Goal: Task Accomplishment & Management: Manage account settings

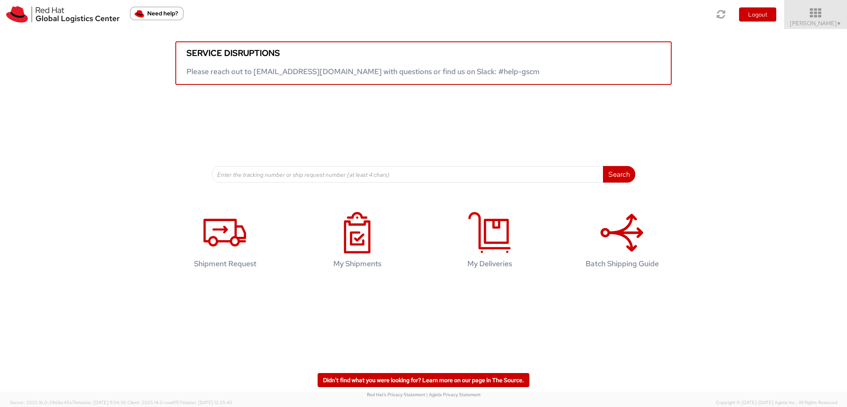
click at [823, 19] on span "Kirk Newcross ▼" at bounding box center [816, 22] width 52 height 7
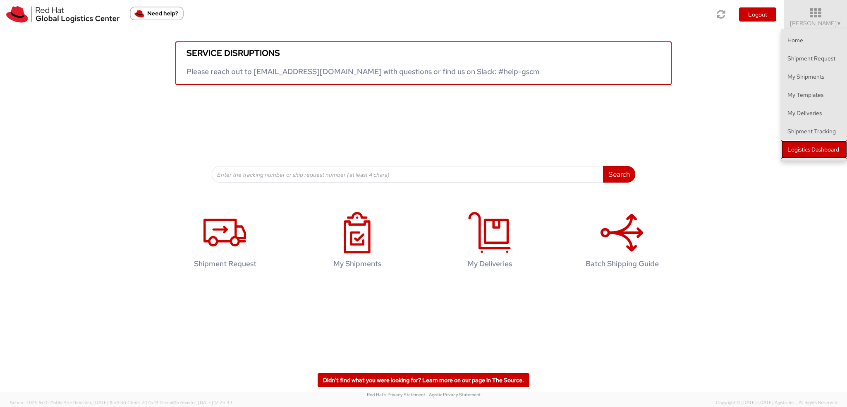
click at [820, 154] on link "Logistics Dashboard" at bounding box center [814, 149] width 66 height 18
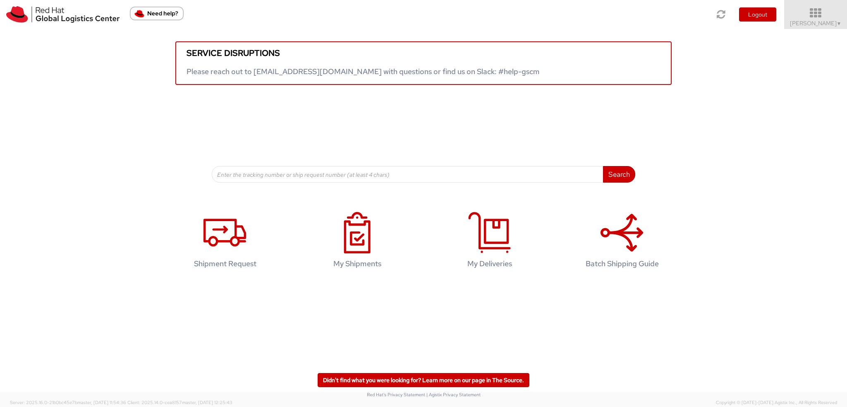
click at [821, 25] on span "Kirk Newcross ▼" at bounding box center [816, 22] width 52 height 7
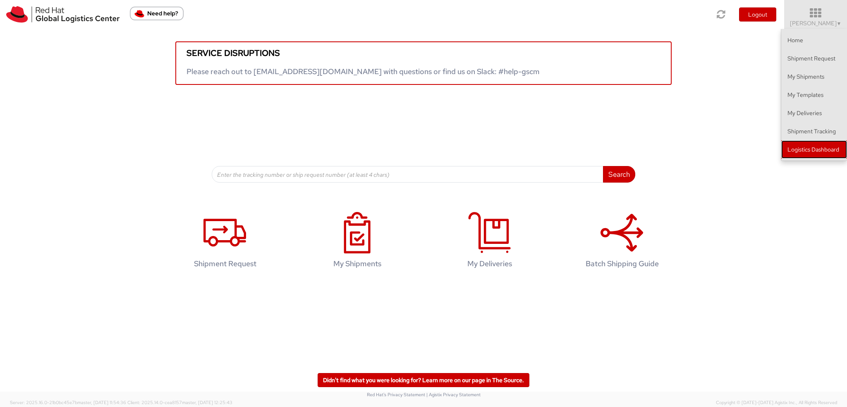
click at [810, 148] on link "Logistics Dashboard" at bounding box center [814, 149] width 66 height 18
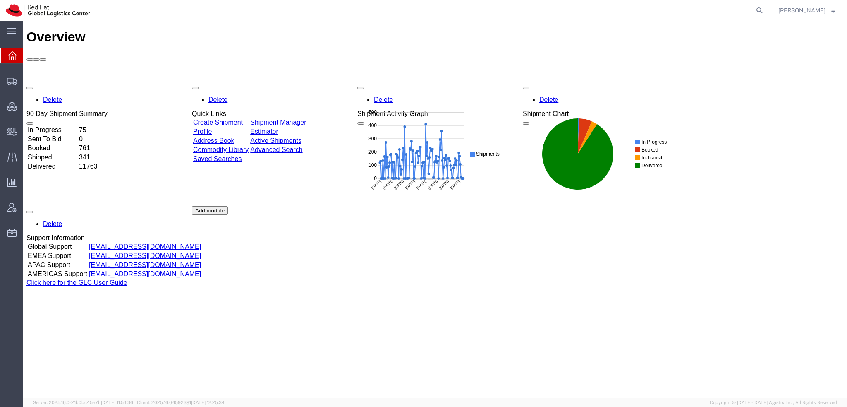
click at [831, 9] on span "Kirk Newcross" at bounding box center [806, 10] width 57 height 9
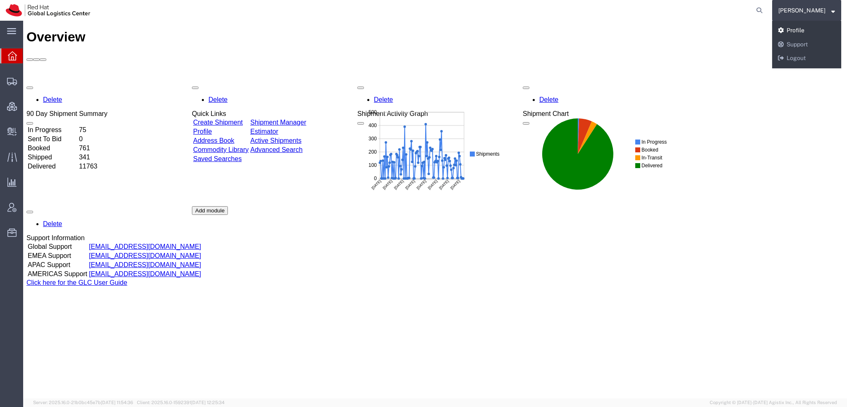
click at [806, 32] on link "Profile" at bounding box center [806, 31] width 69 height 14
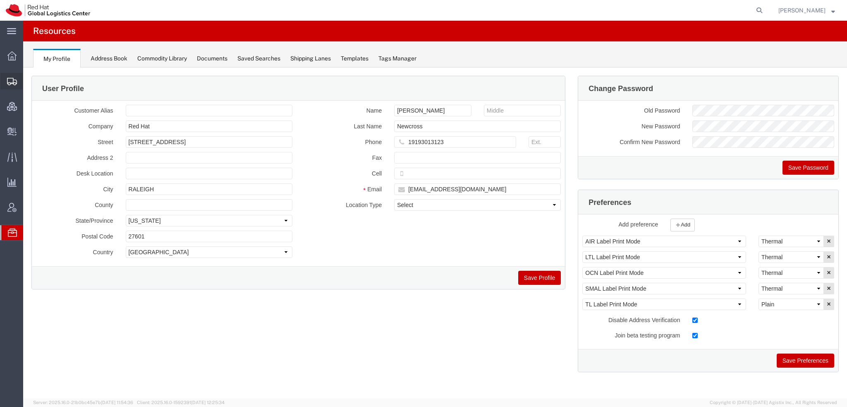
click at [0, 0] on span "Shipment Manager" at bounding box center [0, 0] width 0 height 0
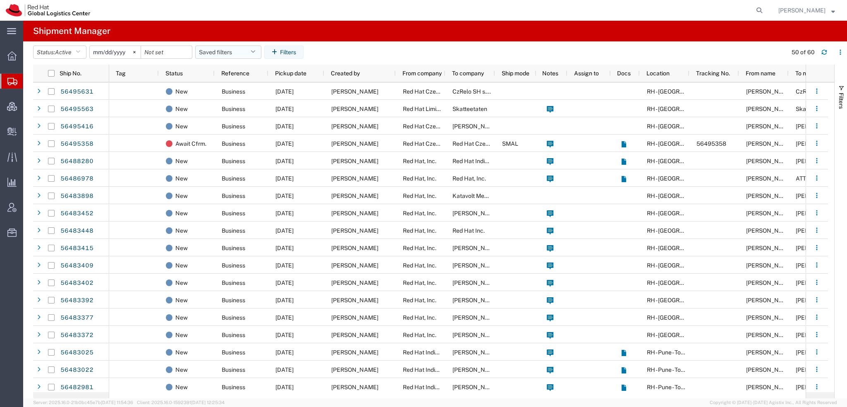
click at [254, 49] on icon "button" at bounding box center [253, 52] width 5 height 6
click at [231, 84] on span "Americas" at bounding box center [250, 88] width 108 height 15
type input "[DATE]"
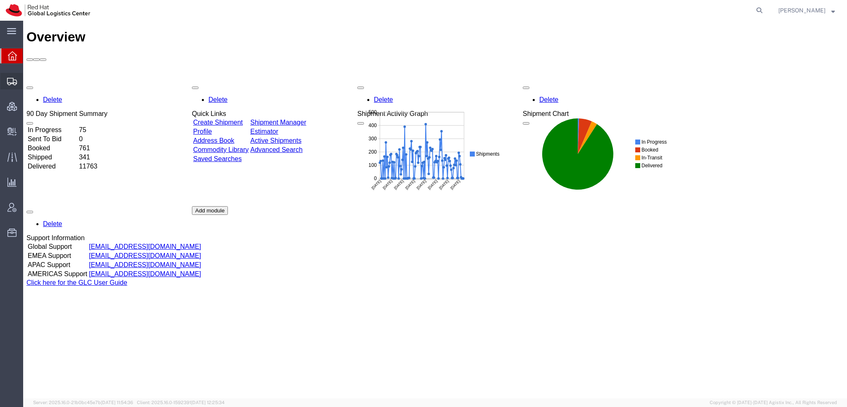
click at [0, 0] on span "Shipment Manager" at bounding box center [0, 0] width 0 height 0
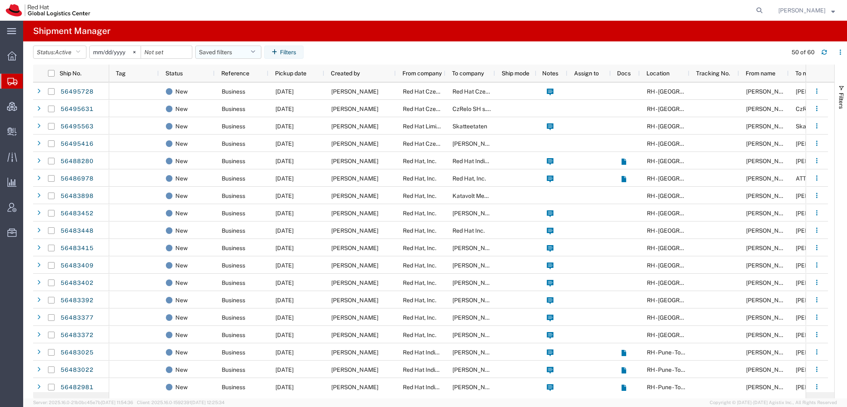
click at [251, 47] on button "Saved filters" at bounding box center [228, 51] width 66 height 13
click at [225, 91] on span "Americas" at bounding box center [250, 88] width 108 height 15
type input "[DATE]"
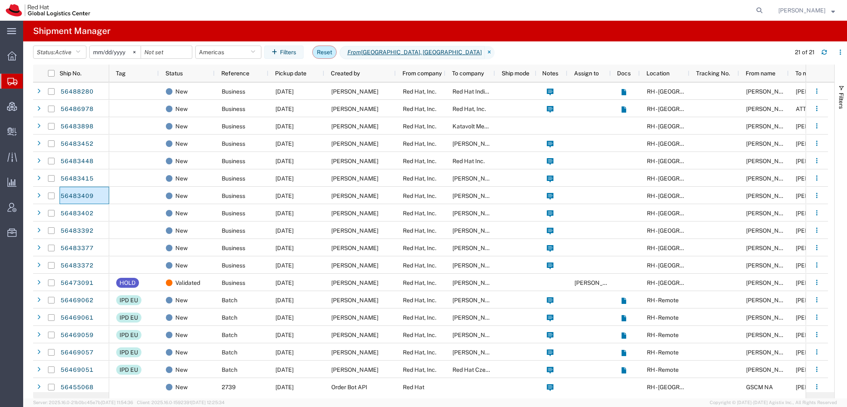
click at [320, 54] on button "Reset" at bounding box center [324, 51] width 24 height 13
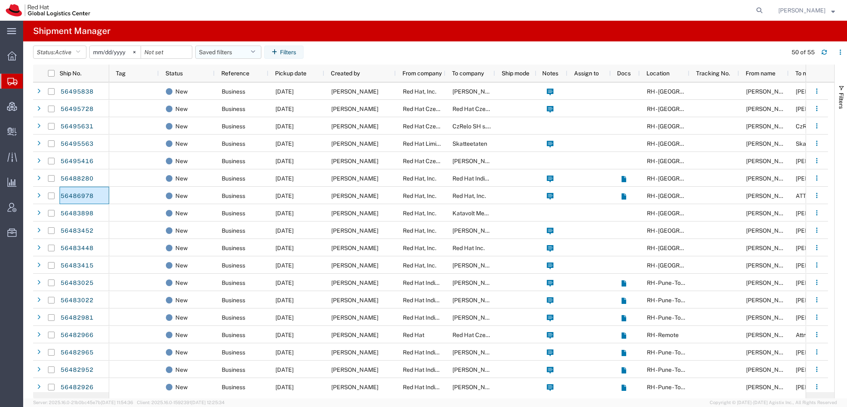
click at [255, 52] on icon "button" at bounding box center [253, 52] width 5 height 6
click at [227, 88] on span "Americas" at bounding box center [250, 88] width 108 height 15
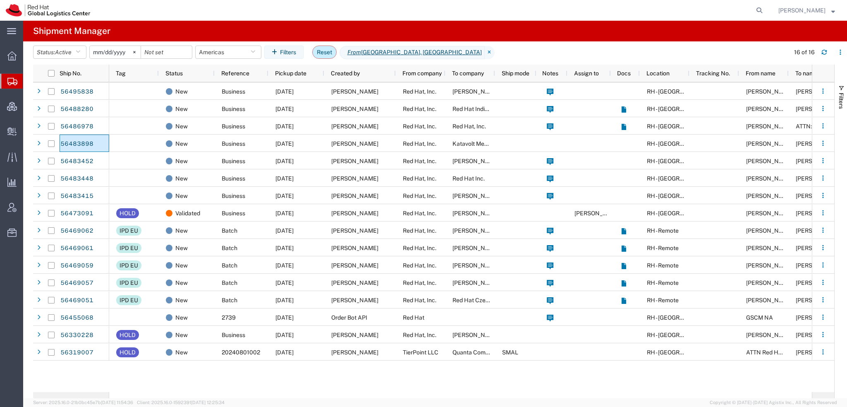
click at [322, 53] on button "Reset" at bounding box center [324, 51] width 24 height 13
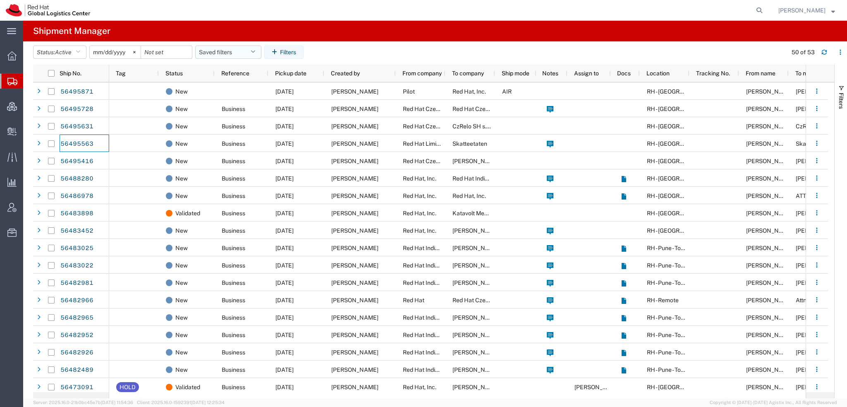
click at [251, 49] on button "Saved filters" at bounding box center [228, 51] width 66 height 13
click at [228, 89] on span "Americas" at bounding box center [250, 88] width 108 height 15
type input "2023-05-07"
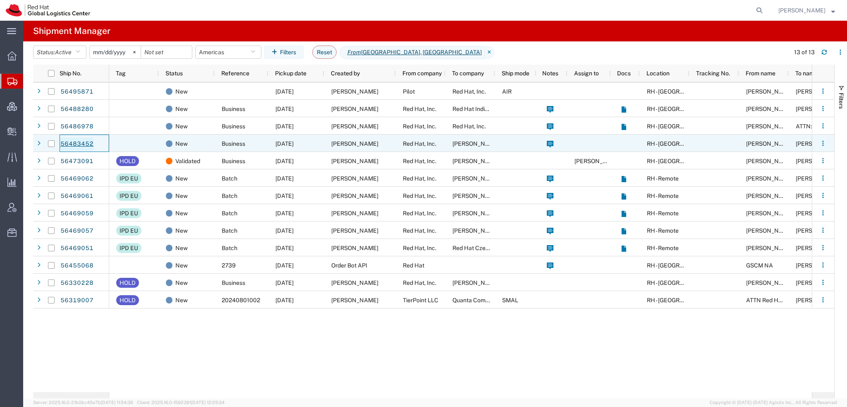
click at [86, 142] on link "56483452" at bounding box center [77, 143] width 34 height 13
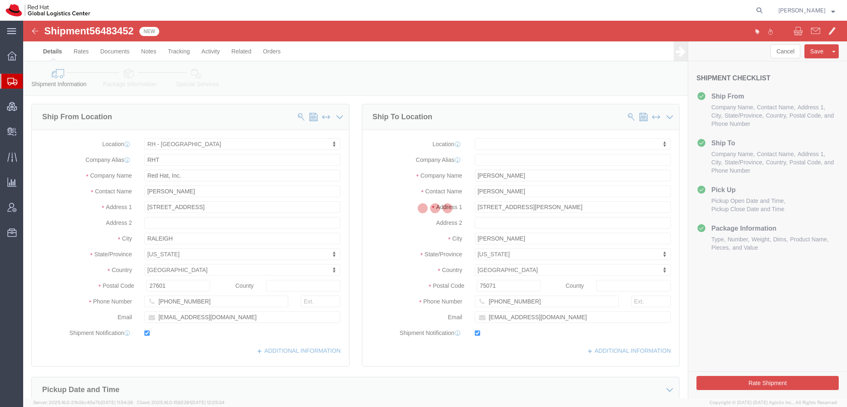
select select "38014"
select select
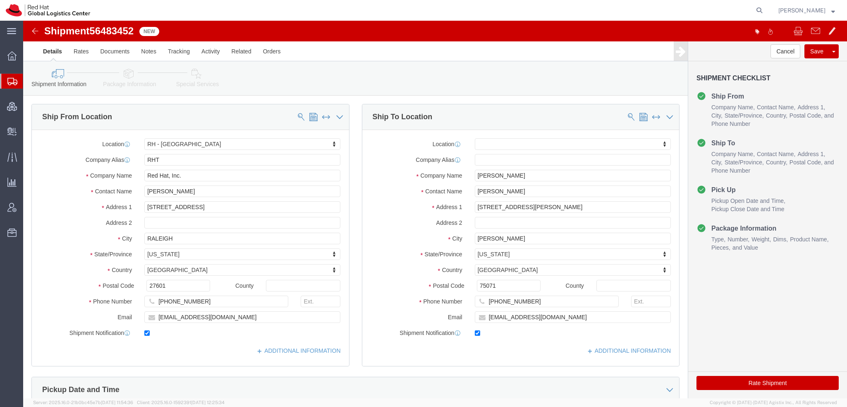
click icon
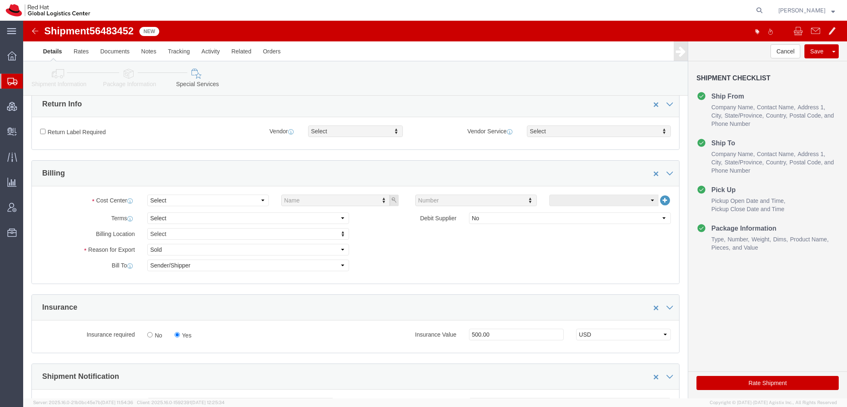
scroll to position [248, 0]
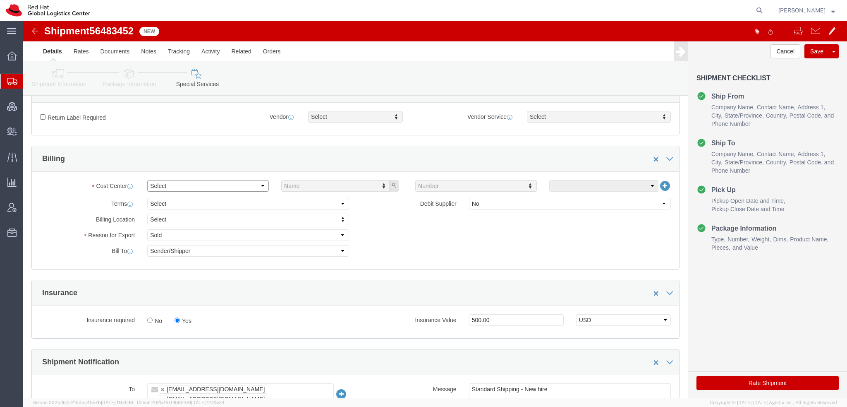
click select "Select Buyer Cost Center Department Operations Number Order Number Sales Person"
select select "COSTCENTER"
click select "Select Buyer Cost Center Department Operations Number Order Number Sales Person"
type input "850"
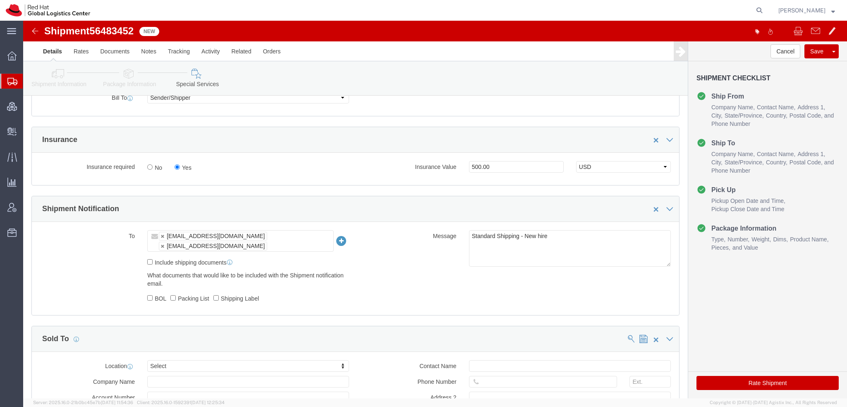
scroll to position [455, 0]
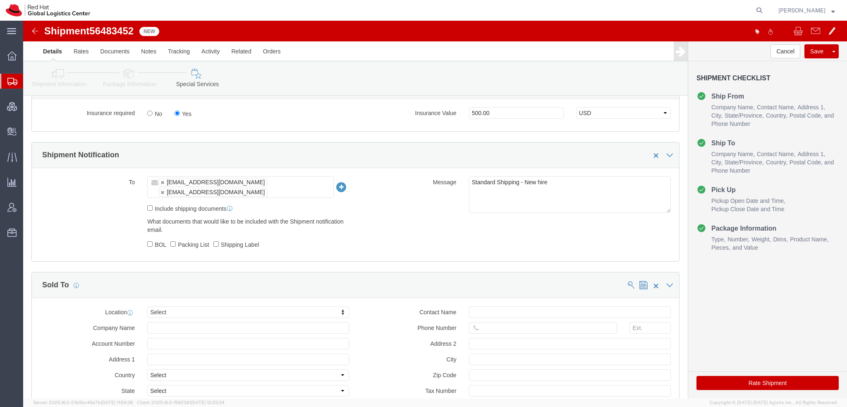
click button "Rate Shipment"
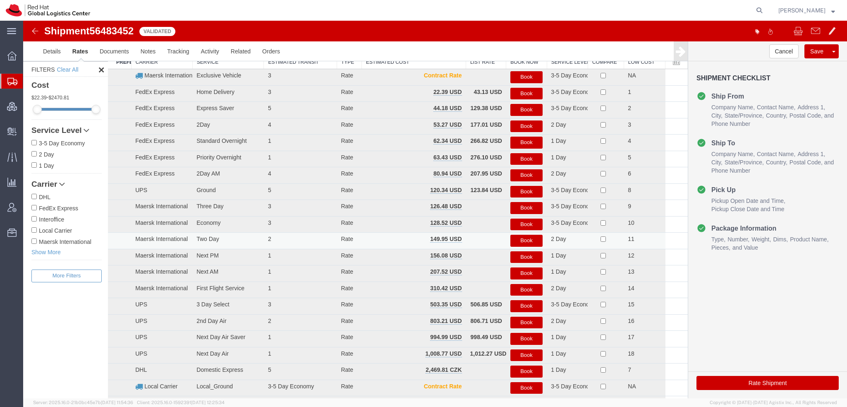
scroll to position [0, 0]
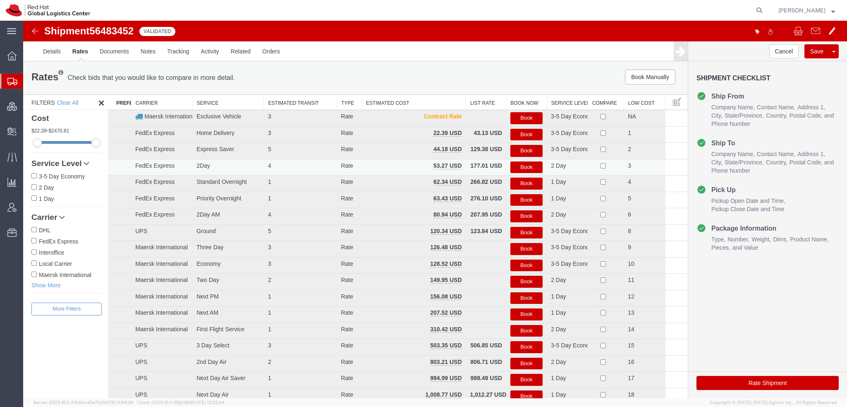
click at [532, 169] on button "Book" at bounding box center [526, 167] width 32 height 12
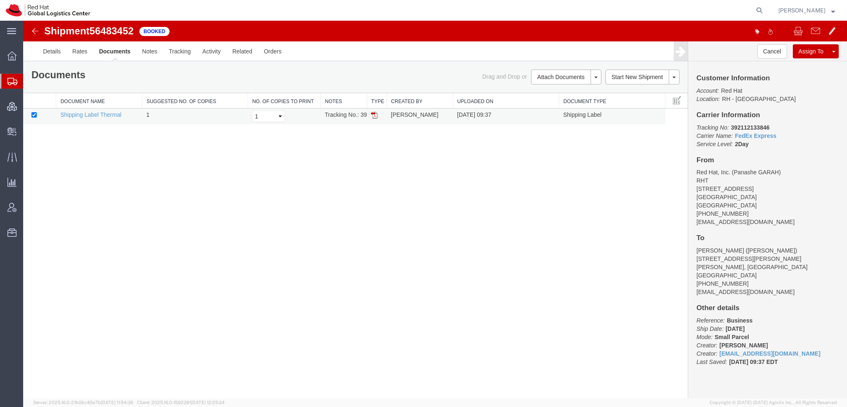
click at [373, 115] on img at bounding box center [374, 115] width 7 height 7
drag, startPoint x: 50, startPoint y: 98, endPoint x: 126, endPoint y: 4, distance: 121.5
click at [0, 0] on span "Shipment Manager" at bounding box center [0, 0] width 0 height 0
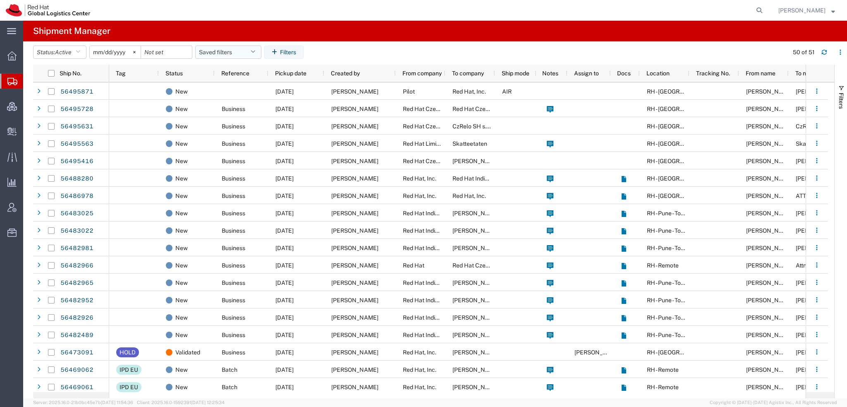
click at [255, 51] on icon "button" at bounding box center [253, 52] width 5 height 6
click at [243, 89] on span "Americas" at bounding box center [250, 88] width 108 height 15
type input "[DATE]"
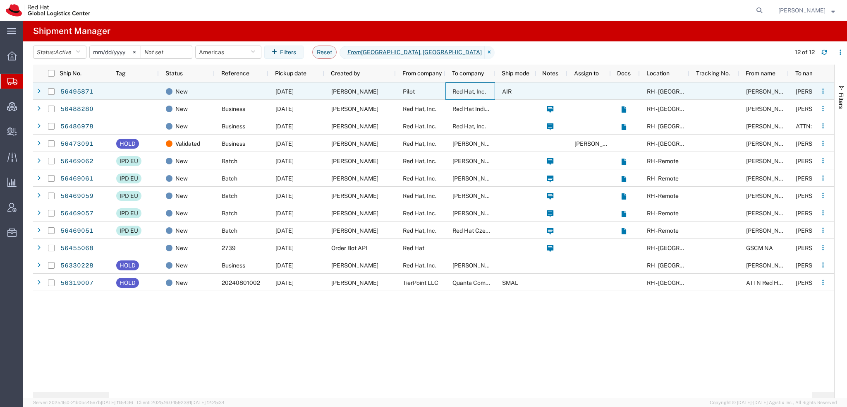
click at [481, 90] on span "Red Hat, Inc." at bounding box center [470, 91] width 34 height 7
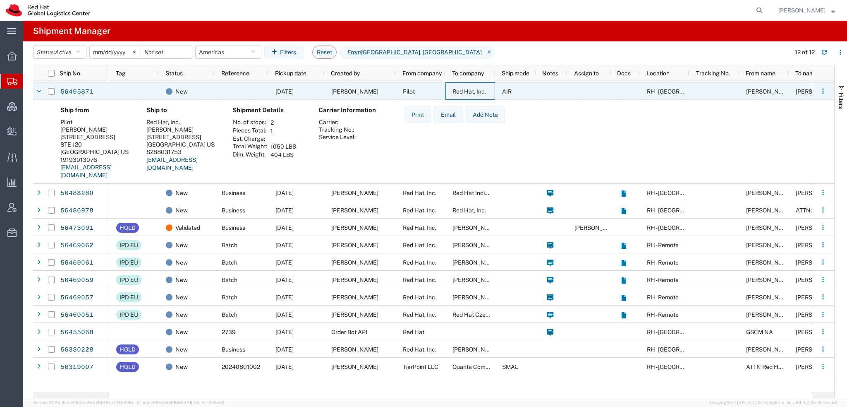
click at [481, 90] on span "Red Hat, Inc." at bounding box center [470, 91] width 34 height 7
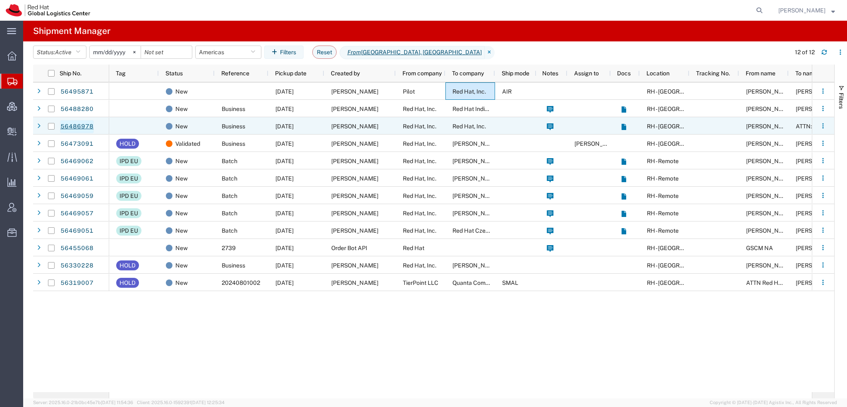
click at [77, 126] on link "56486978" at bounding box center [77, 126] width 34 height 13
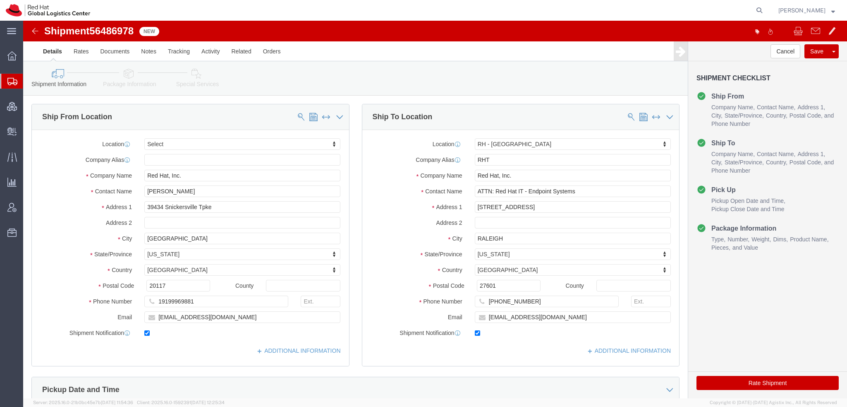
select select
select select "38014"
drag, startPoint x: 40, startPoint y: 95, endPoint x: 162, endPoint y: 5, distance: 151.1
click at [0, 0] on span "Shipment Manager" at bounding box center [0, 0] width 0 height 0
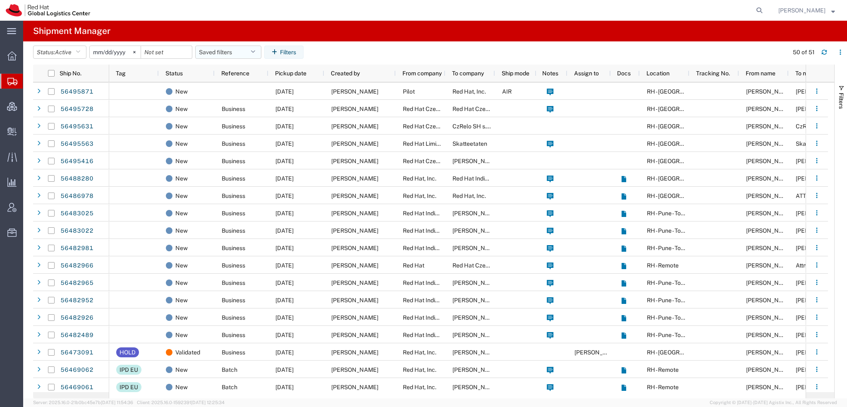
click at [257, 48] on button "Saved filters" at bounding box center [228, 51] width 66 height 13
click at [223, 84] on span "Americas" at bounding box center [250, 88] width 108 height 15
type input "[DATE]"
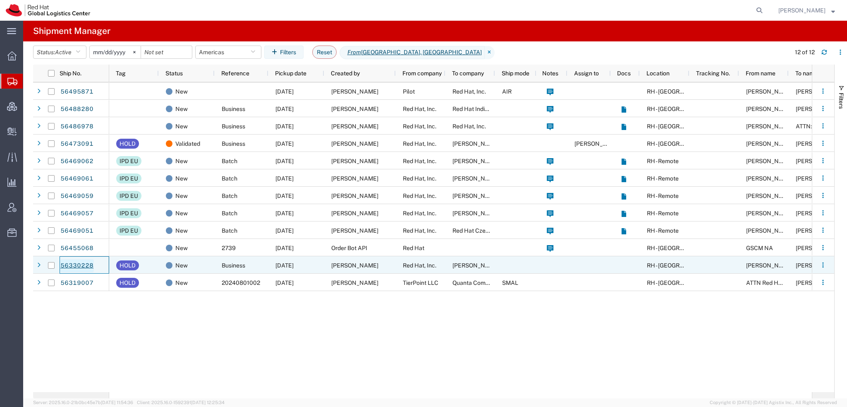
click at [86, 266] on link "56330228" at bounding box center [77, 265] width 34 height 13
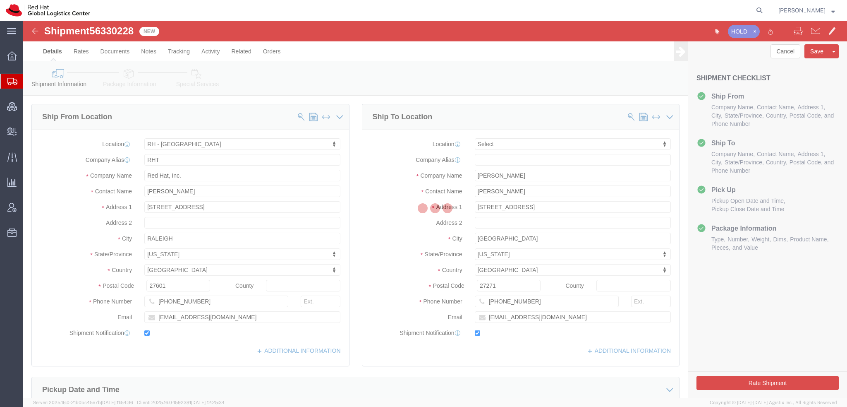
select select "38014"
select select
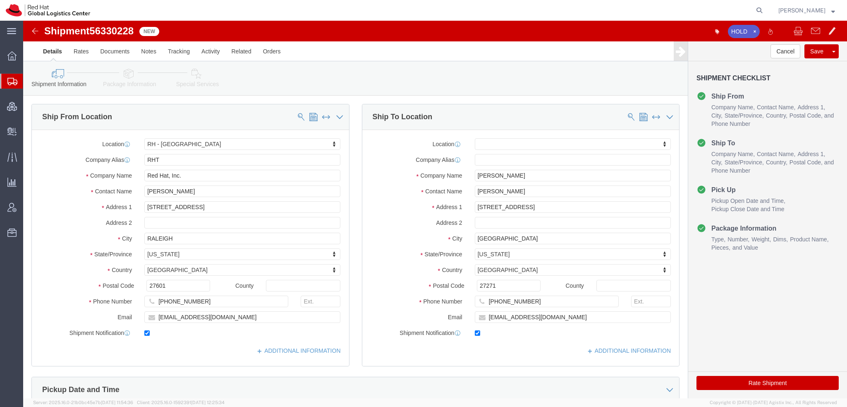
click icon
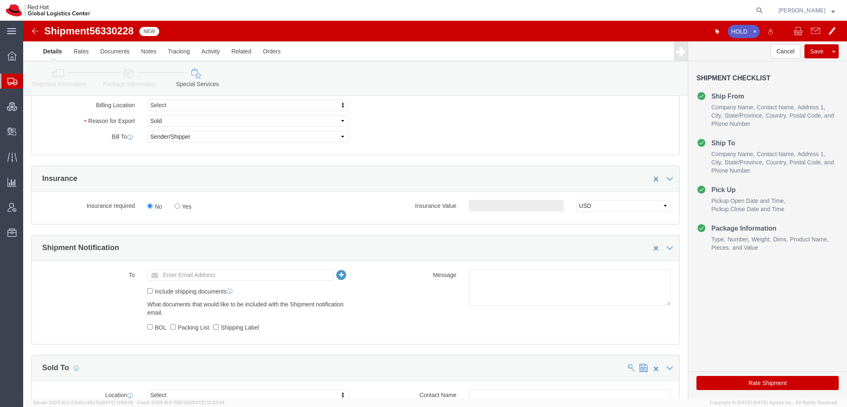
scroll to position [248, 0]
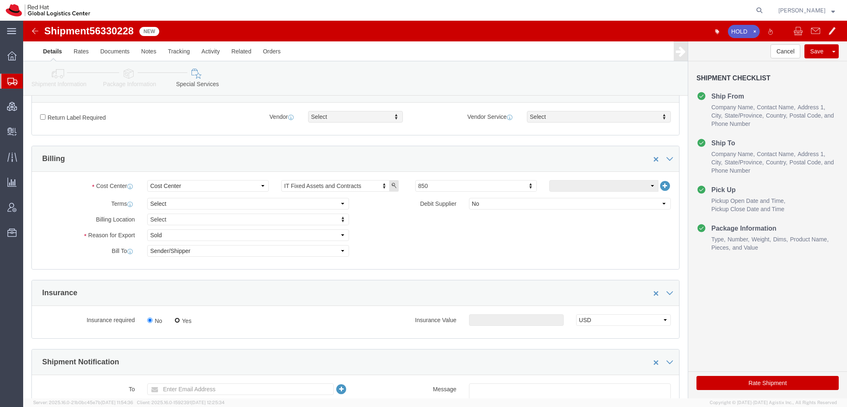
click input "Yes"
radio input "true"
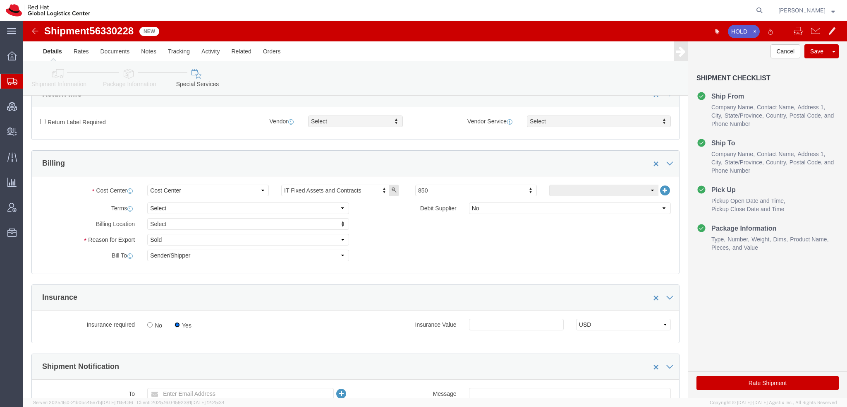
scroll to position [331, 0]
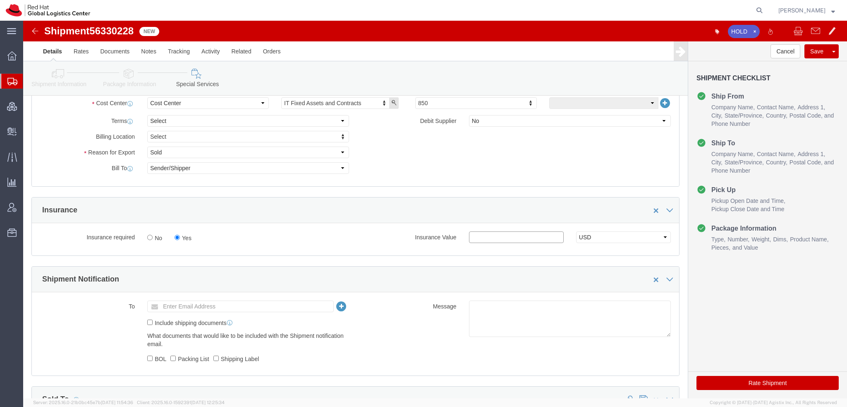
click input "text"
type input "500.00"
click button "Rate Shipment"
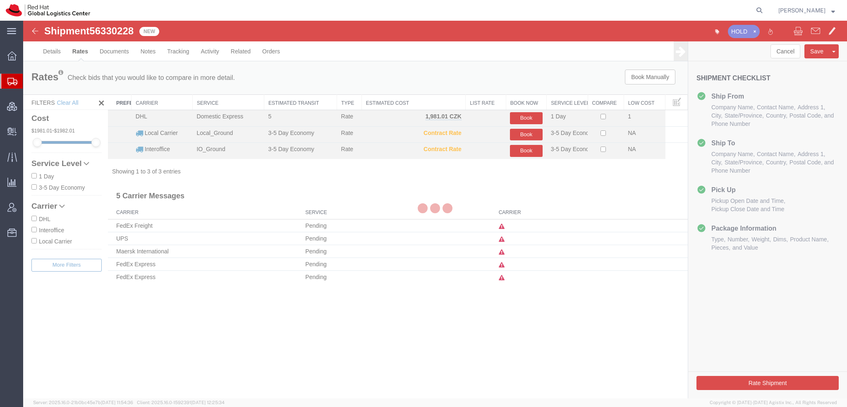
scroll to position [0, 0]
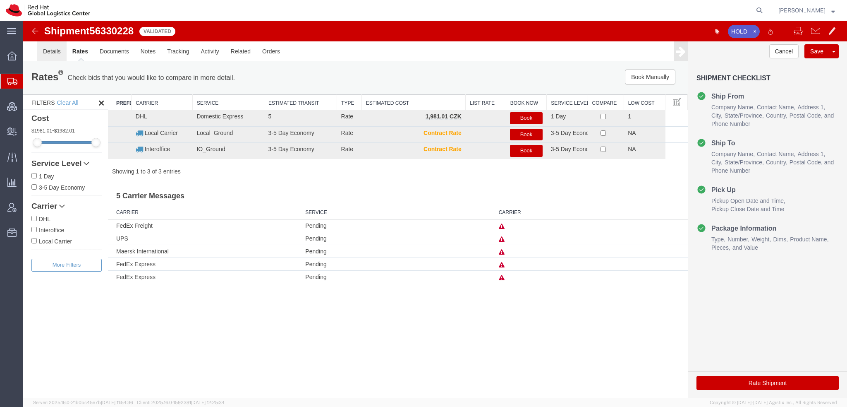
click at [52, 47] on link "Details" at bounding box center [51, 51] width 29 height 20
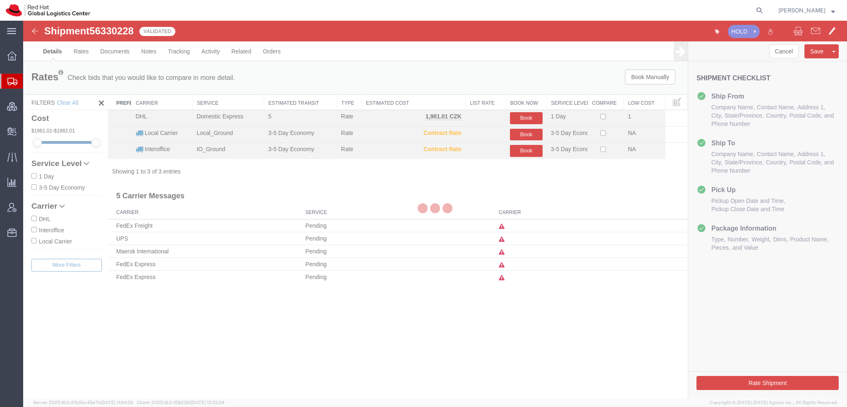
select select "38014"
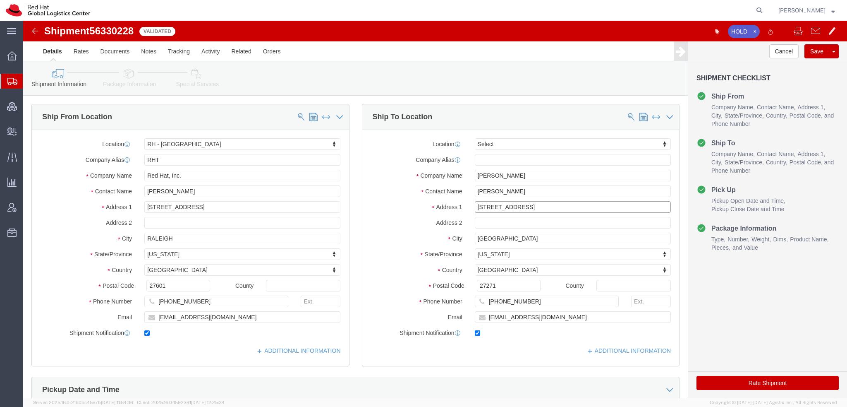
drag, startPoint x: 486, startPoint y: 184, endPoint x: 247, endPoint y: 131, distance: 245.1
click div "Ship From Location Location RH - Raleigh Select My Profile Location RH - Amster…"
click input "27271"
type input "27217"
click button "Rate Shipment"
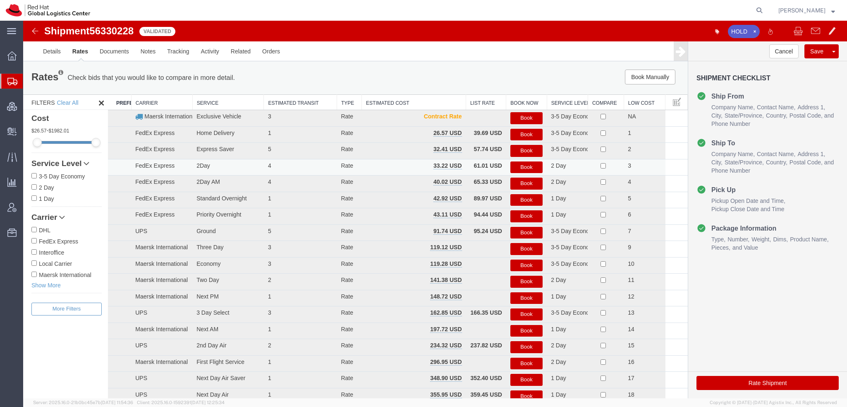
click at [524, 166] on button "Book" at bounding box center [526, 167] width 32 height 12
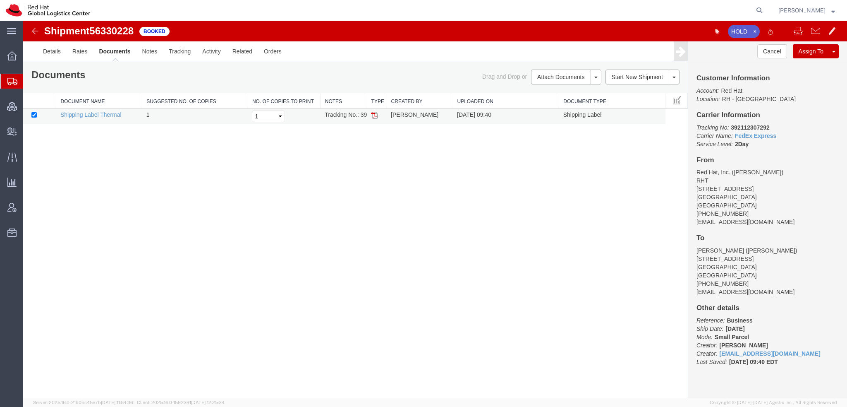
drag, startPoint x: 376, startPoint y: 116, endPoint x: 381, endPoint y: 117, distance: 4.7
click at [376, 116] on img at bounding box center [374, 115] width 7 height 7
drag, startPoint x: 38, startPoint y: 91, endPoint x: 137, endPoint y: 8, distance: 129.5
click at [0, 0] on span "Shipment Manager" at bounding box center [0, 0] width 0 height 0
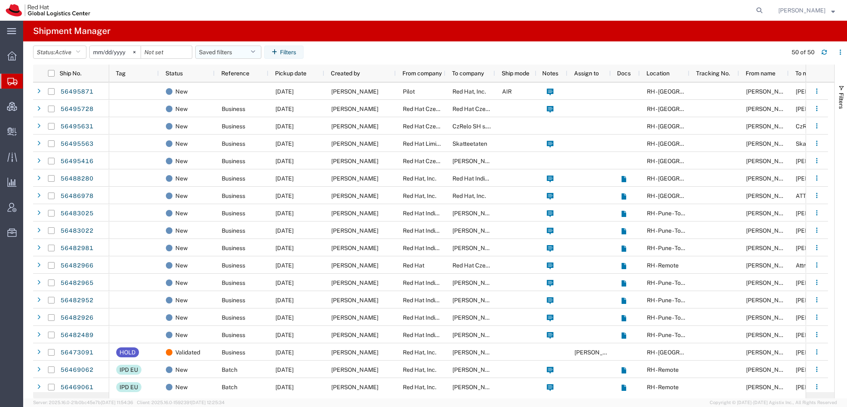
click at [261, 53] on button "Saved filters" at bounding box center [228, 51] width 66 height 13
click at [242, 89] on span "Americas" at bounding box center [250, 88] width 108 height 15
type input "[DATE]"
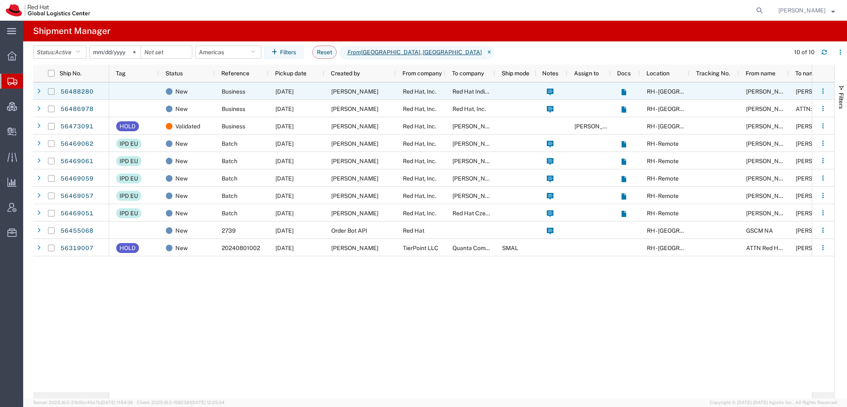
click at [50, 89] on input "Press Space to toggle row selection (unchecked)" at bounding box center [51, 91] width 7 height 7
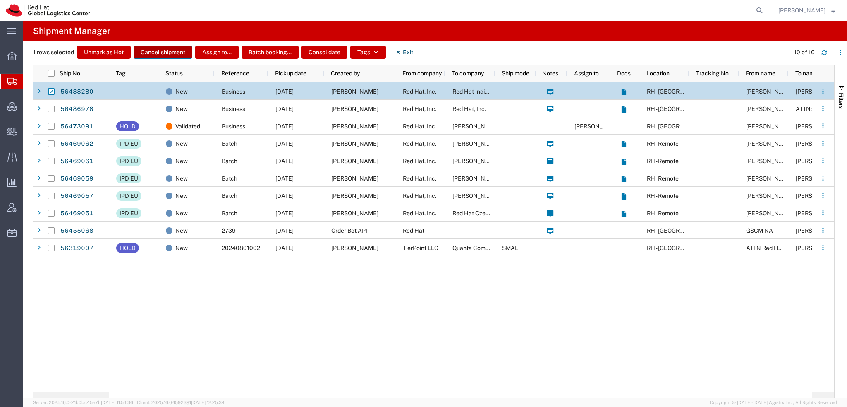
click at [167, 53] on button "Cancel shipment" at bounding box center [163, 51] width 59 height 13
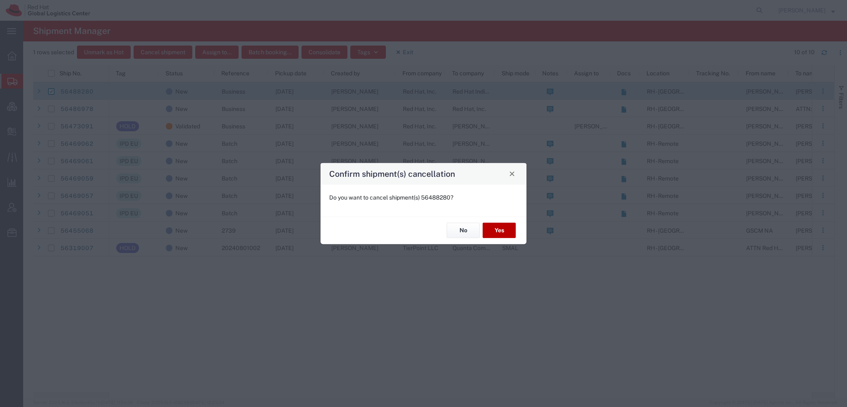
click at [509, 226] on button "Yes" at bounding box center [499, 230] width 33 height 15
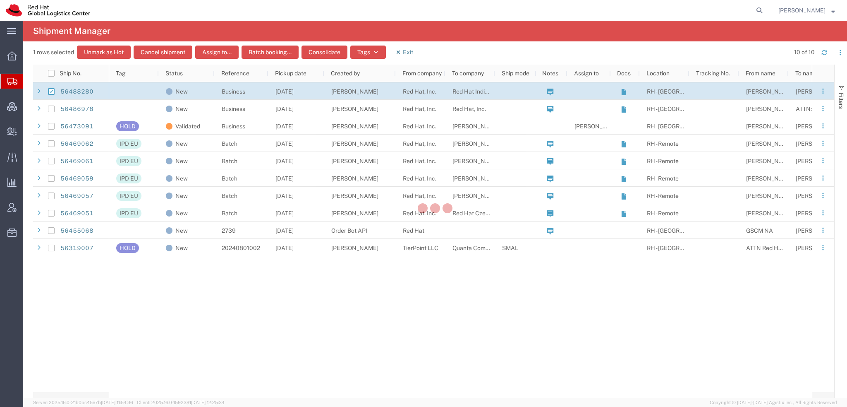
checkbox input "false"
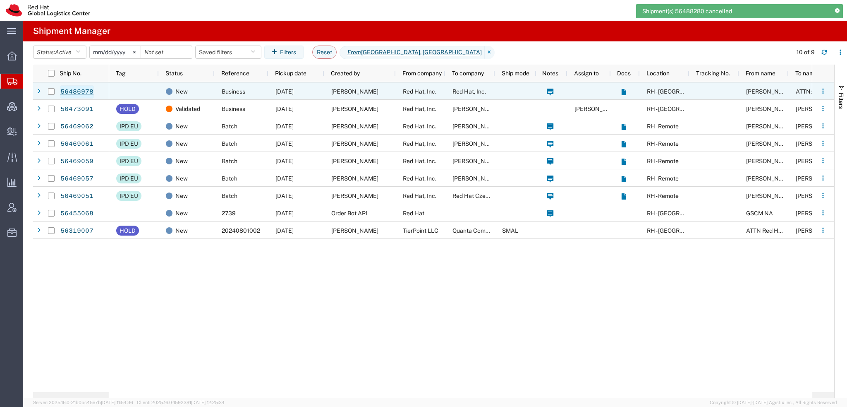
click at [84, 92] on link "56486978" at bounding box center [77, 91] width 34 height 13
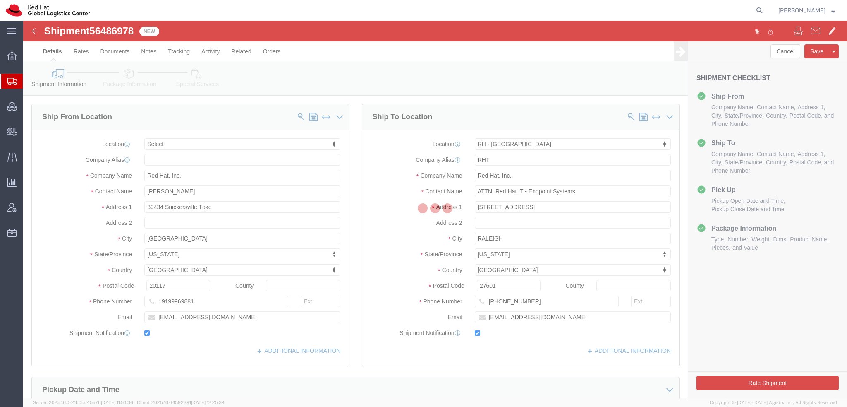
select select
select select "38014"
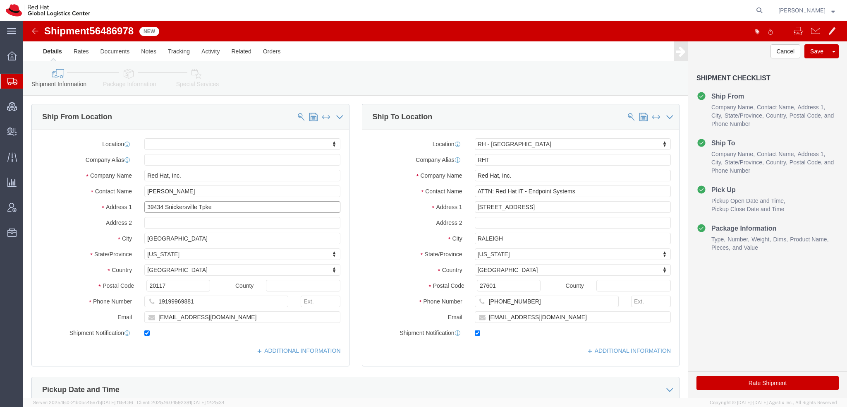
drag, startPoint x: 194, startPoint y: 184, endPoint x: 10, endPoint y: 173, distance: 184.8
click div "Location My Profile Location RH - Amsterdam - MSO RH - Amsterdam Data Center RH…"
drag, startPoint x: 191, startPoint y: 300, endPoint x: -23, endPoint y: 252, distance: 219.7
click html "Shipment 56486978 New Details Rates Documents Notes Tracking Activity Related O…"
click button "Rate Shipment"
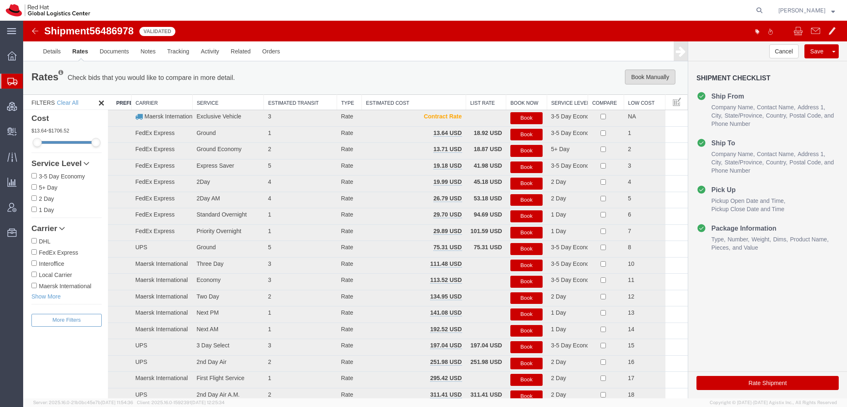
click at [648, 72] on button "Book Manually" at bounding box center [650, 76] width 50 height 15
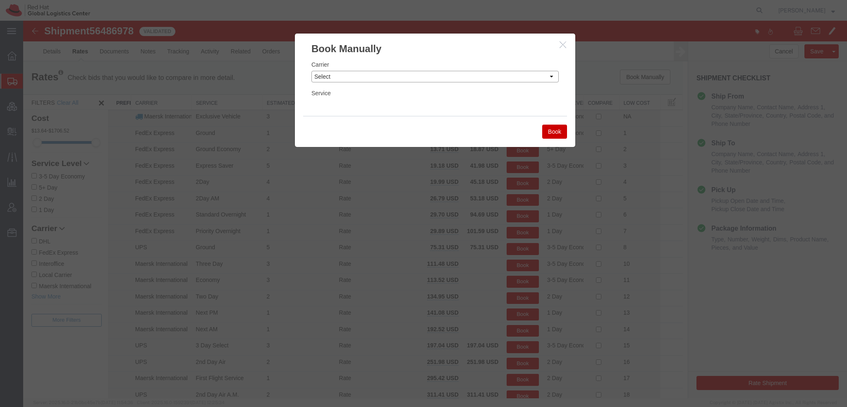
click at [365, 72] on select "Select Add New Carrier (and default service) Amazon Logistics Czech Post DHL Fe…" at bounding box center [434, 77] width 247 height 12
select select "5"
click at [311, 71] on select "Select Add New Carrier (and default service) Amazon Logistics Czech Post DHL Fe…" at bounding box center [434, 77] width 247 height 12
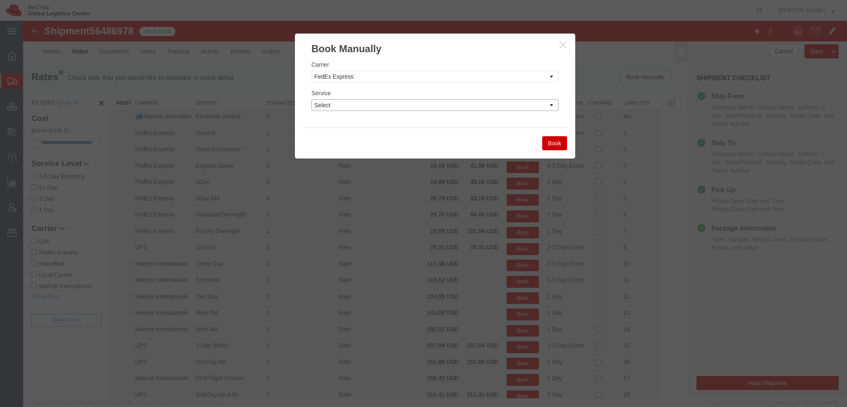
drag, startPoint x: 347, startPoint y: 102, endPoint x: 335, endPoint y: 110, distance: 13.9
click at [347, 102] on select "Select 1Day Freight 2Day 2Day AM 2Day AM One Rate 2Day Freight 2Day One Rate 3 …" at bounding box center [434, 105] width 247 height 12
select select "12"
click at [311, 99] on select "Select 1Day Freight 2Day 2Day AM 2Day AM One Rate 2Day Freight 2Day One Rate 3 …" at bounding box center [434, 105] width 247 height 12
click at [552, 140] on button "Book" at bounding box center [554, 143] width 25 height 14
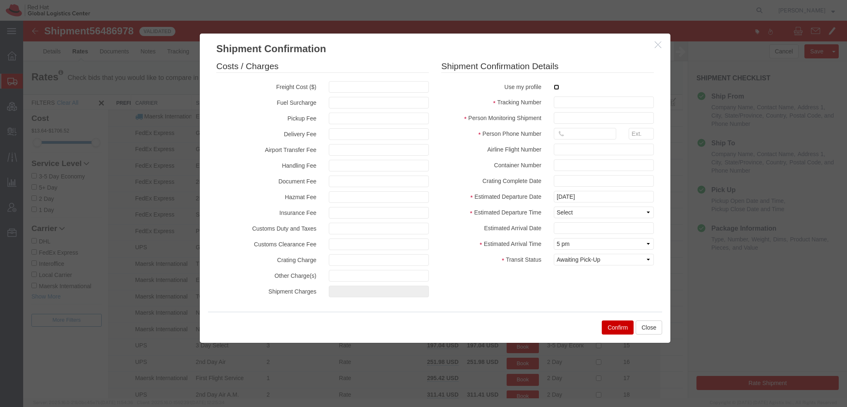
click at [554, 86] on input "checkbox" at bounding box center [556, 86] width 5 height 5
checkbox input "true"
type input "[PERSON_NAME]"
type input "19193013123"
click at [569, 100] on input "text" at bounding box center [604, 102] width 100 height 12
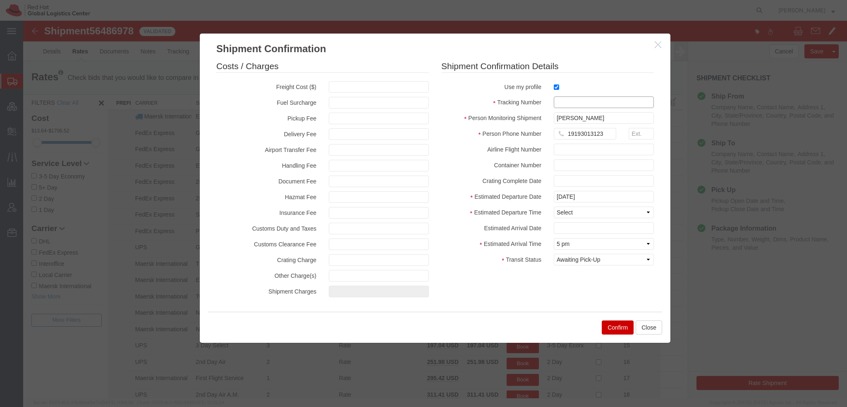
paste input "RMA: 26998374"
type input "RMA: 26998374"
click at [580, 213] on select "Select Midnight 1 am 2 am 3 am 4 am 5 am 6 am 7 am 8 am 9 am 10 am 11 am 12 Noo…" at bounding box center [604, 212] width 100 height 12
select select "1200"
click at [554, 206] on select "Select Midnight 1 am 2 am 3 am 4 am 5 am 6 am 7 am 8 am 9 am 10 am 11 am 12 Noo…" at bounding box center [604, 212] width 100 height 12
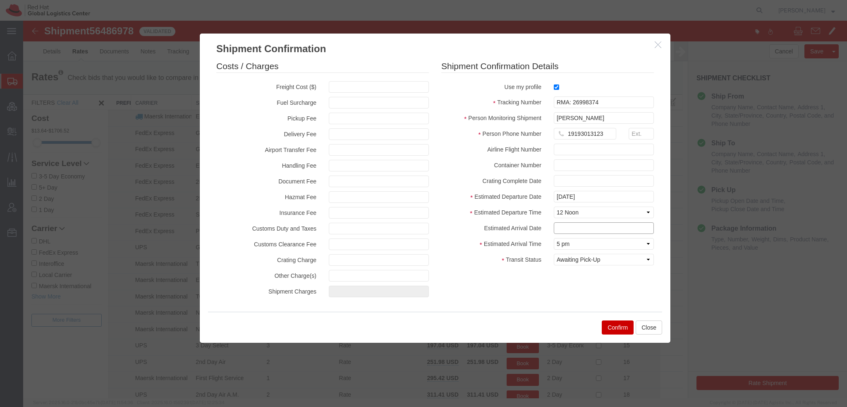
click at [575, 223] on input "text" at bounding box center [604, 228] width 100 height 12
click at [596, 188] on td "20" at bounding box center [597, 186] width 12 height 12
type input "[DATE]"
click at [581, 259] on select "Select Arrival Notice Available Arrival Notice Imported Arrive at Delivery Loca…" at bounding box center [604, 260] width 100 height 12
select select "DELIVRED"
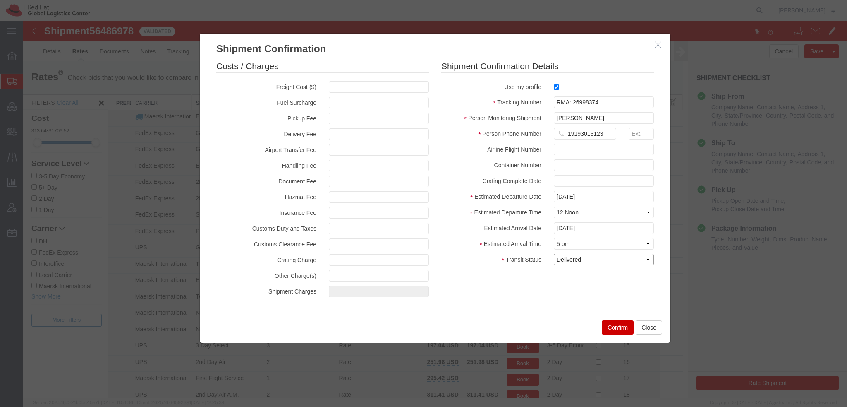
click at [554, 254] on select "Select Arrival Notice Available Arrival Notice Imported Arrive at Delivery Loca…" at bounding box center [604, 260] width 100 height 12
click at [611, 323] on button "Confirm" at bounding box center [618, 327] width 32 height 14
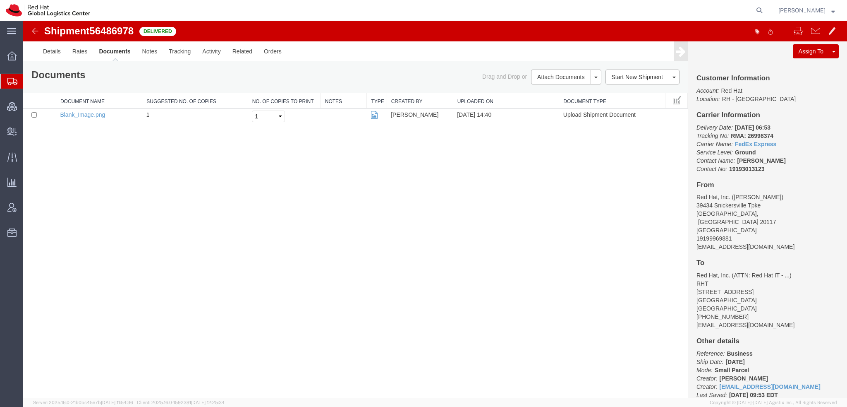
click at [0, 0] on span "Shipment Manager" at bounding box center [0, 0] width 0 height 0
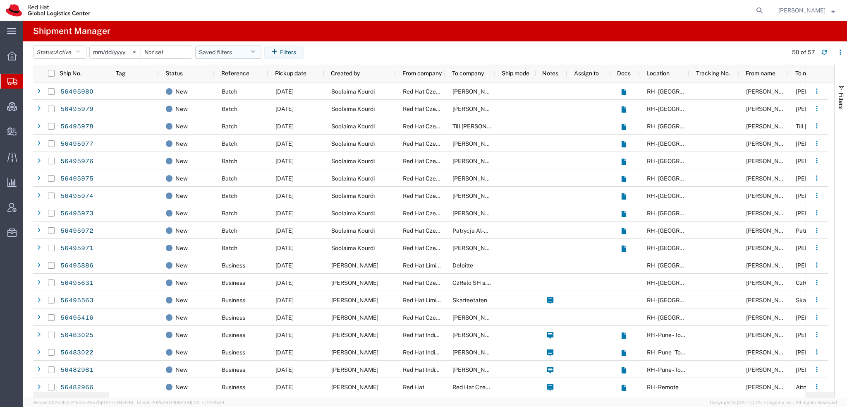
click at [254, 50] on icon "button" at bounding box center [253, 52] width 5 height 6
click at [255, 51] on icon "button" at bounding box center [253, 52] width 5 height 6
click at [248, 50] on button "Saved filters" at bounding box center [228, 51] width 66 height 13
click at [225, 86] on span "Americas" at bounding box center [250, 88] width 108 height 15
type input "[DATE]"
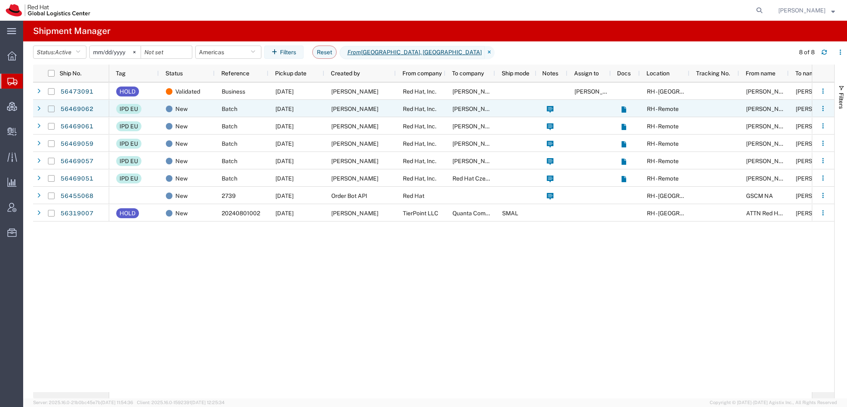
click at [50, 107] on input "Press Space to toggle row selection (unchecked)" at bounding box center [51, 108] width 7 height 7
checkbox input "true"
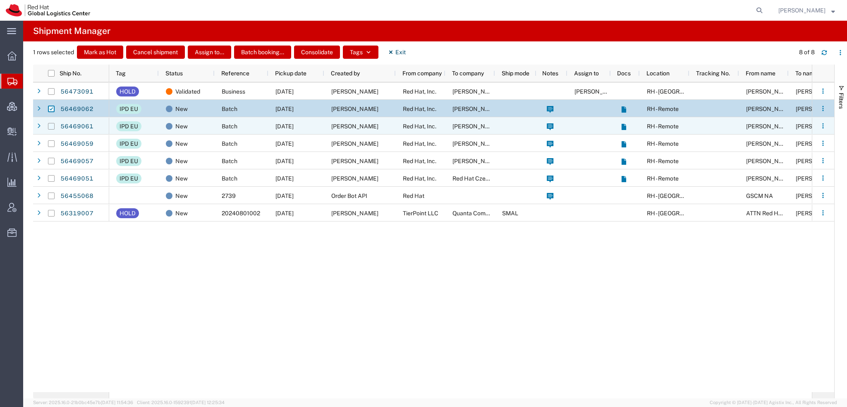
click at [50, 124] on input "Press Space to toggle row selection (unchecked)" at bounding box center [51, 126] width 7 height 7
checkbox input "true"
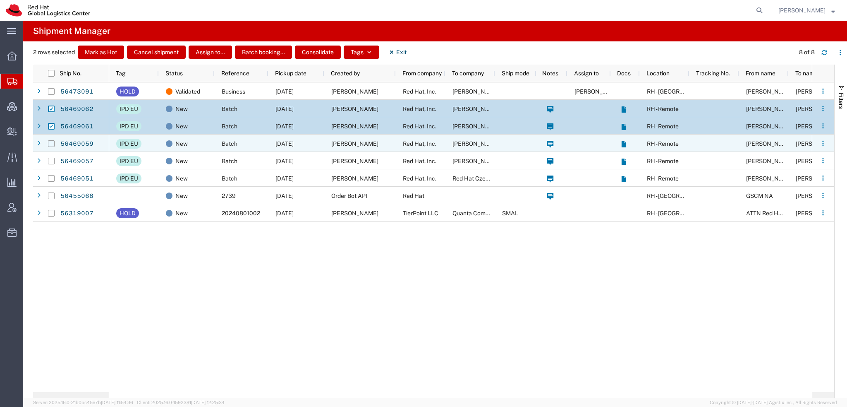
click at [50, 140] on input "Press Space to toggle row selection (unchecked)" at bounding box center [51, 143] width 7 height 7
checkbox input "true"
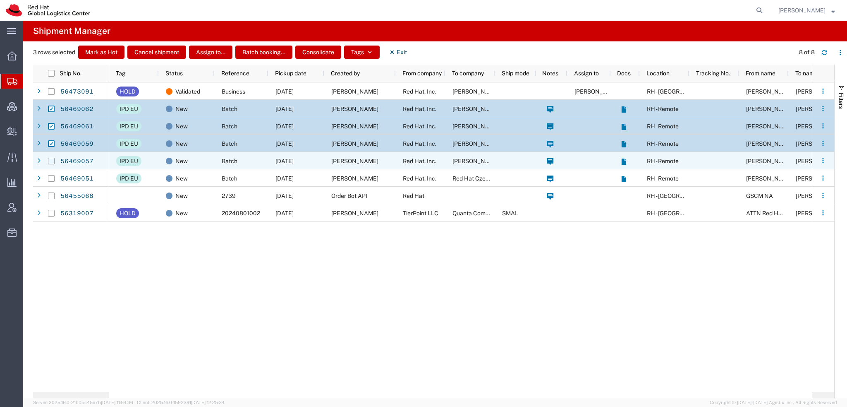
click at [48, 158] on input "Press Space to toggle row selection (unchecked)" at bounding box center [51, 161] width 7 height 7
checkbox input "true"
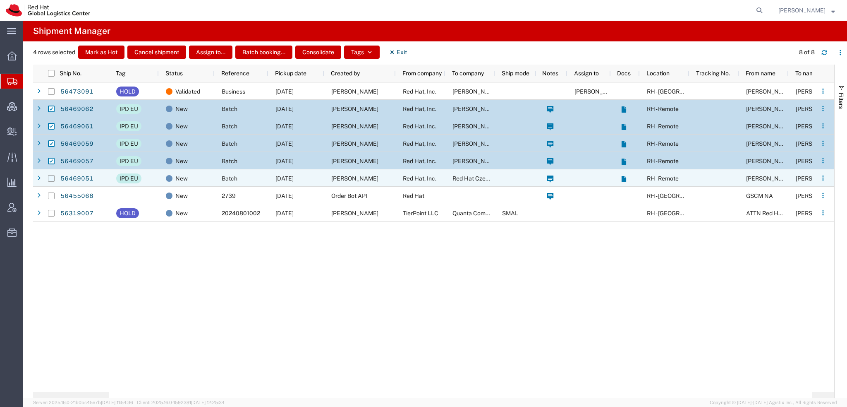
click at [51, 178] on input "Press Space to toggle row selection (unchecked)" at bounding box center [51, 178] width 7 height 7
checkbox input "true"
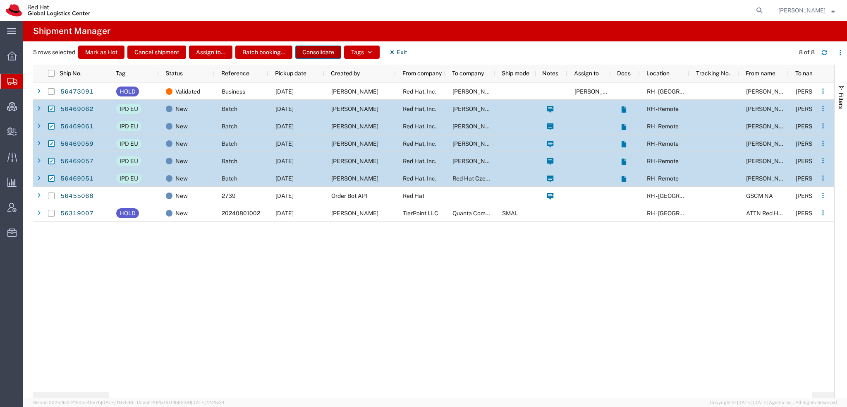
click at [321, 49] on button "Consolidate" at bounding box center [318, 51] width 46 height 13
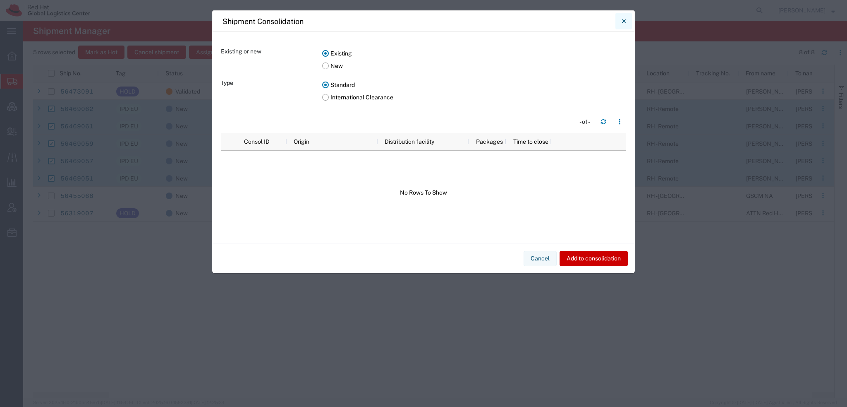
click at [625, 19] on icon "Close" at bounding box center [624, 21] width 4 height 10
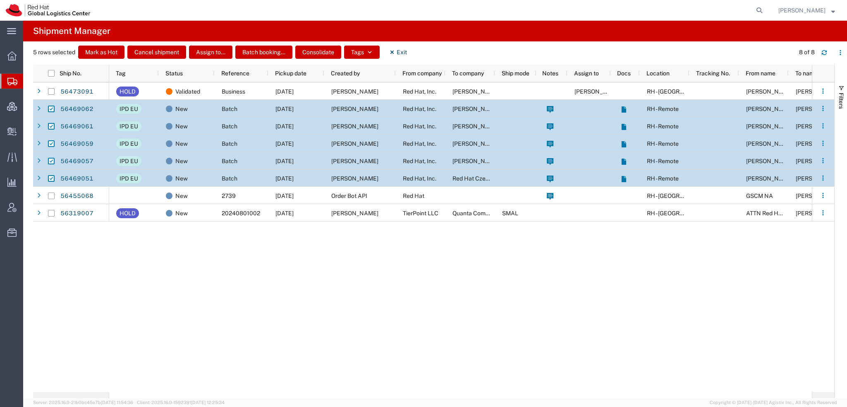
click at [823, 7] on span "[PERSON_NAME]" at bounding box center [801, 10] width 47 height 9
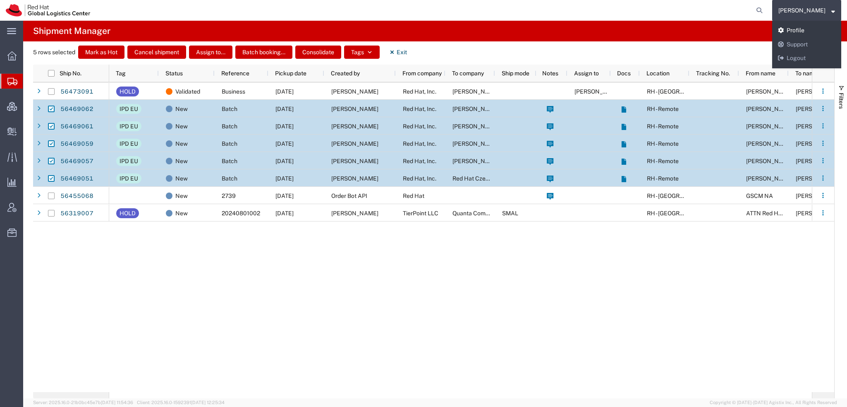
click at [816, 28] on link "Profile" at bounding box center [806, 31] width 69 height 14
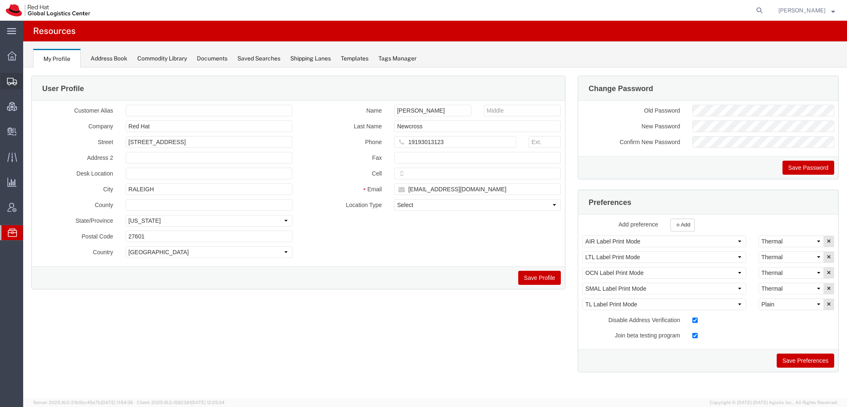
click at [0, 0] on span "Shipment Manager" at bounding box center [0, 0] width 0 height 0
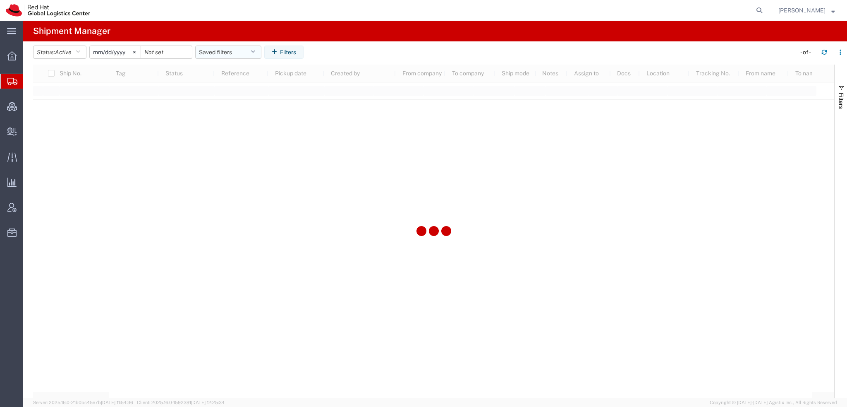
click at [250, 51] on button "Saved filters" at bounding box center [228, 51] width 66 height 13
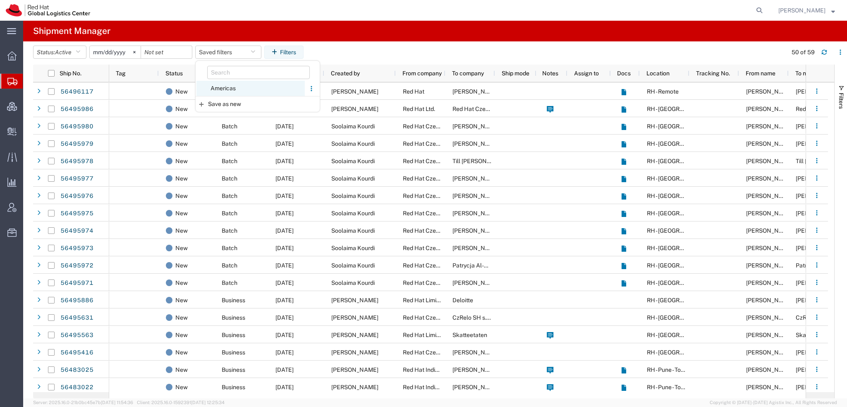
click at [221, 85] on span "Americas" at bounding box center [250, 88] width 108 height 15
type input "[DATE]"
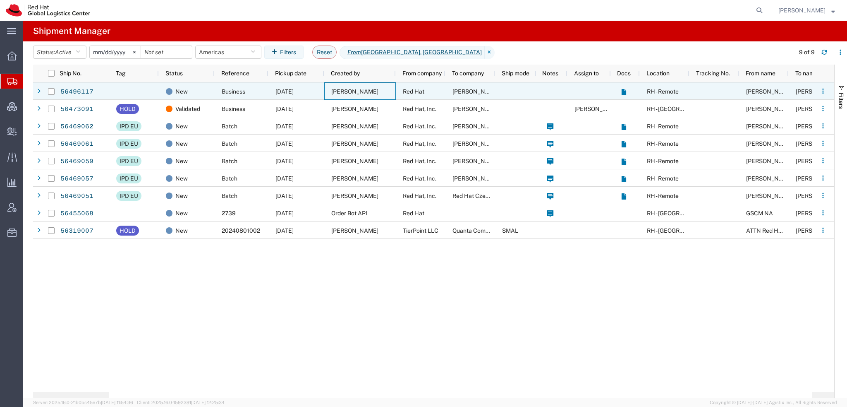
click at [391, 88] on div "[PERSON_NAME]" at bounding box center [360, 90] width 72 height 17
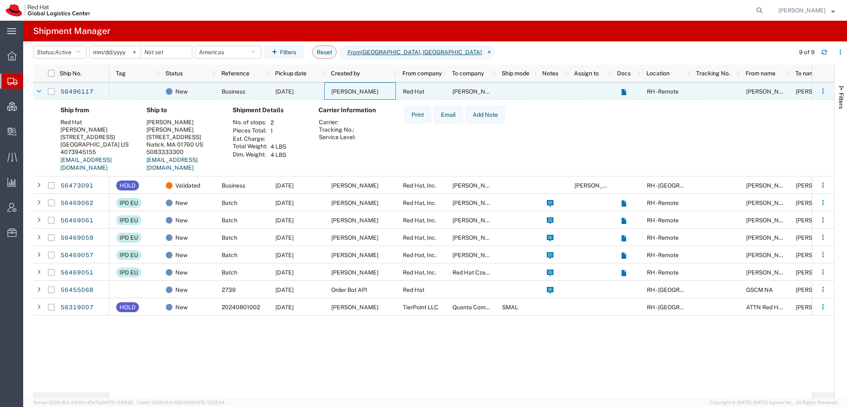
click at [391, 88] on div "[PERSON_NAME]" at bounding box center [360, 90] width 72 height 17
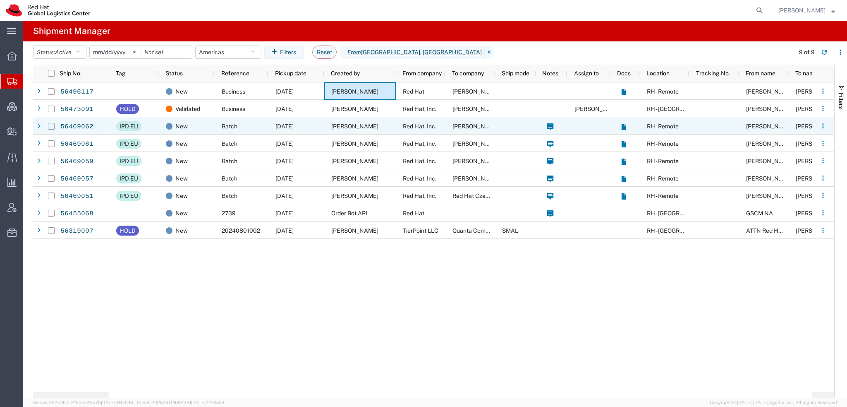
click at [52, 127] on input "Press Space to toggle row selection (unchecked)" at bounding box center [51, 126] width 7 height 7
checkbox input "true"
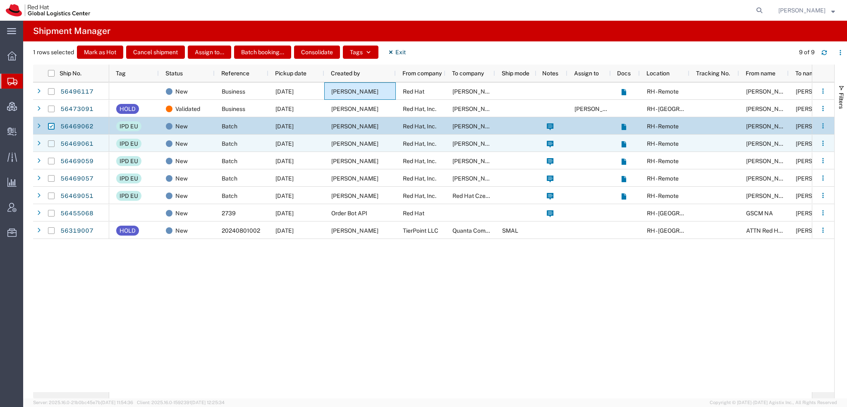
click at [50, 144] on input "Press Space to toggle row selection (unchecked)" at bounding box center [51, 143] width 7 height 7
checkbox input "true"
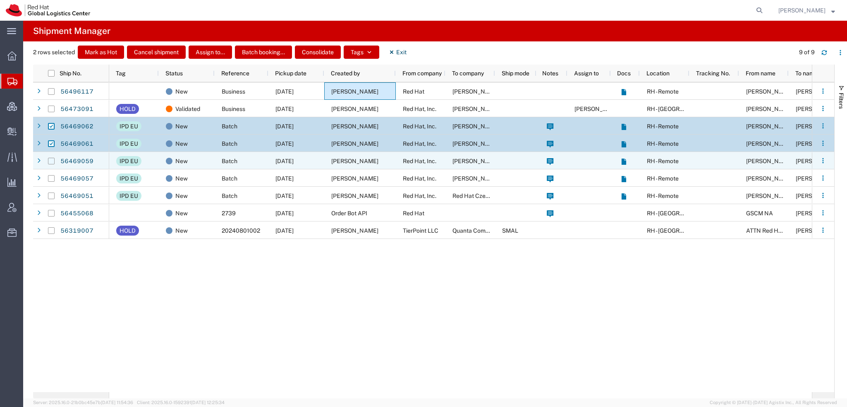
click at [50, 158] on input "Press Space to toggle row selection (unchecked)" at bounding box center [51, 161] width 7 height 7
checkbox input "true"
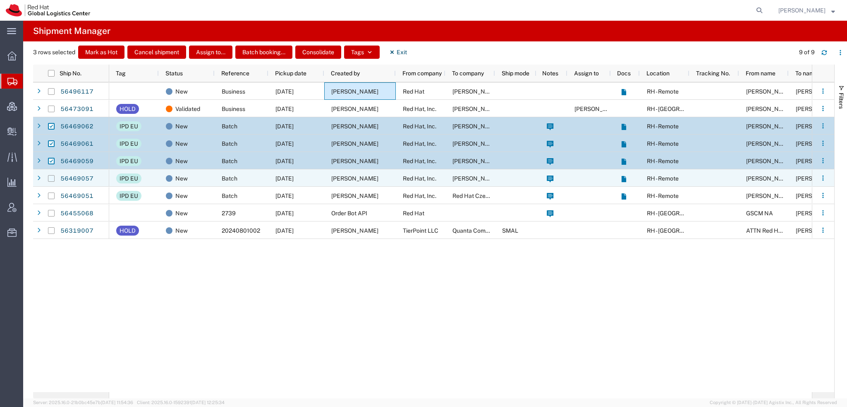
click at [51, 179] on input "Press Space to toggle row selection (unchecked)" at bounding box center [51, 178] width 7 height 7
checkbox input "true"
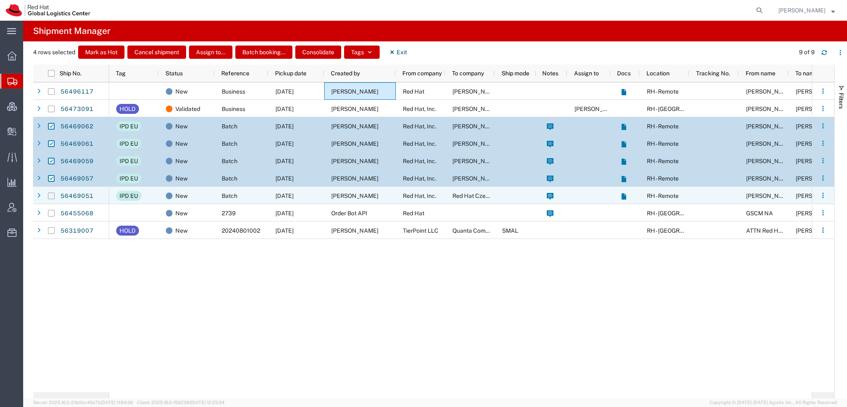
click at [50, 195] on input "Press Space to toggle row selection (unchecked)" at bounding box center [51, 195] width 7 height 7
checkbox input "true"
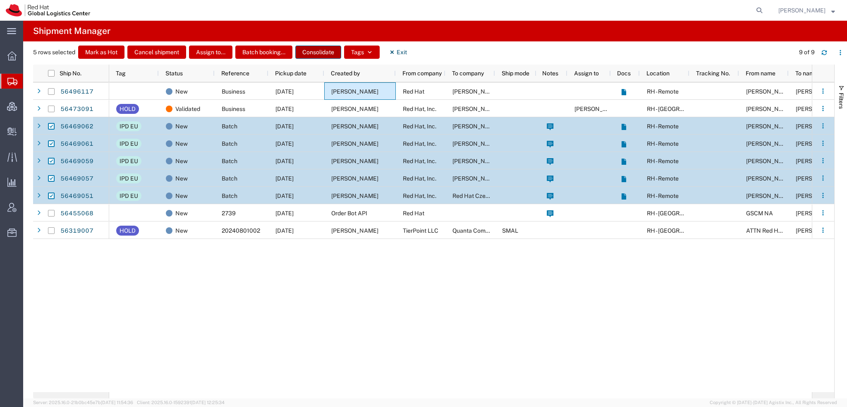
click at [323, 53] on button "Consolidate" at bounding box center [318, 51] width 46 height 13
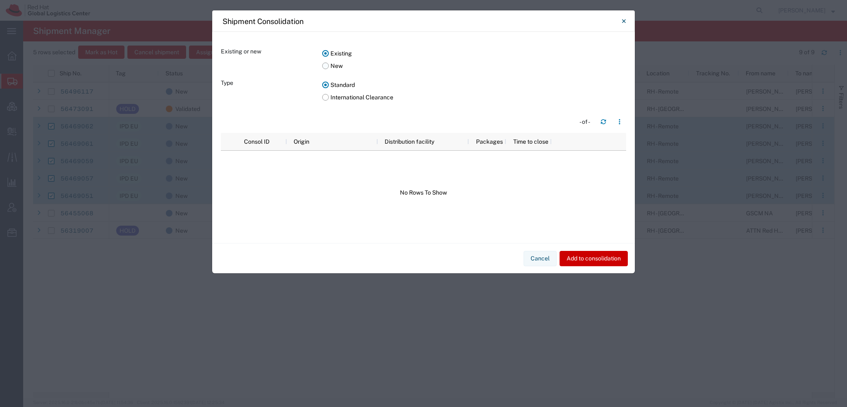
click at [324, 66] on label "New" at bounding box center [474, 66] width 304 height 12
click at [0, 0] on input "New" at bounding box center [0, 0] width 0 height 0
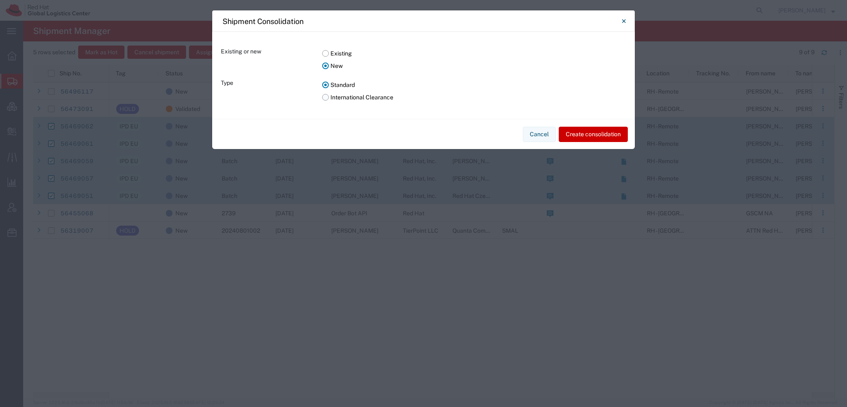
click at [328, 97] on label "International Clearance" at bounding box center [474, 97] width 304 height 12
click at [0, 0] on input "International Clearance" at bounding box center [0, 0] width 0 height 0
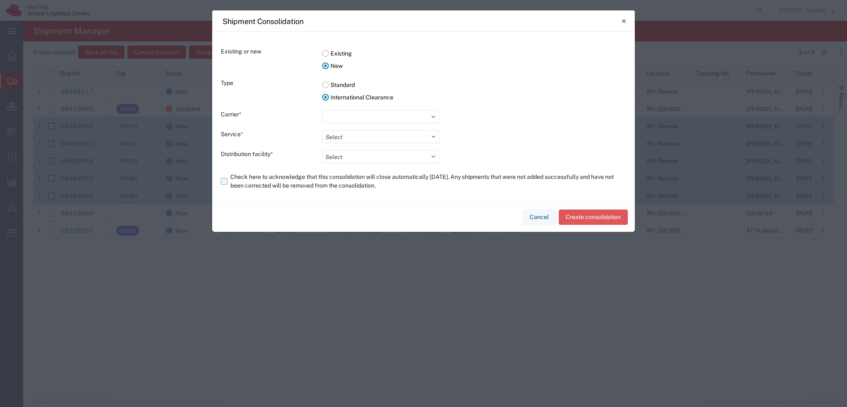
select select "5"
click at [344, 138] on select "Select International Priority Direct Distribution" at bounding box center [381, 136] width 118 height 13
select select "1137"
click at [322, 130] on select "Select International Priority Direct Distribution" at bounding box center [381, 136] width 118 height 13
click at [346, 155] on select "Select Toronto CA Distribution Facility Paris Distribution Facility Australia D…" at bounding box center [381, 156] width 118 height 13
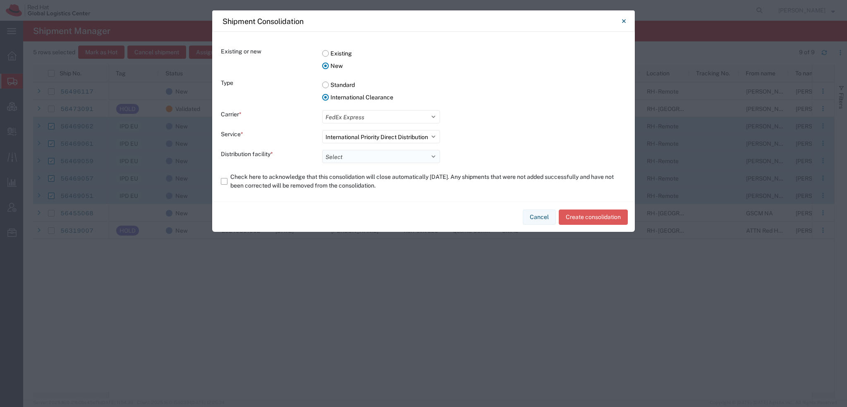
select select "62231"
click at [322, 150] on select "Select Toronto CA Distribution Facility Paris Distribution Facility Australia D…" at bounding box center [381, 156] width 118 height 13
click at [224, 180] on label "Check here to acknowledge that this consolidation will close automatically in 5…" at bounding box center [423, 181] width 405 height 23
click at [0, 0] on input "Check here to acknowledge that this consolidation will close automatically in 5…" at bounding box center [0, 0] width 0 height 0
click at [589, 221] on button "Create consolidation" at bounding box center [593, 216] width 69 height 15
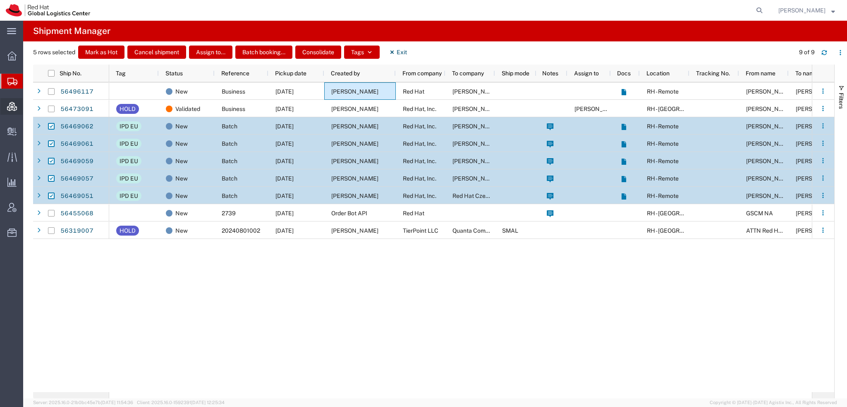
click at [29, 108] on span "Consolidation Manager" at bounding box center [26, 106] width 6 height 17
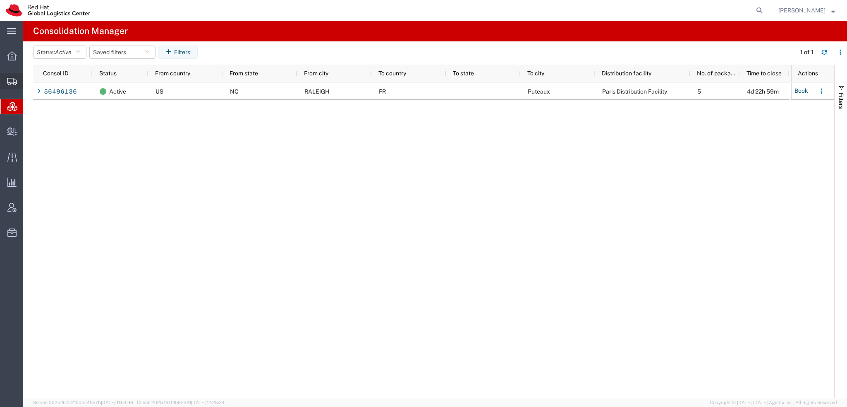
click at [0, 0] on span "Shipment Manager" at bounding box center [0, 0] width 0 height 0
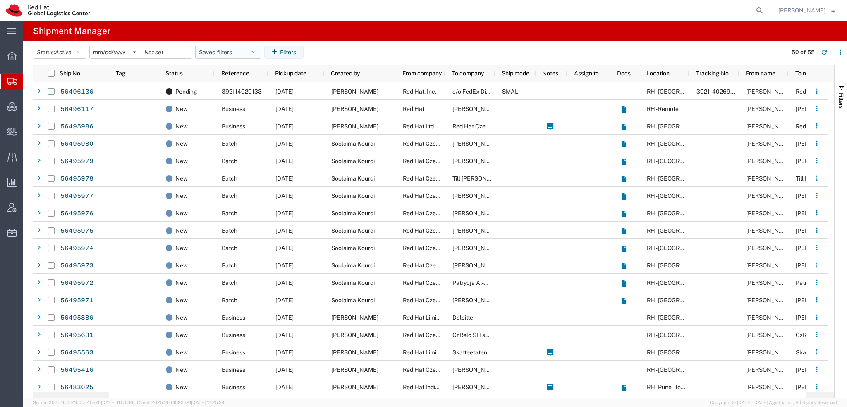
click at [251, 50] on button "Saved filters" at bounding box center [228, 51] width 66 height 13
click at [220, 87] on span "Americas" at bounding box center [250, 88] width 108 height 15
type input "2023-05-07"
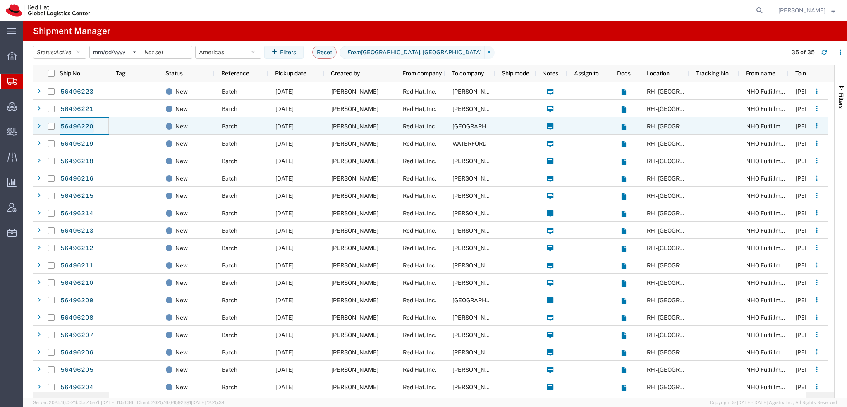
click at [81, 125] on link "56496220" at bounding box center [77, 126] width 34 height 13
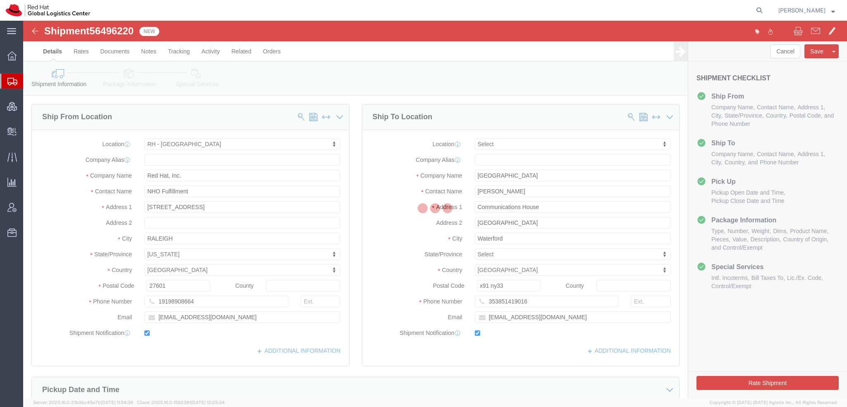
select select "38014"
select select
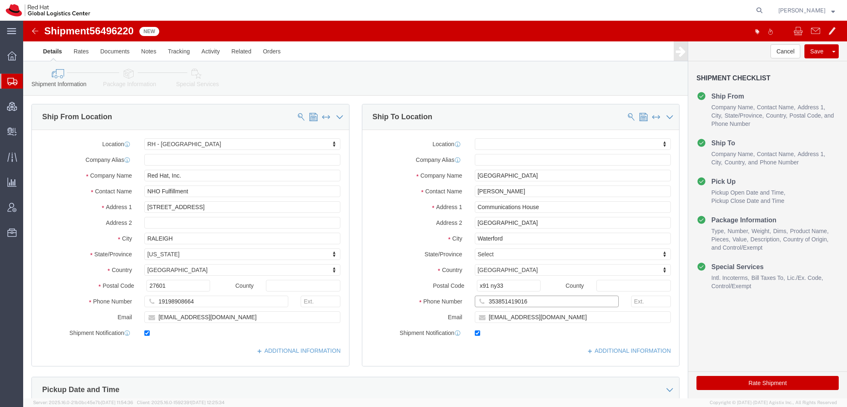
drag, startPoint x: 503, startPoint y: 279, endPoint x: 172, endPoint y: 208, distance: 339.4
click div "Ship From Location Location RH - Raleigh My Profile Location RH - Amsterdam - M…"
click input "Ricardo Alvaro"
type input "Ricardo Alva"
click p "- Red Hat Limited - (Ricardo Alvaro Fernandez) Communication House, Cork Road, …"
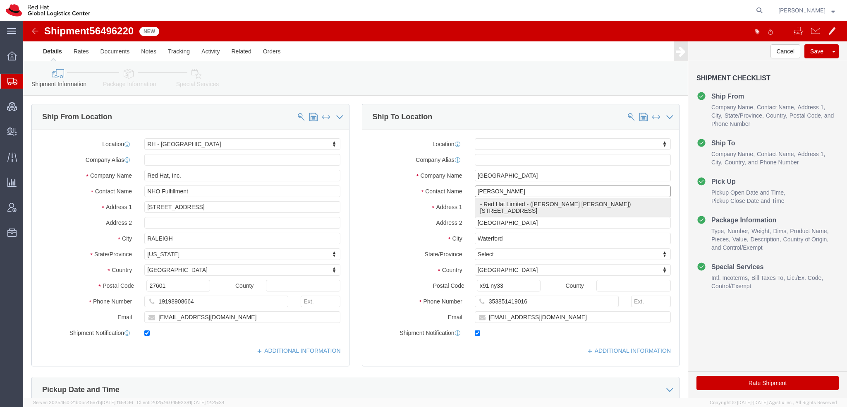
select select "38045"
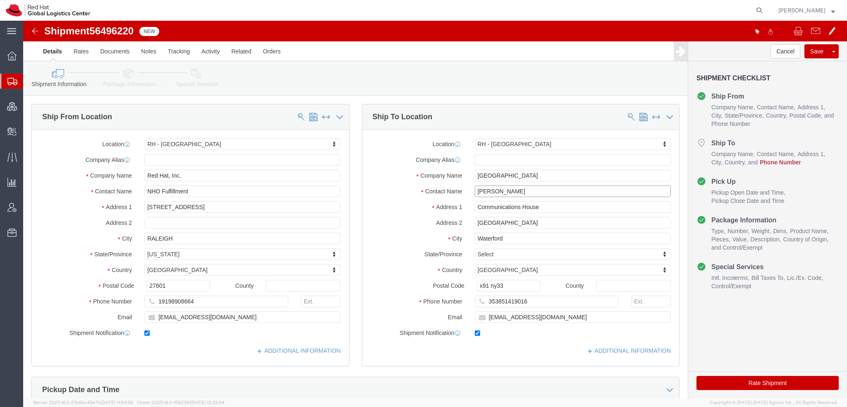
type input "Ricardo Alvaro Fernandez"
click input "353851419016"
paste input "353851419016"
type input "353851419016"
click button "Save"
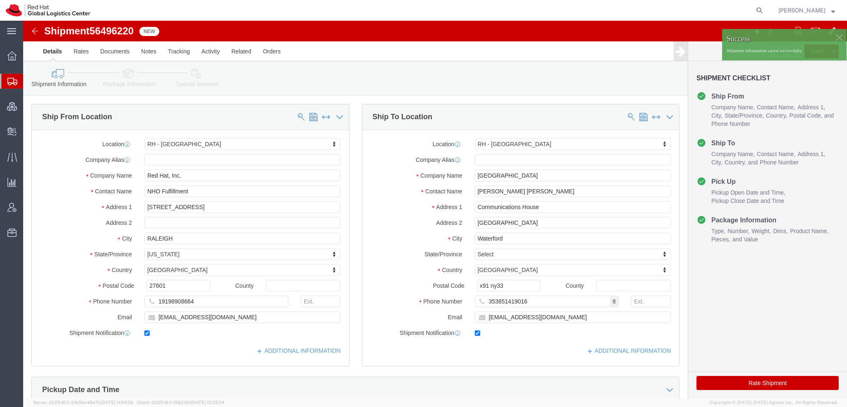
click at [0, 0] on span "Shipment Manager" at bounding box center [0, 0] width 0 height 0
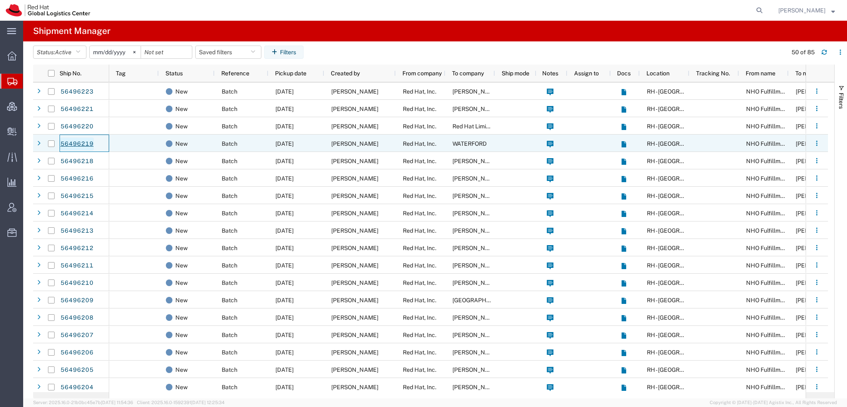
click at [71, 146] on link "56496219" at bounding box center [77, 143] width 34 height 13
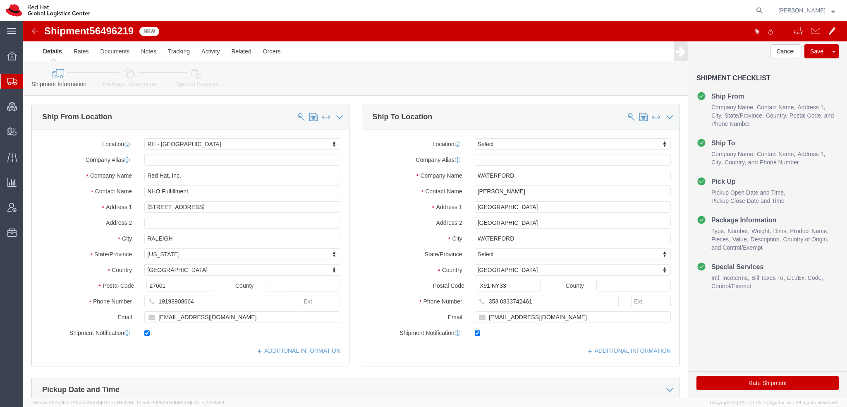
select select "38014"
select select
drag, startPoint x: 532, startPoint y: 301, endPoint x: 294, endPoint y: 255, distance: 242.2
click div "Ship From Location Location RH - Raleigh My Profile Location RH - Amsterdam - M…"
click input "Pietro Bernardi"
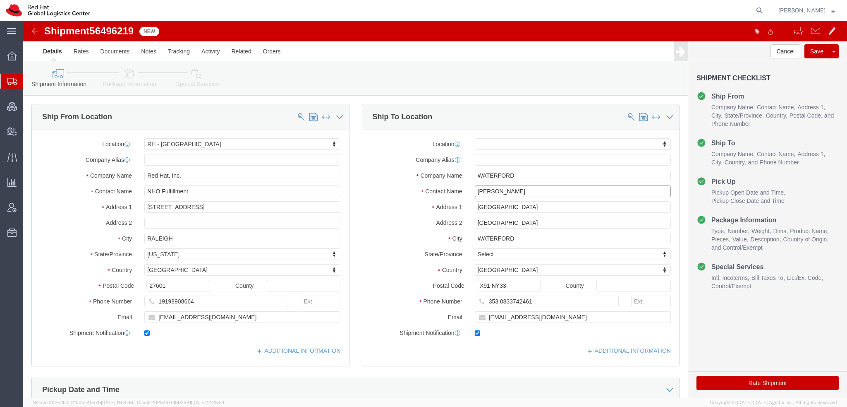
type input "Pietro Berna"
click p "- Red Hat Limited - (Pietro Bernardi) Communication House, Cork Road, 1st Floor…"
select select "38045"
click input "353 0833742461"
paste input "353 0833742461"
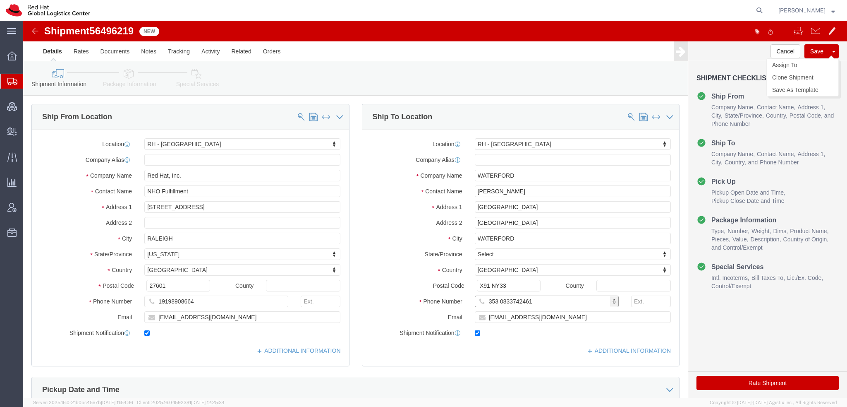
type input "353 0833742461"
click button "Save"
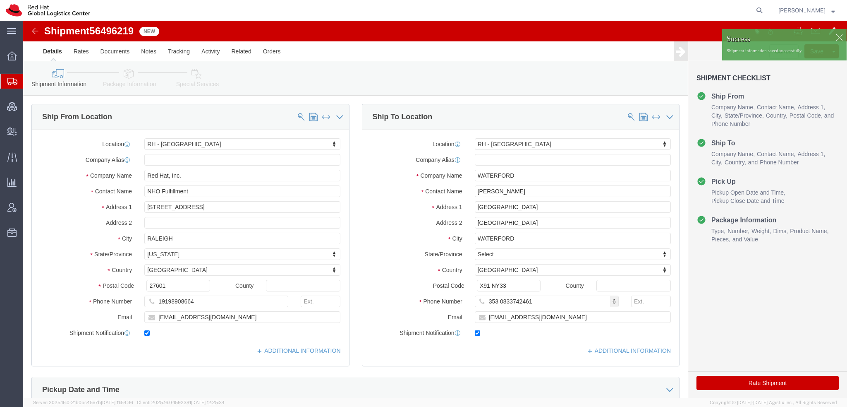
click at [0, 0] on span "Shipment Manager" at bounding box center [0, 0] width 0 height 0
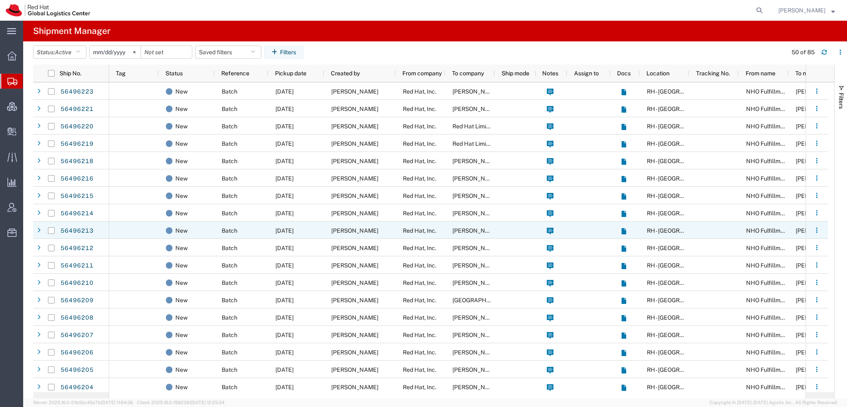
scroll to position [83, 0]
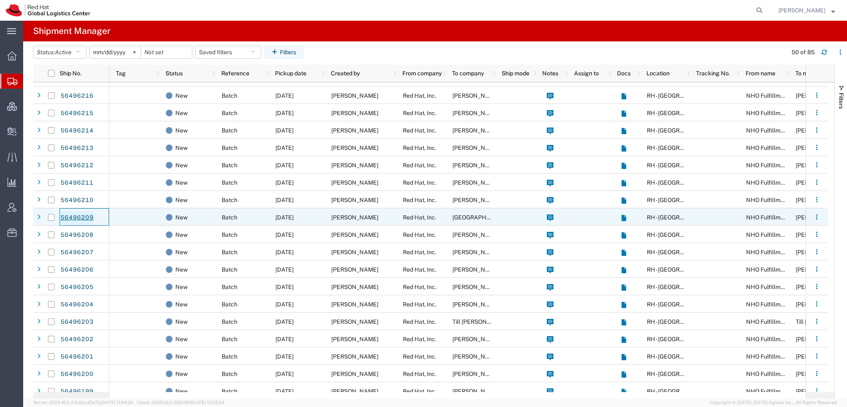
click at [81, 216] on link "56496209" at bounding box center [77, 217] width 34 height 13
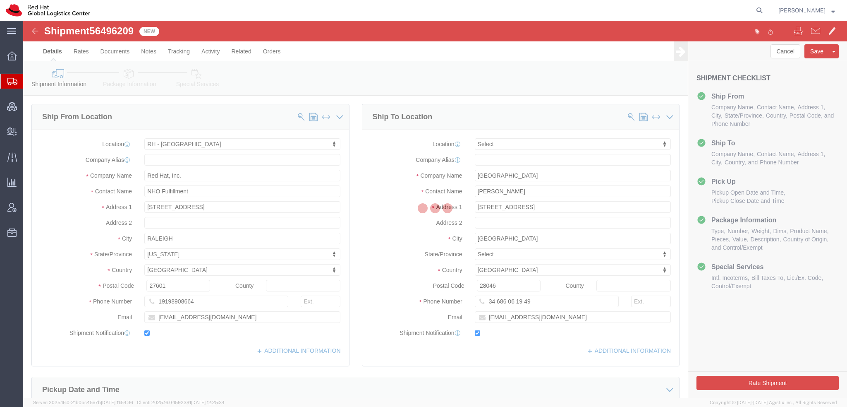
select select "38014"
select select
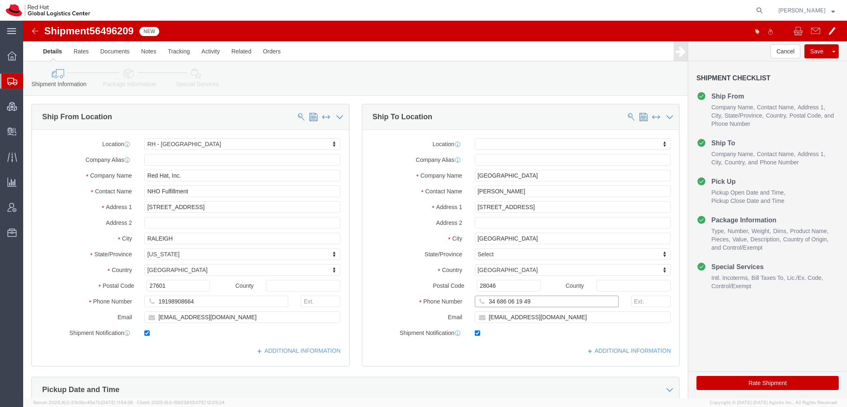
drag, startPoint x: 508, startPoint y: 277, endPoint x: 350, endPoint y: 257, distance: 159.7
click div "Location My Profile Location RH - Amsterdam - MSO RH - Amsterdam Data Center RH…"
click input "Natalia Jäger"
type input "Natalia J"
click p "- Red Hat, S.L.U. - (Natalia Jager) Torre de Cristal, Piso 17, Paseo de la Cast…"
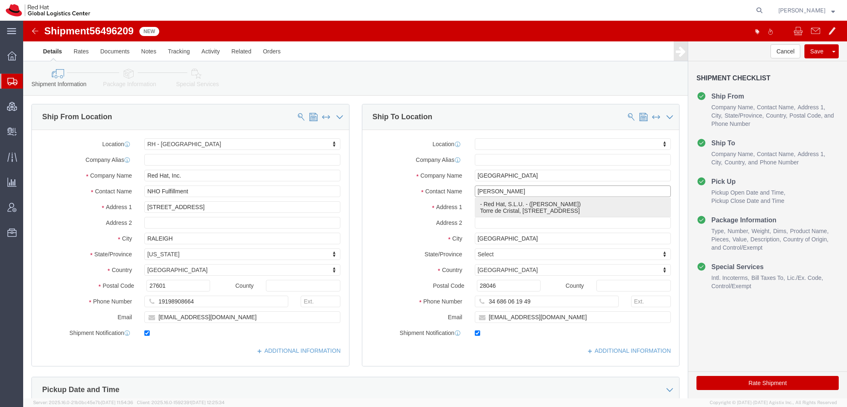
select select "37975"
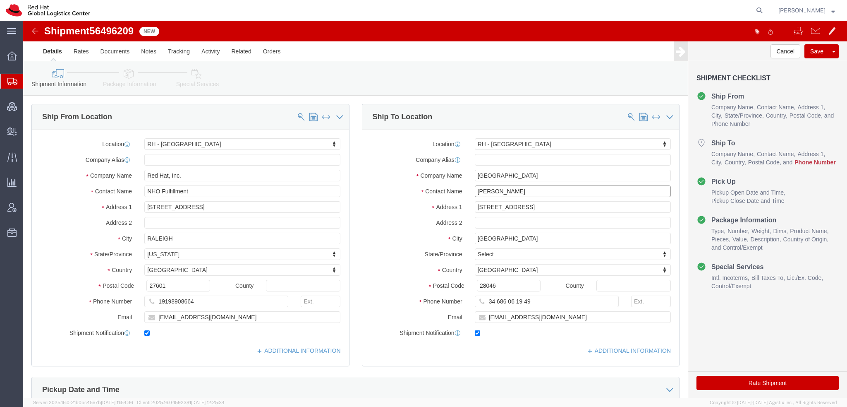
type input "Natalia Jager"
click input "34 686 06 19 49"
paste input "34 686 06 19 49"
type input "34 686 06 19 49"
click button "Save"
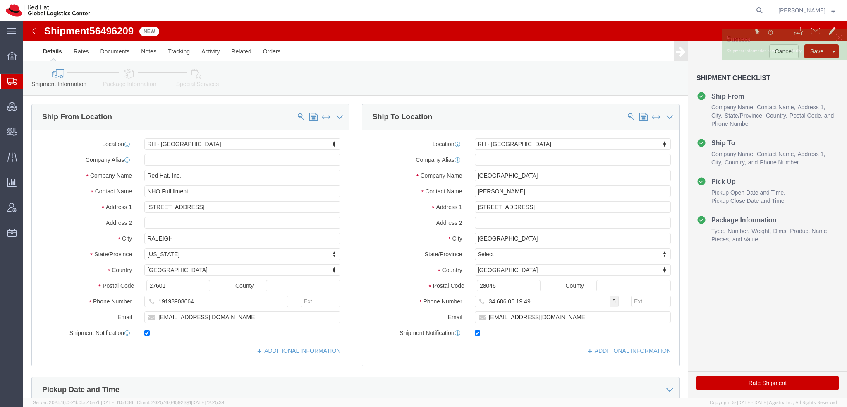
click at [0, 0] on span "Shipment Manager" at bounding box center [0, 0] width 0 height 0
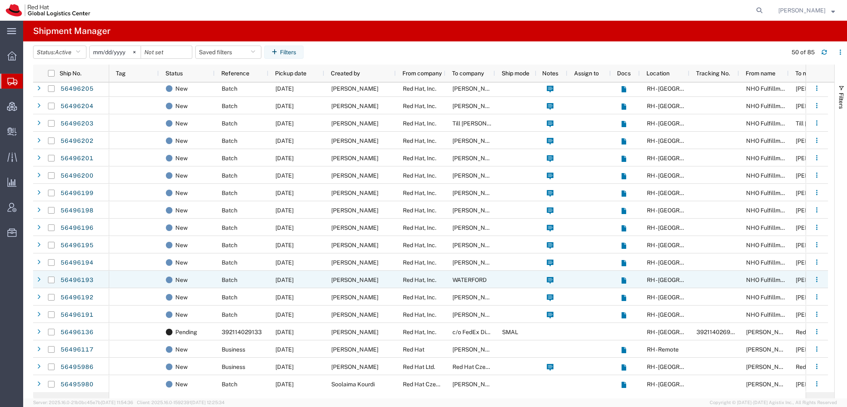
scroll to position [290, 0]
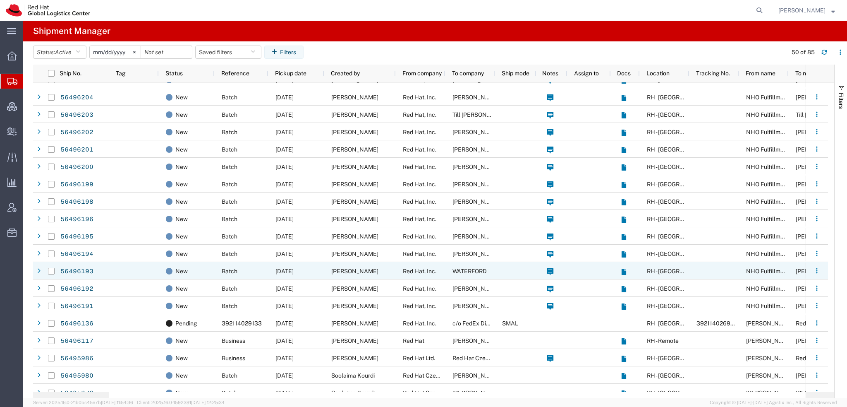
click at [470, 273] on span "WATERFORD" at bounding box center [470, 271] width 34 height 7
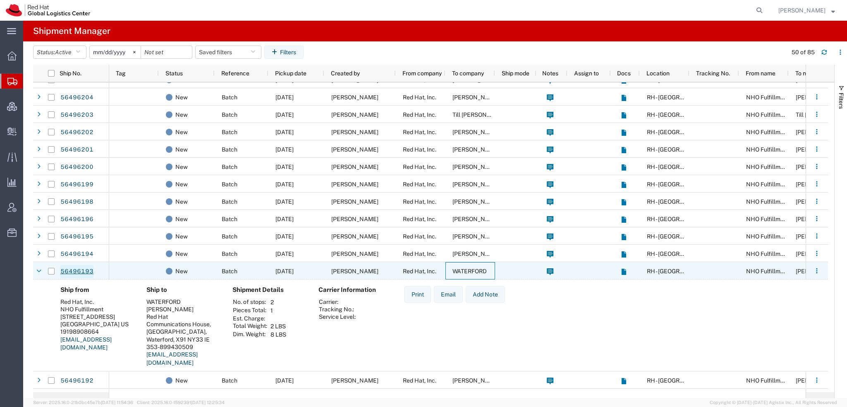
click at [74, 274] on link "56496193" at bounding box center [77, 271] width 34 height 13
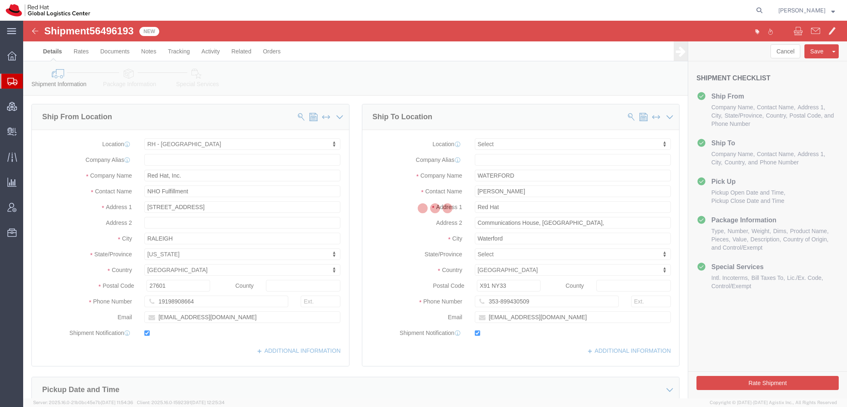
select select "38014"
select select
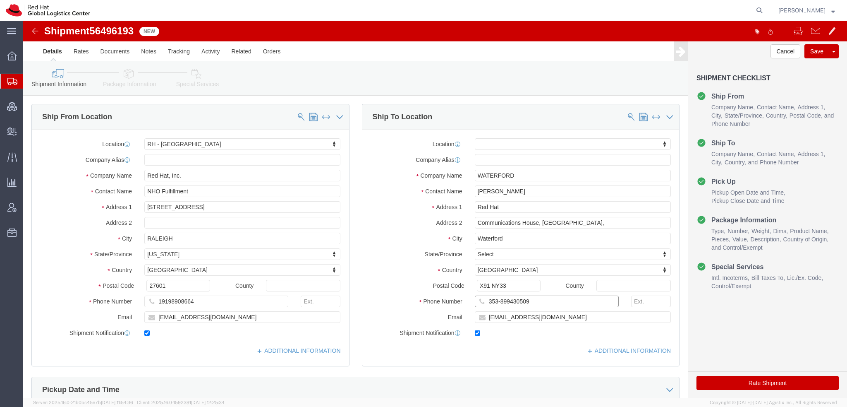
drag, startPoint x: 506, startPoint y: 282, endPoint x: 187, endPoint y: 224, distance: 323.6
click div "Ship From Location Location RH - Raleigh My Profile Location RH - Amsterdam - M…"
click input "Chandra Sekhar"
type input "Chandra Sekh"
click p "- Red Hat Limited - (Chandra Sekhar Reddy Bora) Communication House, Cork Road,…"
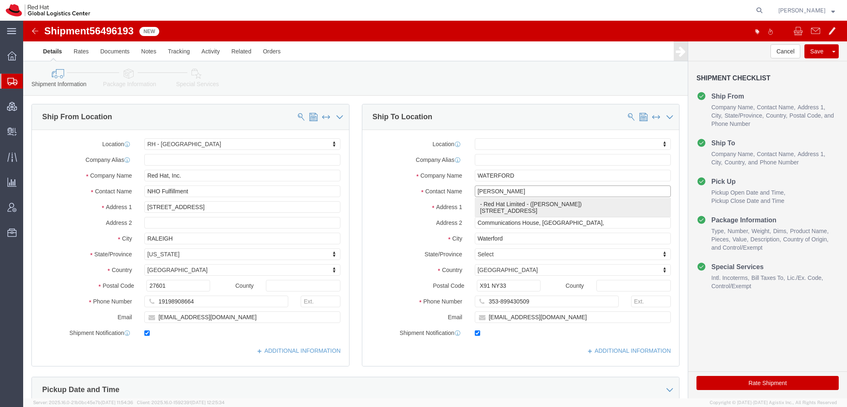
select select "38045"
type input "Chandra Sekhar Reddy Bora"
drag, startPoint x: 504, startPoint y: 275, endPoint x: 218, endPoint y: 222, distance: 290.8
click div "Ship From Location Location RH - Raleigh My Profile Location RH - Amsterdam - M…"
paste input "353-899430509"
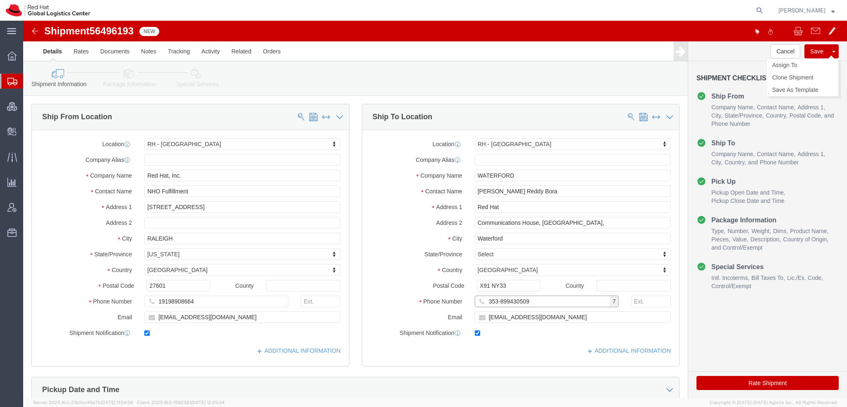
type input "353-899430509"
click button "Save"
click at [0, 0] on span "Shipment Manager" at bounding box center [0, 0] width 0 height 0
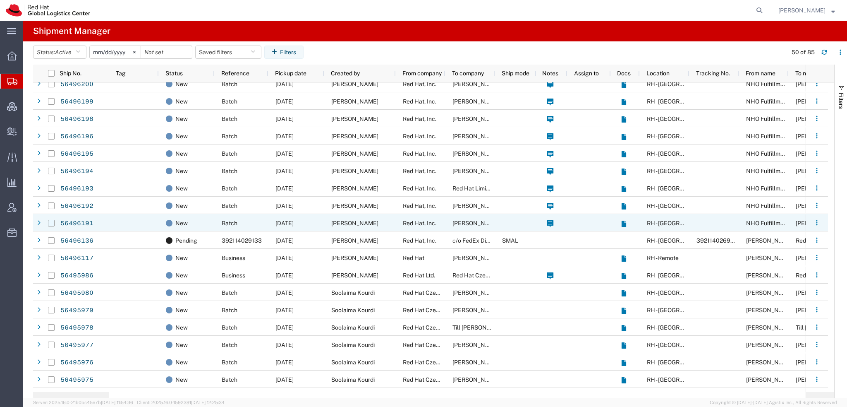
click at [51, 224] on input "Press Space to toggle row selection (unchecked)" at bounding box center [51, 223] width 7 height 7
checkbox input "true"
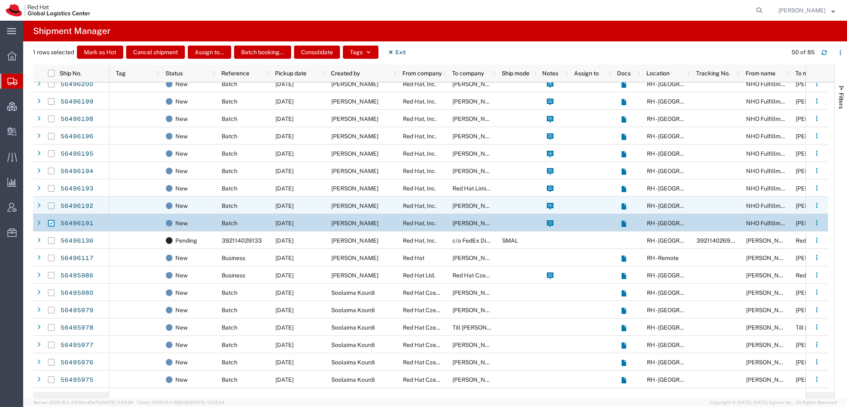
click at [50, 204] on input "Press Space to toggle row selection (unchecked)" at bounding box center [51, 205] width 7 height 7
checkbox input "true"
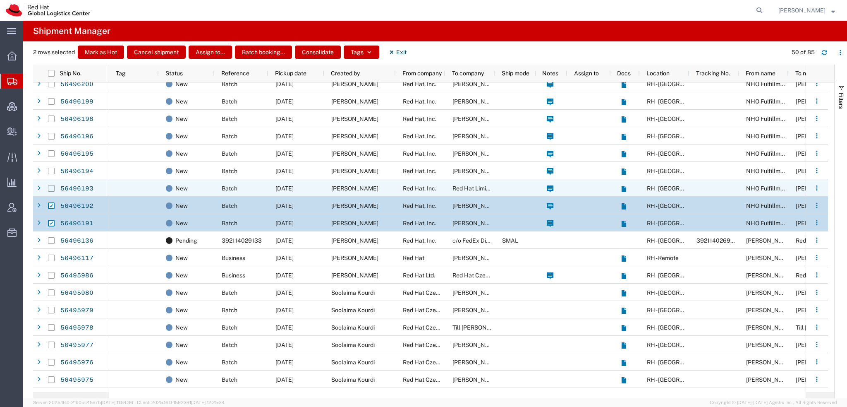
click at [49, 186] on input "Press Space to toggle row selection (unchecked)" at bounding box center [51, 188] width 7 height 7
checkbox input "true"
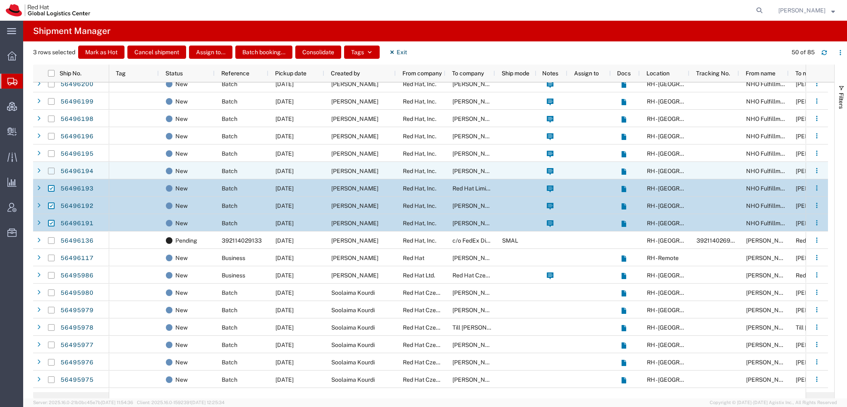
click at [50, 170] on input "Press Space to toggle row selection (unchecked)" at bounding box center [51, 171] width 7 height 7
checkbox input "true"
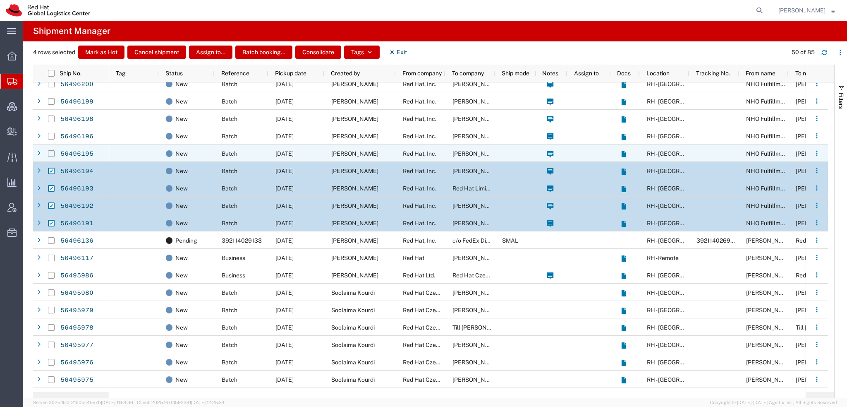
click at [52, 151] on input "Press Space to toggle row selection (unchecked)" at bounding box center [51, 153] width 7 height 7
checkbox input "true"
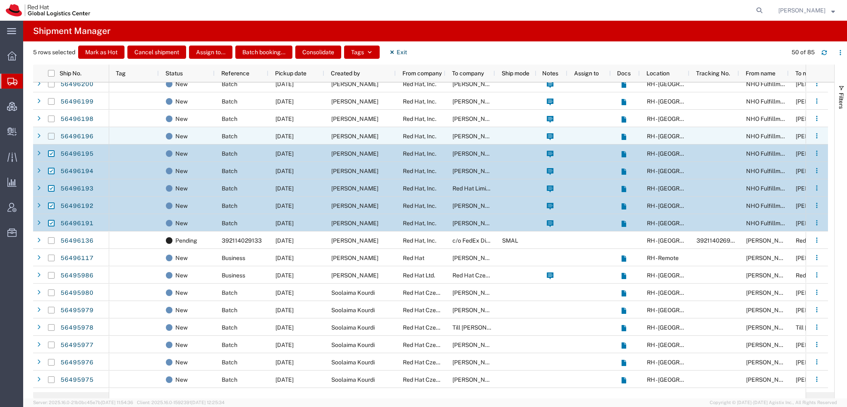
click at [51, 135] on input "Press Space to toggle row selection (unchecked)" at bounding box center [51, 136] width 7 height 7
checkbox input "true"
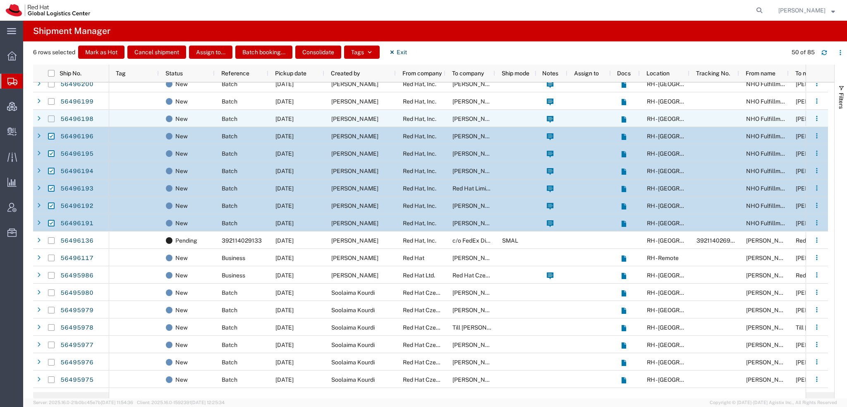
click at [52, 117] on input "Press Space to toggle row selection (unchecked)" at bounding box center [51, 118] width 7 height 7
checkbox input "true"
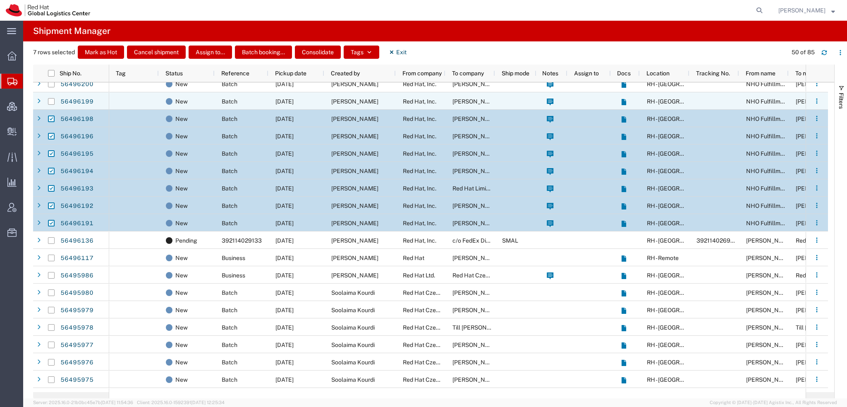
drag, startPoint x: 51, startPoint y: 101, endPoint x: 55, endPoint y: 92, distance: 8.9
click at [51, 101] on input "Press Space to toggle row selection (unchecked)" at bounding box center [51, 101] width 7 height 7
checkbox input "true"
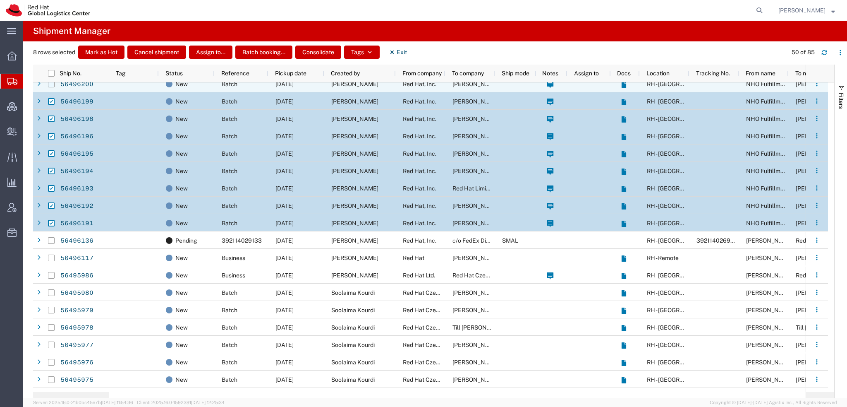
click at [50, 84] on input "Press Space to toggle row selection (unchecked)" at bounding box center [51, 84] width 7 height 7
checkbox input "true"
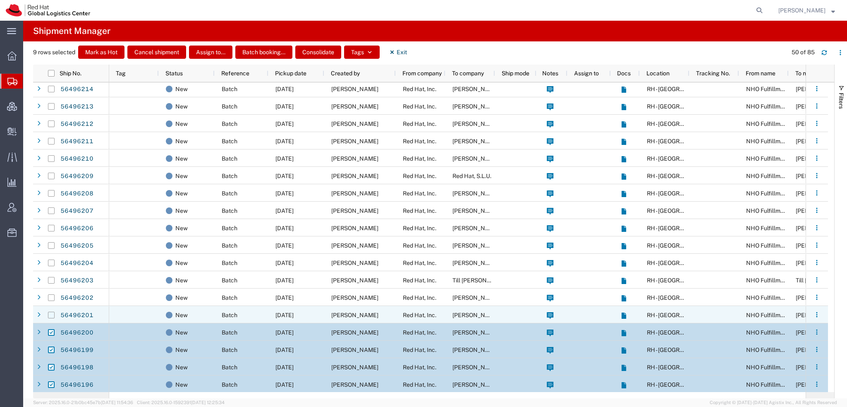
click at [52, 314] on input "Press Space to toggle row selection (unchecked)" at bounding box center [51, 314] width 7 height 7
checkbox input "true"
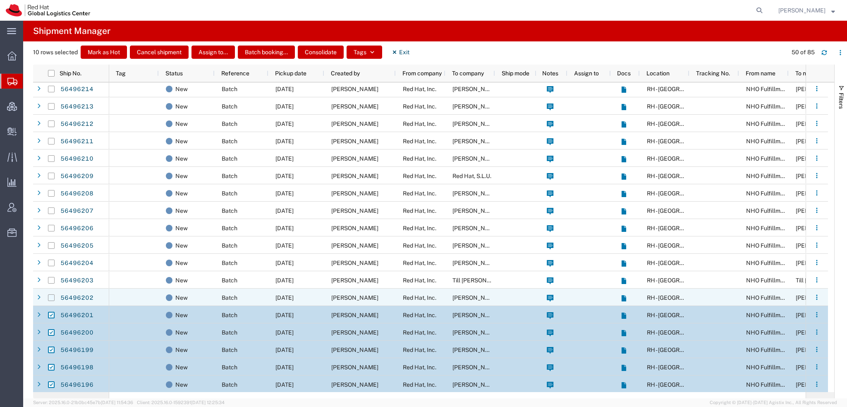
click at [53, 297] on input "Press Space to toggle row selection (unchecked)" at bounding box center [51, 297] width 7 height 7
checkbox input "true"
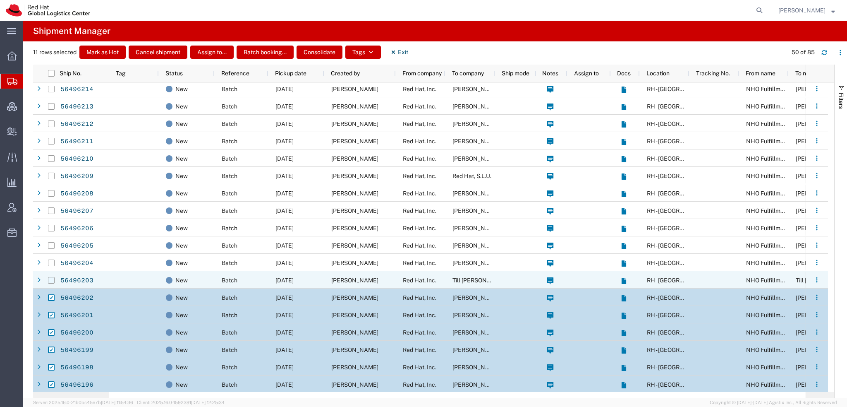
click at [51, 282] on input "Press Space to toggle row selection (unchecked)" at bounding box center [51, 280] width 7 height 7
checkbox input "true"
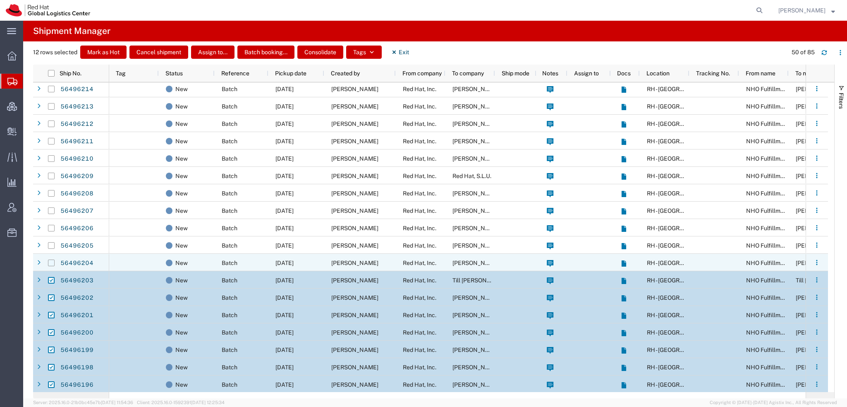
click at [50, 263] on input "Press Space to toggle row selection (unchecked)" at bounding box center [51, 262] width 7 height 7
checkbox input "true"
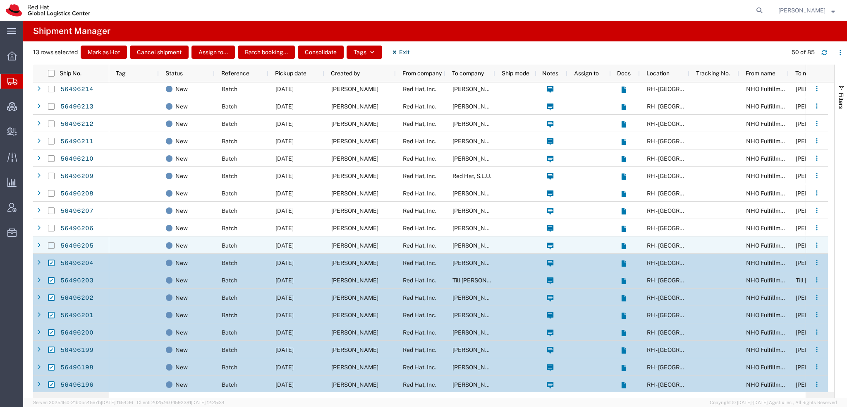
click at [49, 244] on input "Press Space to toggle row selection (unchecked)" at bounding box center [51, 245] width 7 height 7
checkbox input "true"
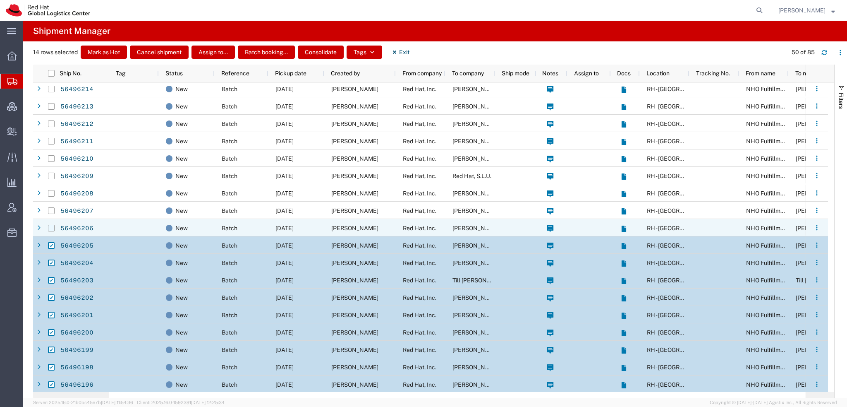
click at [52, 228] on input "Press Space to toggle row selection (unchecked)" at bounding box center [51, 228] width 7 height 7
checkbox input "true"
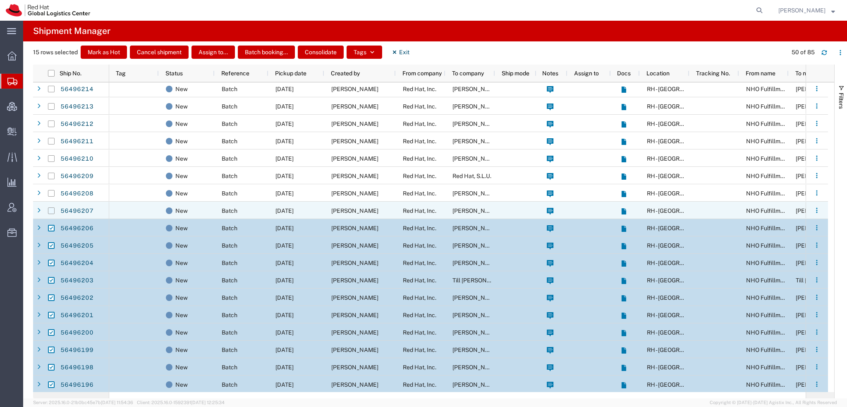
click at [53, 211] on input "Press Space to toggle row selection (unchecked)" at bounding box center [51, 210] width 7 height 7
checkbox input "true"
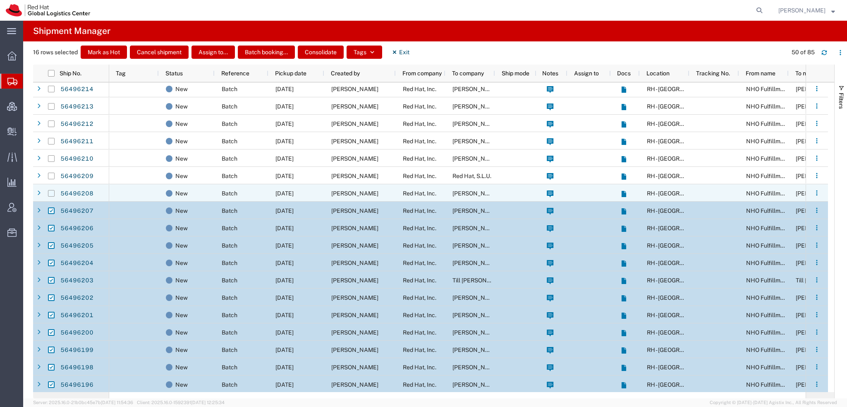
click at [50, 195] on input "Press Space to toggle row selection (unchecked)" at bounding box center [51, 193] width 7 height 7
checkbox input "true"
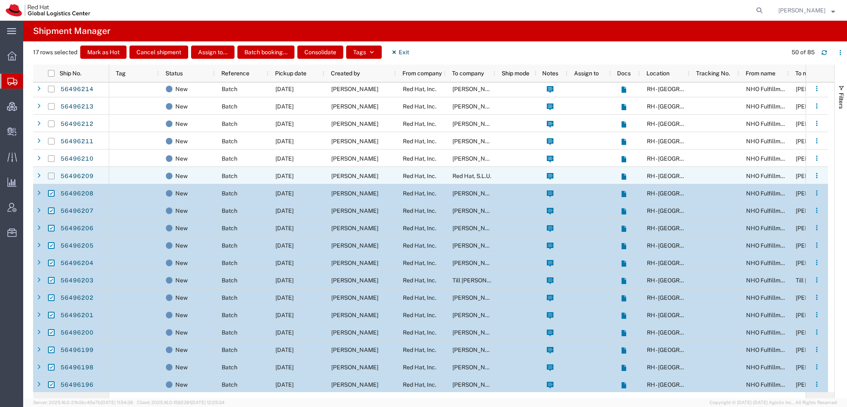
click at [53, 175] on input "Press Space to toggle row selection (unchecked)" at bounding box center [51, 175] width 7 height 7
checkbox input "true"
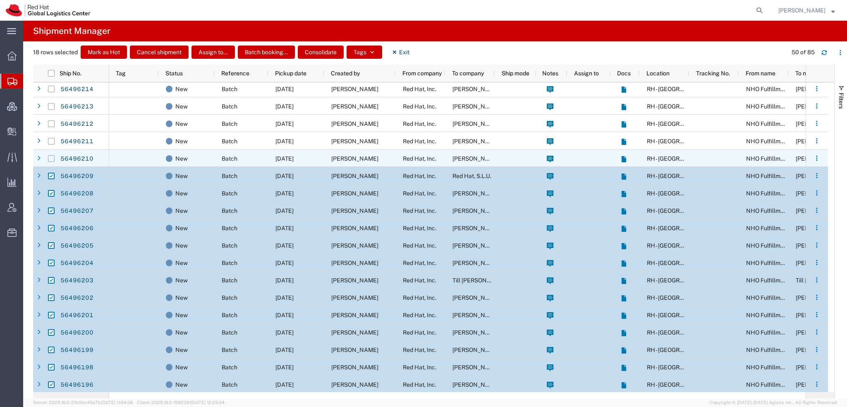
click at [51, 158] on input "Press Space to toggle row selection (unchecked)" at bounding box center [51, 158] width 7 height 7
checkbox input "true"
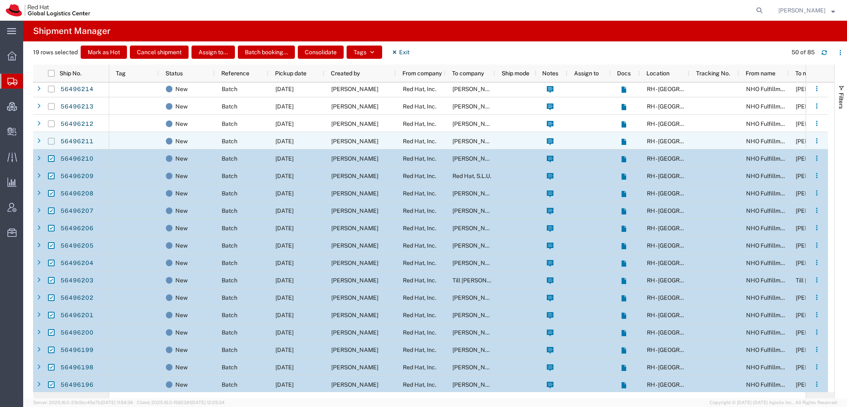
click at [50, 141] on input "Press Space to toggle row selection (unchecked)" at bounding box center [51, 141] width 7 height 7
checkbox input "true"
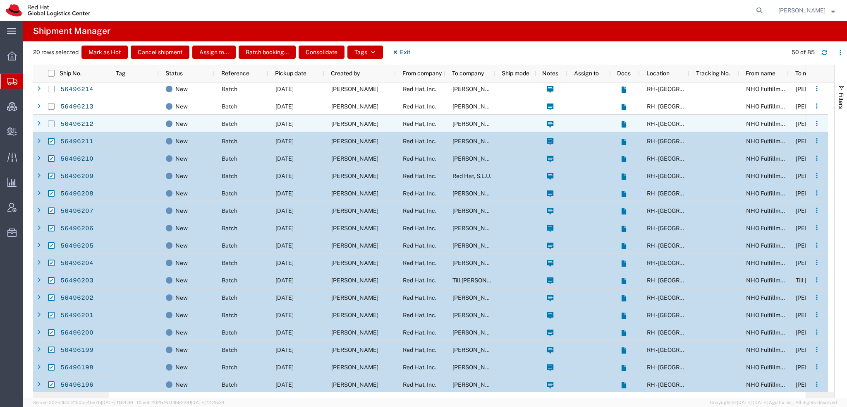
click at [50, 122] on input "Press Space to toggle row selection (unchecked)" at bounding box center [51, 123] width 7 height 7
checkbox input "true"
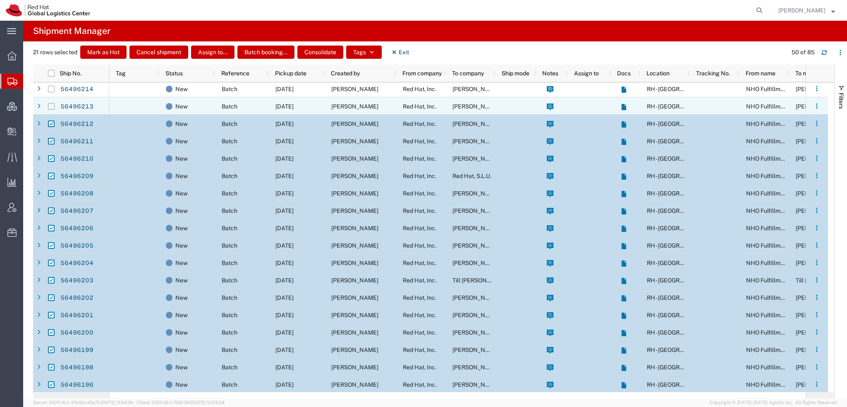
click at [50, 108] on input "Press Space to toggle row selection (unchecked)" at bounding box center [51, 106] width 7 height 7
checkbox input "true"
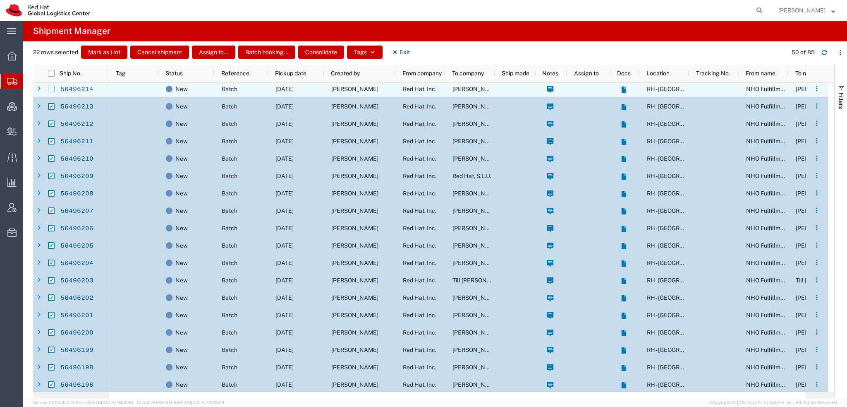
click at [50, 91] on input "Press Space to toggle row selection (unchecked)" at bounding box center [51, 89] width 7 height 7
checkbox input "true"
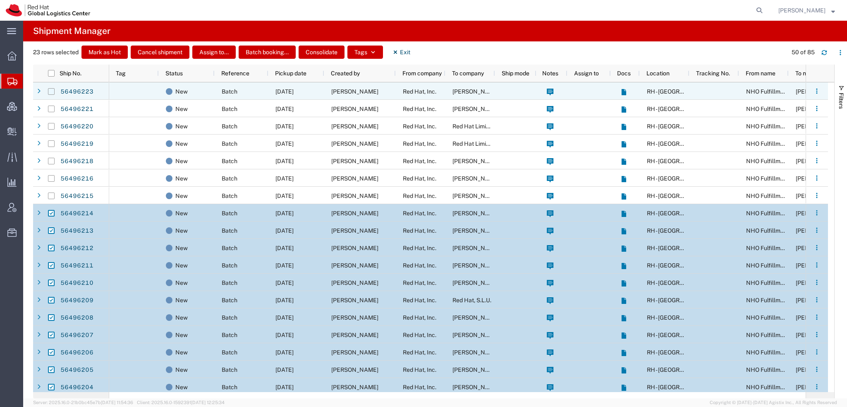
click at [48, 91] on input "Press Space to toggle row selection (unchecked)" at bounding box center [51, 91] width 7 height 7
checkbox input "true"
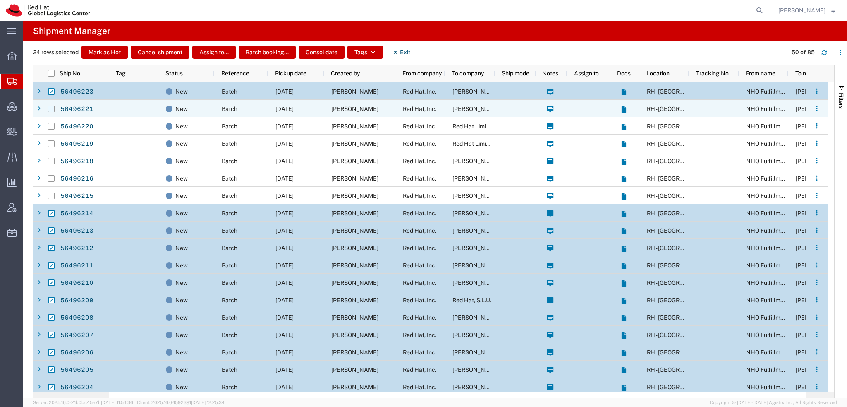
click at [51, 107] on input "Press Space to toggle row selection (unchecked)" at bounding box center [51, 108] width 7 height 7
checkbox input "true"
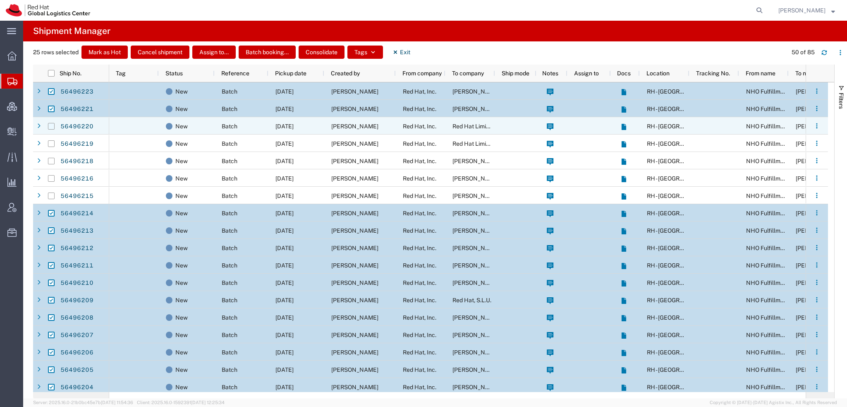
click at [52, 128] on input "Press Space to toggle row selection (unchecked)" at bounding box center [51, 126] width 7 height 7
checkbox input "true"
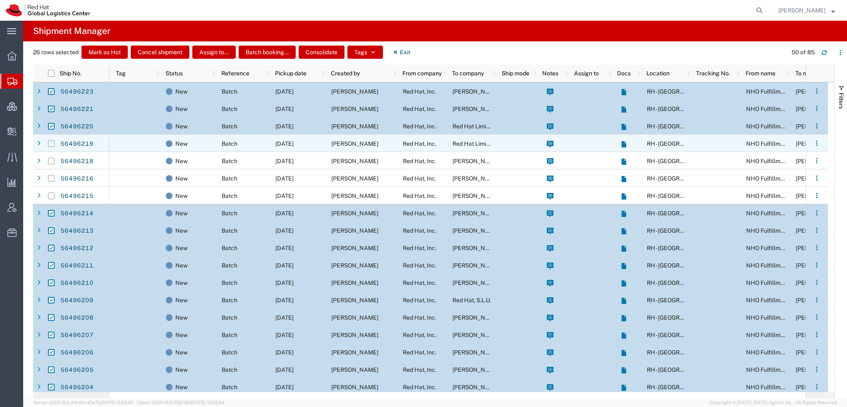
click at [53, 143] on input "Press Space to toggle row selection (unchecked)" at bounding box center [51, 143] width 7 height 7
checkbox input "true"
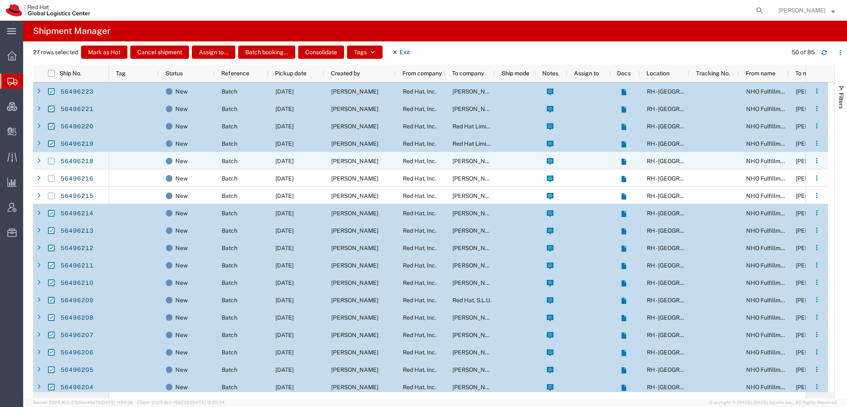
click at [50, 163] on input "Press Space to toggle row selection (unchecked)" at bounding box center [51, 161] width 7 height 7
checkbox input "true"
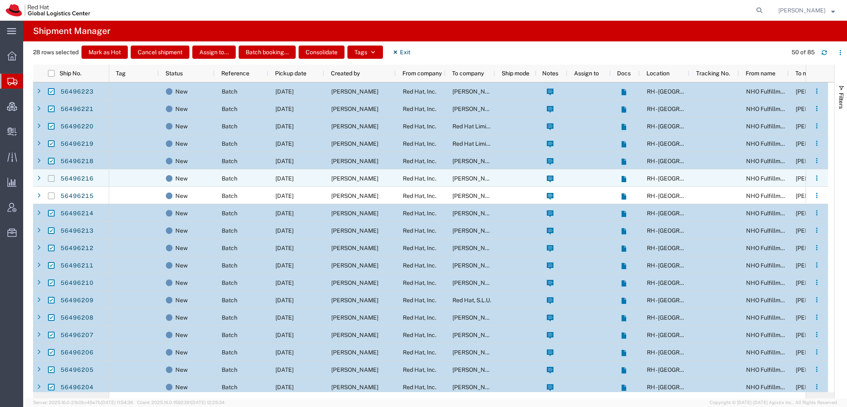
click at [50, 180] on input "Press Space to toggle row selection (unchecked)" at bounding box center [51, 178] width 7 height 7
checkbox input "true"
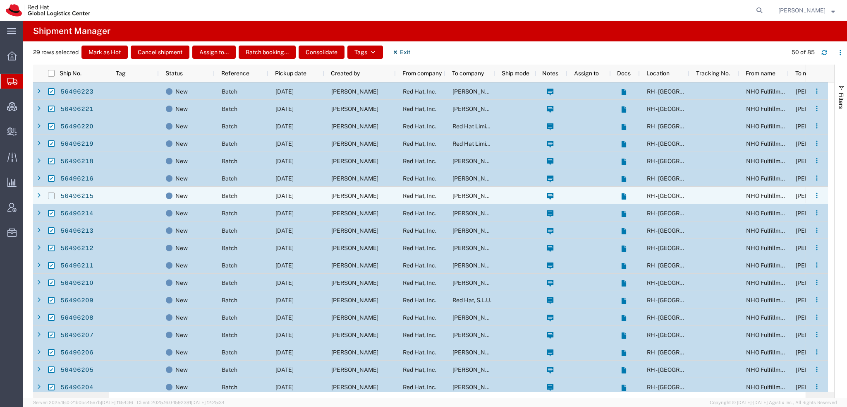
click at [51, 196] on input "Press Space to toggle row selection (unchecked)" at bounding box center [51, 195] width 7 height 7
checkbox input "true"
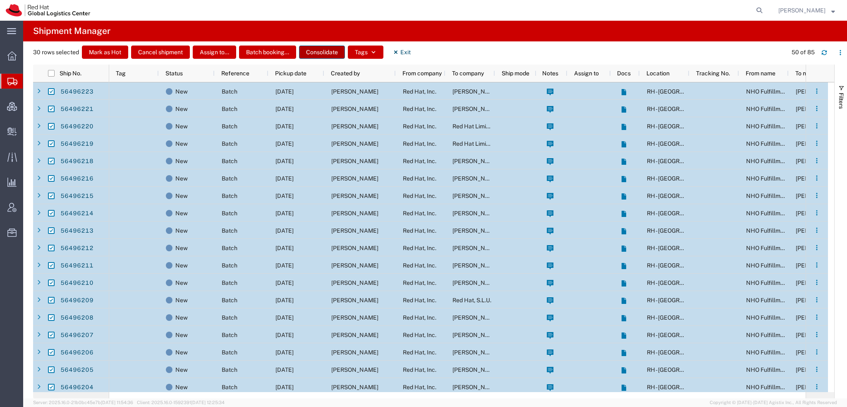
click at [335, 51] on button "Consolidate" at bounding box center [322, 51] width 46 height 13
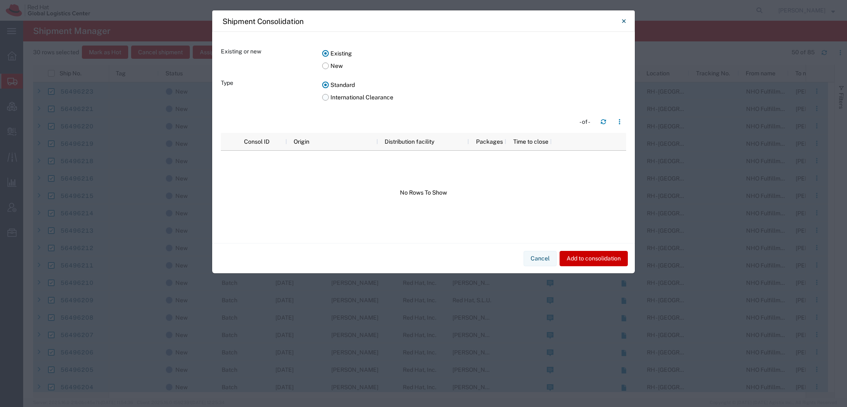
click at [327, 97] on label "International Clearance" at bounding box center [474, 97] width 304 height 12
click at [0, 0] on input "International Clearance" at bounding box center [0, 0] width 0 height 0
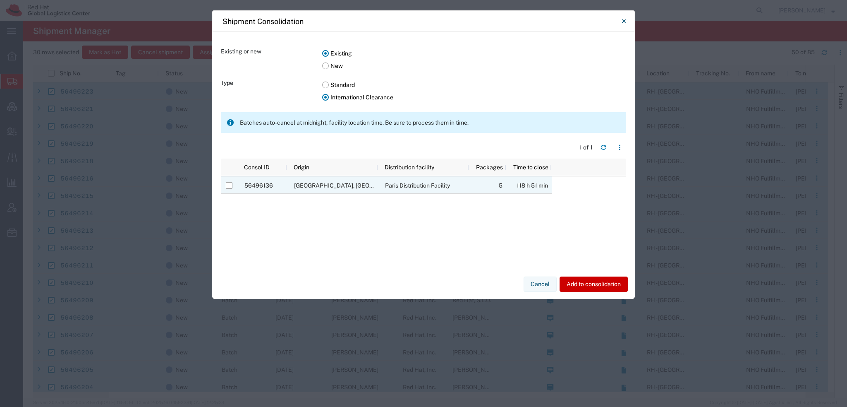
click at [230, 188] on div at bounding box center [229, 185] width 7 height 17
click at [230, 184] on input "Press Space to toggle row selection (unchecked)" at bounding box center [229, 185] width 7 height 7
checkbox input "true"
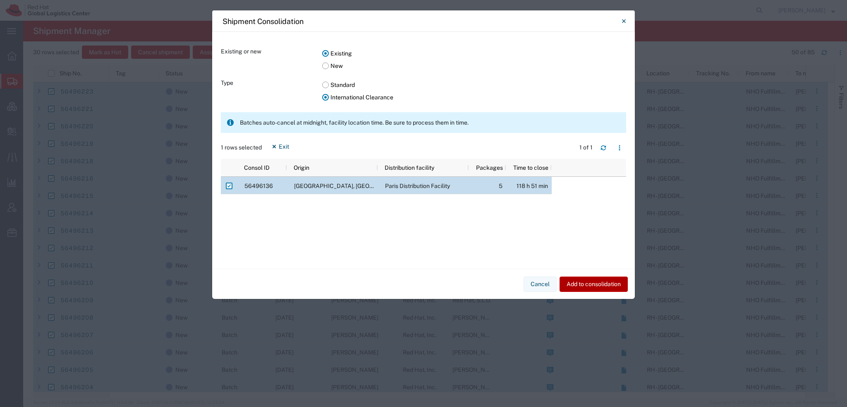
click at [607, 284] on button "Add to consolidation" at bounding box center [594, 283] width 68 height 15
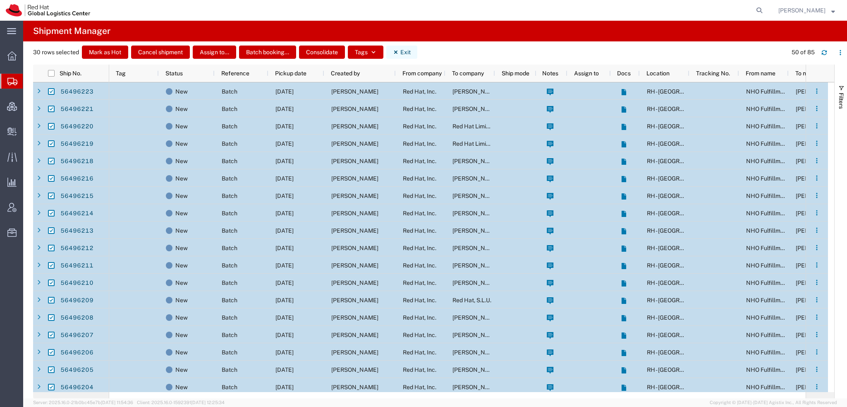
click at [399, 49] on button "Exit" at bounding box center [401, 51] width 31 height 13
checkbox input "false"
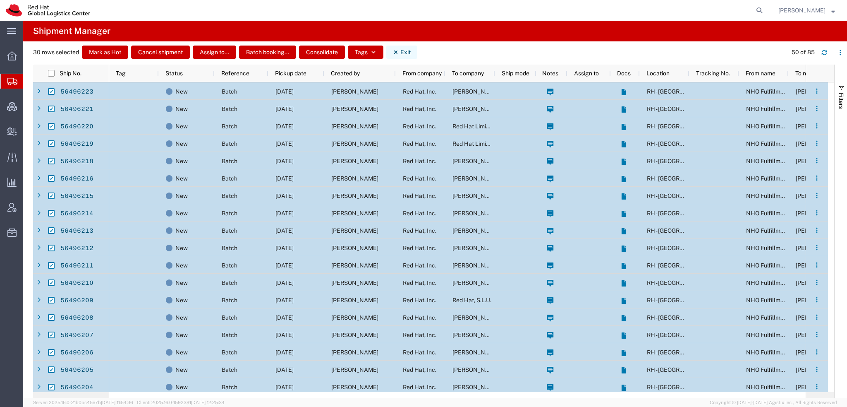
checkbox input "false"
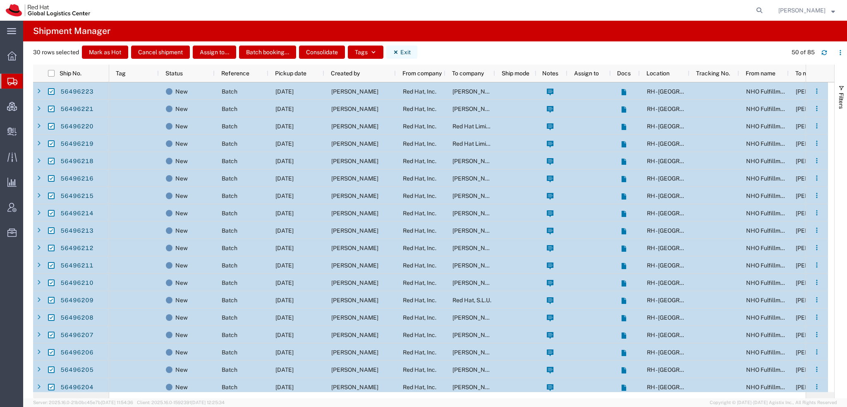
checkbox input "false"
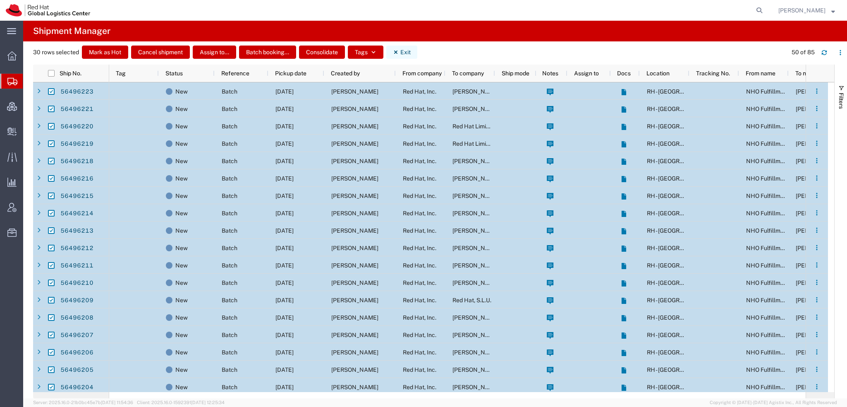
checkbox input "false"
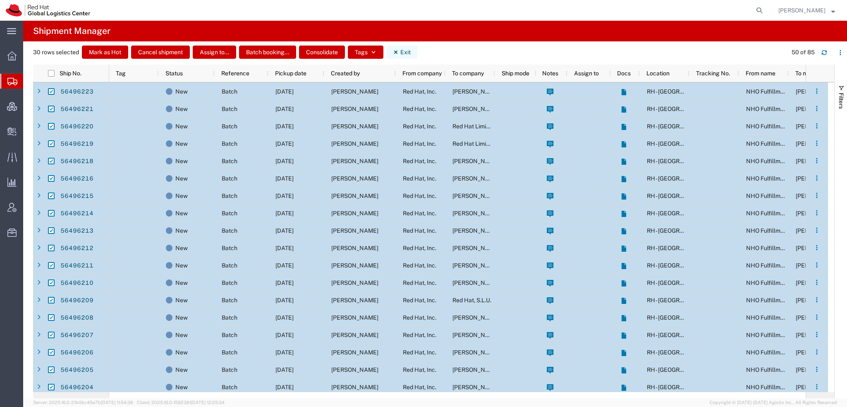
checkbox input "false"
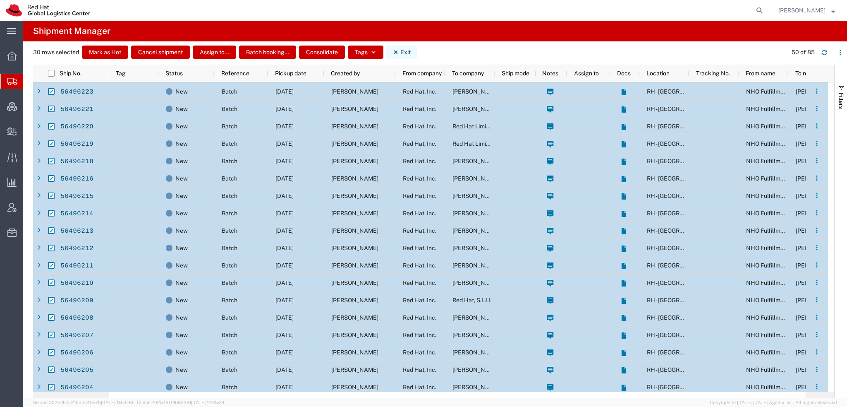
checkbox input "false"
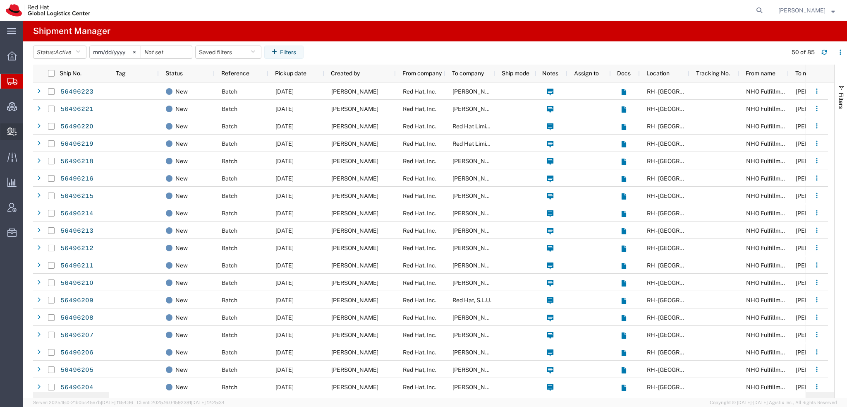
click at [0, 0] on span "Create Delivery" at bounding box center [0, 0] width 0 height 0
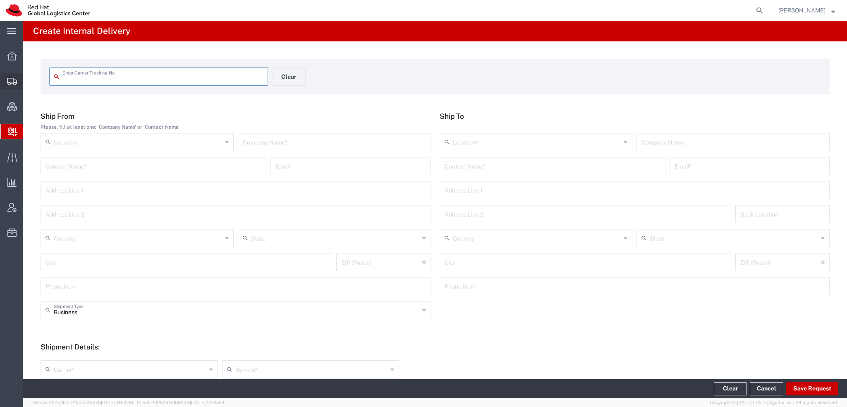
drag, startPoint x: 46, startPoint y: 94, endPoint x: 48, endPoint y: 83, distance: 10.9
click at [0, 0] on span "Shipment Manager" at bounding box center [0, 0] width 0 height 0
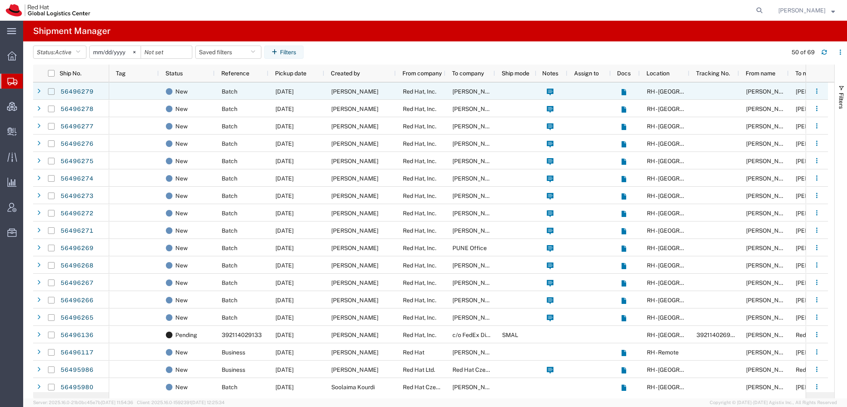
click at [50, 91] on input "Press Space to toggle row selection (unchecked)" at bounding box center [51, 91] width 7 height 7
checkbox input "true"
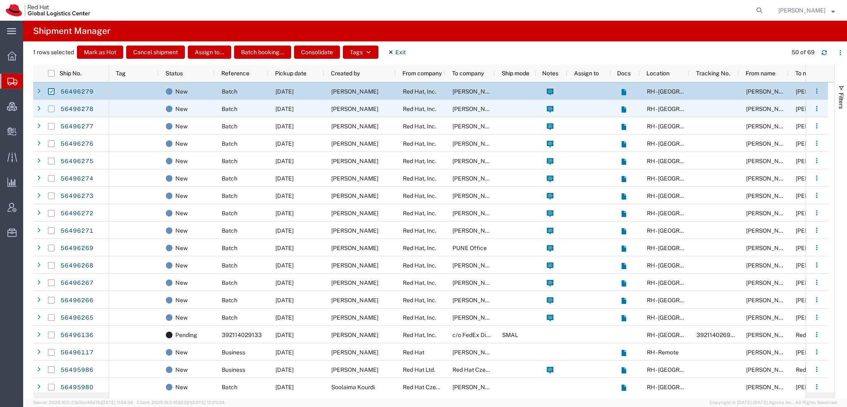
click at [49, 108] on input "Press Space to toggle row selection (unchecked)" at bounding box center [51, 108] width 7 height 7
checkbox input "true"
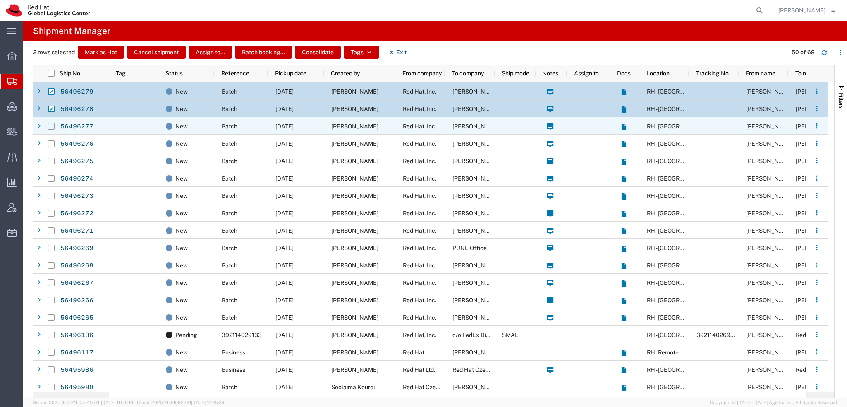
click at [51, 124] on input "Press Space to toggle row selection (unchecked)" at bounding box center [51, 126] width 7 height 7
checkbox input "true"
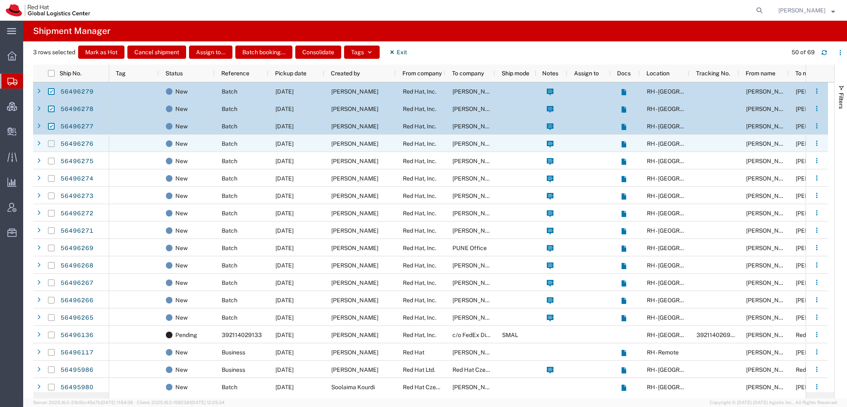
click at [53, 144] on input "Press Space to toggle row selection (unchecked)" at bounding box center [51, 143] width 7 height 7
checkbox input "true"
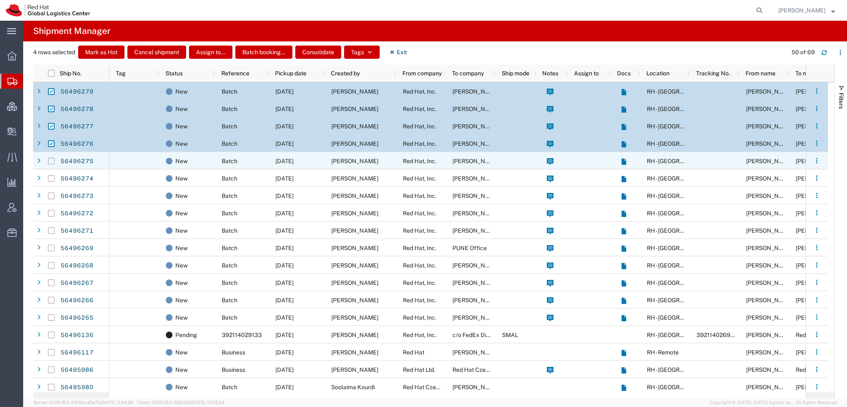
click at [49, 158] on input "Press Space to toggle row selection (unchecked)" at bounding box center [51, 161] width 7 height 7
checkbox input "true"
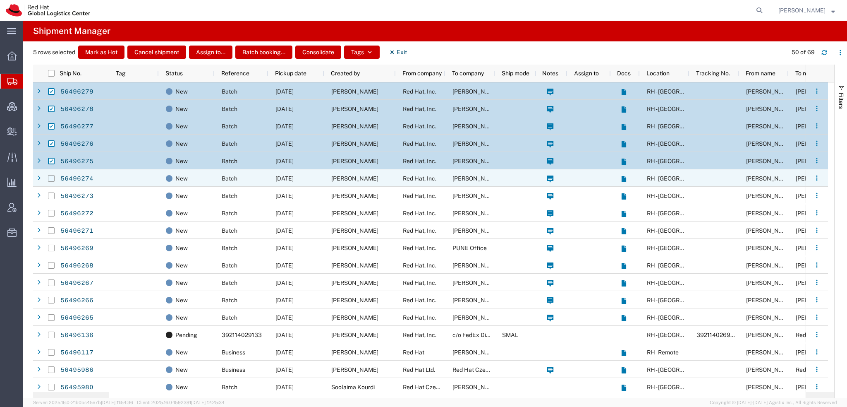
click at [50, 178] on input "Press Space to toggle row selection (unchecked)" at bounding box center [51, 178] width 7 height 7
checkbox input "true"
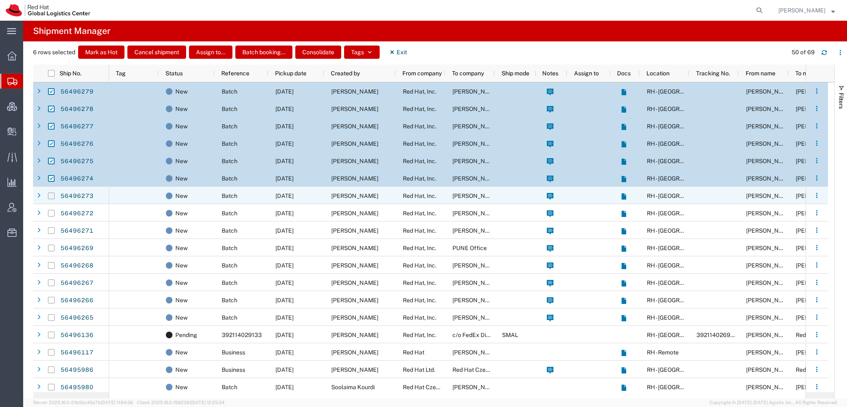
click at [51, 196] on input "Press Space to toggle row selection (unchecked)" at bounding box center [51, 195] width 7 height 7
checkbox input "true"
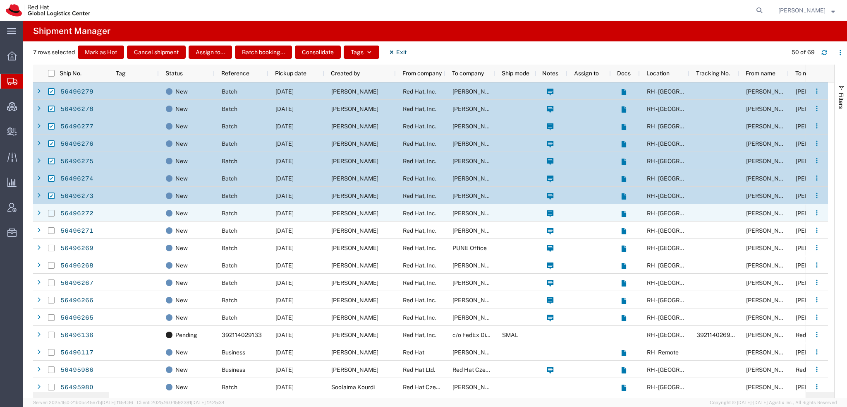
click at [53, 213] on input "Press Space to toggle row selection (unchecked)" at bounding box center [51, 213] width 7 height 7
checkbox input "true"
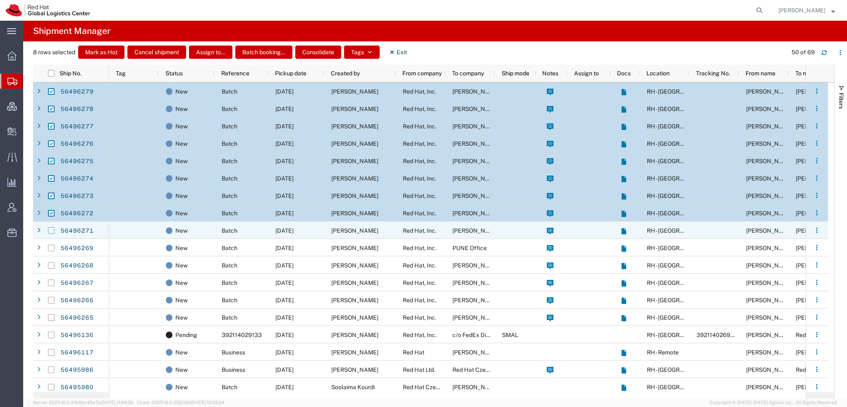
click at [50, 229] on input "Press Space to toggle row selection (unchecked)" at bounding box center [51, 230] width 7 height 7
checkbox input "true"
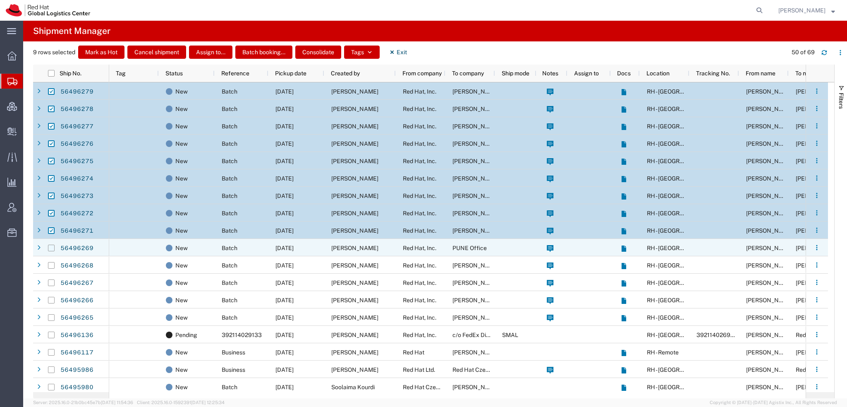
click at [49, 248] on input "Press Space to toggle row selection (unchecked)" at bounding box center [51, 247] width 7 height 7
checkbox input "true"
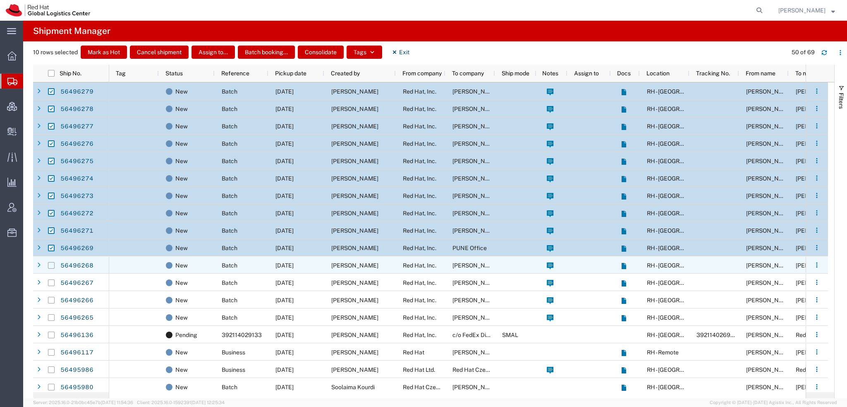
click at [53, 266] on input "Press Space to toggle row selection (unchecked)" at bounding box center [51, 265] width 7 height 7
checkbox input "true"
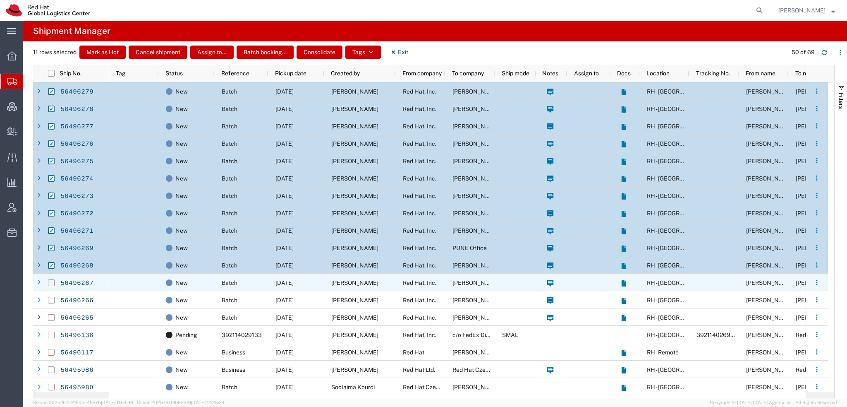
click at [51, 283] on input "Press Space to toggle row selection (unchecked)" at bounding box center [51, 282] width 7 height 7
checkbox input "true"
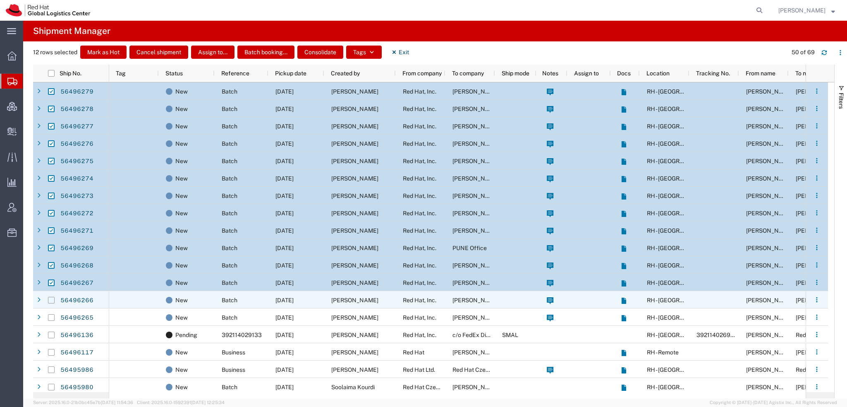
click at [53, 298] on input "Press Space to toggle row selection (unchecked)" at bounding box center [51, 300] width 7 height 7
checkbox input "true"
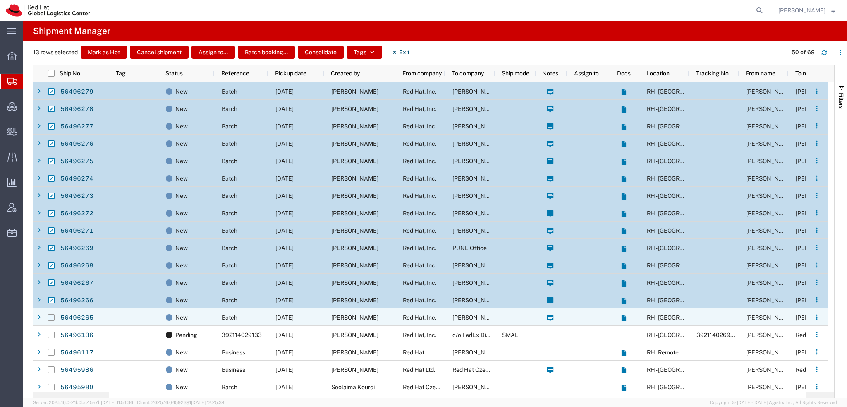
click at [49, 316] on input "Press Space to toggle row selection (unchecked)" at bounding box center [51, 317] width 7 height 7
checkbox input "true"
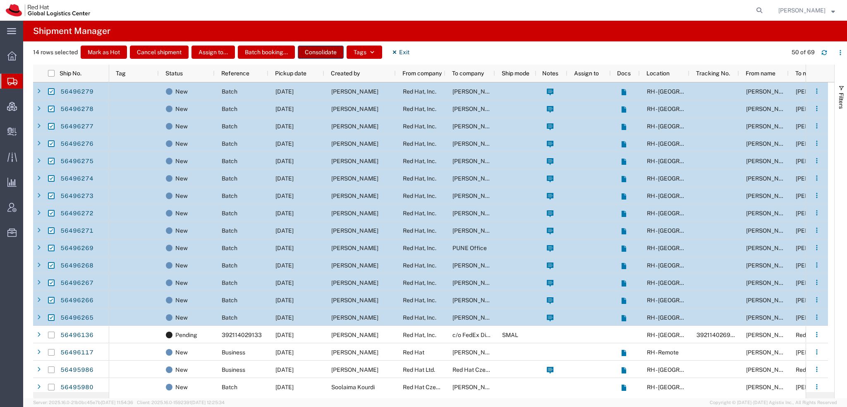
click at [330, 48] on button "Consolidate" at bounding box center [321, 51] width 46 height 13
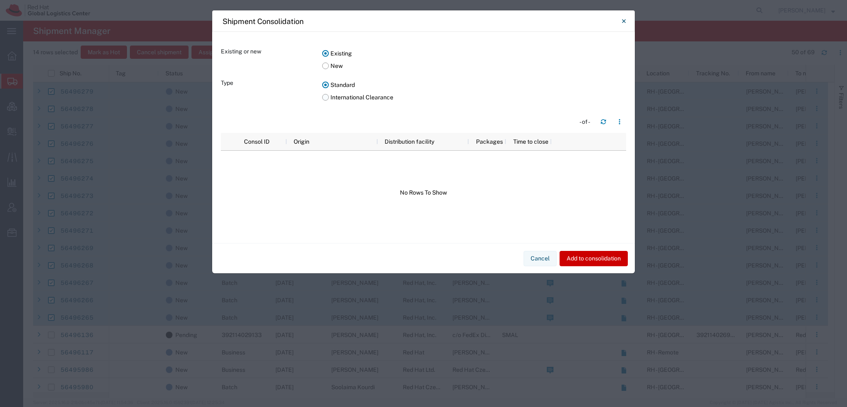
click at [326, 99] on label "International Clearance" at bounding box center [474, 97] width 304 height 12
click at [0, 0] on input "International Clearance" at bounding box center [0, 0] width 0 height 0
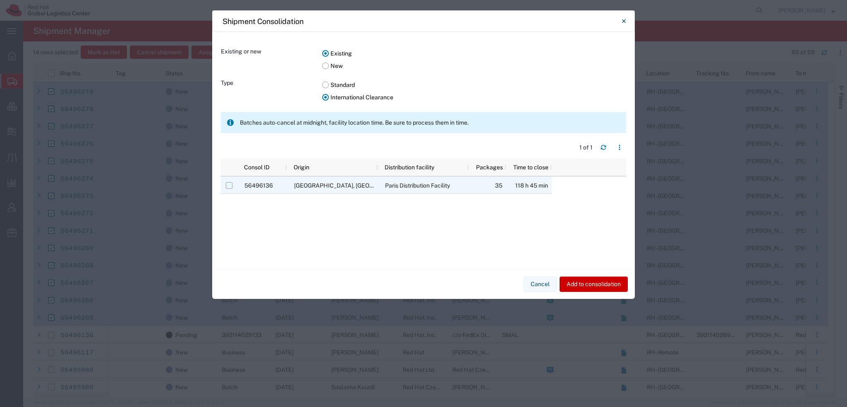
click at [230, 188] on input "Press Space to toggle row selection (unchecked)" at bounding box center [229, 185] width 7 height 7
checkbox input "true"
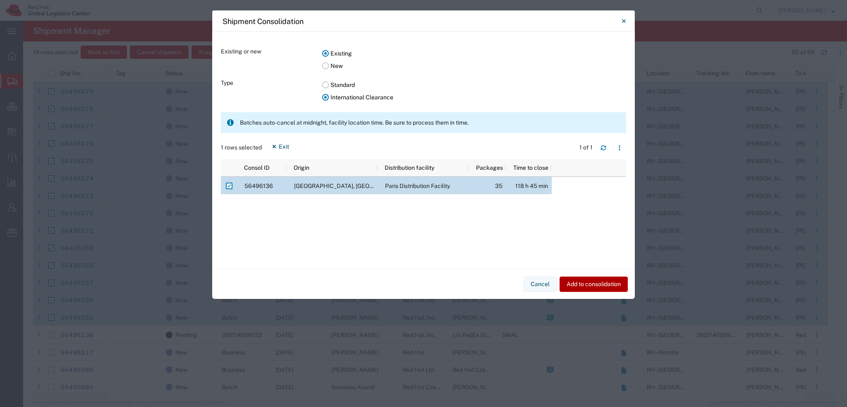
click at [594, 283] on button "Add to consolidation" at bounding box center [594, 283] width 68 height 15
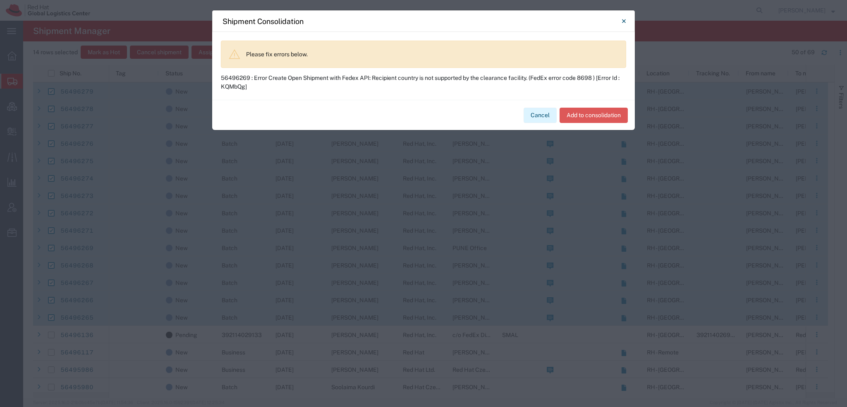
click at [550, 113] on button "Cancel" at bounding box center [540, 115] width 33 height 15
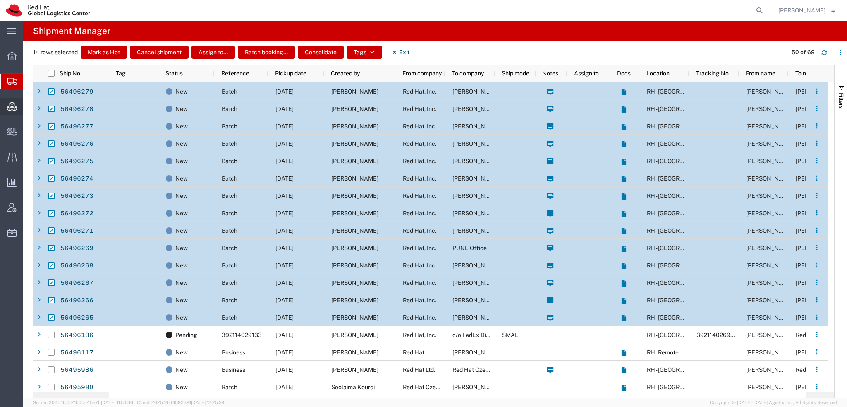
click at [29, 108] on span "Consolidation Manager" at bounding box center [26, 106] width 6 height 17
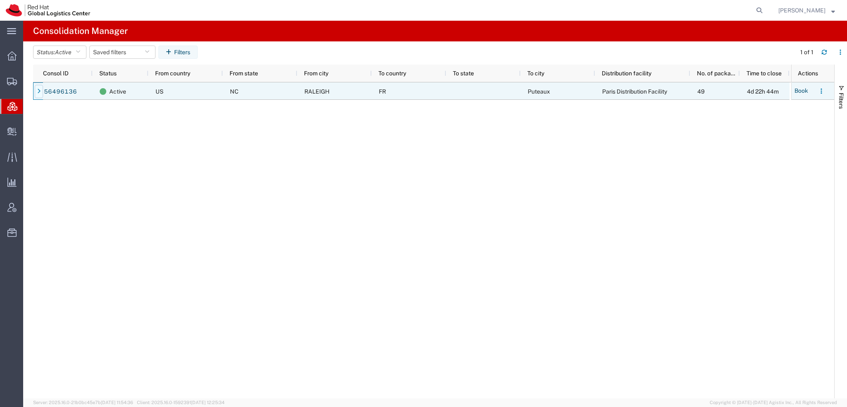
click at [38, 90] on icon at bounding box center [38, 92] width 3 height 6
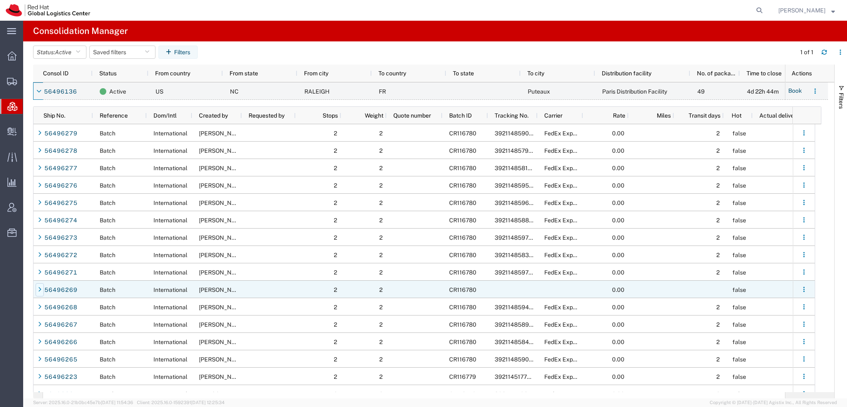
click at [37, 291] on div at bounding box center [40, 289] width 8 height 13
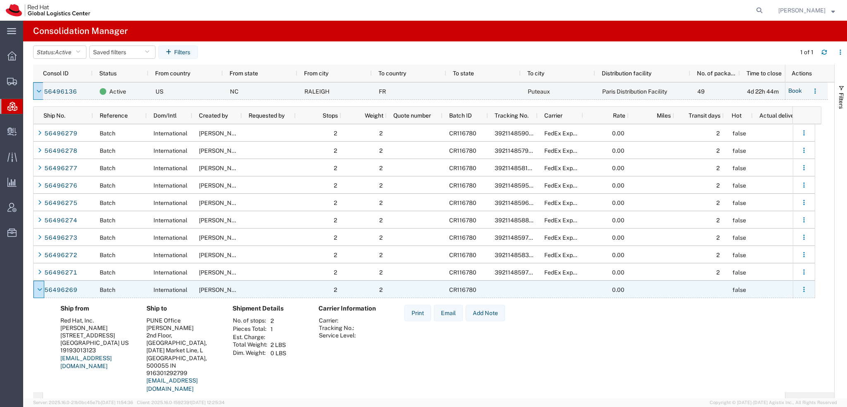
click at [37, 291] on icon at bounding box center [39, 290] width 5 height 6
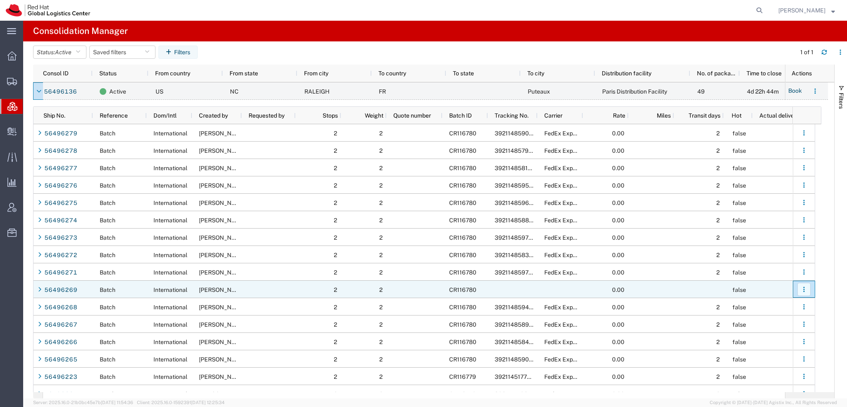
click at [804, 289] on icon "button" at bounding box center [803, 288] width 1 height 1
click at [748, 308] on link "Remove shipment from consolidation" at bounding box center [738, 307] width 126 height 17
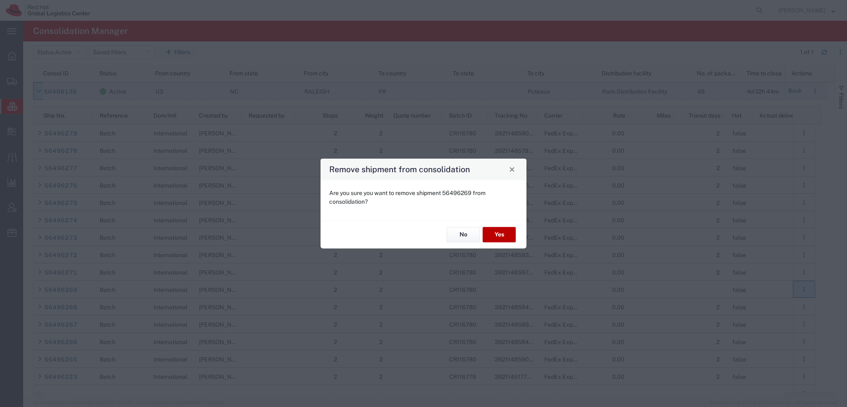
click at [500, 228] on button "Yes" at bounding box center [499, 234] width 33 height 15
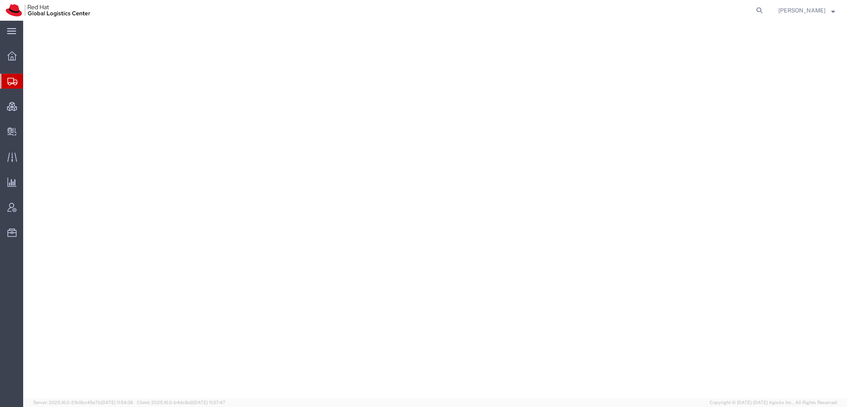
select select "38014"
select select
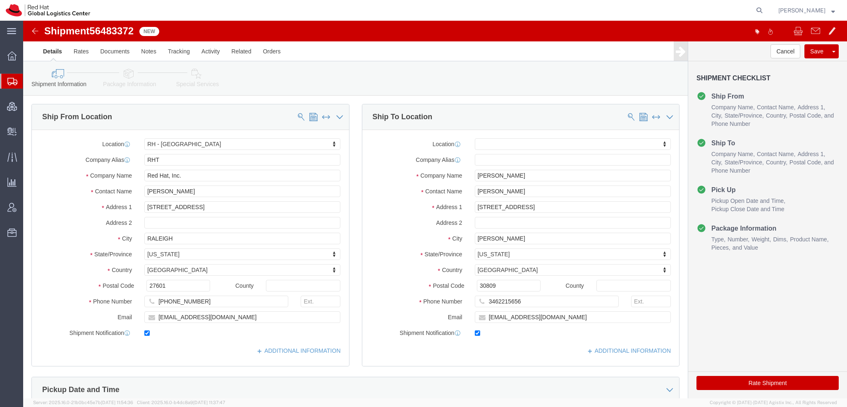
click icon
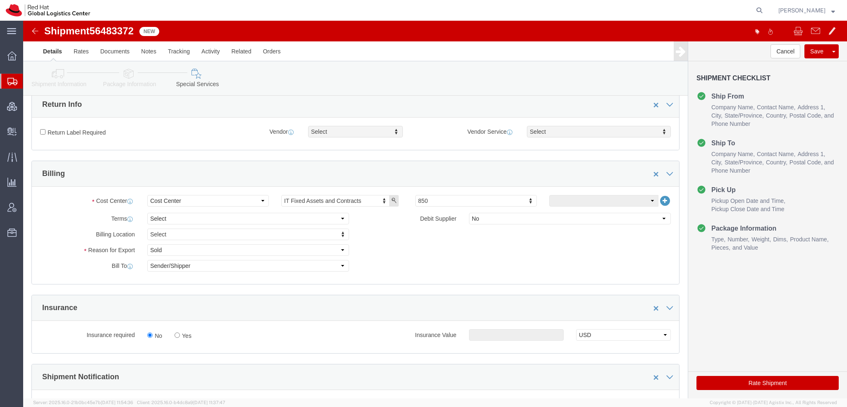
scroll to position [248, 0]
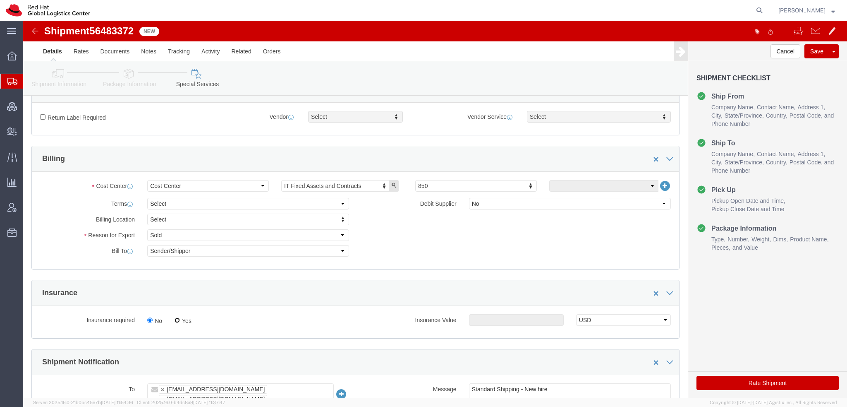
click input "Yes"
radio input "true"
click input "text"
type input "500.00"
click button "Rate Shipment"
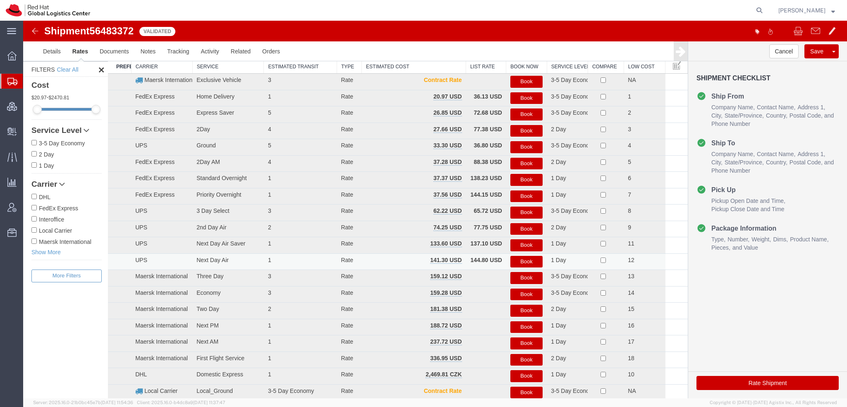
scroll to position [0, 0]
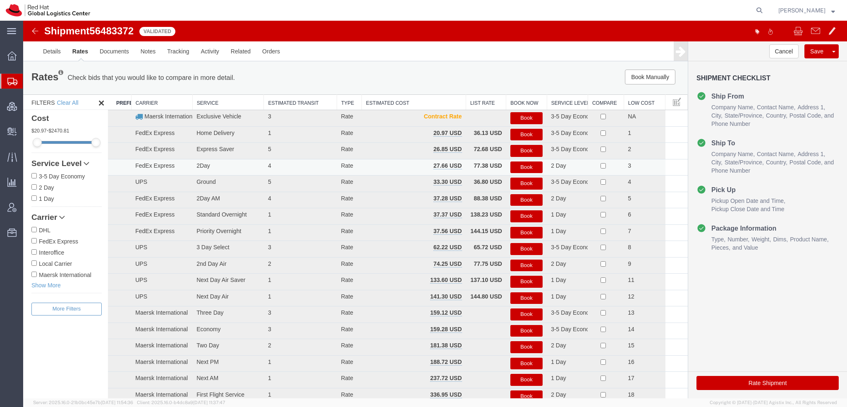
click at [511, 167] on button "Book" at bounding box center [526, 167] width 32 height 12
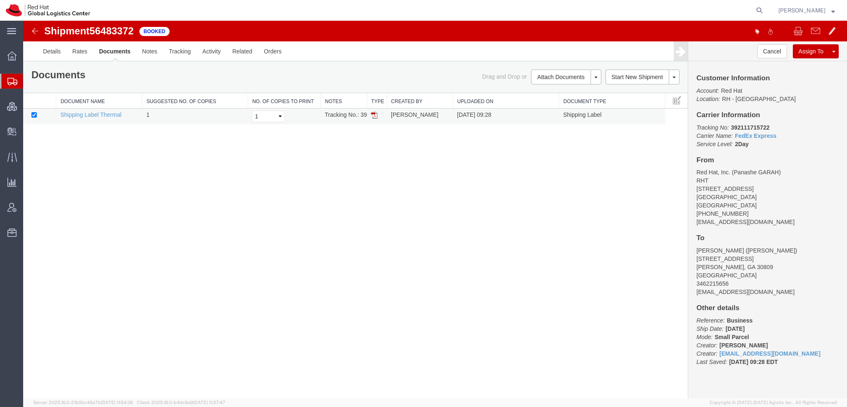
drag, startPoint x: 373, startPoint y: 112, endPoint x: 374, endPoint y: 121, distance: 9.6
click at [373, 112] on img at bounding box center [374, 115] width 7 height 7
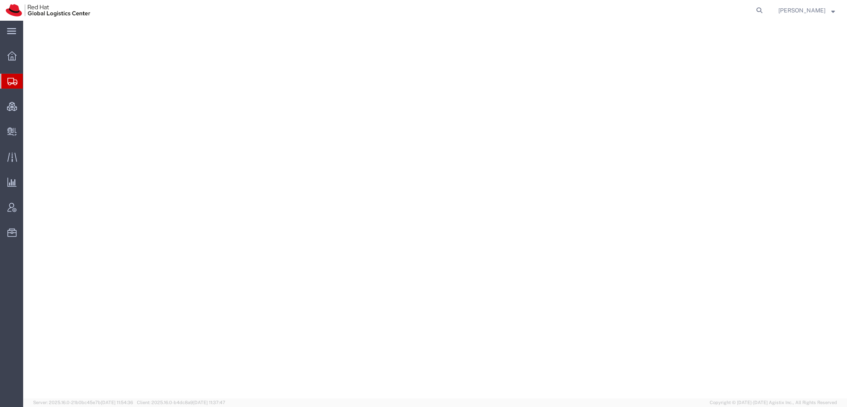
select select "38014"
select select
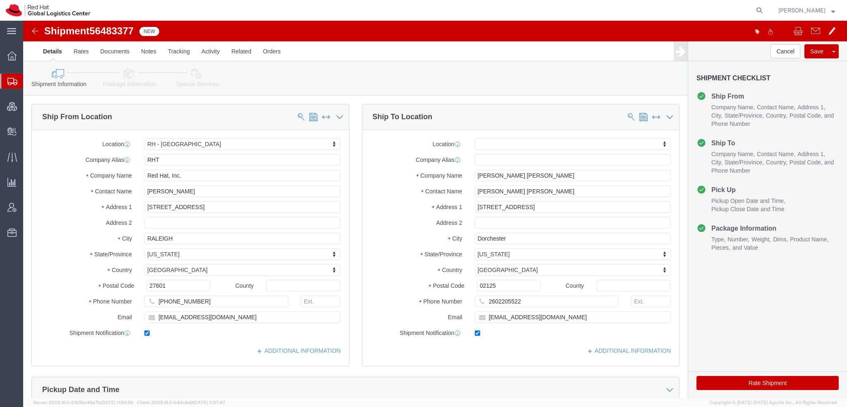
click div "Shipment Information Package Information Special Services"
click icon
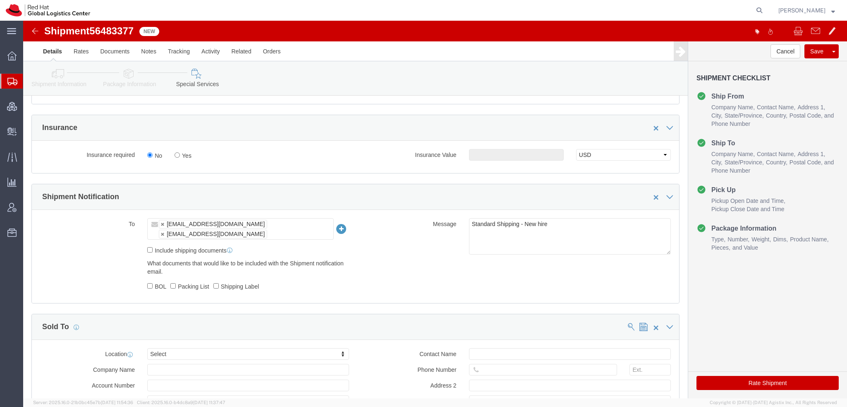
scroll to position [414, 0]
click input "Yes"
radio input "true"
click input "text"
type input "500.00"
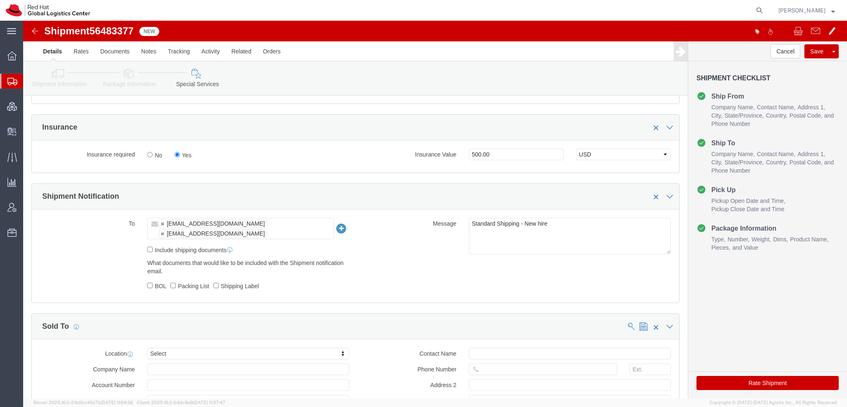
click button "Rate Shipment"
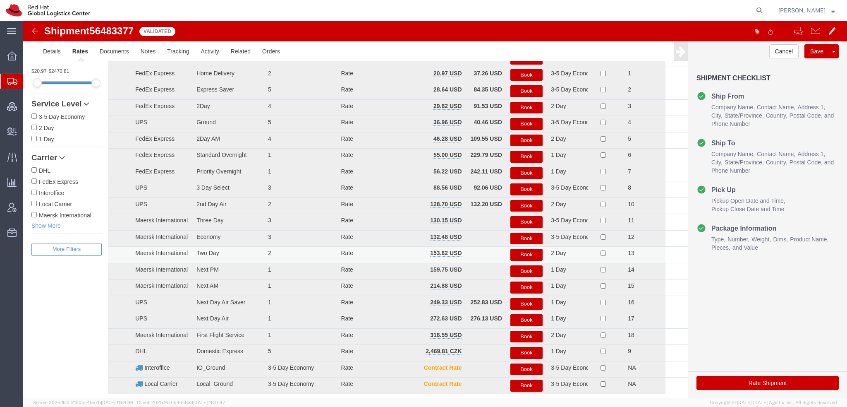
scroll to position [0, 0]
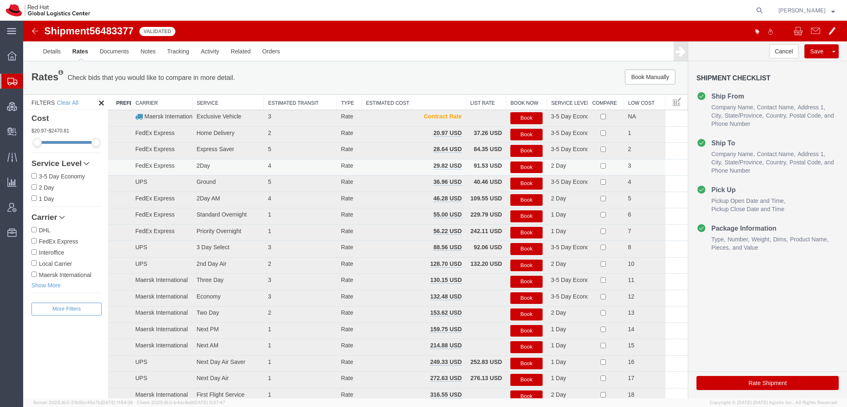
click at [520, 169] on button "Book" at bounding box center [526, 167] width 32 height 12
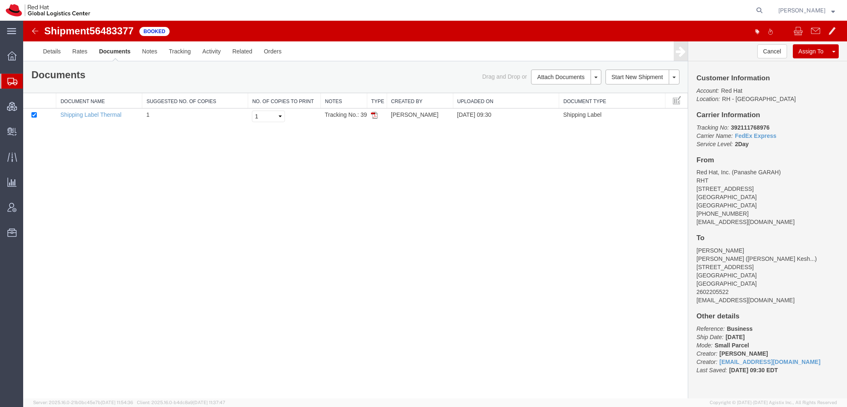
drag, startPoint x: 374, startPoint y: 114, endPoint x: 356, endPoint y: 94, distance: 27.5
click at [374, 114] on img at bounding box center [374, 115] width 7 height 7
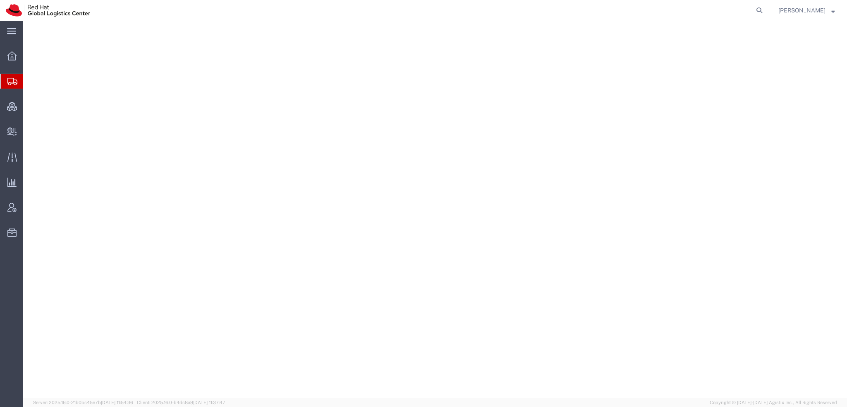
select select "38014"
select select
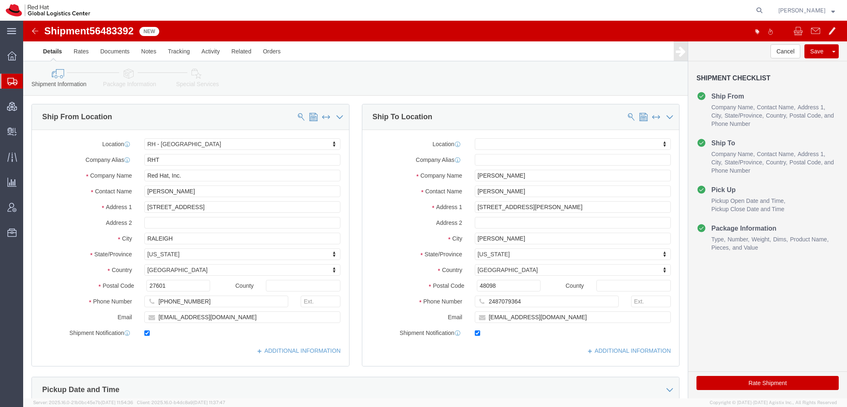
click icon
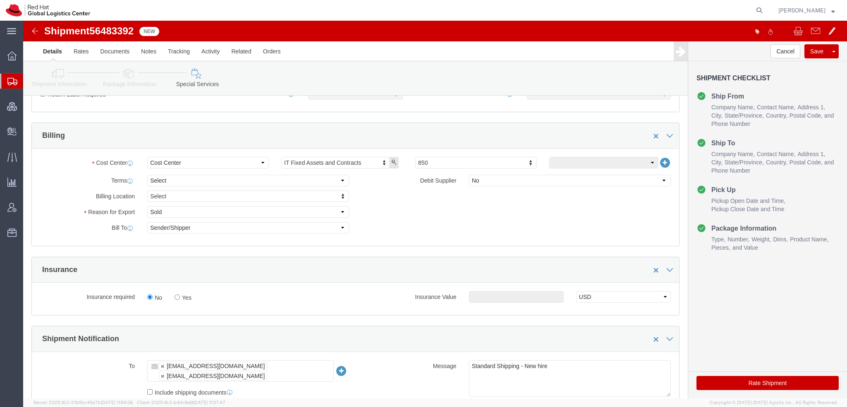
scroll to position [331, 0]
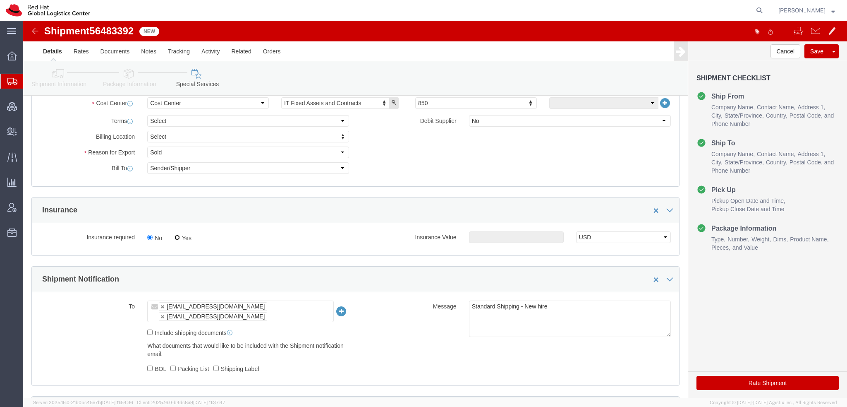
click input "Yes"
radio input "true"
click input "text"
type input "500.00"
click button "Rate Shipment"
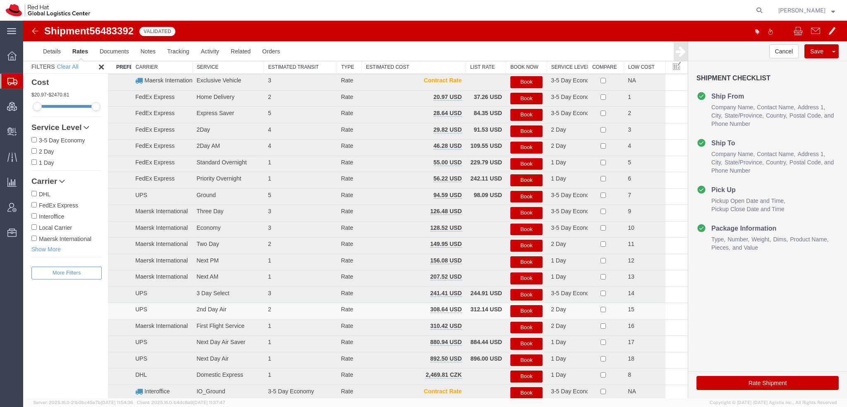
scroll to position [0, 0]
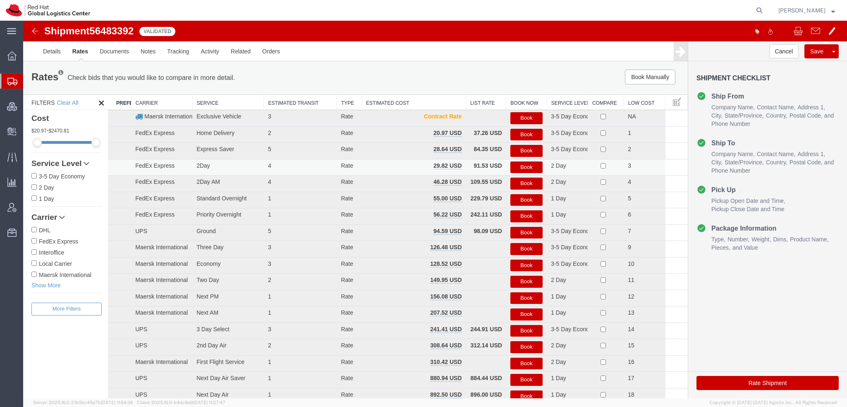
click at [520, 165] on button "Book" at bounding box center [526, 167] width 32 height 12
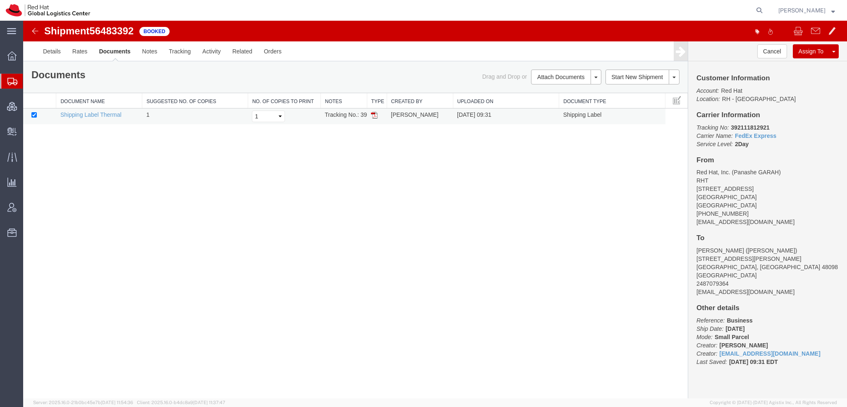
drag, startPoint x: 373, startPoint y: 115, endPoint x: 249, endPoint y: 22, distance: 154.8
click at [373, 115] on img at bounding box center [374, 115] width 7 height 7
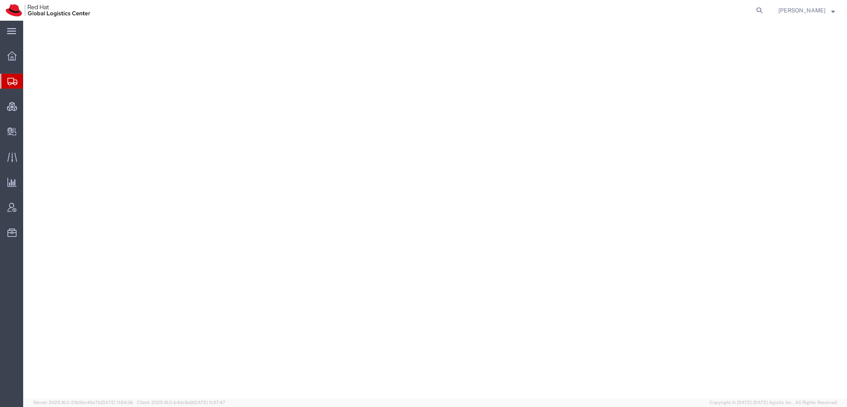
select select "38014"
select select
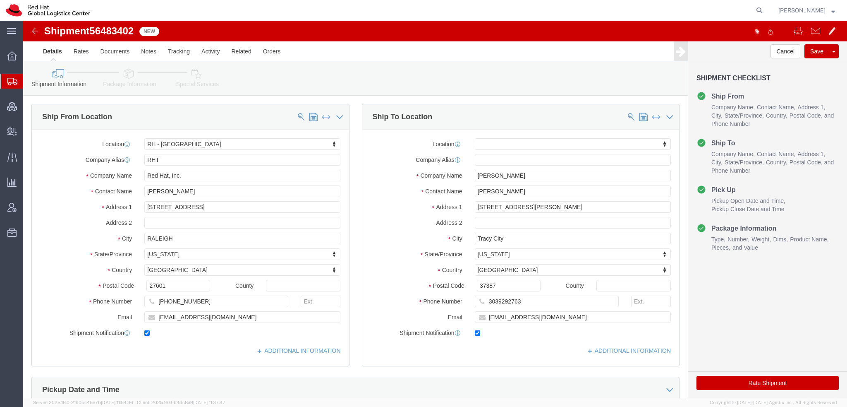
click icon
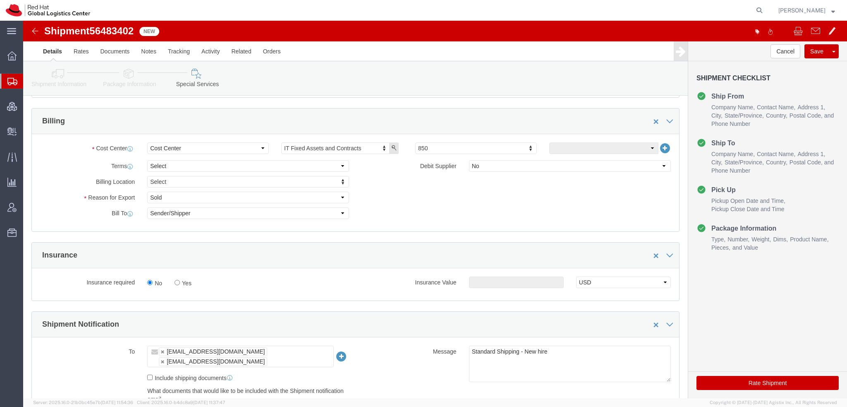
scroll to position [290, 0]
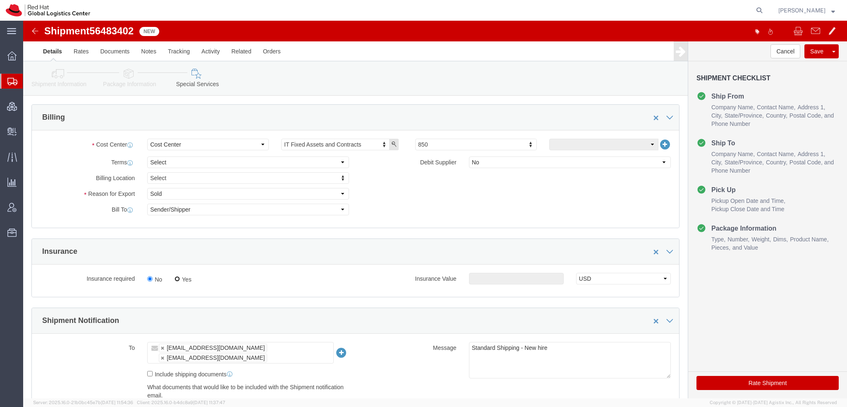
click input "Yes"
radio input "true"
click input "text"
type input "500.00"
click button "Rate Shipment"
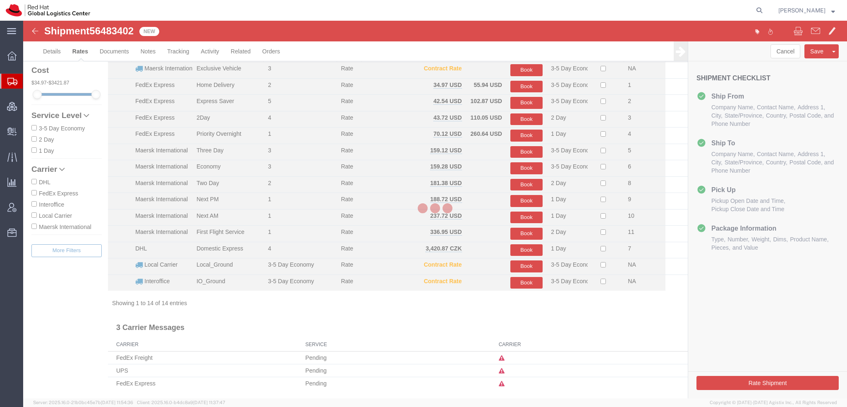
scroll to position [30, 0]
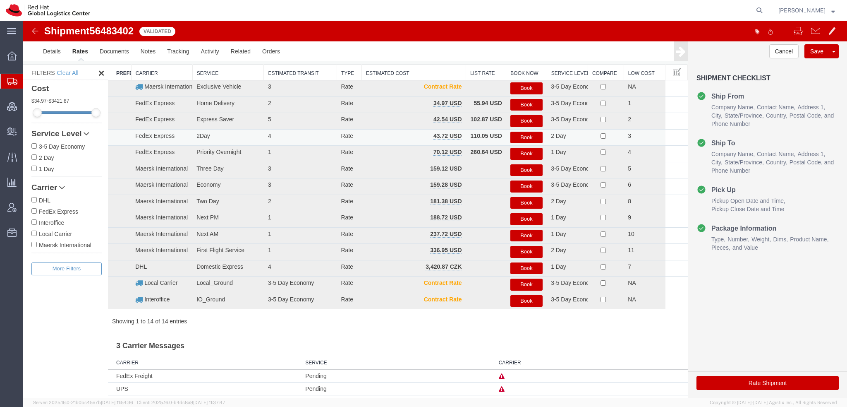
click at [526, 134] on button "Book" at bounding box center [526, 138] width 32 height 12
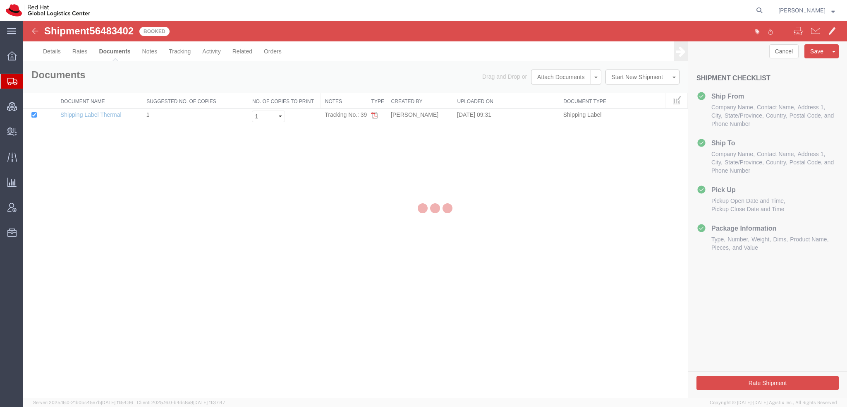
scroll to position [0, 0]
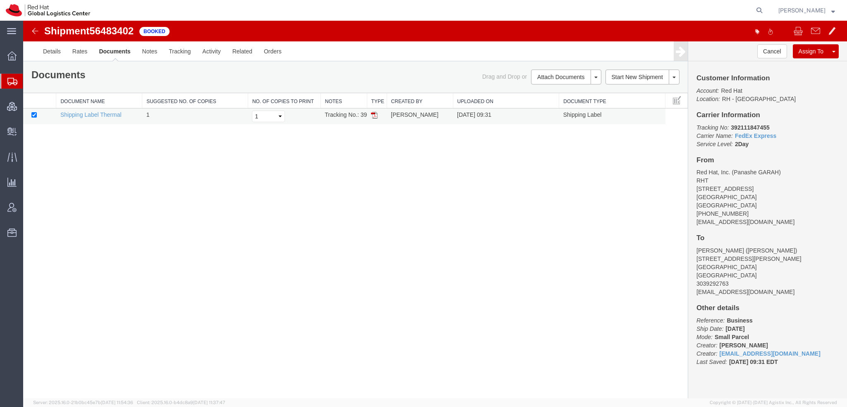
click at [374, 113] on img at bounding box center [374, 115] width 7 height 7
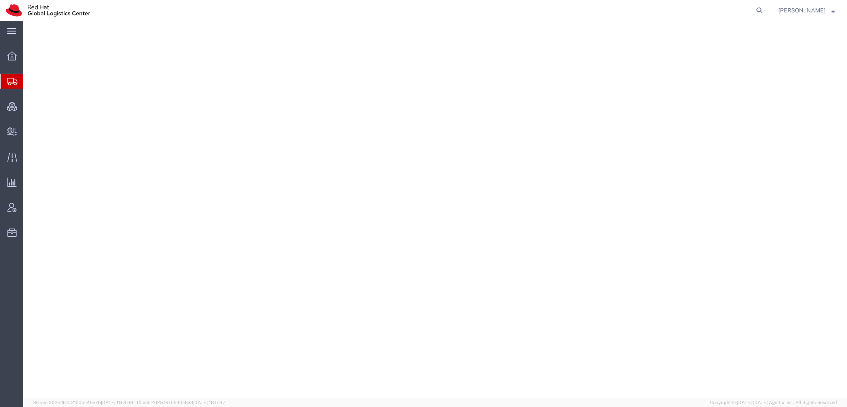
select select "38014"
select select
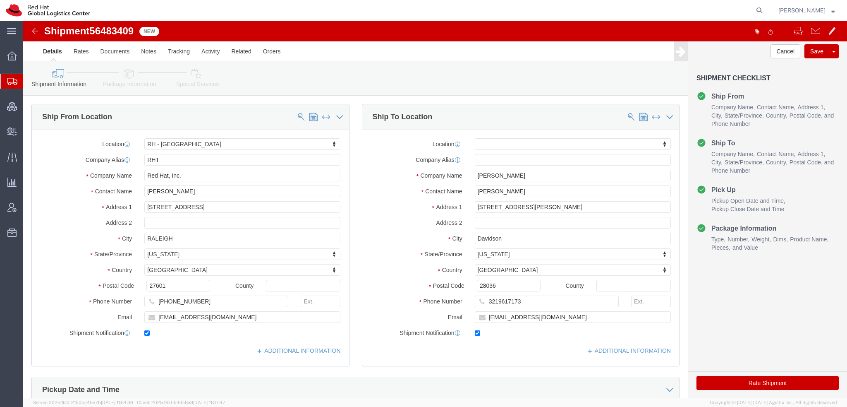
click icon
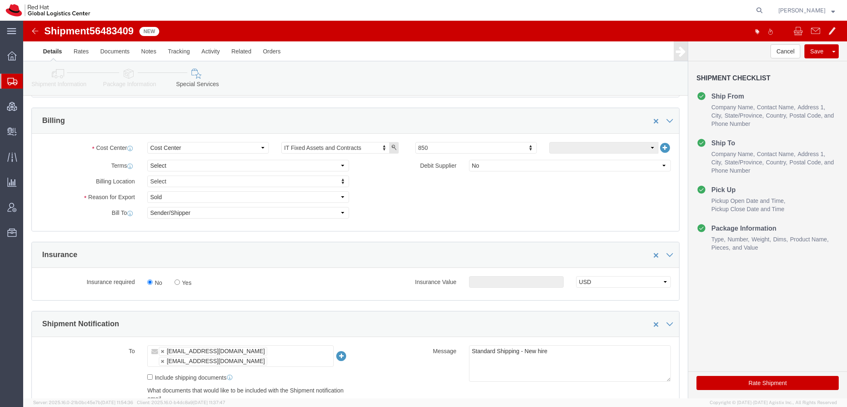
scroll to position [290, 0]
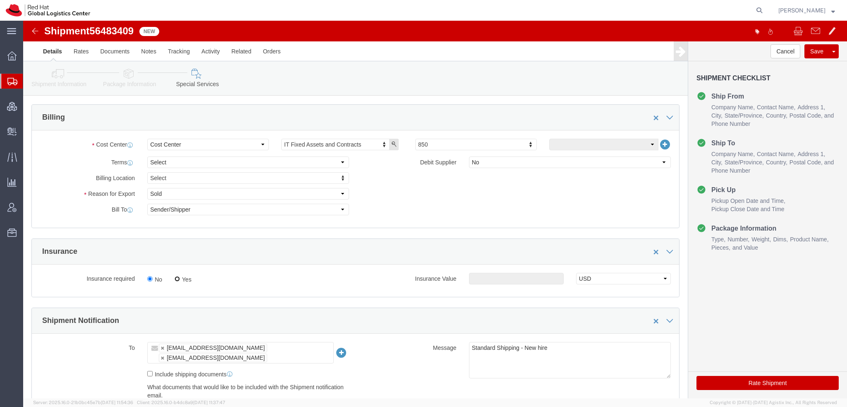
click input "Yes"
radio input "true"
click input "text"
type input "500.00"
click button "Rate Shipment"
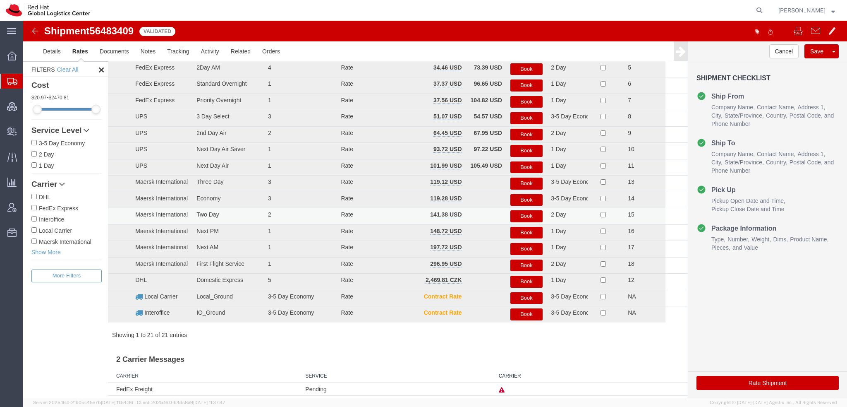
scroll to position [0, 0]
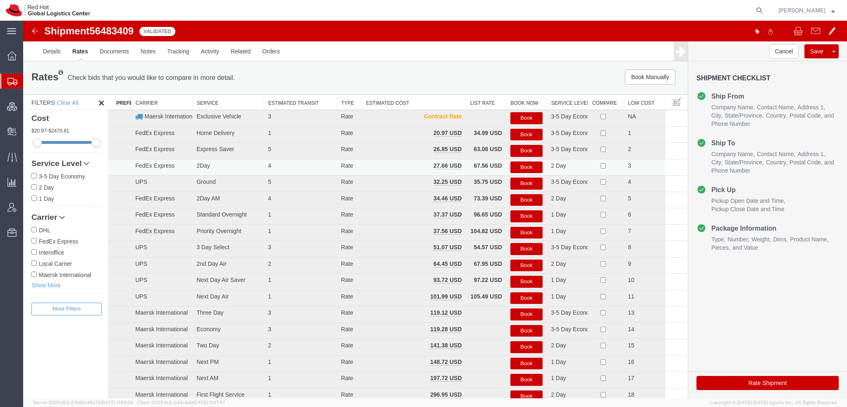
click at [520, 166] on button "Book" at bounding box center [526, 167] width 32 height 12
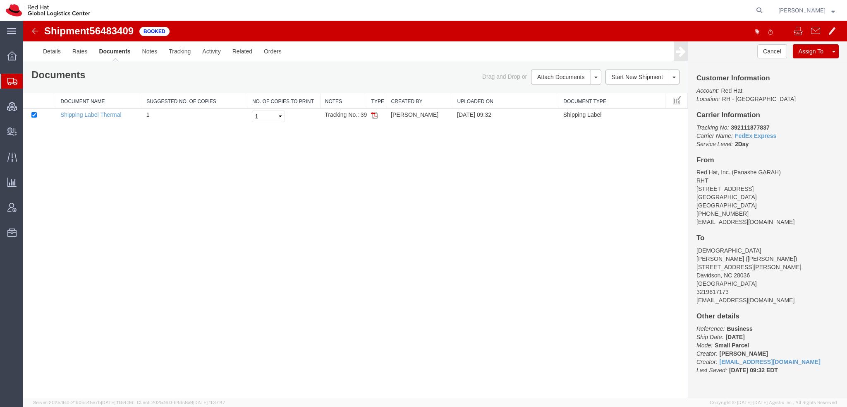
drag, startPoint x: 374, startPoint y: 113, endPoint x: 325, endPoint y: 63, distance: 70.2
click at [374, 113] on img at bounding box center [374, 115] width 7 height 7
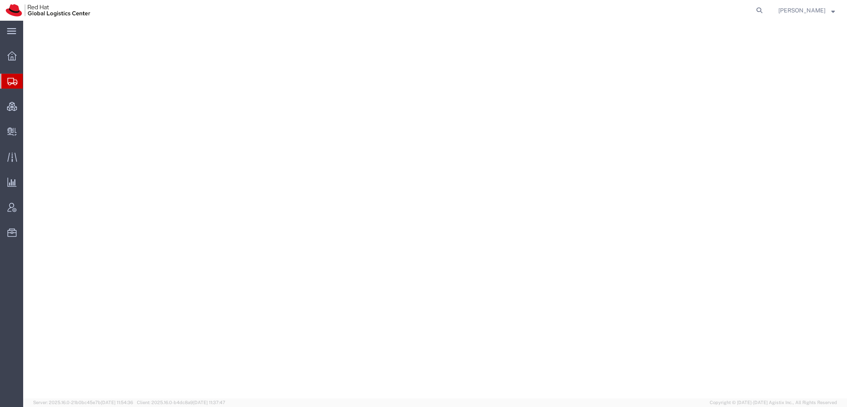
select select "38014"
select select
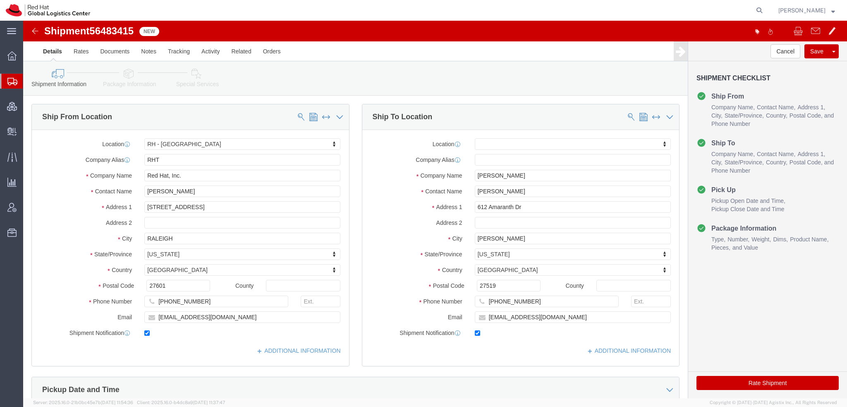
click icon
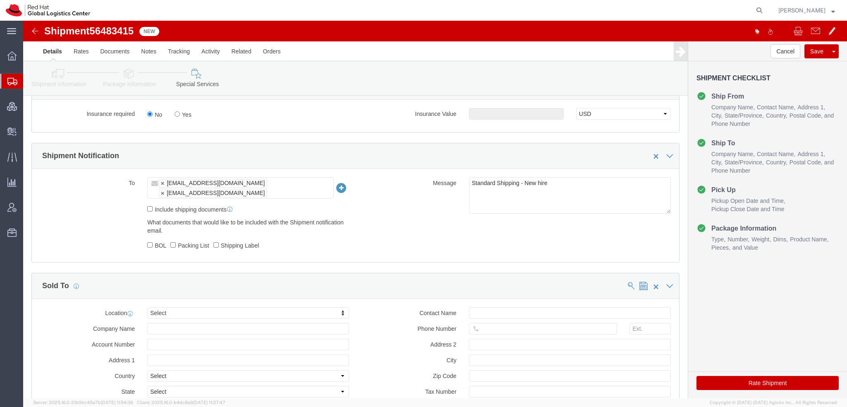
scroll to position [455, 0]
click input "Yes"
radio input "true"
click input "text"
type input "500.00"
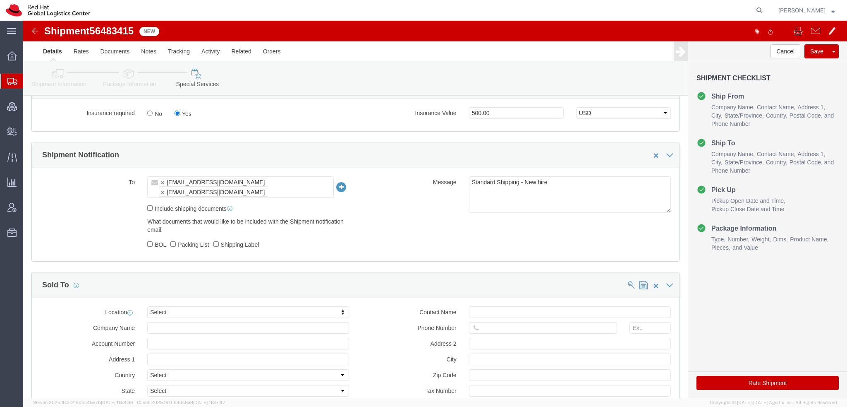
click button "Rate Shipment"
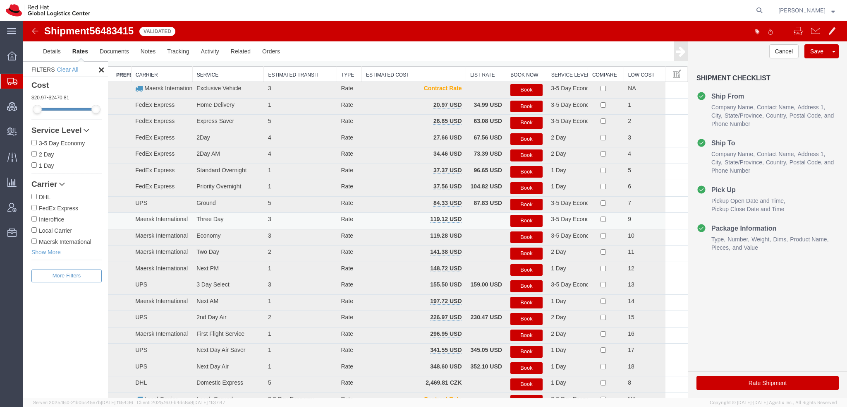
scroll to position [0, 0]
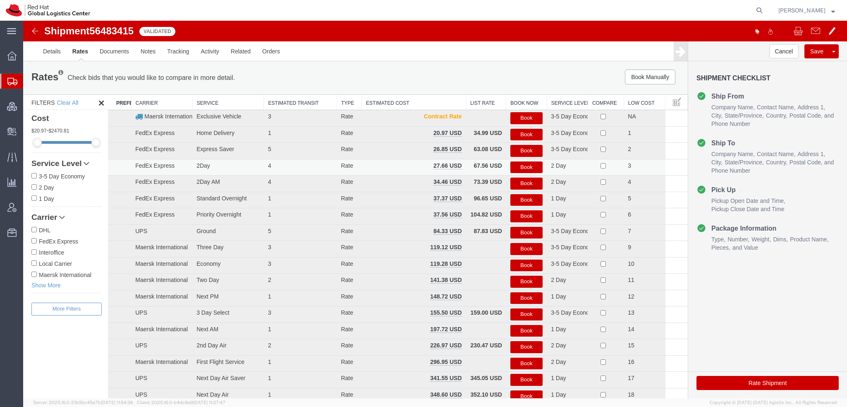
click at [524, 165] on button "Book" at bounding box center [526, 167] width 32 height 12
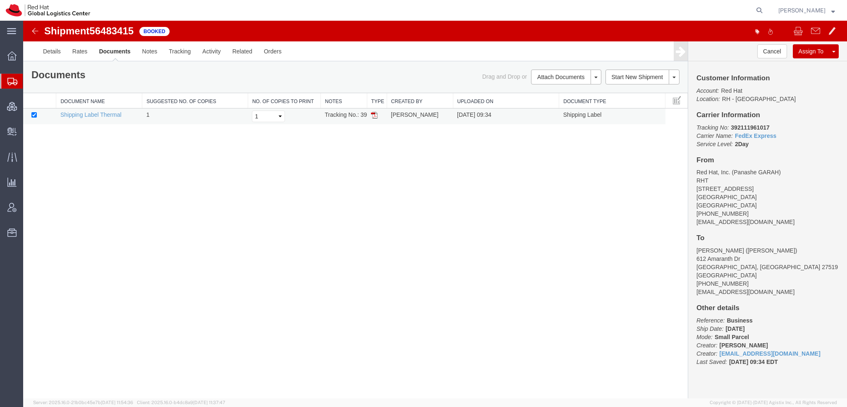
click at [376, 114] on img at bounding box center [374, 115] width 7 height 7
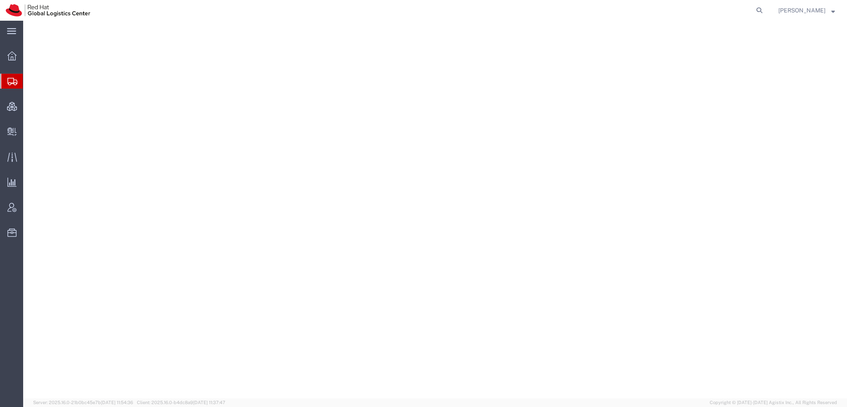
select select "38014"
select select "37929"
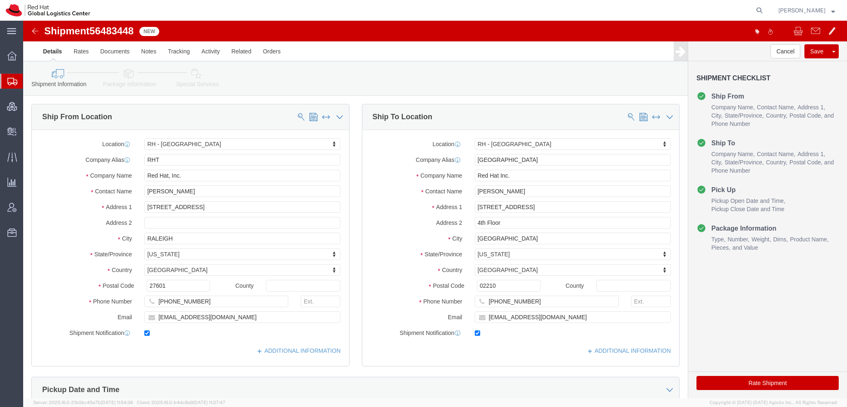
click icon
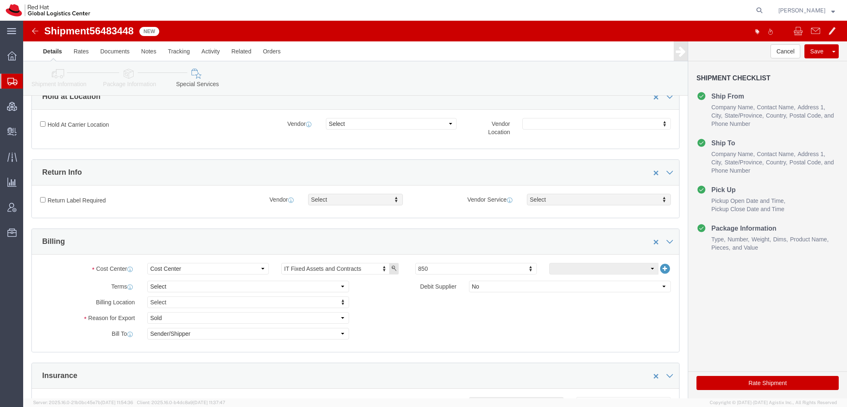
scroll to position [290, 0]
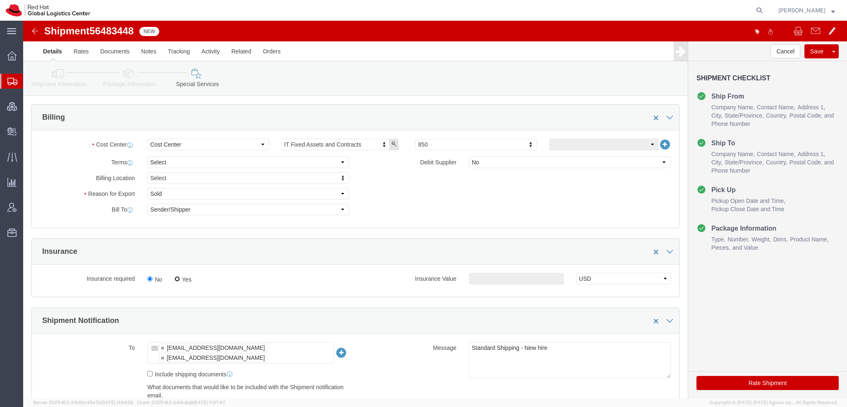
click input "Yes"
radio input "true"
click button "Rate Shipment"
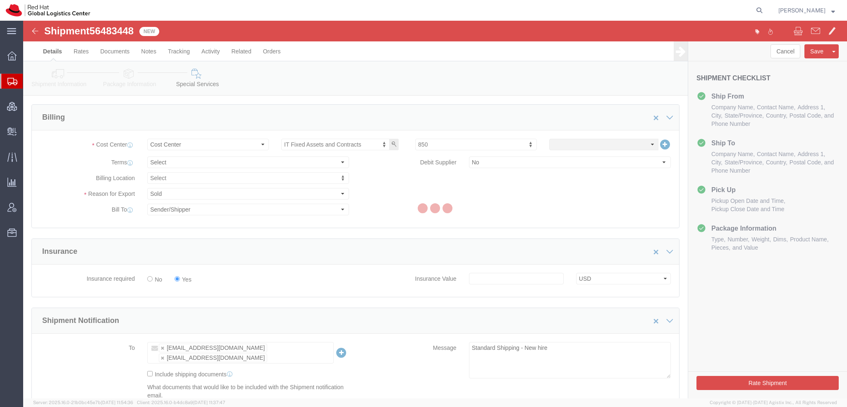
select select
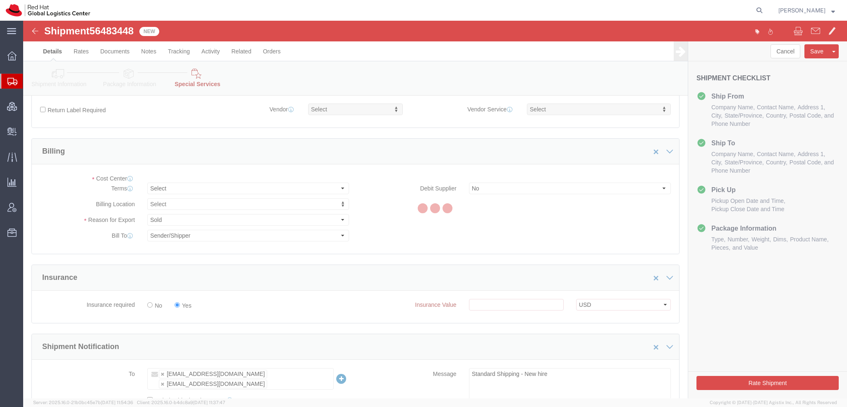
select select "COSTCENTER"
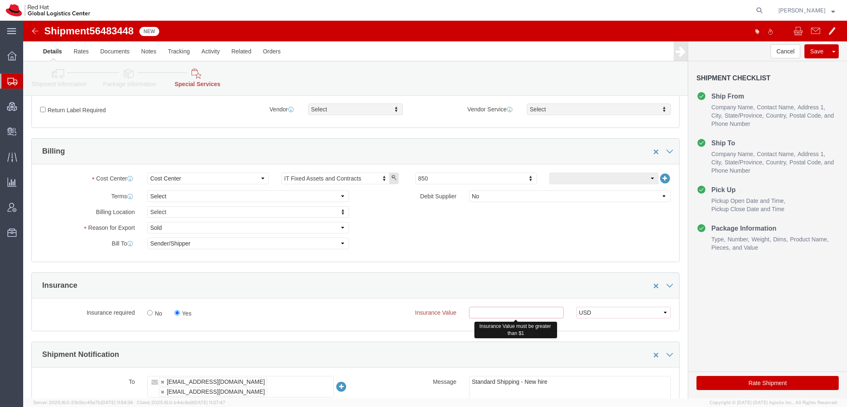
click input "text"
click input "No"
radio input "true"
click button "Rate Shipment"
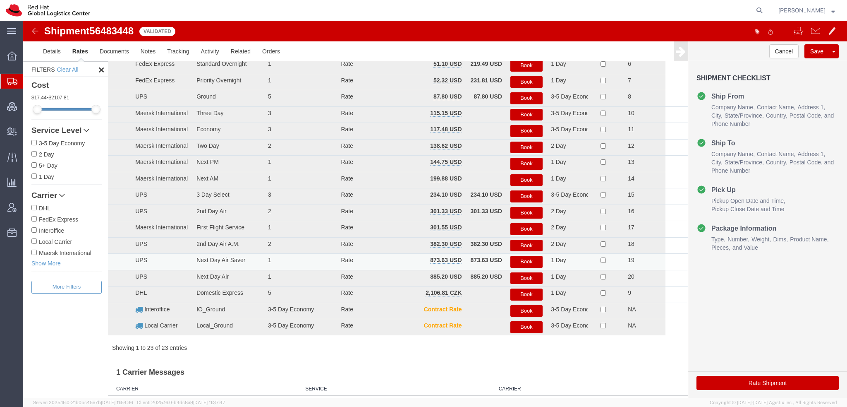
scroll to position [0, 0]
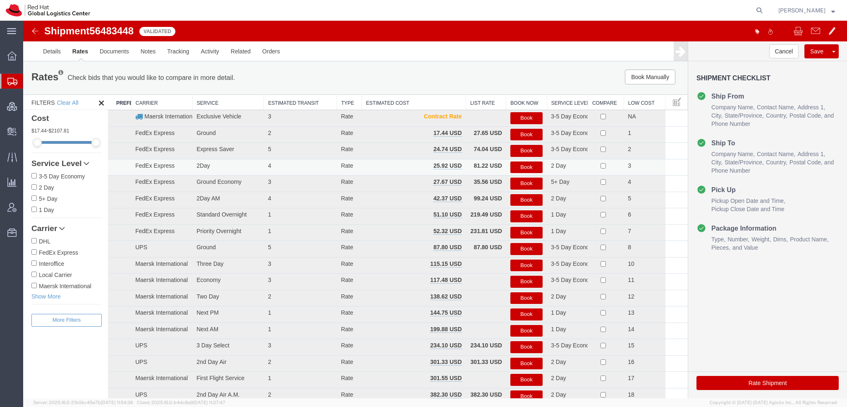
click at [524, 165] on button "Book" at bounding box center [526, 167] width 32 height 12
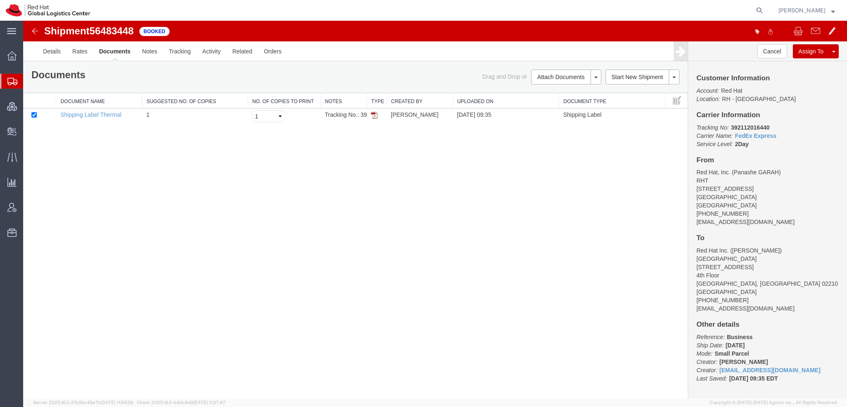
drag, startPoint x: 374, startPoint y: 116, endPoint x: 375, endPoint y: 105, distance: 10.8
click at [374, 116] on img at bounding box center [374, 115] width 7 height 7
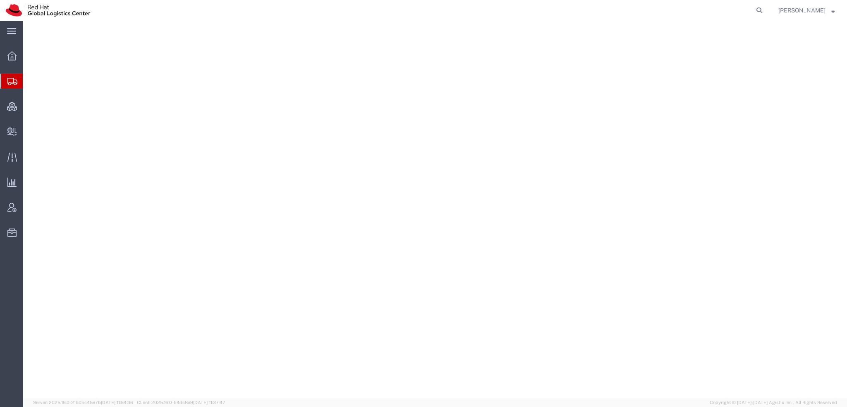
select select "38014"
select select
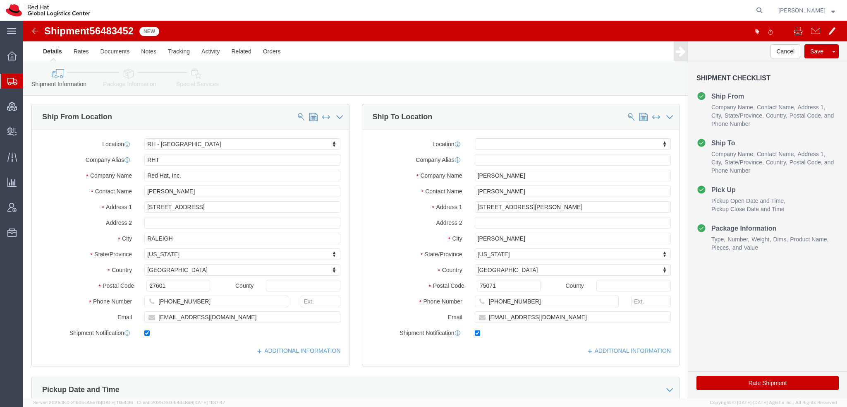
click icon
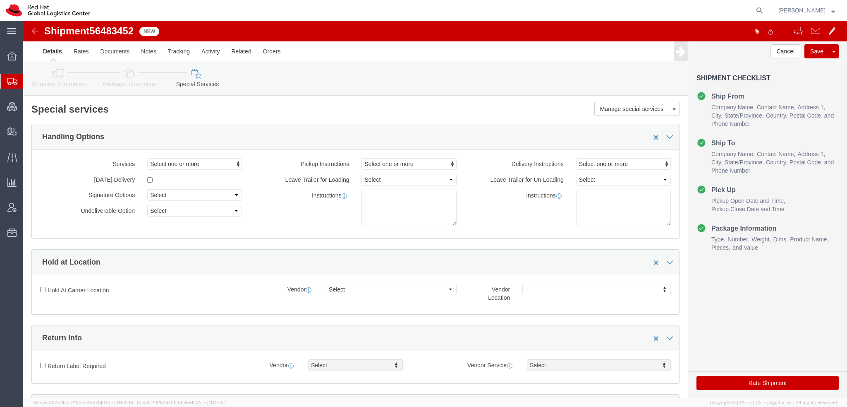
scroll to position [248, 0]
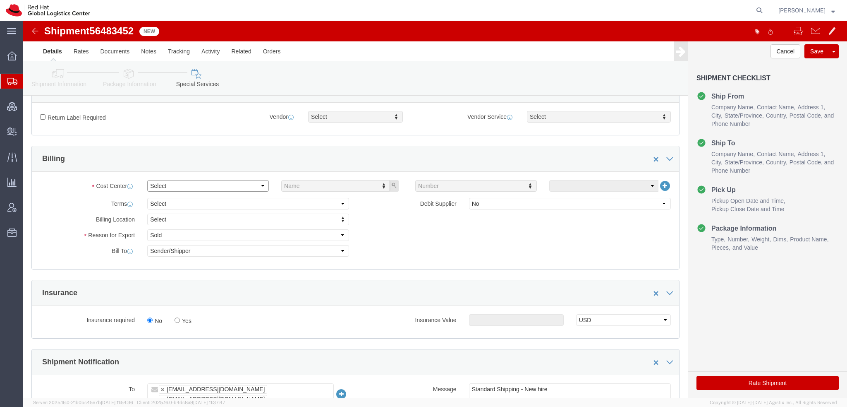
click select "Select"
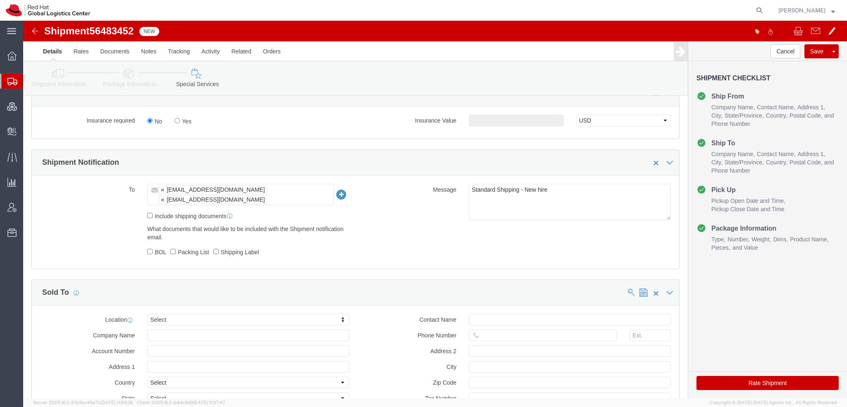
scroll to position [455, 0]
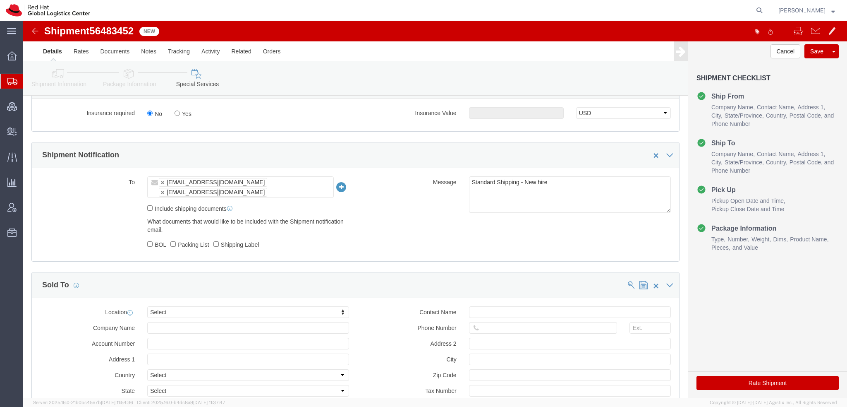
click label "Yes"
click input "Yes"
radio input "true"
click input "text"
type input "500.00"
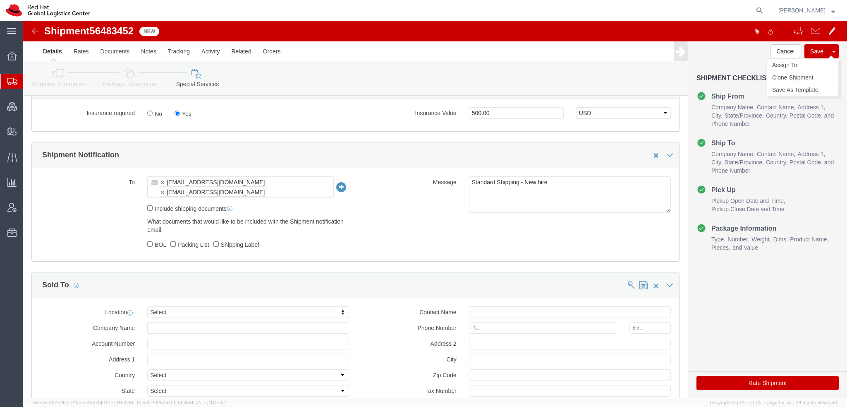
click button "Save"
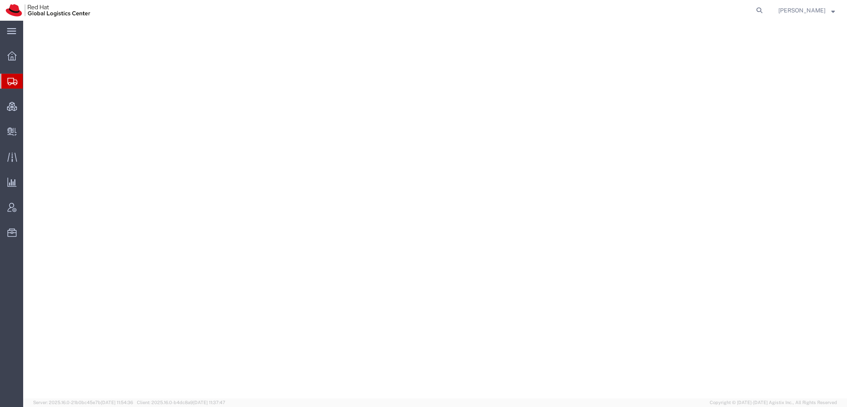
select select "38014"
select select
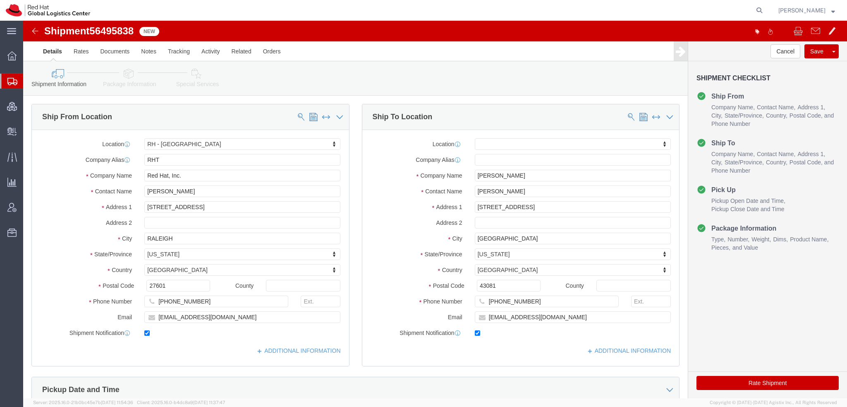
click icon
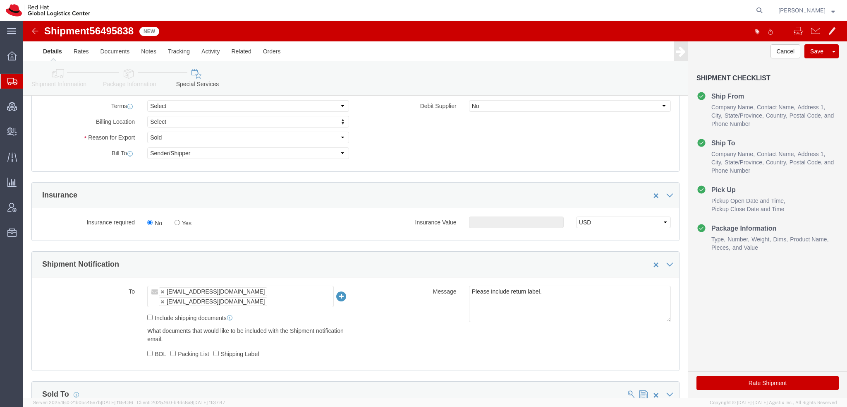
scroll to position [414, 0]
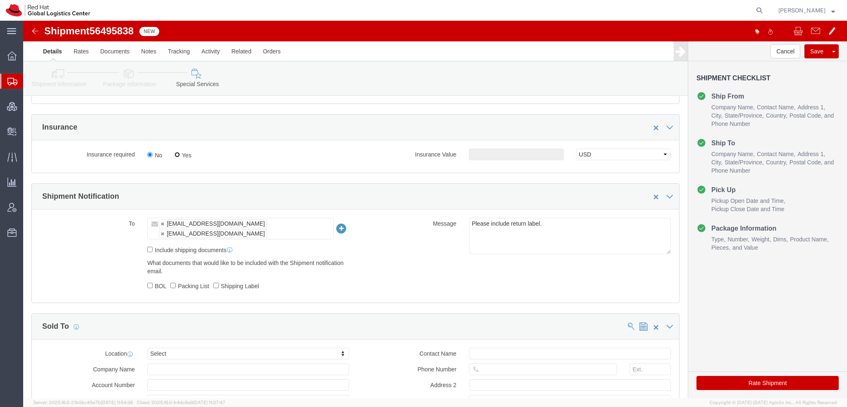
click input "Yes"
radio input "true"
click input "text"
type input "500.00"
click button "Rate Shipment"
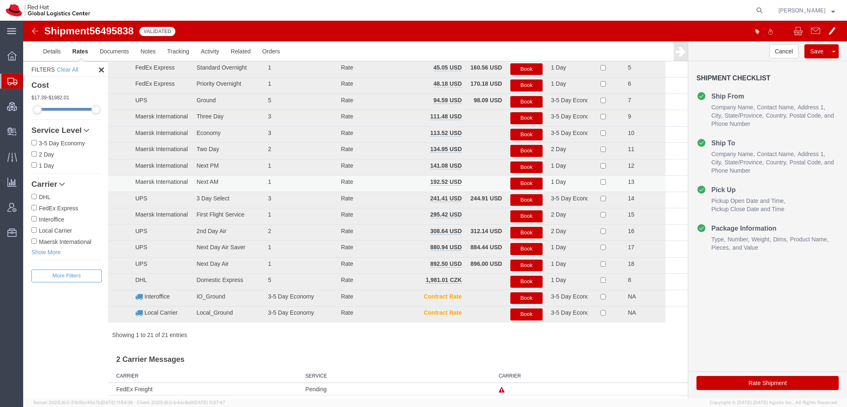
scroll to position [0, 0]
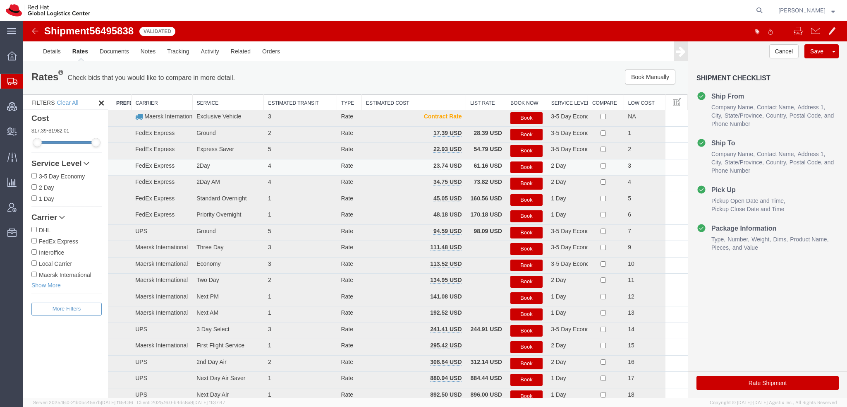
click at [522, 168] on button "Book" at bounding box center [526, 167] width 32 height 12
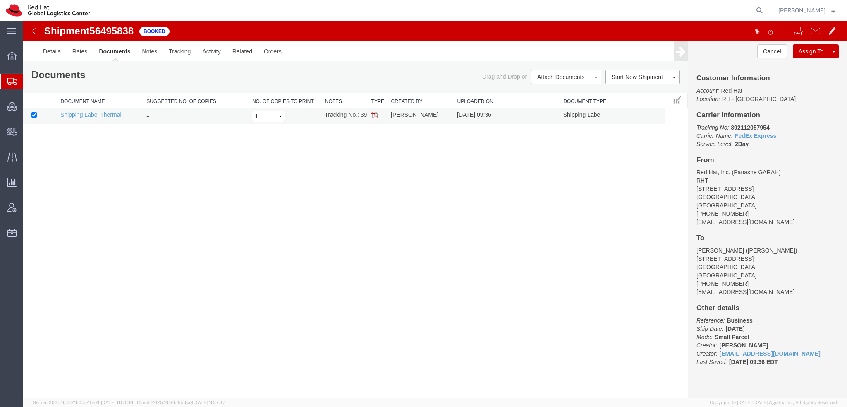
click at [375, 114] on img at bounding box center [374, 115] width 7 height 7
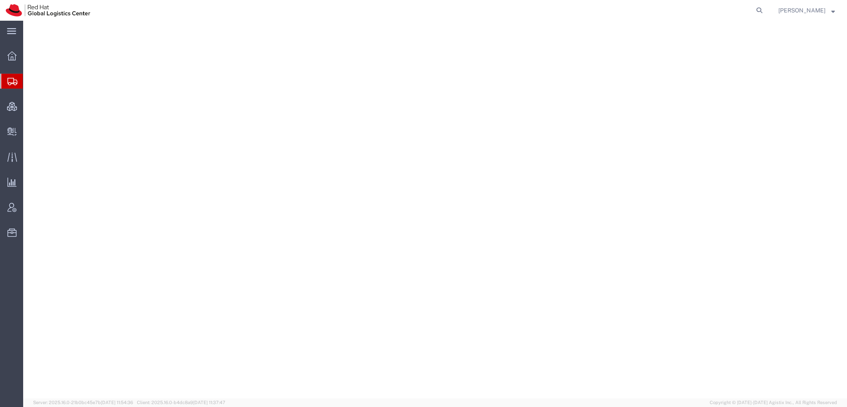
select select "38014"
select select
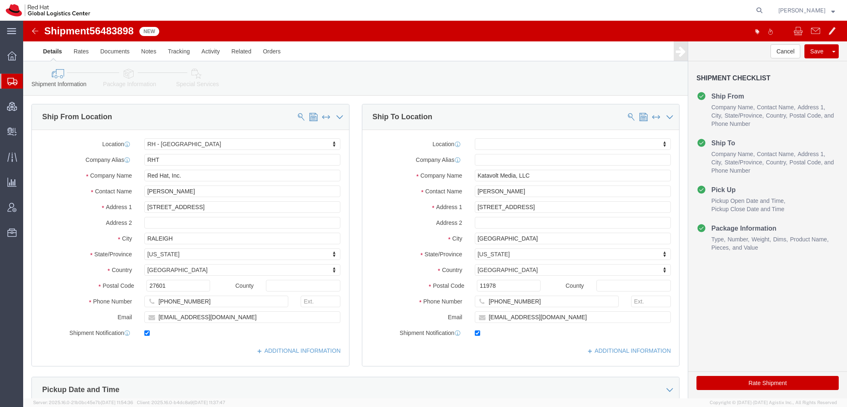
click icon
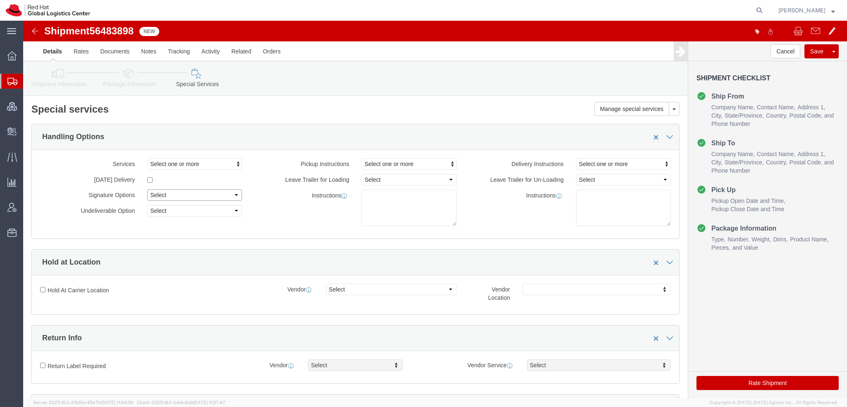
click select "Select Adult Signature Required Direct Signature Required No Signature Required…"
select select "DirectSignReqOnDeliveryFlag"
click select "Select Adult Signature Required Direct Signature Required No Signature Required…"
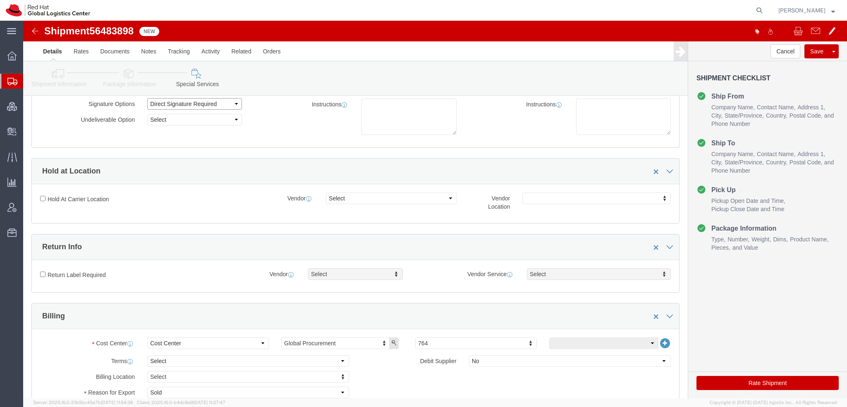
scroll to position [207, 0]
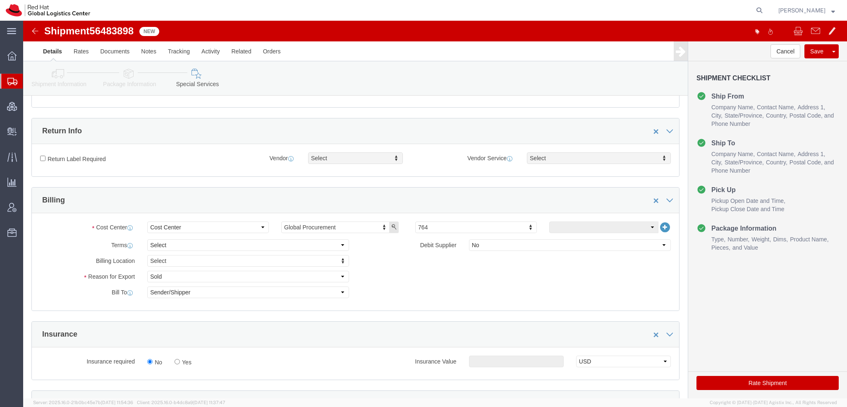
click button "Rate Shipment"
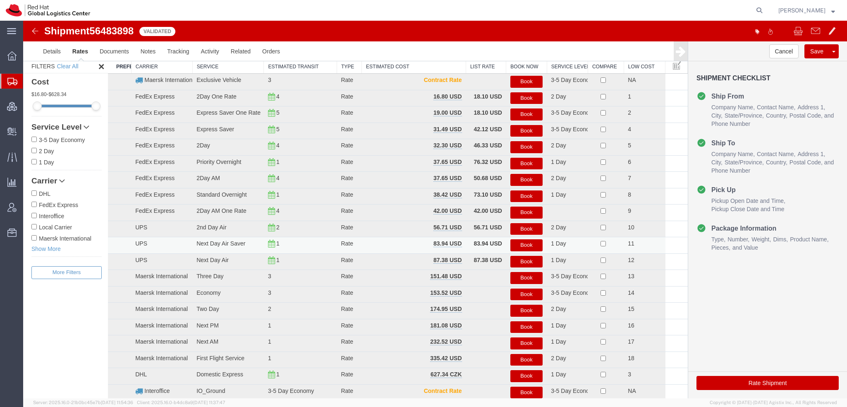
scroll to position [0, 0]
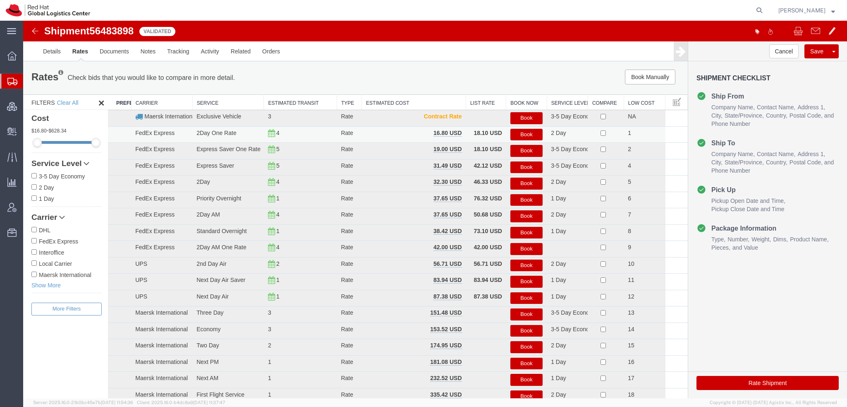
click at [520, 131] on button "Book" at bounding box center [526, 135] width 32 height 12
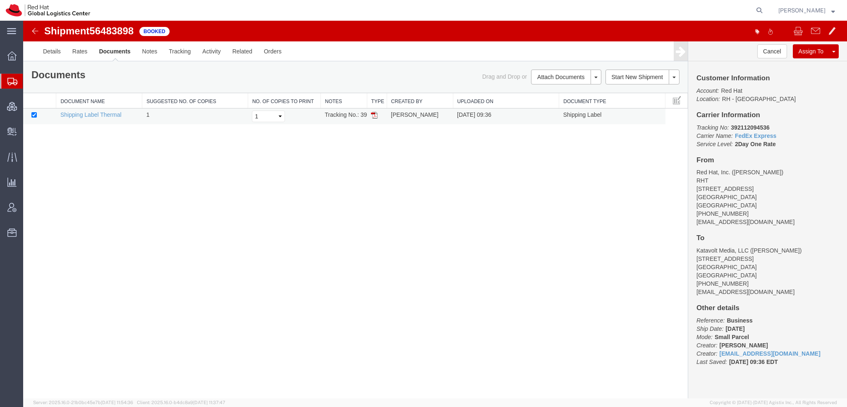
click at [372, 114] on img at bounding box center [374, 115] width 7 height 7
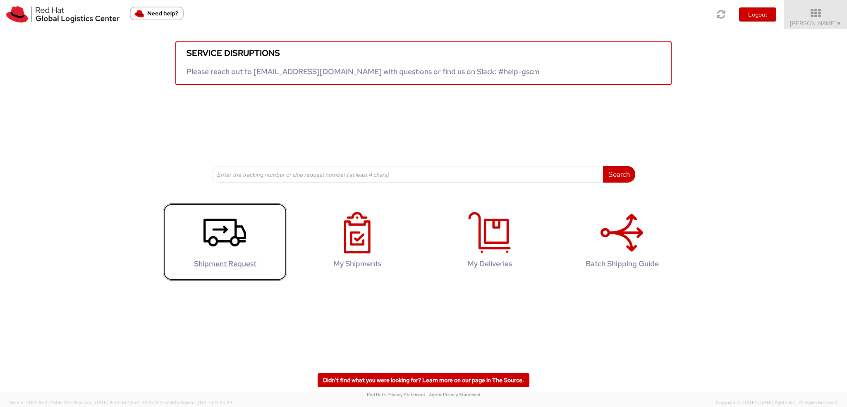
click at [227, 253] on icon at bounding box center [225, 232] width 43 height 41
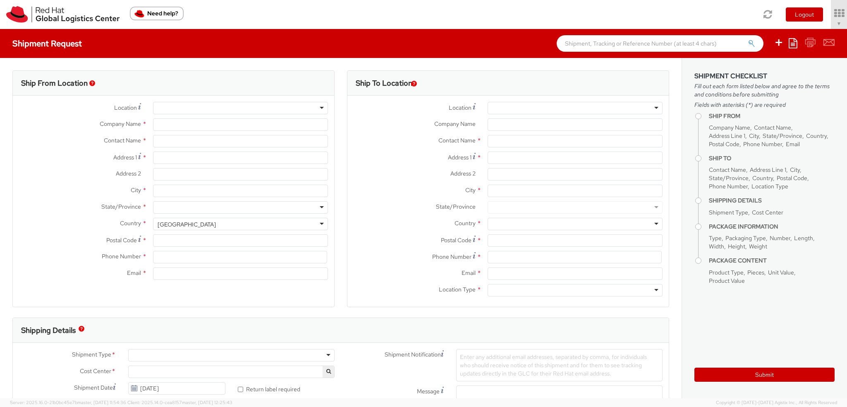
select select "901"
select select
type input "Red Hat, Inc."
type input "[PERSON_NAME]"
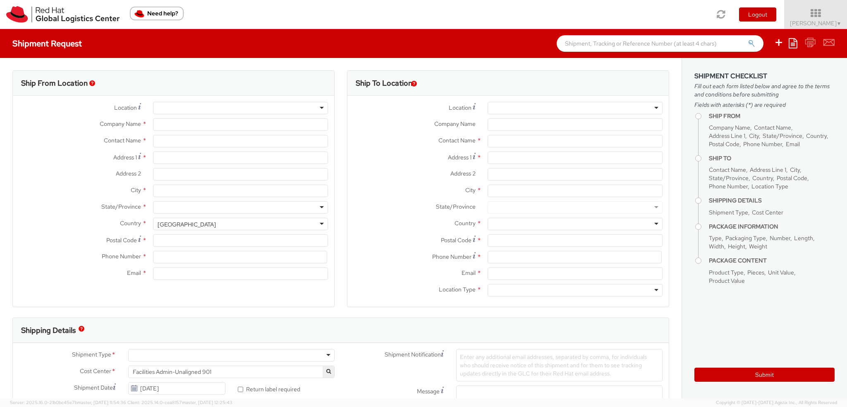
type input "[STREET_ADDRESS]"
type input "RALEIGH"
type input "27601"
type input "19193013123"
type input "[EMAIL_ADDRESS][DOMAIN_NAME]"
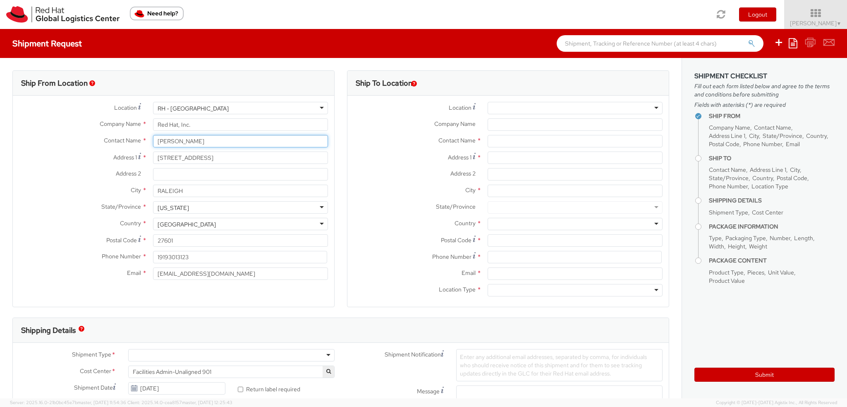
drag, startPoint x: 204, startPoint y: 142, endPoint x: 55, endPoint y: 120, distance: 150.5
click at [56, 120] on div "Location * RH - Raleigh RH - Raleigh RH - Amsterdam - MSO RH - Amsterdam Data C…" at bounding box center [173, 193] width 321 height 182
type input "NHO Fulfillment"
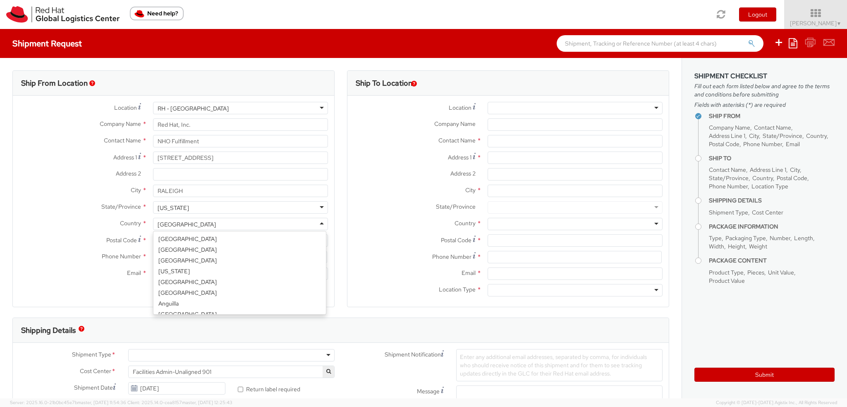
scroll to position [2085, 0]
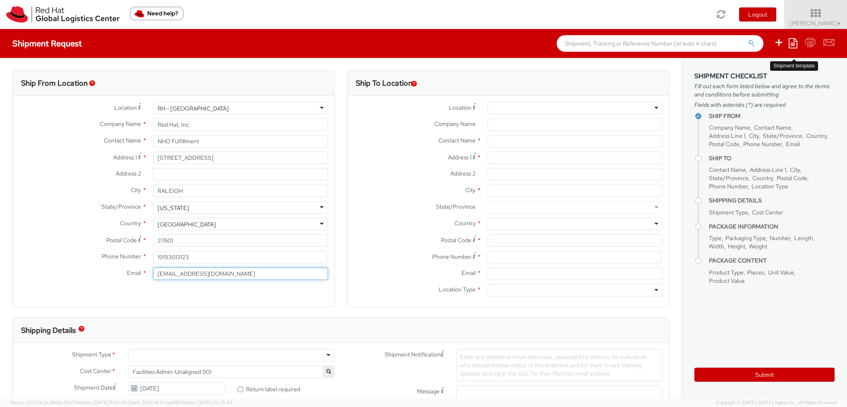
type input "americasfulfillment@redhat.com"
click at [795, 40] on icon at bounding box center [793, 43] width 9 height 10
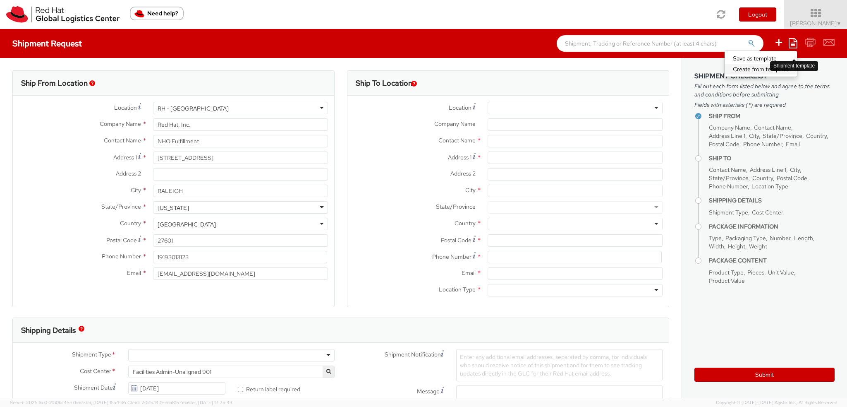
click at [766, 69] on link "Create from template" at bounding box center [761, 69] width 72 height 11
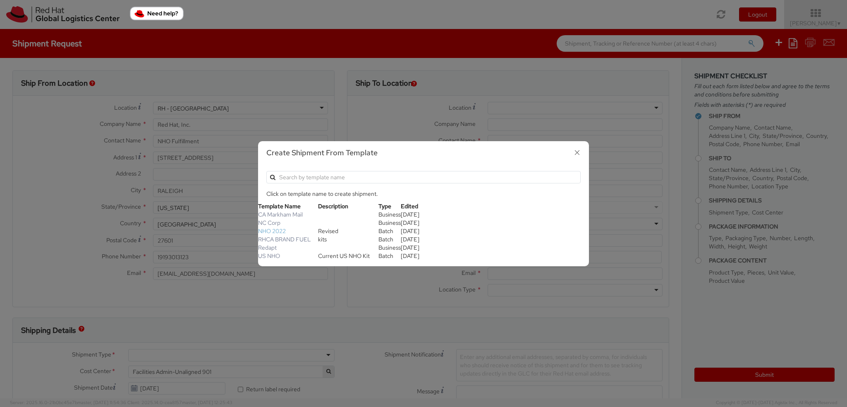
click at [267, 228] on link "NHO 2022" at bounding box center [272, 230] width 28 height 7
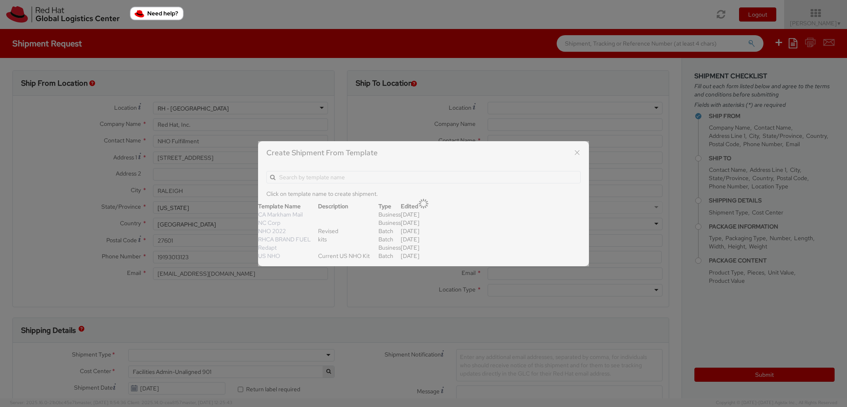
select select "OTHER"
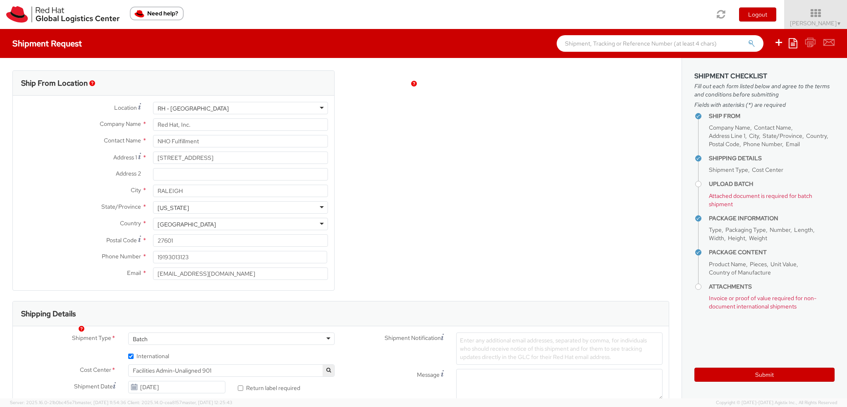
type input "Allie Chavis"
type input "19198908664"
type input "achavis@redhat.com"
type textarea "NHO Kits"
select select "OTHER"
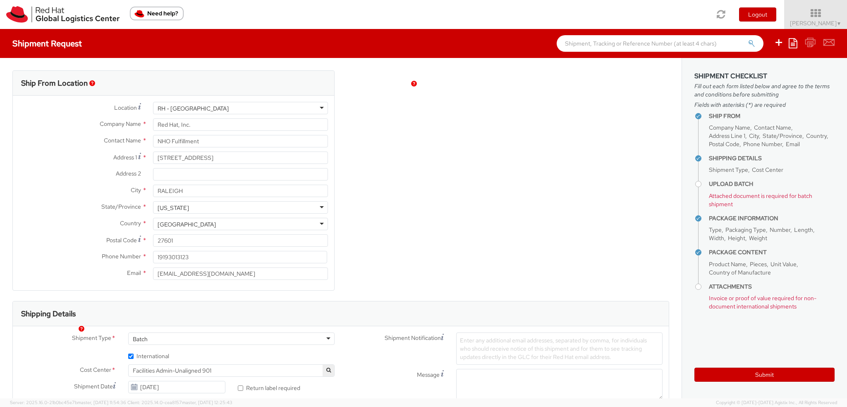
type input "1"
type input "16"
type input "14"
type input "6"
type input "3"
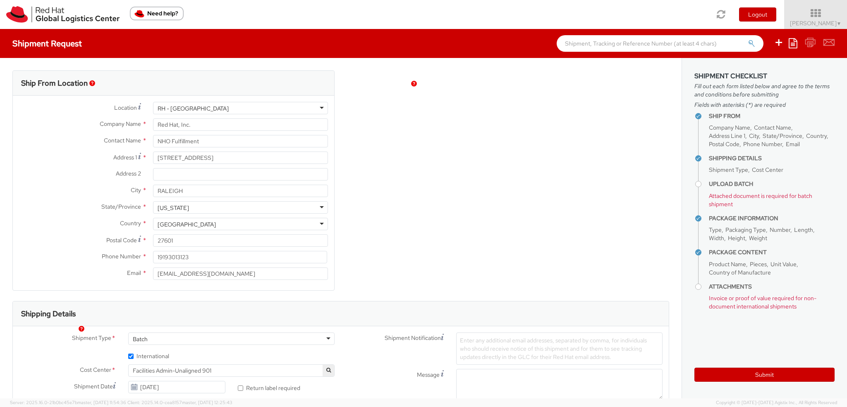
type input "Gift Box - Fiberboard"
select select "OTHER"
type input "13.10"
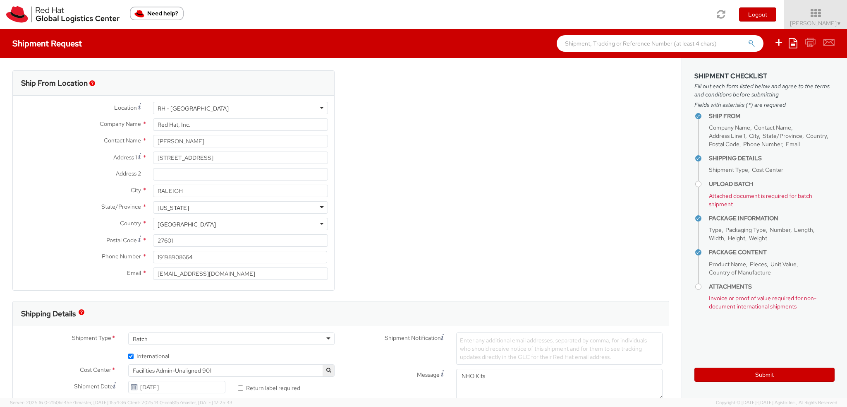
select select "809"
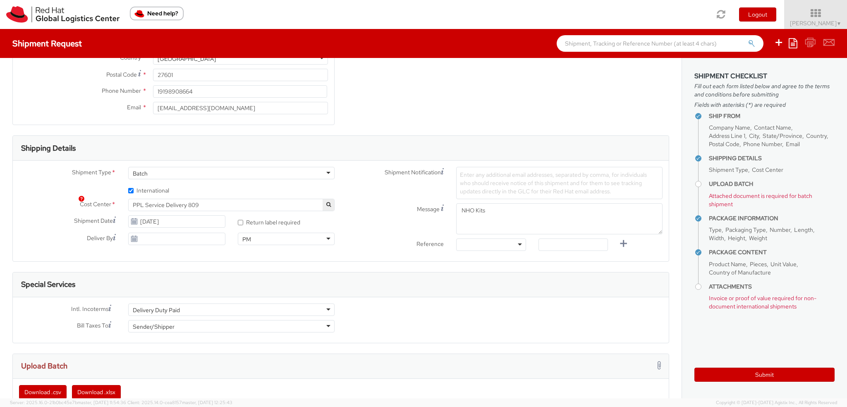
scroll to position [0, 0]
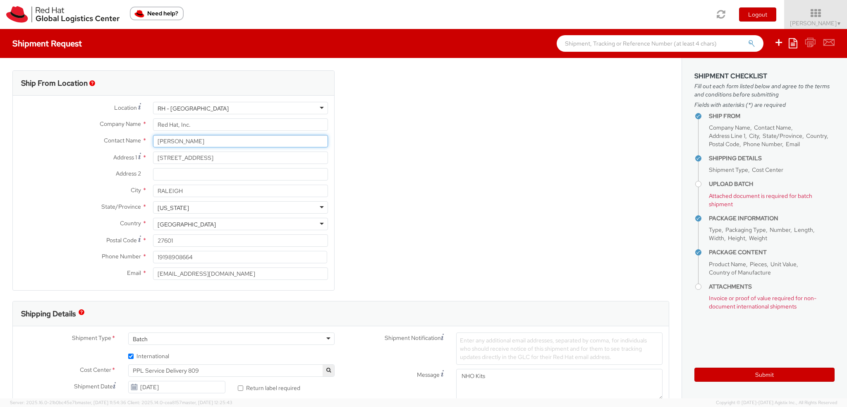
drag, startPoint x: 211, startPoint y: 144, endPoint x: 0, endPoint y: 29, distance: 240.3
click at [0, 55] on div "Shipment Request Save as template Create from template Ship From Location Locat…" at bounding box center [423, 213] width 847 height 369
type input "NHO Fulfillment"
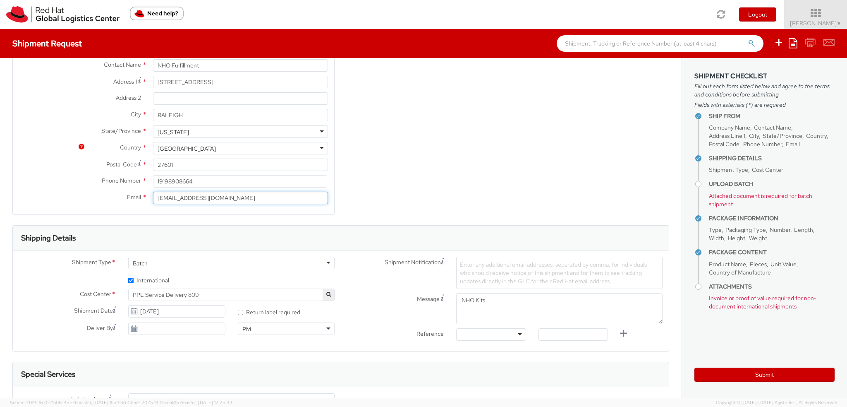
scroll to position [165, 0]
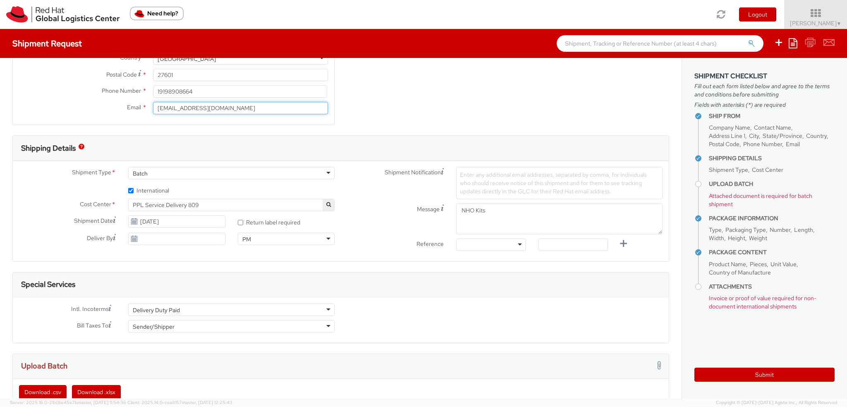
type input "americasfulfillment@redhat.com"
click at [202, 205] on span "PPL Service Delivery 809" at bounding box center [231, 204] width 197 height 7
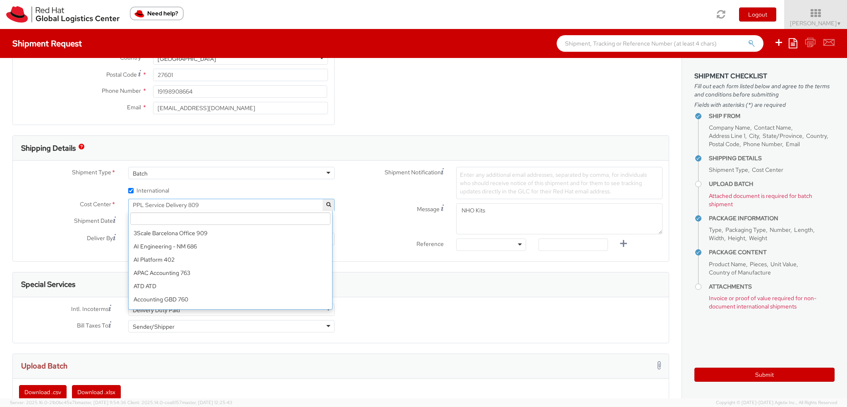
scroll to position [6340, 0]
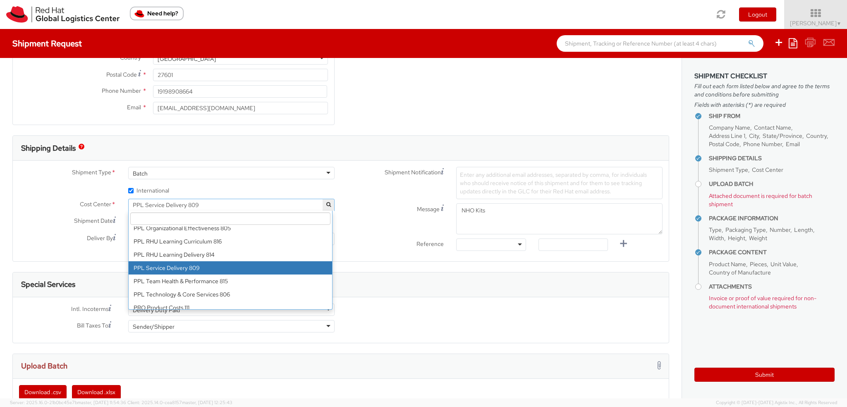
click at [211, 213] on input "search" at bounding box center [230, 218] width 200 height 12
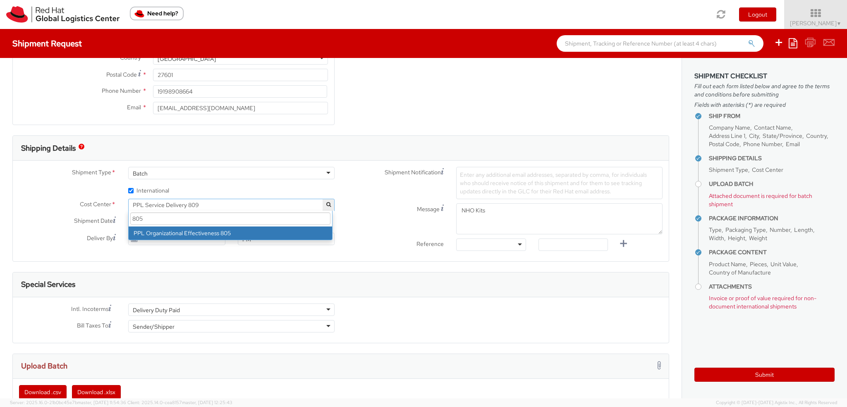
type input "805"
select select "805"
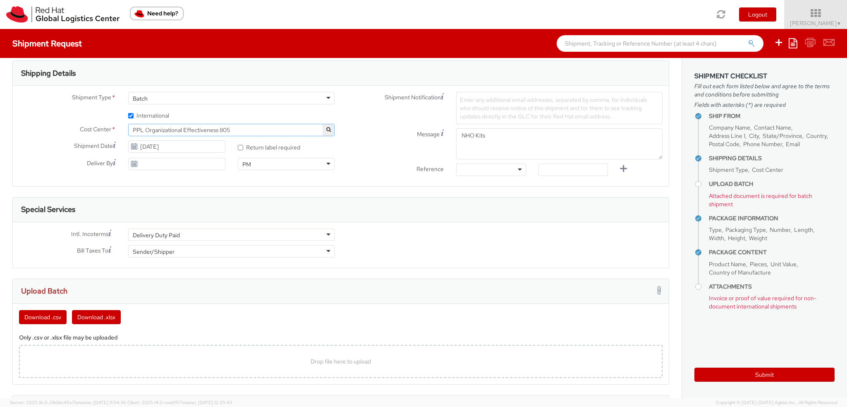
scroll to position [331, 0]
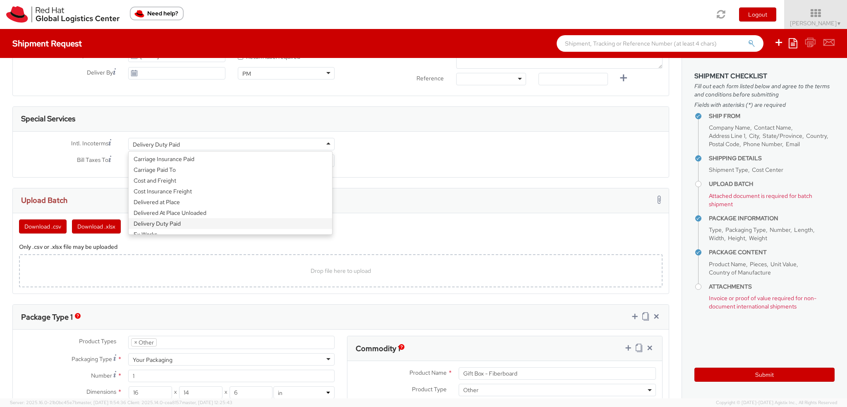
click at [185, 144] on div "Delivery Duty Paid" at bounding box center [231, 144] width 206 height 12
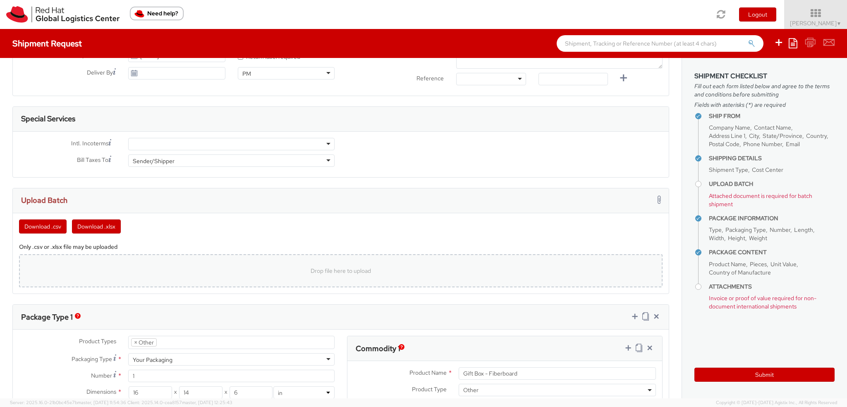
click at [207, 277] on div "Drop file here to upload" at bounding box center [341, 271] width 630 height 20
type input "C:\fakepath\0812_IPD.xlsx"
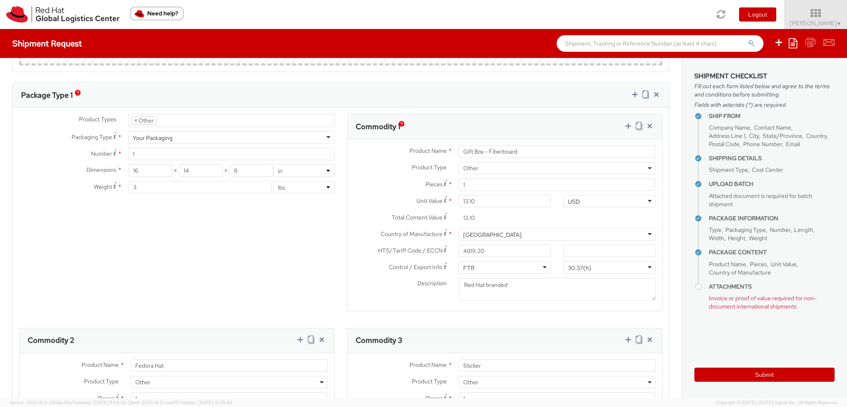
scroll to position [620, 0]
drag, startPoint x: 144, startPoint y: 167, endPoint x: 0, endPoint y: 84, distance: 166.0
click at [13, 134] on div "Product Types * Documents Docking Station Laptop Monitor Other Hardware Server …" at bounding box center [177, 157] width 328 height 88
type input "15"
type input "13"
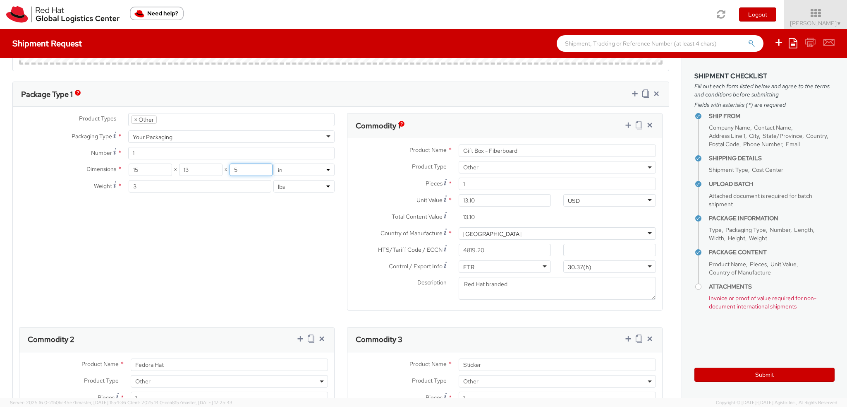
type input "5"
type input "2"
click at [646, 124] on icon at bounding box center [650, 125] width 8 height 8
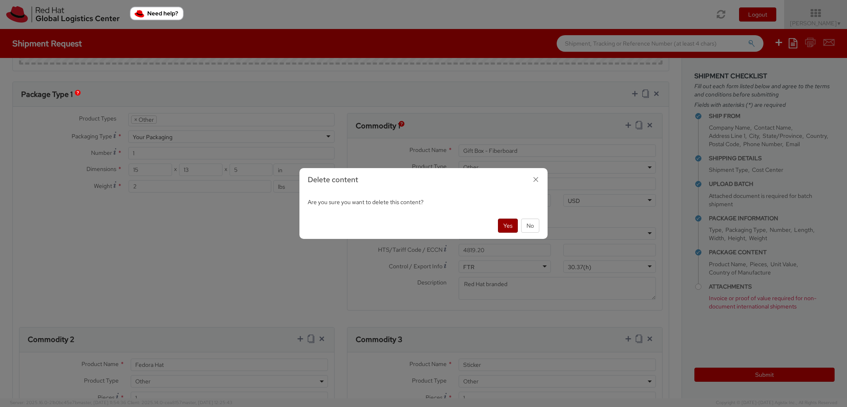
click at [505, 223] on button "Yes" at bounding box center [508, 225] width 20 height 14
type input "Fedora Hat"
type input "18.00"
type input "Sticker"
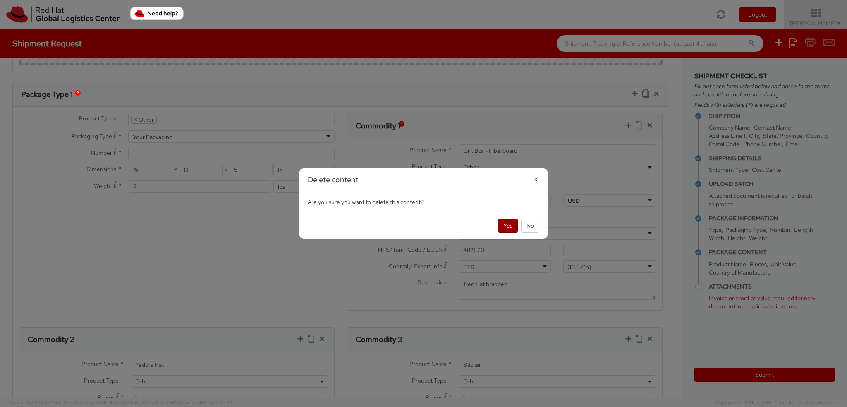
type input "0.29"
type input "3919.90"
type textarea "Red Hat branded"
type input "Postcard"
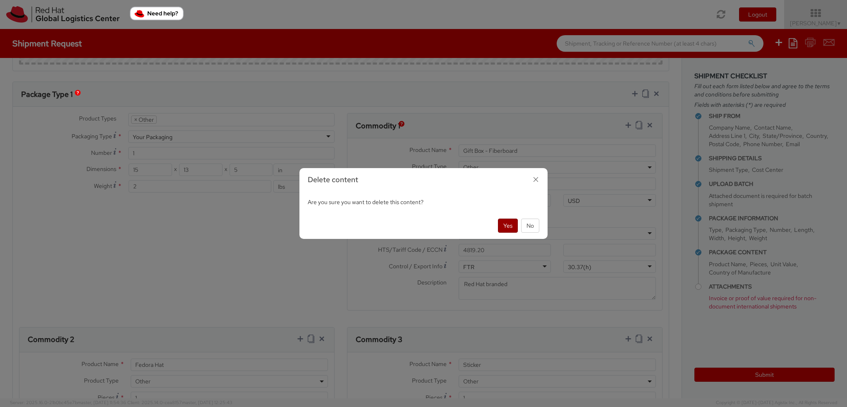
type input "0.65"
type input "4911.99.0000"
type input "Gift Box - Fiberboard"
type input "1.80"
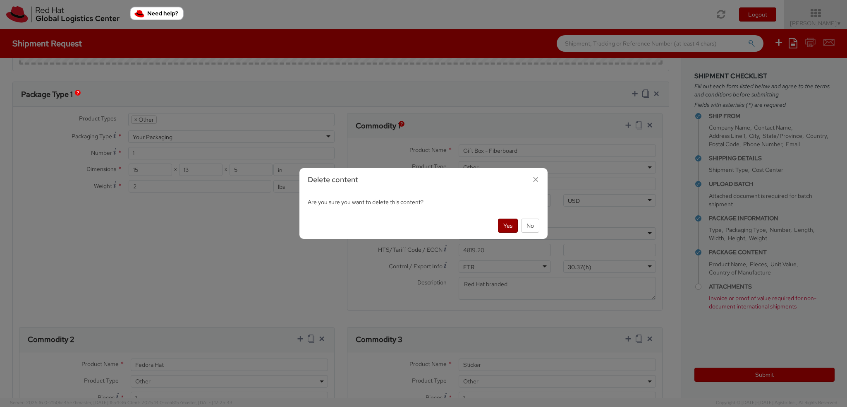
type input "1.80"
type input "4901.99.0093"
type input "6505.00.0900"
type textarea "100% polyester"
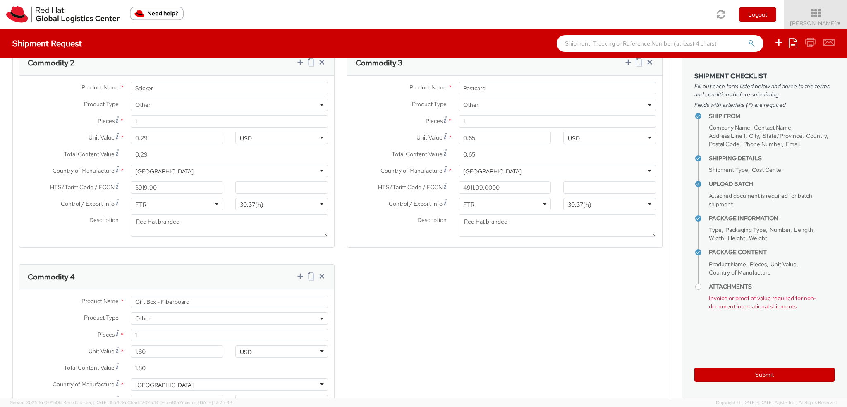
scroll to position [910, 0]
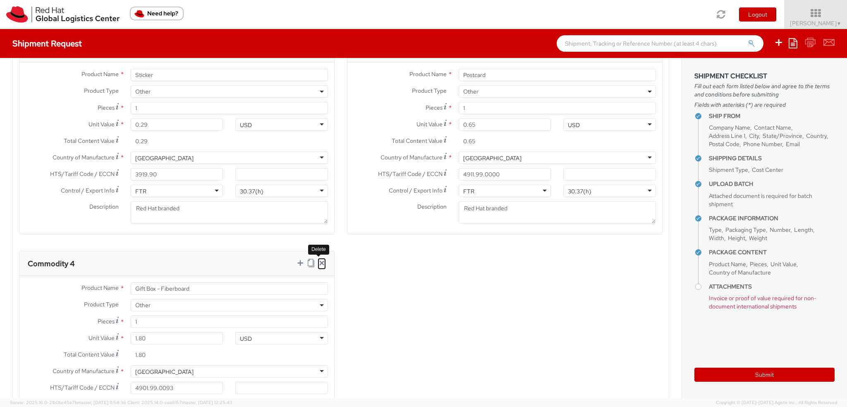
click at [318, 259] on icon at bounding box center [322, 263] width 8 height 8
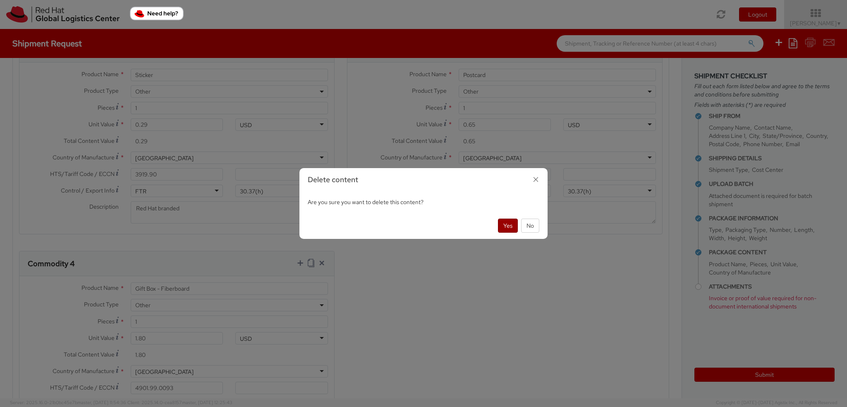
click at [500, 223] on button "Yes" at bounding box center [508, 225] width 20 height 14
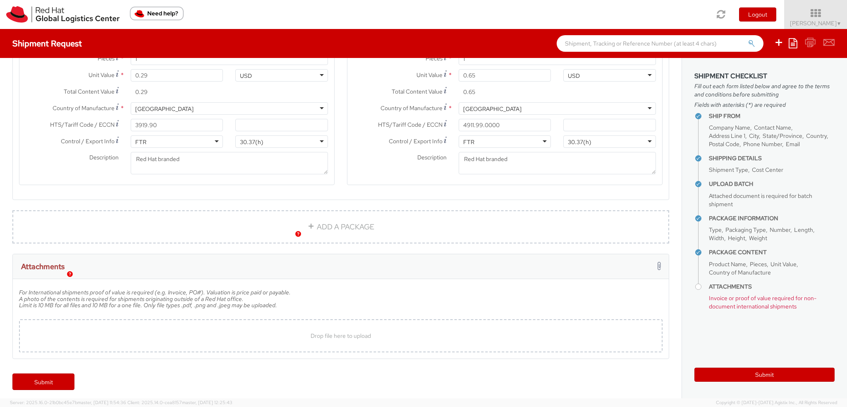
scroll to position [960, 0]
click at [329, 331] on span "Drop file here to upload" at bounding box center [341, 334] width 60 height 7
type input "C:\fakepath\Order Confirmation 40107724.pdf"
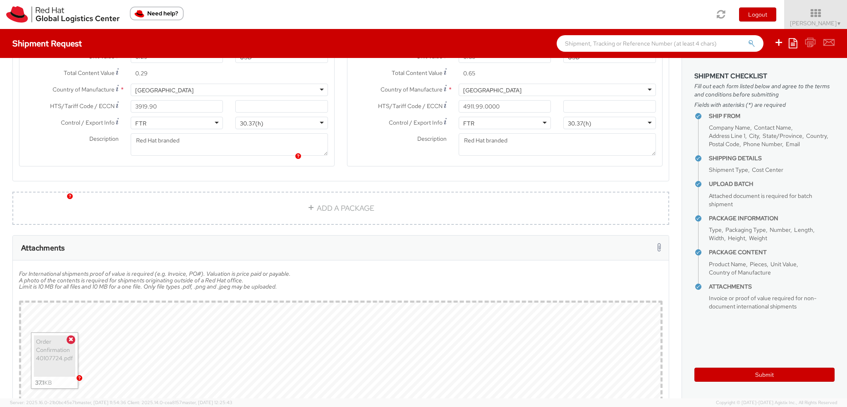
scroll to position [1027, 0]
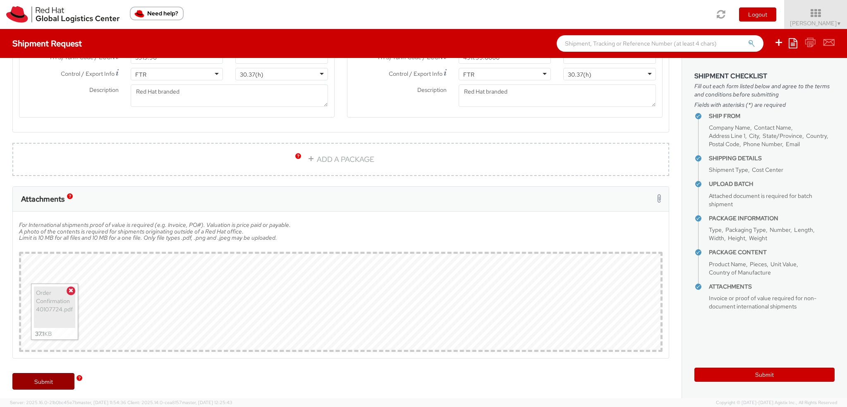
click at [50, 380] on link "Submit" at bounding box center [43, 381] width 62 height 17
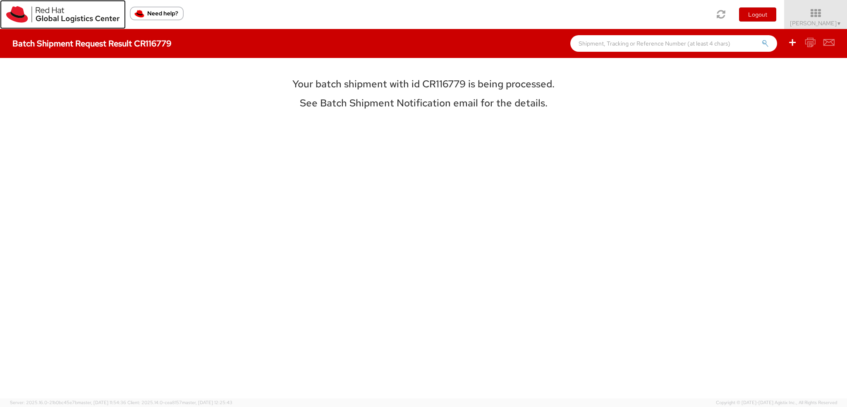
click at [22, 9] on img at bounding box center [62, 14] width 113 height 17
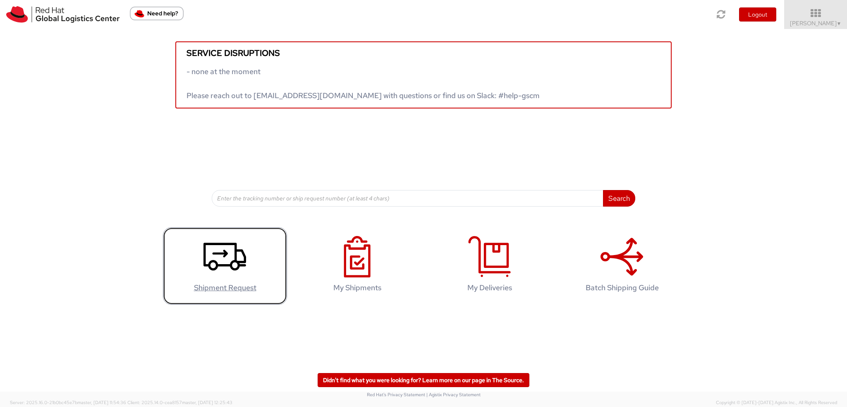
click at [221, 249] on icon at bounding box center [225, 256] width 43 height 41
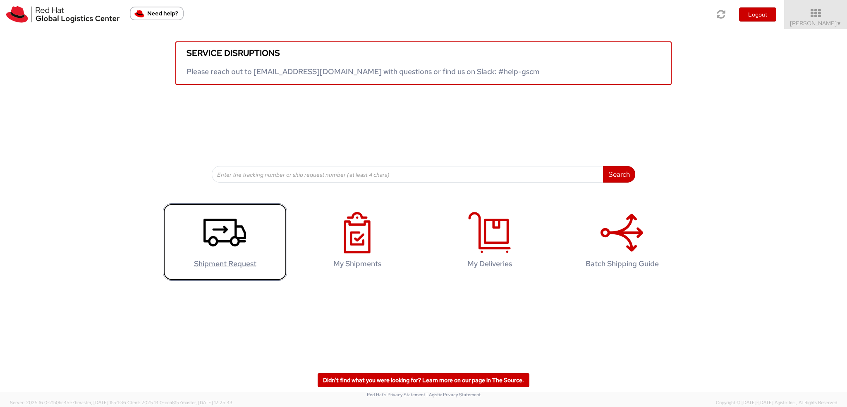
click at [213, 253] on icon at bounding box center [225, 232] width 43 height 41
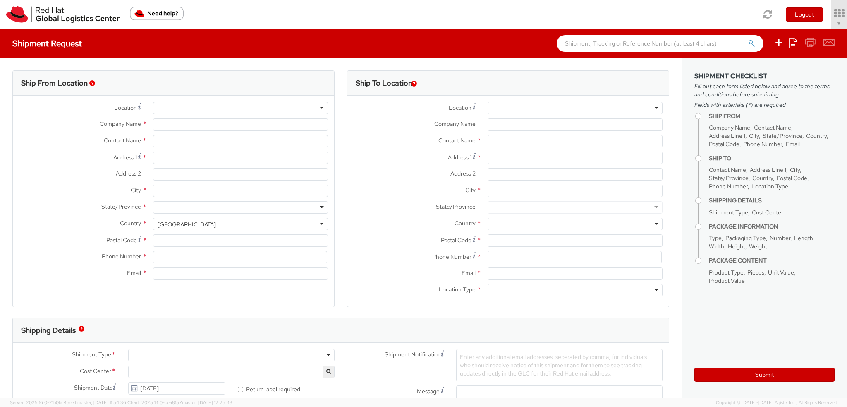
type input "Red Hat, Inc."
type input "[PERSON_NAME]"
type input "[STREET_ADDRESS]"
type input "RALEIGH"
type input "27601"
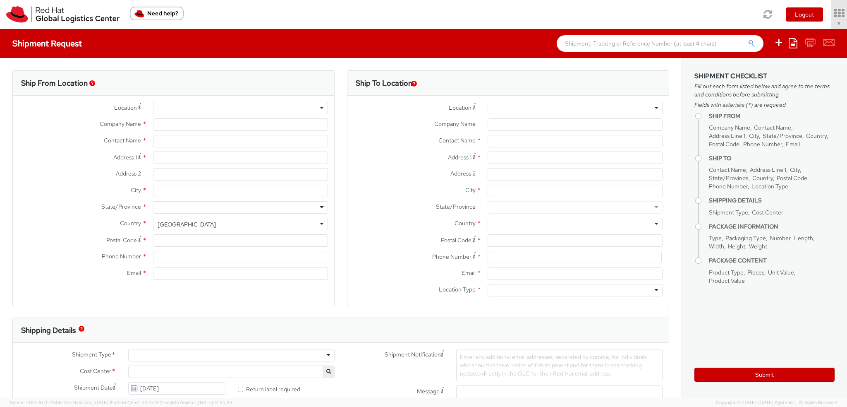
type input "19193013123"
type input "[EMAIL_ADDRESS][DOMAIN_NAME]"
select select "901"
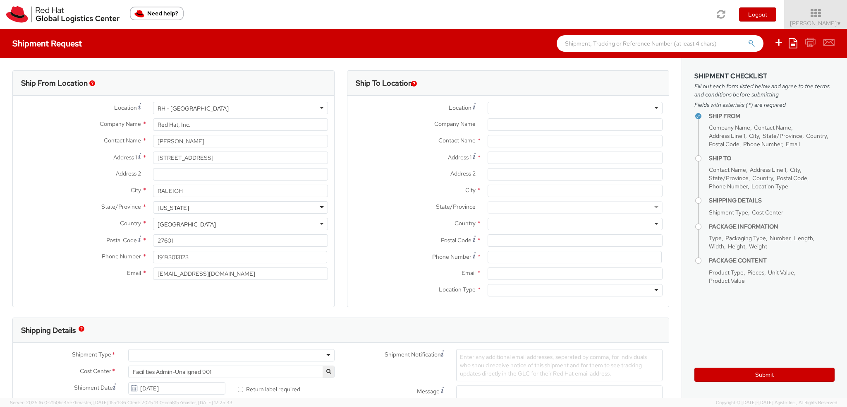
select select
click at [793, 43] on icon at bounding box center [793, 43] width 9 height 10
click at [782, 65] on link "Create from template" at bounding box center [761, 69] width 72 height 11
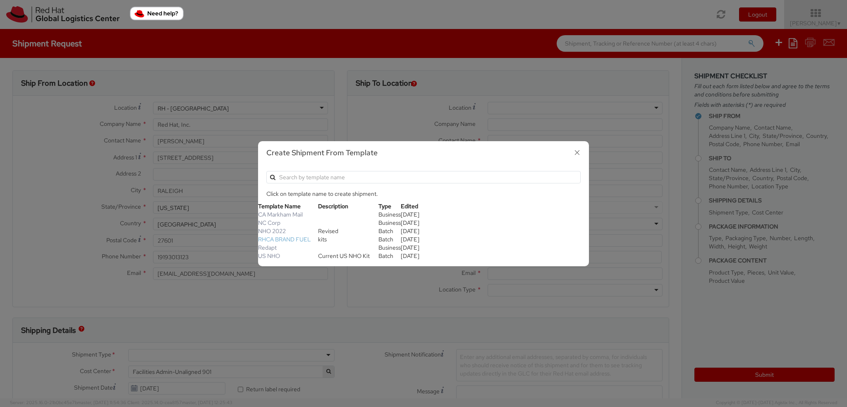
click at [280, 239] on link "RHCA BRAND FUEL" at bounding box center [284, 238] width 53 height 7
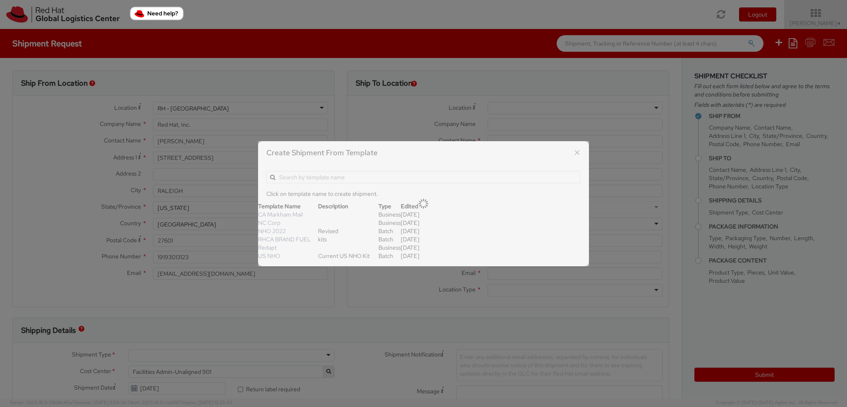
type input "[PERSON_NAME]"
type input "[EMAIL_ADDRESS][DOMAIN_NAME]"
type textarea "RHCA Brandfuel Kits"
select select "OTHER"
type input "1"
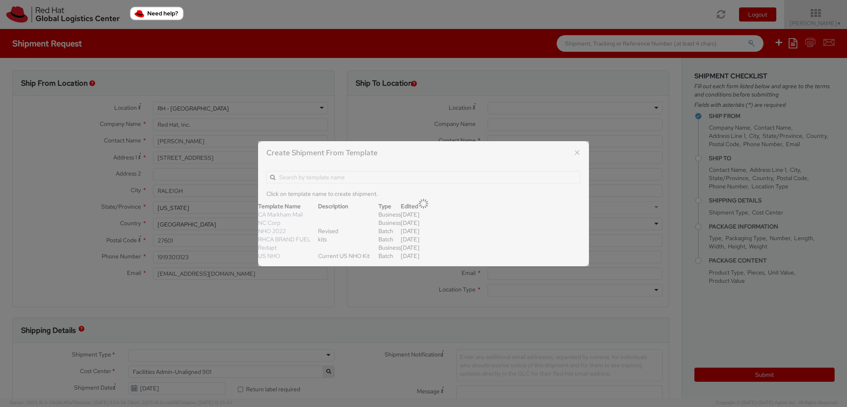
type input "10.25"
type input "12.75"
type input "1"
type input "2"
type input "Laptop Skin"
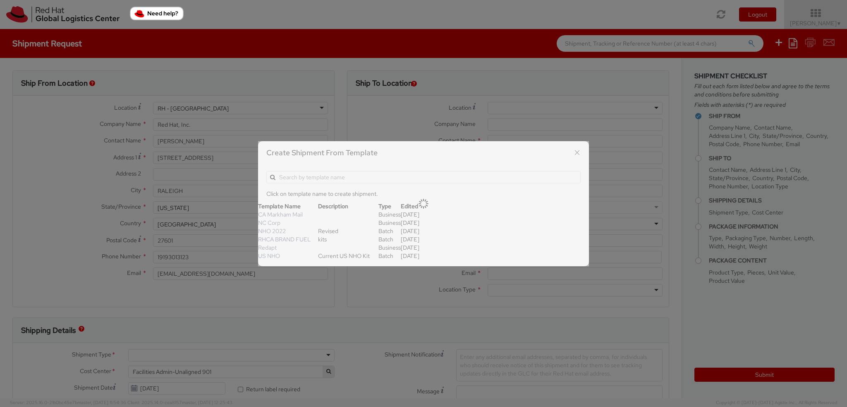
select select "OTHER"
type input "2.91"
select select "OTHER"
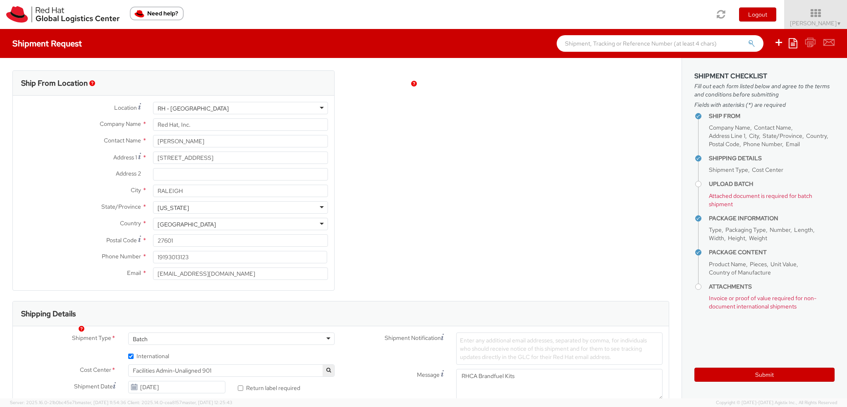
scroll to position [64, 0]
select select "559"
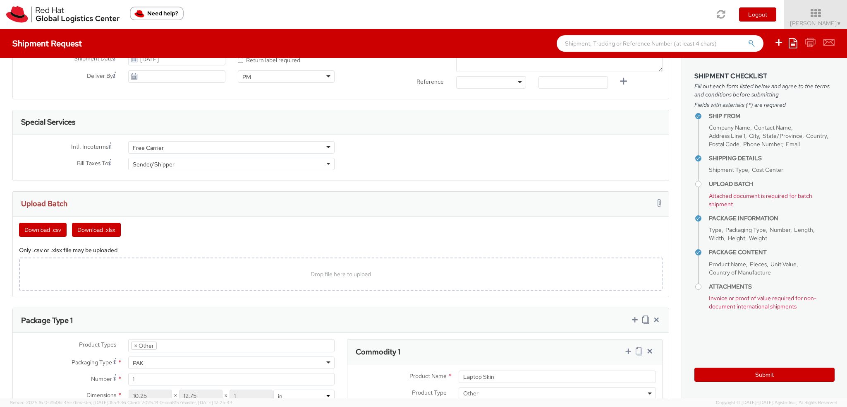
scroll to position [331, 0]
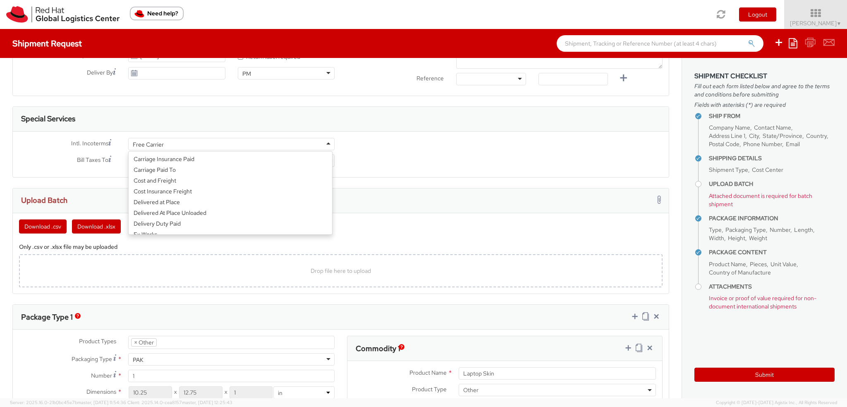
click at [184, 142] on div "Free Carrier" at bounding box center [231, 144] width 206 height 12
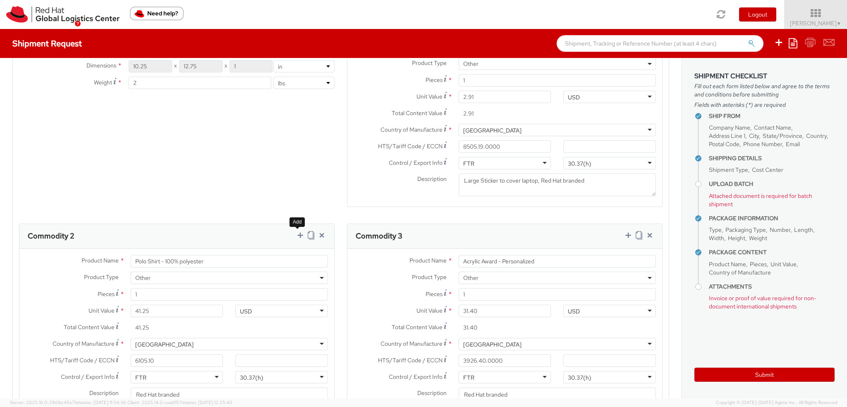
scroll to position [662, 0]
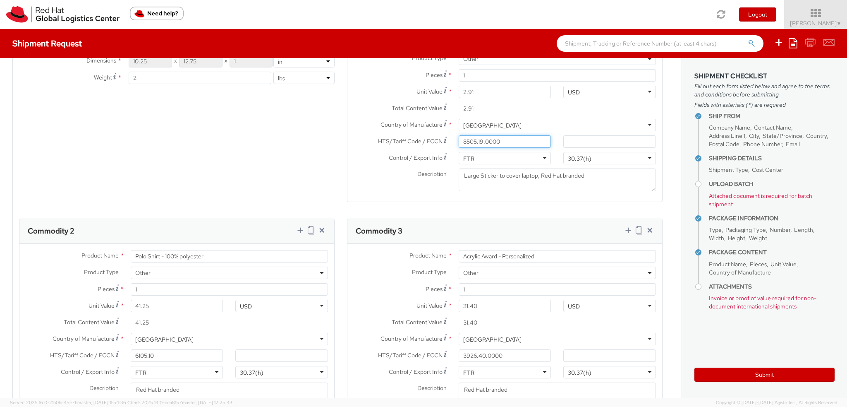
drag, startPoint x: 510, startPoint y: 137, endPoint x: 8, endPoint y: 53, distance: 508.7
click at [50, 62] on div "Product Types * Documents Docking Station Laptop Monitor Other Hardware Server …" at bounding box center [341, 218] width 656 height 427
paste input "4908.90"
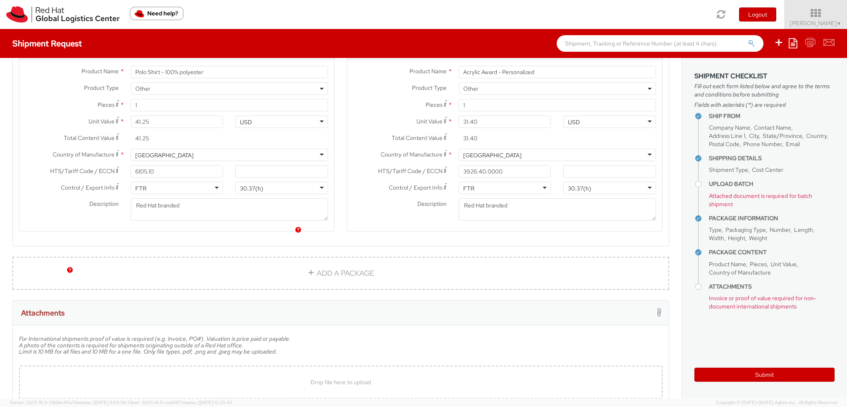
scroll to position [893, 0]
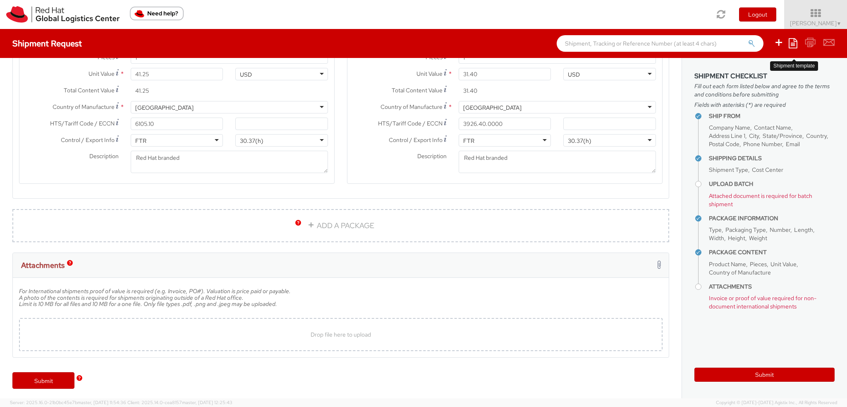
type input "4908.90.0000"
click at [796, 43] on icon at bounding box center [793, 43] width 9 height 10
click at [759, 57] on link "Save as template" at bounding box center [761, 58] width 72 height 11
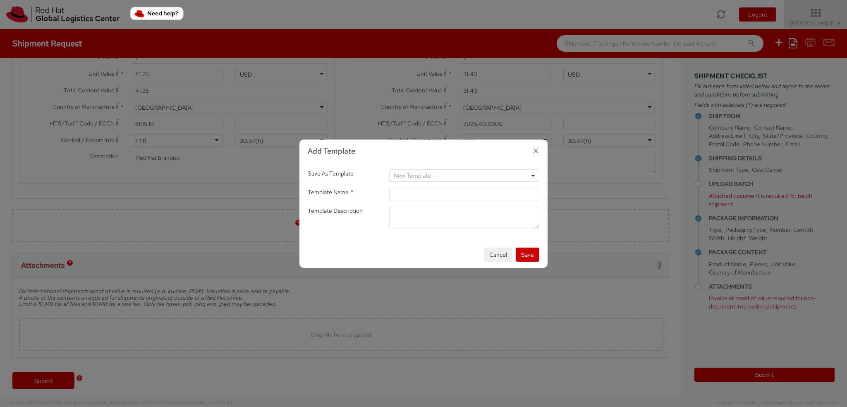
click at [457, 176] on span "New Template" at bounding box center [464, 175] width 141 height 7
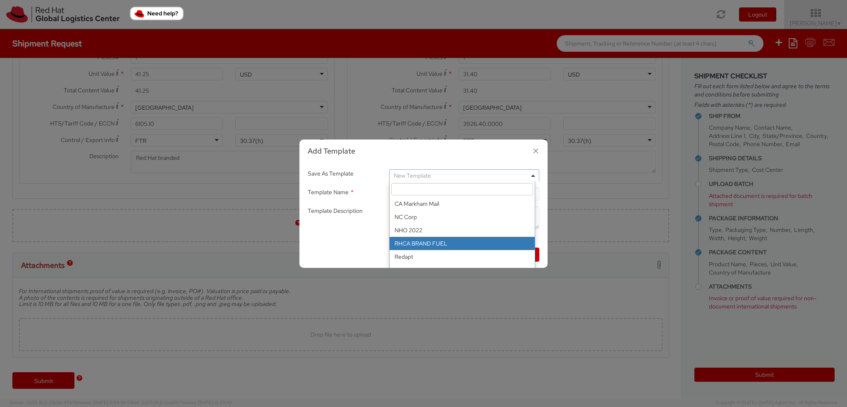
type input "RHCA BRAND FUEL"
type textarea "kits"
select select "47067"
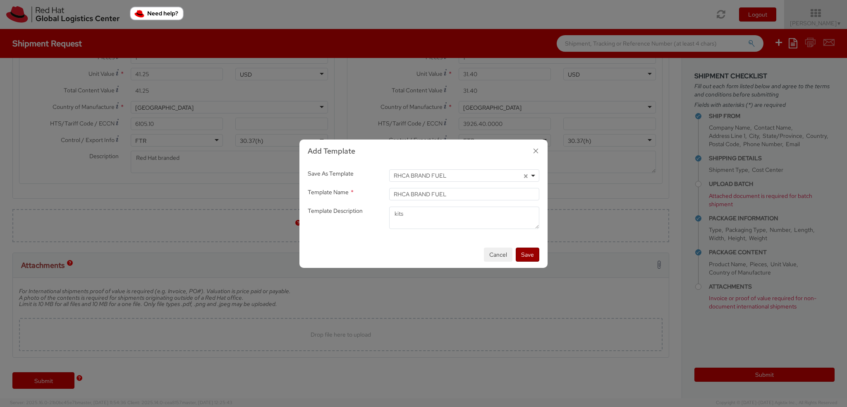
click at [528, 254] on button "Save" at bounding box center [528, 254] width 24 height 14
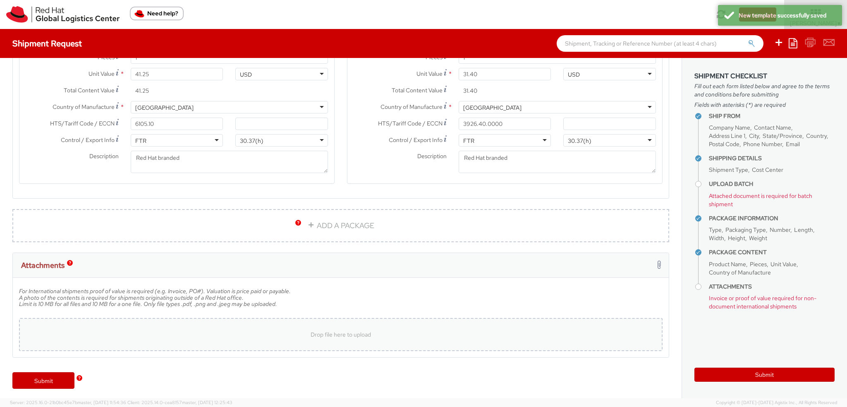
click at [374, 330] on div "Drop file here to upload" at bounding box center [341, 334] width 630 height 20
type input "C:\fakepath\INVOICE-195587.pdf"
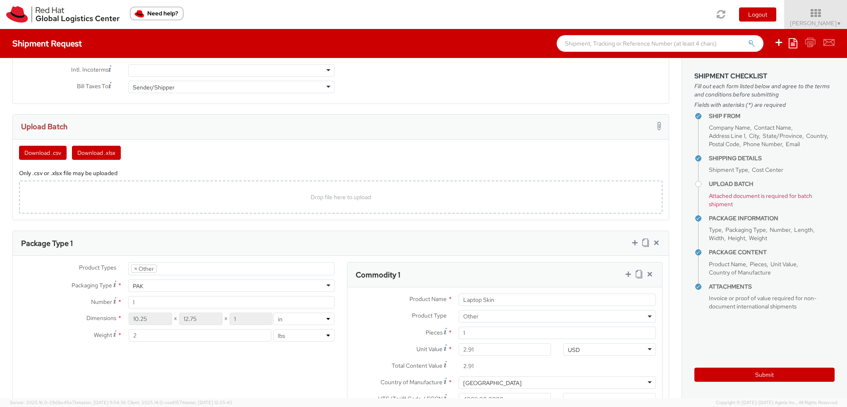
scroll to position [340, 0]
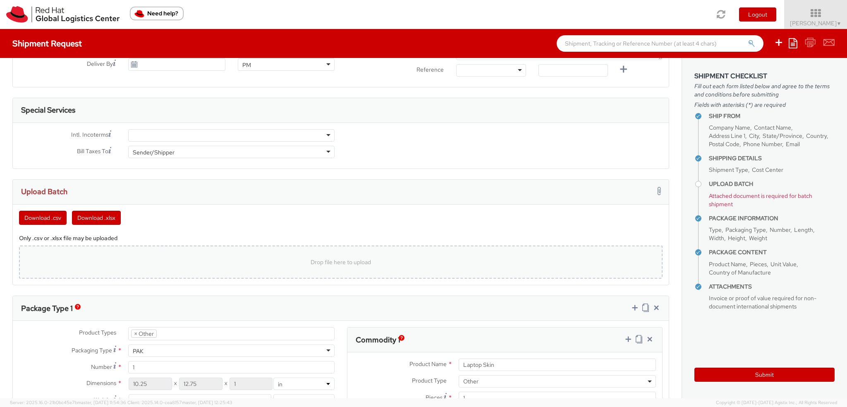
click at [177, 255] on div "Drop file here to upload" at bounding box center [341, 262] width 630 height 20
type input "C:\fakepath\MAY_IPD.xlsx"
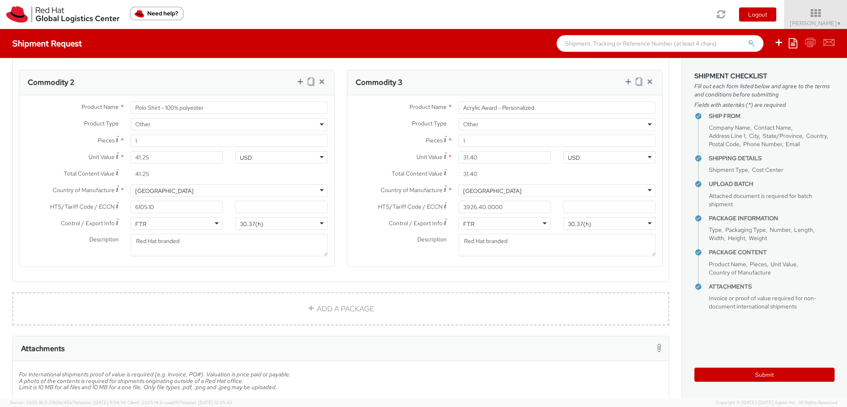
scroll to position [1027, 0]
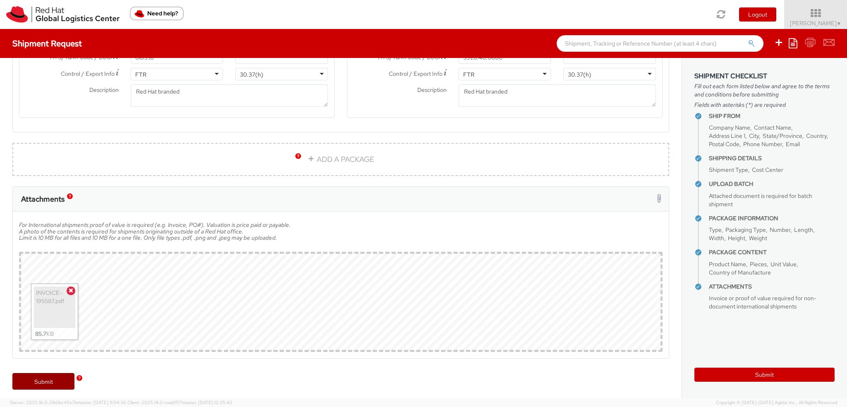
click at [40, 376] on link "Submit" at bounding box center [43, 381] width 62 height 17
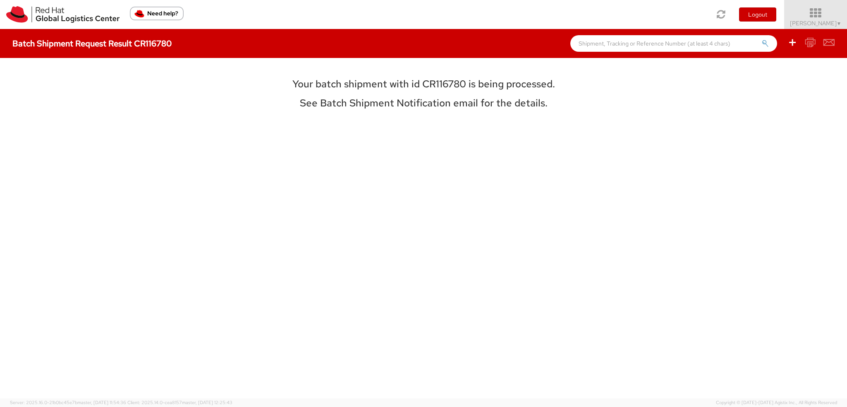
click at [823, 22] on span "Kirk Newcross ▼" at bounding box center [816, 22] width 52 height 7
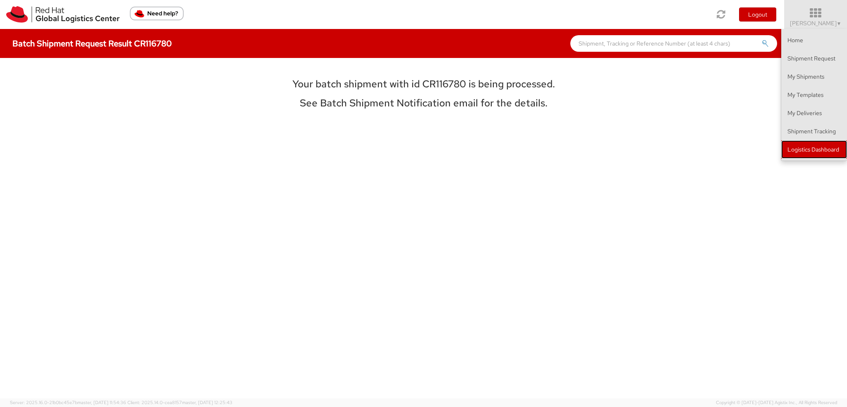
click at [810, 149] on link "Logistics Dashboard" at bounding box center [814, 149] width 66 height 18
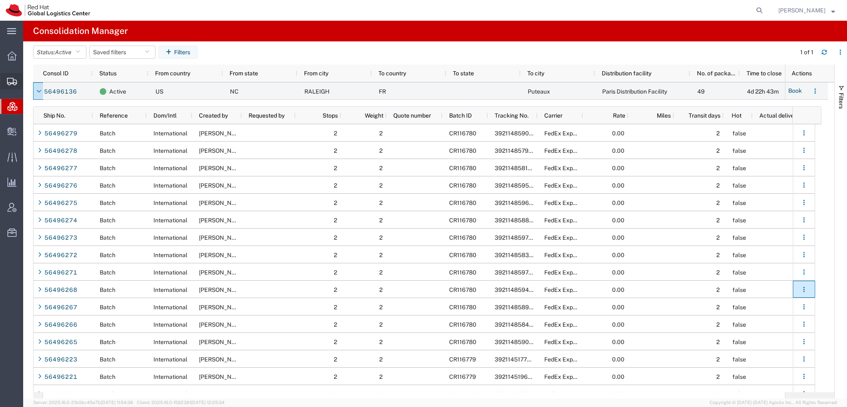
drag, startPoint x: 47, startPoint y: 91, endPoint x: 74, endPoint y: 83, distance: 28.0
click at [0, 0] on span "Shipment Manager" at bounding box center [0, 0] width 0 height 0
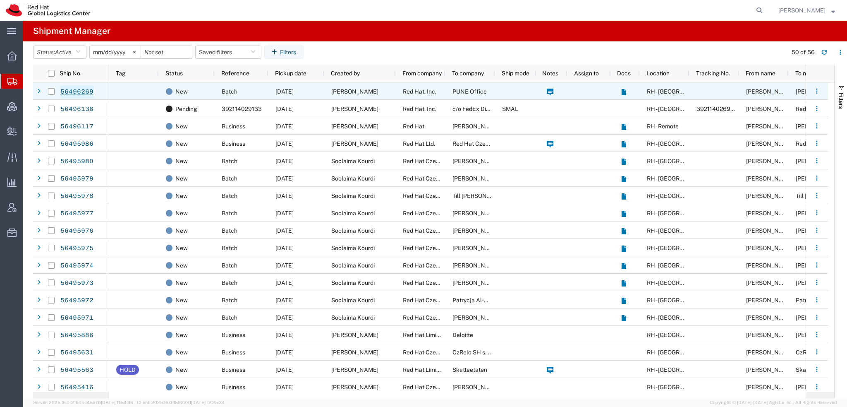
click at [81, 90] on link "56496269" at bounding box center [77, 91] width 34 height 13
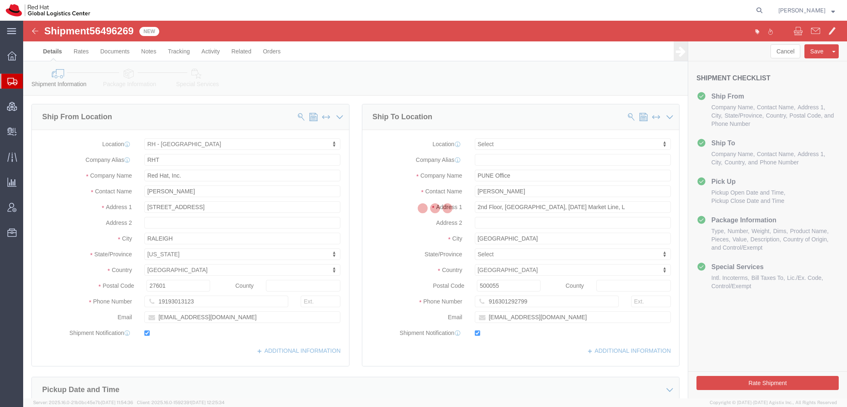
select select "38014"
select select
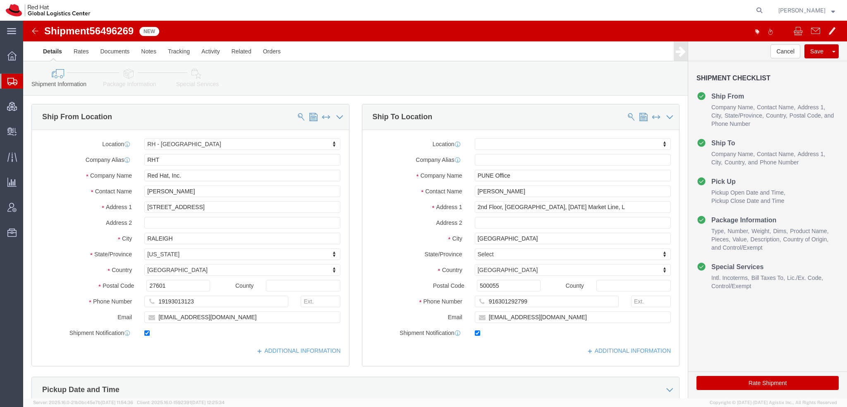
click icon "button"
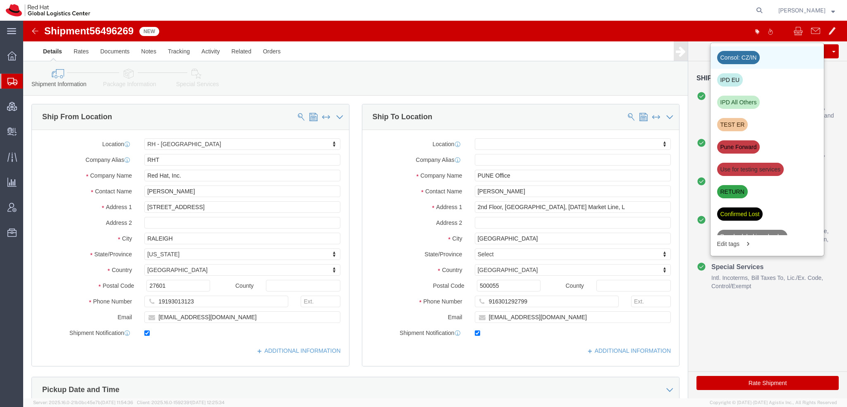
click div "Consol: CZ/IN"
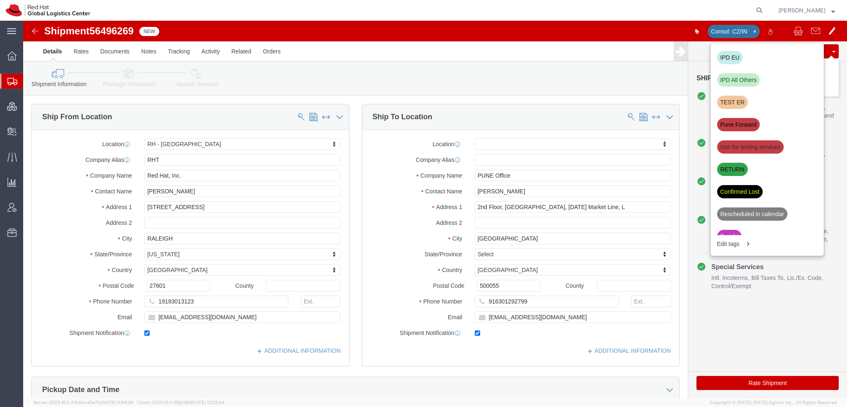
click button "Save"
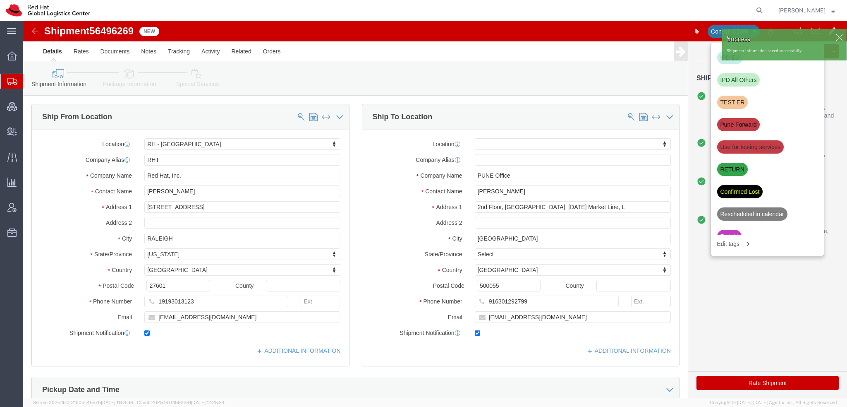
click div
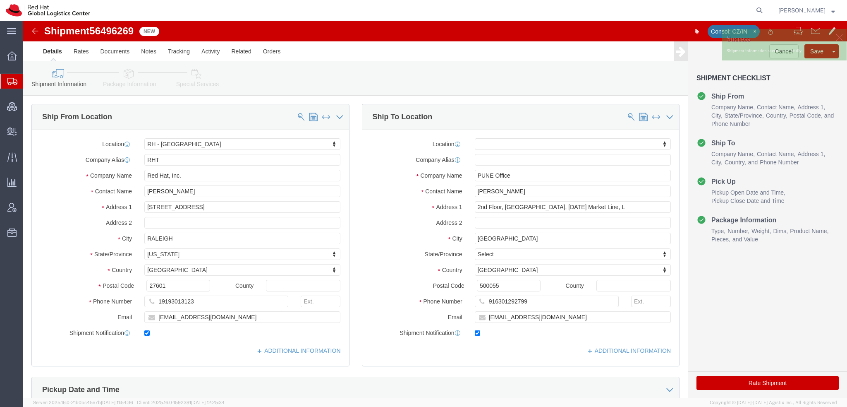
click p "Shipment information saved successfully."
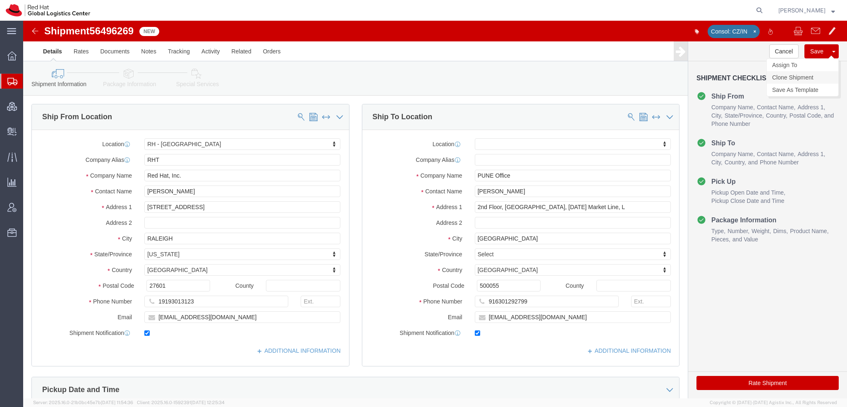
click link "Clone Shipment"
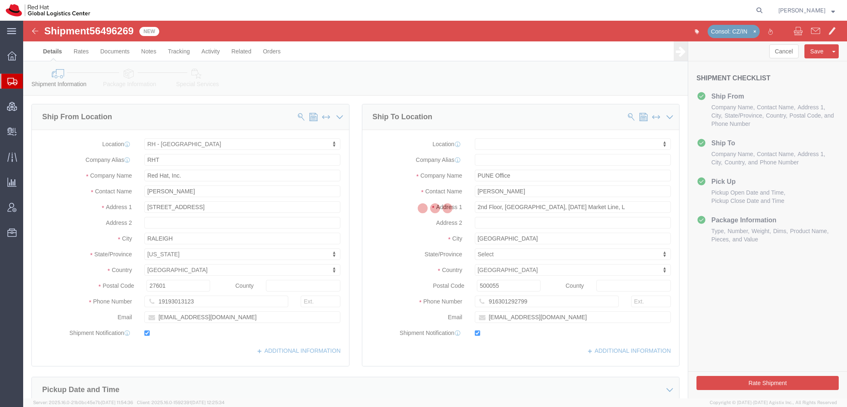
select select "38014"
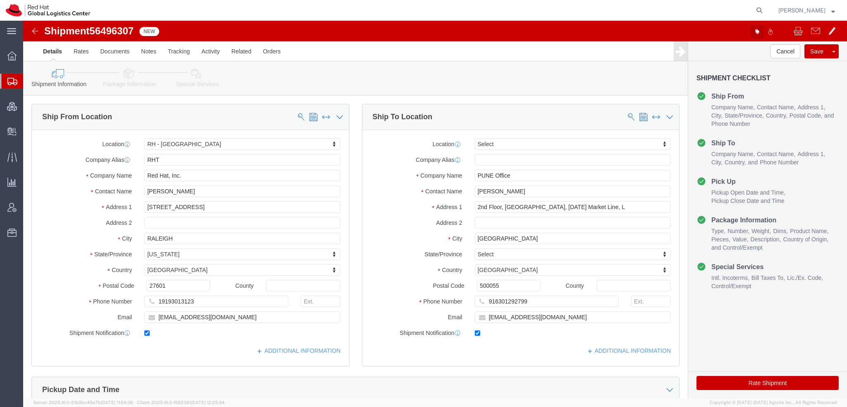
click button "button"
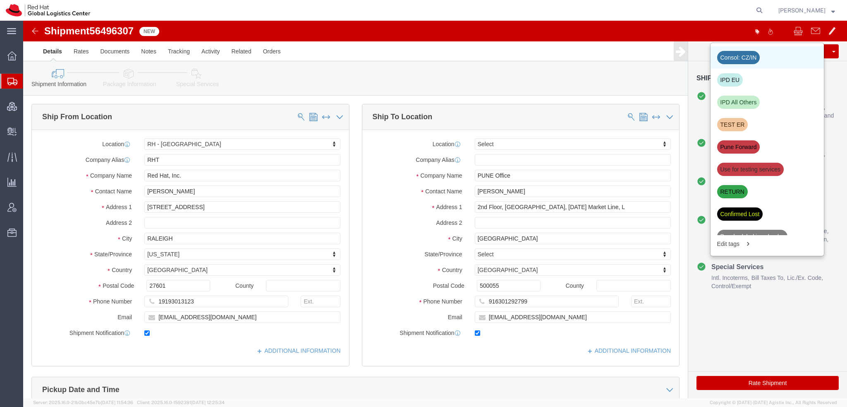
click div "Consol: CZ/IN"
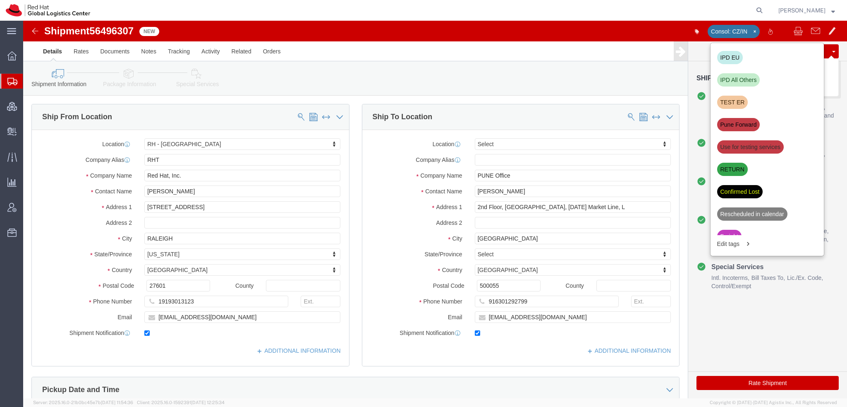
click button "Save"
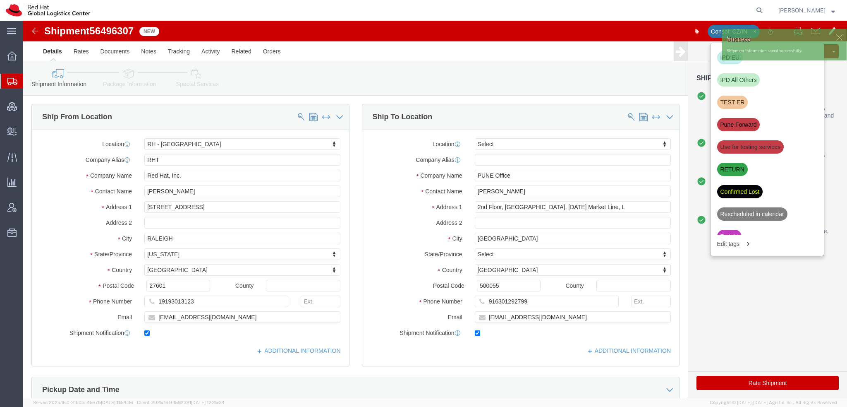
click at [0, 0] on span "Shipment Manager" at bounding box center [0, 0] width 0 height 0
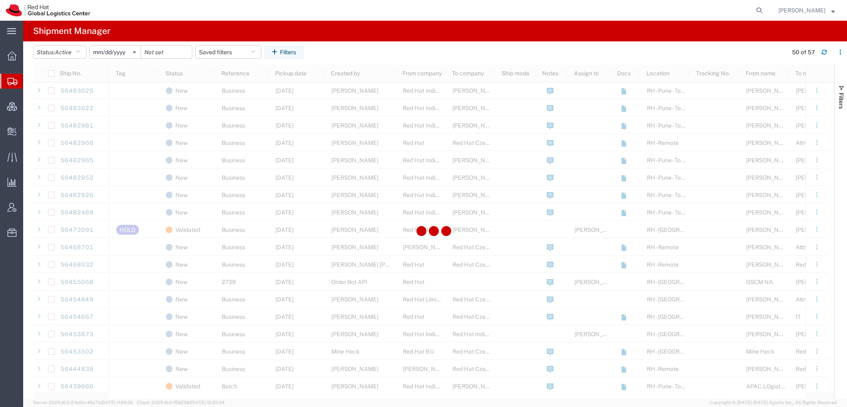
scroll to position [455, 0]
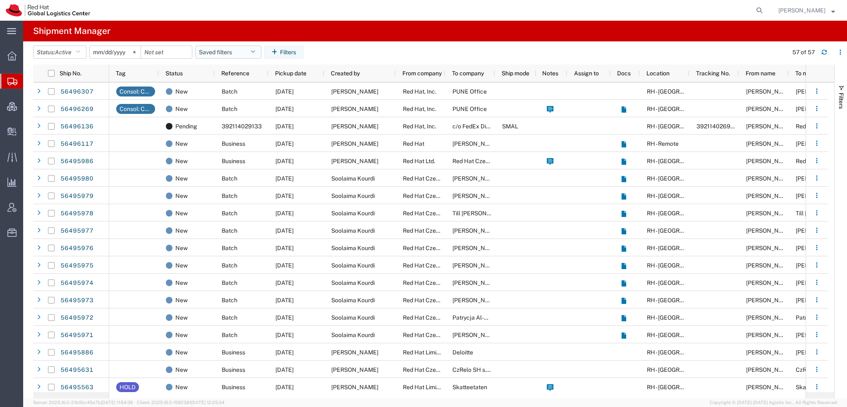
click at [255, 53] on icon "button" at bounding box center [253, 52] width 5 height 6
click at [225, 87] on span "Americas" at bounding box center [250, 88] width 108 height 15
type input "[DATE]"
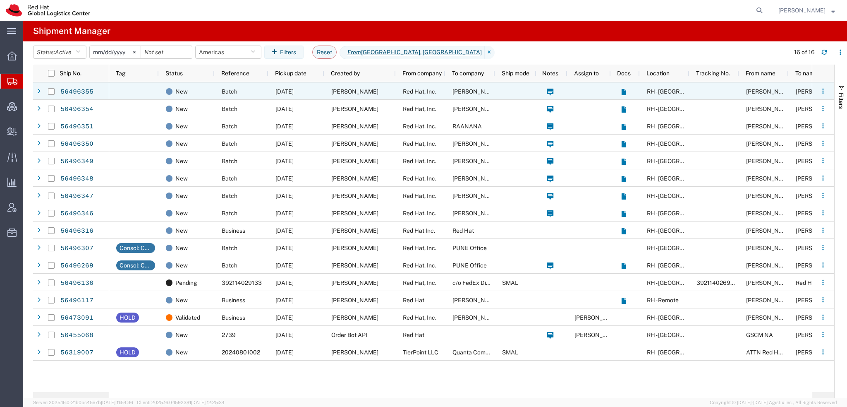
click at [401, 87] on div "Red Hat, Inc." at bounding box center [421, 90] width 50 height 17
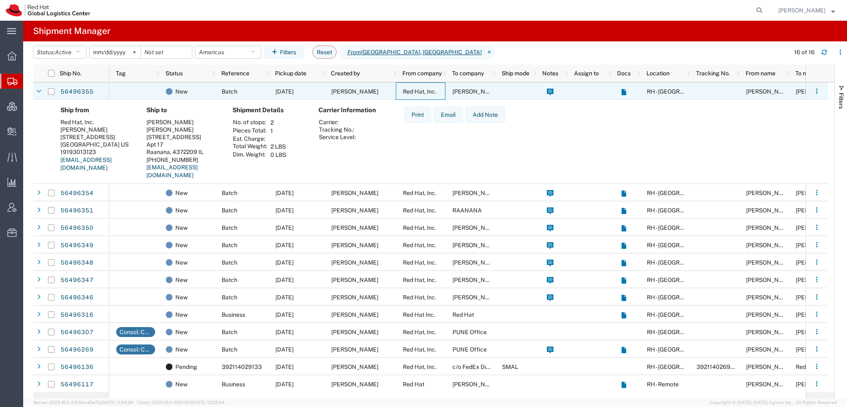
click at [401, 87] on div "Red Hat, Inc." at bounding box center [421, 90] width 50 height 17
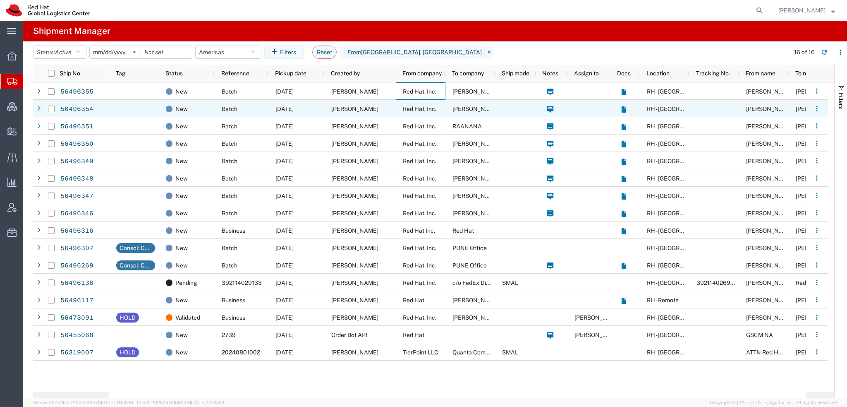
click at [377, 106] on div "[PERSON_NAME]" at bounding box center [360, 108] width 72 height 17
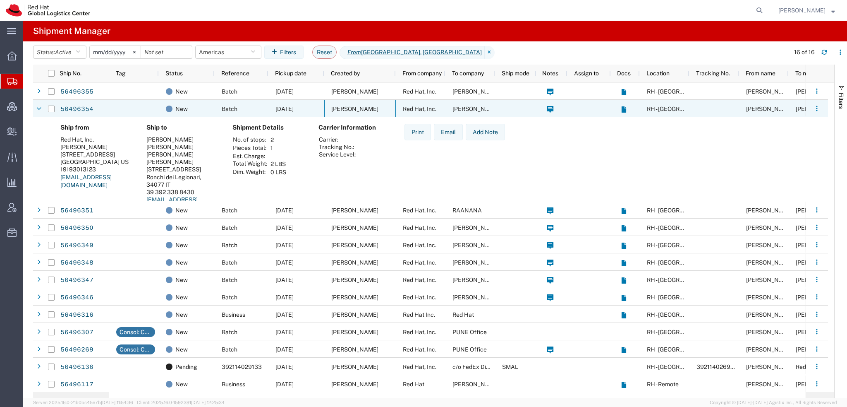
click at [377, 106] on div "Sachin Mullick" at bounding box center [360, 108] width 72 height 17
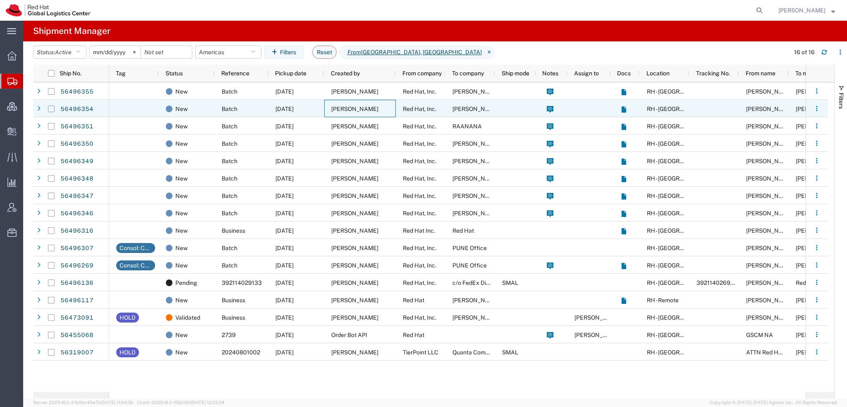
click at [53, 108] on input "Press Space to toggle row selection (unchecked)" at bounding box center [51, 108] width 7 height 7
checkbox input "true"
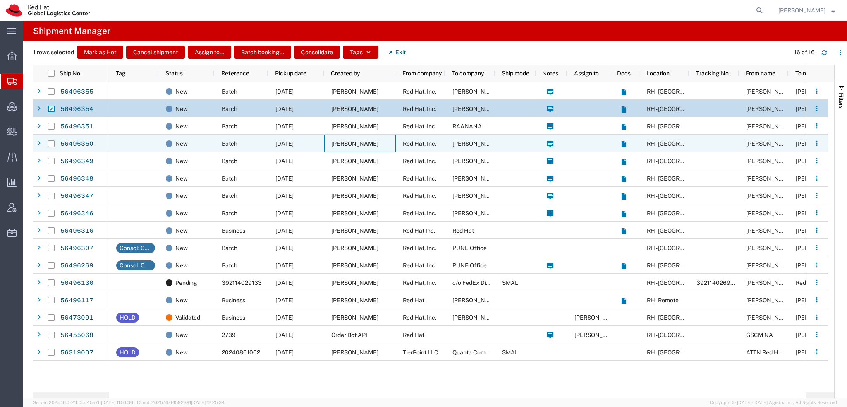
click at [352, 142] on span "[PERSON_NAME]" at bounding box center [354, 143] width 47 height 7
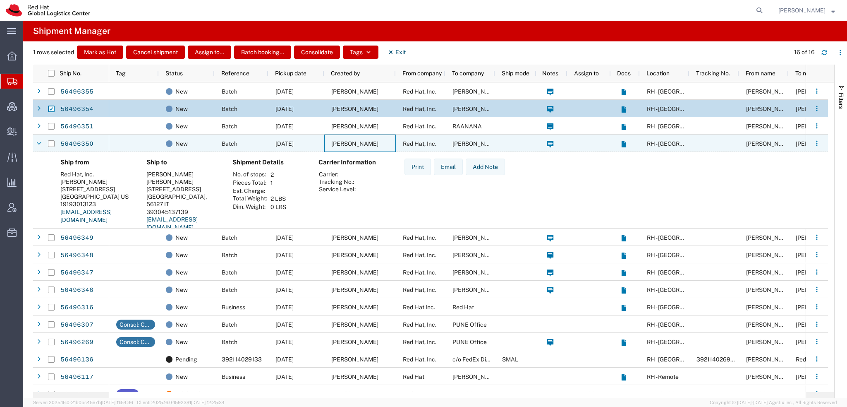
click at [352, 142] on span "[PERSON_NAME]" at bounding box center [354, 143] width 47 height 7
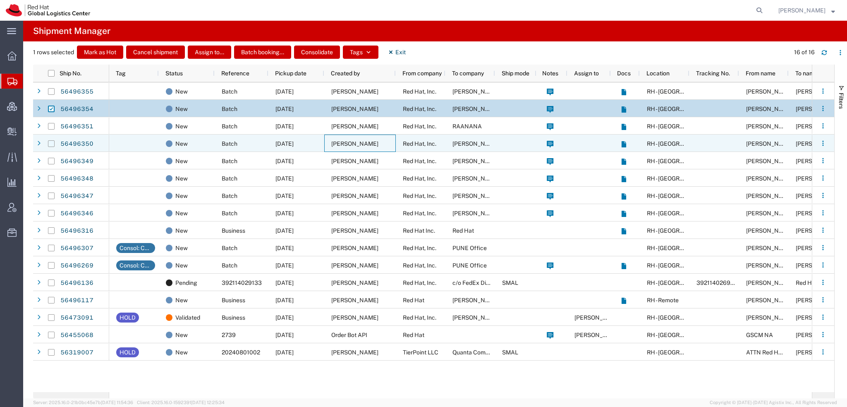
click at [52, 144] on input "Press Space to toggle row selection (unchecked)" at bounding box center [51, 143] width 7 height 7
checkbox input "true"
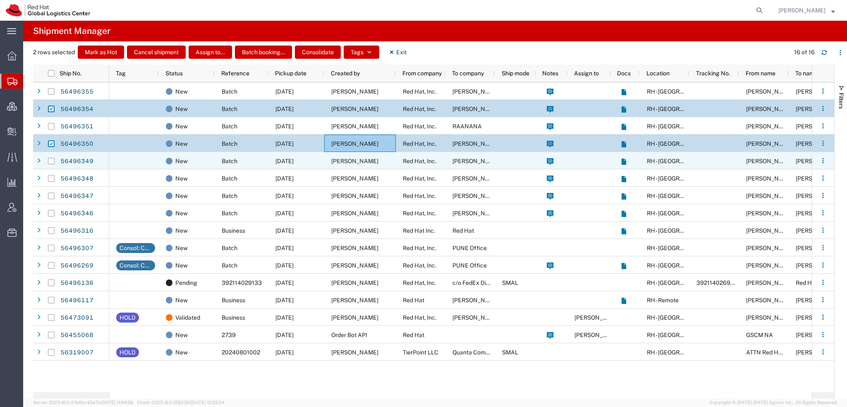
click at [377, 165] on div "Sachin Mullick" at bounding box center [360, 160] width 72 height 17
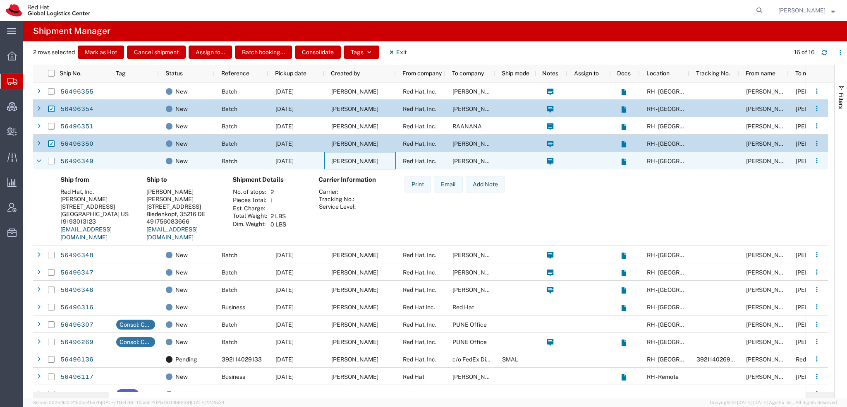
click at [377, 165] on div "Sachin Mullick" at bounding box center [360, 160] width 72 height 17
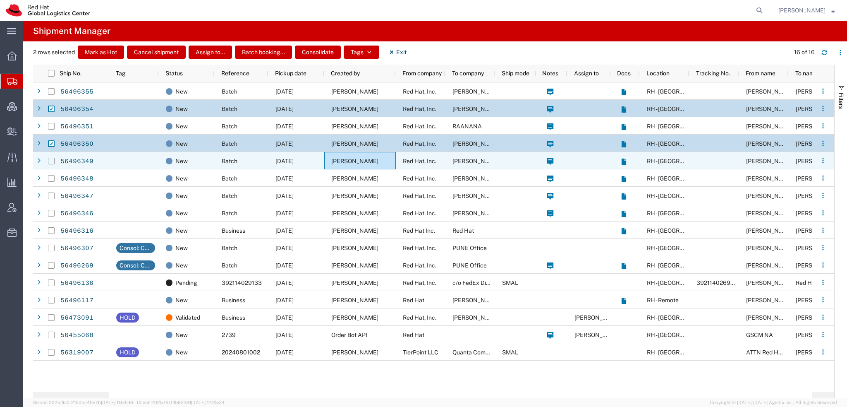
click at [49, 162] on input "Press Space to toggle row selection (unchecked)" at bounding box center [51, 161] width 7 height 7
checkbox input "true"
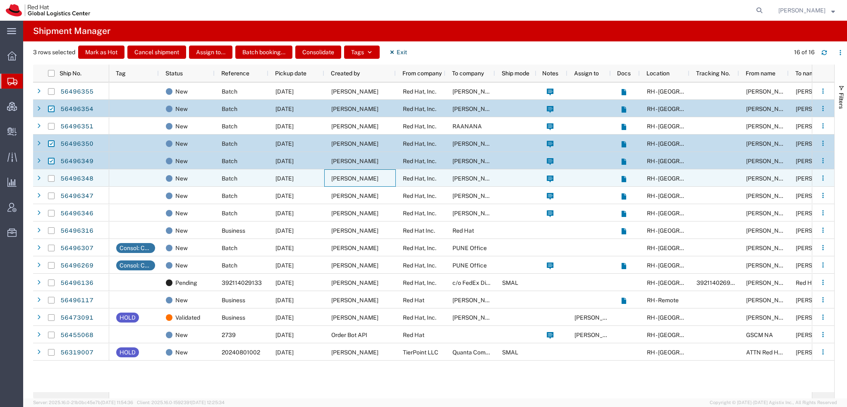
click at [358, 177] on span "Sachin Mullick" at bounding box center [354, 178] width 47 height 7
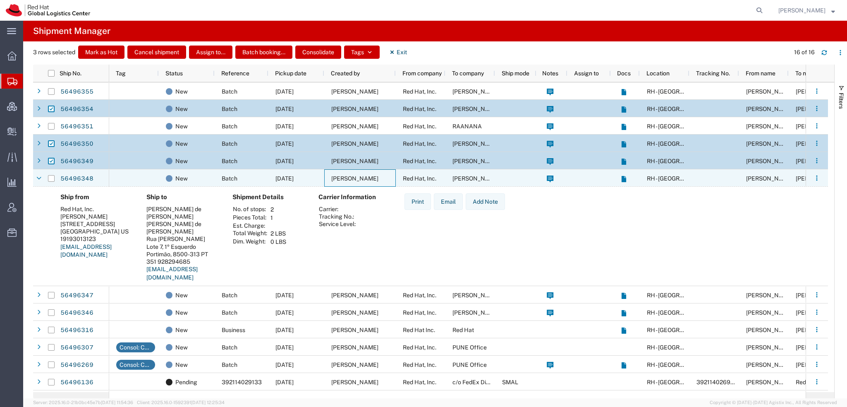
click at [358, 177] on span "Sachin Mullick" at bounding box center [354, 178] width 47 height 7
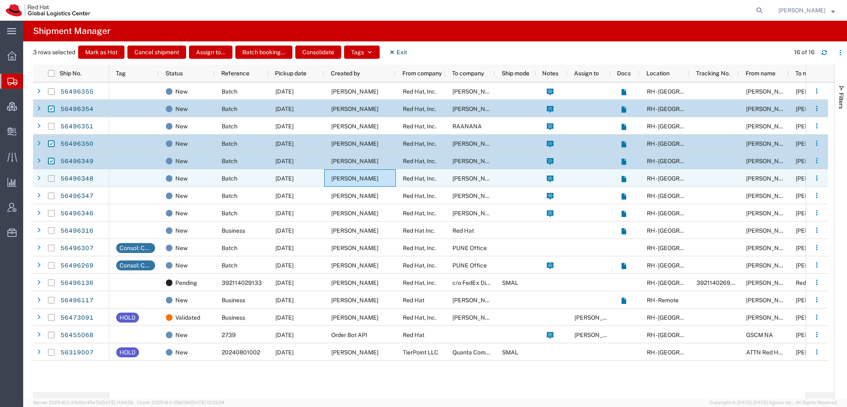
click at [54, 178] on input "Press Space to toggle row selection (unchecked)" at bounding box center [51, 178] width 7 height 7
checkbox input "true"
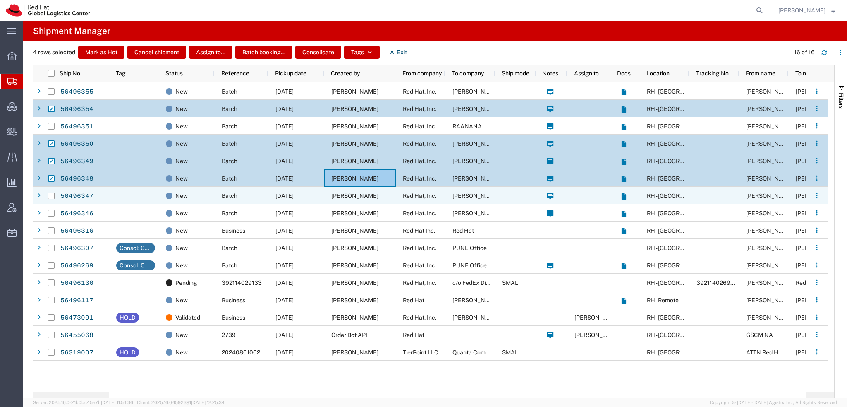
click at [342, 194] on span "Sachin Mullick" at bounding box center [354, 195] width 47 height 7
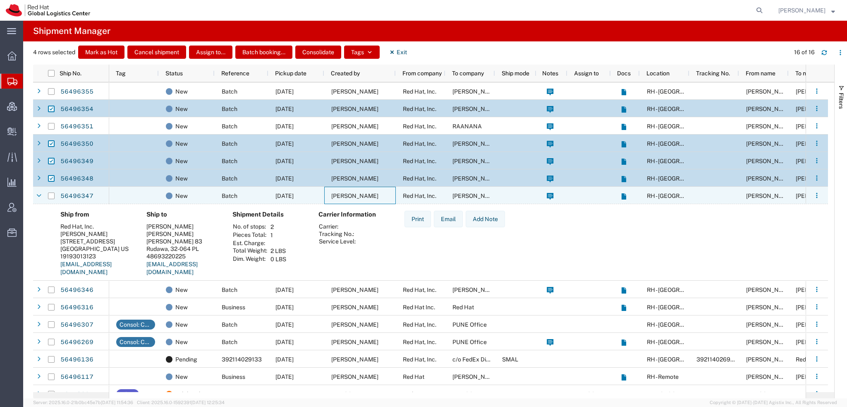
click at [342, 194] on span "Sachin Mullick" at bounding box center [354, 195] width 47 height 7
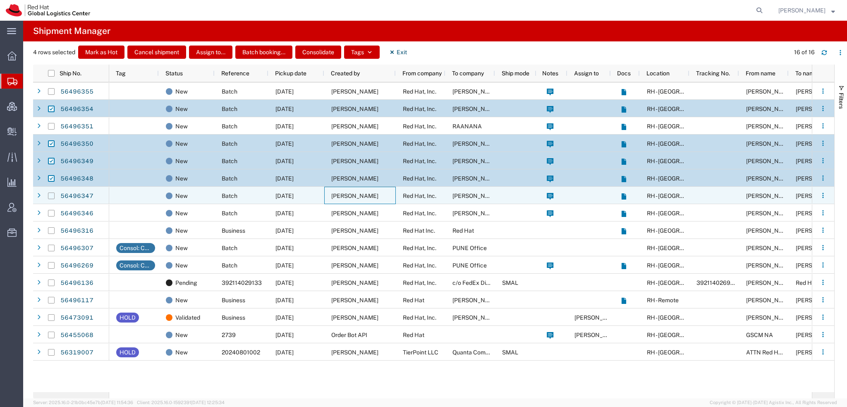
click at [48, 195] on input "Press Space to toggle row selection (unchecked)" at bounding box center [51, 195] width 7 height 7
checkbox input "true"
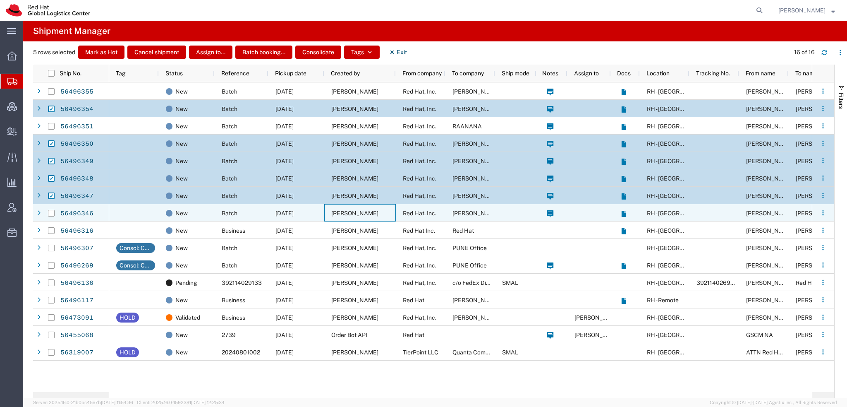
click at [349, 212] on span "Sachin Mullick" at bounding box center [354, 213] width 47 height 7
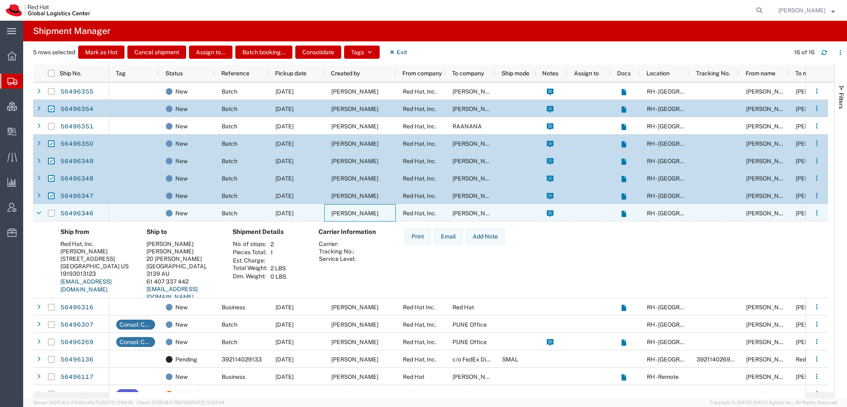
click at [349, 212] on span "Sachin Mullick" at bounding box center [354, 213] width 47 height 7
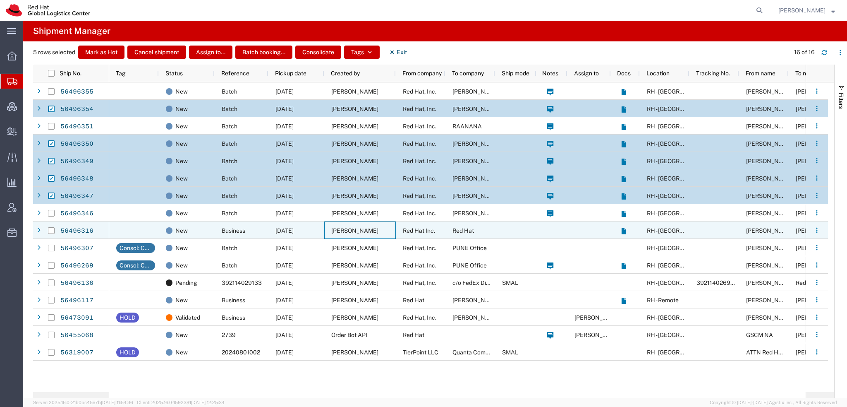
click at [345, 225] on div "Sarah Meade" at bounding box center [360, 229] width 72 height 17
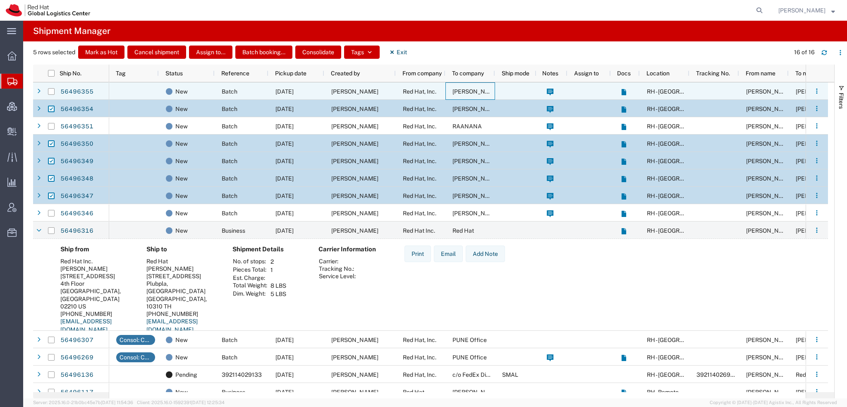
click at [465, 91] on span "Nir Dothan" at bounding box center [476, 91] width 47 height 7
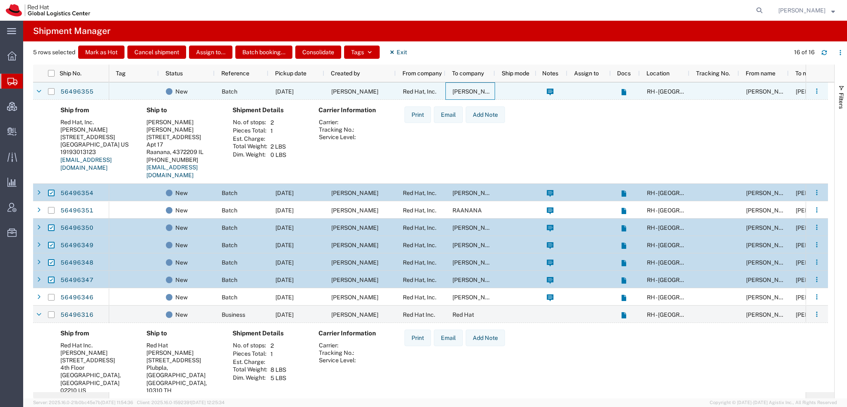
click at [465, 91] on span "Nir Dothan" at bounding box center [476, 91] width 47 height 7
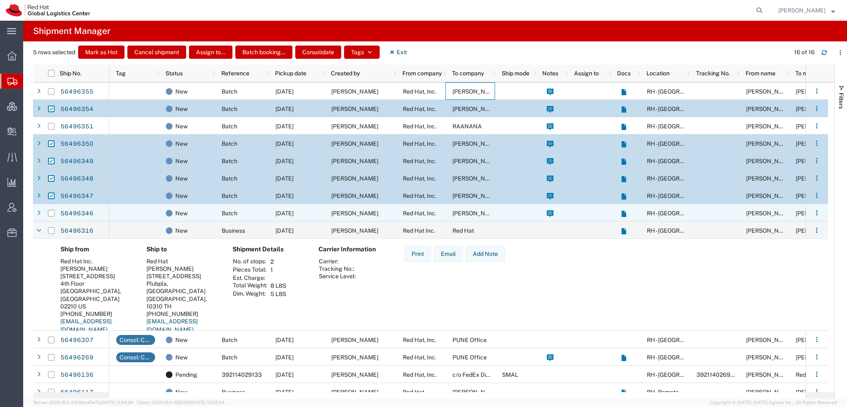
click at [387, 212] on div "Sachin Mullick" at bounding box center [360, 212] width 72 height 17
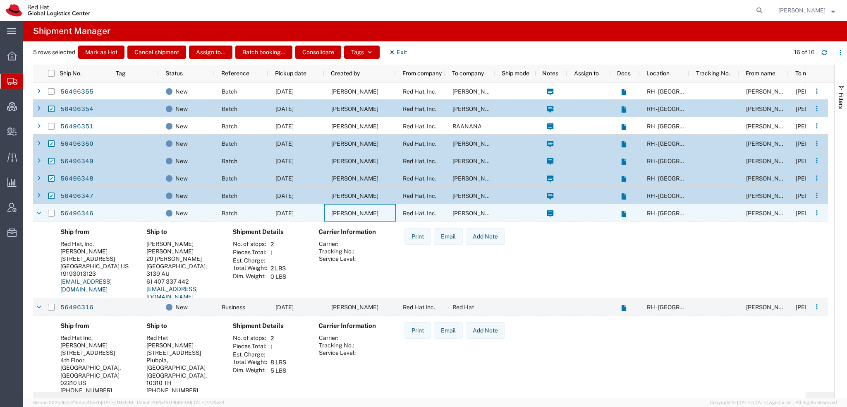
click at [387, 212] on div "Sachin Mullick" at bounding box center [360, 212] width 72 height 17
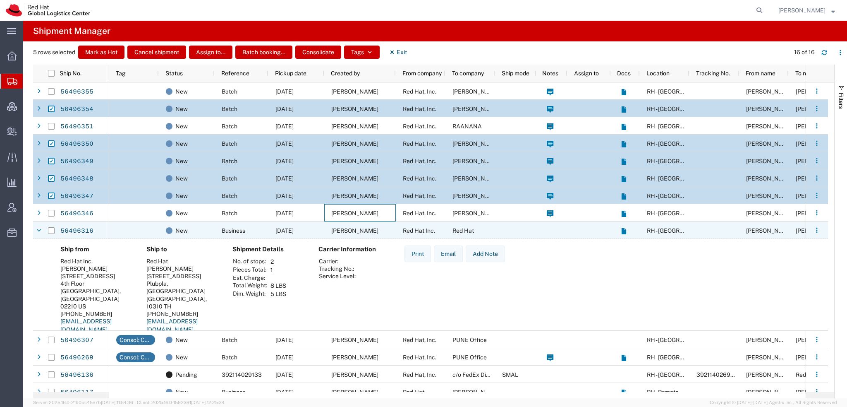
click at [355, 231] on span "Sarah Meade" at bounding box center [354, 230] width 47 height 7
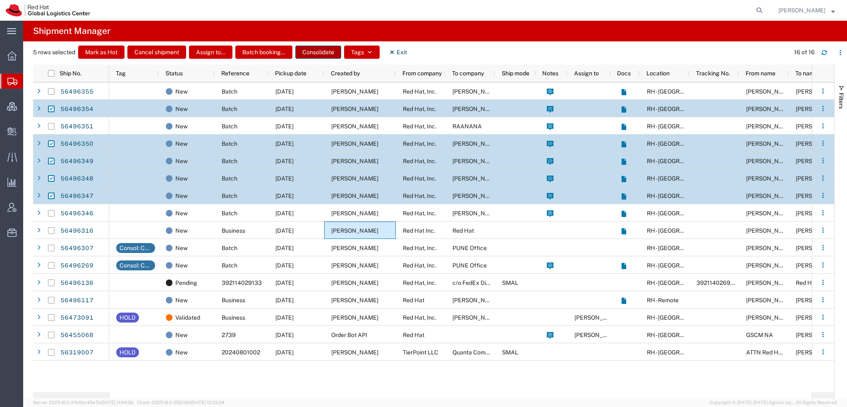
click at [315, 48] on button "Consolidate" at bounding box center [318, 51] width 46 height 13
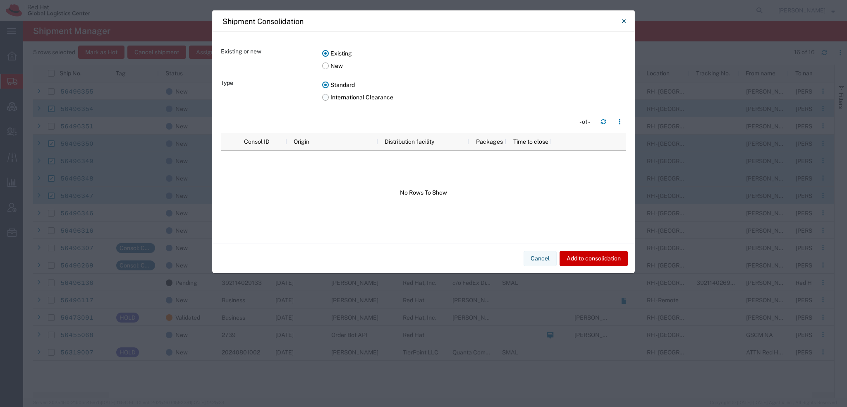
click at [326, 98] on label "International Clearance" at bounding box center [474, 97] width 304 height 12
click at [0, 0] on input "International Clearance" at bounding box center [0, 0] width 0 height 0
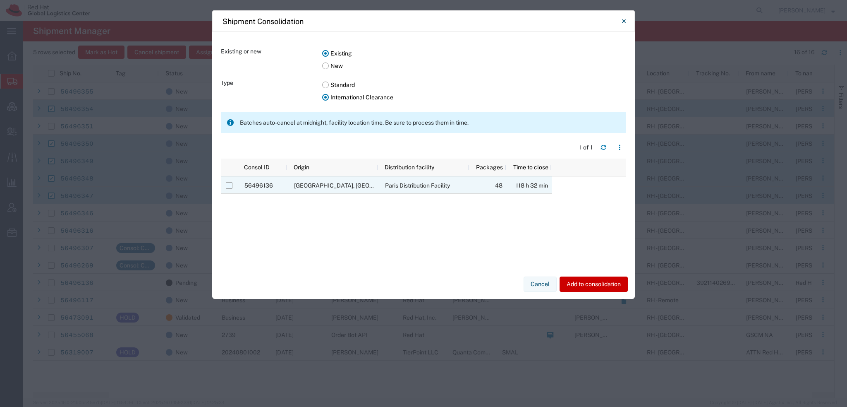
click at [230, 186] on input "Press Space to toggle row selection (unchecked)" at bounding box center [229, 185] width 7 height 7
checkbox input "true"
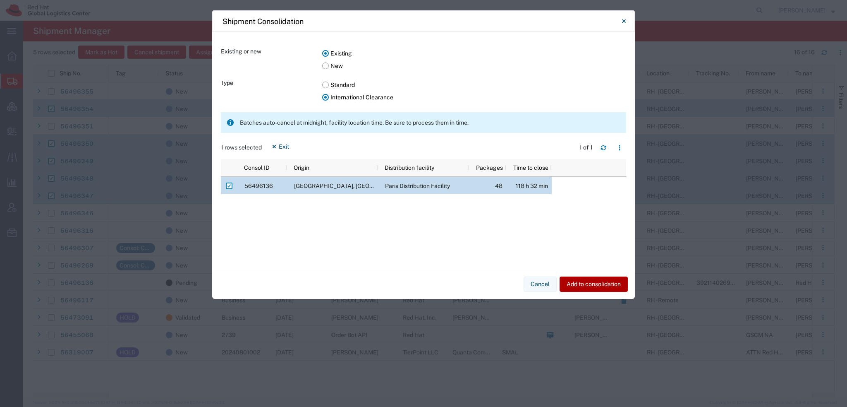
click at [603, 283] on button "Add to consolidation" at bounding box center [594, 283] width 68 height 15
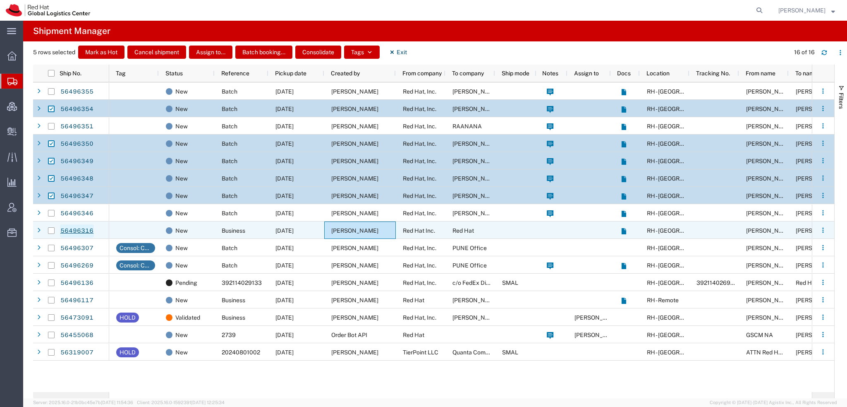
click at [72, 227] on link "56496316" at bounding box center [77, 230] width 34 height 13
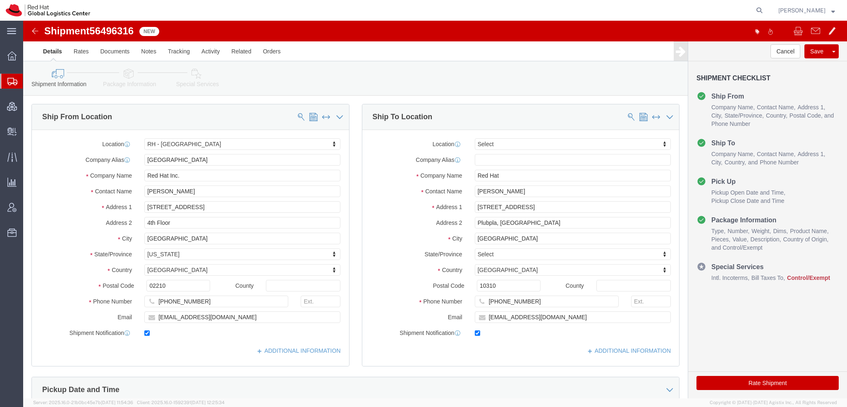
select select "37929"
select select
click icon "button"
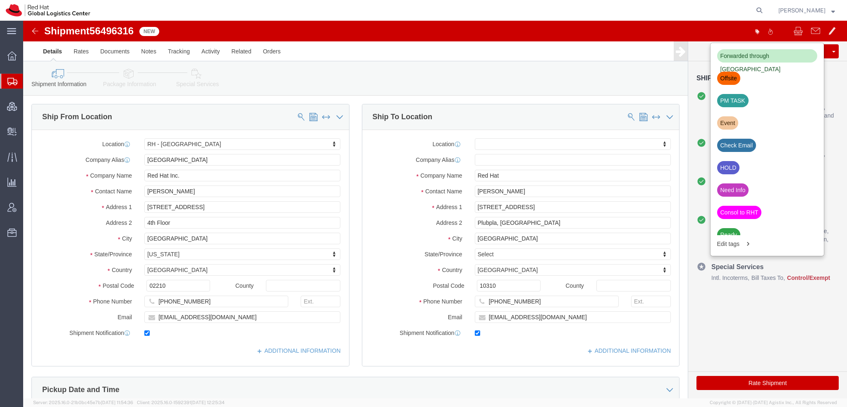
scroll to position [281, 0]
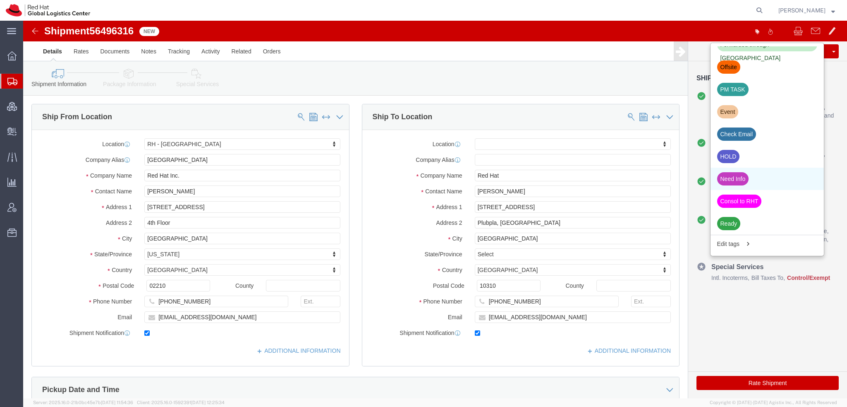
click div "Need Info"
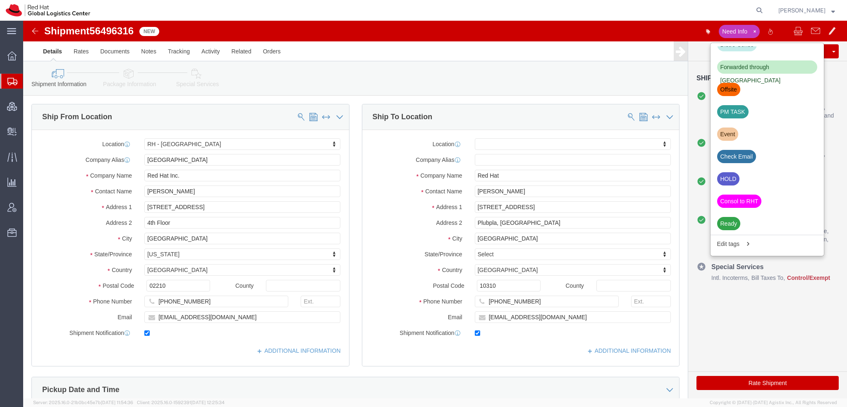
scroll to position [258, 0]
click button "Save"
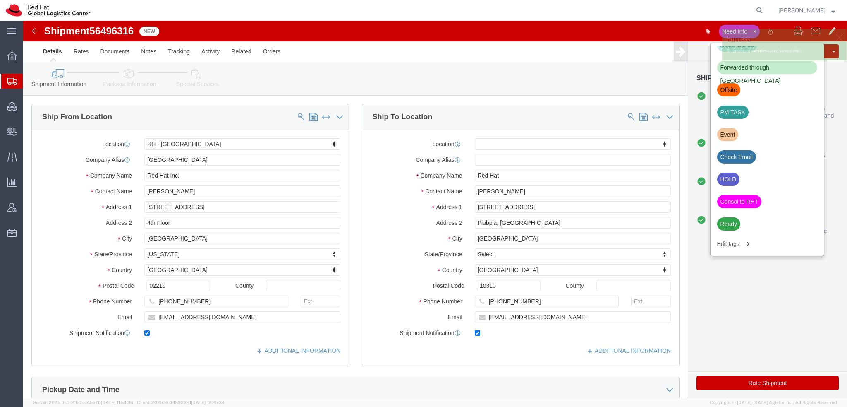
drag, startPoint x: 41, startPoint y: 90, endPoint x: 119, endPoint y: 3, distance: 116.6
click at [0, 0] on span "Shipment Manager" at bounding box center [0, 0] width 0 height 0
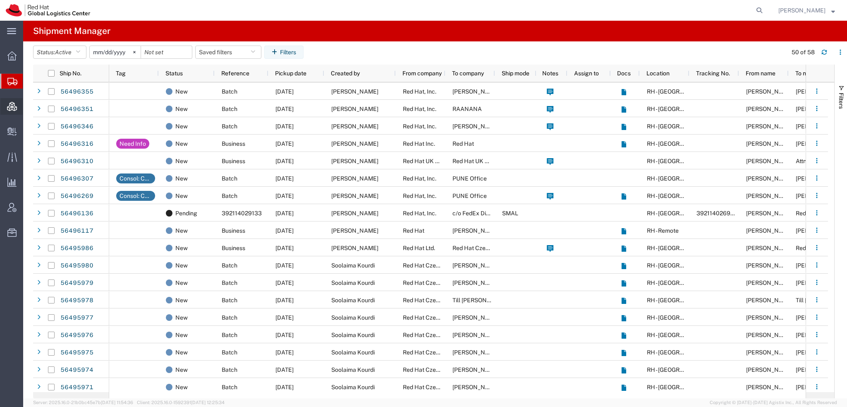
click at [29, 108] on span "Consolidation Manager" at bounding box center [26, 106] width 6 height 17
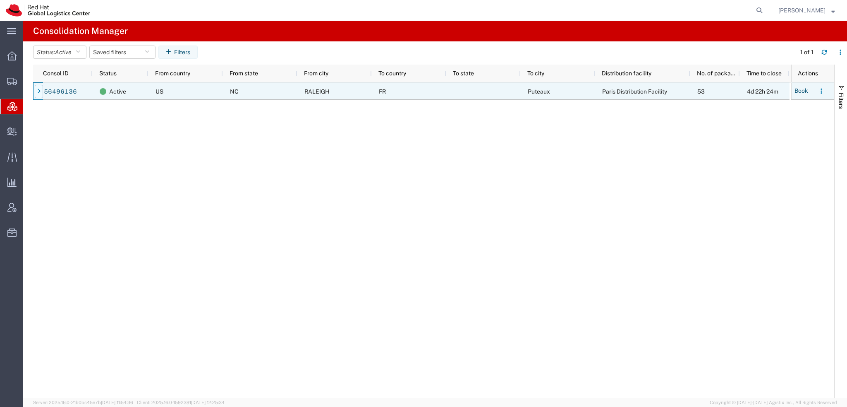
click at [41, 92] on div at bounding box center [39, 91] width 8 height 13
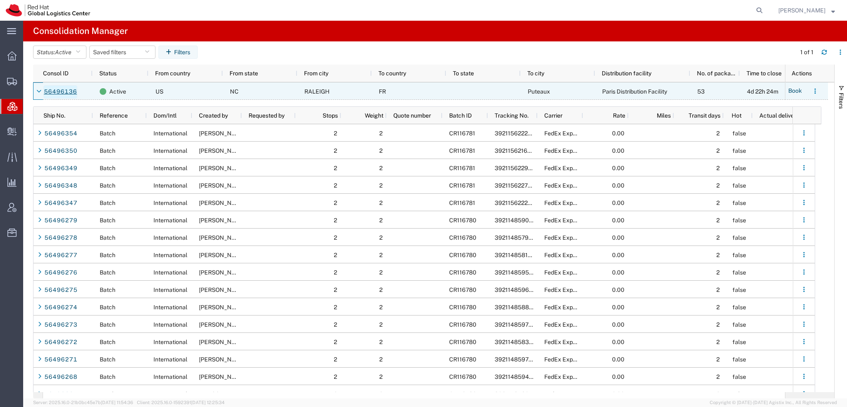
click at [62, 89] on link "56496136" at bounding box center [60, 91] width 34 height 13
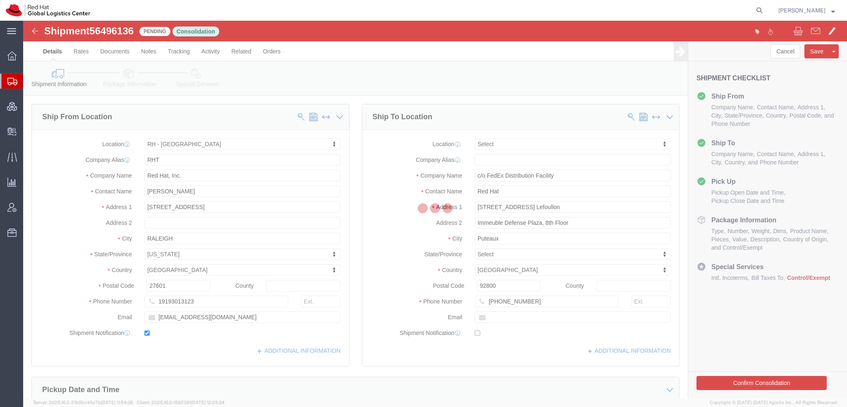
select select "38014"
select select
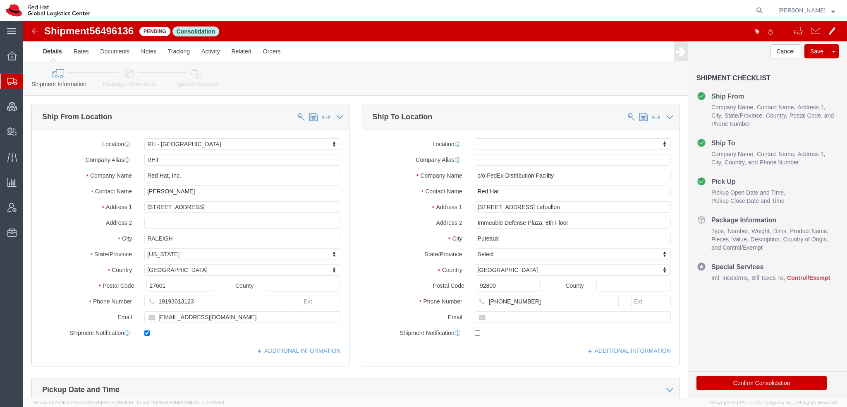
click icon
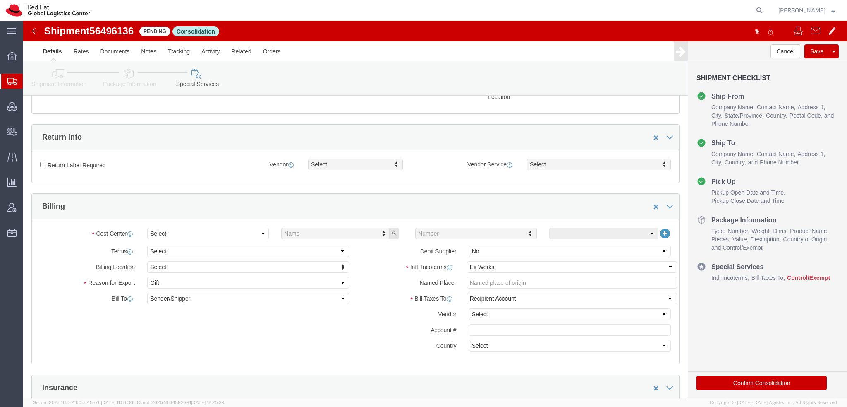
scroll to position [248, 0]
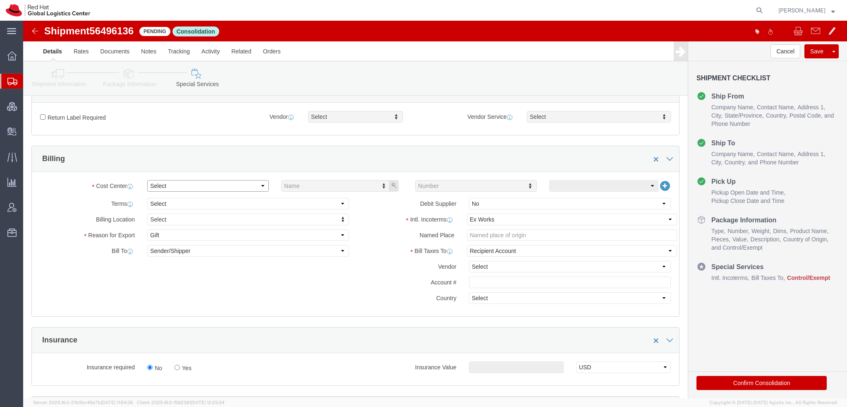
click select "Select Buyer Cost Center Department Operations Number Order Number Sales Person"
select select "COSTCENTER"
click select "Select Buyer Cost Center Department Operations Number Order Number Sales Person"
click input "text"
type input "805"
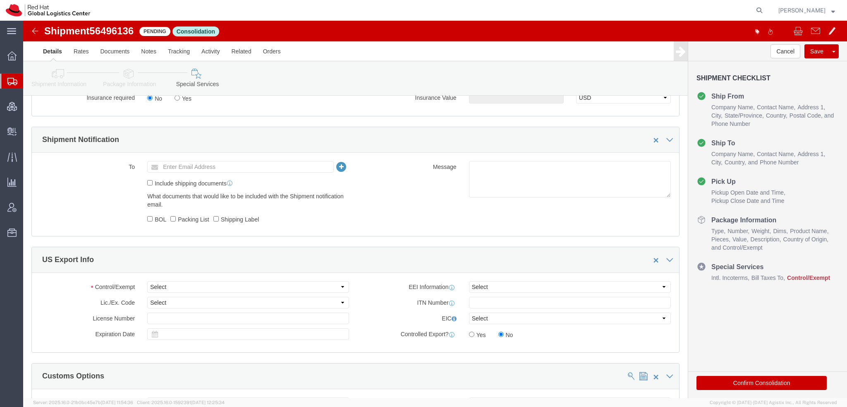
scroll to position [579, 0]
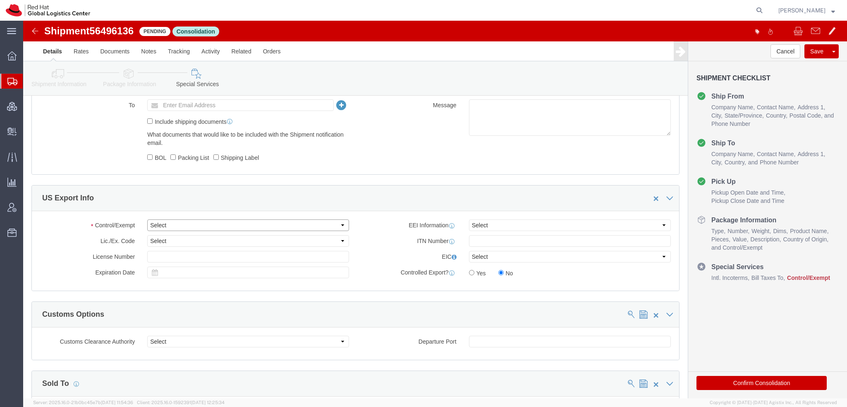
click select "Select ATF BIS DEA EPA FDA FTR ITAR OFAC Other (OPA)"
select select "FTR"
click select "Select ATF BIS DEA EPA FDA FTR ITAR OFAC Other (OPA)"
click select "Select 30.2(d)(2) 30.36 30.37(a) 30.37(f) 30.37(g) 30.37(h) 30.37(i) 30.37(j) 3…"
select select "30.37(h)"
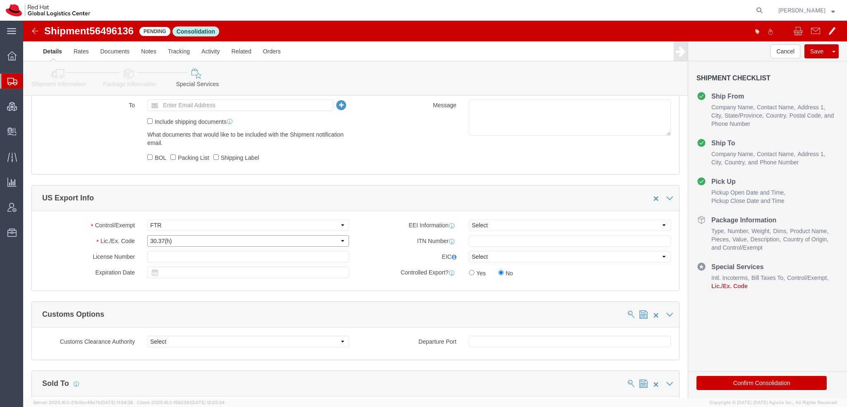
click select "Select 30.2(d)(2) 30.36 30.37(a) 30.37(f) 30.37(g) 30.37(h) 30.37(i) 30.37(j) 3…"
click icon
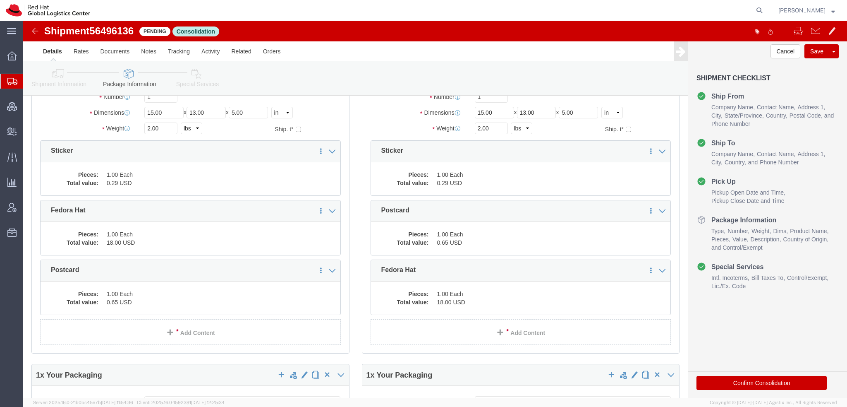
scroll to position [2730, 0]
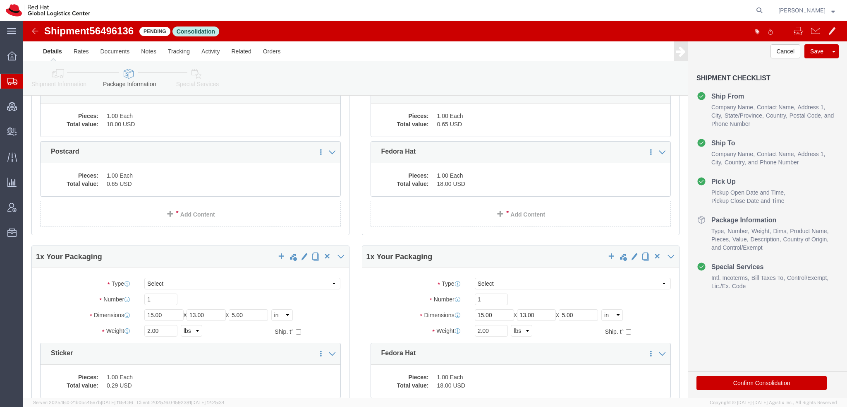
click button "Save"
click icon
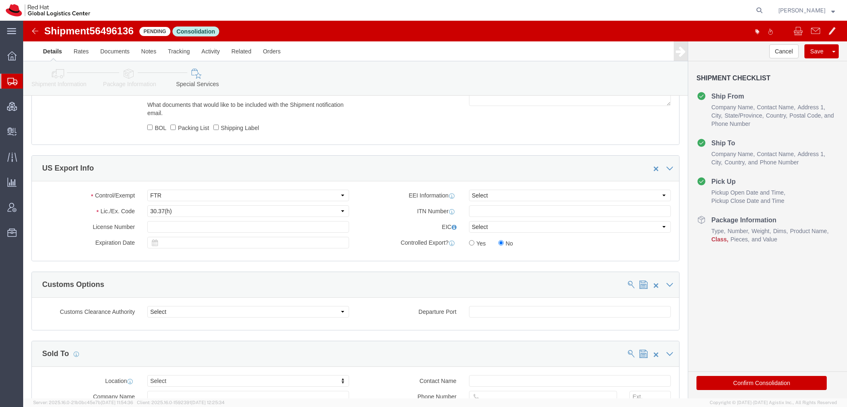
scroll to position [623, 0]
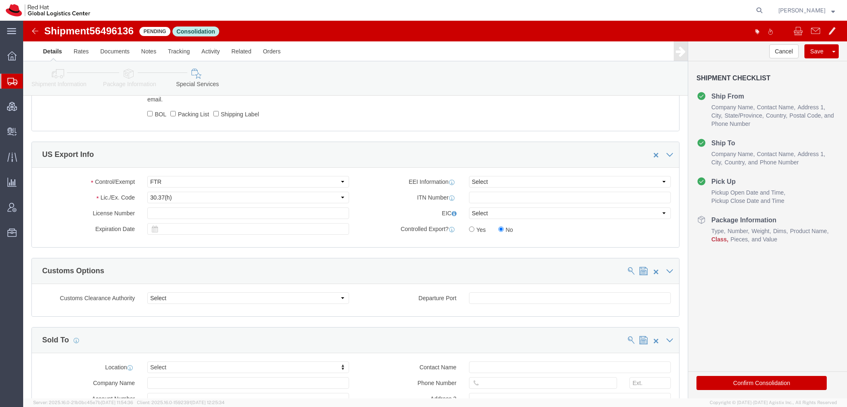
click button "Confirm Consolidation"
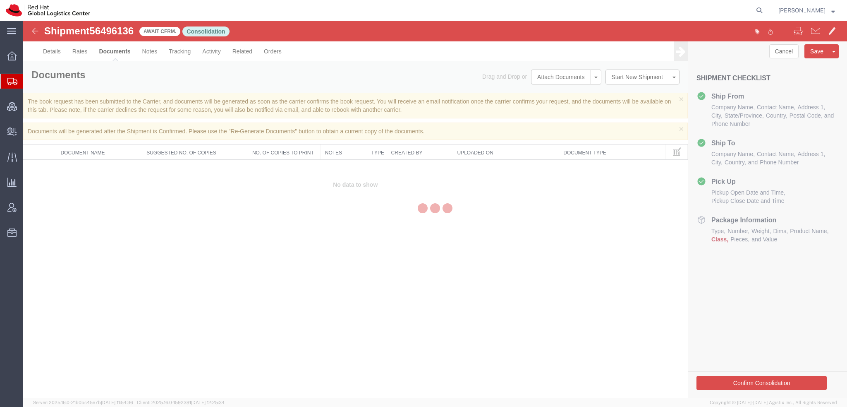
scroll to position [0, 0]
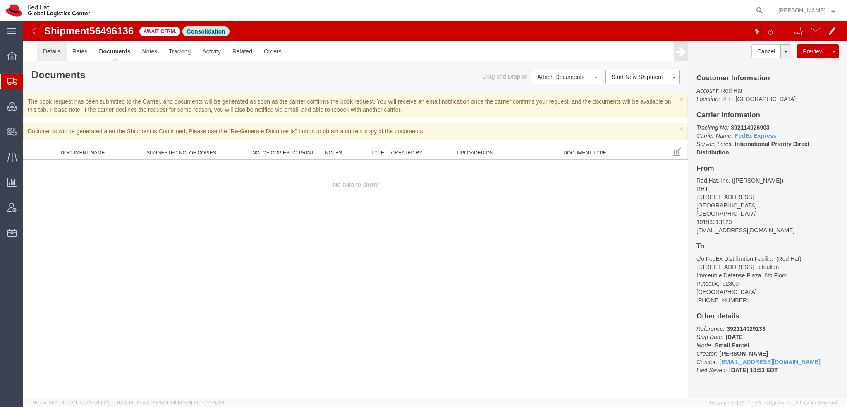
click at [53, 55] on link "Details" at bounding box center [51, 51] width 29 height 20
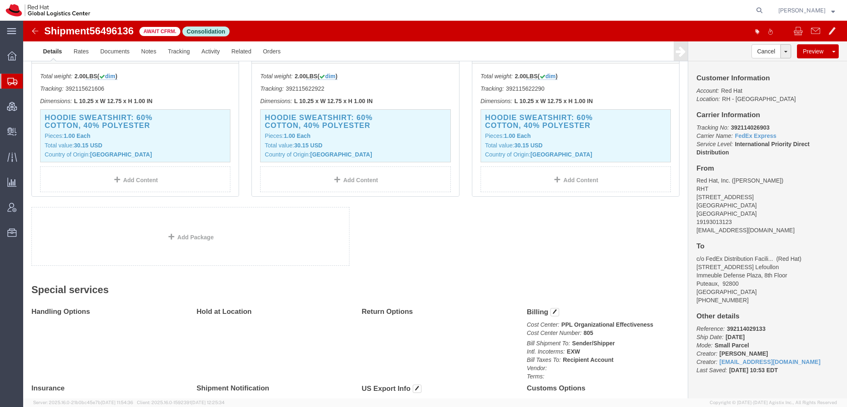
scroll to position [5017, 0]
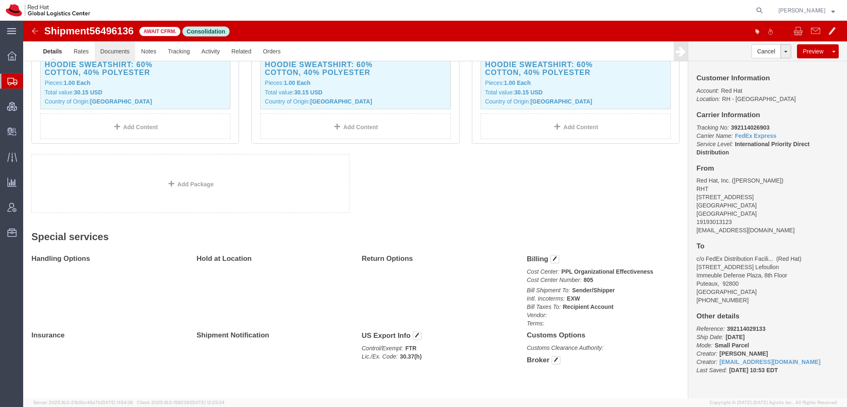
click link "Documents"
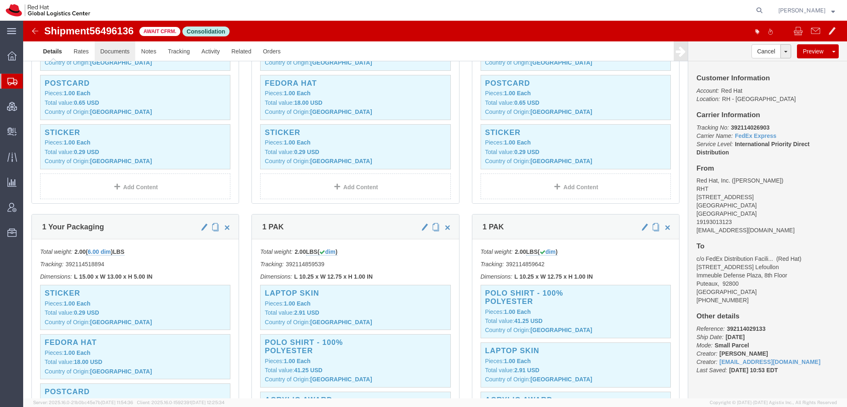
scroll to position [3031, 0]
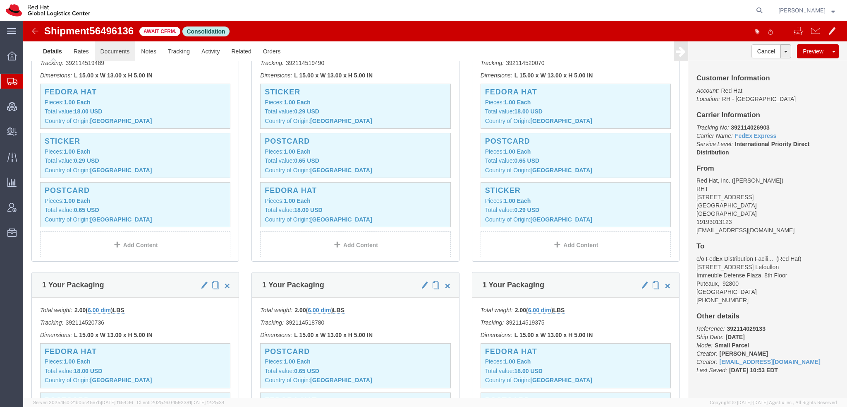
click link "Documents"
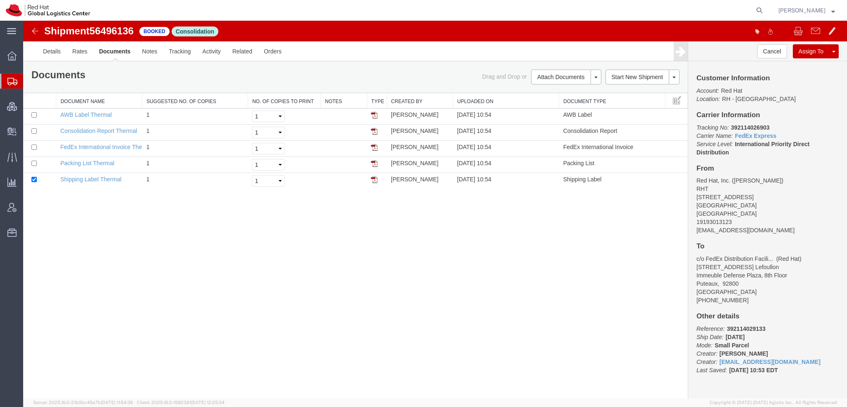
scroll to position [0, 0]
click at [372, 177] on img at bounding box center [374, 179] width 7 height 7
click at [375, 114] on img at bounding box center [374, 115] width 7 height 7
drag, startPoint x: 375, startPoint y: 147, endPoint x: 382, endPoint y: 126, distance: 22.0
click at [375, 147] on img at bounding box center [374, 147] width 7 height 7
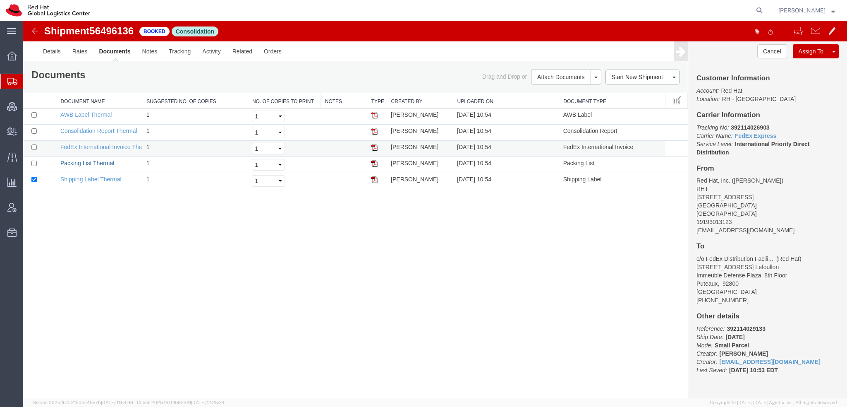
drag, startPoint x: 102, startPoint y: 160, endPoint x: 119, endPoint y: 150, distance: 19.7
click at [102, 160] on link "Packing List Thermal" at bounding box center [87, 163] width 54 height 7
click at [95, 132] on link "Consolidation Report Thermal" at bounding box center [98, 130] width 77 height 7
click at [32, 145] on td at bounding box center [39, 149] width 33 height 16
click at [34, 165] on td at bounding box center [39, 165] width 33 height 16
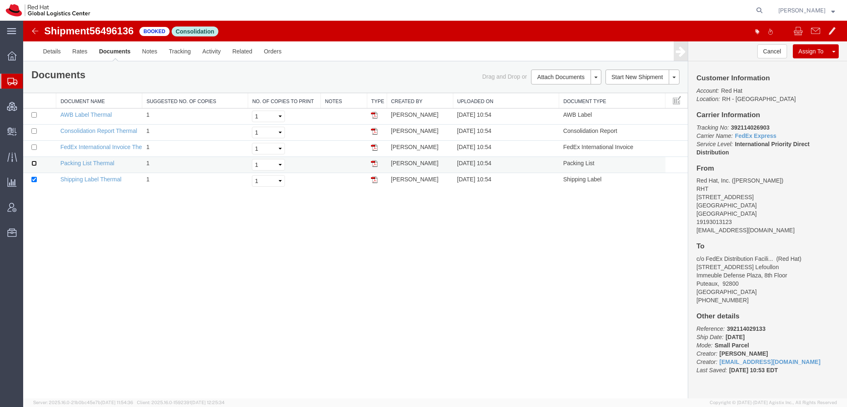
click at [35, 162] on input "checkbox" at bounding box center [33, 162] width 5 height 5
checkbox input "true"
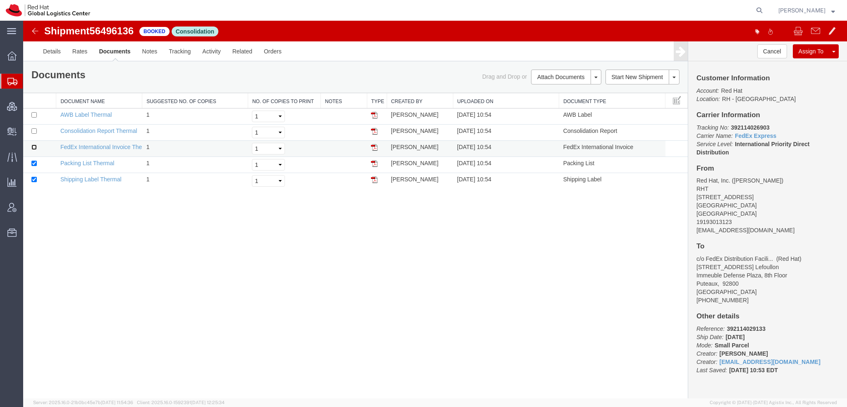
click at [34, 147] on input "checkbox" at bounding box center [33, 146] width 5 height 5
checkbox input "true"
click at [34, 114] on input "checkbox" at bounding box center [33, 114] width 5 height 5
checkbox input "true"
click at [23, 21] on link "Print Documents" at bounding box center [23, 21] width 0 height 0
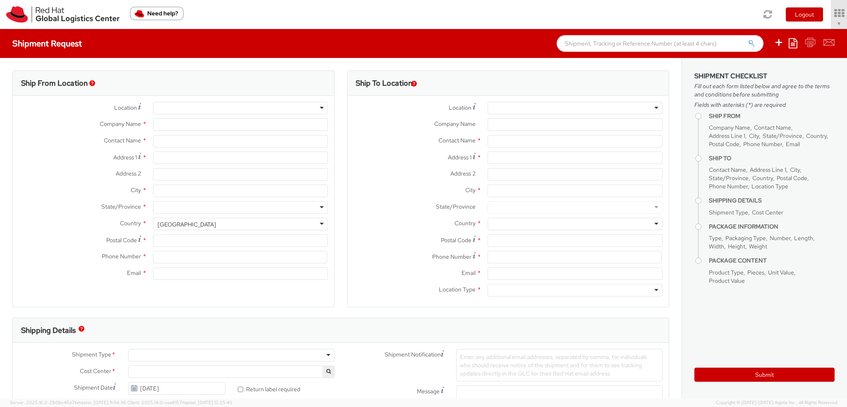
select select "901"
type input "Red Hat, Inc."
type input "[PERSON_NAME]"
type input "[STREET_ADDRESS]"
type input "RALEIGH"
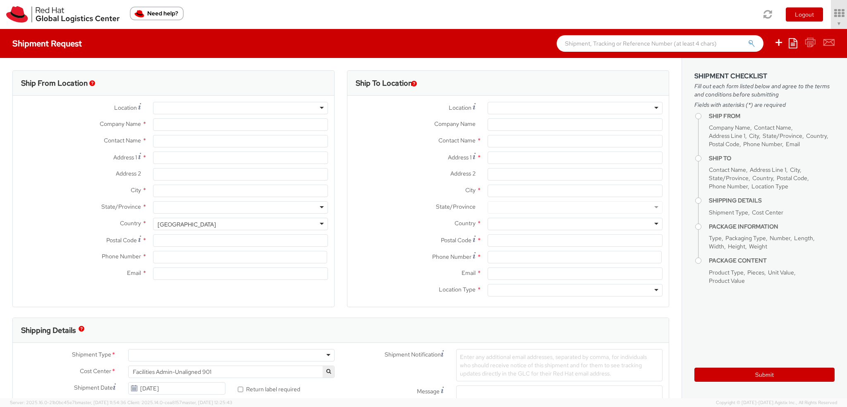
type input "27601"
type input "19193013123"
type input "[EMAIL_ADDRESS][DOMAIN_NAME]"
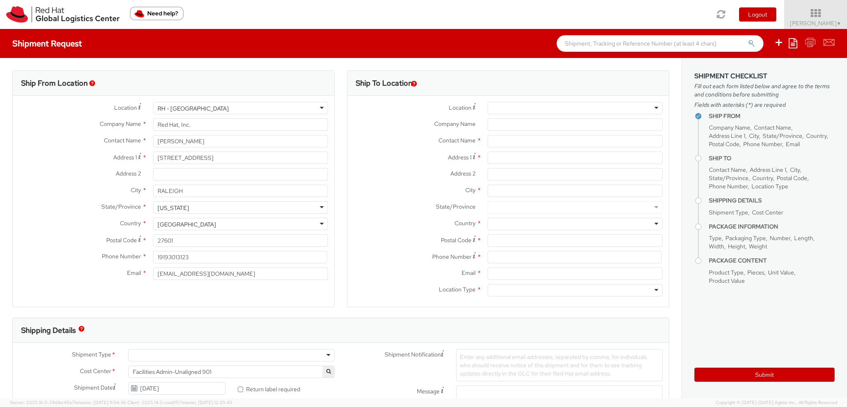
select select
drag, startPoint x: 215, startPoint y: 142, endPoint x: 0, endPoint y: 78, distance: 224.0
type input "[PERSON_NAME]"
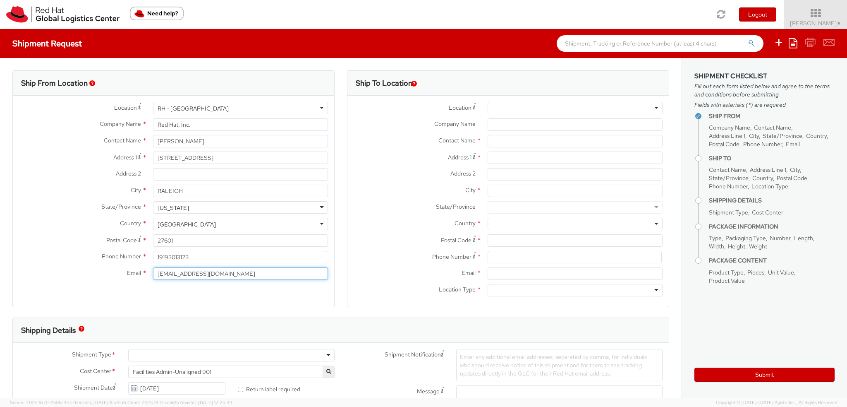
drag, startPoint x: 221, startPoint y: 272, endPoint x: 0, endPoint y: 198, distance: 233.1
paste input "smullick"
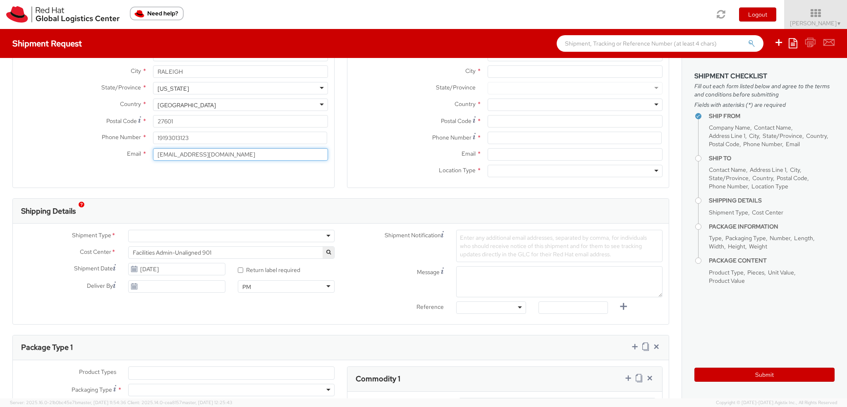
scroll to position [124, 0]
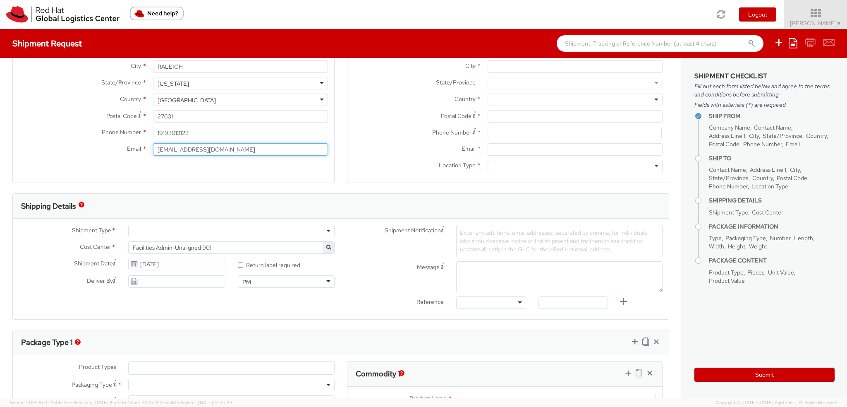
type input "smullick@redhat.com"
click at [154, 230] on div at bounding box center [231, 231] width 206 height 12
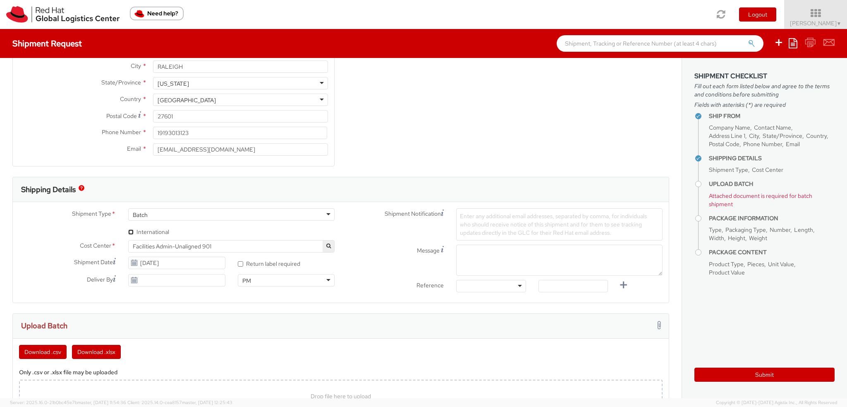
click at [131, 231] on input "* International" at bounding box center [130, 231] width 5 height 5
checkbox input "true"
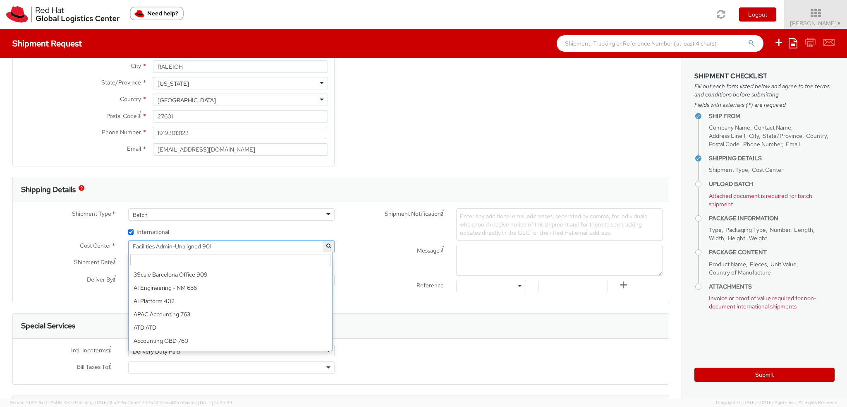
click at [232, 248] on span "Facilities Admin-Unaligned 901" at bounding box center [231, 245] width 197 height 7
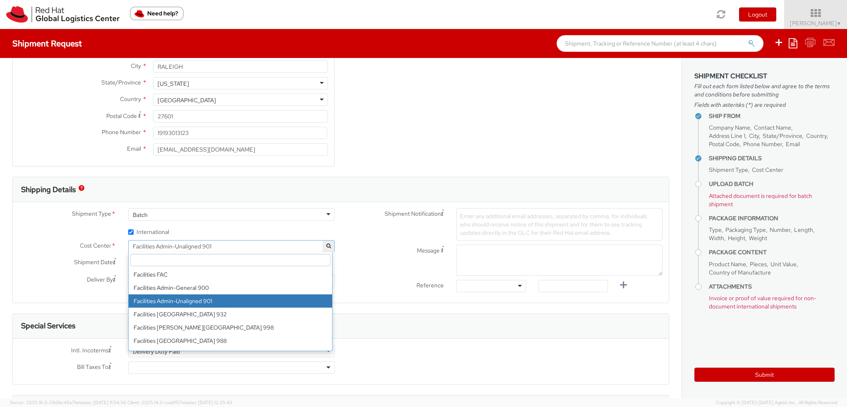
click at [217, 261] on input "search" at bounding box center [230, 260] width 200 height 12
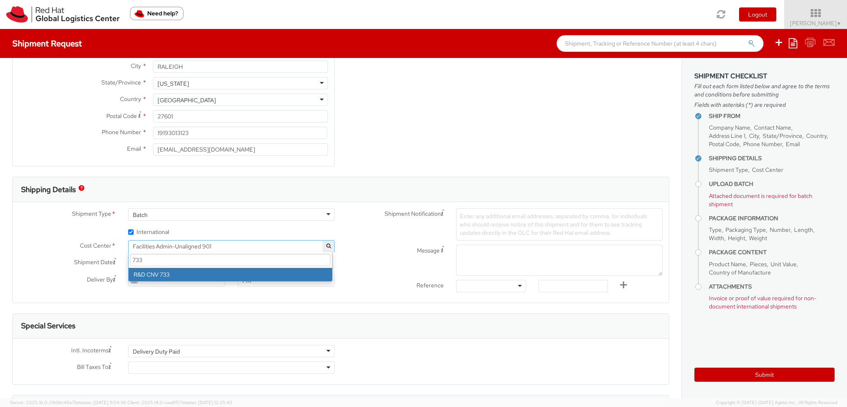
scroll to position [0, 0]
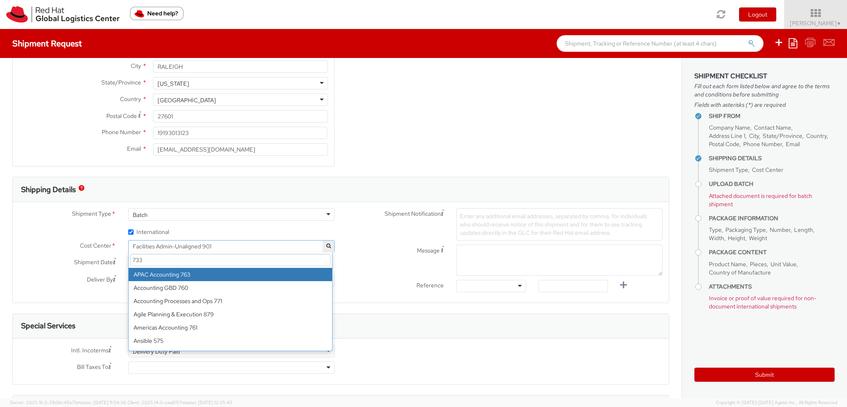
click at [178, 257] on input "733" at bounding box center [230, 260] width 200 height 12
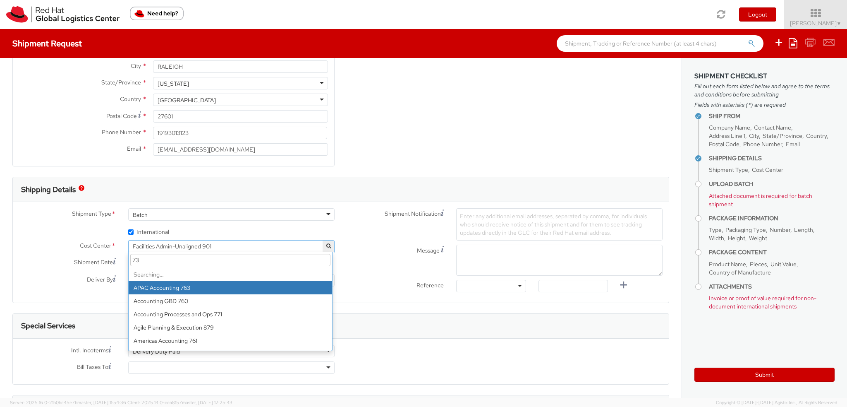
type input "7"
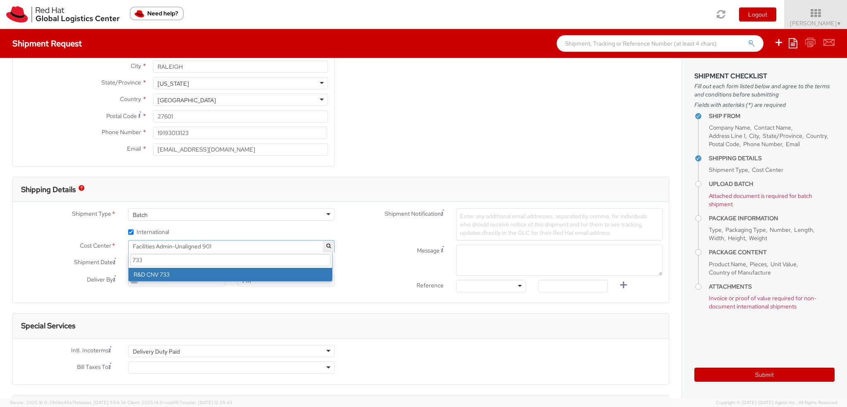
scroll to position [3044, 0]
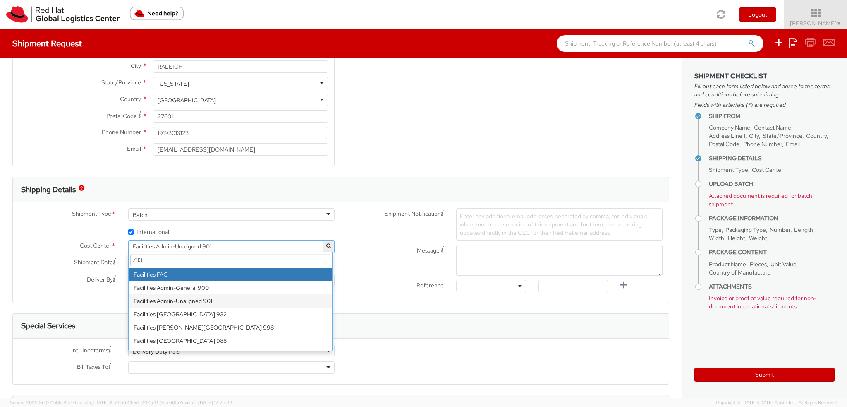
click at [183, 258] on input "733" at bounding box center [230, 260] width 200 height 12
type input "733"
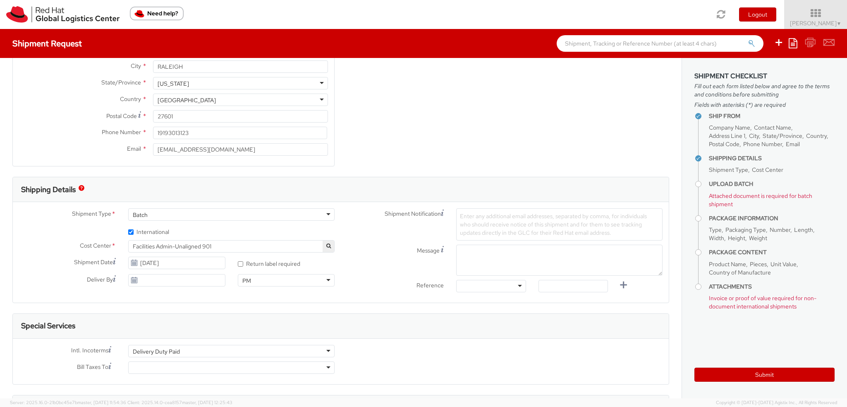
click at [254, 205] on div "Shipment Type * Batch Batch Batch Business Personal * International Cost Center…" at bounding box center [341, 252] width 656 height 101
click at [227, 248] on span "Facilities Admin-Unaligned 901" at bounding box center [231, 245] width 197 height 7
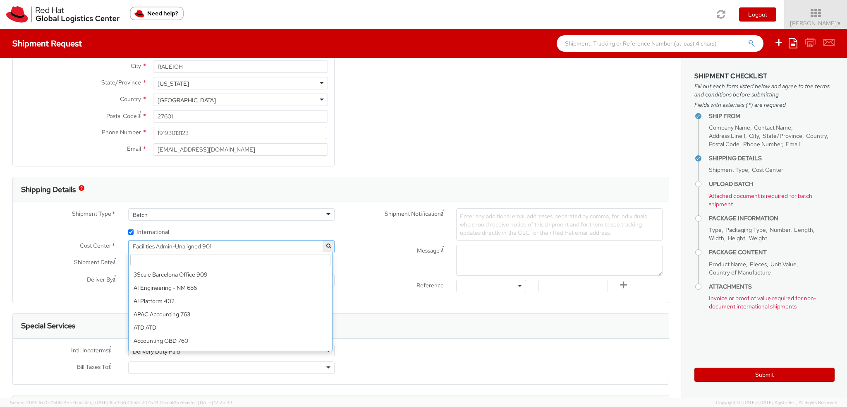
scroll to position [3031, 0]
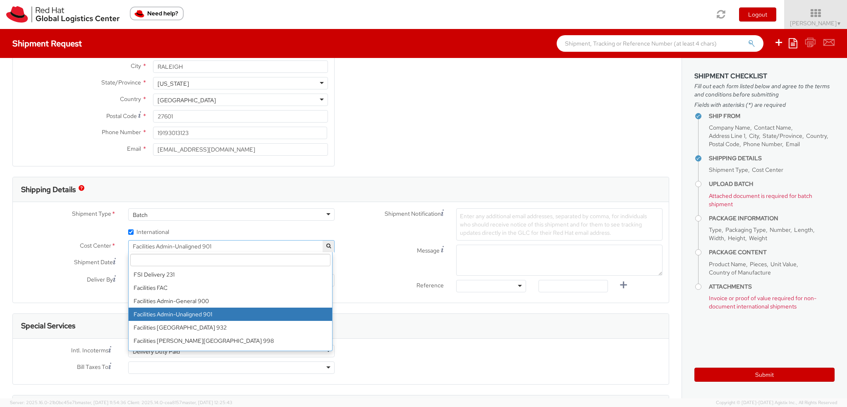
click at [211, 259] on input "search" at bounding box center [230, 260] width 200 height 12
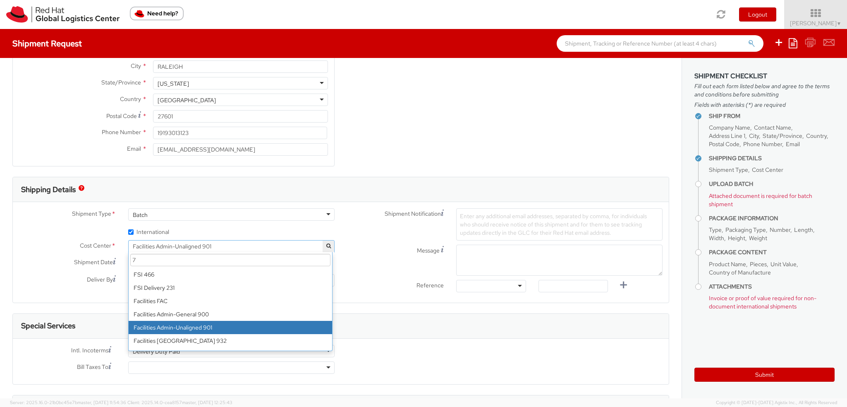
scroll to position [3044, 0]
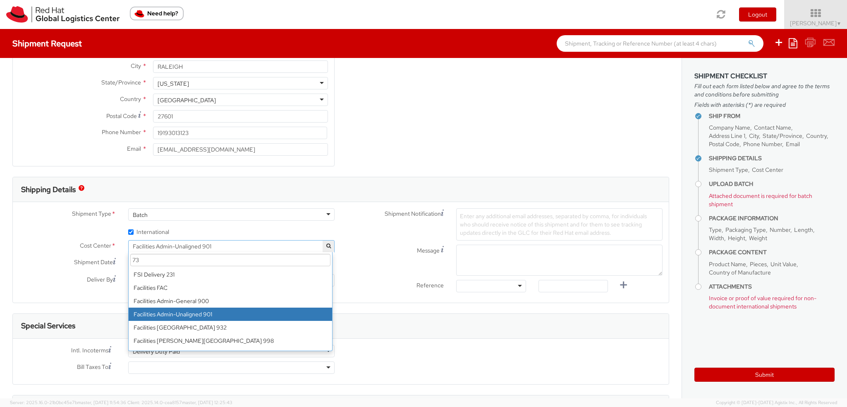
type input "733"
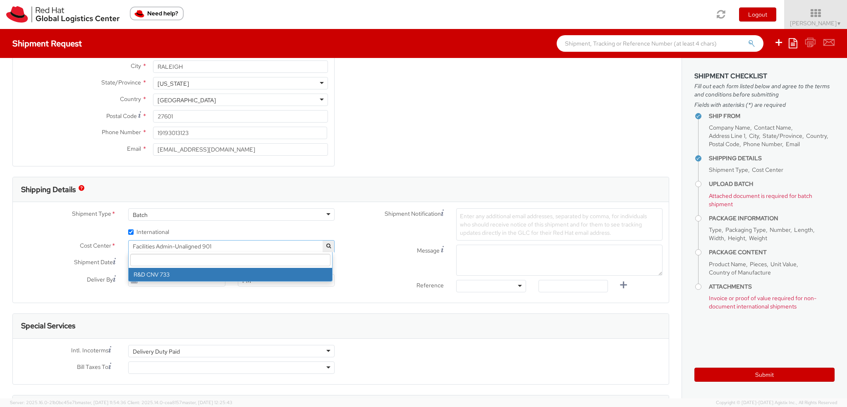
select select "733"
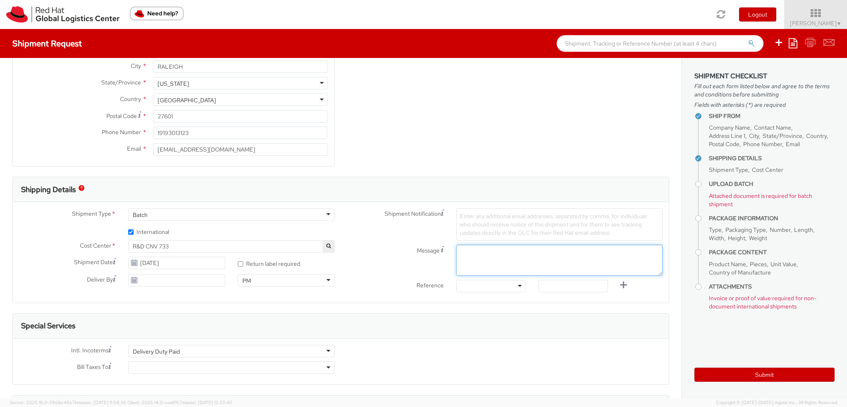
click at [499, 256] on textarea "Message" at bounding box center [559, 259] width 206 height 31
type textarea "P"
type textarea "Openshift Virt Hoodies"
click at [357, 233] on div "Shipment Notification Enter any additional email addresses, separated by comma,…" at bounding box center [505, 224] width 328 height 32
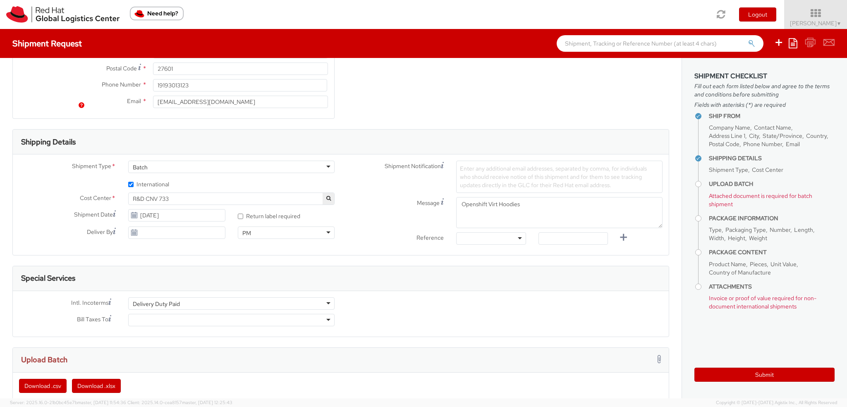
scroll to position [207, 0]
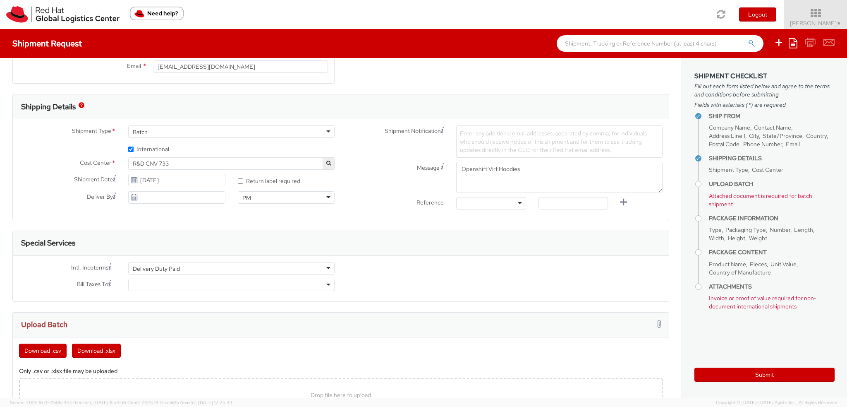
click at [194, 267] on div "Delivery Duty Paid" at bounding box center [231, 268] width 206 height 12
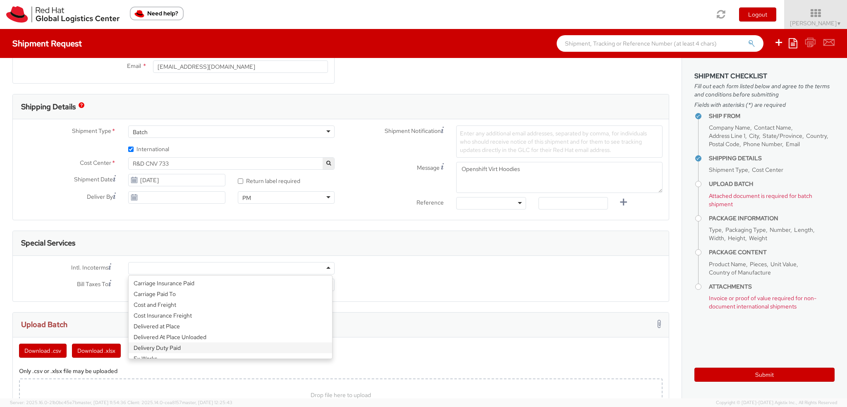
click at [483, 279] on div "Intl. Incoterms * Carriage Insurance Paid Carriage Paid To Cost and Freight Cos…" at bounding box center [341, 278] width 656 height 33
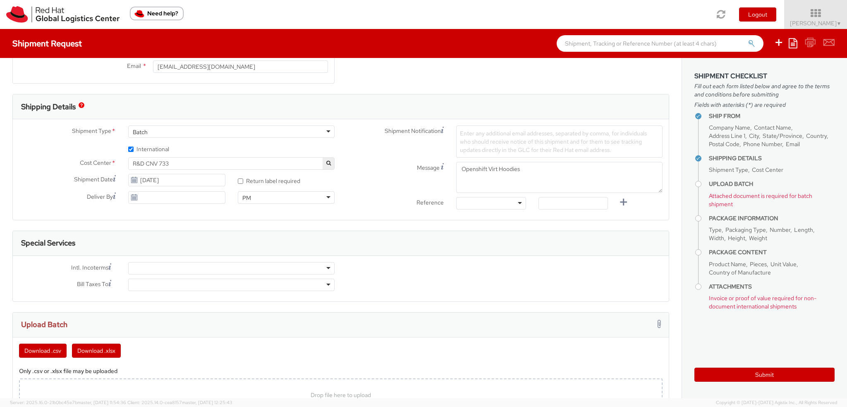
scroll to position [372, 0]
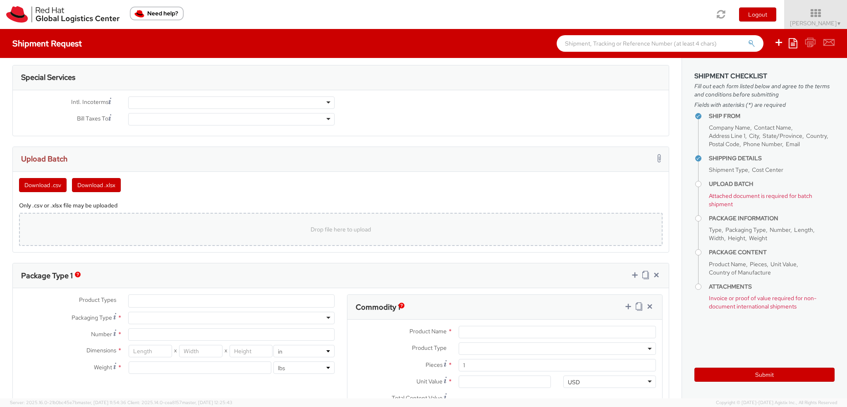
click at [194, 221] on div "Drop file here to upload" at bounding box center [341, 229] width 630 height 20
type input "C:\fakepath\Openshift Virt Hoodies_AUG25.xlsx"
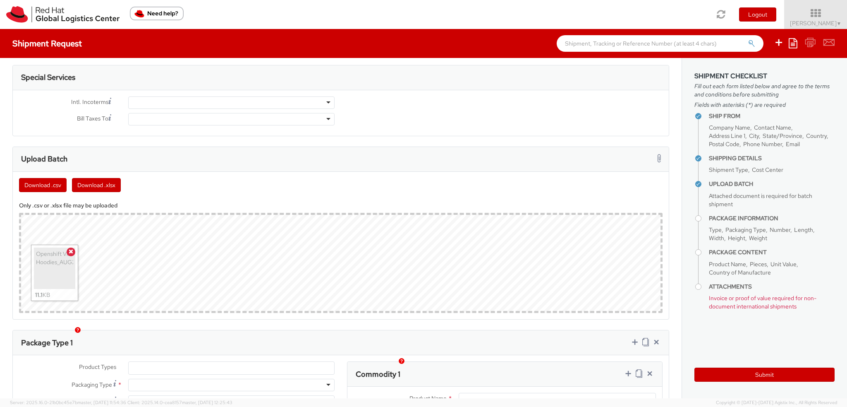
scroll to position [579, 0]
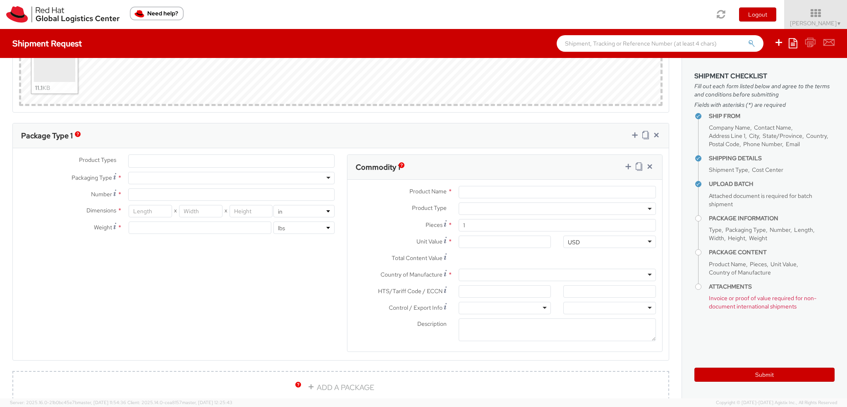
click at [146, 161] on ul at bounding box center [232, 161] width 206 height 12
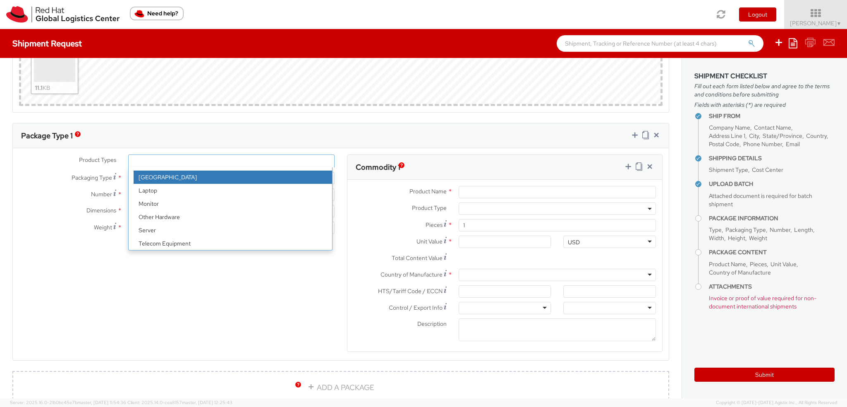
scroll to position [36, 0]
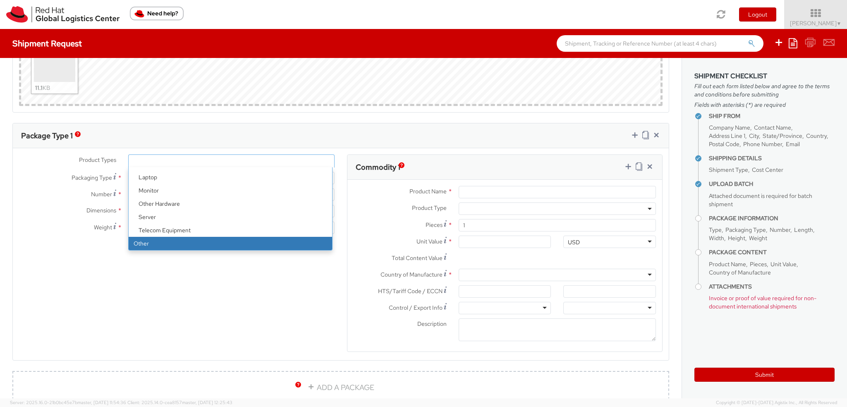
select select "OTHER"
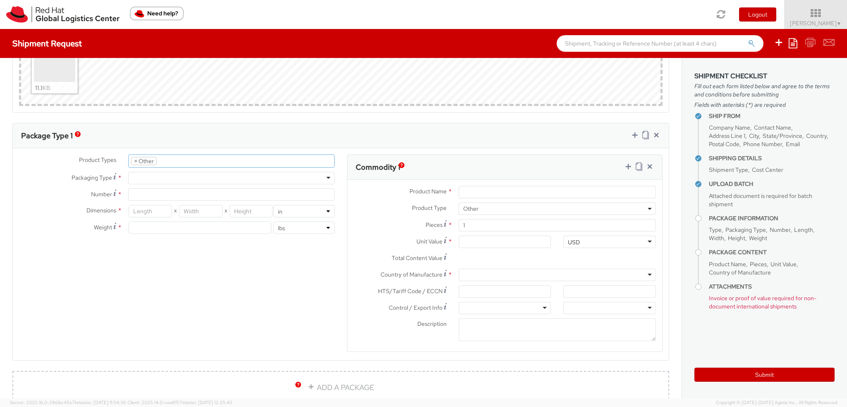
scroll to position [64, 0]
click at [159, 175] on div at bounding box center [231, 178] width 206 height 12
type input "10.25"
type input "12.75"
type input "1"
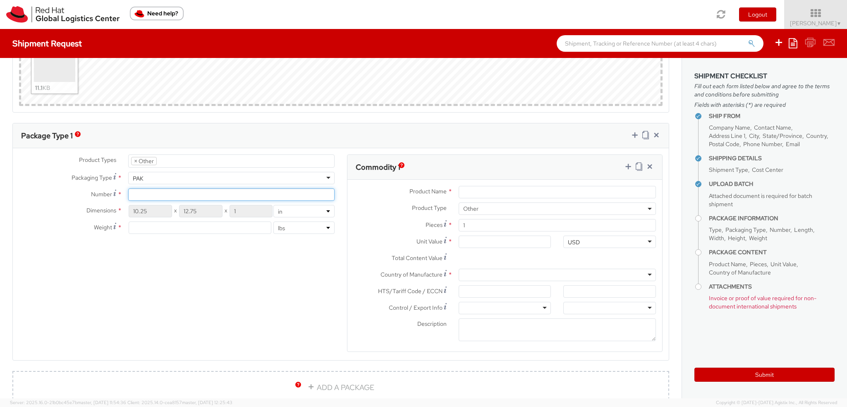
click at [147, 190] on input "Number *" at bounding box center [231, 194] width 206 height 12
type input "1"
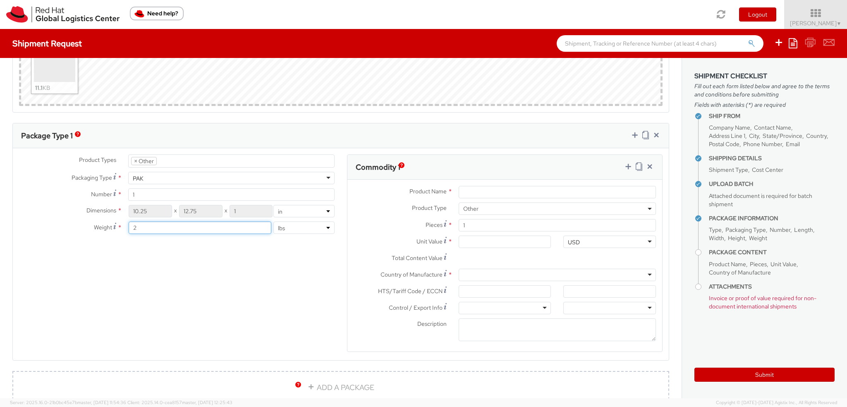
type input "2"
click at [476, 187] on input "Product Name *" at bounding box center [557, 192] width 197 height 12
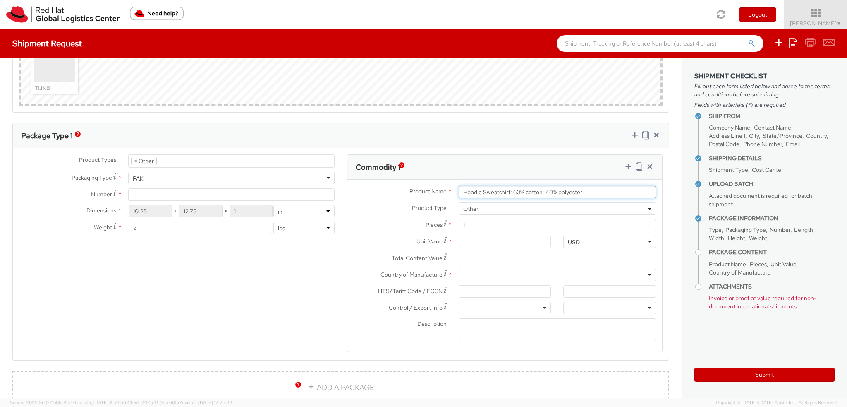
type input "Hoodie Sweatshirt: 60% cotton, 40% polyester"
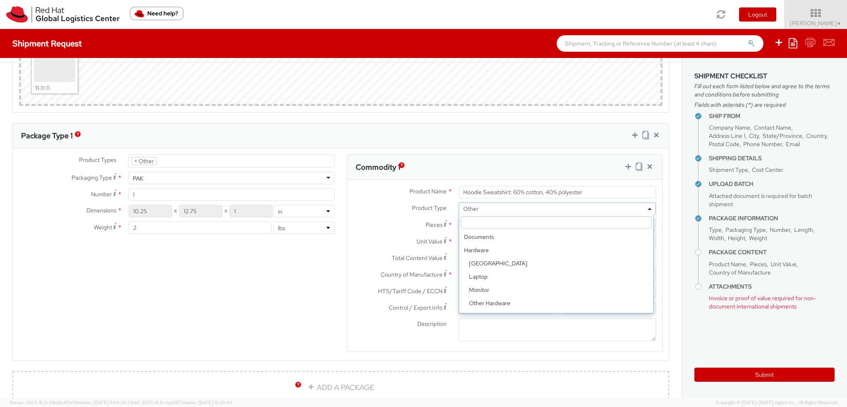
scroll to position [36, 0]
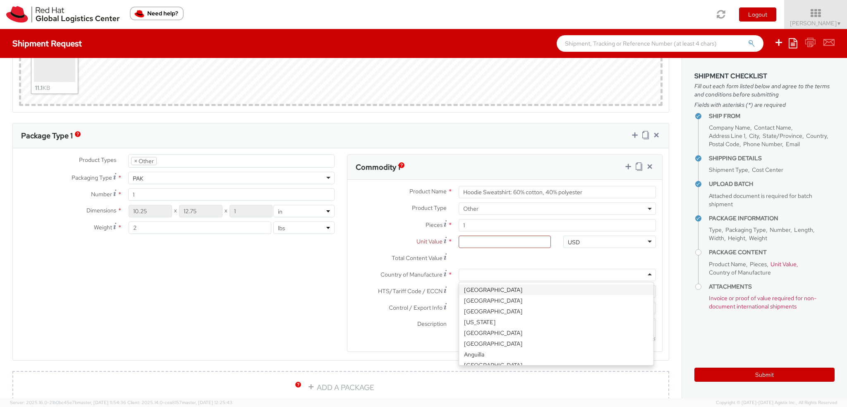
click at [481, 275] on div at bounding box center [557, 274] width 197 height 12
type input "ind"
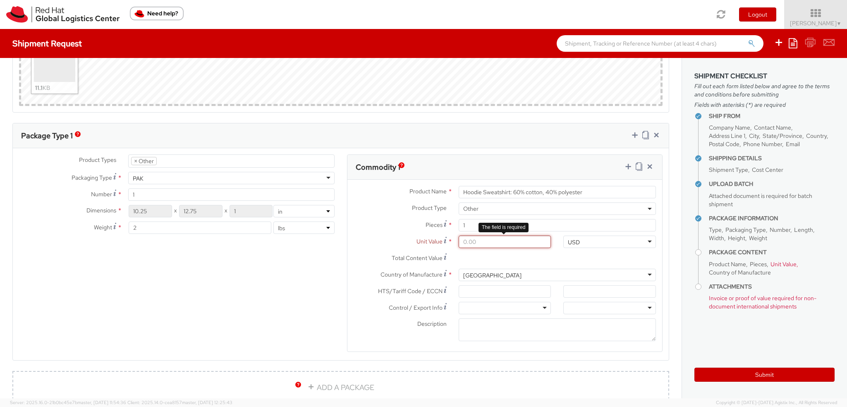
click at [481, 236] on input "Unit Value *" at bounding box center [505, 241] width 93 height 12
type input "3.00"
type input "30.00"
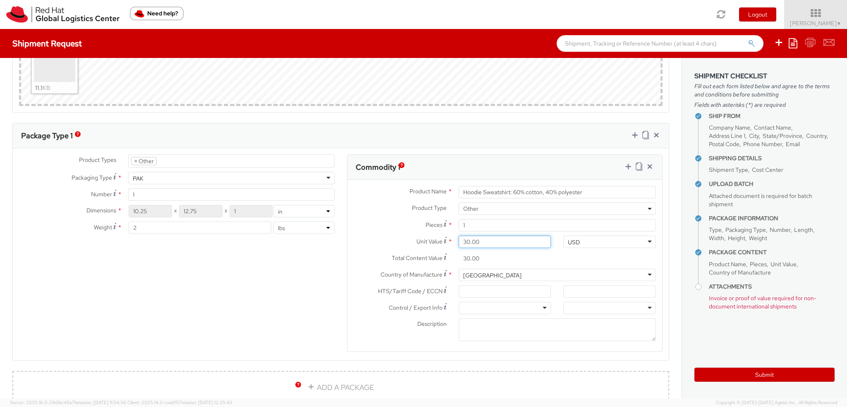
type input "30.10"
type input "30.15"
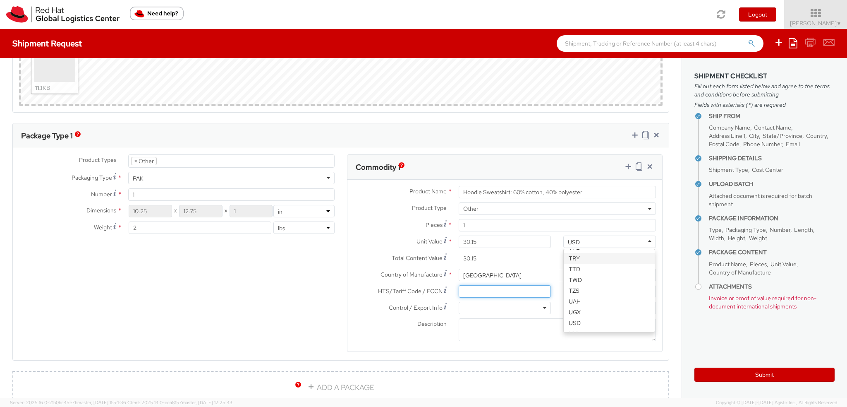
click at [484, 291] on input "HTS/Tariff Code / ECCN *" at bounding box center [505, 291] width 93 height 12
paste input "6211.32"
type input "6211.32"
click at [468, 306] on div at bounding box center [505, 308] width 93 height 12
click at [575, 308] on div at bounding box center [609, 308] width 93 height 12
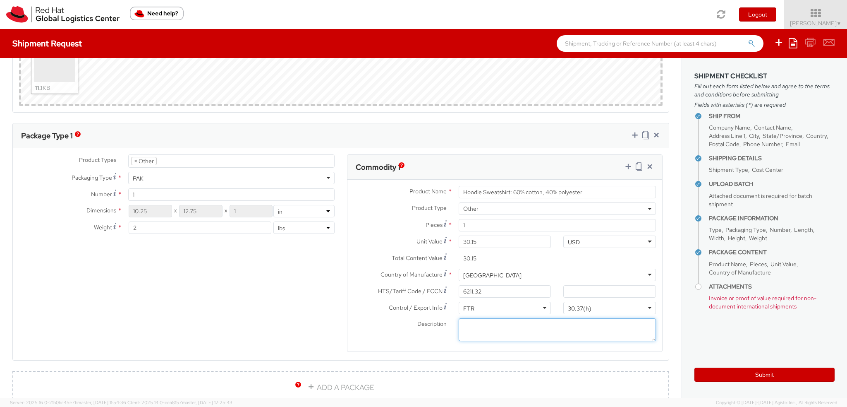
click at [524, 328] on textarea "Description *" at bounding box center [557, 329] width 197 height 23
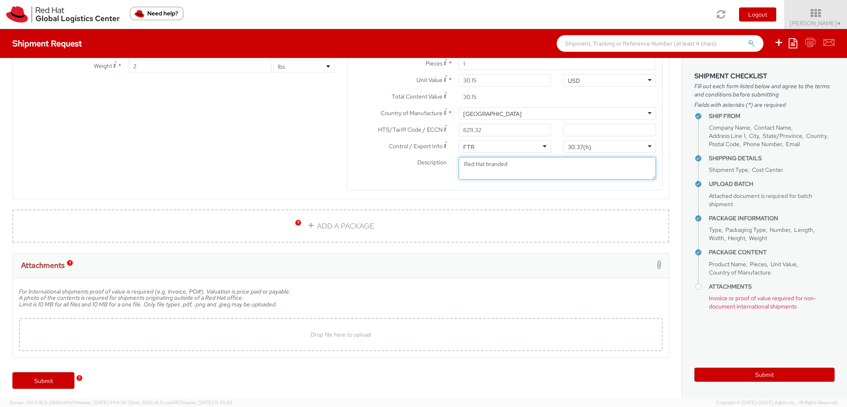
type textarea "Red Hat branded"
click at [280, 330] on div "Drop file here to upload" at bounding box center [341, 334] width 630 height 20
type input "C:\fakepath\Order Confirmation-40176298 (1).pdf"
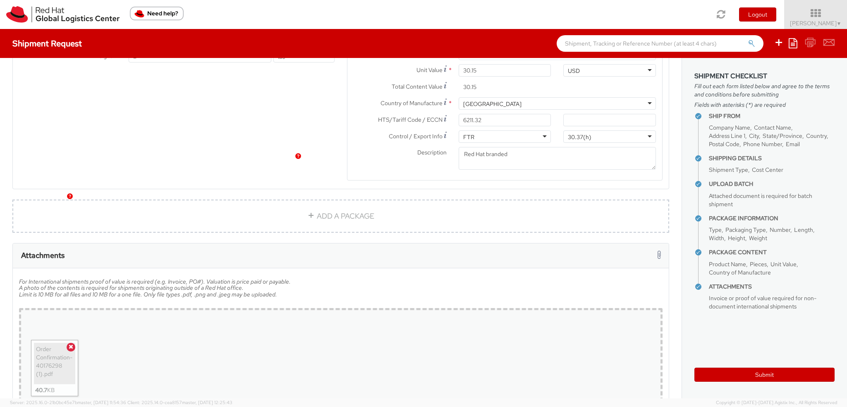
scroll to position [807, 0]
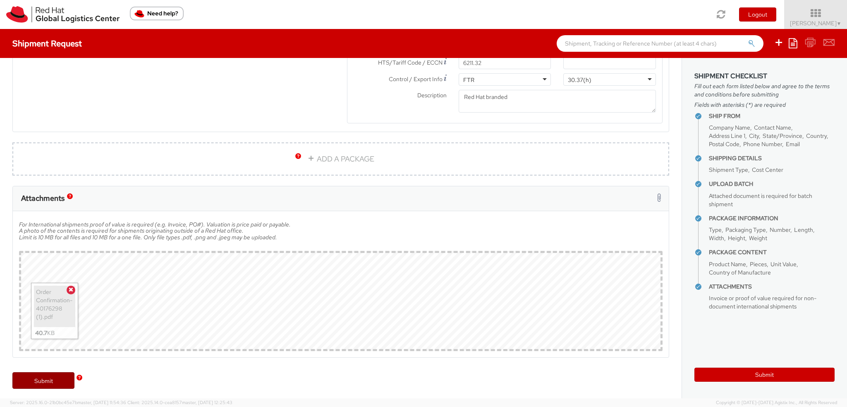
click at [49, 380] on link "Submit" at bounding box center [43, 380] width 62 height 17
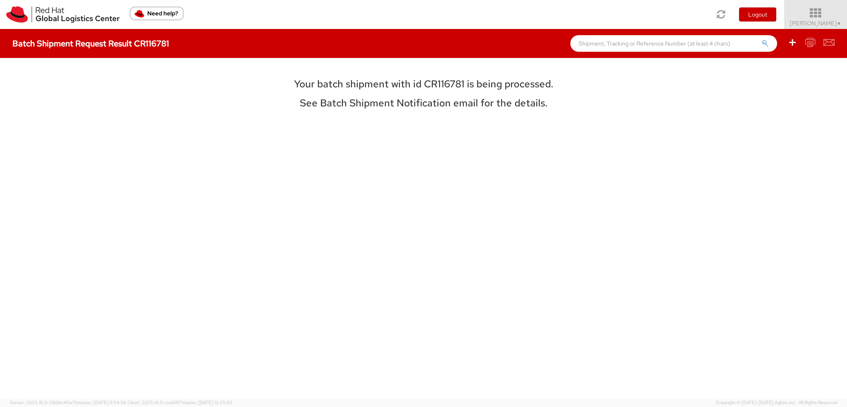
click at [818, 18] on icon at bounding box center [816, 13] width 72 height 12
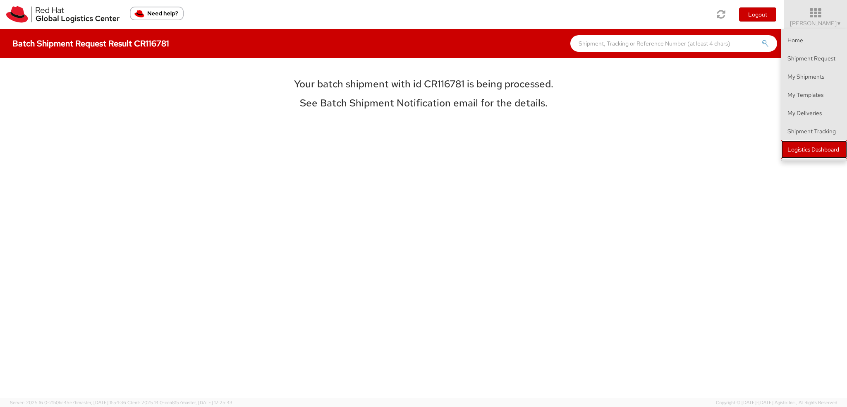
click at [799, 153] on link "Logistics Dashboard" at bounding box center [814, 149] width 66 height 18
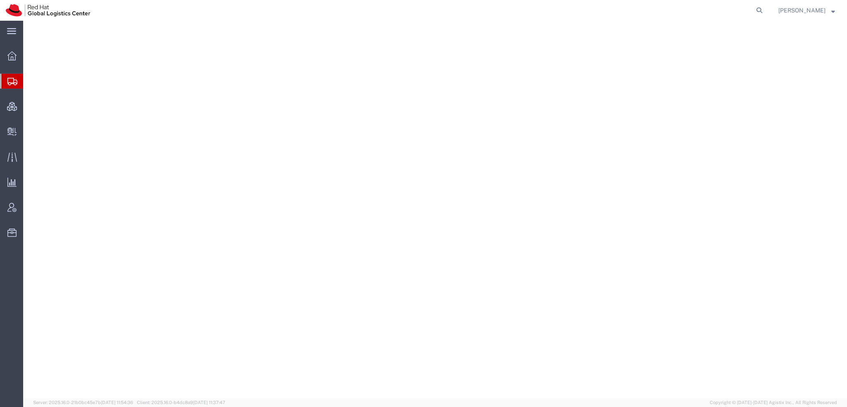
select select "37929"
select select
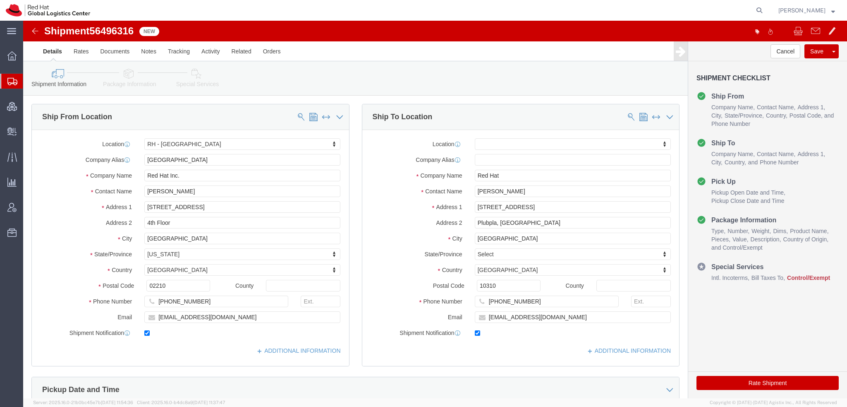
click icon
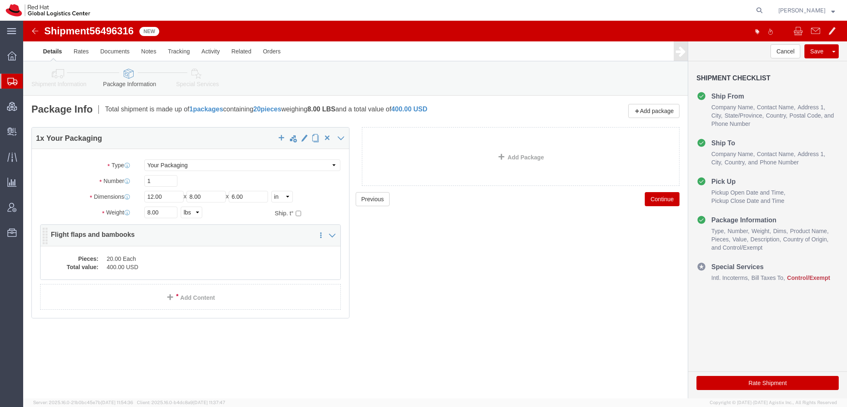
click dd "20.00 Each"
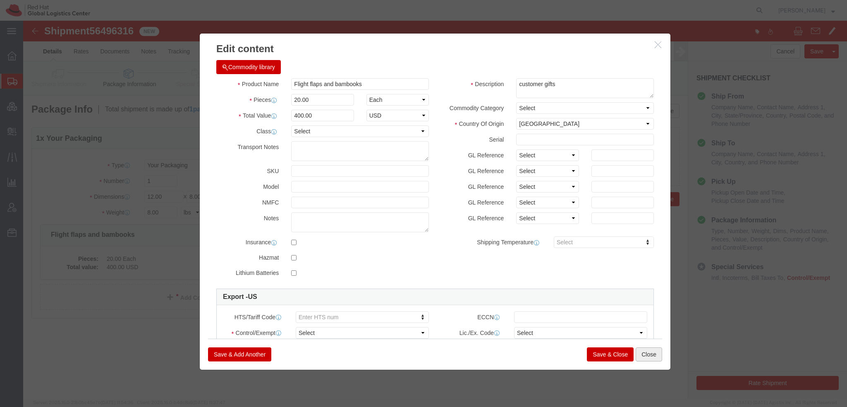
click button "Close"
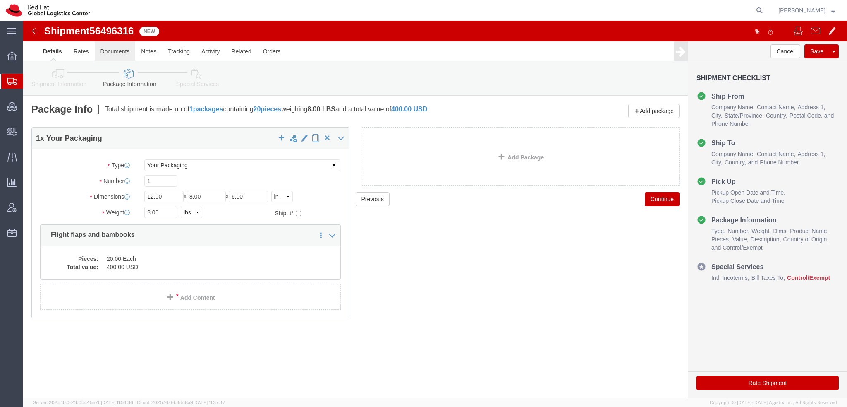
click link "Documents"
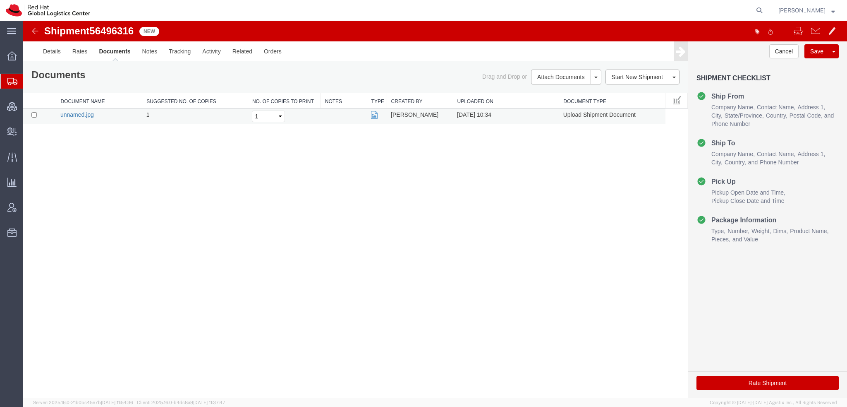
click at [80, 112] on link "unnamed.jpg" at bounding box center [77, 114] width 34 height 7
click at [48, 52] on link "Details" at bounding box center [51, 51] width 29 height 20
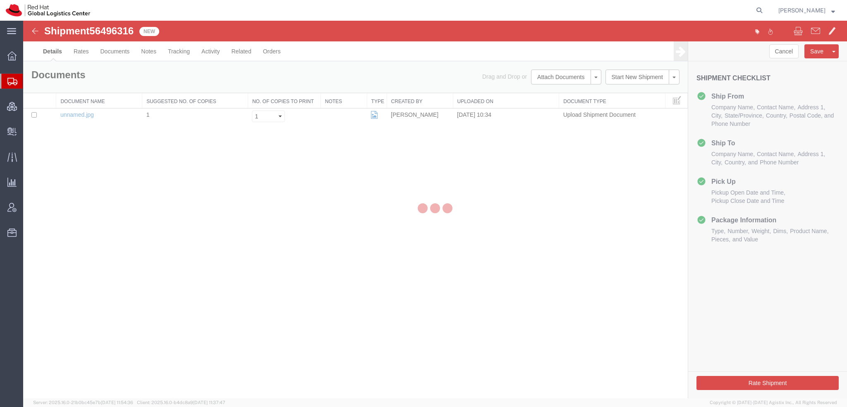
select select "37929"
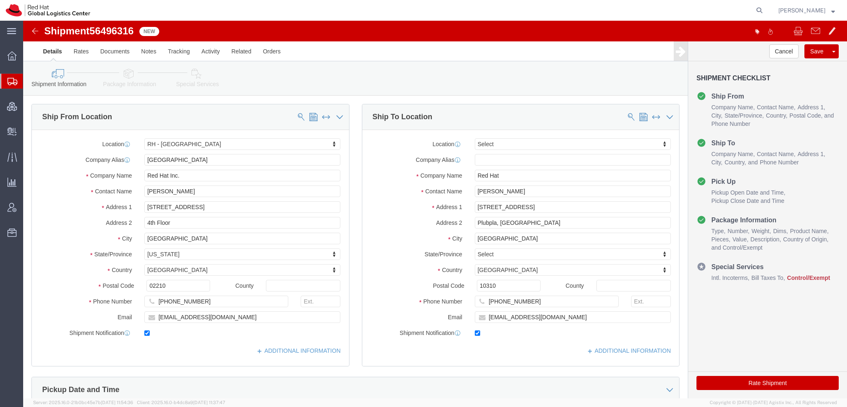
click icon
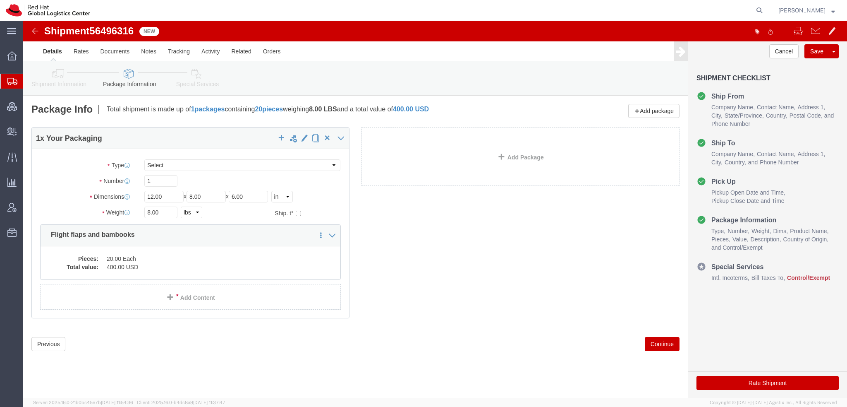
click icon
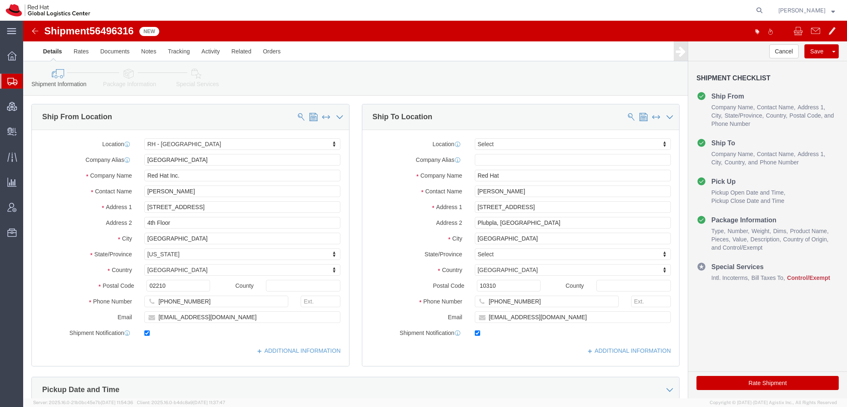
click icon
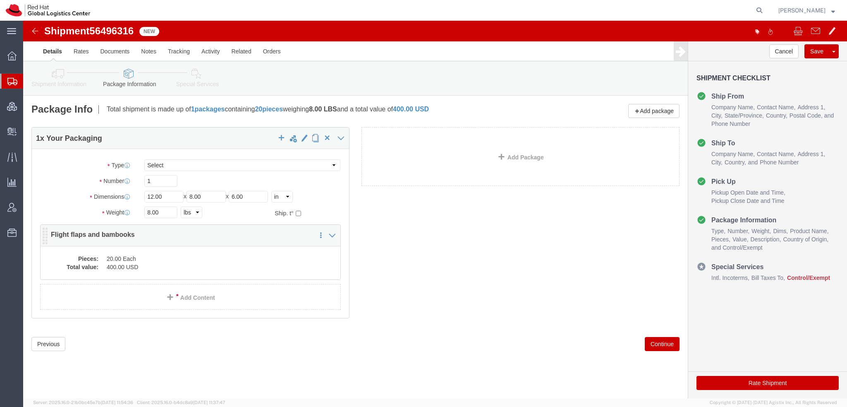
click dd "400.00 USD"
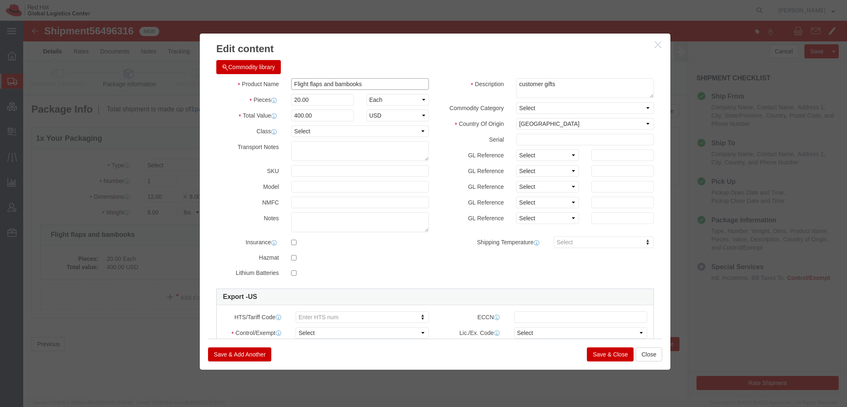
drag, startPoint x: 342, startPoint y: 62, endPoint x: 66, endPoint y: 45, distance: 277.2
click div "Edit content Commodity library Product Name Flight flaps and bambooks Pieces 20…"
click icon "button"
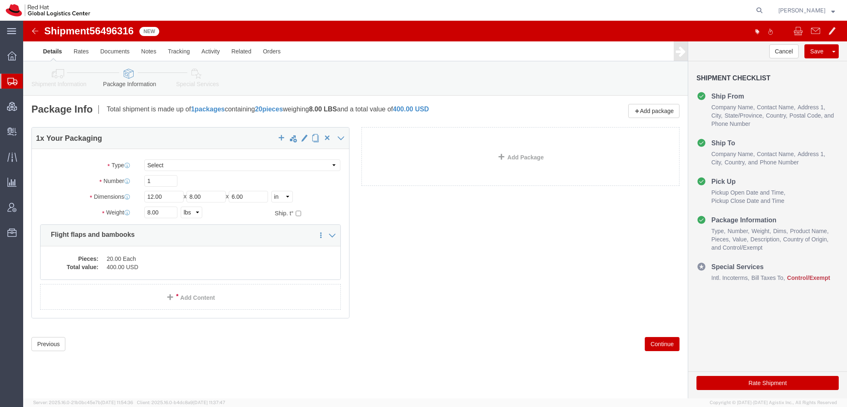
click icon
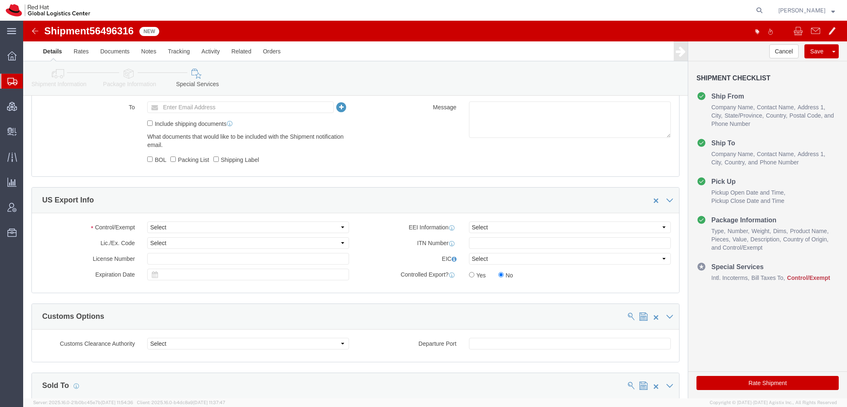
scroll to position [538, 0]
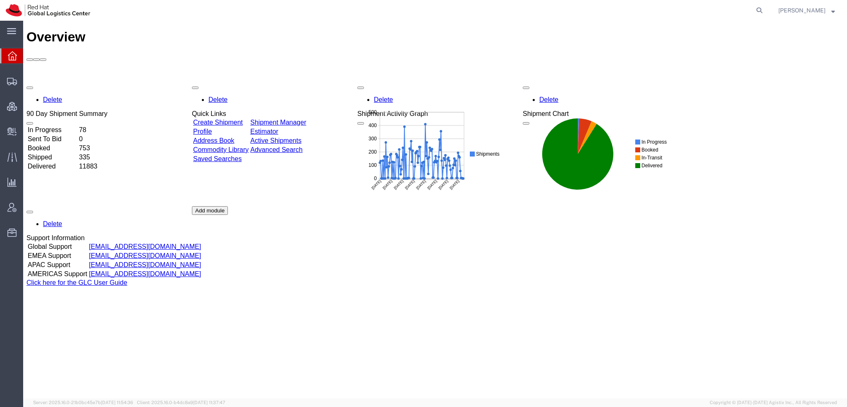
click at [816, 12] on span "[PERSON_NAME]" at bounding box center [801, 10] width 47 height 9
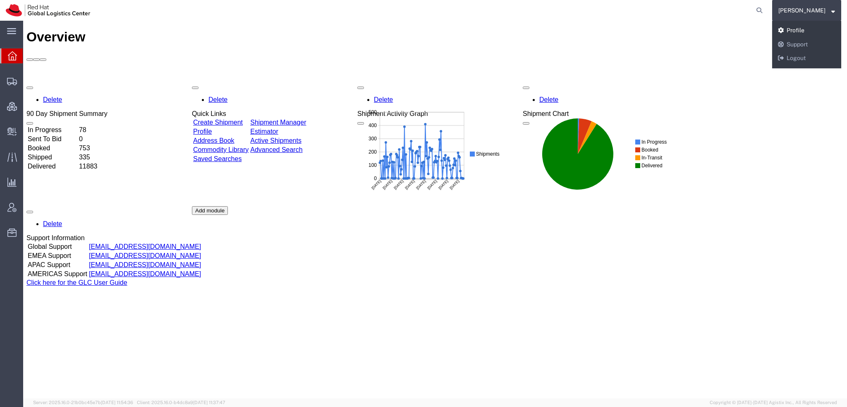
click at [812, 25] on link "Profile" at bounding box center [806, 31] width 69 height 14
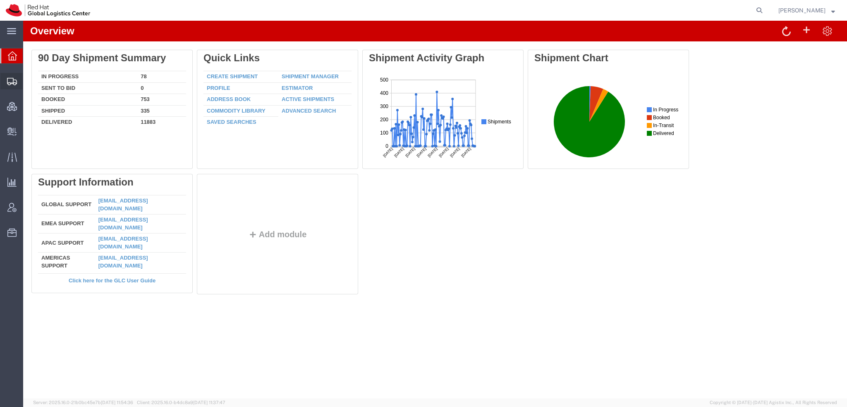
click at [0, 0] on span "Shipment Manager" at bounding box center [0, 0] width 0 height 0
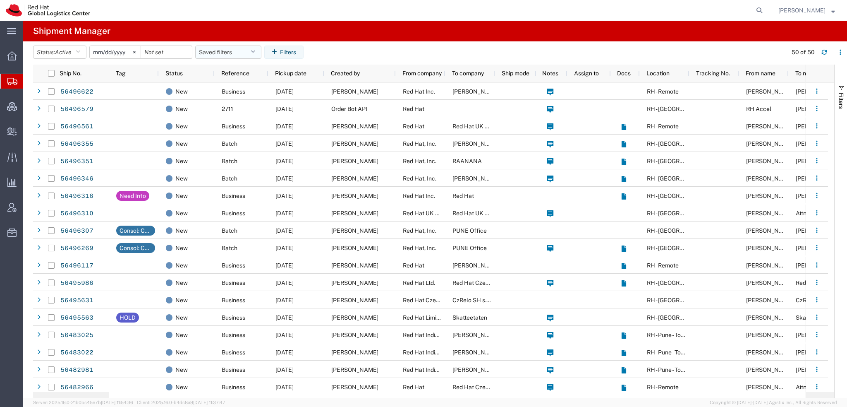
click at [255, 49] on icon "button" at bounding box center [253, 52] width 5 height 6
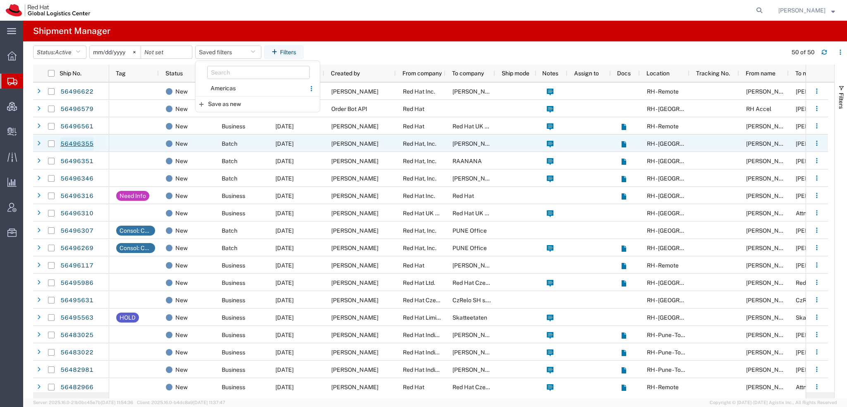
click at [82, 147] on link "56496355" at bounding box center [77, 143] width 34 height 13
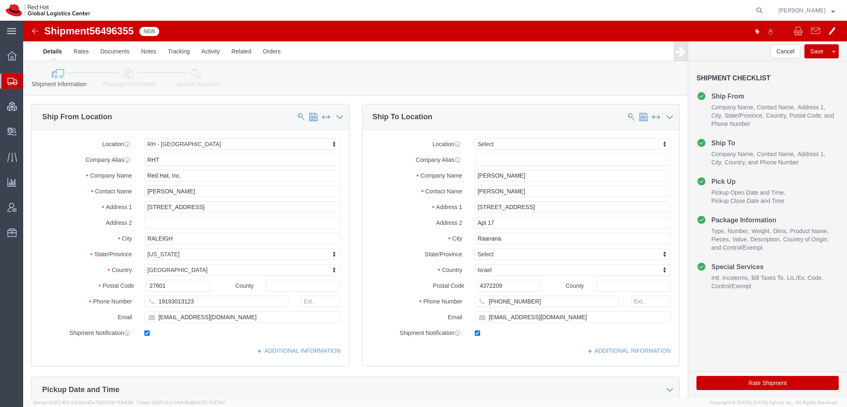
select select "38014"
select select
click link "Clone Shipment"
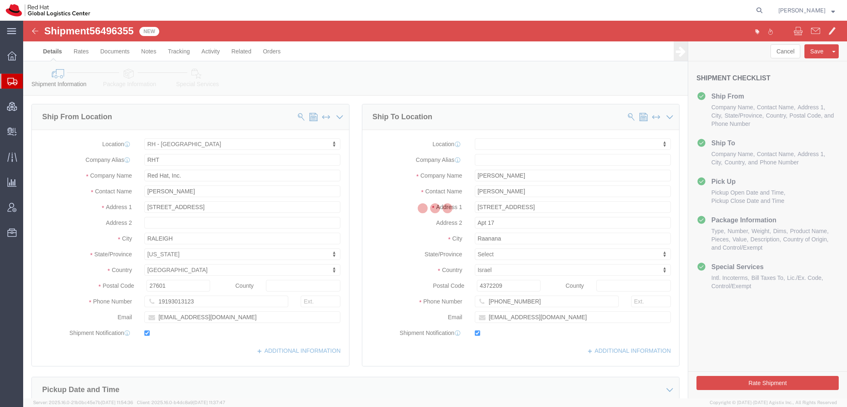
select select "38014"
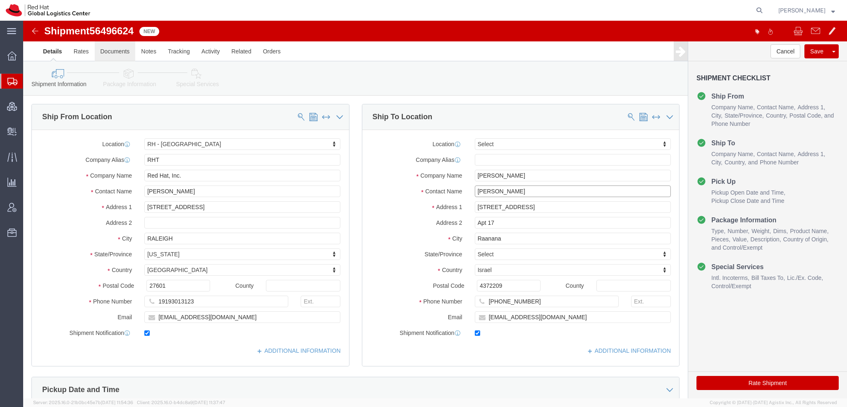
drag, startPoint x: 492, startPoint y: 172, endPoint x: 81, endPoint y: 37, distance: 433.0
click div "Shipment Information Package Information Special Services Please fix the follow…"
type input "[PERSON_NAME]"
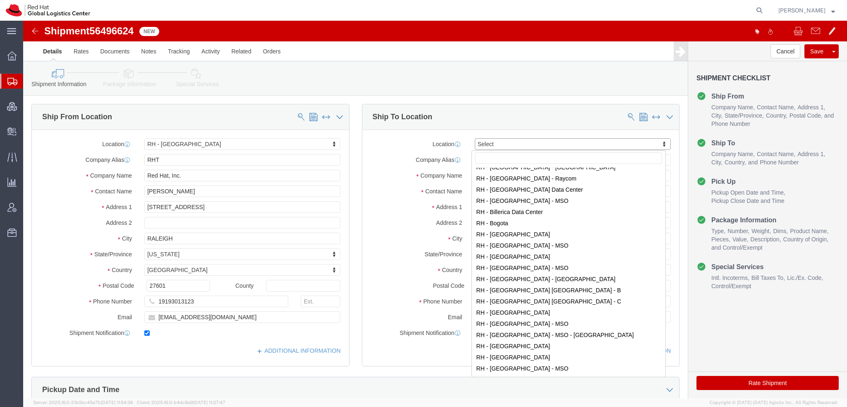
scroll to position [165, 0]
select select "38036"
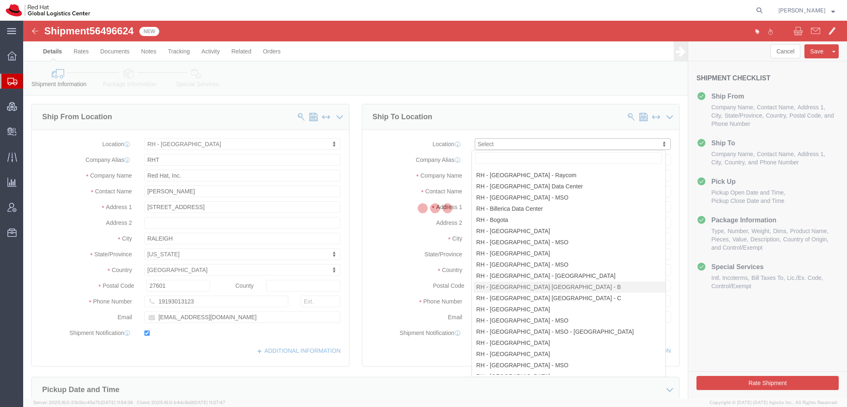
type input "TPB"
type input "Red Hat Czech s.r.o."
type input "Purkynova 647/111"
type input "[GEOGRAPHIC_DATA]"
select select "CZ"
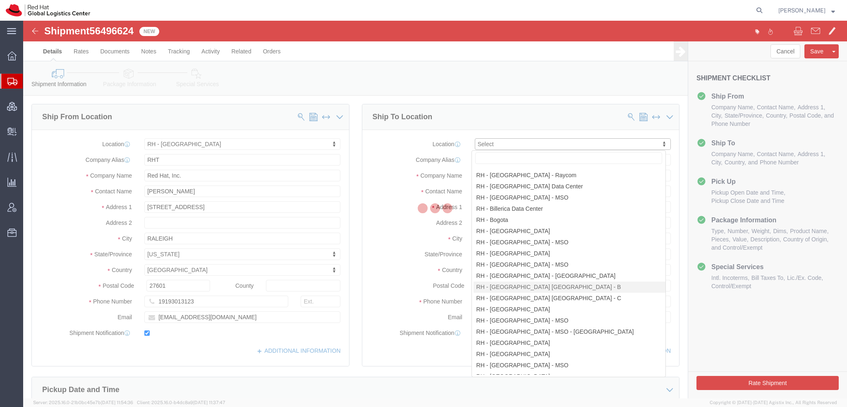
type input "621 00"
type input "420 532 294 555"
checkbox input "false"
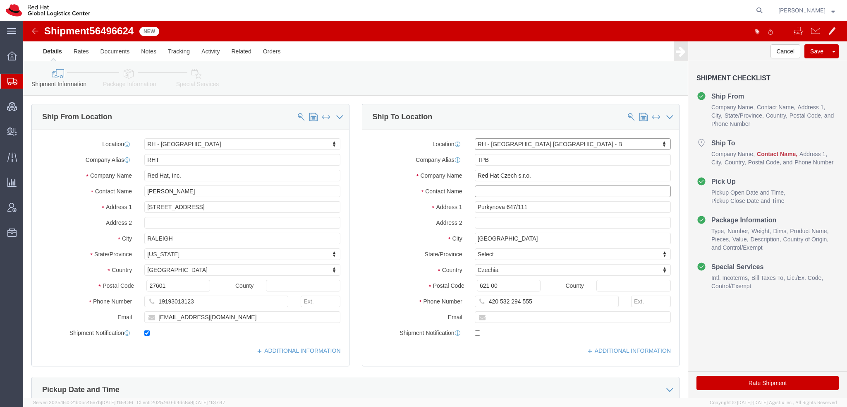
click input "text"
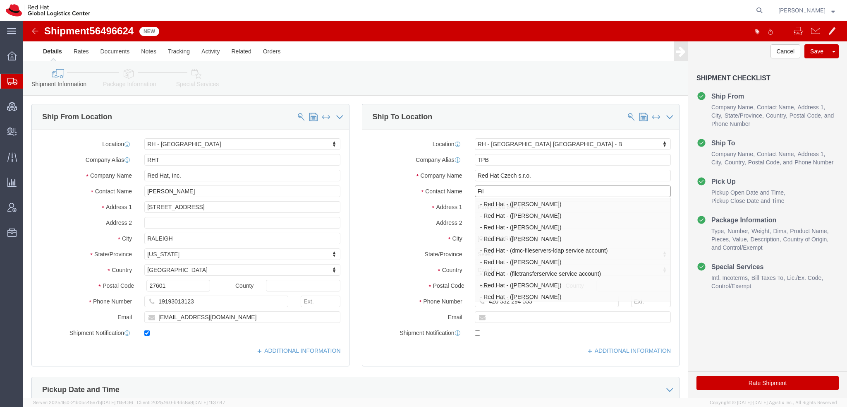
type input "Fil"
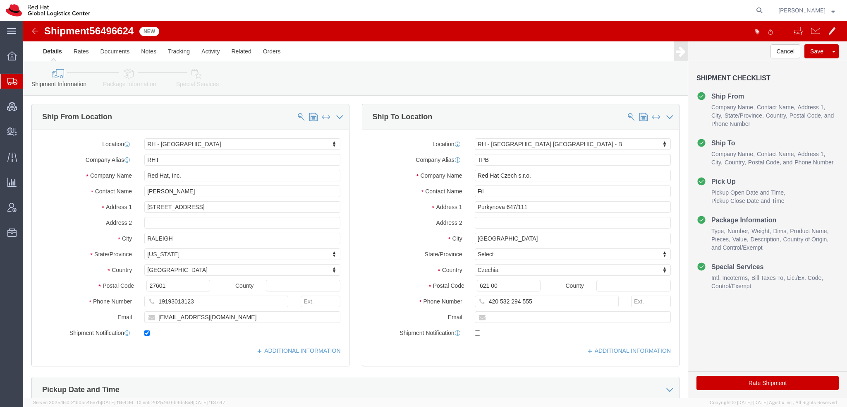
click icon
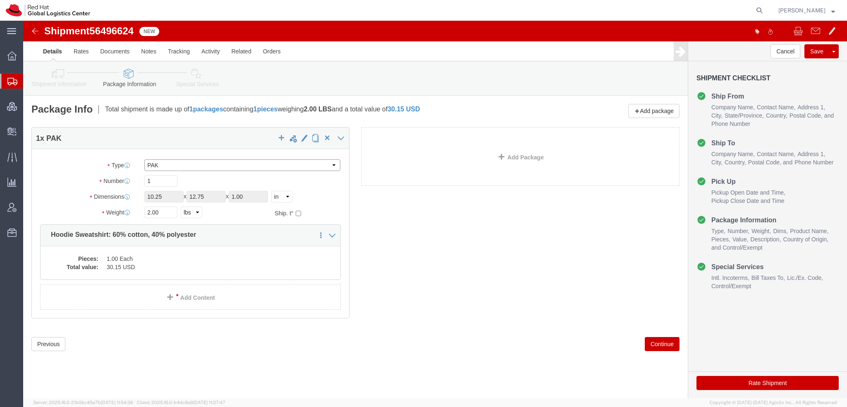
click select "Select Case(s) Crate(s) Envelope Large Box Medium Box PAK Skid(s) Small Box Sma…"
select select "YRPK"
click select "Select Case(s) Crate(s) Envelope Large Box Medium Box PAK Skid(s) Small Box Sma…"
drag, startPoint x: 146, startPoint y: 176, endPoint x: -23, endPoint y: 105, distance: 183.1
click html "Shipment 56496624 New Details Rates Documents Notes Tracking Activity Related O…"
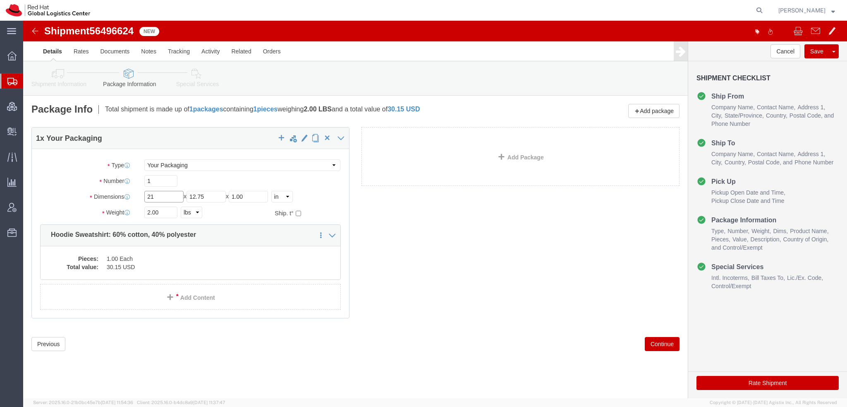
type input "21"
type input "18"
type input "15"
click span "button"
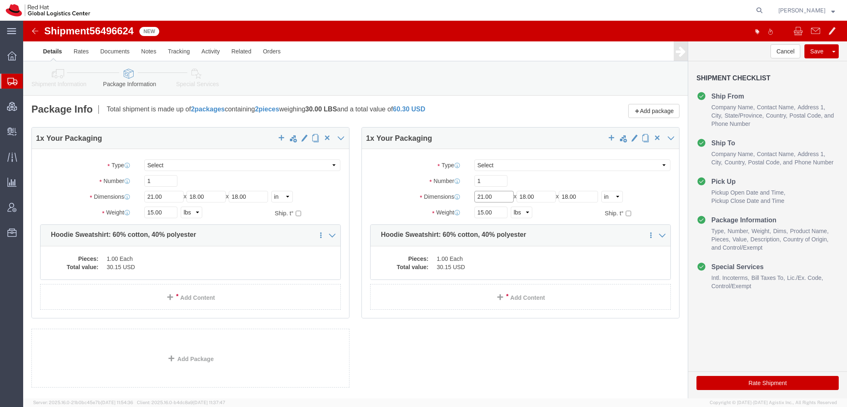
drag, startPoint x: 477, startPoint y: 174, endPoint x: 200, endPoint y: 99, distance: 286.4
click div "Package Info Total shipment is made up of 2 packages containing 2 pieces weighi…"
type input "18"
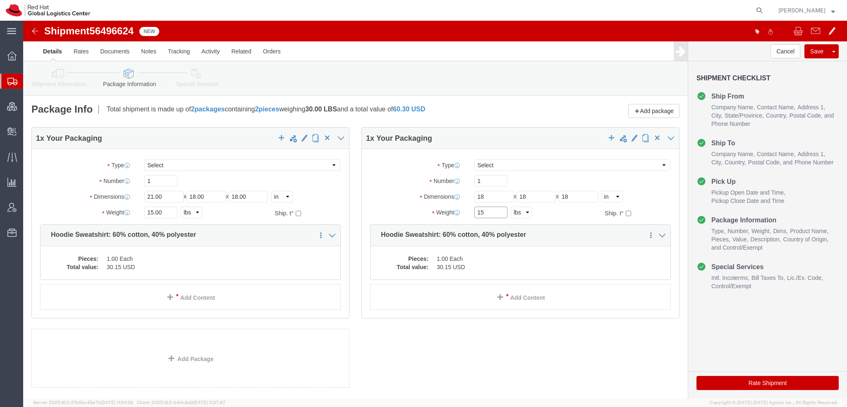
type input "15"
click button "Rate Shipment"
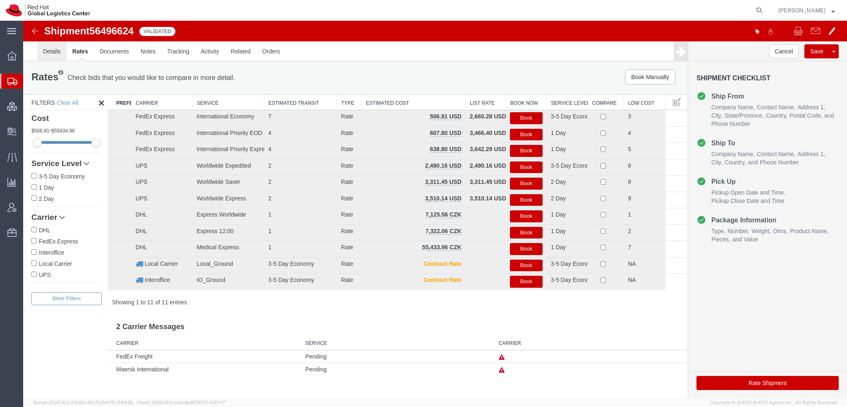
click at [44, 47] on link "Details" at bounding box center [51, 51] width 29 height 20
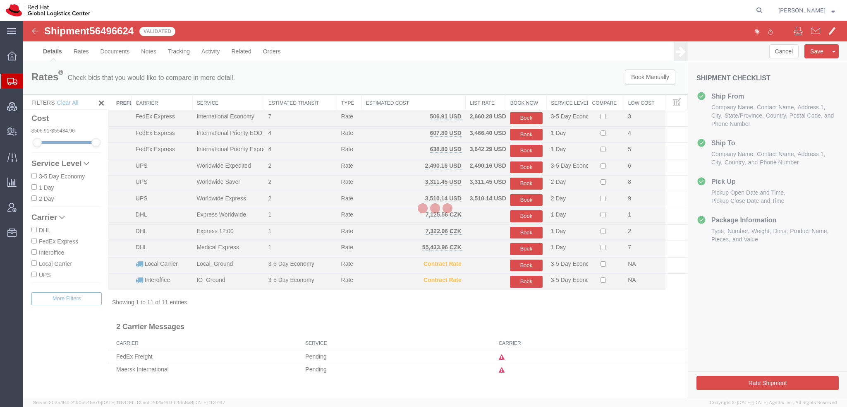
select select "38014"
select select "38036"
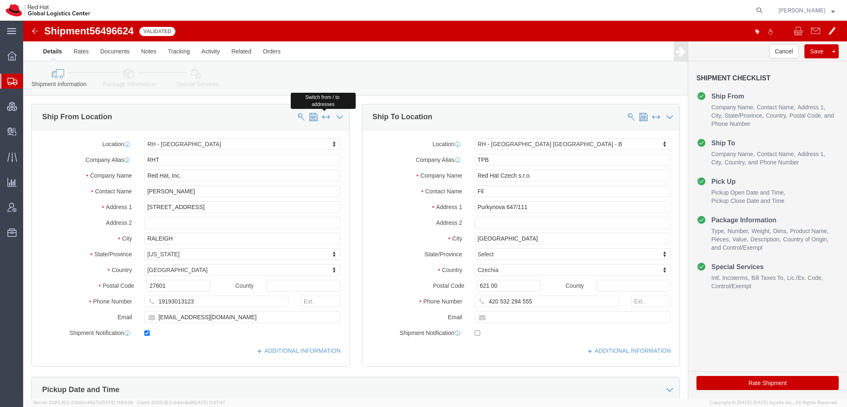
click span
select select
type input "TPB"
type input "Red Hat Czech s.r.o."
type input "Fil"
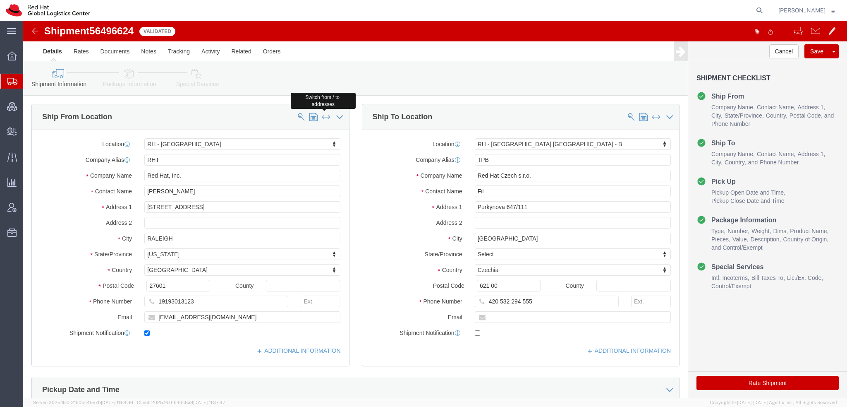
type input "Purkynova 647/111"
type input "[GEOGRAPHIC_DATA]"
select select
select select "CZ"
type input "621 00"
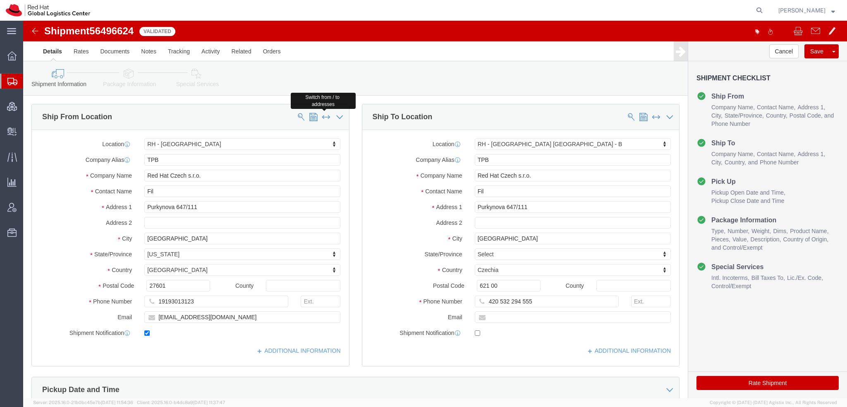
type input "420 532 294 555"
select select
type input "RHT"
type input "Red Hat, Inc."
type input "[PERSON_NAME]"
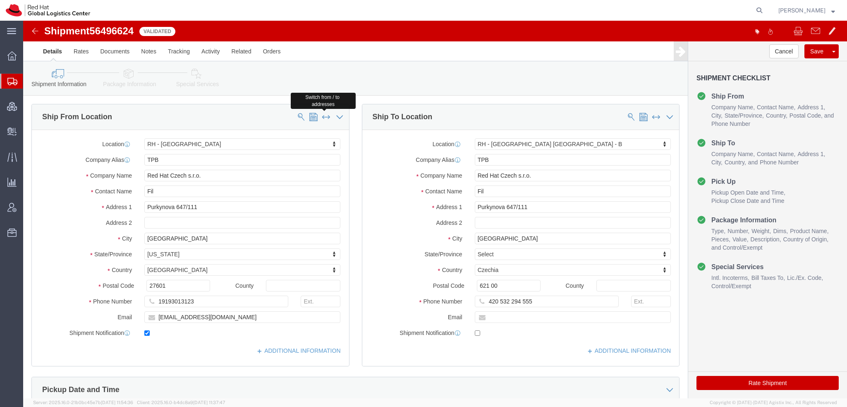
type input "[STREET_ADDRESS]"
type input "RALEIGH"
select select "US"
type input "27601"
type input "19193013123"
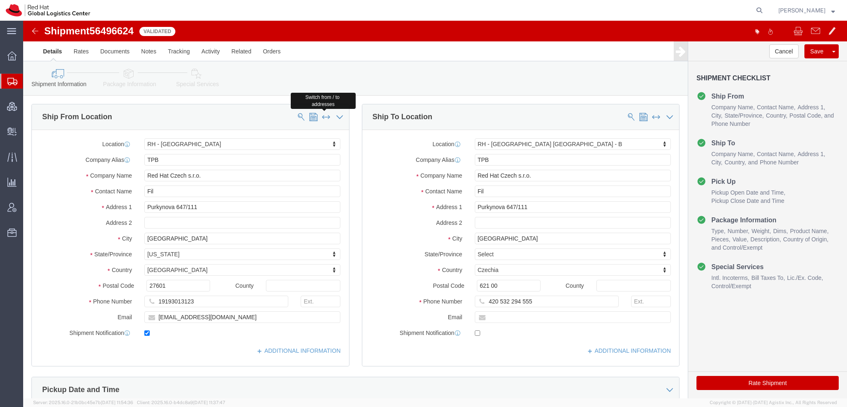
type input "[EMAIL_ADDRESS][DOMAIN_NAME]"
checkbox input "false"
select select "NC"
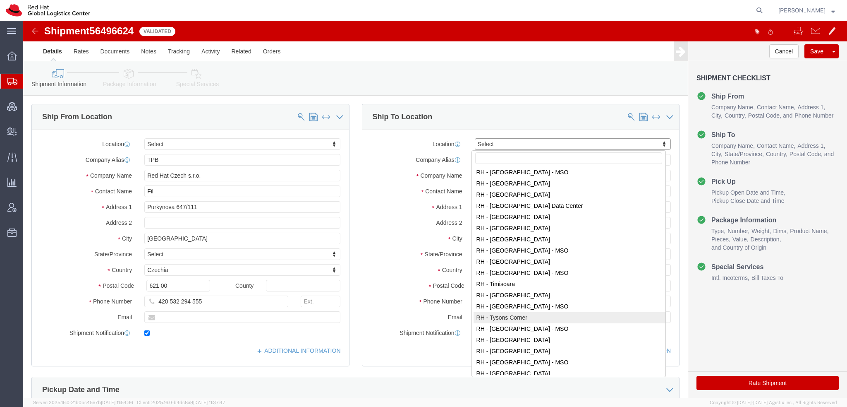
scroll to position [1241, 0]
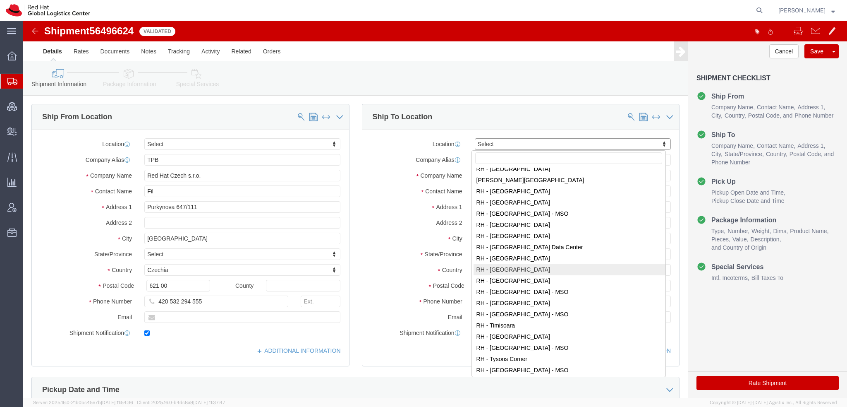
select select "38029"
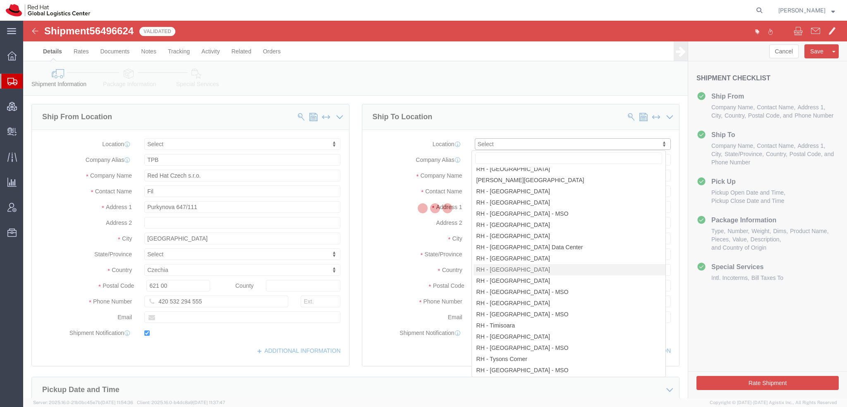
type input "STCKHOLM"
type input "Red Hat AB"
type input "[GEOGRAPHIC_DATA]"
type input "[STREET_ADDRESS]"
type input "[GEOGRAPHIC_DATA]"
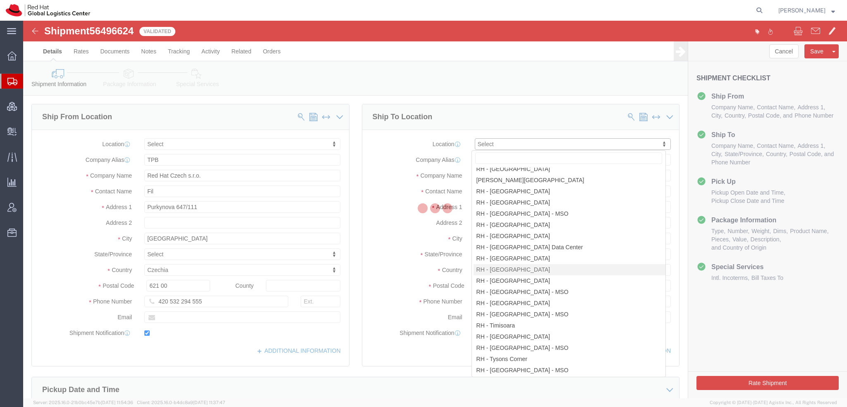
select select
select select "SE"
type input "164 51"
type input "46 8 50 57 56 00"
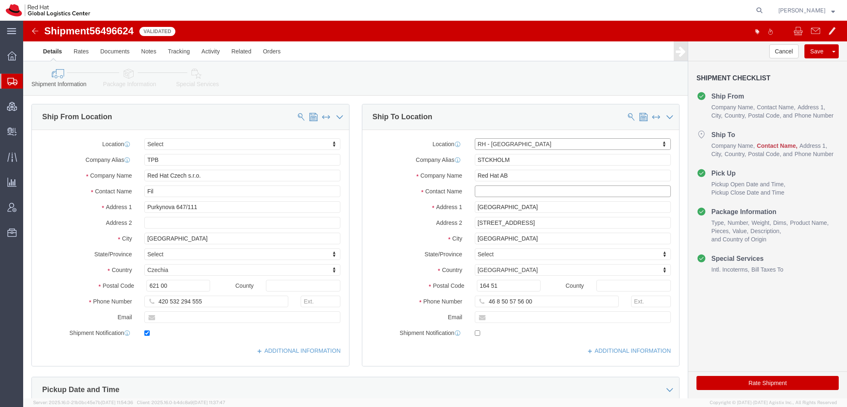
click input "text"
type input "ak;jsdjfd"
click icon
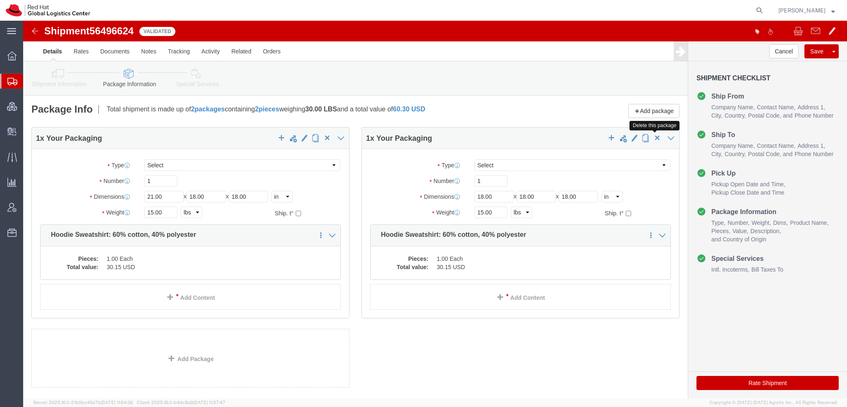
click span "button"
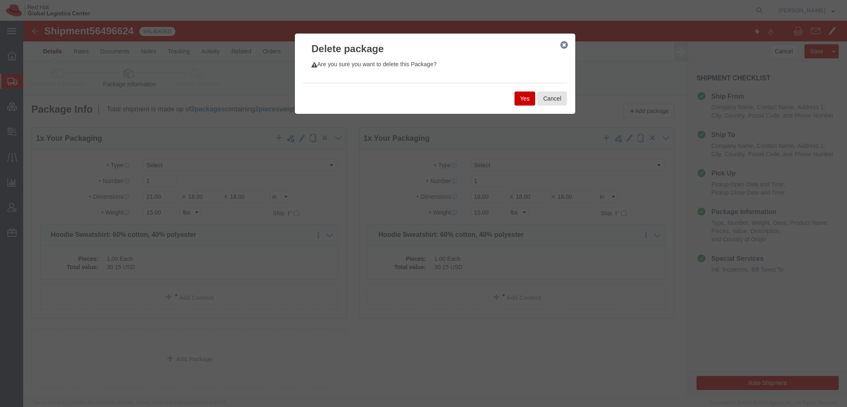
click button "Yes"
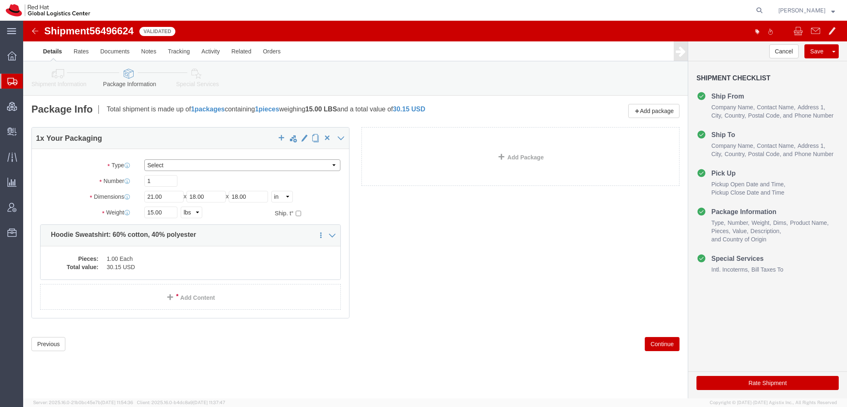
click select "Select Case(s) Crate(s) Envelope Large Box Medium Box PAK Skid(s) Small Box Sma…"
select select "PAK"
click select "Select Case(s) Crate(s) Envelope Large Box Medium Box PAK Skid(s) Small Box Sma…"
type input "10.25"
type input "12.75"
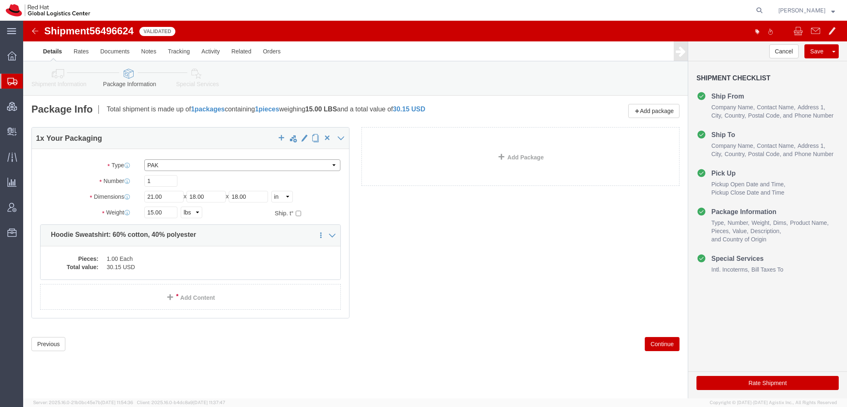
type input "1.00"
drag, startPoint x: 145, startPoint y: 194, endPoint x: -23, endPoint y: 157, distance: 172.3
click html "Shipment 56496624 11 of 11 Validated Details Rates Documents Notes Tracking Act…"
type input "2"
click button "Rate Shipment"
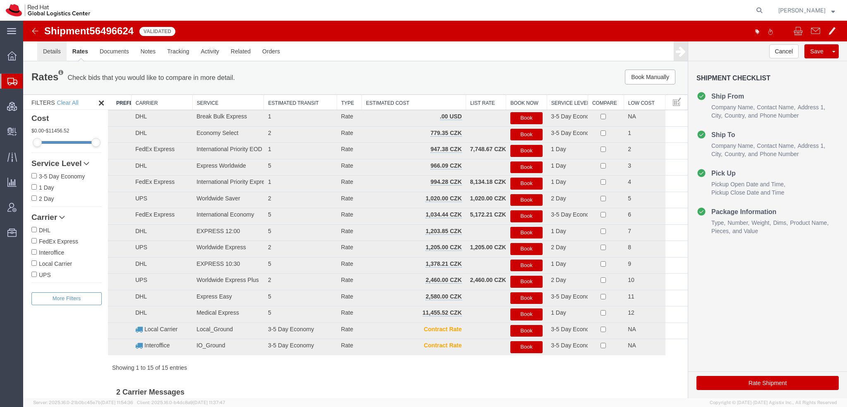
click at [42, 51] on link "Details" at bounding box center [51, 51] width 29 height 20
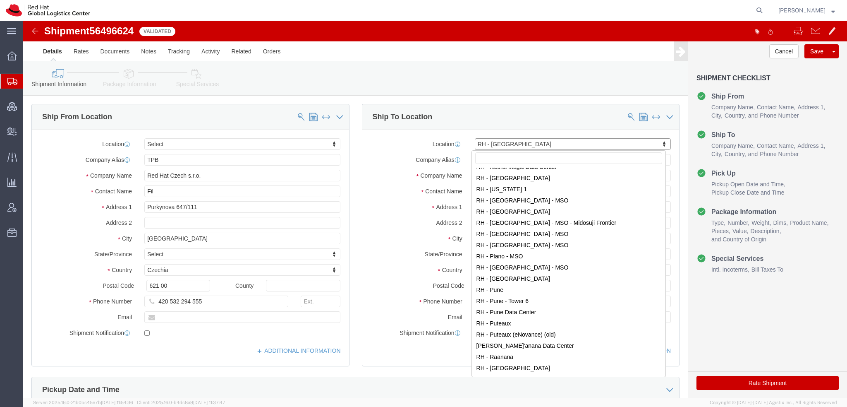
scroll to position [881, 0]
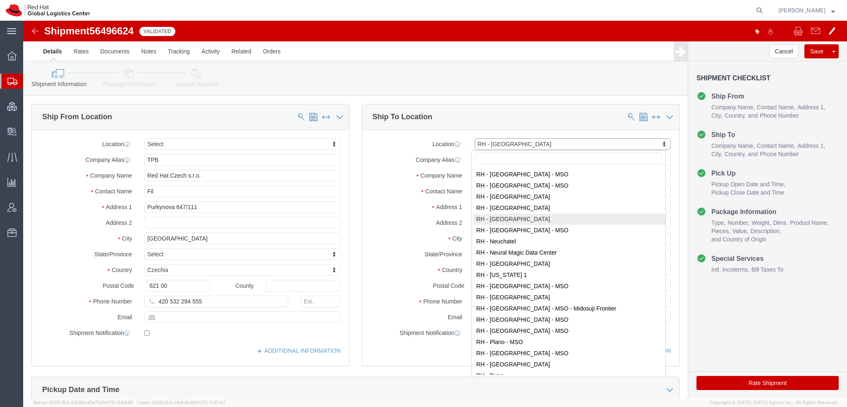
select select "37988"
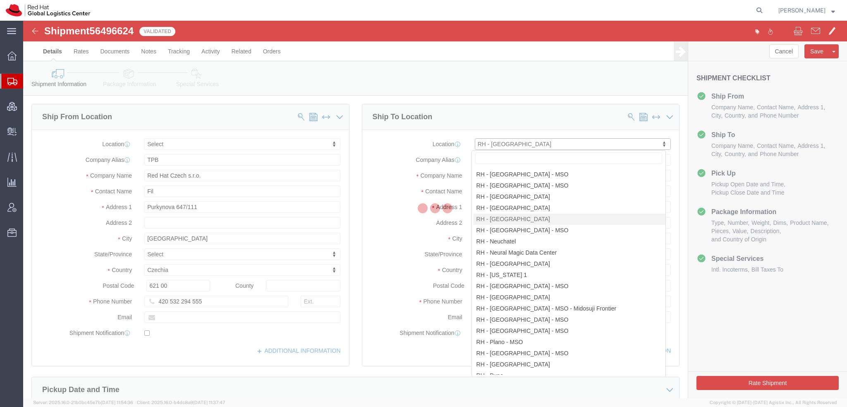
type input "[GEOGRAPHIC_DATA]"
type input "Red Hat GmbH"
type input "[PERSON_NAME]-Ring 12"
type input "Technopark II"
type input "[GEOGRAPHIC_DATA]"
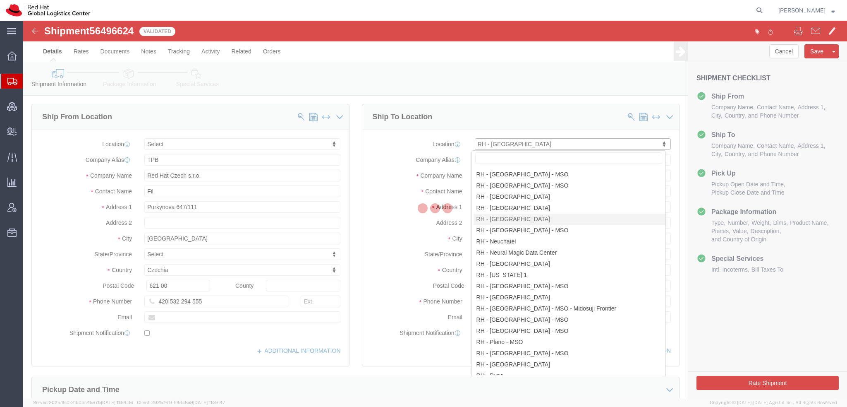
select select "DE"
type input "85630"
type input "49 89 205071 0"
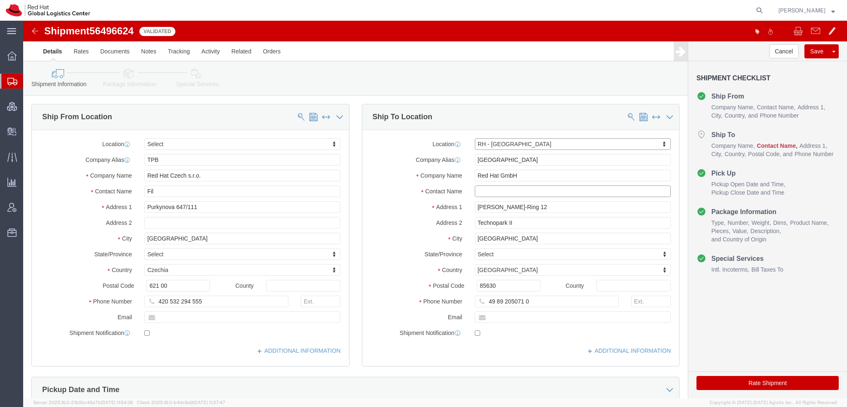
click input "text"
type input "k;[PERSON_NAME];ljf"
click button "Rate Shipment"
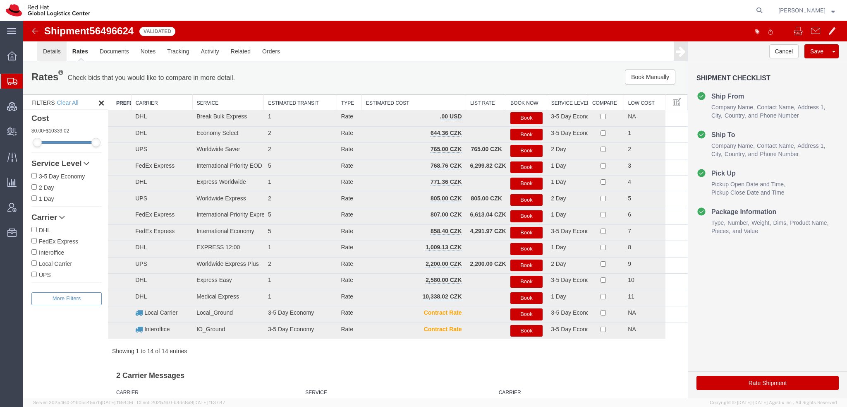
click at [53, 53] on link "Details" at bounding box center [51, 51] width 29 height 20
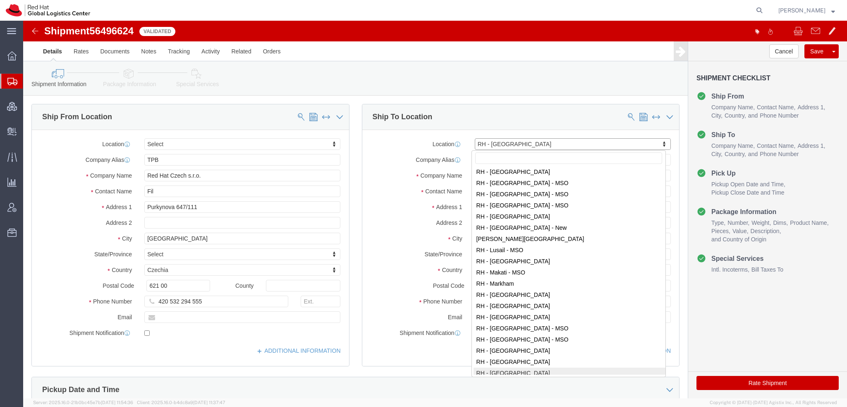
scroll to position [726, 0]
select select "69451"
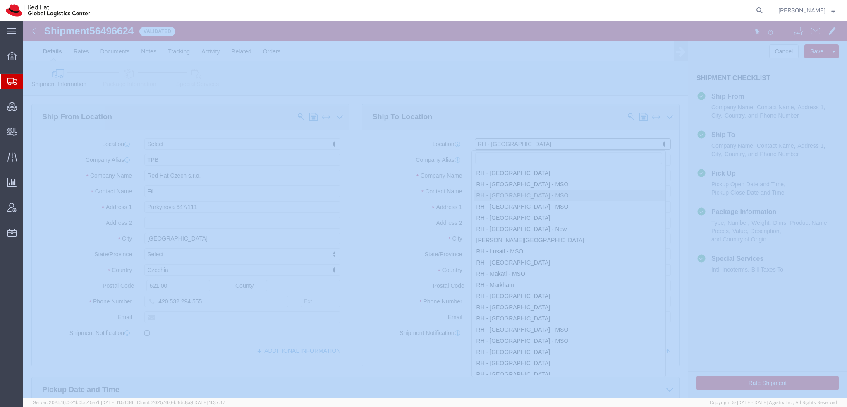
type input "LIMAMSO"
type input "Red Hat"
type input "[STREET_ADDRESS][PERSON_NAME]"
type input "San [PERSON_NAME]"
type input "[GEOGRAPHIC_DATA]"
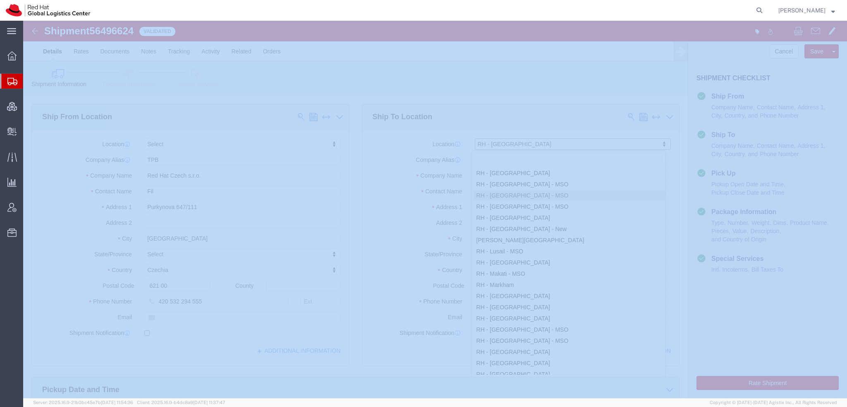
select select "PE"
type input "15046"
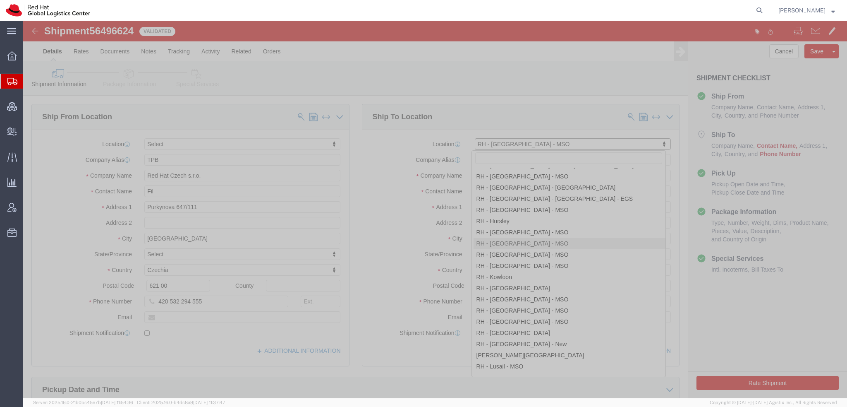
scroll to position [630, 0]
select select "38880"
type input "[GEOGRAPHIC_DATA]"
type input "Red Hat S.L."
type input "[GEOGRAPHIC_DATA][PERSON_NAME], [GEOGRAPHIC_DATA]"
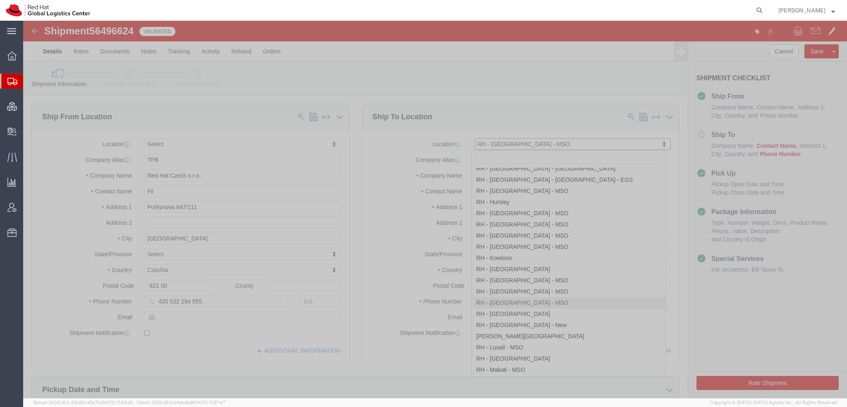
type input "Edificio [PERSON_NAME], [PERSON_NAME]"
type input "[GEOGRAPHIC_DATA]"
select select "PT"
type input "2770-071"
type input "351 21 000 1600"
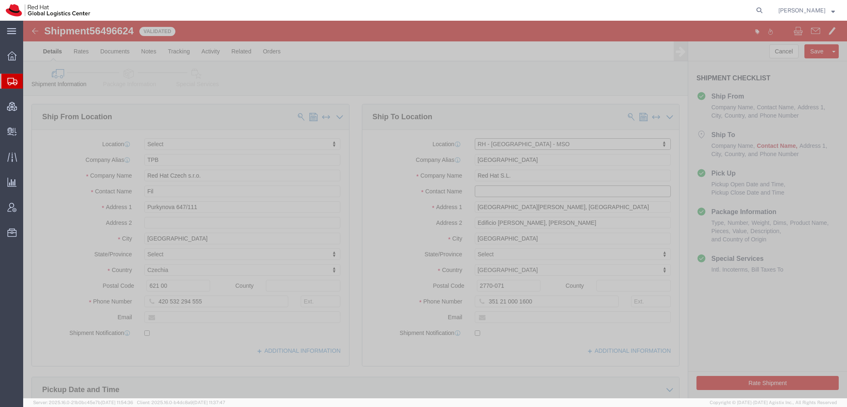
click input "text"
type input "akl;sdkjfd;asd"
click button "Rate Shipment"
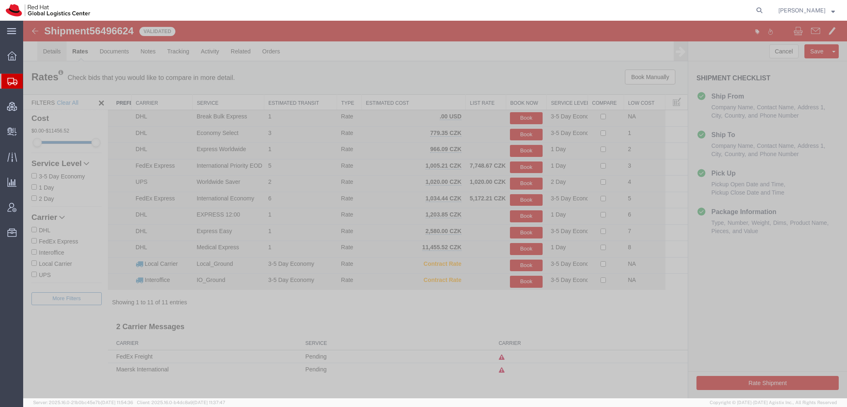
click at [52, 53] on link "Details" at bounding box center [51, 51] width 29 height 20
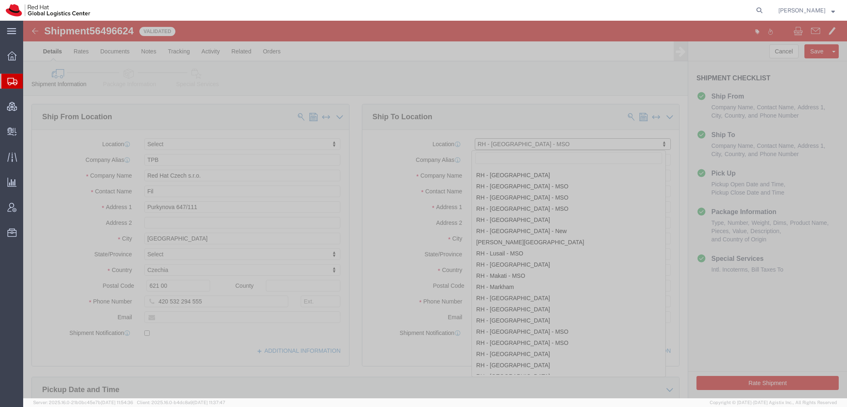
scroll to position [765, 0]
select select "37982"
type input "[GEOGRAPHIC_DATA]"
type input "Red Hat SRL"
type input "[STREET_ADDRESS][PERSON_NAME]"
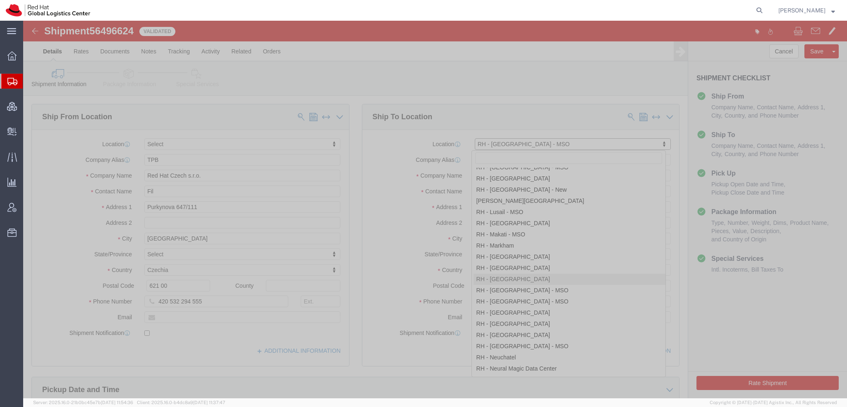
type input "[GEOGRAPHIC_DATA]"
select select "IT"
type input "20124"
type input "39 02 360 47601"
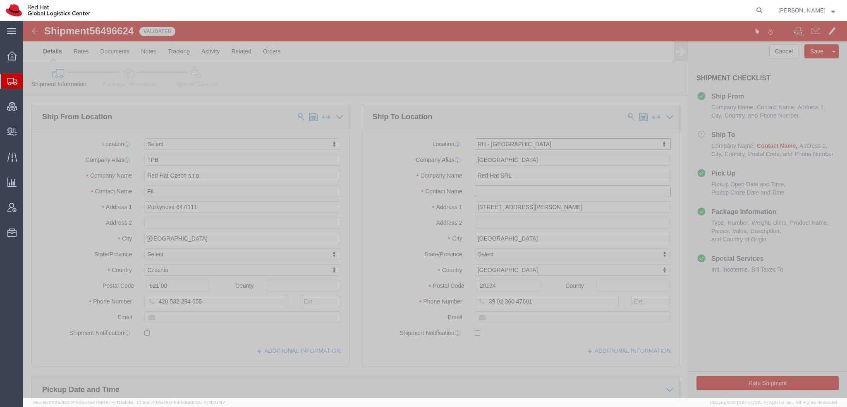
click input "text"
type input "a;ksdjfk;as"
click button "Rate Shipment"
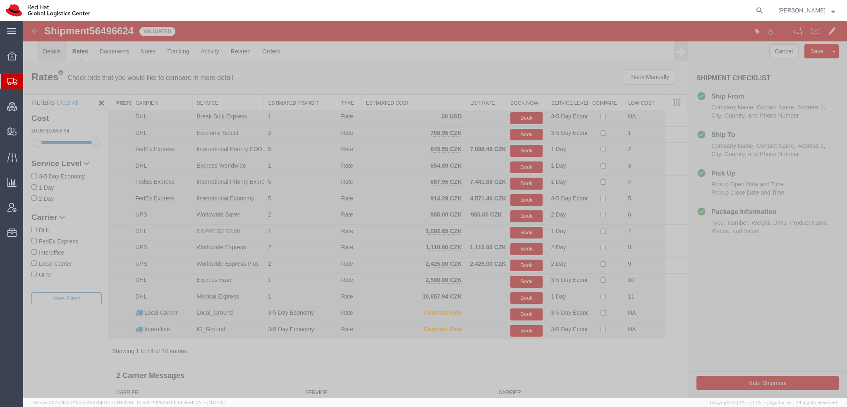
click at [50, 48] on link "Details" at bounding box center [51, 51] width 29 height 20
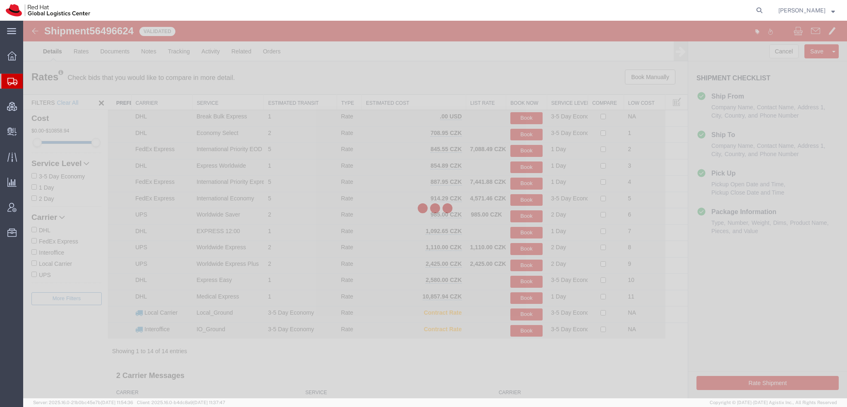
select select "37982"
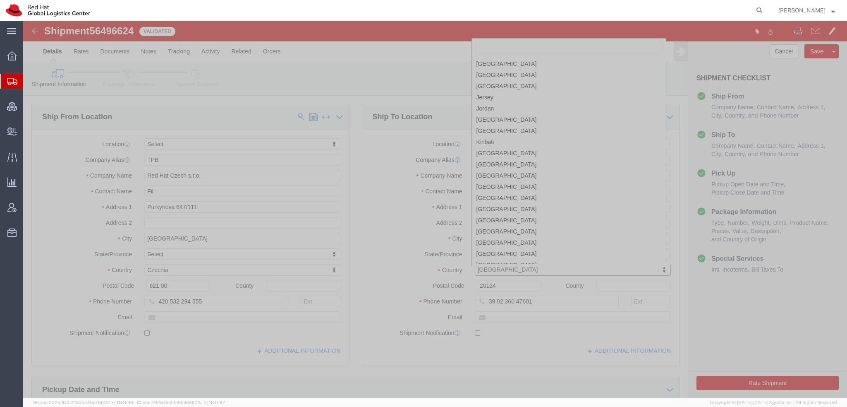
scroll to position [1310, 0]
select select
select select "LT"
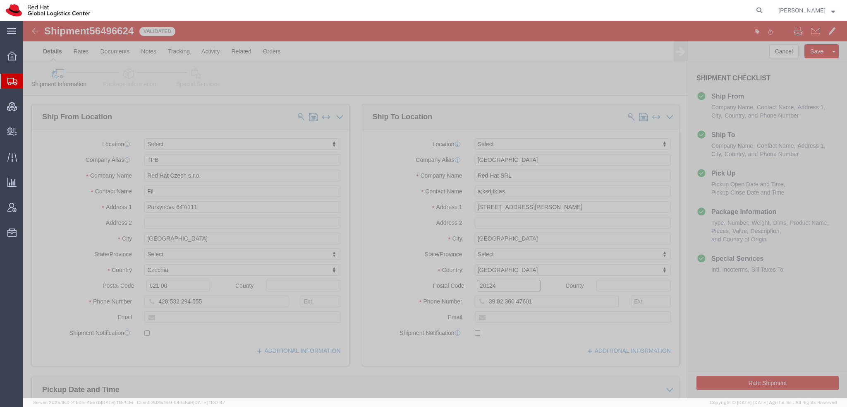
drag, startPoint x: 488, startPoint y: 263, endPoint x: 85, endPoint y: 153, distance: 417.4
click div "Ship From Location Location Select Select My Profile Location [GEOGRAPHIC_DATA]…"
type input "04308"
click button "Rate Shipment"
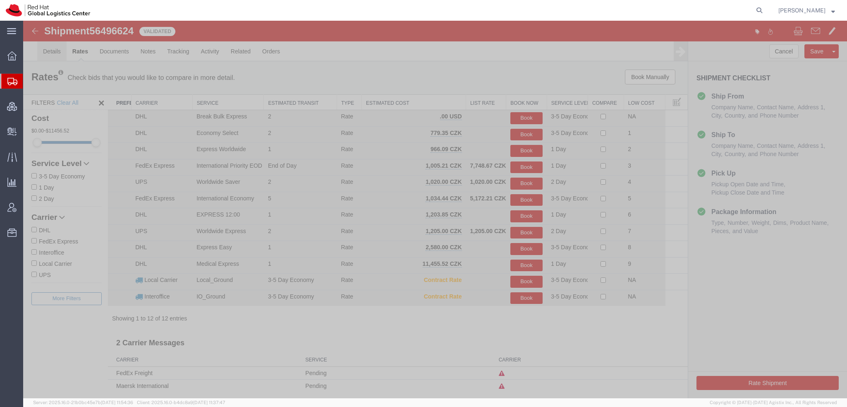
click at [48, 52] on link "Details" at bounding box center [51, 51] width 29 height 20
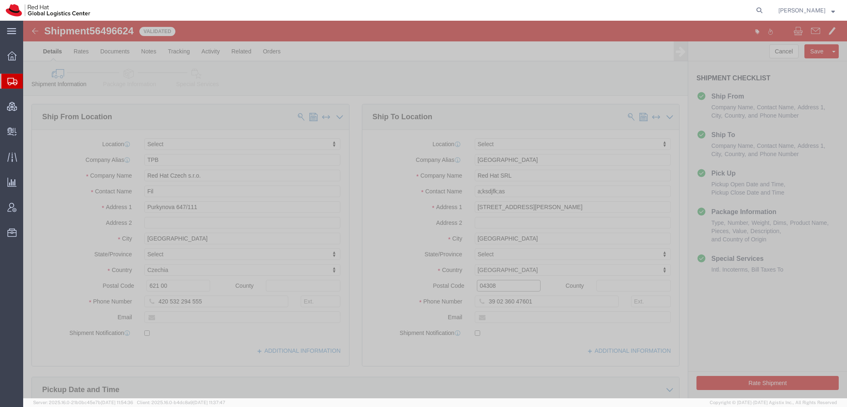
drag, startPoint x: 470, startPoint y: 267, endPoint x: 240, endPoint y: 207, distance: 237.6
click div "Ship From Location Location Select Select My Profile Location [GEOGRAPHIC_DATA]…"
type input "8046"
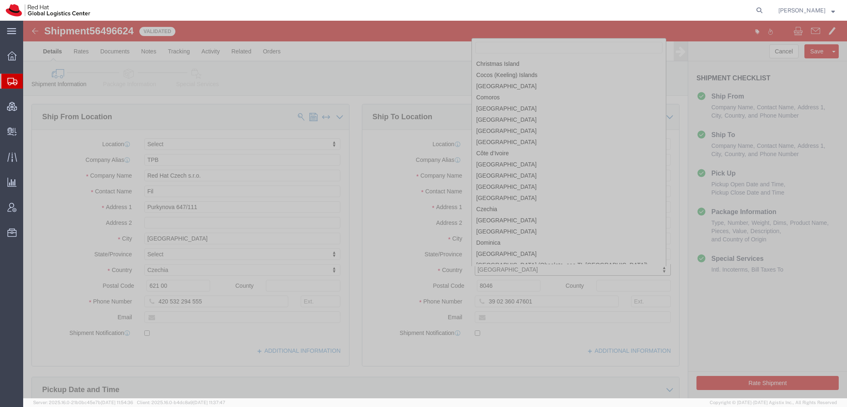
scroll to position [560, 0]
select select "CY"
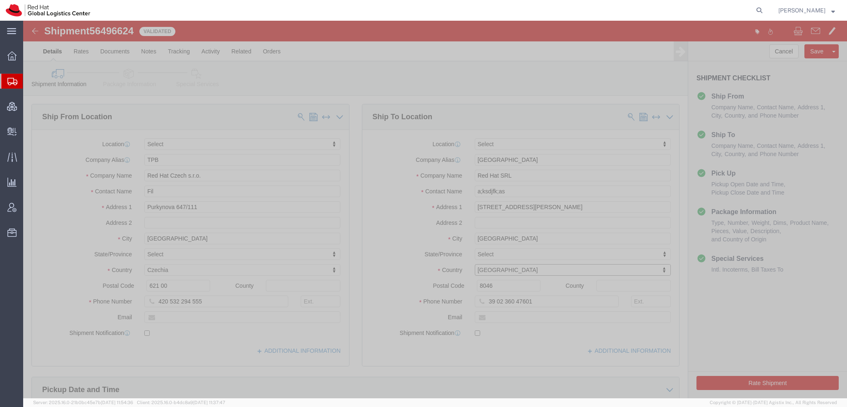
click button "Rate Shipment"
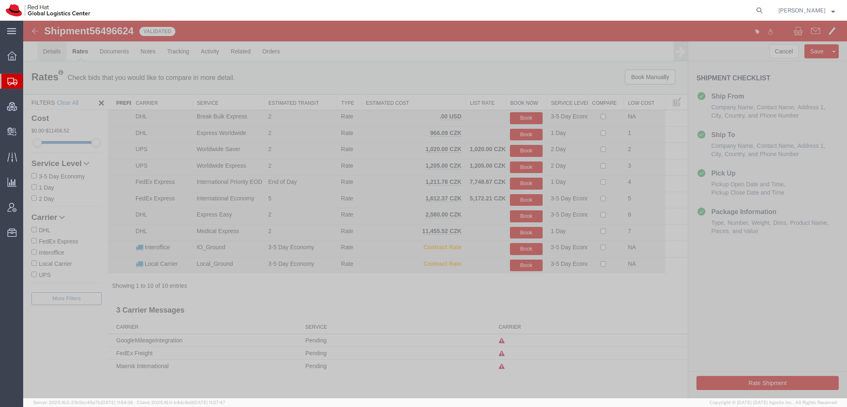
click at [51, 49] on link "Details" at bounding box center [51, 51] width 29 height 20
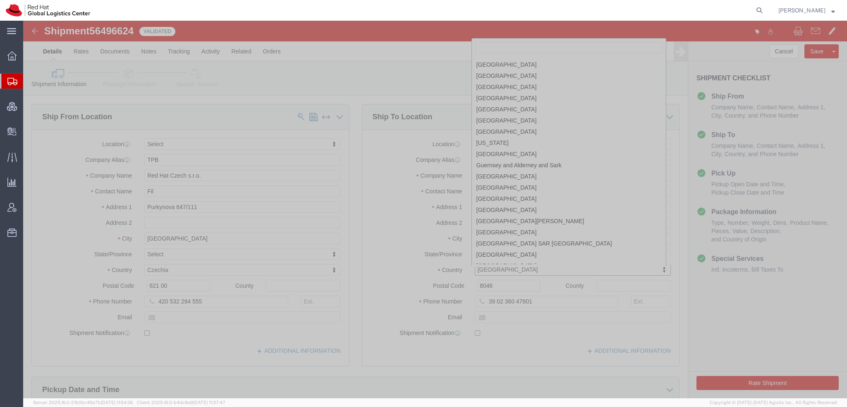
scroll to position [1061, 0]
select select "HU"
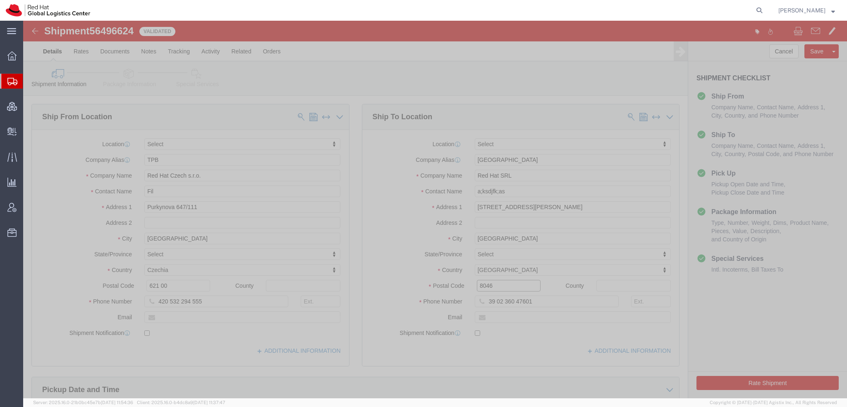
drag, startPoint x: 479, startPoint y: 265, endPoint x: 24, endPoint y: 164, distance: 466.9
click div "Ship From Location Location Select Select My Profile Location [GEOGRAPHIC_DATA]…"
type input "1135"
click button "Rate Shipment"
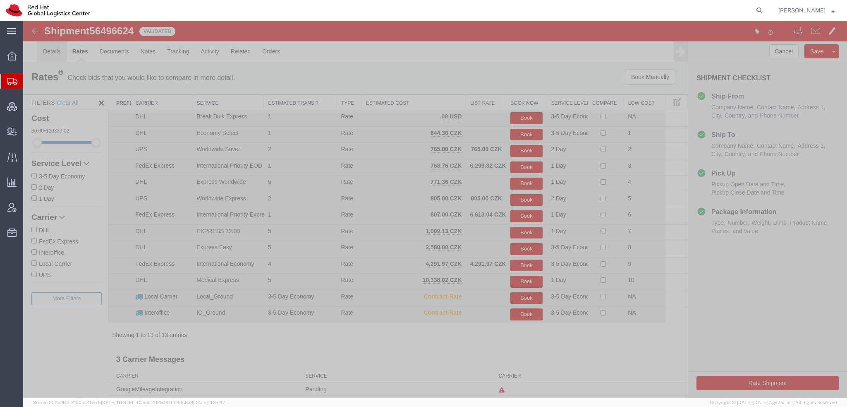
click at [43, 49] on link "Details" at bounding box center [51, 51] width 29 height 20
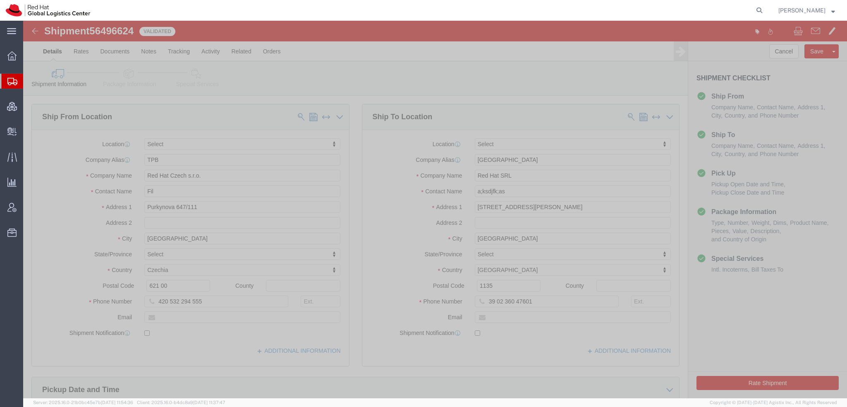
click icon
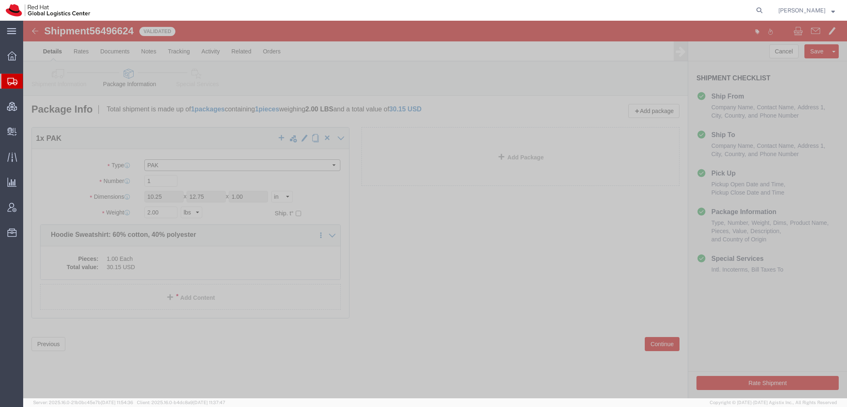
click select "Select Case(s) Crate(s) Envelope Large Box Medium Box PAK Skid(s) Small Box Sma…"
select select "YRPK"
click select "Select Case(s) Crate(s) Envelope Large Box Medium Box PAK Skid(s) Small Box Sma…"
drag, startPoint x: 144, startPoint y: 176, endPoint x: -23, endPoint y: 105, distance: 182.0
click html "Shipment 56496624 13 of 13 Validated Details Rates Documents Notes Tracking Act…"
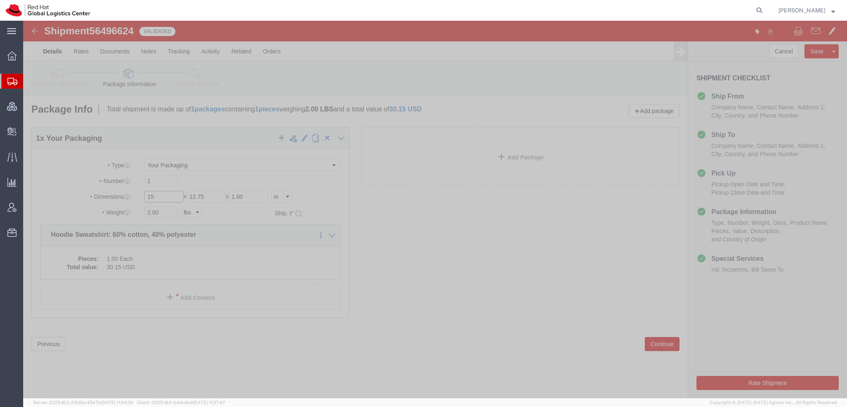
type input "15"
type input "13"
type input "5"
type input "3"
click button "Rate Shipment"
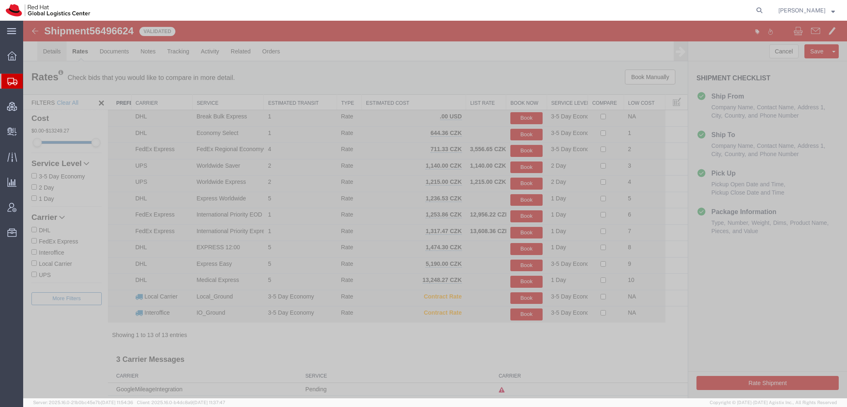
click at [62, 49] on link "Details" at bounding box center [51, 51] width 29 height 20
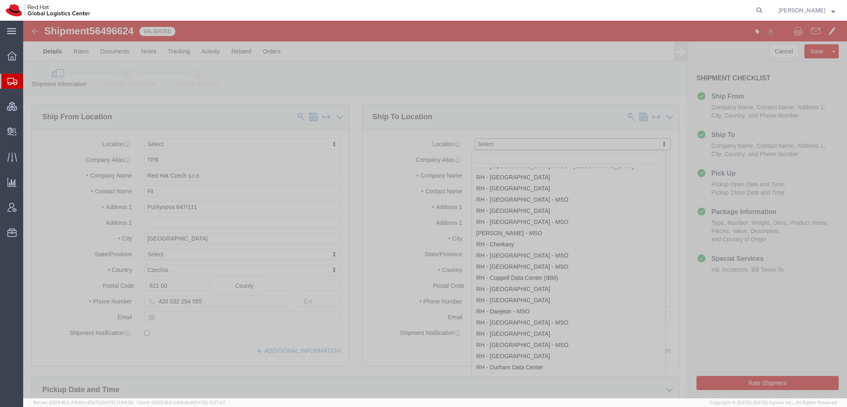
scroll to position [372, 0]
select select "37944"
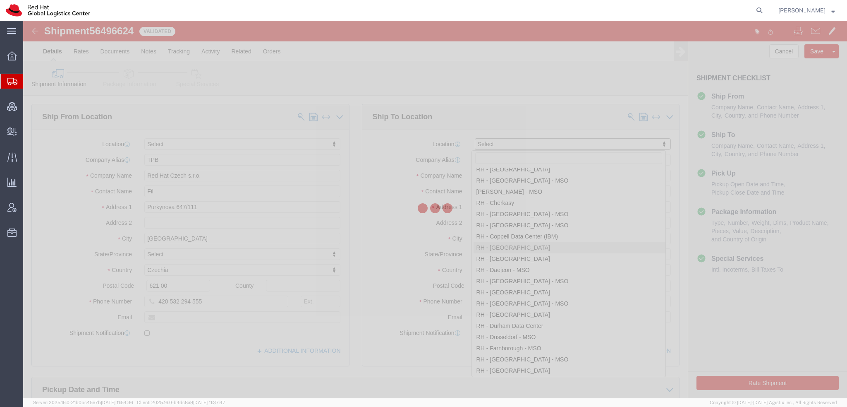
type input "[GEOGRAPHIC_DATA]"
type input "Red Hat Limited"
type input "[STREET_ADDRESS]"
type input "Kinsale Rd"
type input "[GEOGRAPHIC_DATA]"
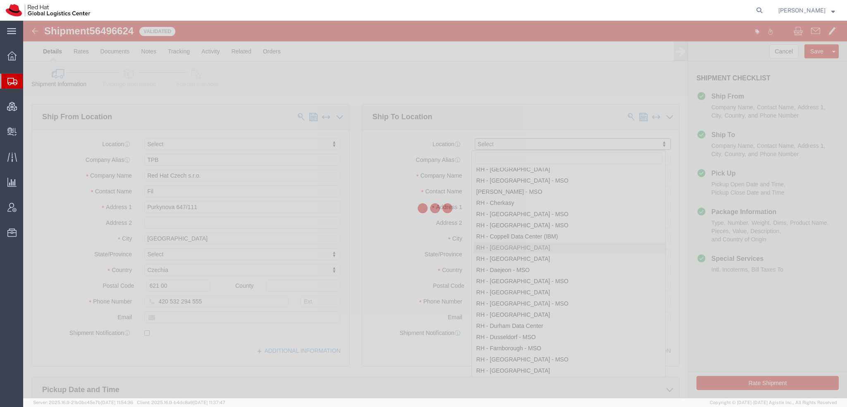
select select "IE"
type input "T12 XR60"
type input "353 21 2303400"
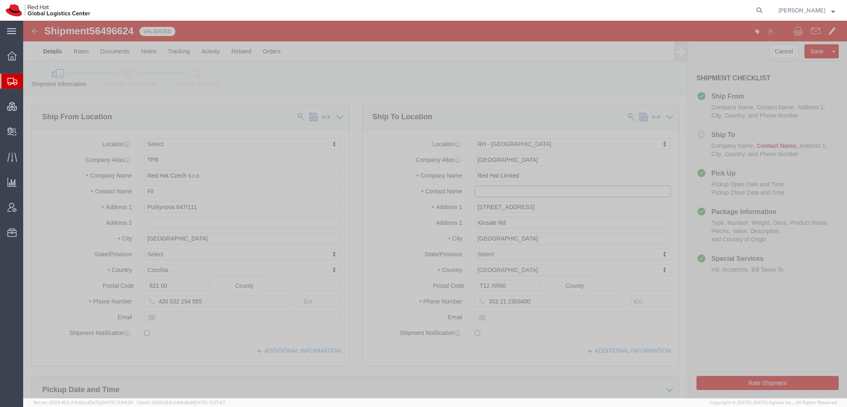
click input "text"
type input "ak;ljfd;sdjf"
click button "Rate Shipment"
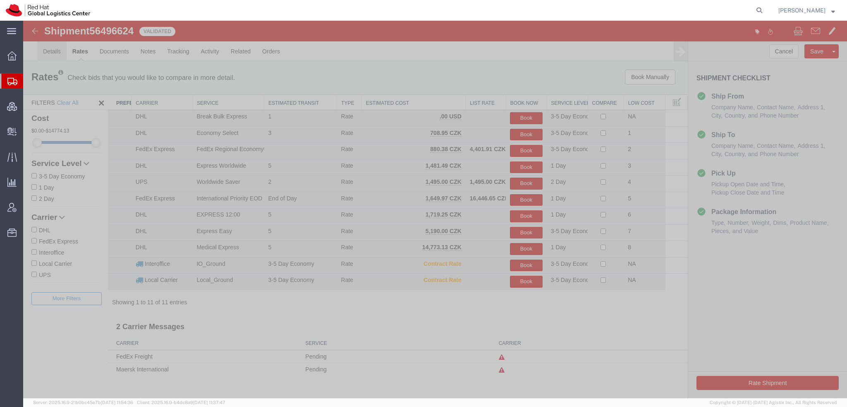
click at [46, 47] on link "Details" at bounding box center [51, 51] width 29 height 20
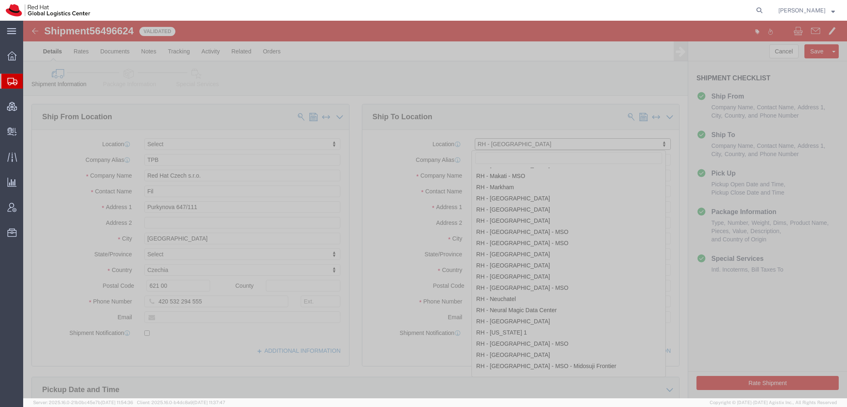
scroll to position [825, 0]
select select "37988"
type input "[GEOGRAPHIC_DATA]"
type input "Red Hat GmbH"
type input "[PERSON_NAME]-Ring 12"
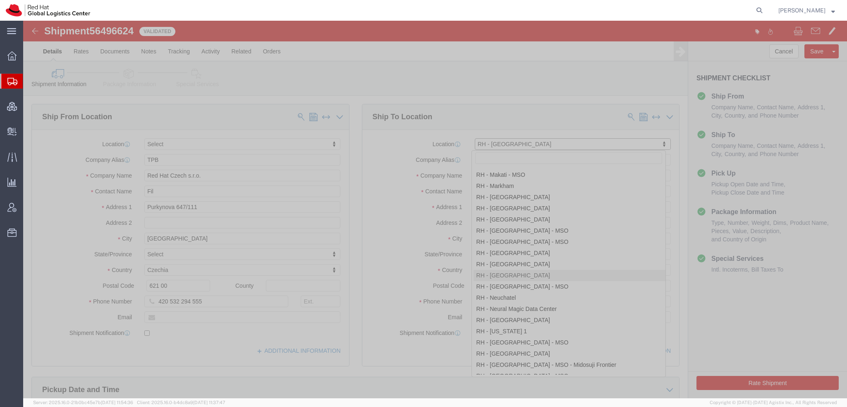
type input "Technopark II"
type input "[GEOGRAPHIC_DATA]"
select select "DE"
type input "85630"
type input "49 89 205071 0"
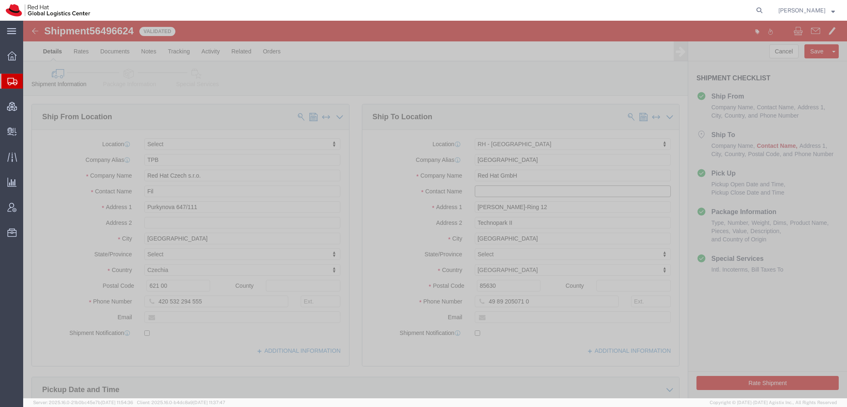
click input "text"
type input "a;sjkdk;[PERSON_NAME];"
click button "Rate Shipment"
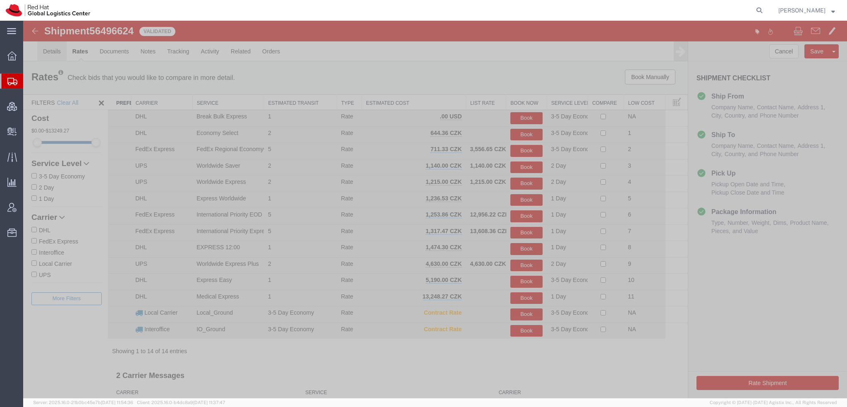
click at [50, 46] on link "Details" at bounding box center [51, 51] width 29 height 20
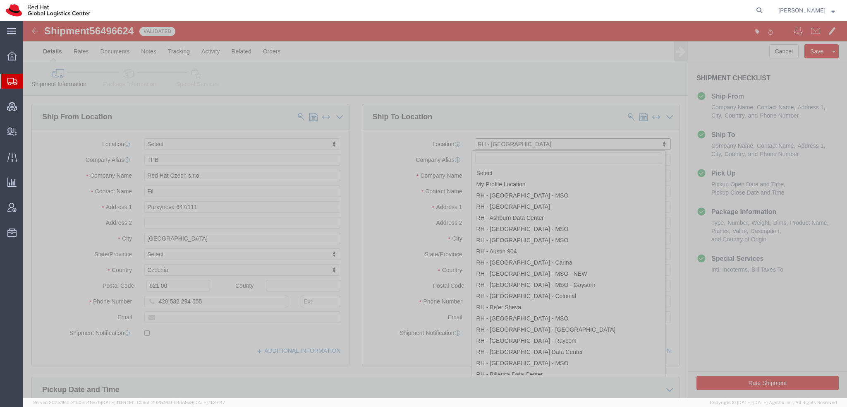
scroll to position [726, 0]
select select "37982"
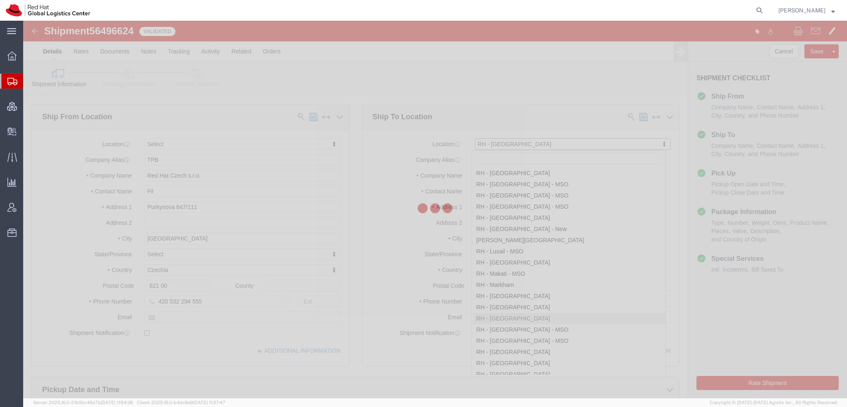
type input "[GEOGRAPHIC_DATA]"
type input "Red Hat SRL"
type input "[STREET_ADDRESS][PERSON_NAME]"
type input "[GEOGRAPHIC_DATA]"
select select "IT"
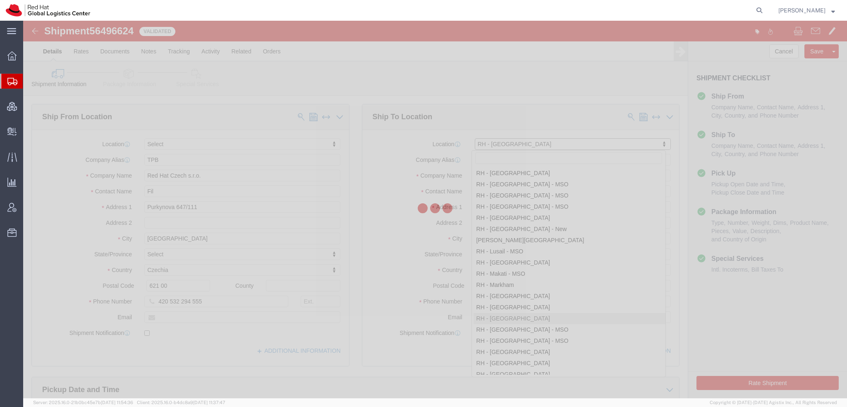
type input "20124"
type input "39 02 360 47601"
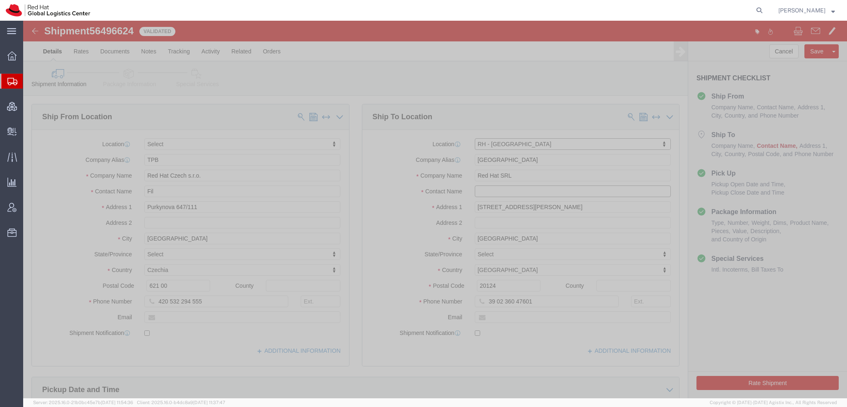
click input "text"
type input "ak;lsjfd;fas"
click button "Rate Shipment"
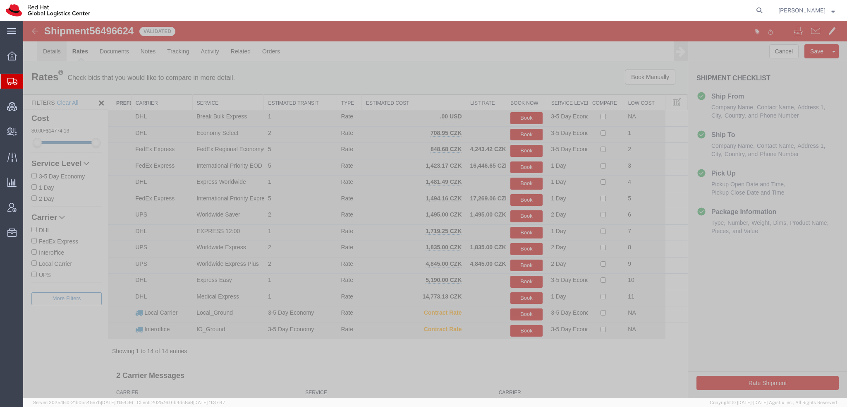
click at [46, 50] on link "Details" at bounding box center [51, 51] width 29 height 20
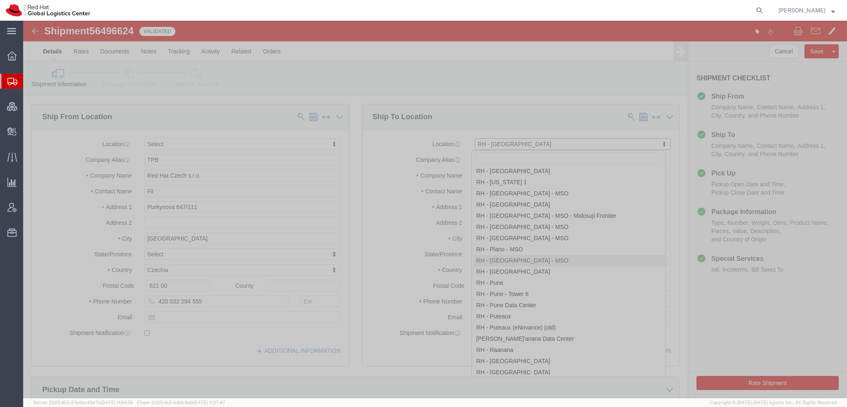
scroll to position [1001, 0]
select select "38010"
type input "PUTEAUX2"
type input "Red Hat France SARL"
type input "Immeuble Defense Plaza, 8th Floor"
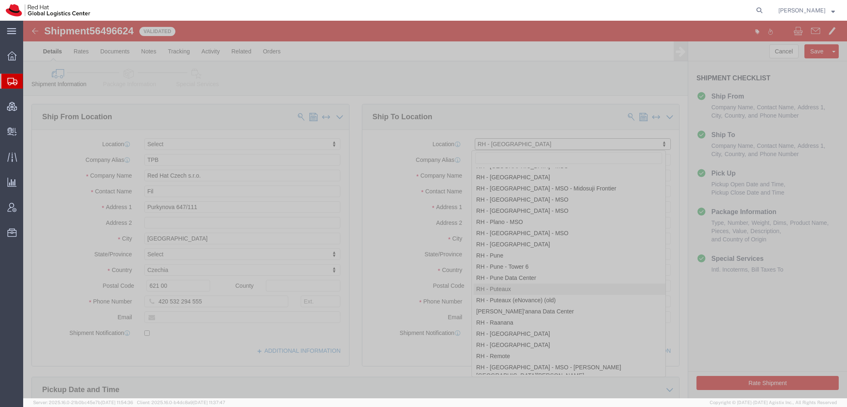
type input "[STREET_ADDRESS] Lefoullon"
type input "PUTEAUX"
select select "FR"
type input "92800"
type input "[PHONE_NUMBER]"
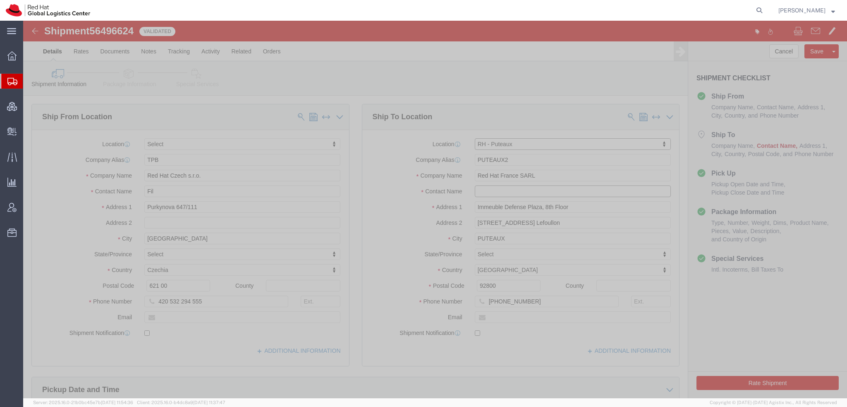
click input "text"
type input ";kadjskf;d"
click button "Rate Shipment"
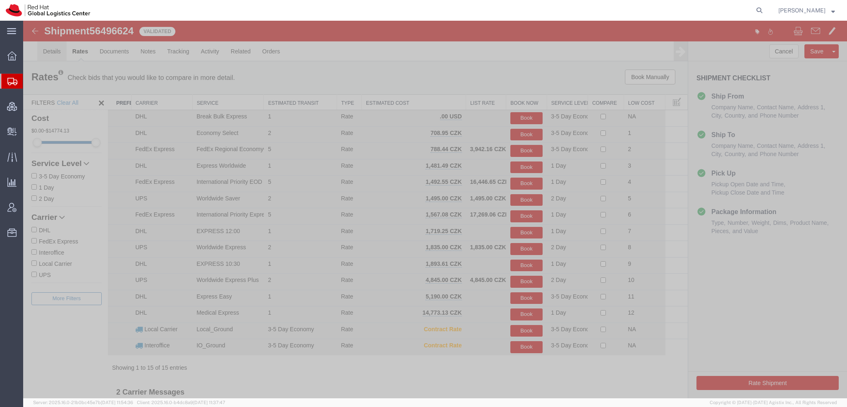
click at [53, 50] on link "Details" at bounding box center [51, 51] width 29 height 20
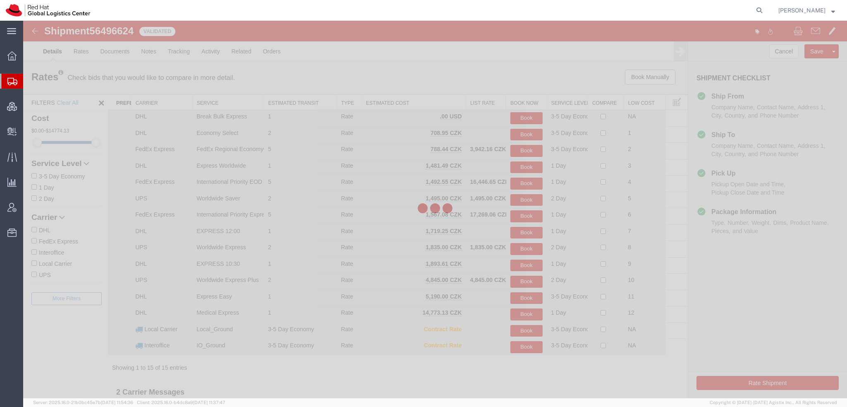
select select "38010"
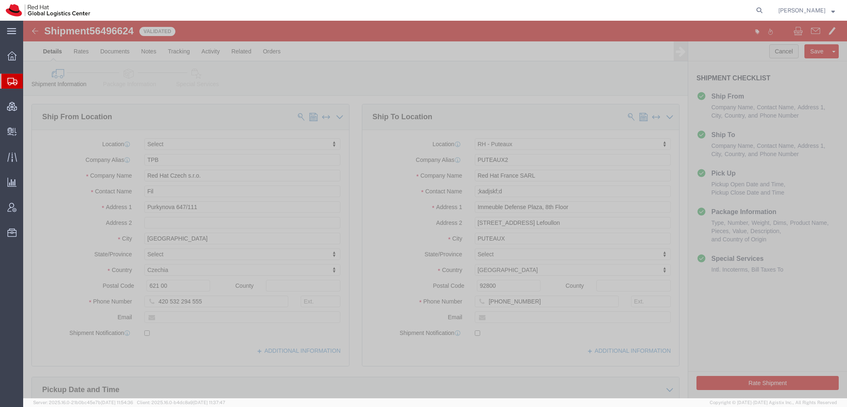
click button "Cancel"
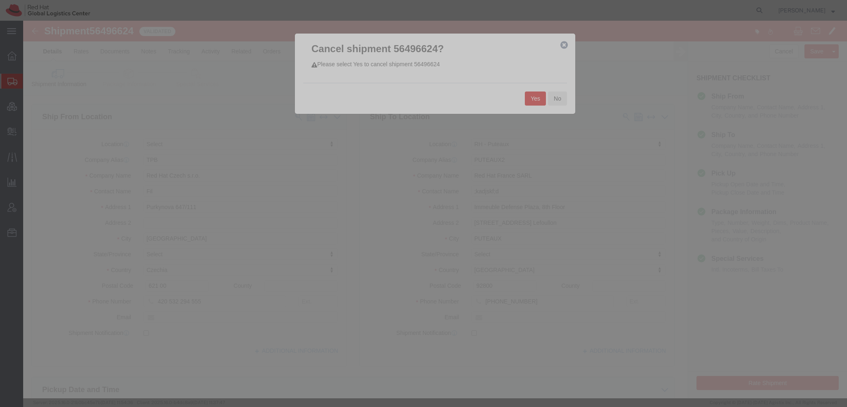
click button "Yes"
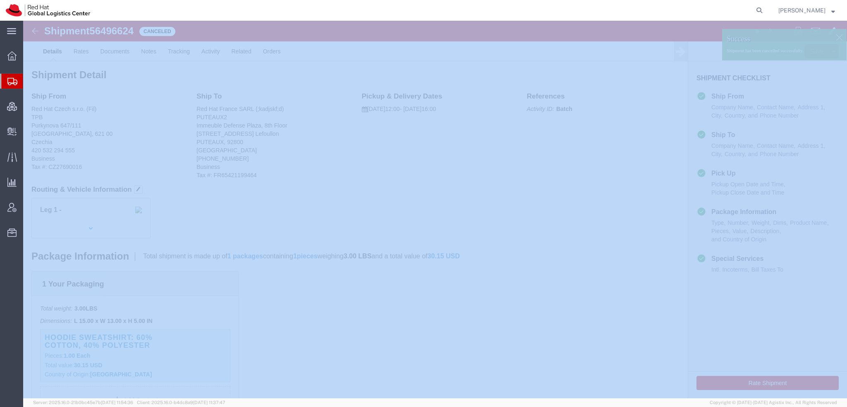
click at [0, 0] on span "Shipment Manager" at bounding box center [0, 0] width 0 height 0
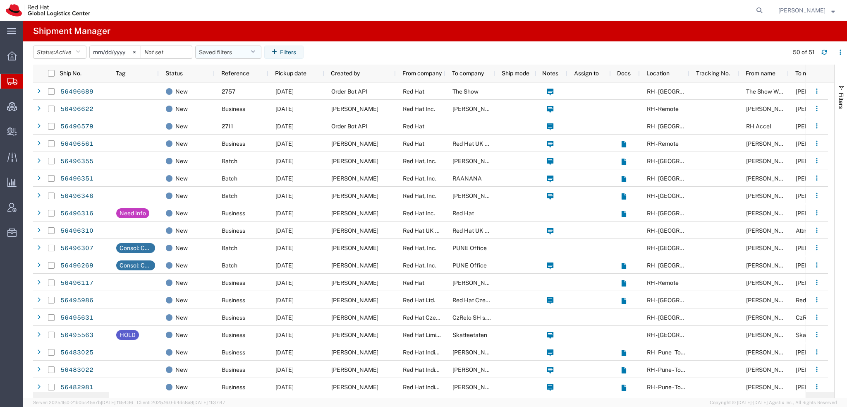
click at [255, 53] on icon "button" at bounding box center [253, 52] width 5 height 6
click at [221, 91] on span "Americas" at bounding box center [250, 88] width 108 height 15
type input "[DATE]"
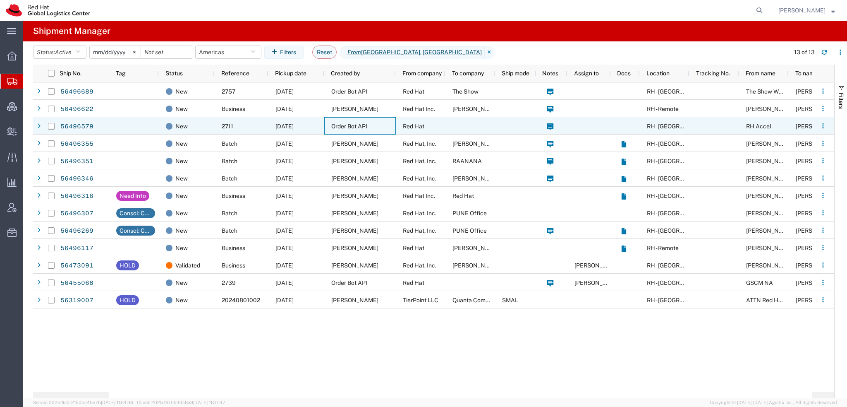
click at [372, 124] on div "Order Bot API" at bounding box center [360, 125] width 72 height 17
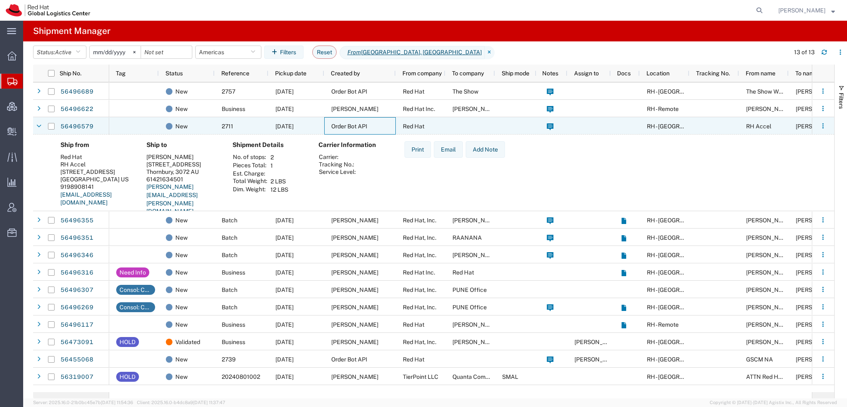
click at [372, 124] on div "Order Bot API" at bounding box center [360, 125] width 72 height 17
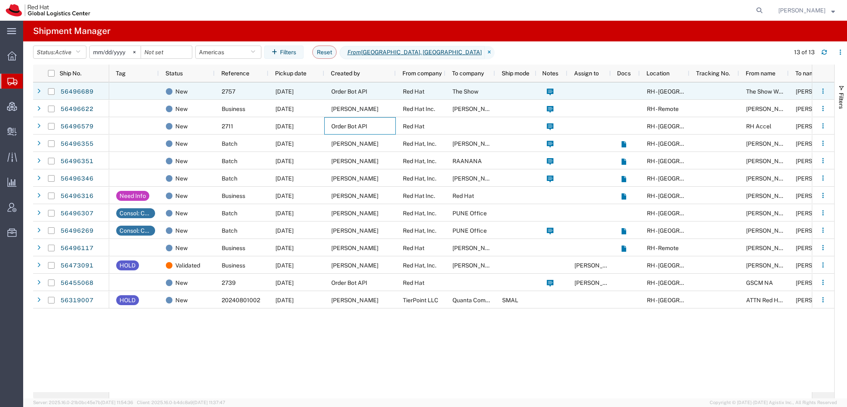
click at [411, 94] on span "Red Hat" at bounding box center [414, 91] width 22 height 7
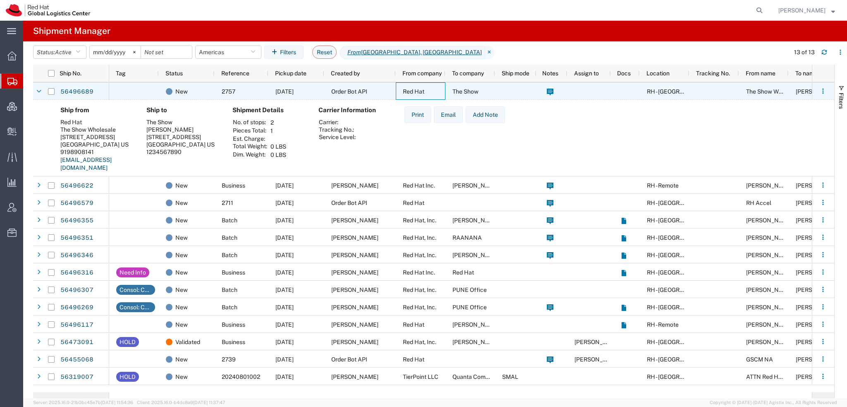
click at [411, 94] on span "Red Hat" at bounding box center [414, 91] width 22 height 7
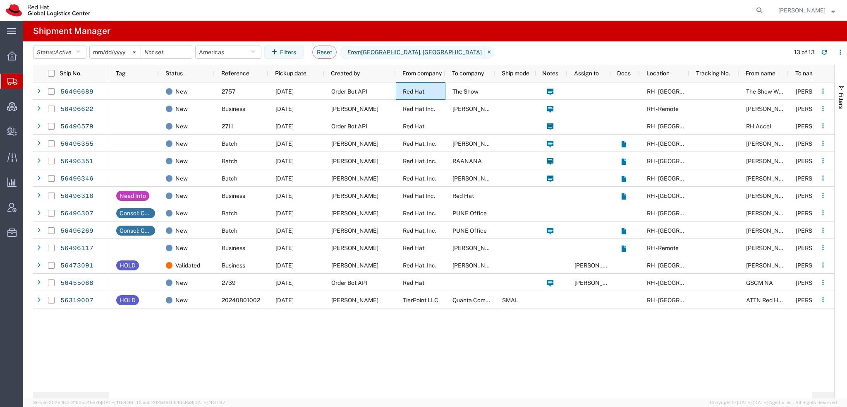
click at [831, 8] on span "[PERSON_NAME]" at bounding box center [806, 10] width 57 height 9
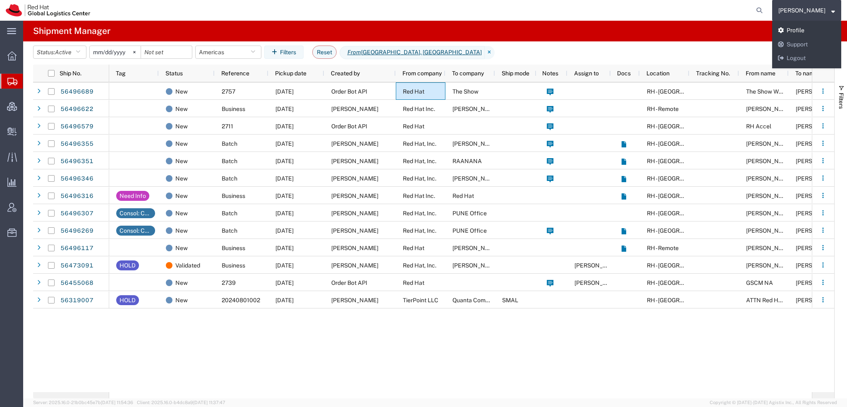
click at [811, 28] on link "Profile" at bounding box center [806, 31] width 69 height 14
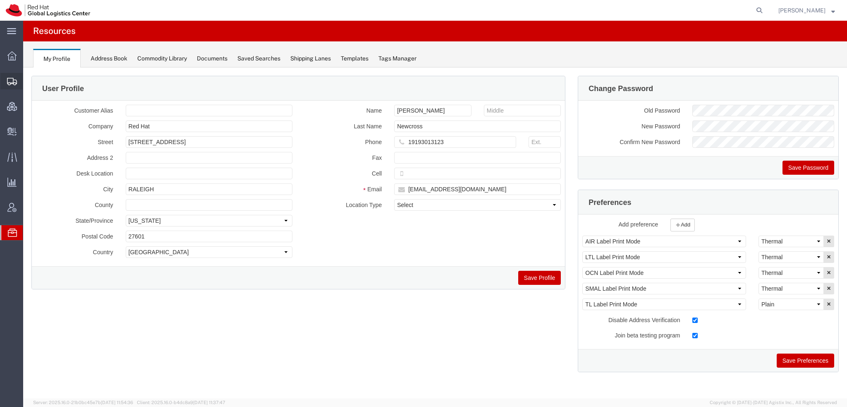
click at [0, 0] on span "Shipment Manager" at bounding box center [0, 0] width 0 height 0
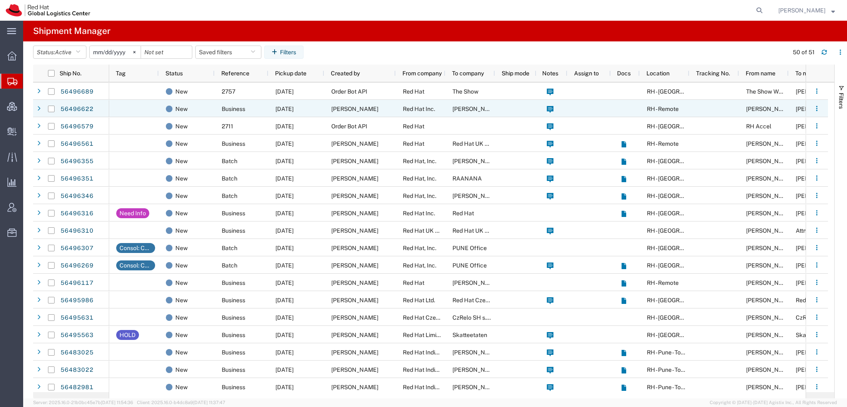
click at [349, 106] on span "[PERSON_NAME]" at bounding box center [354, 108] width 47 height 7
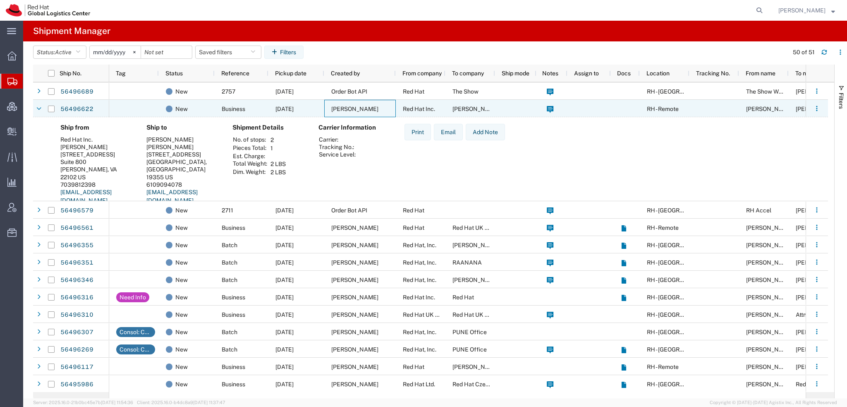
click at [349, 106] on span "[PERSON_NAME]" at bounding box center [354, 108] width 47 height 7
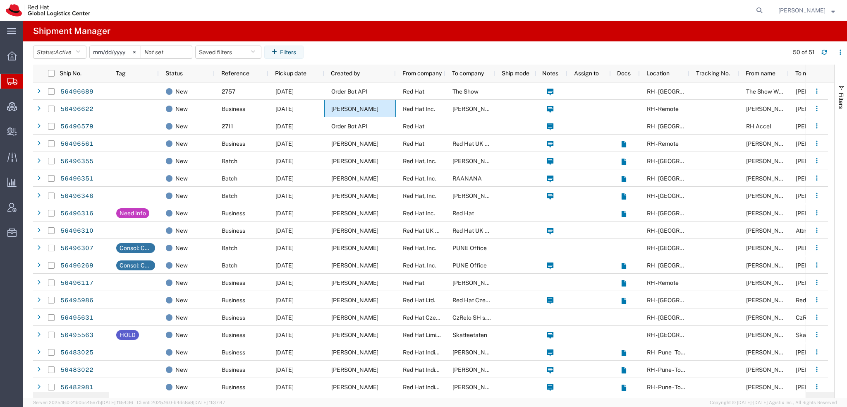
click at [821, 7] on span "[PERSON_NAME]" at bounding box center [801, 10] width 47 height 9
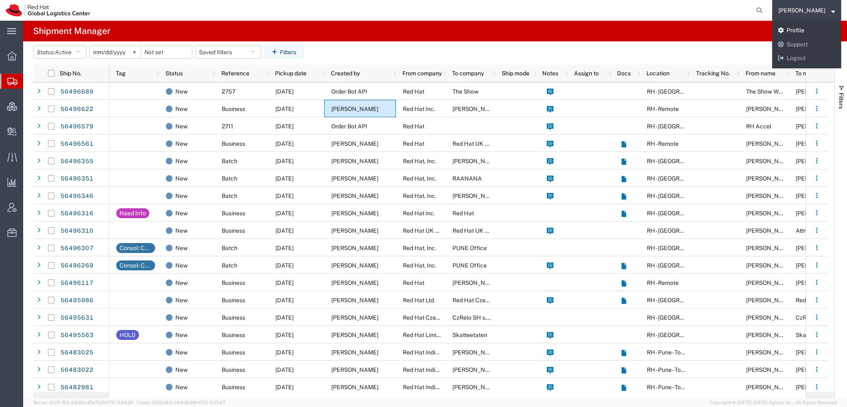
click at [812, 25] on link "Profile" at bounding box center [806, 31] width 69 height 14
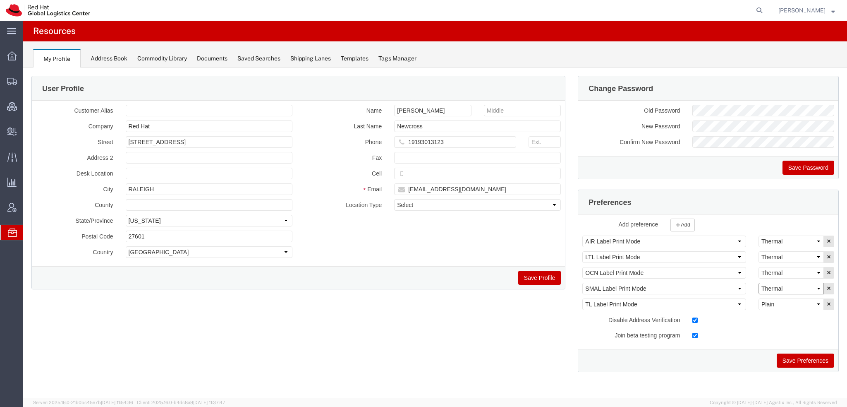
click at [795, 287] on select "Select Plain Thermal" at bounding box center [791, 289] width 65 height 12
select select "Plain"
click at [759, 283] on select "Select Plain Thermal" at bounding box center [791, 289] width 65 height 12
click at [801, 354] on button "Save Preferences" at bounding box center [805, 360] width 57 height 14
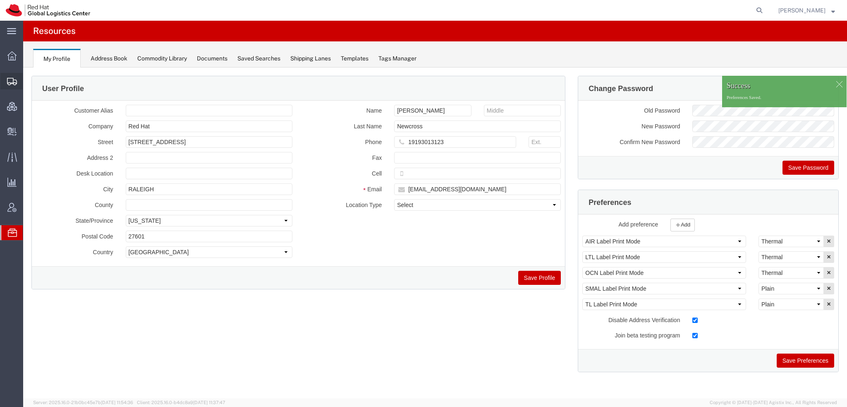
click at [0, 0] on span "Shipment Manager" at bounding box center [0, 0] width 0 height 0
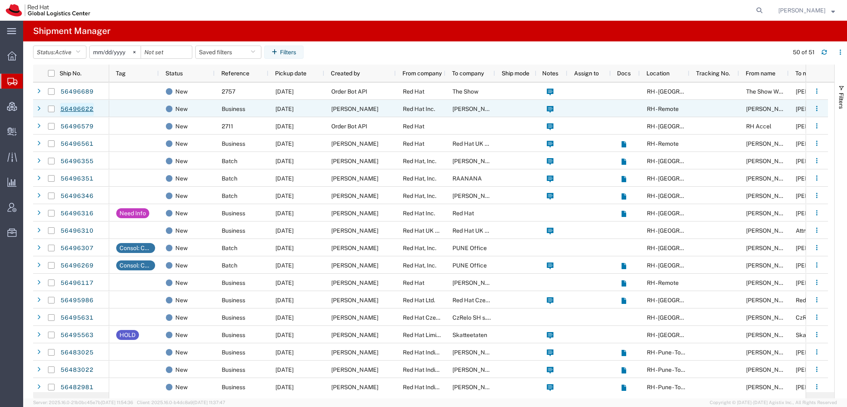
click at [76, 108] on link "56496622" at bounding box center [77, 109] width 34 height 13
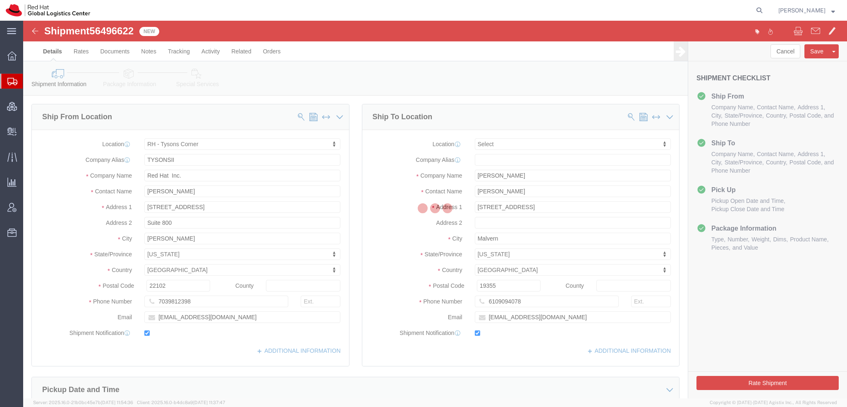
select select "38038"
select select
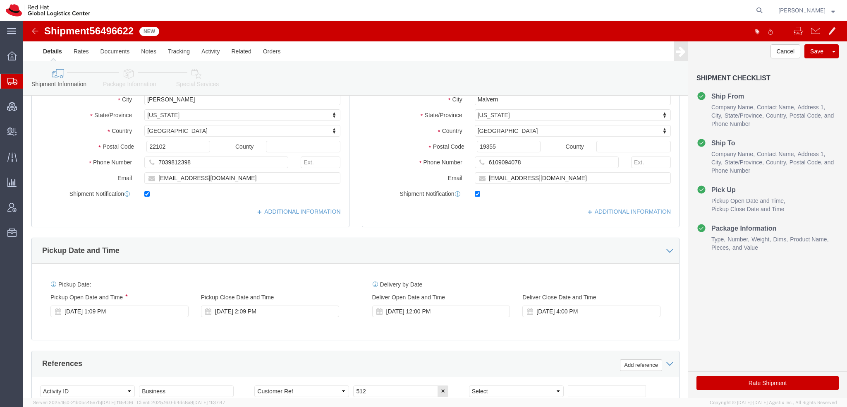
scroll to position [2, 0]
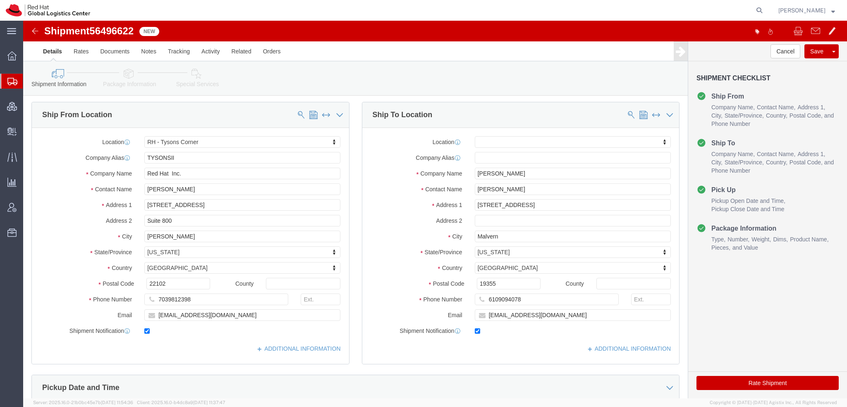
click icon
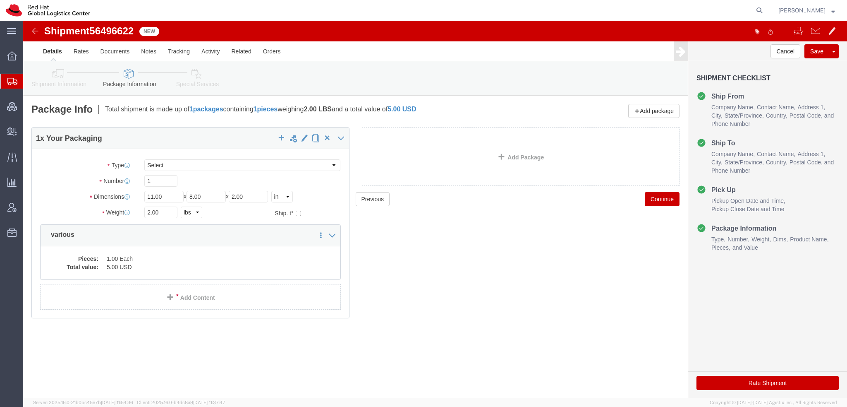
click icon
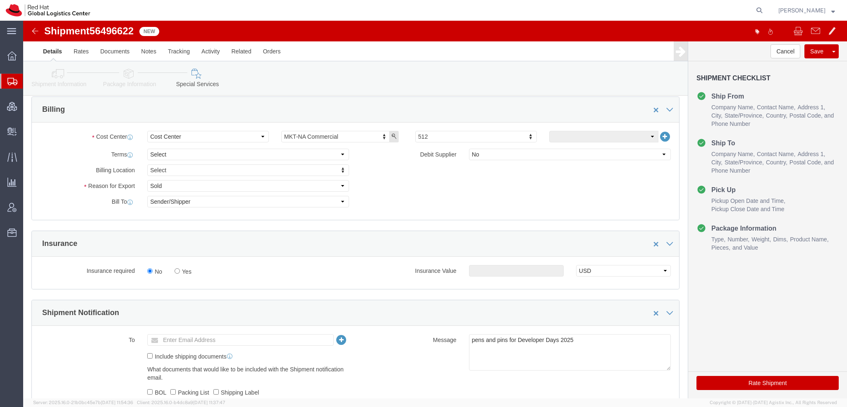
scroll to position [372, 0]
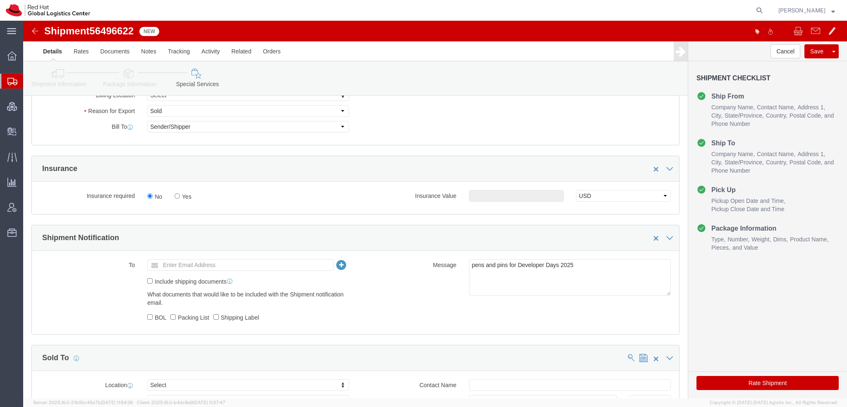
click button "Rate Shipment"
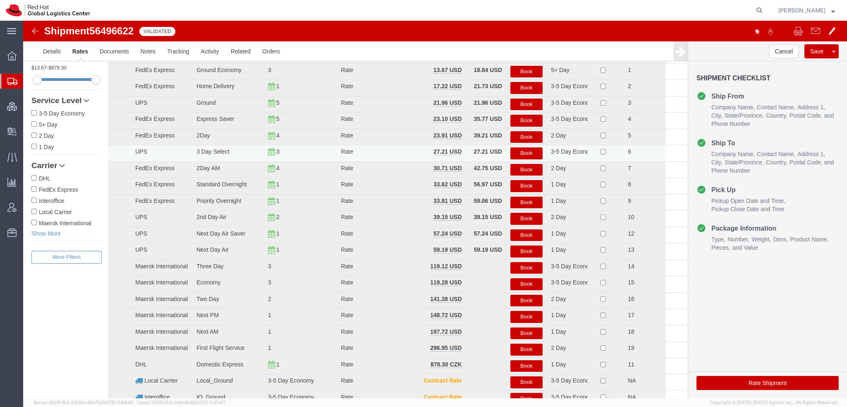
scroll to position [0, 0]
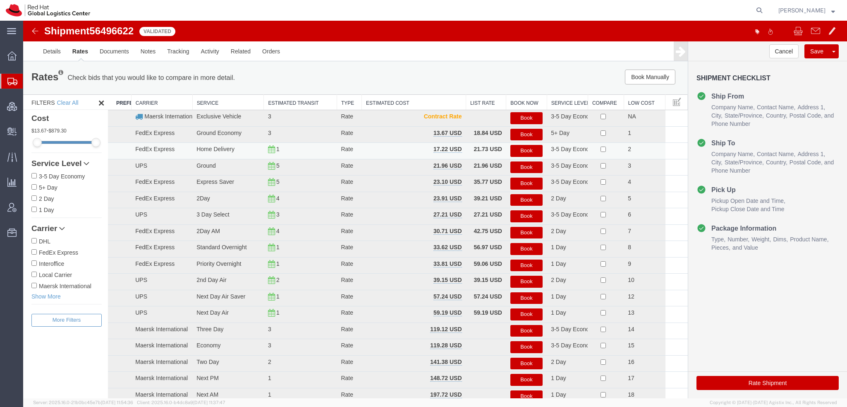
click at [518, 147] on button "Book" at bounding box center [526, 151] width 32 height 12
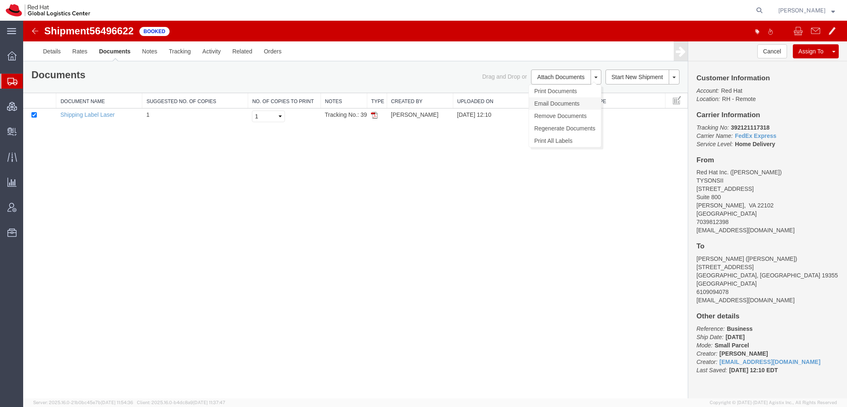
click at [554, 99] on link "Email Documents" at bounding box center [565, 103] width 72 height 12
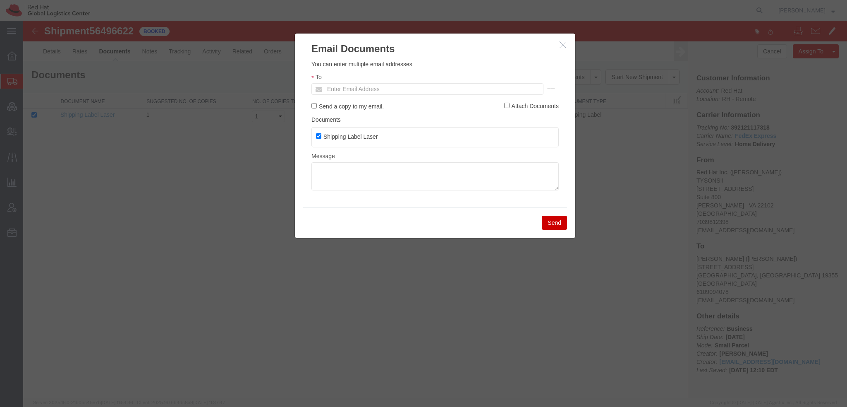
click at [457, 92] on ul "Enter Email Address" at bounding box center [427, 89] width 232 height 12
type input "lburwell"
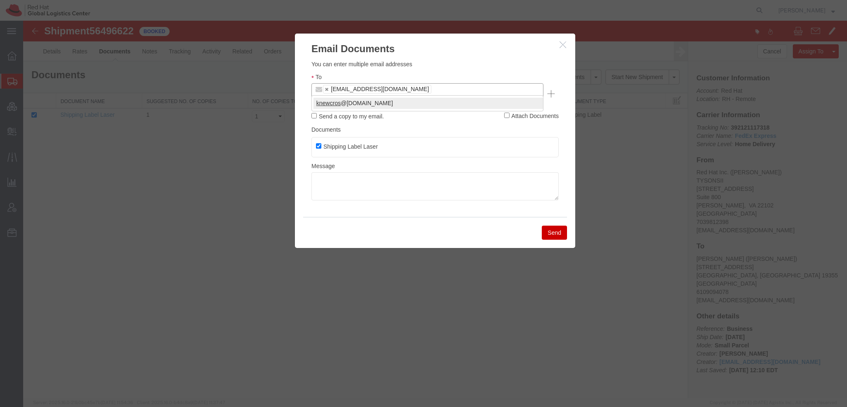
type input "knewcros"
click at [559, 225] on button "Send" at bounding box center [554, 232] width 25 height 14
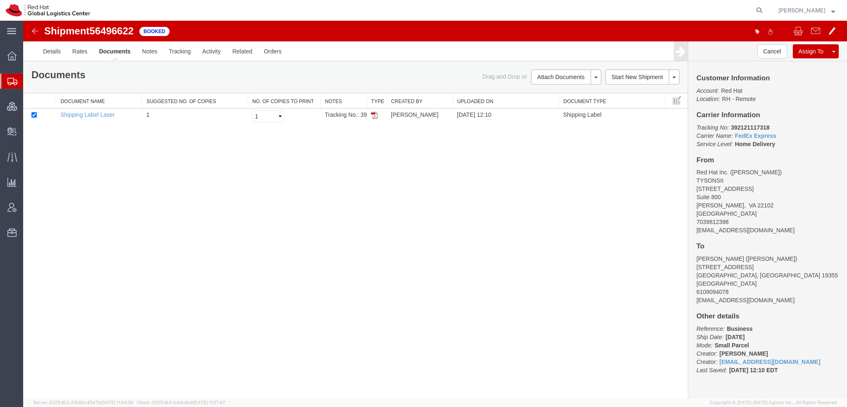
click at [0, 0] on span "Shipment Manager" at bounding box center [0, 0] width 0 height 0
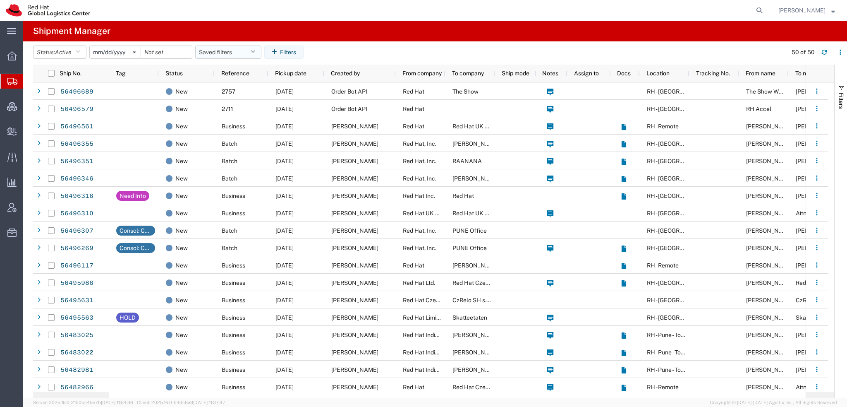
click at [253, 48] on button "Saved filters" at bounding box center [228, 51] width 66 height 13
click at [218, 89] on span "Americas" at bounding box center [250, 88] width 108 height 15
type input "[DATE]"
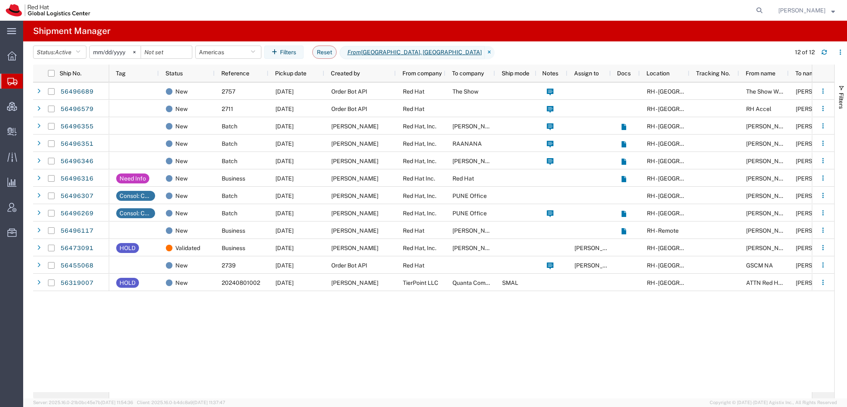
click at [818, 11] on span "[PERSON_NAME]" at bounding box center [801, 10] width 47 height 9
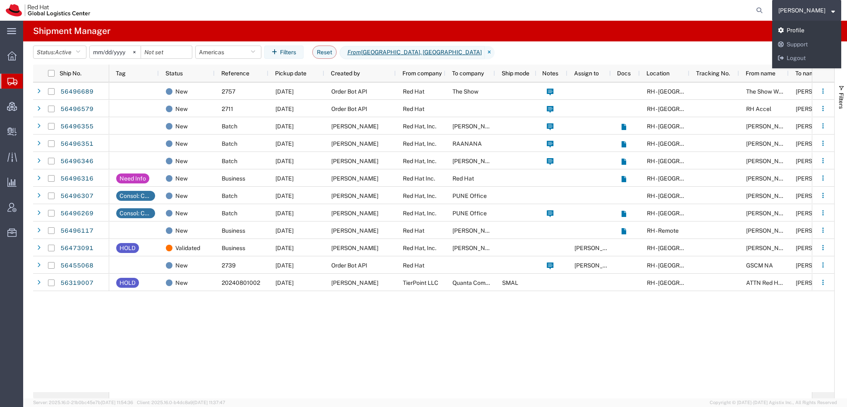
click at [810, 32] on link "Profile" at bounding box center [806, 31] width 69 height 14
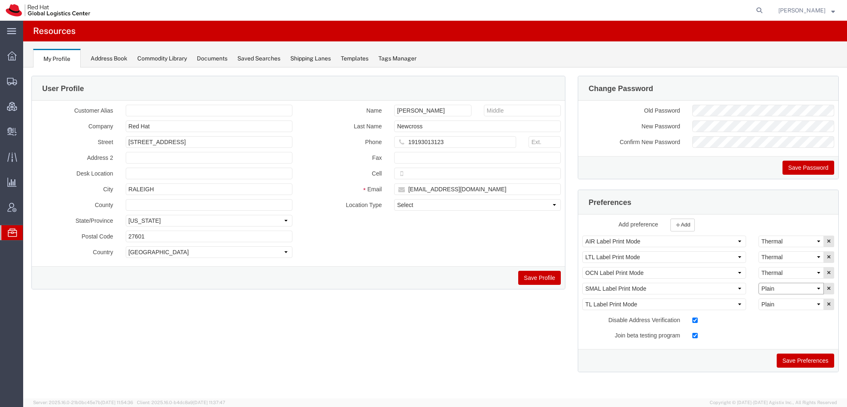
click at [774, 289] on select "Select Plain Thermal" at bounding box center [791, 289] width 65 height 12
select select "Thermal"
click at [759, 283] on select "Select Plain Thermal" at bounding box center [791, 289] width 65 height 12
click at [802, 360] on button "Save Preferences" at bounding box center [805, 360] width 57 height 14
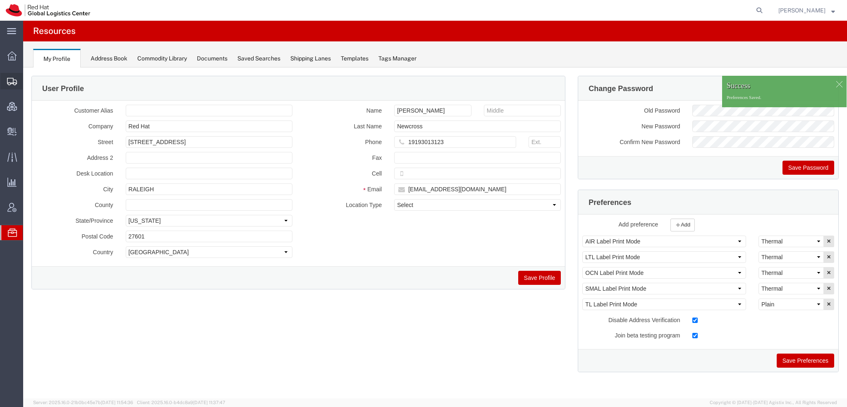
click at [0, 0] on span "Shipment Manager" at bounding box center [0, 0] width 0 height 0
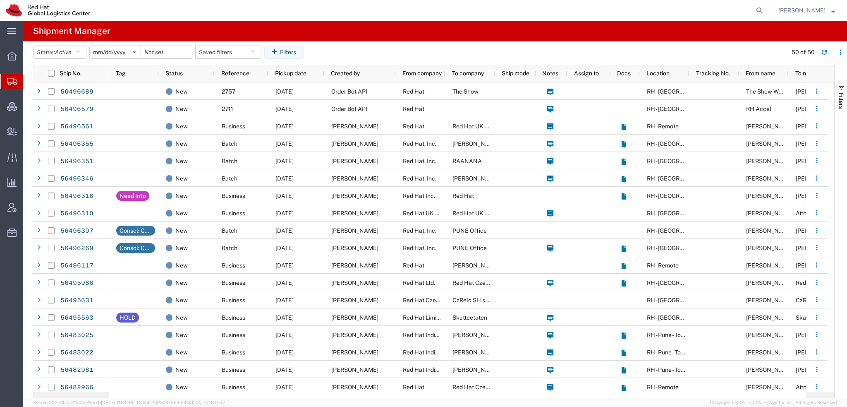
click at [826, 8] on span "[PERSON_NAME]" at bounding box center [801, 10] width 47 height 9
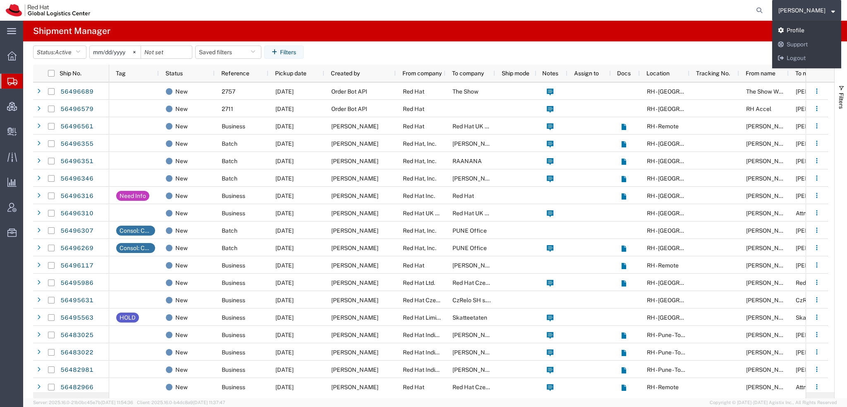
click at [816, 32] on link "Profile" at bounding box center [806, 31] width 69 height 14
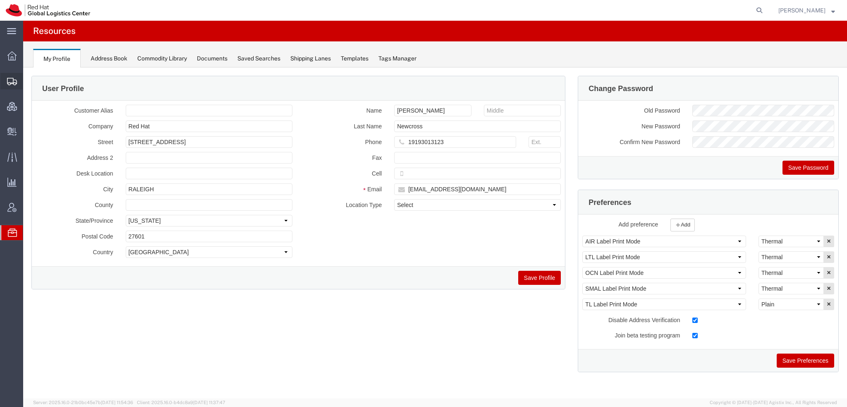
click at [0, 0] on span "Shipment Manager" at bounding box center [0, 0] width 0 height 0
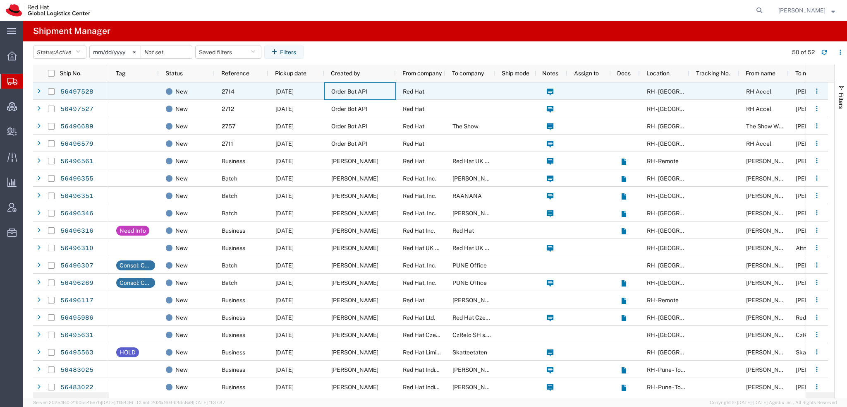
click at [393, 91] on div "Order Bot API" at bounding box center [360, 90] width 72 height 17
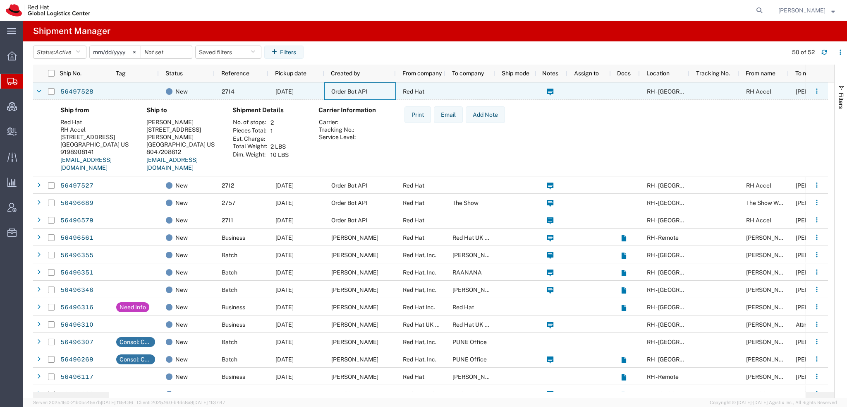
click at [393, 91] on div "Order Bot API" at bounding box center [360, 90] width 72 height 17
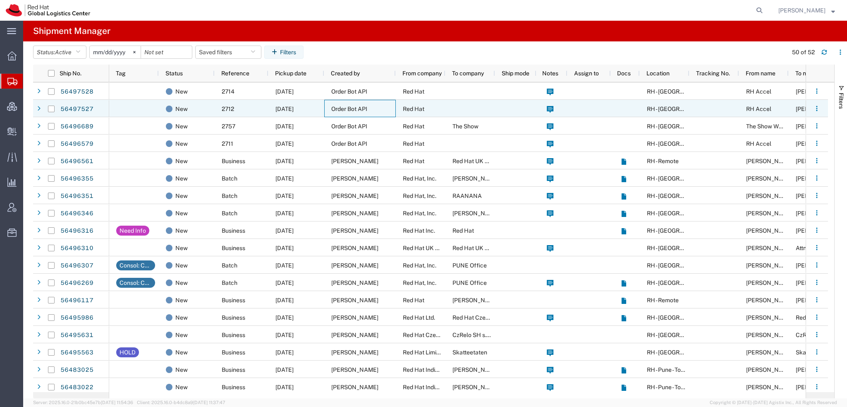
click at [388, 105] on div "Order Bot API" at bounding box center [360, 108] width 72 height 17
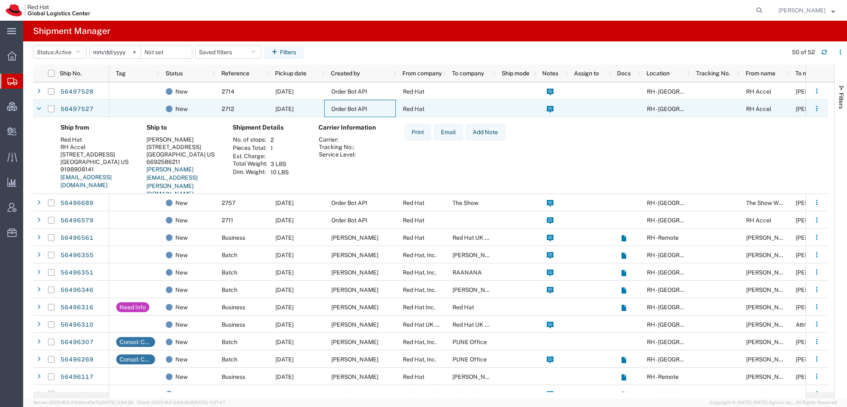
click at [388, 105] on div "Order Bot API" at bounding box center [360, 108] width 72 height 17
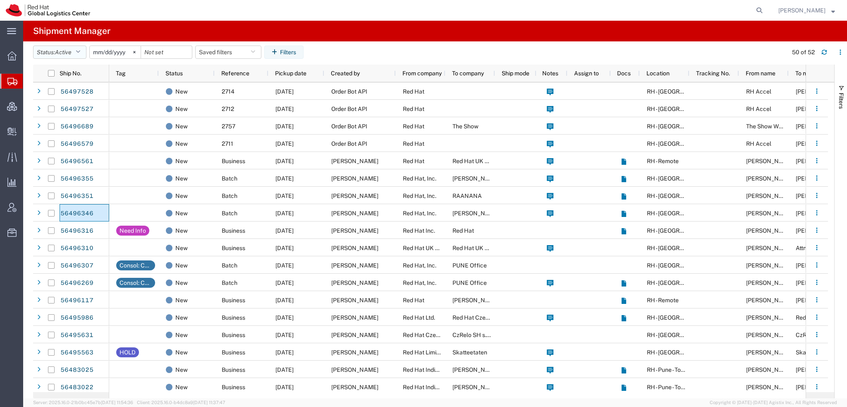
click at [84, 50] on button "Status: Active" at bounding box center [59, 51] width 53 height 13
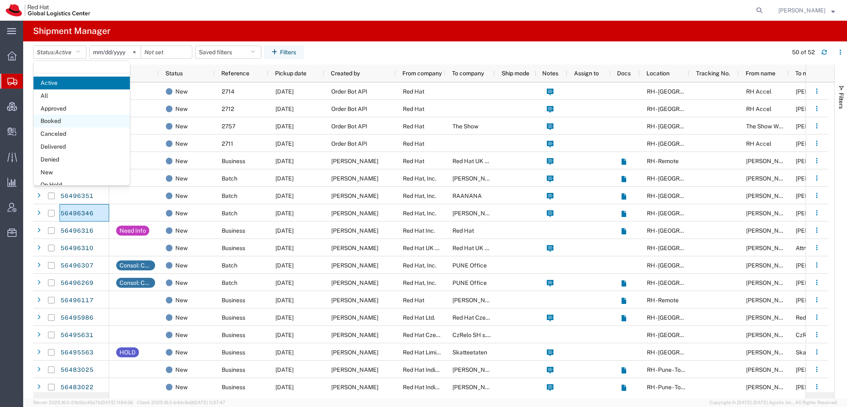
click at [51, 124] on span "Booked" at bounding box center [82, 121] width 96 height 13
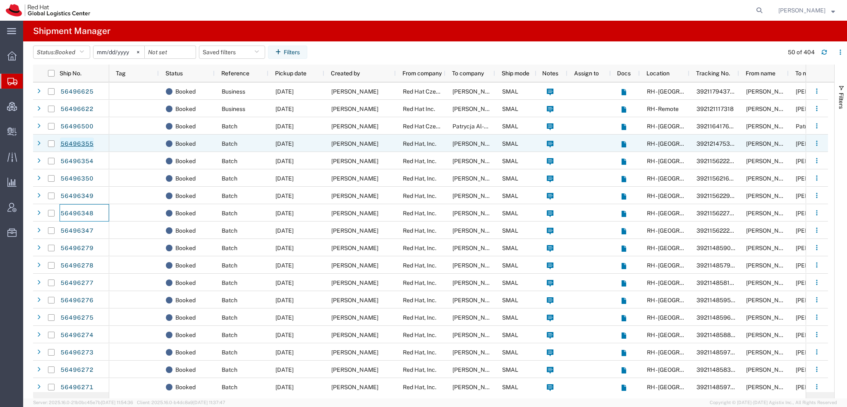
click at [86, 140] on link "56496355" at bounding box center [77, 143] width 34 height 13
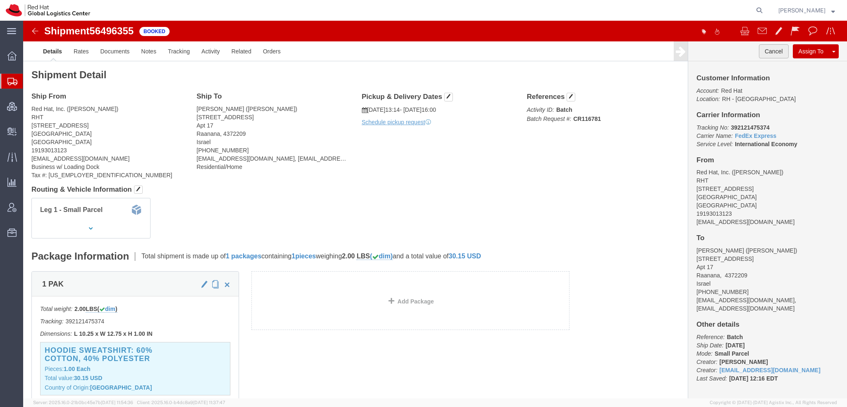
click button "Cancel"
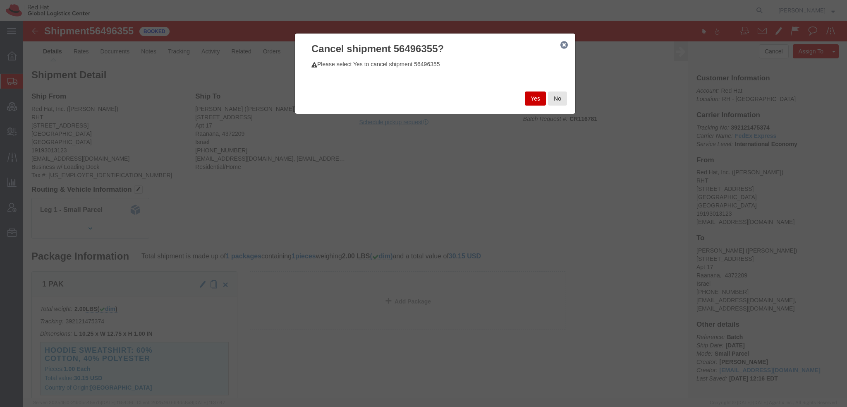
click button "Yes"
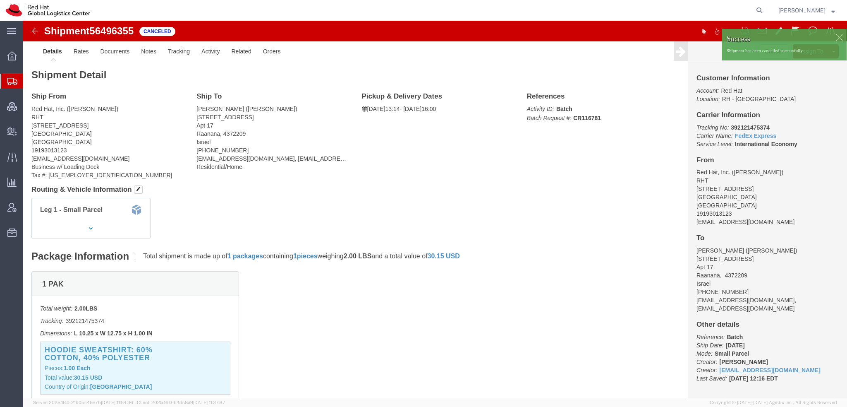
click div
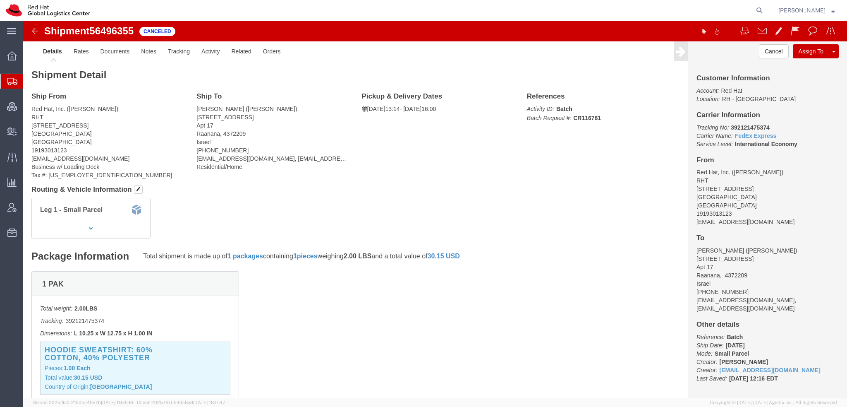
click body "Shipment 56496355 Canceled Details Rates Documents Notes Tracking Activity Rela…"
click link "Clone Shipment"
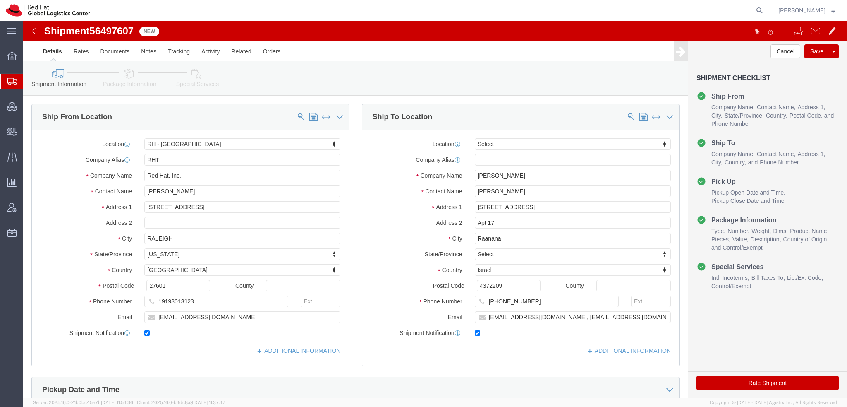
select select "38014"
select select
click icon
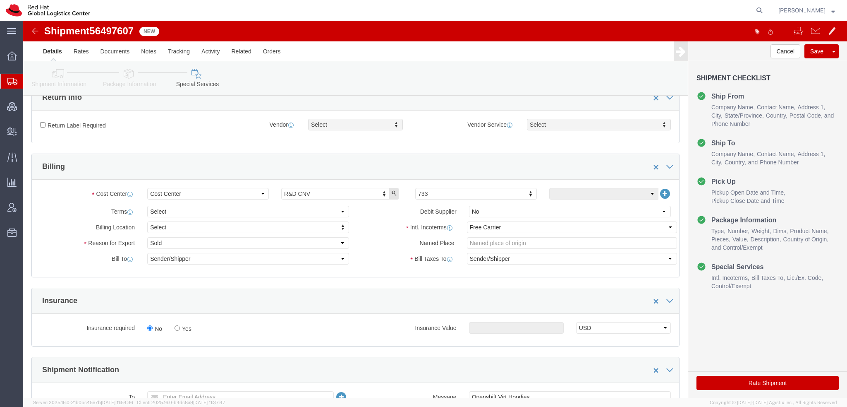
scroll to position [290, 0]
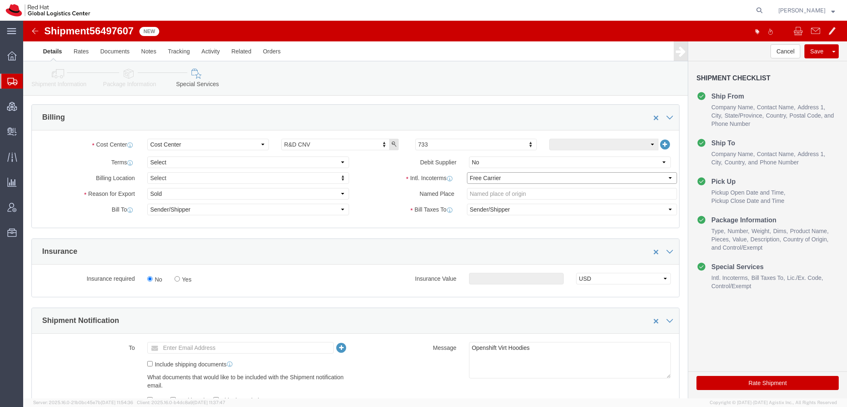
click select "Select Carriage Insurance Paid Carriage Paid To Cost and Freight Cost Insurance…"
select select "DDP"
click select "Select Carriage Insurance Paid Carriage Paid To Cost and Freight Cost Insurance…"
click select "Select Gift Personal Effects Repair/Warranty Return Sample Sold Temporary/Not S…"
select select "GIFT"
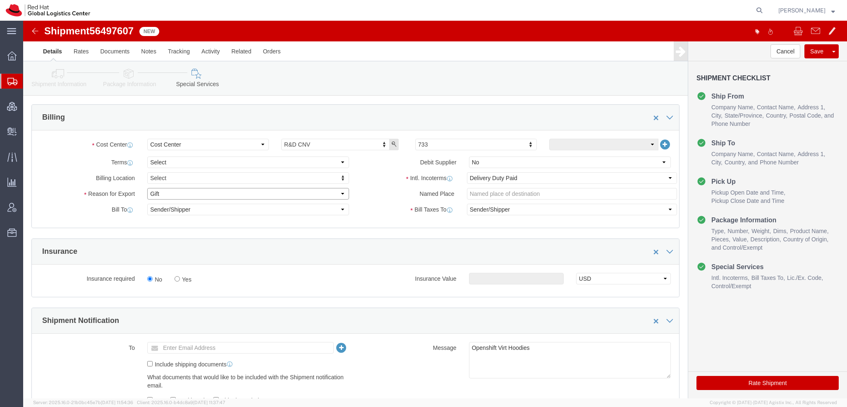
click select "Select Gift Personal Effects Repair/Warranty Return Sample Sold Temporary/Not S…"
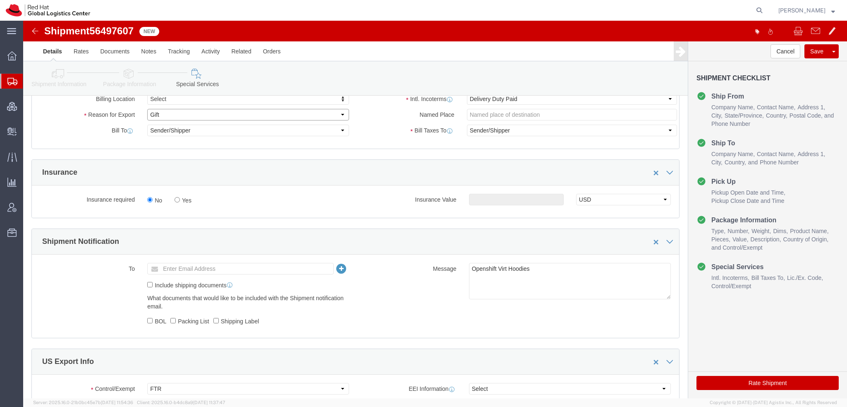
scroll to position [203, 0]
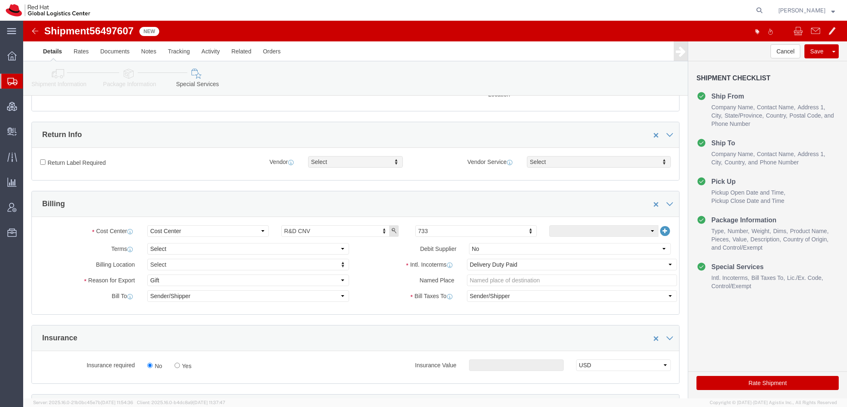
click button "Rate Shipment"
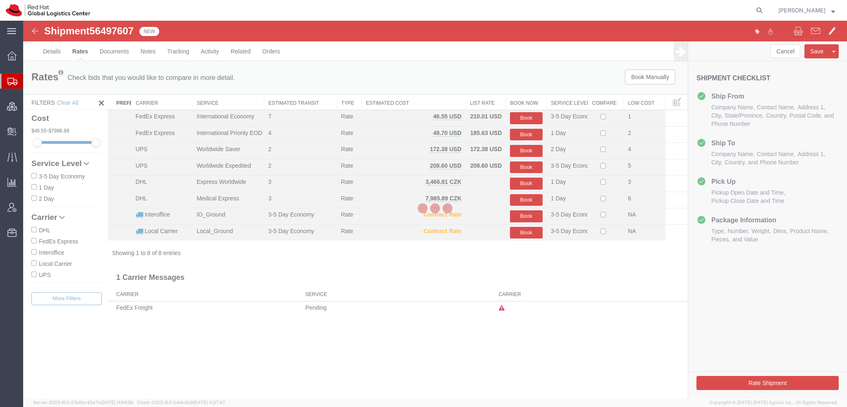
scroll to position [0, 0]
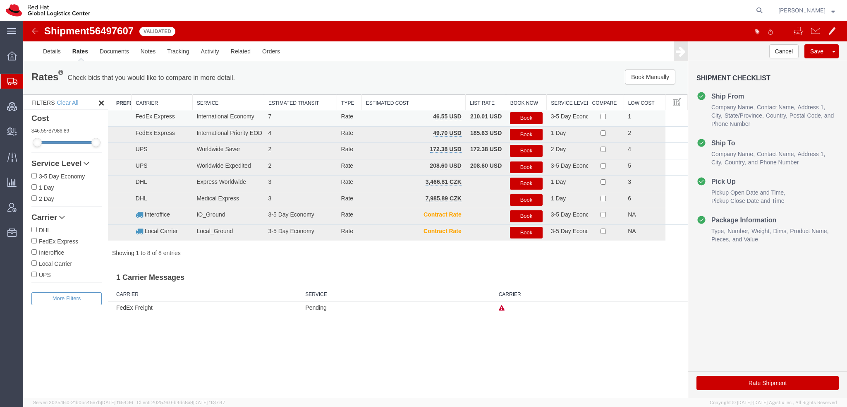
click at [527, 120] on button "Book" at bounding box center [526, 118] width 32 height 12
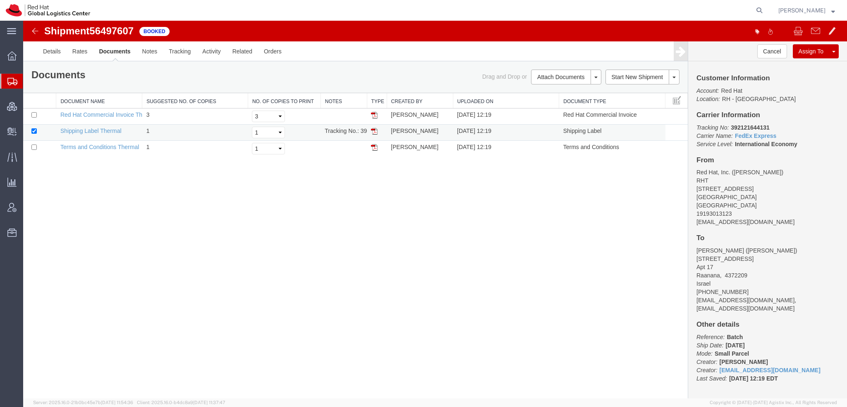
click at [374, 130] on img at bounding box center [374, 131] width 7 height 7
click at [0, 0] on span "Shipment Manager" at bounding box center [0, 0] width 0 height 0
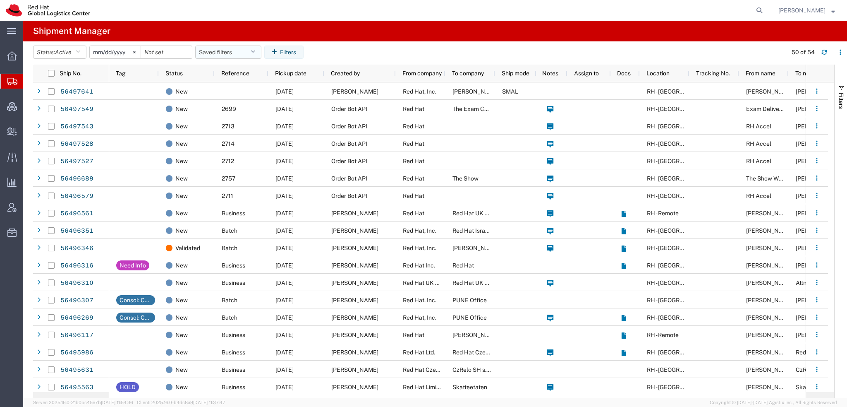
click at [260, 52] on button "Saved filters" at bounding box center [228, 51] width 66 height 13
click at [220, 89] on span "Americas" at bounding box center [250, 88] width 108 height 15
type input "[DATE]"
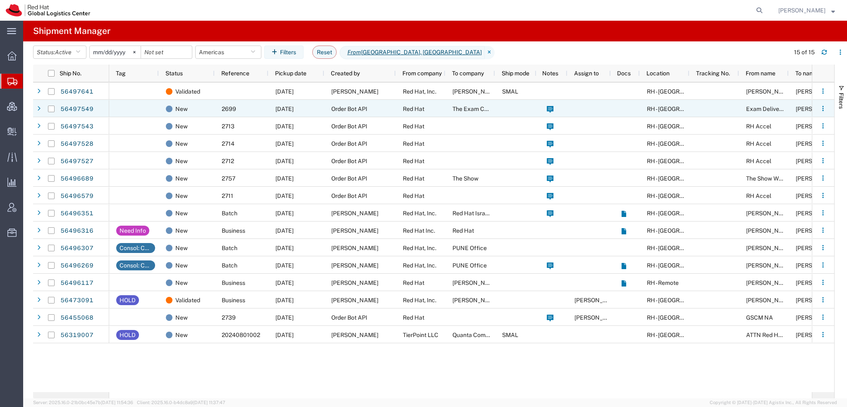
click at [445, 110] on div "Red Hat" at bounding box center [421, 108] width 50 height 17
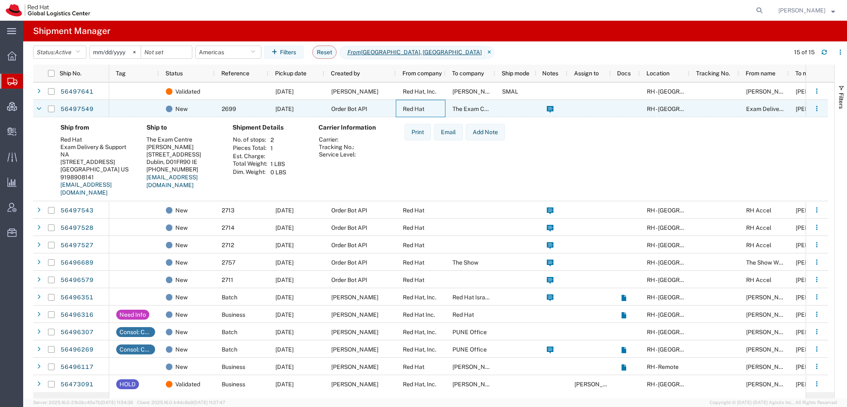
click at [445, 110] on div "Red Hat" at bounding box center [421, 108] width 50 height 17
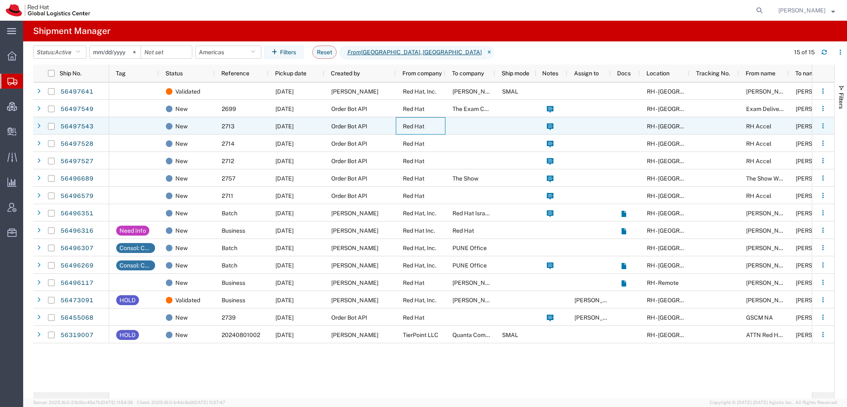
click at [406, 124] on span "Red Hat" at bounding box center [414, 126] width 22 height 7
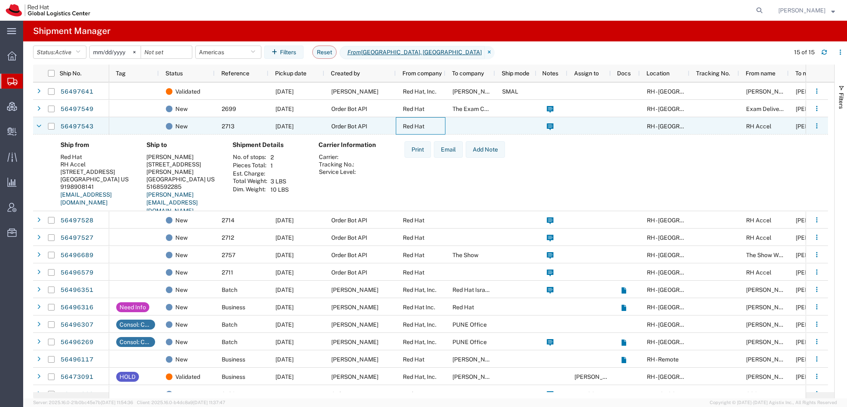
click at [406, 124] on span "Red Hat" at bounding box center [414, 126] width 22 height 7
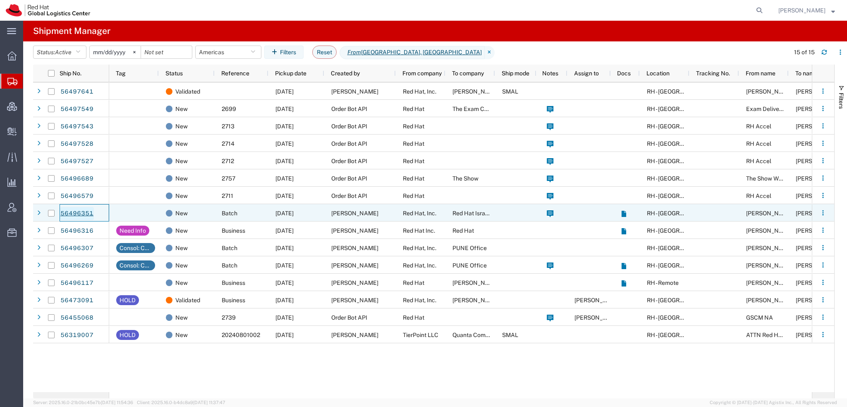
click at [80, 210] on link "56496351" at bounding box center [77, 213] width 34 height 13
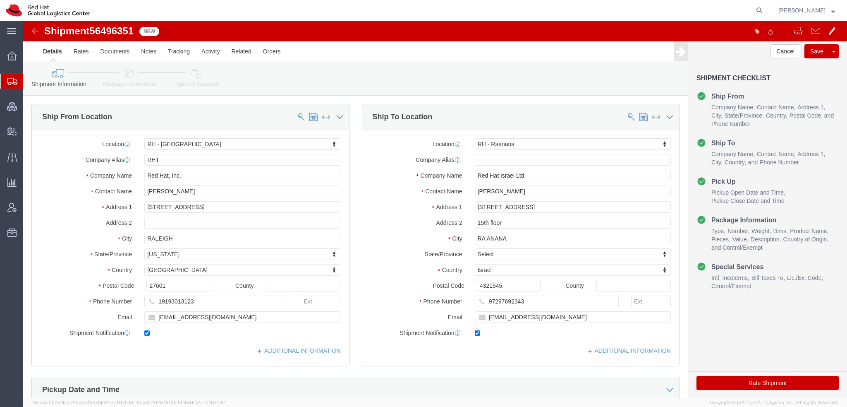
select select "38014"
select select "61972"
click icon
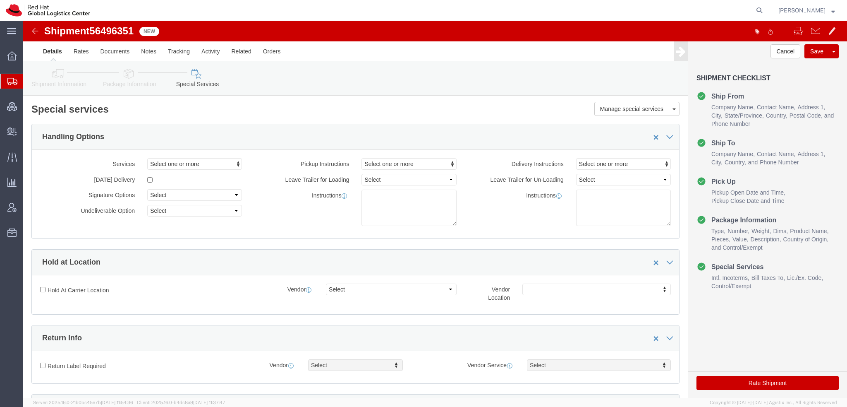
click icon
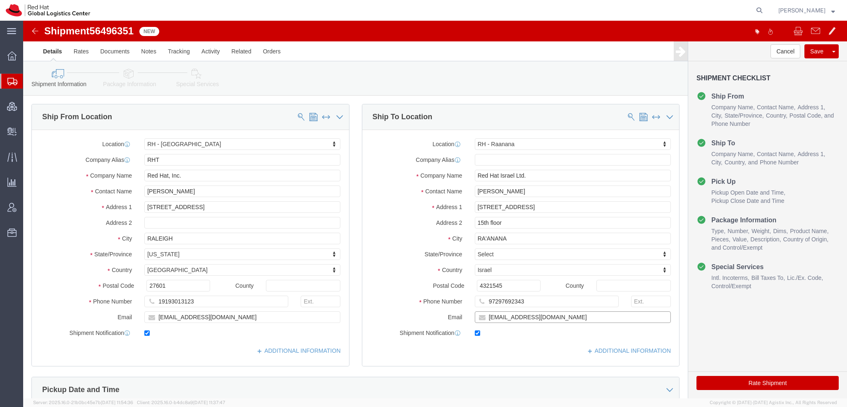
click input "ibezukh@redhat.com"
type input "ibezukh@redhat.com, emealogistics@redhat.com"
click icon
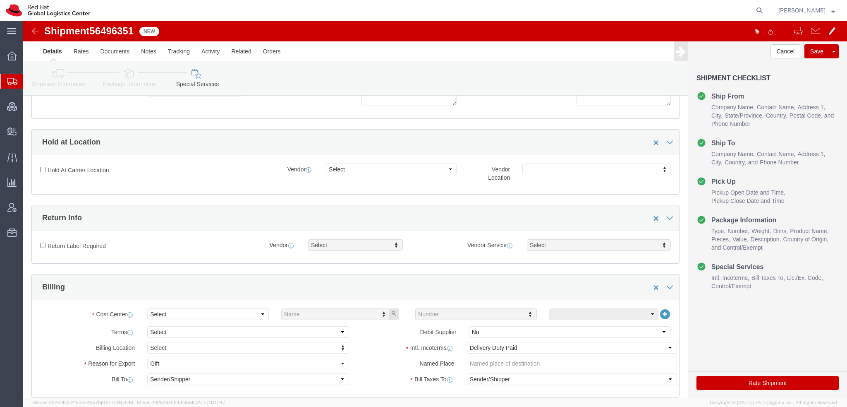
scroll to position [290, 0]
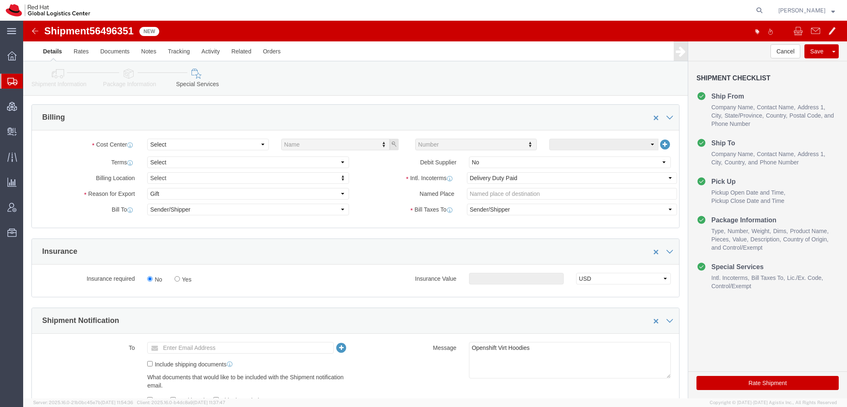
click div "Cost Center Select Buyer Cost Center Department Operations Number Order Number …"
click select "Select Buyer Cost Center Department Operations Number Order Number Sales Person"
select select "COSTCENTER"
click select "Select Buyer Cost Center Department Operations Number Order Number Sales Person"
type input "733"
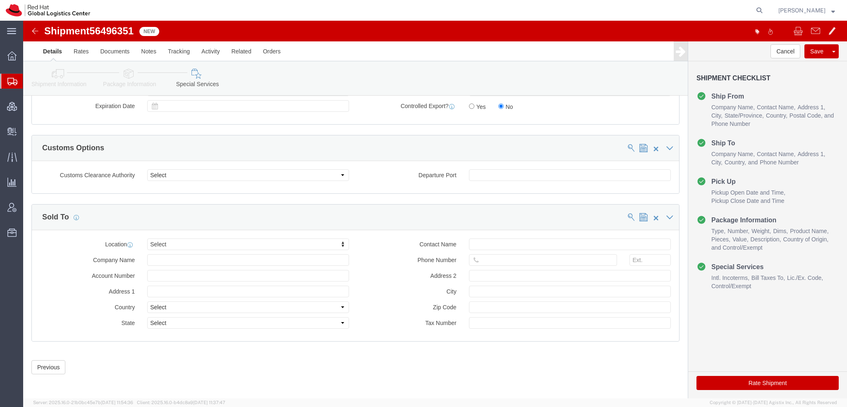
scroll to position [699, 0]
click button "Rate Shipment"
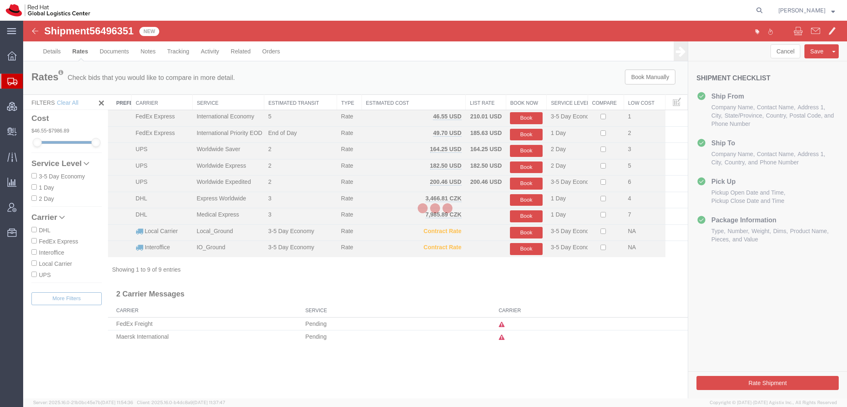
scroll to position [0, 0]
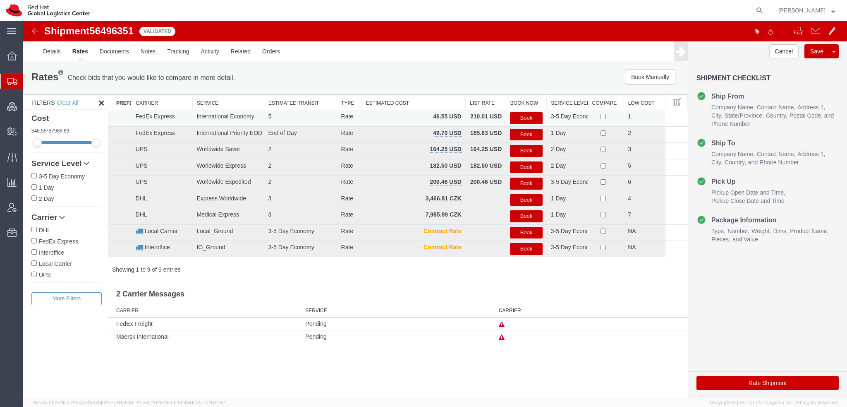
click at [521, 118] on button "Book" at bounding box center [526, 118] width 32 height 12
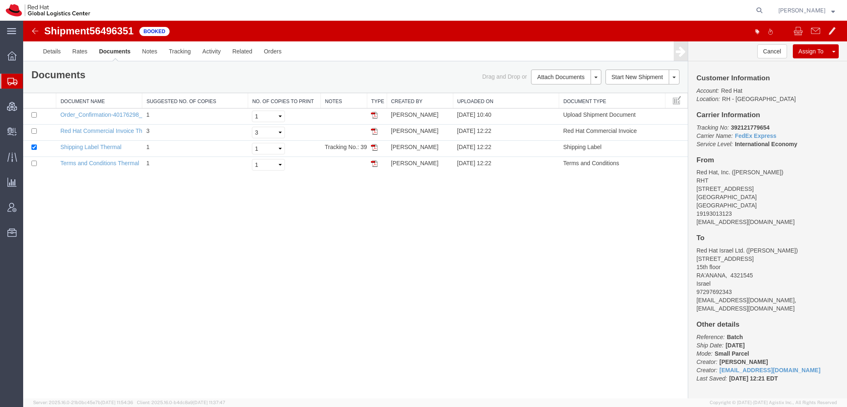
drag, startPoint x: 374, startPoint y: 147, endPoint x: 350, endPoint y: 51, distance: 98.9
click at [374, 147] on img at bounding box center [374, 147] width 7 height 7
click at [0, 0] on span "Shipment Manager" at bounding box center [0, 0] width 0 height 0
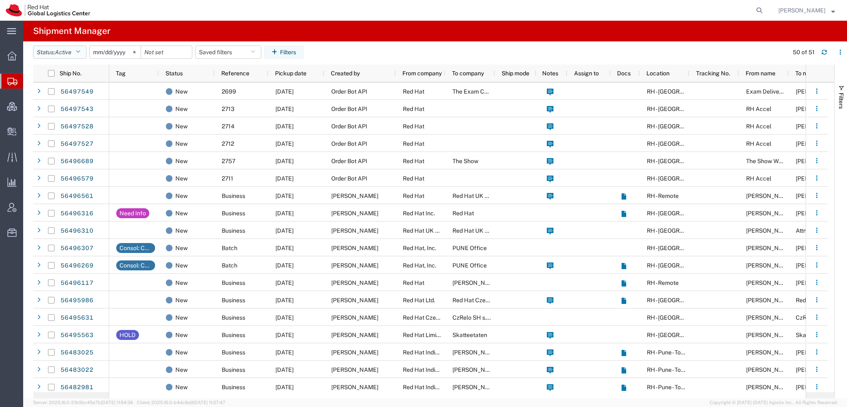
click at [84, 54] on button "Status: Active" at bounding box center [59, 51] width 53 height 13
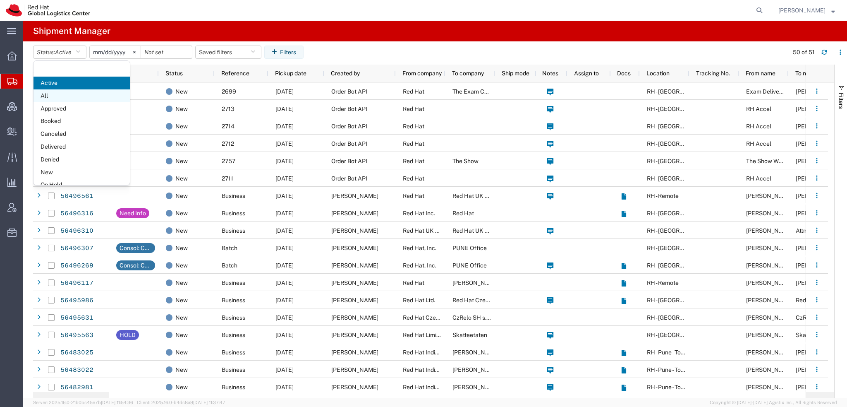
click at [55, 97] on span "All" at bounding box center [82, 95] width 96 height 13
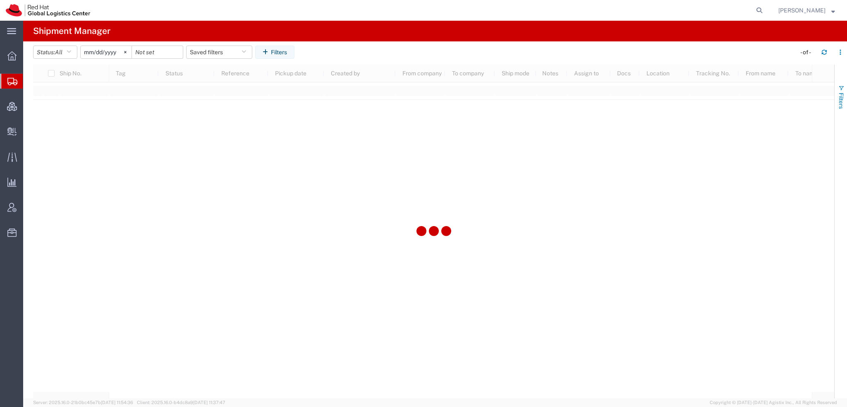
click at [841, 94] on span "Filters" at bounding box center [841, 101] width 7 height 16
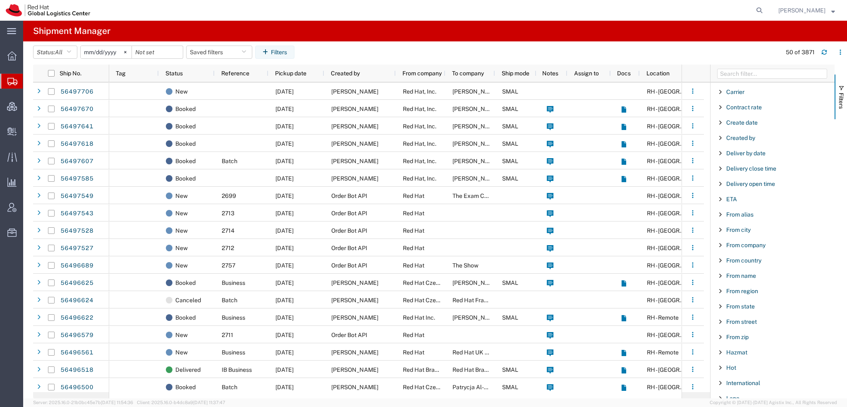
scroll to position [182, 0]
click at [758, 196] on span "From country" at bounding box center [743, 198] width 35 height 7
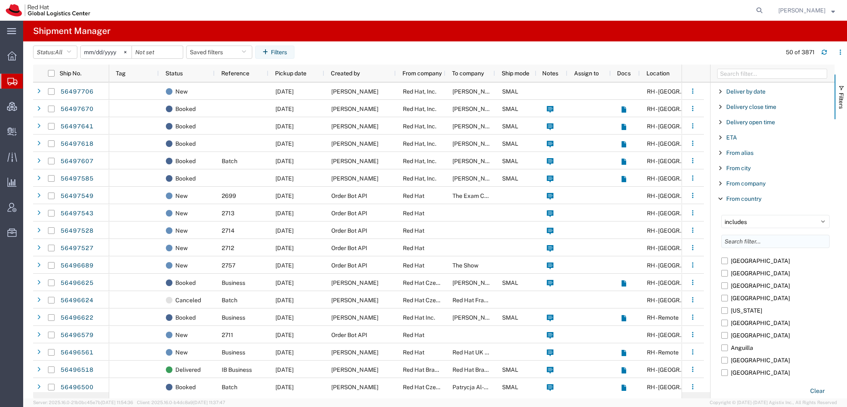
click at [757, 239] on input "Filter List 66 Filters" at bounding box center [775, 241] width 108 height 13
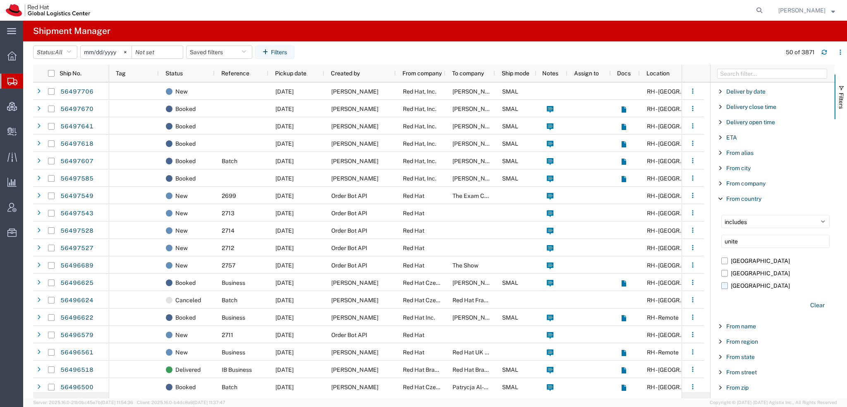
type input "unite"
click at [724, 284] on label "[GEOGRAPHIC_DATA]" at bounding box center [775, 285] width 108 height 12
click at [0, 0] on input "[GEOGRAPHIC_DATA]" at bounding box center [0, 0] width 0 height 0
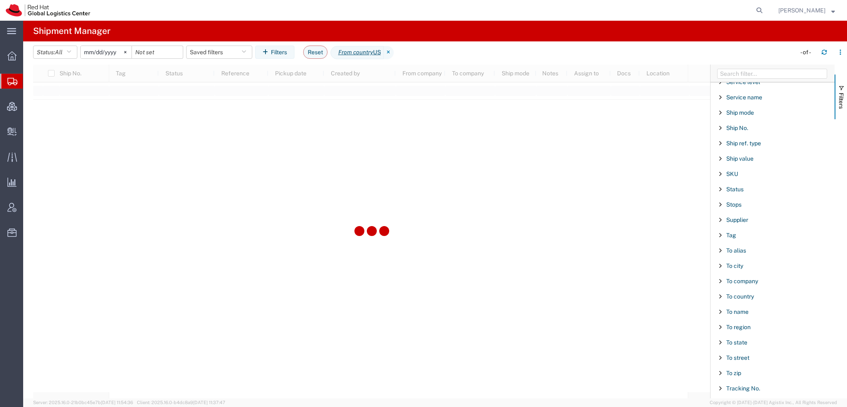
scroll to position [779, 0]
click at [731, 292] on span "To country" at bounding box center [740, 295] width 28 height 7
click at [738, 331] on input "Filter List 66 Filters" at bounding box center [775, 337] width 108 height 13
type input "china"
click at [725, 353] on label "[GEOGRAPHIC_DATA]" at bounding box center [775, 357] width 108 height 12
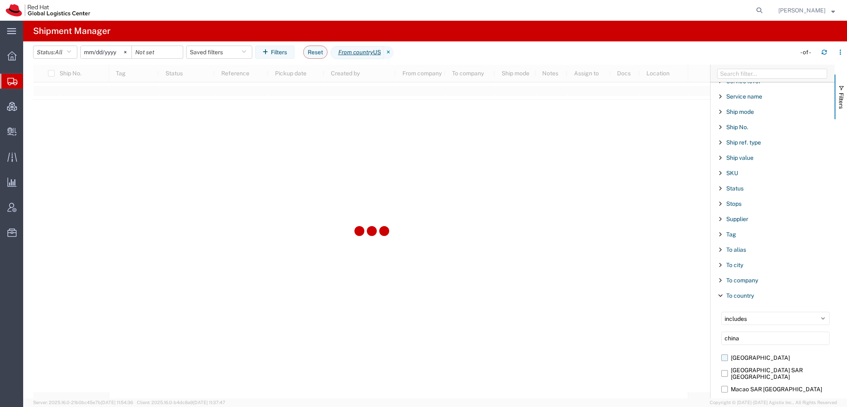
click at [0, 0] on input "[GEOGRAPHIC_DATA]" at bounding box center [0, 0] width 0 height 0
click at [89, 49] on input "[DATE]" at bounding box center [106, 52] width 51 height 12
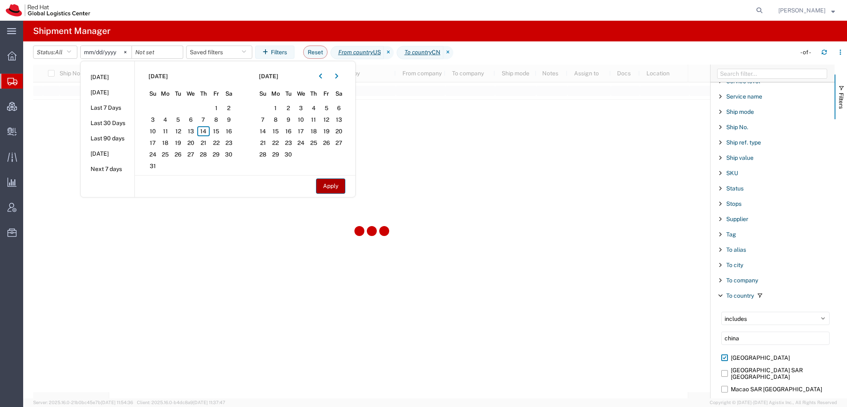
click at [334, 188] on button "Apply" at bounding box center [330, 185] width 29 height 15
type input "2025-06-13"
click at [334, 188] on button "Apply" at bounding box center [330, 185] width 29 height 15
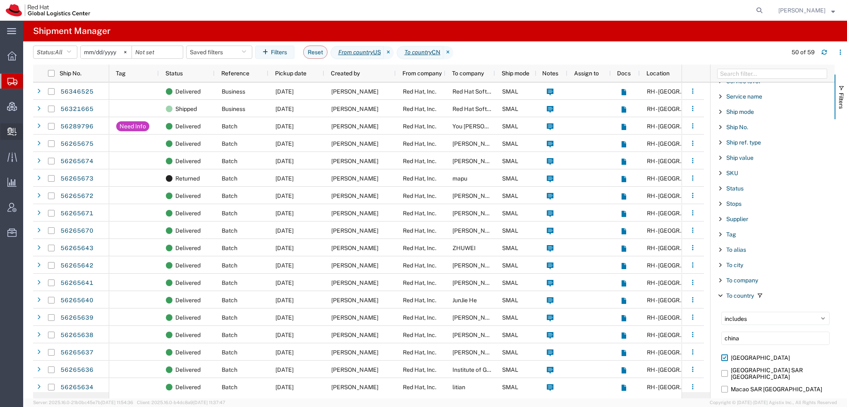
click at [0, 0] on span "Create Delivery" at bounding box center [0, 0] width 0 height 0
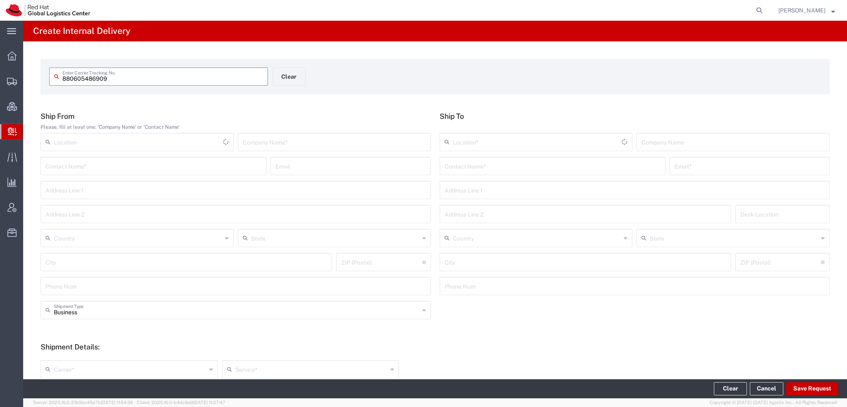
type input "880605486909"
click at [110, 81] on input "880605486909" at bounding box center [162, 76] width 201 height 14
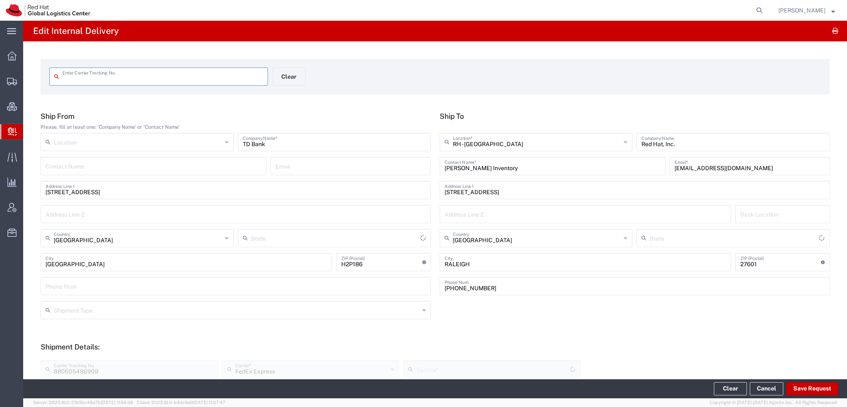
type input "880605486909"
type input "[GEOGRAPHIC_DATA]"
type input "[US_STATE]"
type input "Ground"
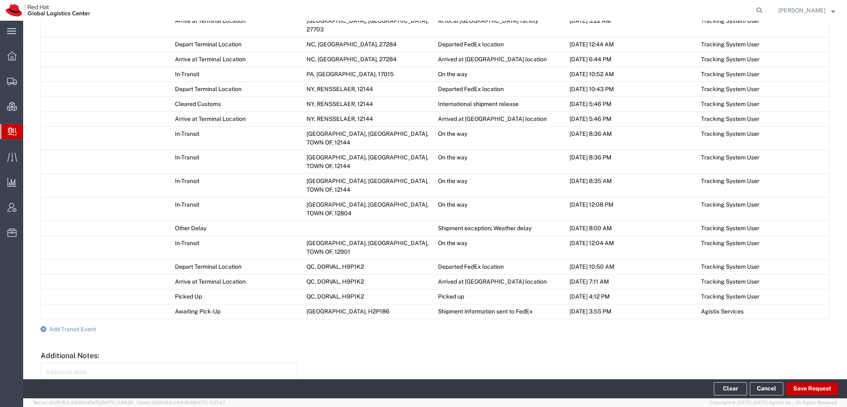
scroll to position [557, 0]
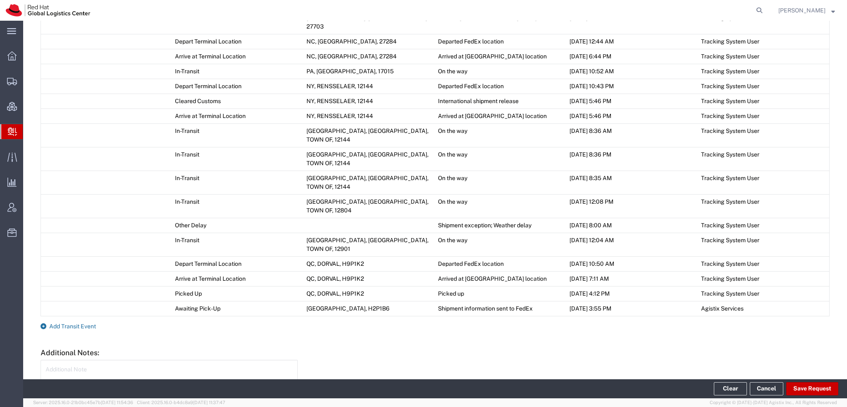
click at [86, 323] on span "Add Transit Event" at bounding box center [72, 326] width 47 height 7
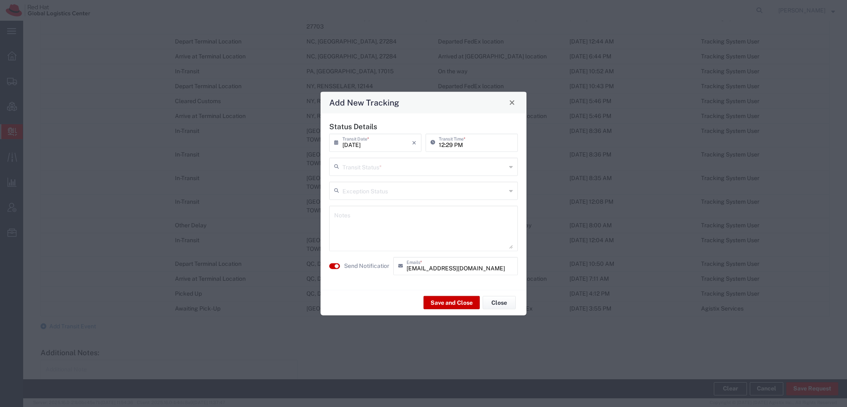
click at [379, 170] on input "text" at bounding box center [424, 165] width 164 height 14
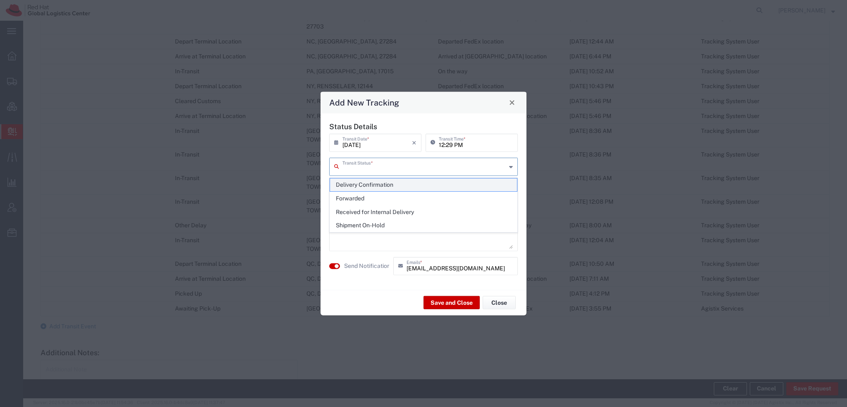
click at [372, 183] on span "Delivery Confirmation" at bounding box center [423, 184] width 187 height 13
type input "Delivery Confirmation"
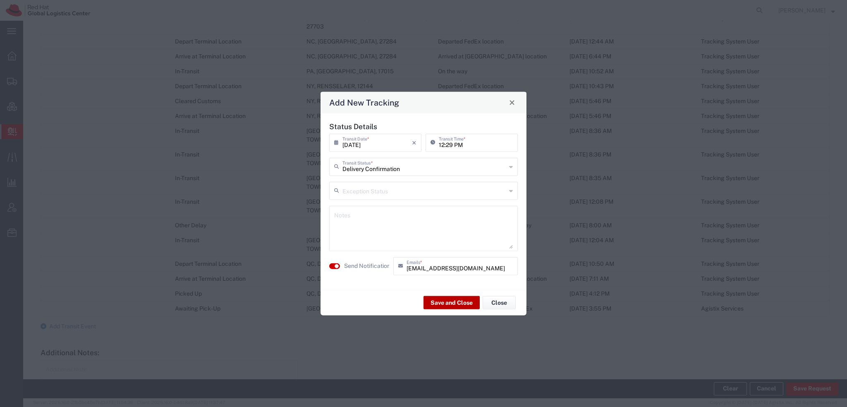
click at [467, 304] on button "Save and Close" at bounding box center [452, 302] width 56 height 13
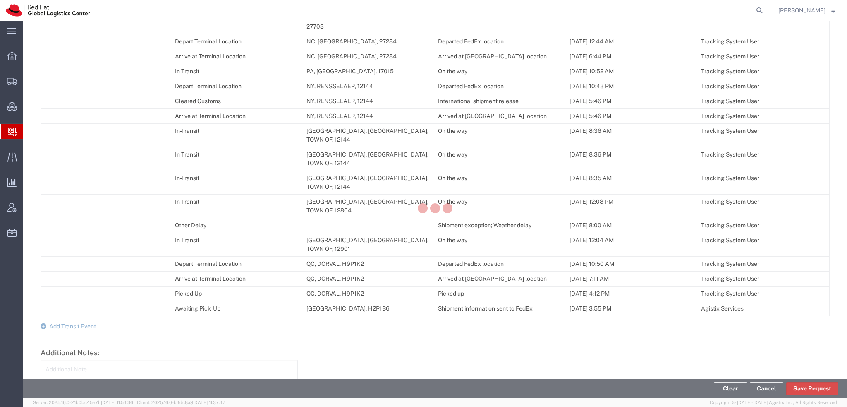
scroll to position [572, 0]
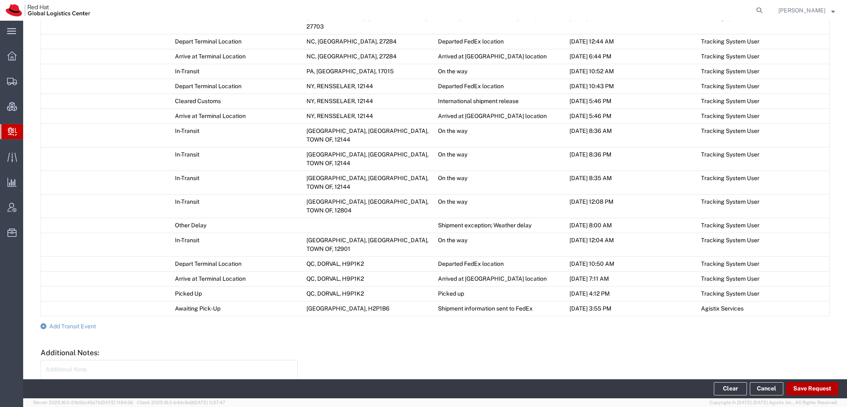
click at [802, 388] on button "Save Request" at bounding box center [812, 388] width 52 height 13
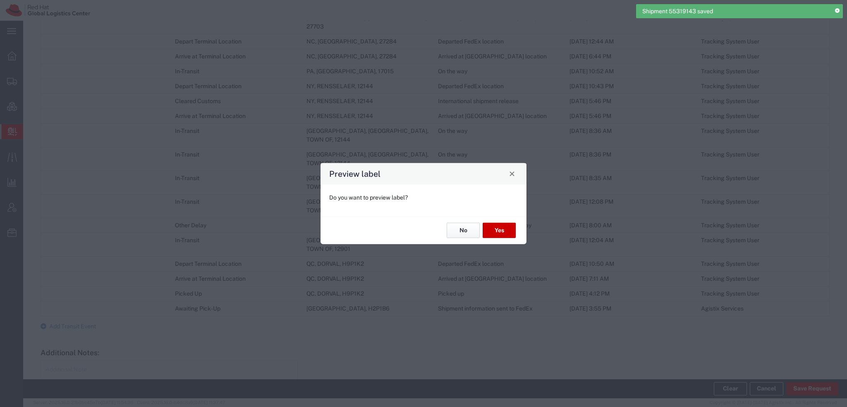
click at [473, 235] on button "No" at bounding box center [463, 230] width 33 height 15
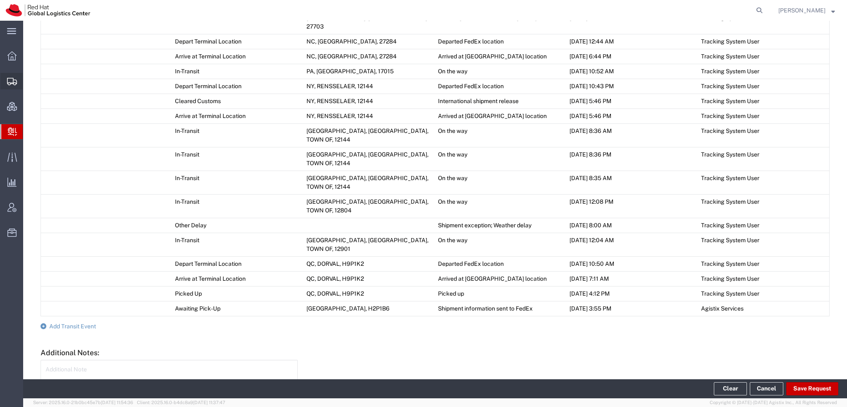
click at [0, 0] on span "Shipment Manager" at bounding box center [0, 0] width 0 height 0
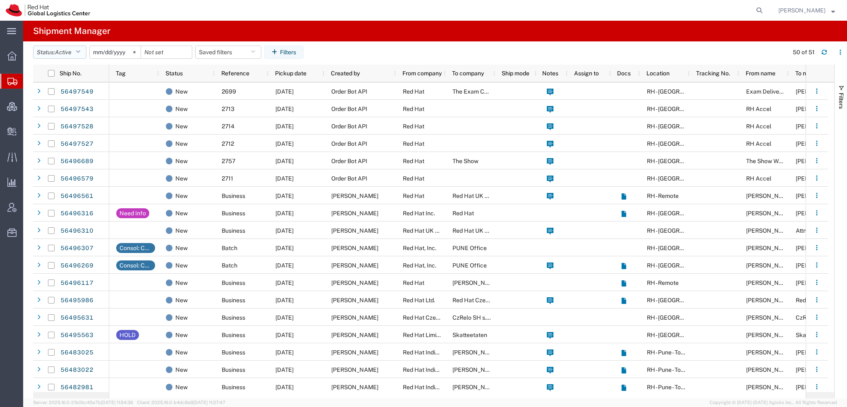
click at [76, 50] on button "Status: Active" at bounding box center [59, 51] width 53 height 13
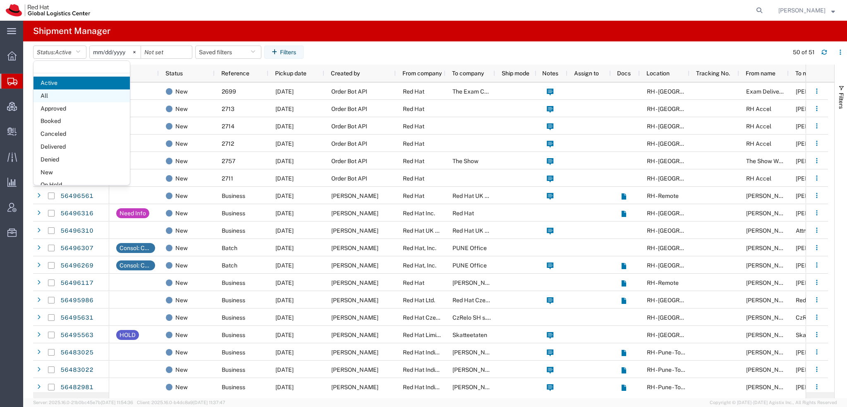
click at [54, 97] on span "All" at bounding box center [82, 95] width 96 height 13
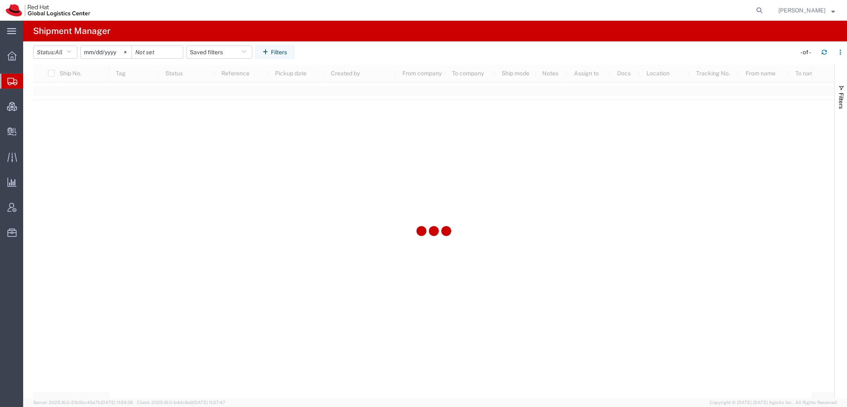
click at [87, 53] on input "[DATE]" at bounding box center [106, 52] width 51 height 12
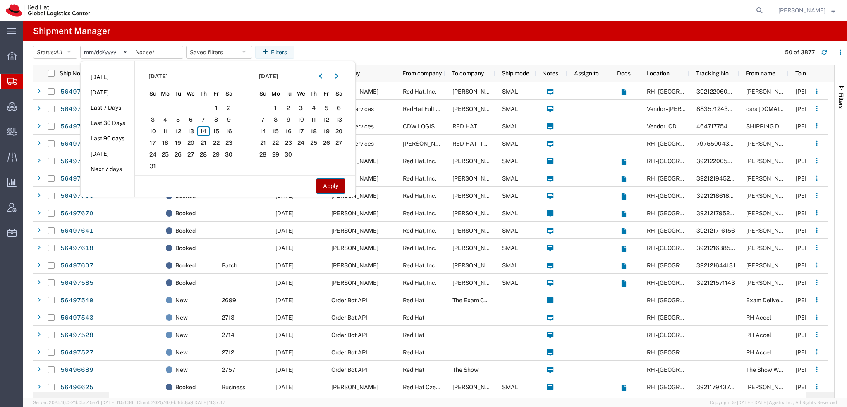
click at [331, 185] on button "Apply" at bounding box center [330, 185] width 29 height 15
type input "2025-06-13"
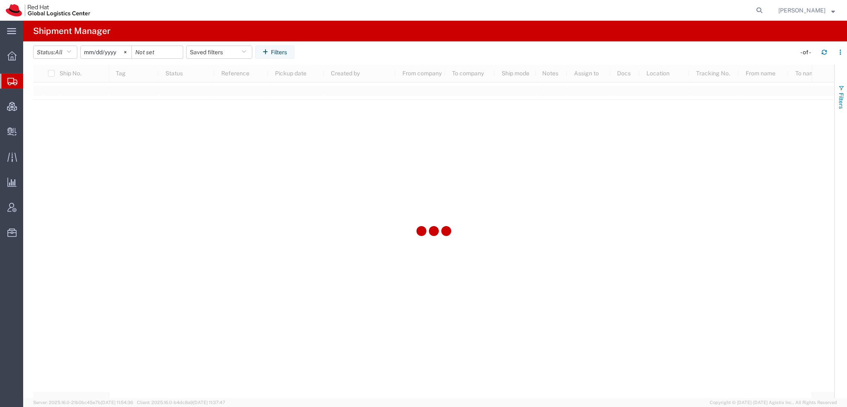
click at [838, 99] on span "Filters" at bounding box center [841, 101] width 7 height 16
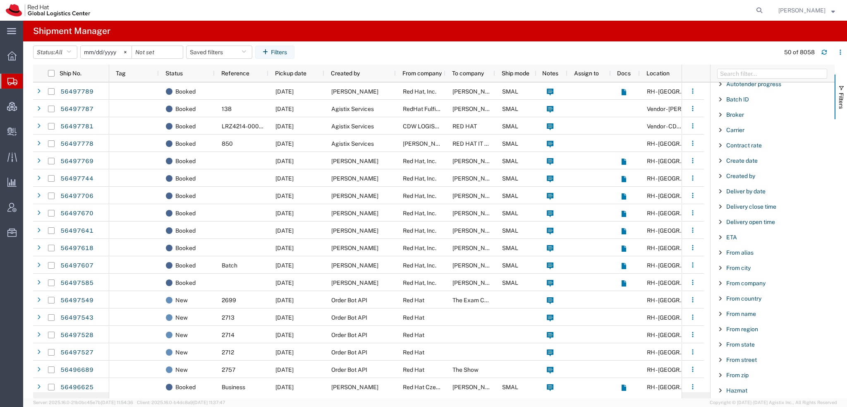
scroll to position [124, 0]
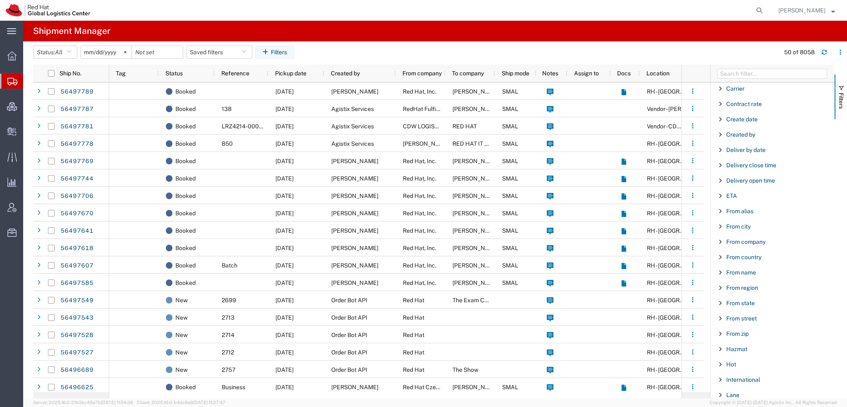
click at [743, 259] on div "From country" at bounding box center [773, 256] width 124 height 15
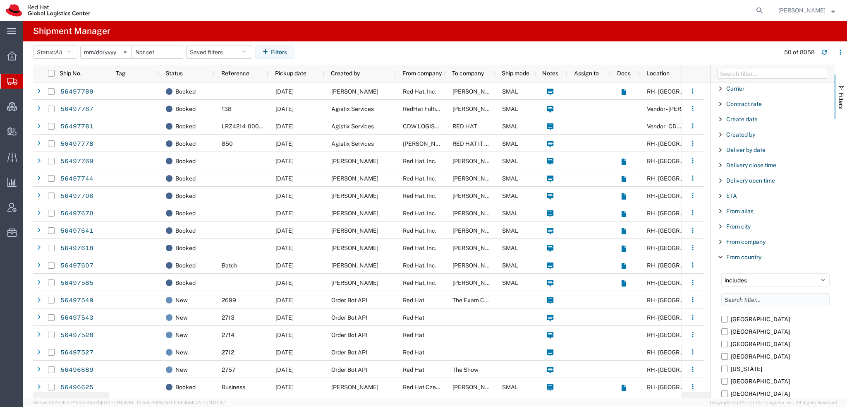
click at [738, 301] on input "Filter List 66 Filters" at bounding box center [775, 299] width 108 height 13
type input "unite"
click at [725, 342] on label "[GEOGRAPHIC_DATA]" at bounding box center [775, 344] width 108 height 12
click at [0, 0] on input "[GEOGRAPHIC_DATA]" at bounding box center [0, 0] width 0 height 0
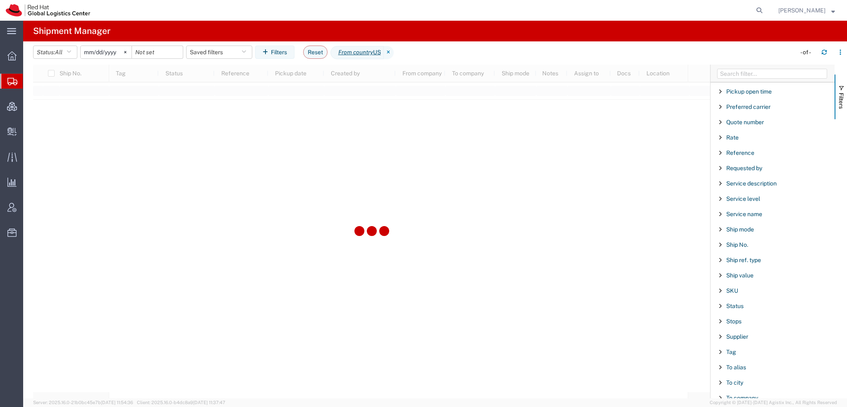
scroll to position [802, 0]
click at [741, 269] on span "To country" at bounding box center [740, 272] width 28 height 7
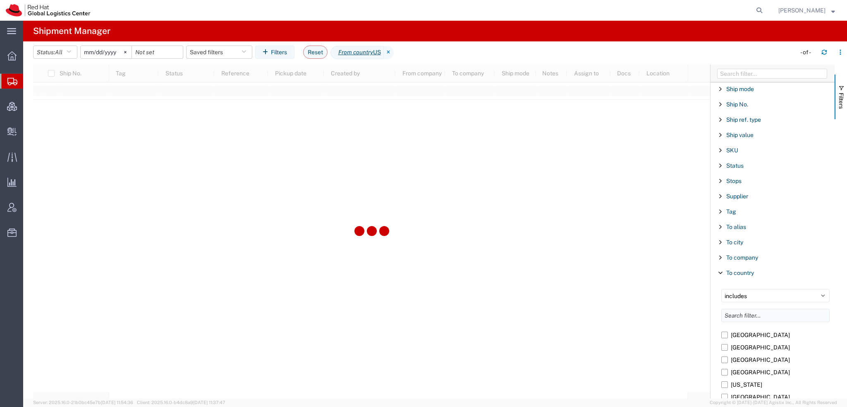
click at [745, 309] on input "Filter List 66 Filters" at bounding box center [775, 315] width 108 height 13
type input "china"
click at [725, 331] on label "[GEOGRAPHIC_DATA]" at bounding box center [775, 334] width 108 height 12
click at [0, 0] on input "[GEOGRAPHIC_DATA]" at bounding box center [0, 0] width 0 height 0
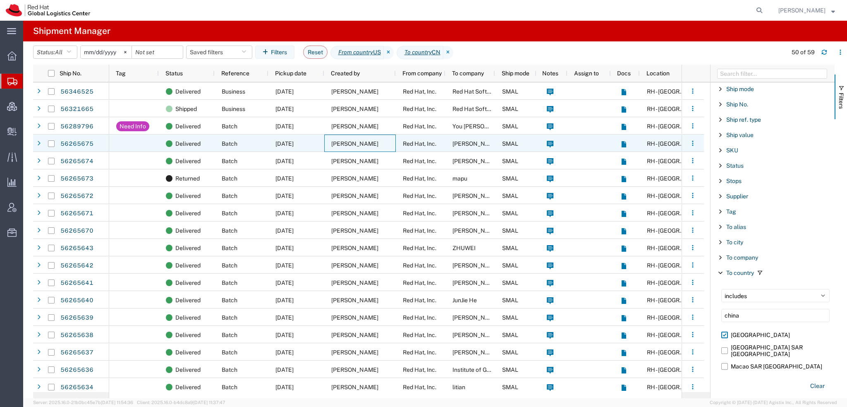
click at [356, 145] on span "[PERSON_NAME]" at bounding box center [354, 143] width 47 height 7
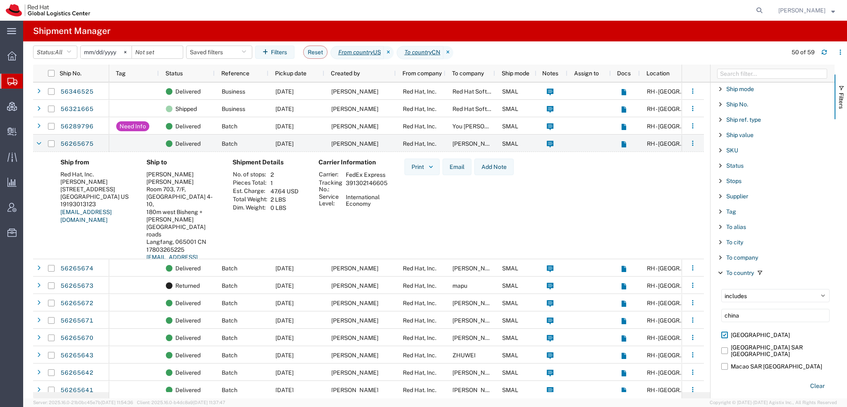
drag, startPoint x: 386, startPoint y: 181, endPoint x: 346, endPoint y: 182, distance: 40.5
click at [346, 182] on td "391302146605" at bounding box center [367, 186] width 48 height 14
copy td "391302146605"
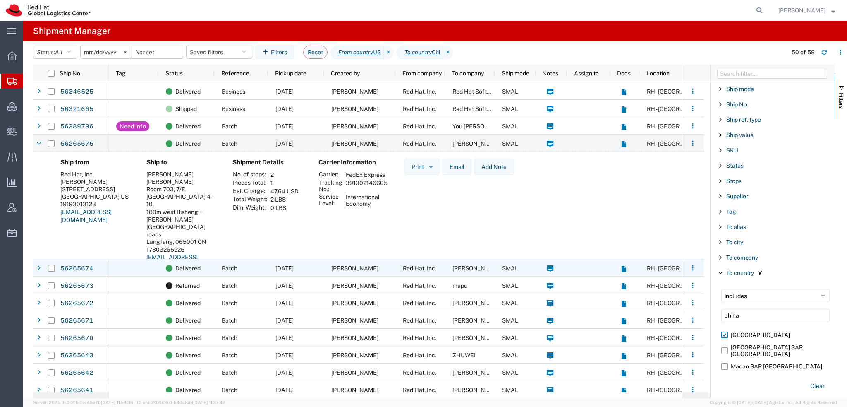
click at [339, 270] on span "[PERSON_NAME]" at bounding box center [354, 268] width 47 height 7
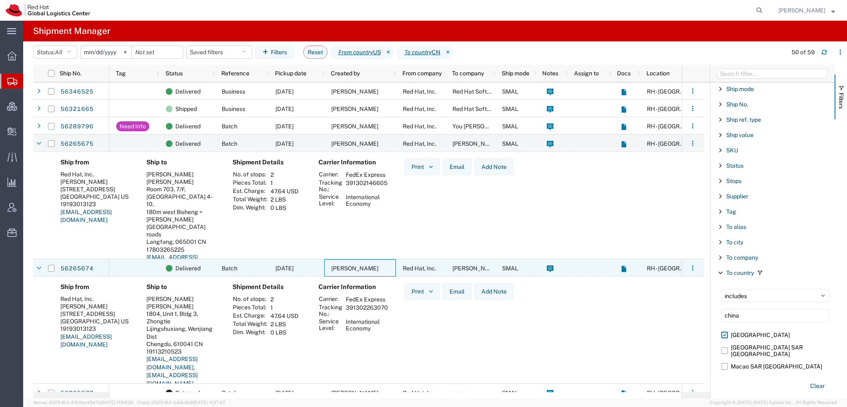
scroll to position [124, 0]
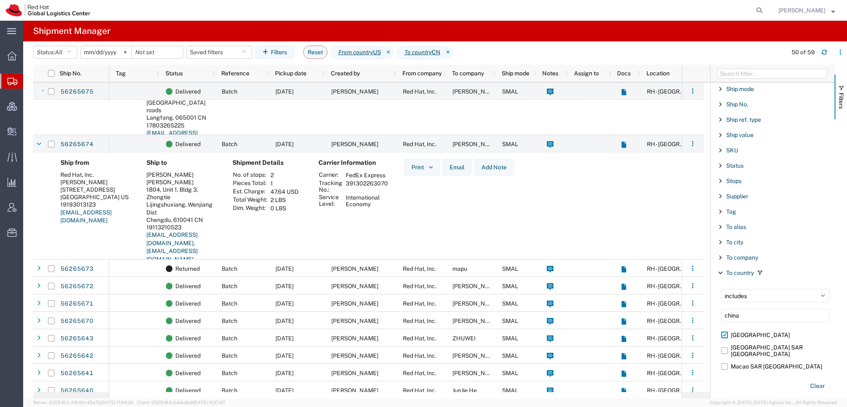
drag, startPoint x: 387, startPoint y: 181, endPoint x: 346, endPoint y: 185, distance: 41.6
click at [346, 185] on td "391302263070" at bounding box center [367, 186] width 48 height 14
copy td "391302263070"
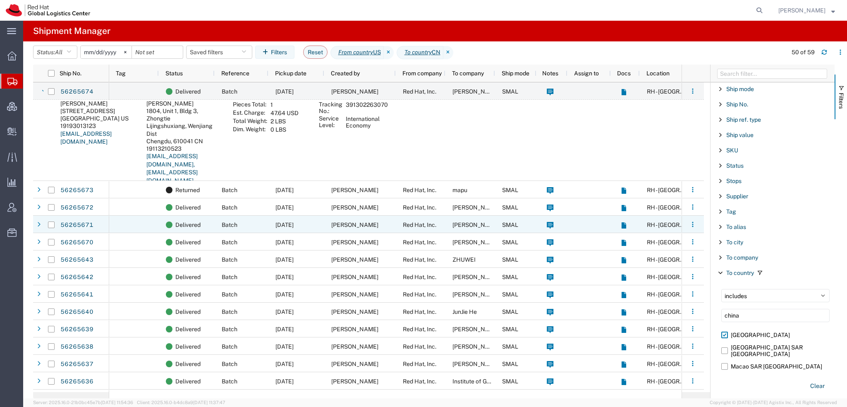
scroll to position [207, 0]
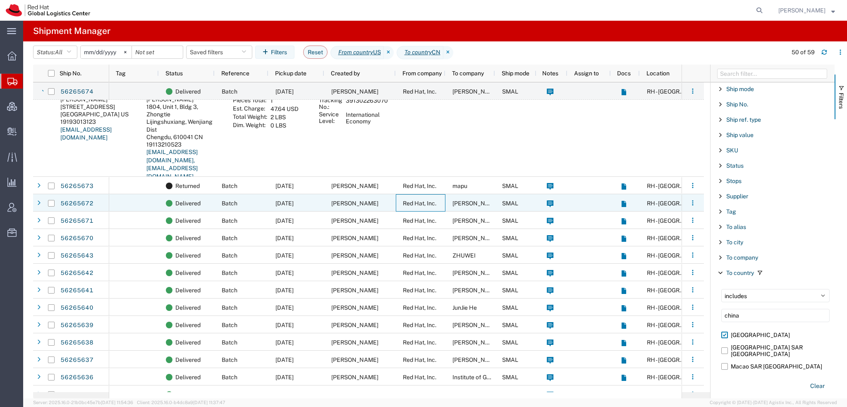
click at [399, 201] on div "Red Hat, Inc." at bounding box center [421, 202] width 50 height 17
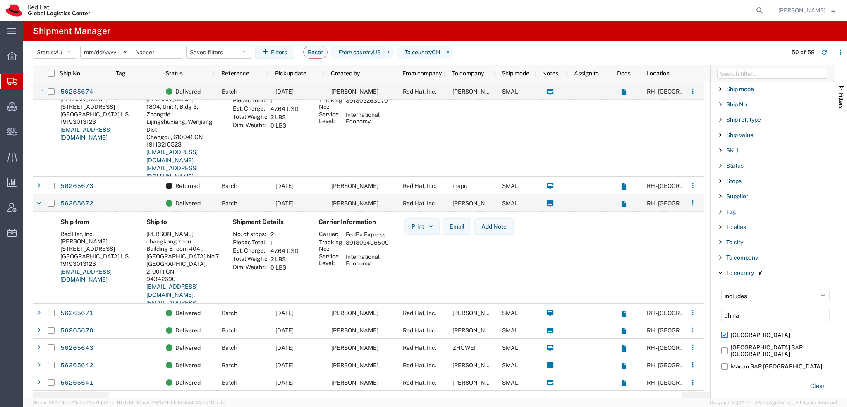
drag, startPoint x: 388, startPoint y: 242, endPoint x: 347, endPoint y: 244, distance: 41.5
click at [347, 244] on td "391302495509" at bounding box center [367, 245] width 49 height 14
copy td "391302495509"
click at [0, 0] on span "Create Delivery" at bounding box center [0, 0] width 0 height 0
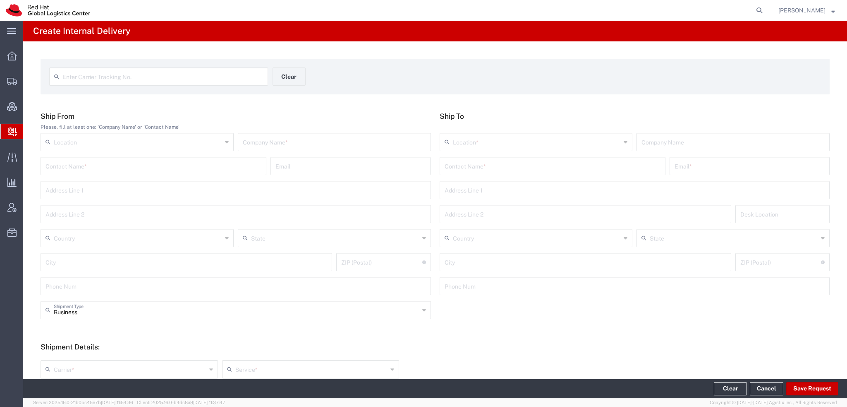
drag, startPoint x: 43, startPoint y: 96, endPoint x: 98, endPoint y: 10, distance: 101.2
click at [0, 0] on span "Shipment Manager" at bounding box center [0, 0] width 0 height 0
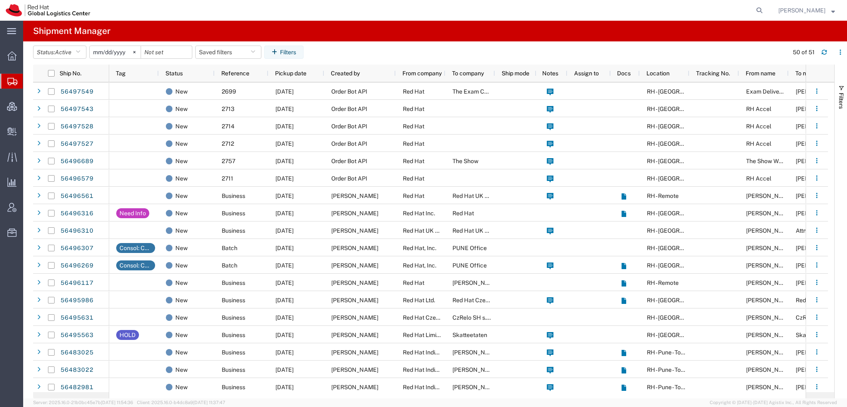
click at [800, 10] on span "[PERSON_NAME]" at bounding box center [801, 10] width 47 height 9
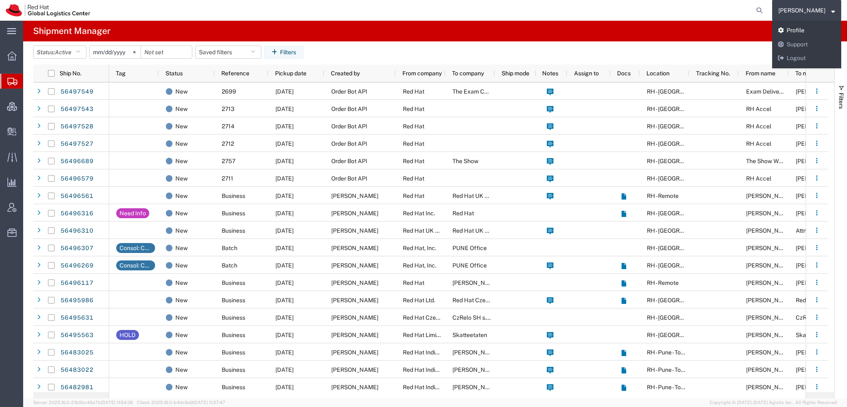
click at [797, 31] on link "Profile" at bounding box center [806, 31] width 69 height 14
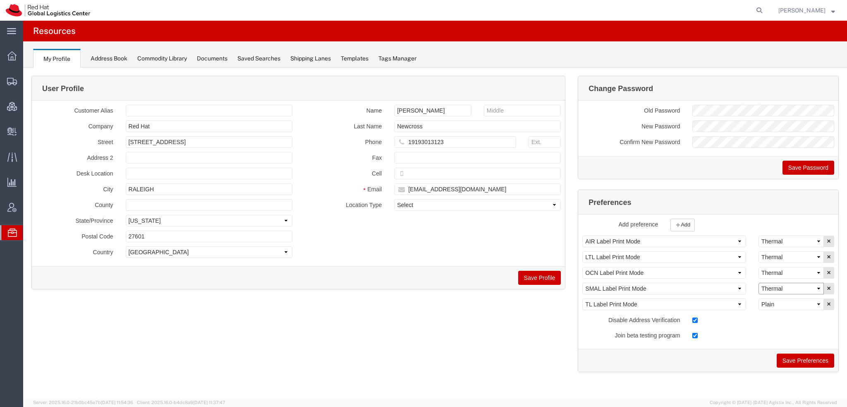
click at [778, 286] on select "Select Plain Thermal" at bounding box center [791, 289] width 65 height 12
select select "Plain"
click at [759, 283] on select "Select Plain Thermal" at bounding box center [791, 289] width 65 height 12
click at [810, 362] on button "Save Preferences" at bounding box center [805, 360] width 57 height 14
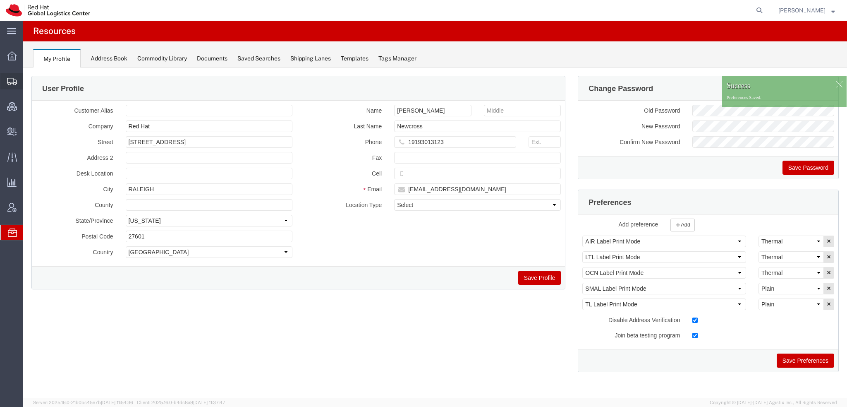
click at [0, 0] on span "Shipment Manager" at bounding box center [0, 0] width 0 height 0
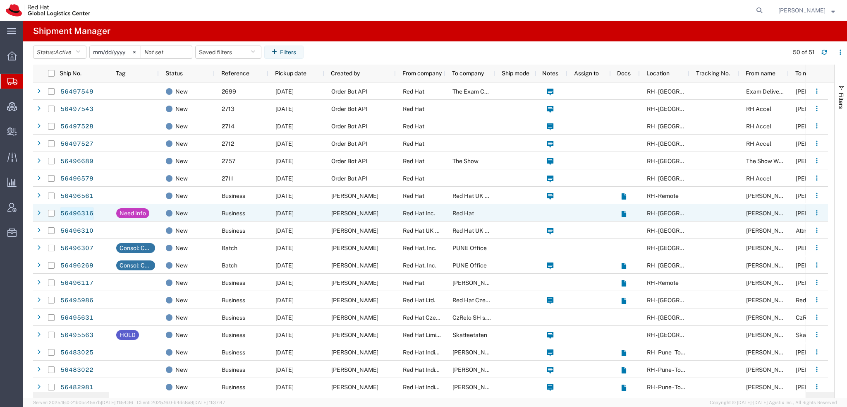
click at [75, 213] on link "56496316" at bounding box center [77, 213] width 34 height 13
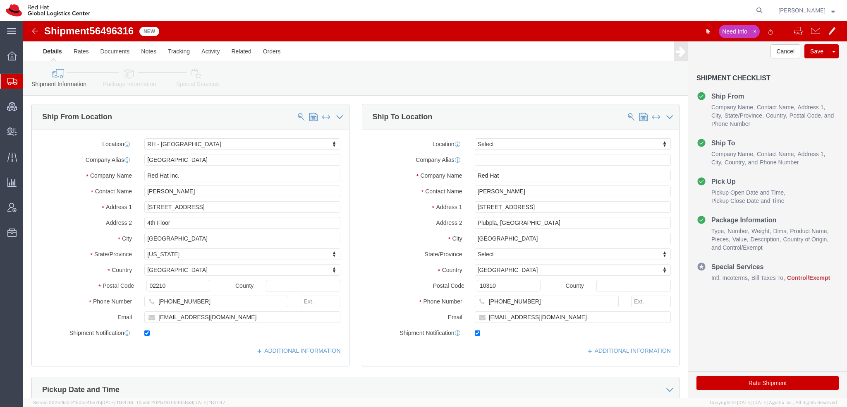
select select "37929"
select select
click input "ccharoen@redhat.com"
type input "ccharoen@redhat.com, apaclogistics@redhat.com"
click link "Package Information"
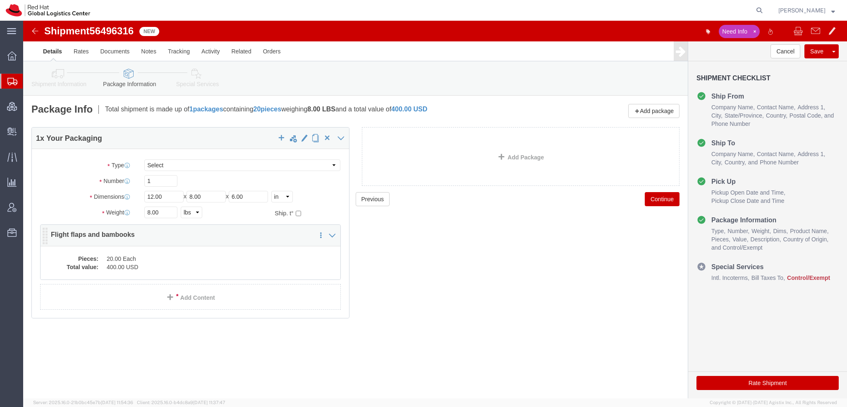
click dd "20.00 Each"
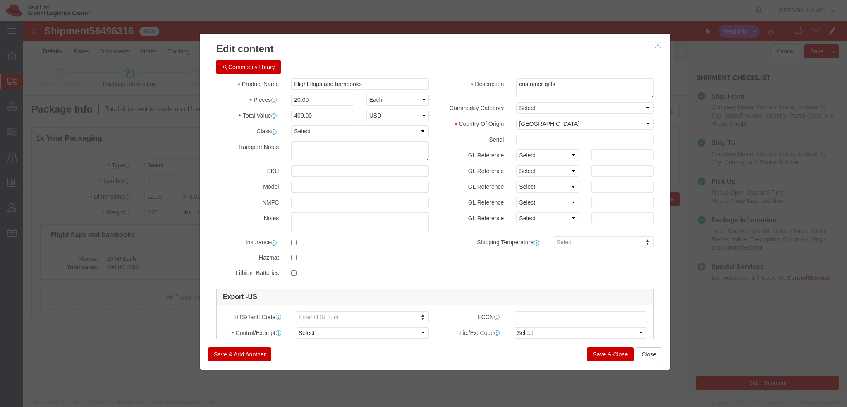
click button "Commodity library"
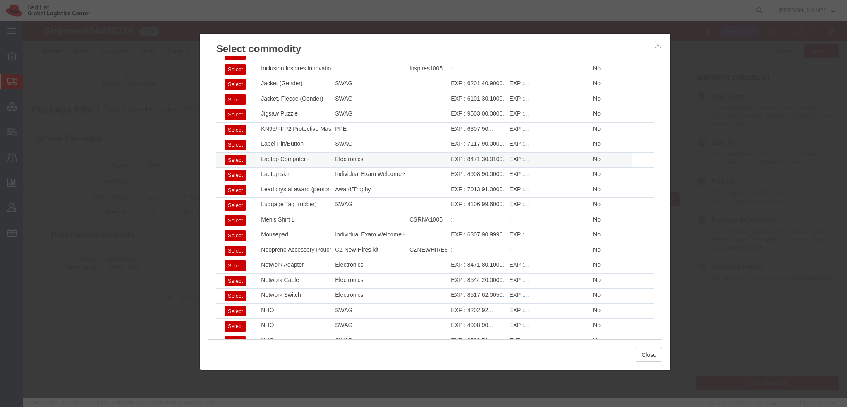
scroll to position [768, 0]
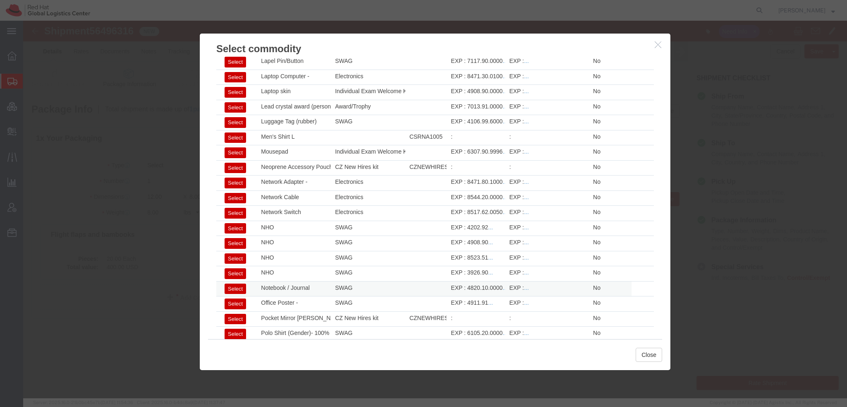
click button "Select"
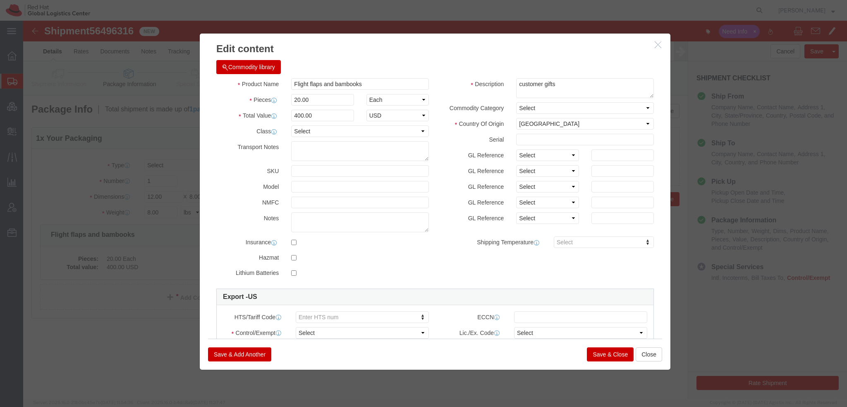
type input "1"
type input "4820.10.0000"
select select
type input "Notebook / Journal"
type textarea "Red hat branded"
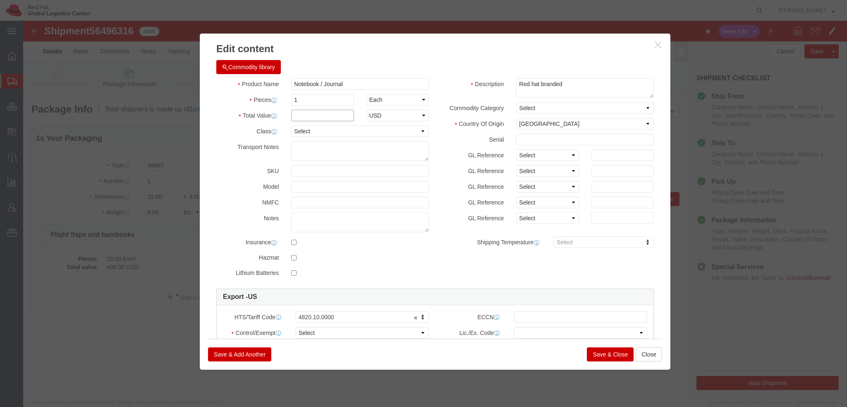
click input "text"
type input "18.49"
type input "10"
type input "184.9"
click select "Select ATF BIS DEA EPA FDA FTR ITAR OFAC Other (OPA)"
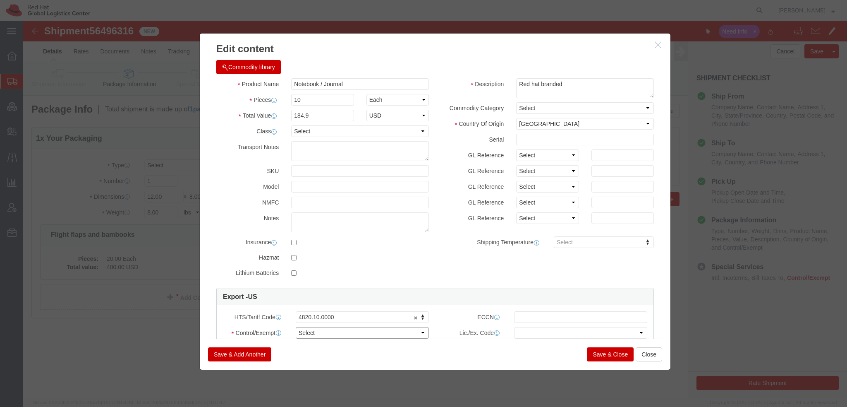
select select "FTR"
click select "Select ATF BIS DEA EPA FDA FTR ITAR OFAC Other (OPA)"
click select "Select 30.2(d)(2) 30.36 30.37(a) 30.37(f) 30.37(g) 30.37(h) 30.37(i) 30.37(j) 3…"
select select "30.37(h)"
click select "Select 30.2(d)(2) 30.36 30.37(a) 30.37(f) 30.37(g) 30.37(h) 30.37(i) 30.37(j) 3…"
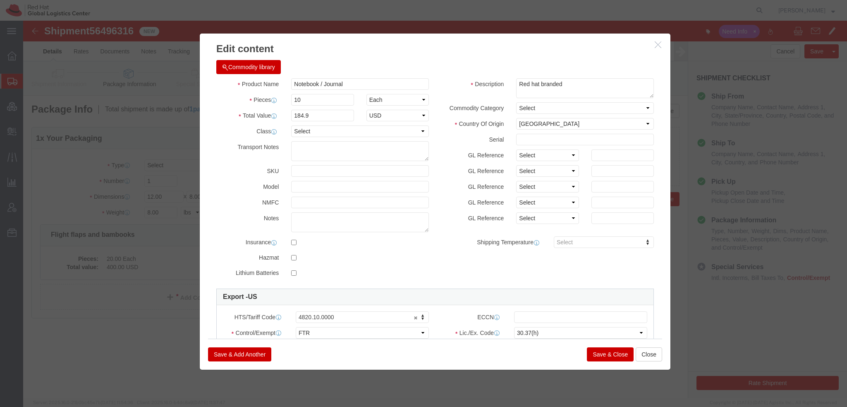
click button "Save & Add Another"
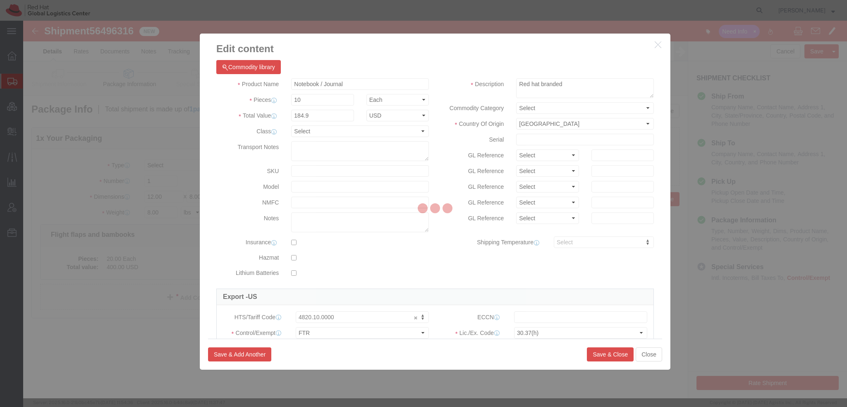
select select "EA"
select select
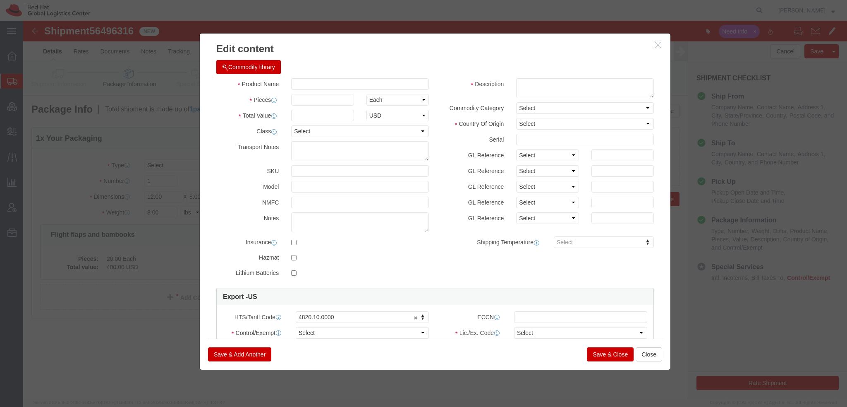
select select "USD"
click input "text"
type input "Flight Flaps"
type input "4.76"
type input "10"
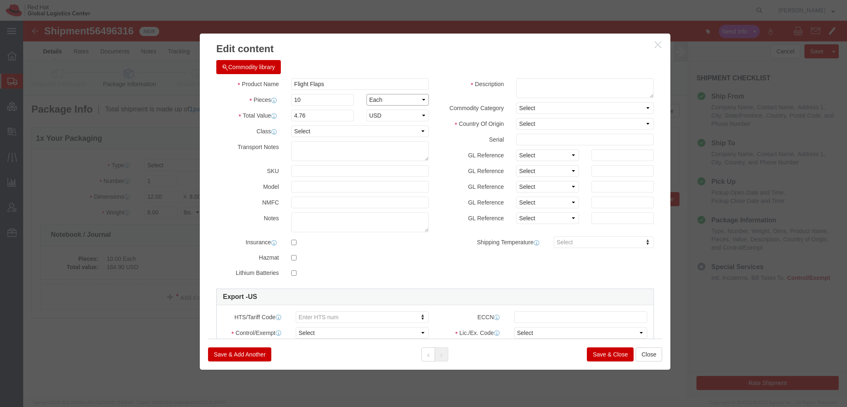
type input "47.6"
click select "Select [GEOGRAPHIC_DATA] [GEOGRAPHIC_DATA] [GEOGRAPHIC_DATA] [GEOGRAPHIC_DATA] …"
select select "NL"
click select "Select [GEOGRAPHIC_DATA] [GEOGRAPHIC_DATA] [GEOGRAPHIC_DATA] [GEOGRAPHIC_DATA] …"
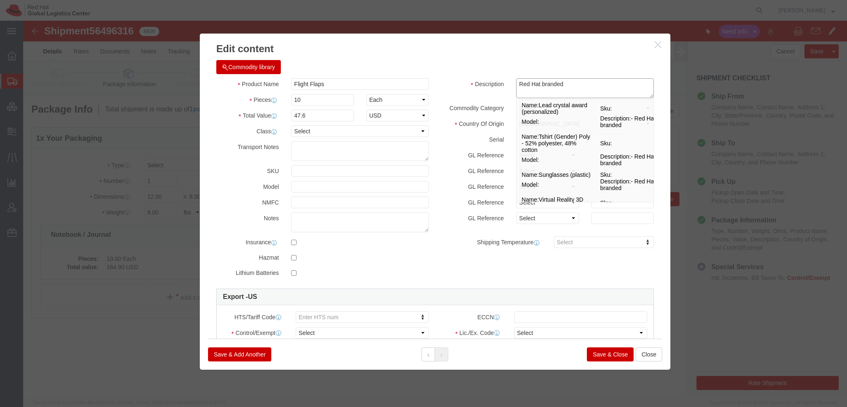
type textarea "Red Hat branded"
click input "Flight Flaps"
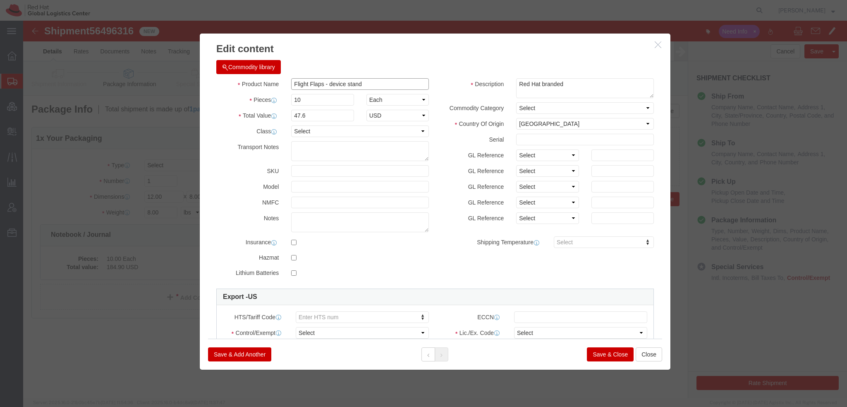
type input "Flight Flaps - device stand"
type input "3926.90.9988"
click select "Select ATF BIS DEA EPA FDA FTR ITAR OFAC Other (OPA)"
select select "FTR"
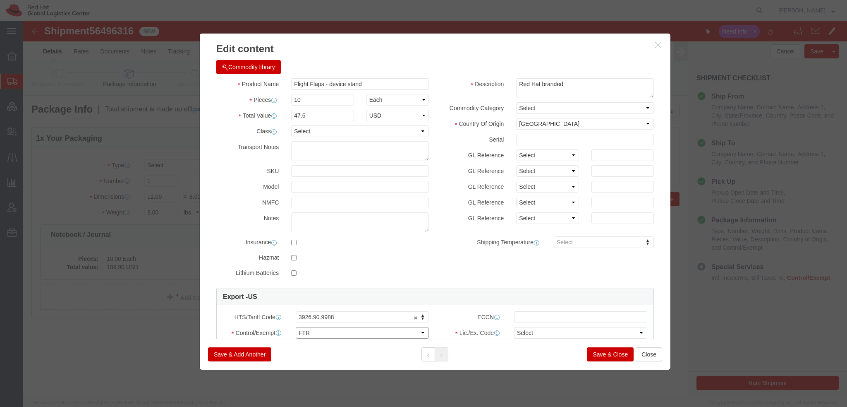
click select "Select ATF BIS DEA EPA FDA FTR ITAR OFAC Other (OPA)"
click select "Select 30.2(d)(2) 30.36 30.37(a) 30.37(f) 30.37(g) 30.37(h) 30.37(i) 30.37(j) 3…"
select select "30.37(h)"
click select "Select 30.2(d)(2) 30.36 30.37(a) 30.37(f) 30.37(g) 30.37(h) 30.37(i) 30.37(j) 3…"
click button "Save & Close"
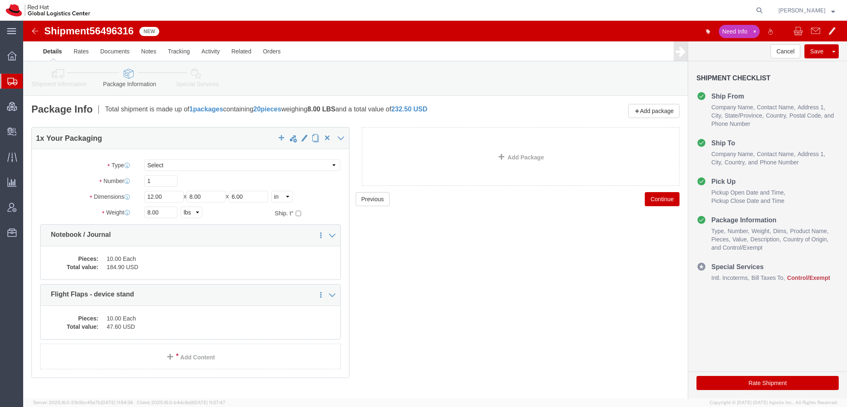
click icon
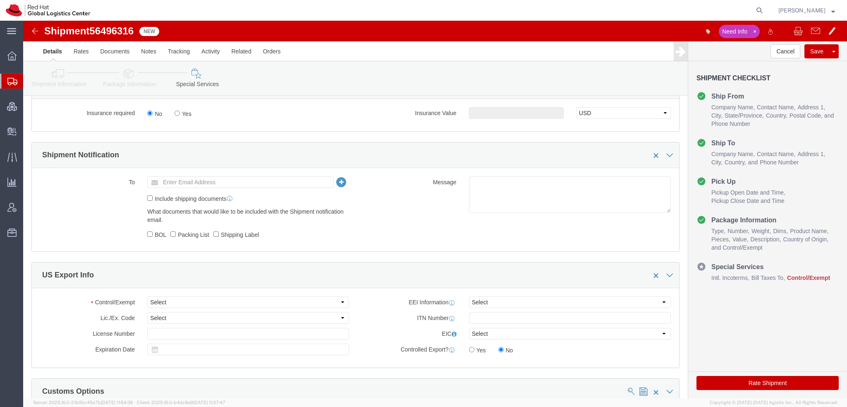
scroll to position [620, 0]
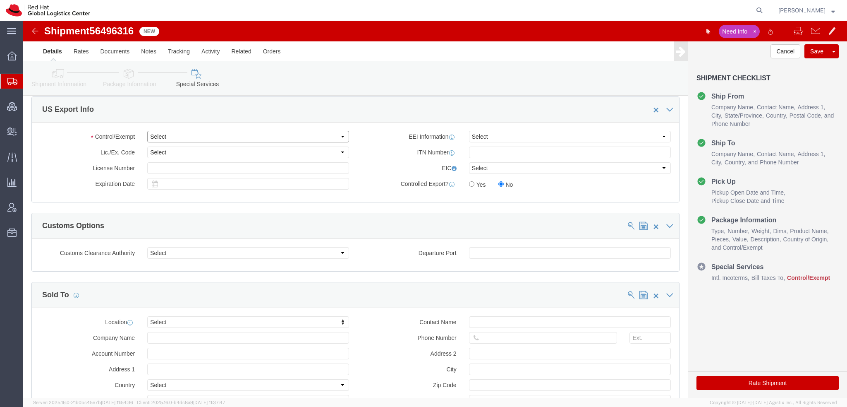
click select "Select ATF BIS DEA EPA FDA FTR ITAR OFAC Other (OPA)"
select select "FTR"
click select "Select ATF BIS DEA EPA FDA FTR ITAR OFAC Other (OPA)"
click select "Select 30.2(d)(2) 30.36 30.37(a) 30.37(f) 30.37(g) 30.37(h) 30.37(i) 30.37(j) 3…"
select select "30.37(h)"
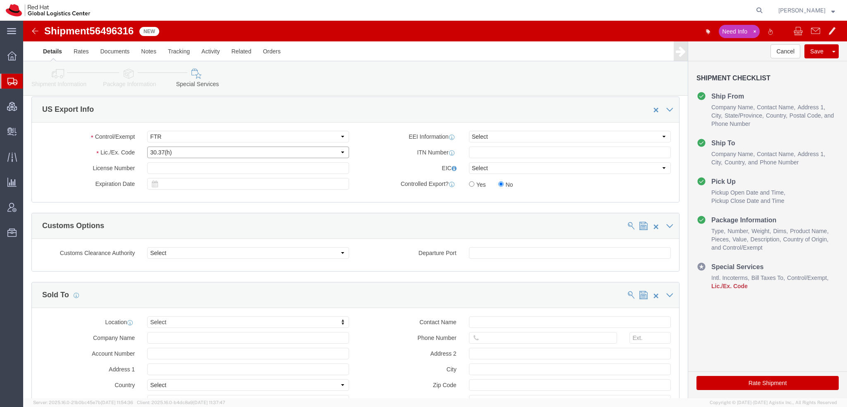
click select "Select 30.2(d)(2) 30.36 30.37(a) 30.37(f) 30.37(g) 30.37(h) 30.37(i) 30.37(j) 3…"
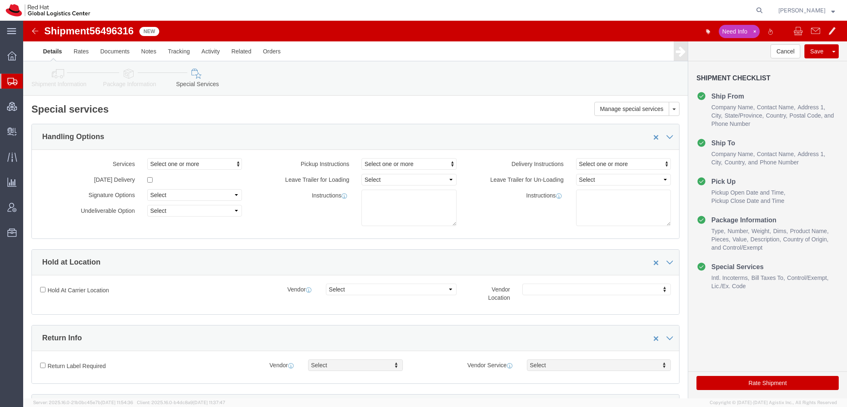
scroll to position [248, 0]
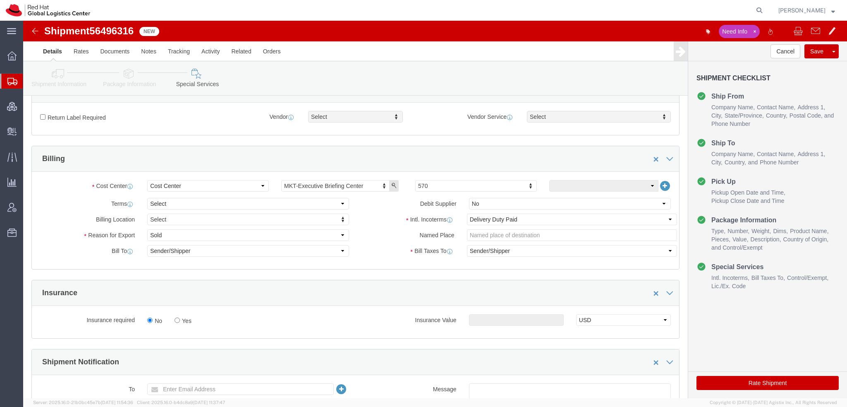
click button "Rate Shipment"
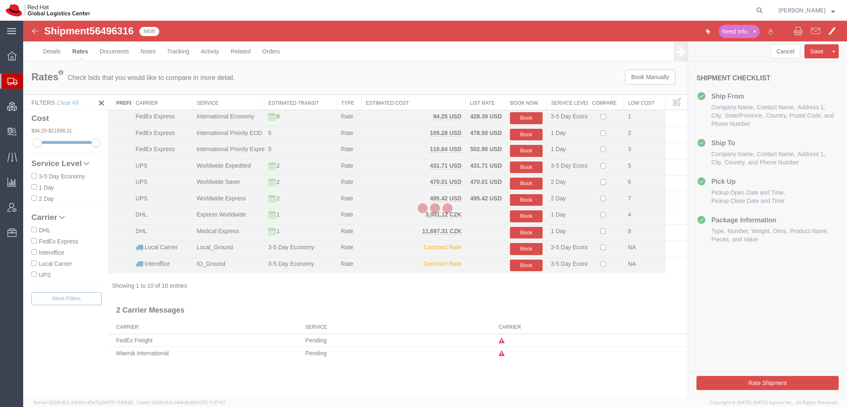
scroll to position [0, 0]
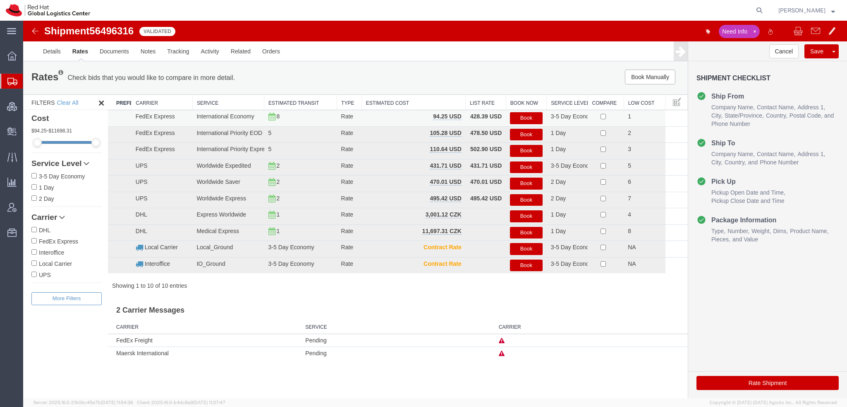
click at [524, 116] on button "Book" at bounding box center [526, 118] width 32 height 12
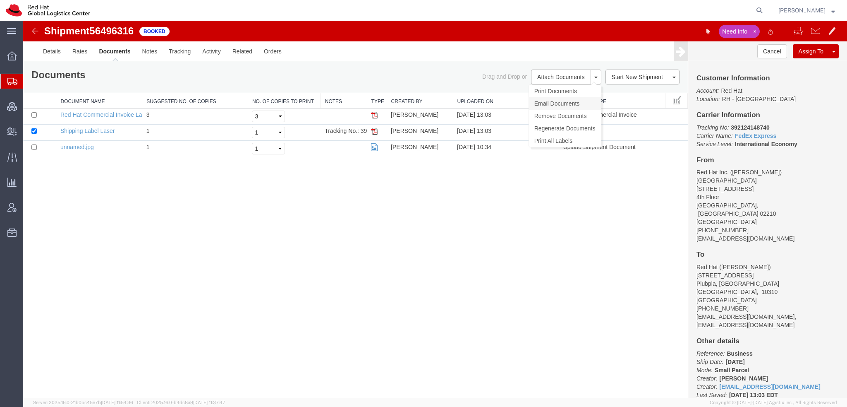
click at [553, 102] on link "Email Documents" at bounding box center [565, 103] width 72 height 12
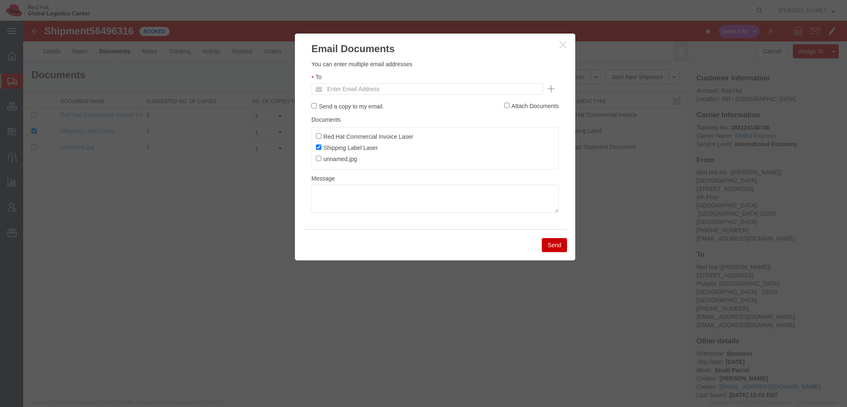
drag, startPoint x: 465, startPoint y: 86, endPoint x: 469, endPoint y: 85, distance: 4.3
click at [465, 86] on ul "Enter Email Address" at bounding box center [427, 89] width 232 height 12
type input "smeade"
type input "Enter Email Address"
click at [560, 42] on icon "button" at bounding box center [563, 44] width 7 height 7
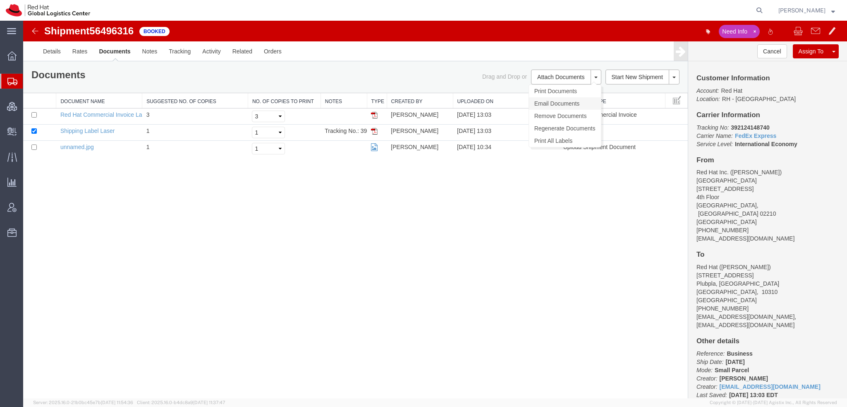
click at [563, 101] on link "Email Documents" at bounding box center [565, 103] width 72 height 12
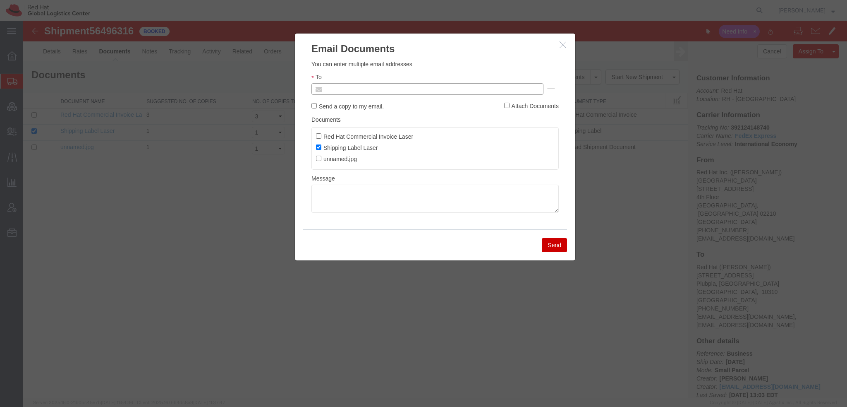
click at [415, 89] on input "text" at bounding box center [371, 89] width 97 height 11
type input "smeade"
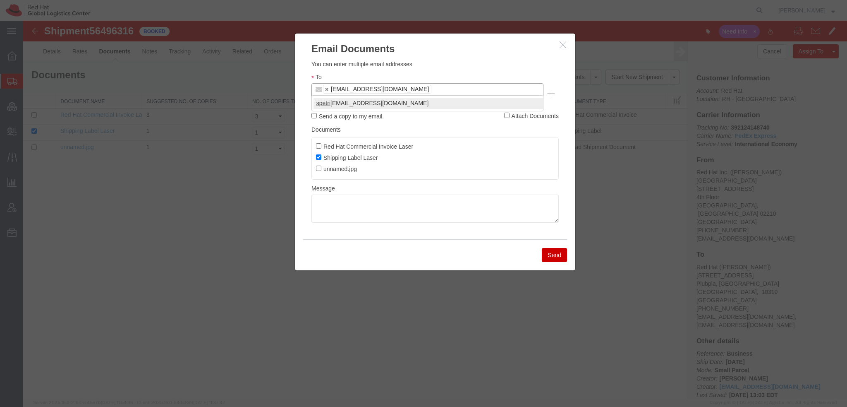
type input "spetri"
click at [562, 248] on button "Send" at bounding box center [554, 255] width 25 height 14
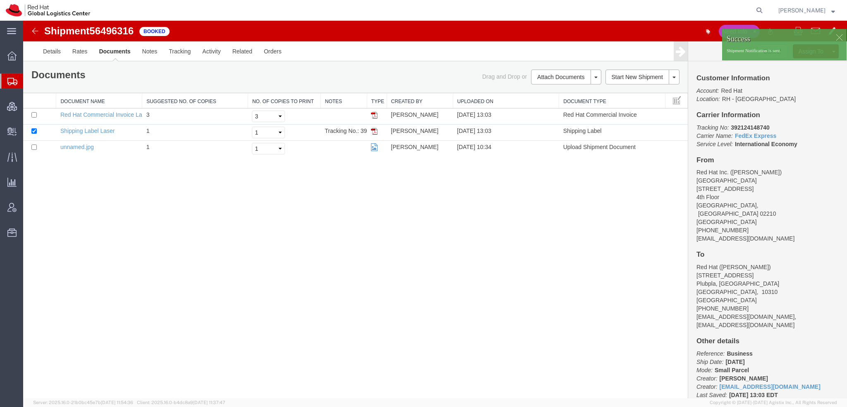
click at [0, 0] on span "Shipment Manager" at bounding box center [0, 0] width 0 height 0
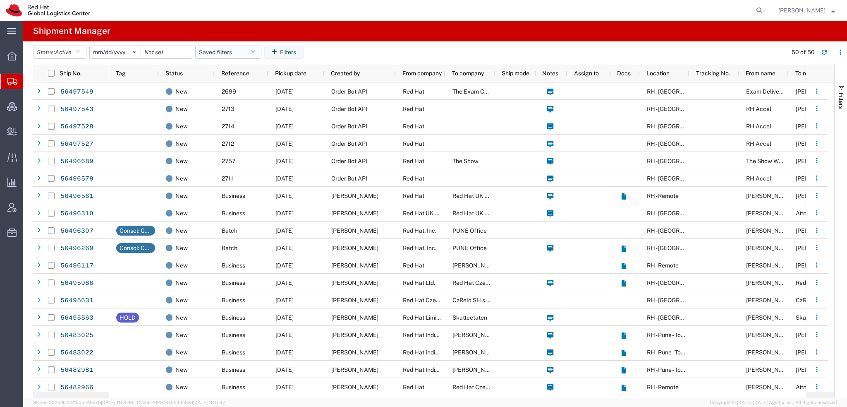
click at [250, 50] on button "Saved filters" at bounding box center [228, 51] width 66 height 13
click at [213, 87] on span "Americas" at bounding box center [250, 88] width 108 height 15
type input "[DATE]"
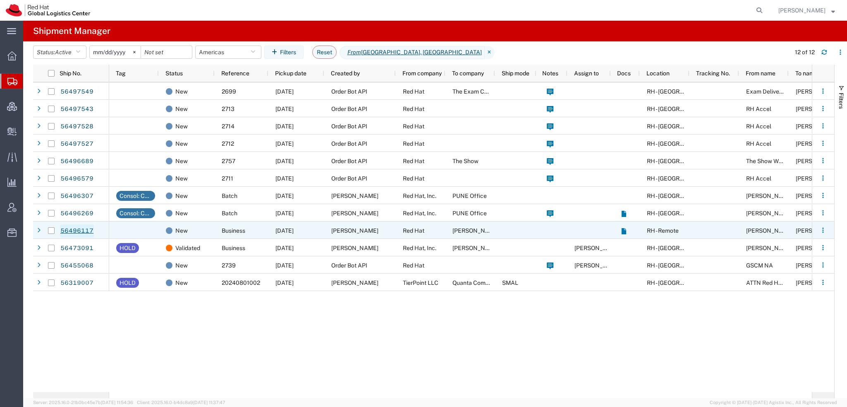
click at [78, 226] on link "56496117" at bounding box center [77, 230] width 34 height 13
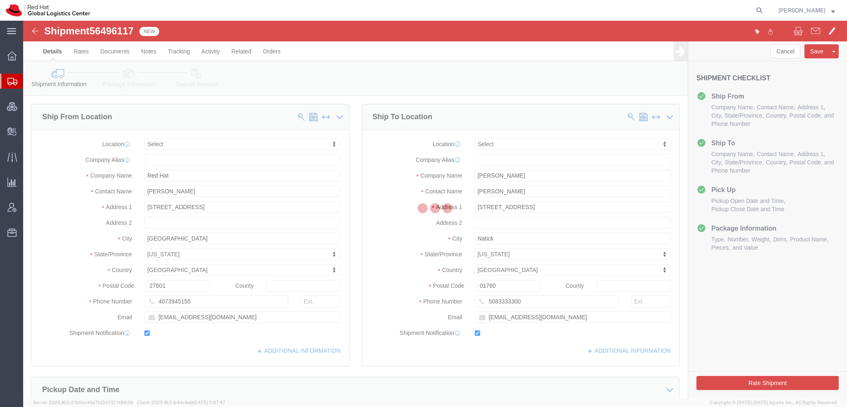
select select
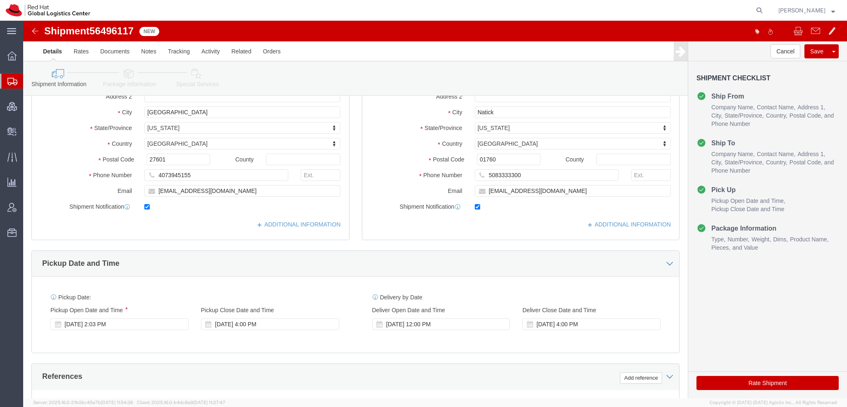
scroll to position [207, 0]
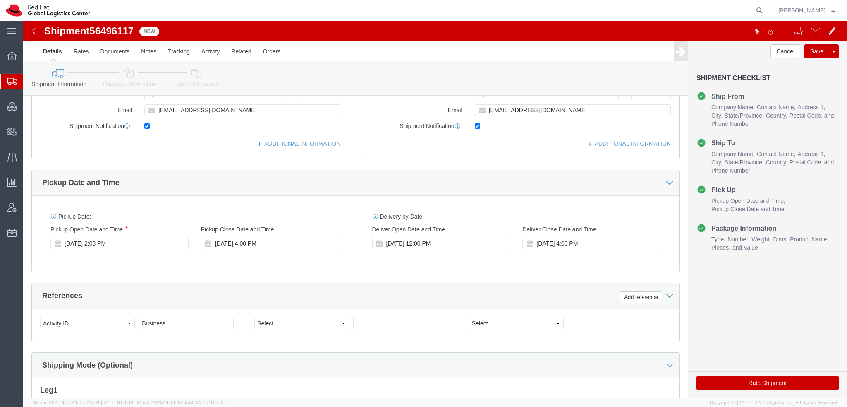
click icon
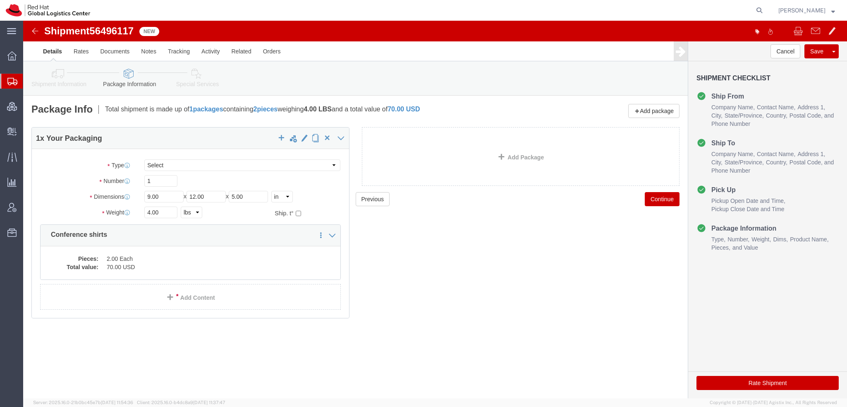
click icon
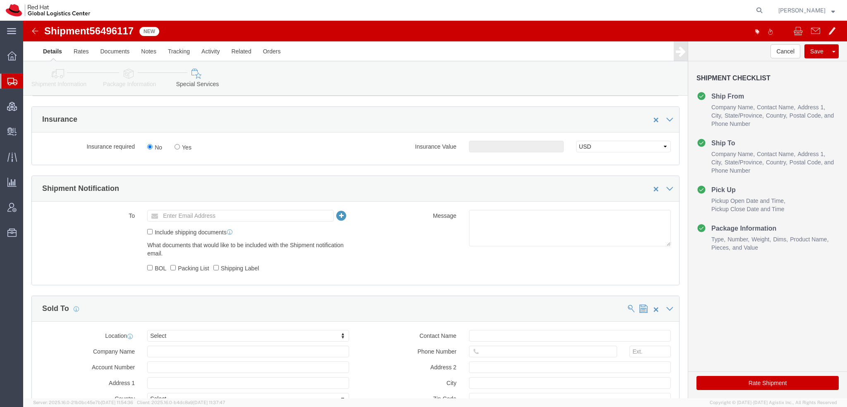
scroll to position [455, 0]
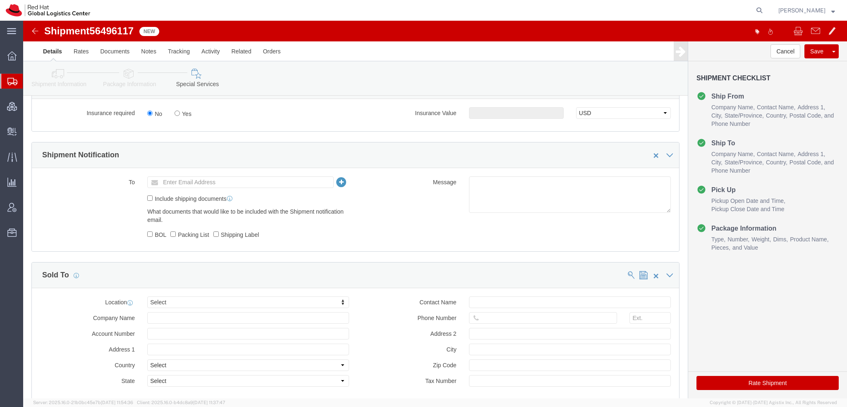
click button "Rate Shipment"
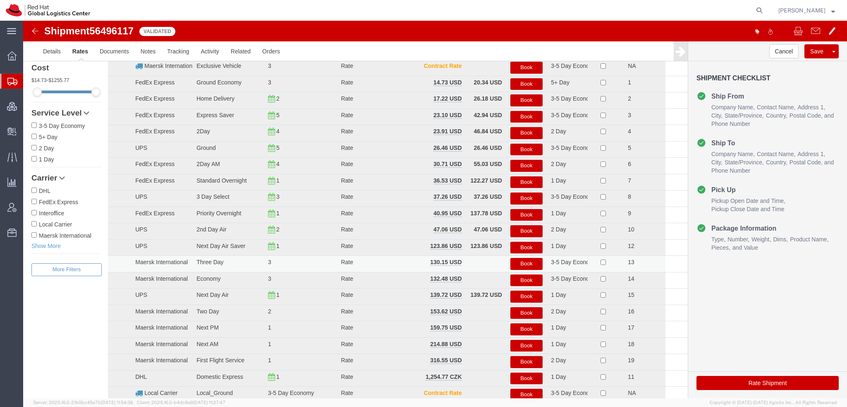
scroll to position [0, 0]
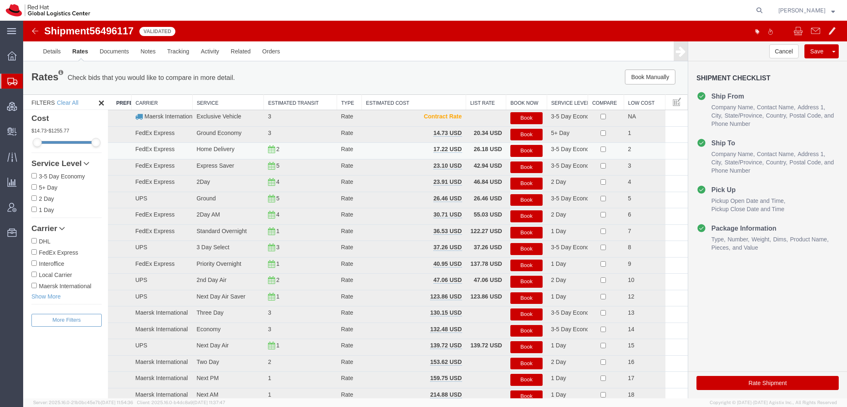
click at [521, 151] on button "Book" at bounding box center [526, 151] width 32 height 12
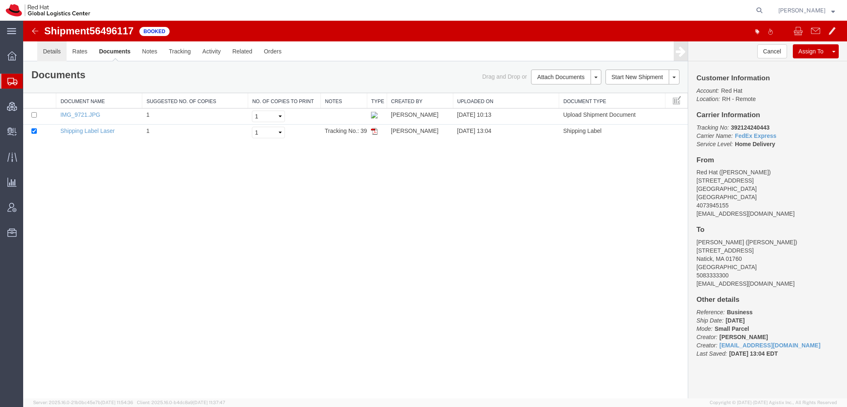
click at [45, 50] on link "Details" at bounding box center [51, 51] width 29 height 20
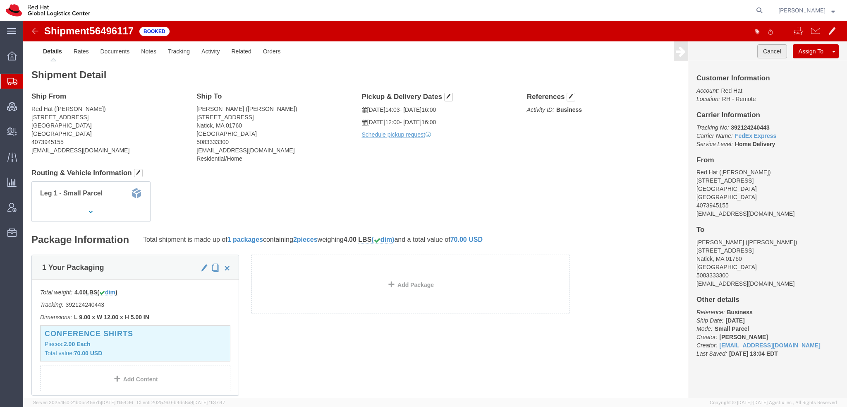
click button "Cancel"
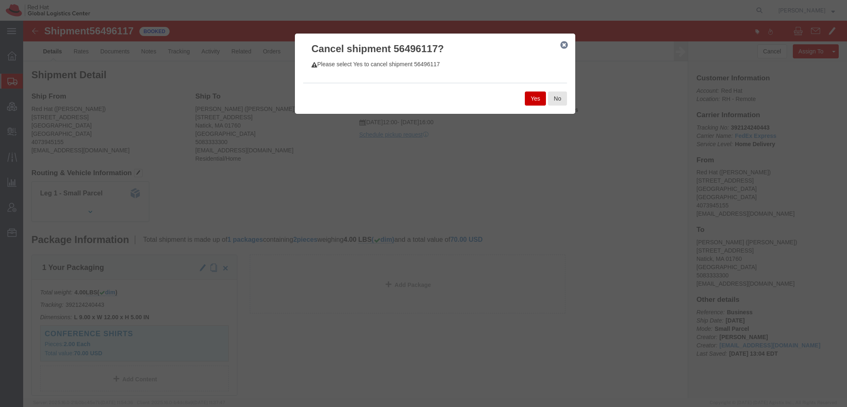
click button "Yes"
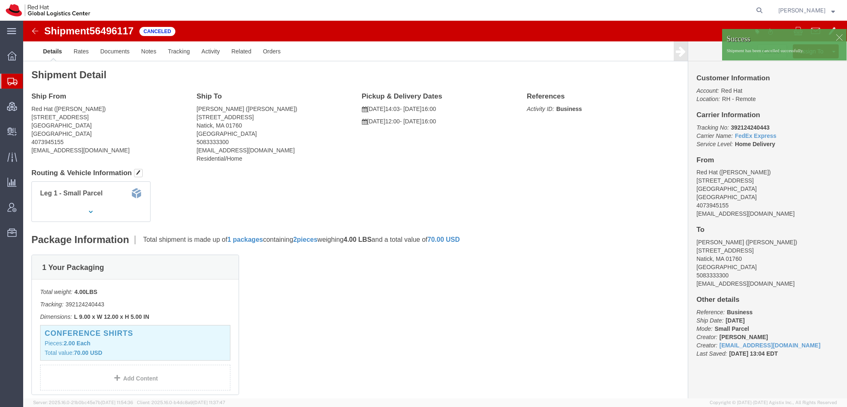
click div
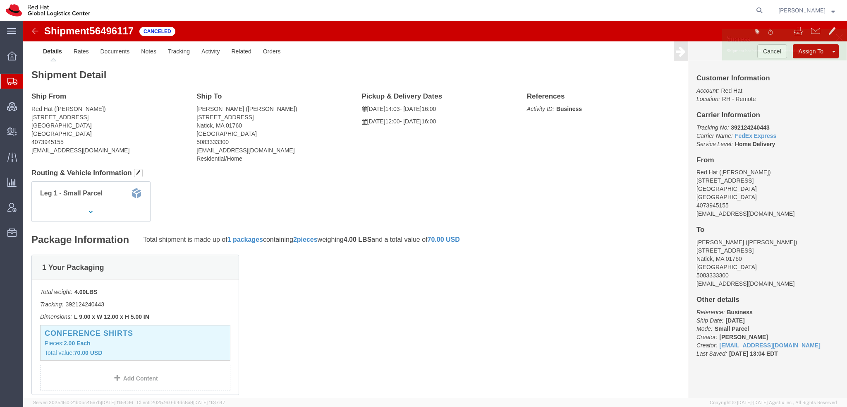
click p "Shipment has been cancelled successfully."
click link "Clone Shipment"
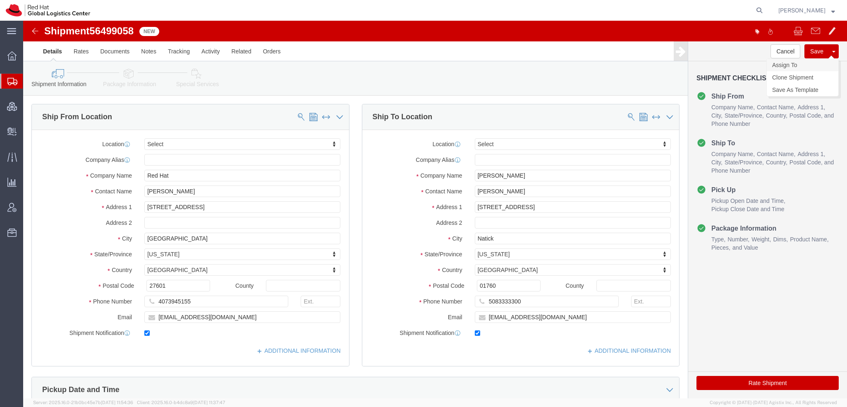
click link "Assign To"
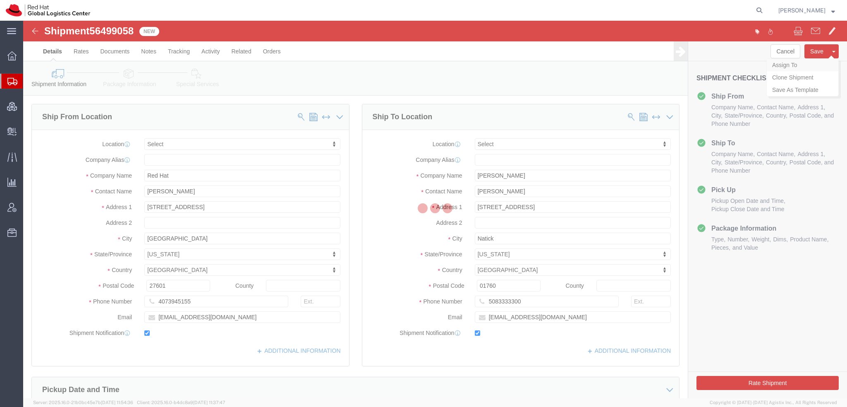
select select
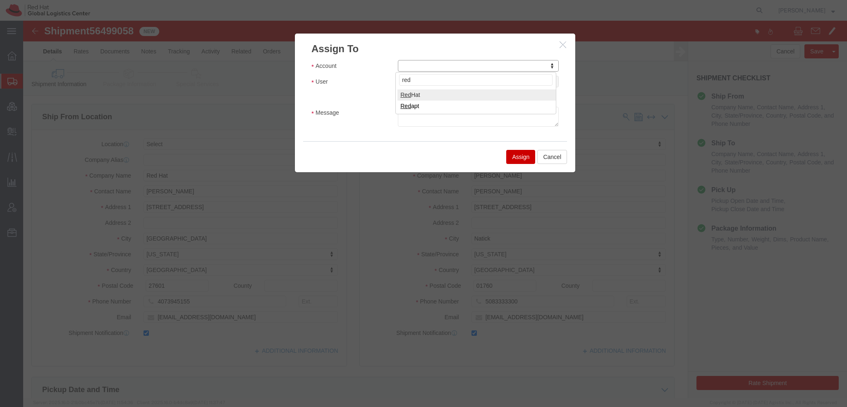
type input "red"
select select "104821"
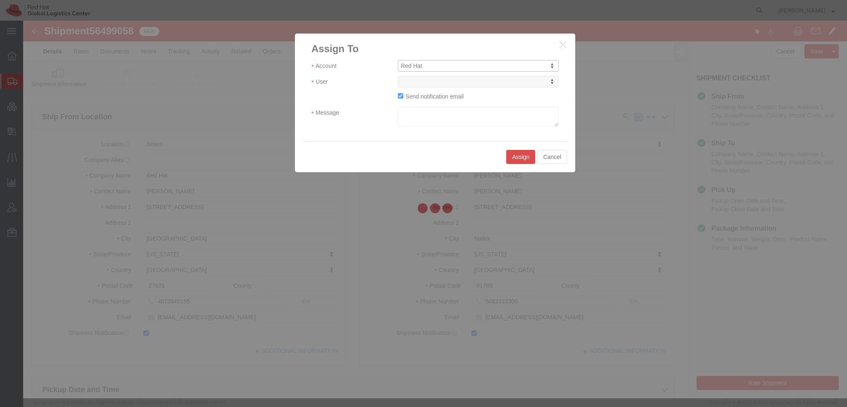
select select
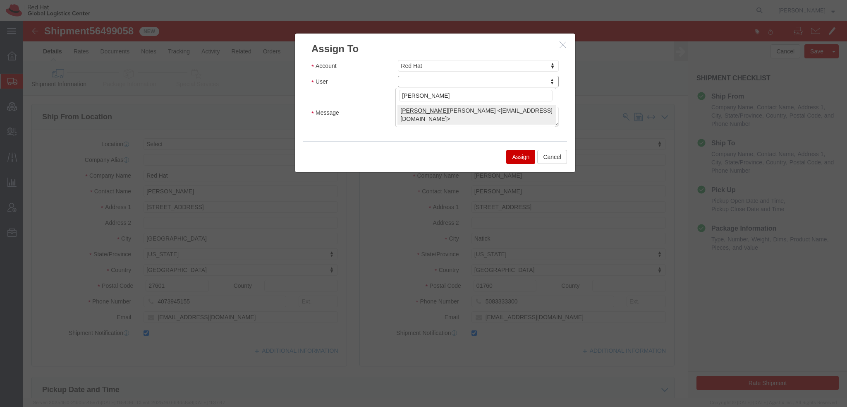
type input "robert"
select select "62174"
click textarea "Message"
type textarea "The cloned Andrea Lynch Shipment"
click button "Assign"
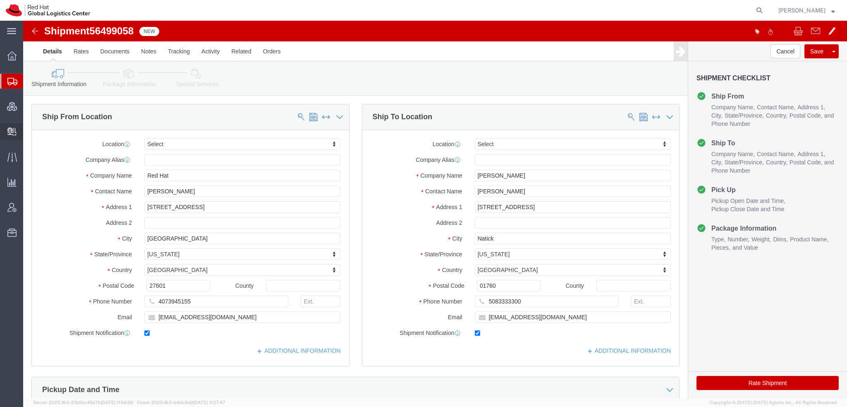
click at [0, 0] on span "Create Delivery" at bounding box center [0, 0] width 0 height 0
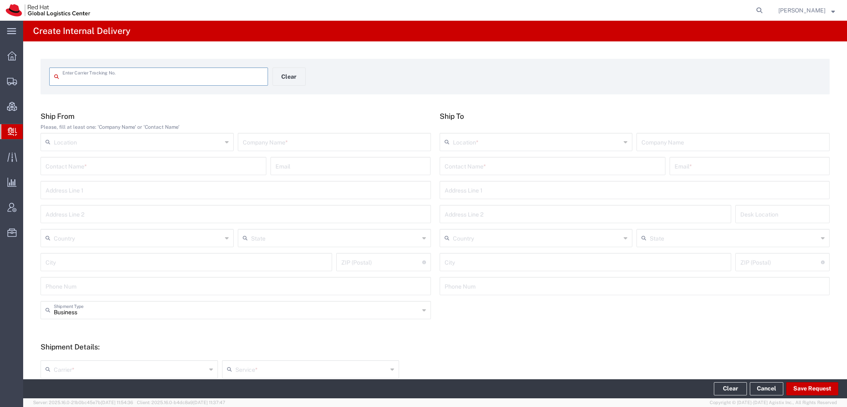
click at [98, 82] on input "text" at bounding box center [162, 76] width 201 height 14
type input "391882454186"
drag, startPoint x: 138, startPoint y: 79, endPoint x: 144, endPoint y: 79, distance: 5.8
click at [139, 79] on input "391882454186" at bounding box center [162, 76] width 201 height 14
type input "391882454186"
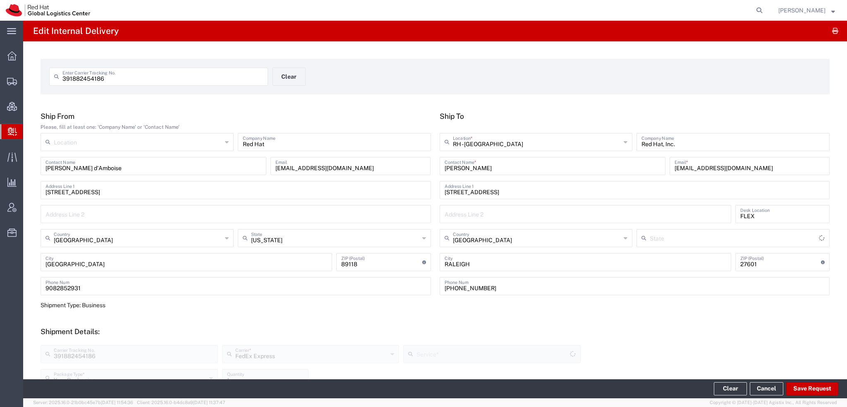
type input "[US_STATE]"
type input "Ground"
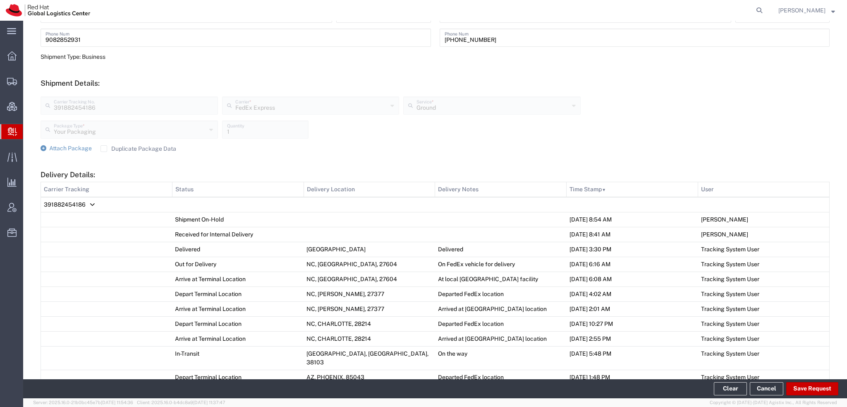
scroll to position [491, 0]
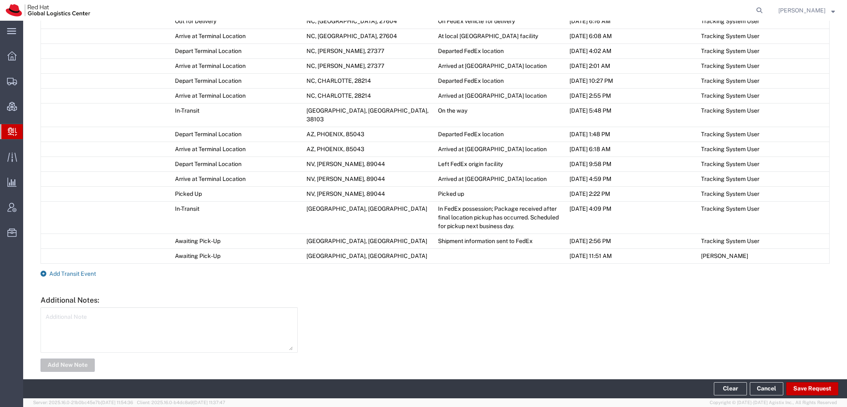
click at [90, 270] on span "Add Transit Event" at bounding box center [72, 273] width 47 height 7
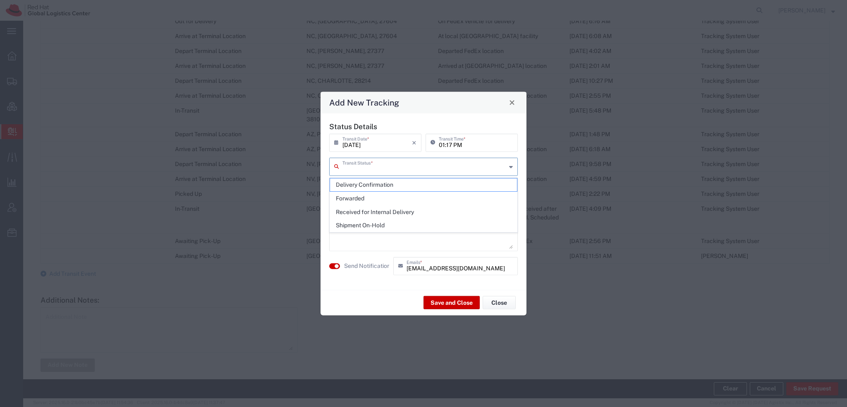
click at [398, 166] on input "text" at bounding box center [424, 165] width 164 height 14
click at [383, 183] on span "Delivery Confirmation" at bounding box center [423, 184] width 187 height 13
type input "Delivery Confirmation"
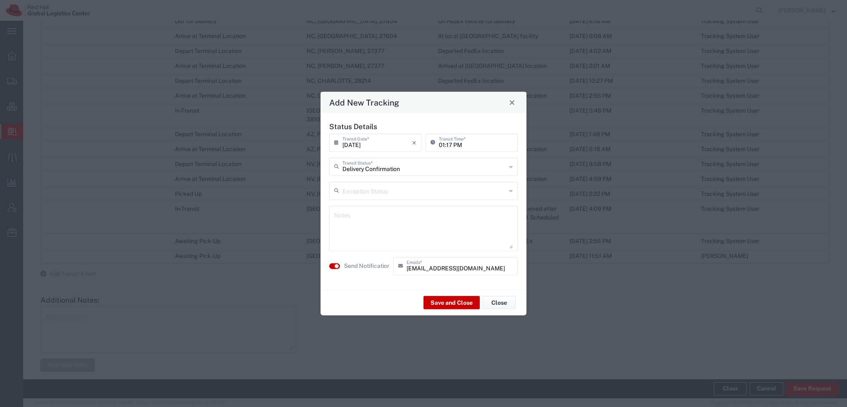
click at [450, 295] on div "Save and Close Close" at bounding box center [424, 302] width 206 height 26
click at [451, 300] on button "Save and Close" at bounding box center [452, 302] width 56 height 13
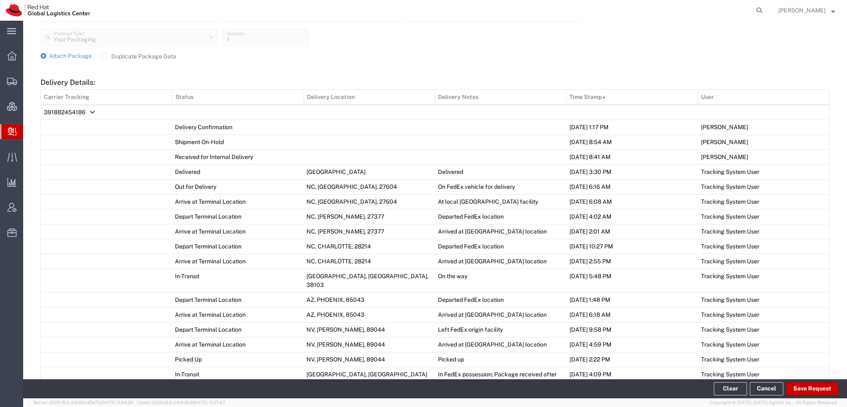
scroll to position [51, 0]
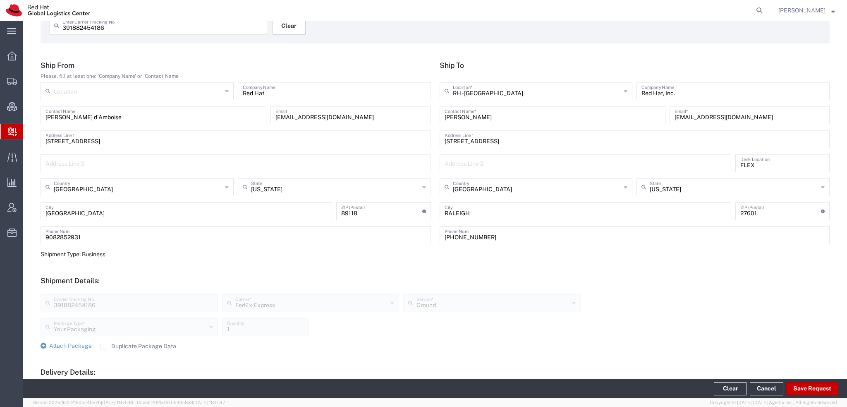
click at [286, 31] on button "Clear" at bounding box center [289, 26] width 33 height 18
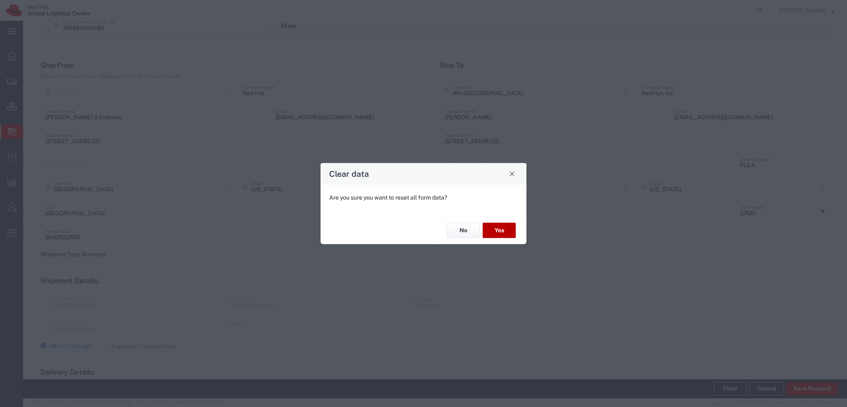
click at [496, 231] on button "Yes" at bounding box center [499, 230] width 33 height 15
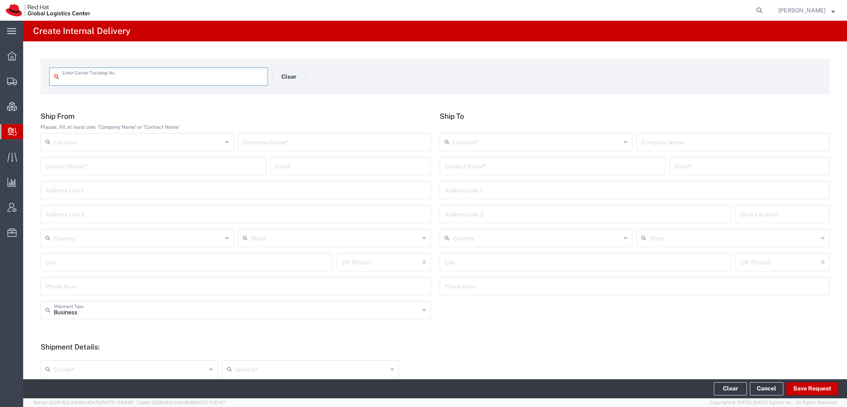
click at [147, 79] on input "text" at bounding box center [162, 76] width 201 height 14
type input "9400150105796008236262"
click at [147, 79] on input "9400150105796008236262" at bounding box center [162, 76] width 201 height 14
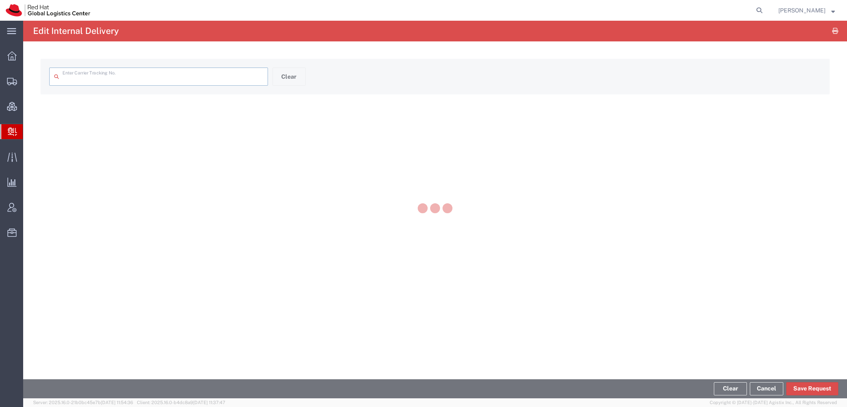
type input "9400150105796008236262"
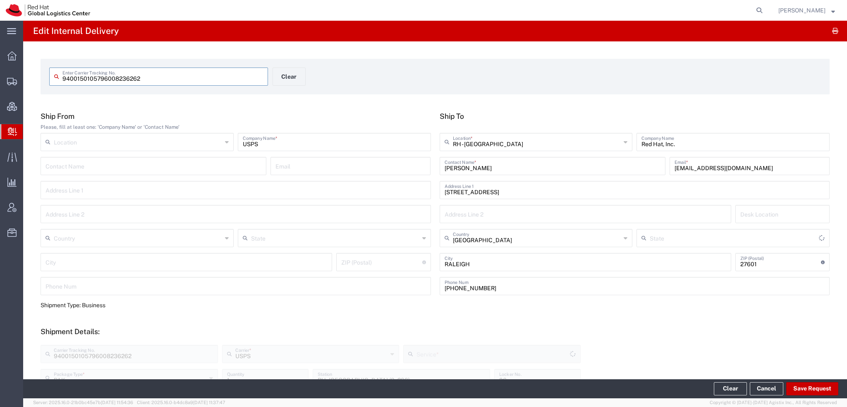
type input "[US_STATE]"
type input "Ground"
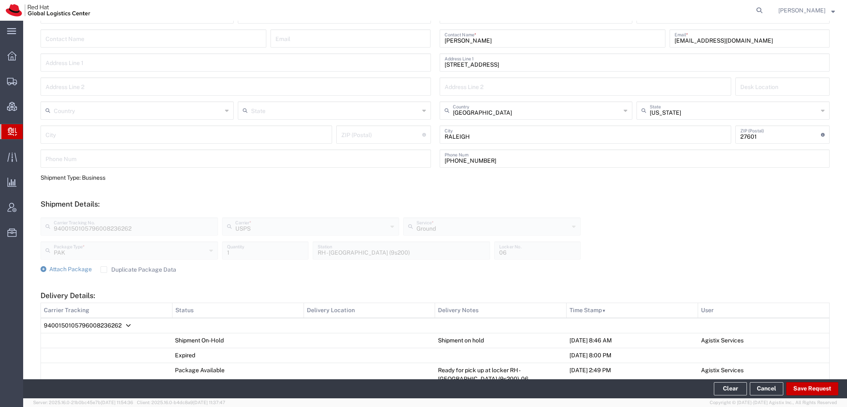
scroll to position [275, 0]
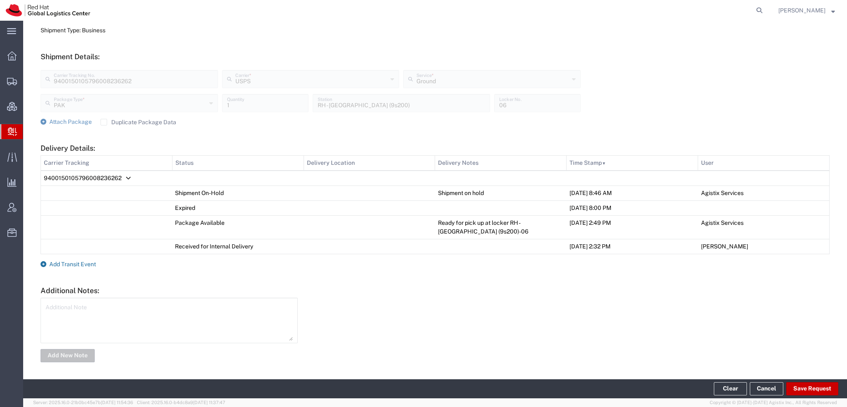
click at [78, 263] on span "Add Transit Event" at bounding box center [72, 264] width 47 height 7
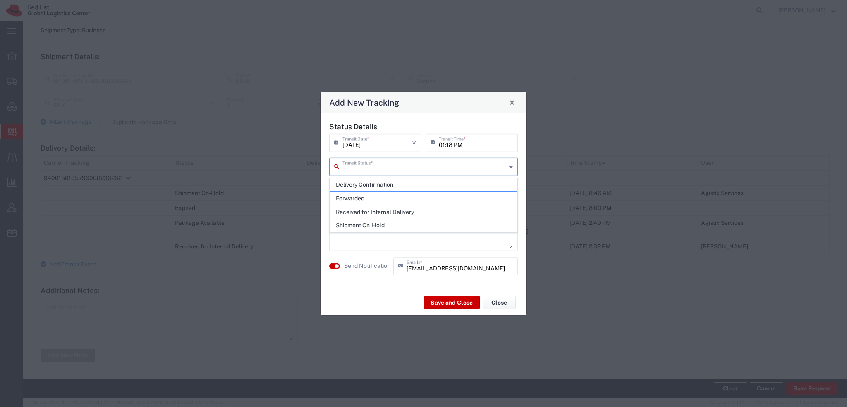
click at [383, 163] on input "text" at bounding box center [424, 165] width 164 height 14
click at [374, 185] on span "Delivery Confirmation" at bounding box center [423, 184] width 187 height 13
type input "Delivery Confirmation"
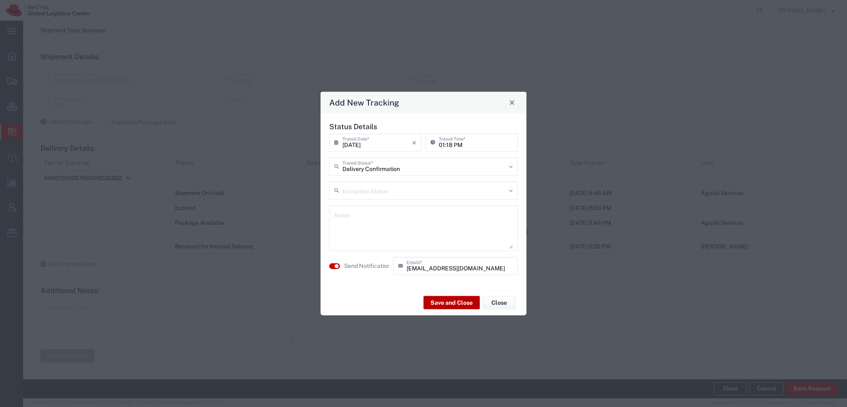
click at [452, 297] on button "Save and Close" at bounding box center [452, 302] width 56 height 13
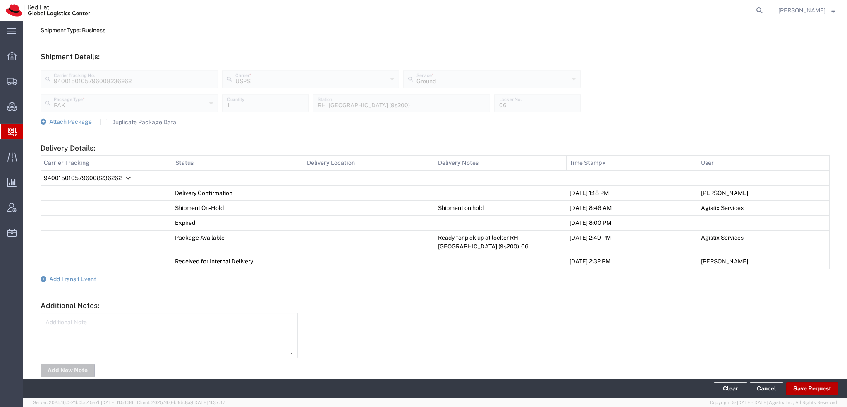
click at [807, 388] on button "Save Request" at bounding box center [812, 388] width 52 height 13
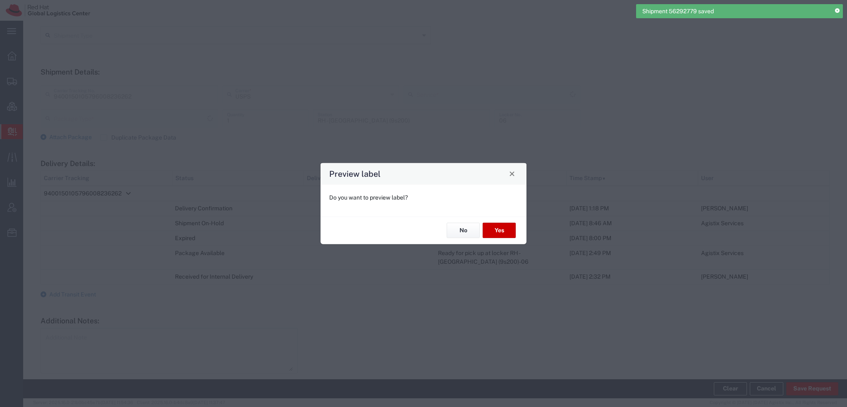
type input "PAK"
type input "Ground"
click at [461, 229] on button "No" at bounding box center [463, 230] width 33 height 15
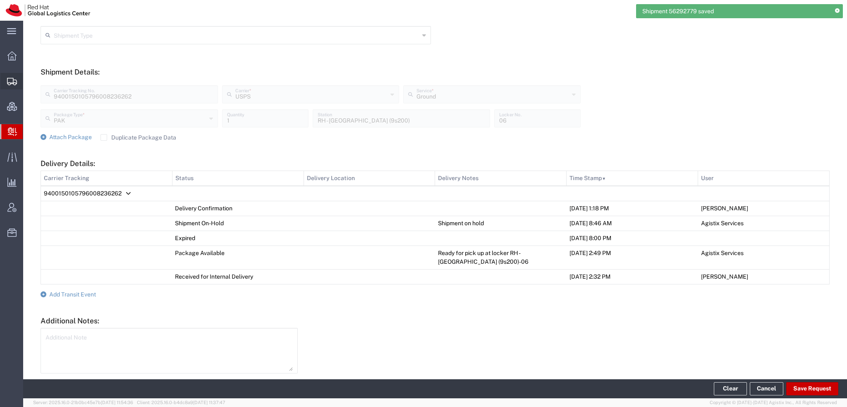
click at [0, 0] on span "Shipment Manager" at bounding box center [0, 0] width 0 height 0
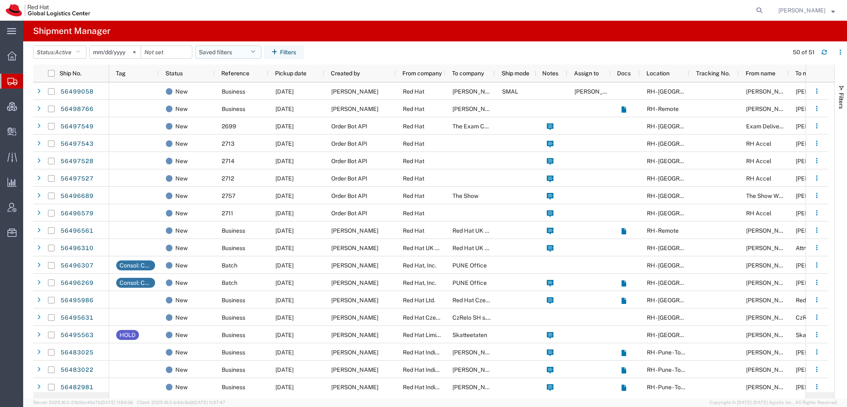
click at [255, 52] on icon "button" at bounding box center [253, 52] width 5 height 6
click at [240, 89] on span "Americas" at bounding box center [250, 88] width 108 height 15
type input "[DATE]"
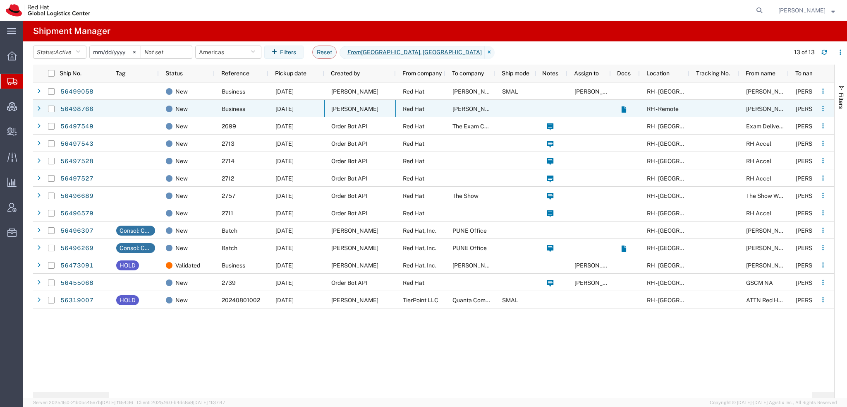
click at [365, 106] on span "[PERSON_NAME]" at bounding box center [354, 108] width 47 height 7
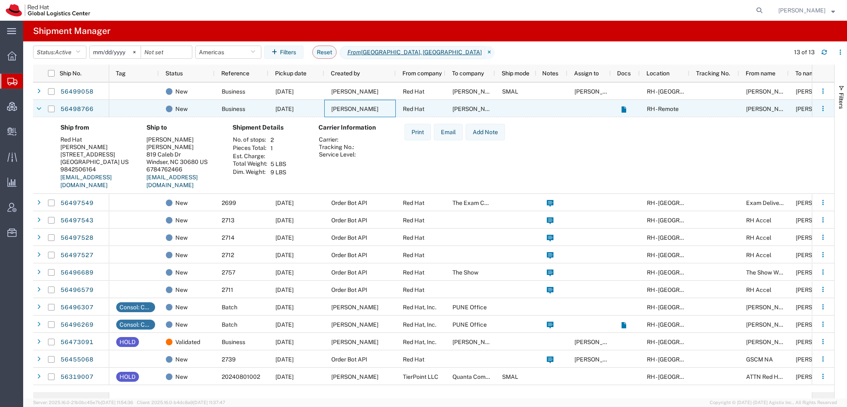
click at [370, 109] on span "[PERSON_NAME]" at bounding box center [354, 108] width 47 height 7
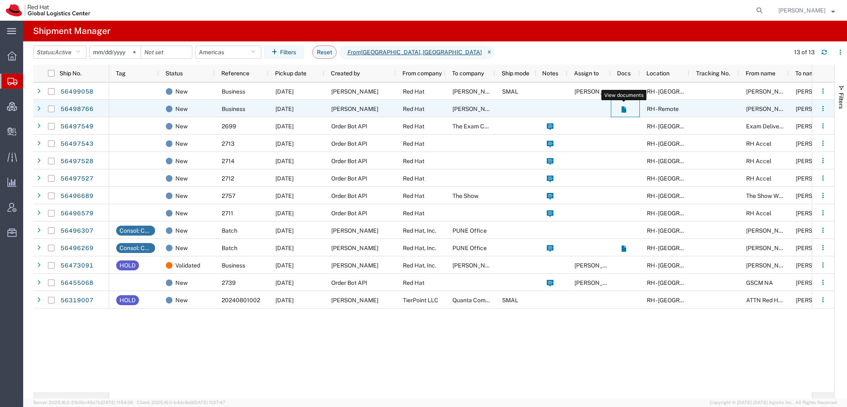
click at [623, 108] on icon at bounding box center [623, 109] width 5 height 6
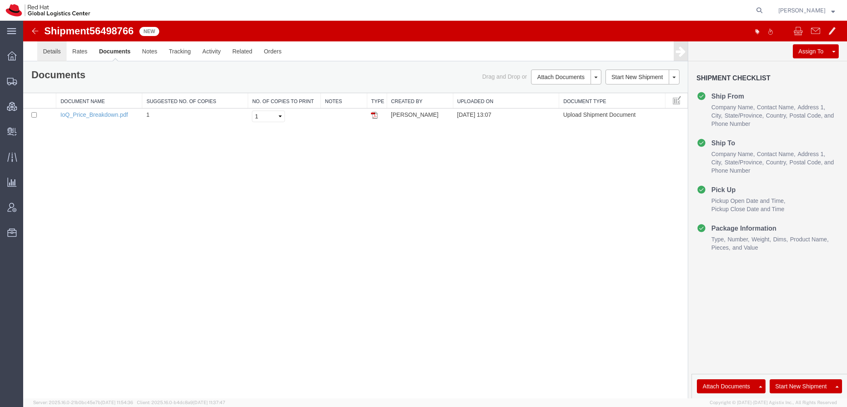
click at [44, 49] on link "Details" at bounding box center [51, 51] width 29 height 20
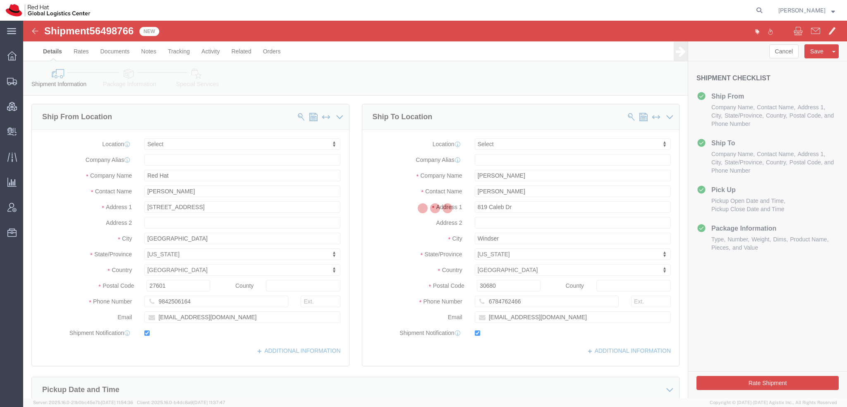
select select
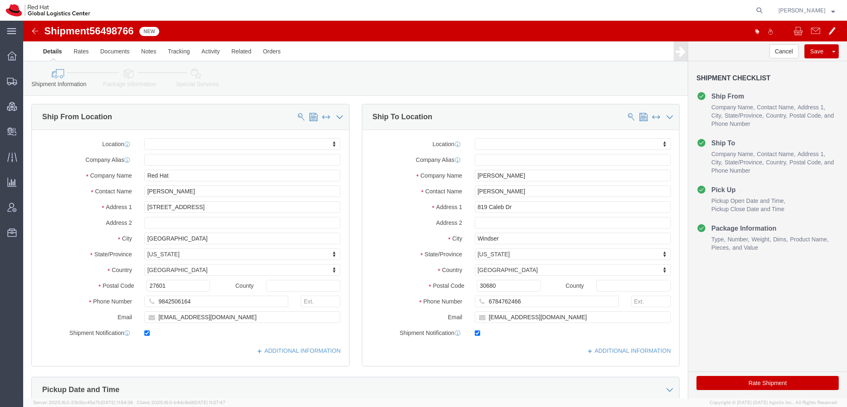
click icon
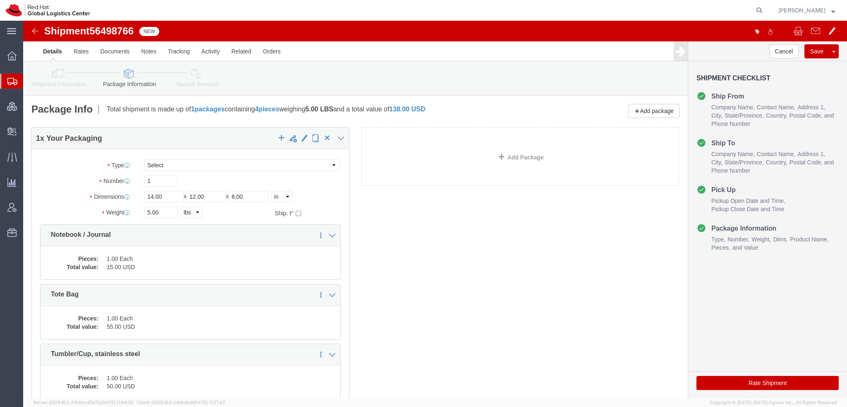
click icon
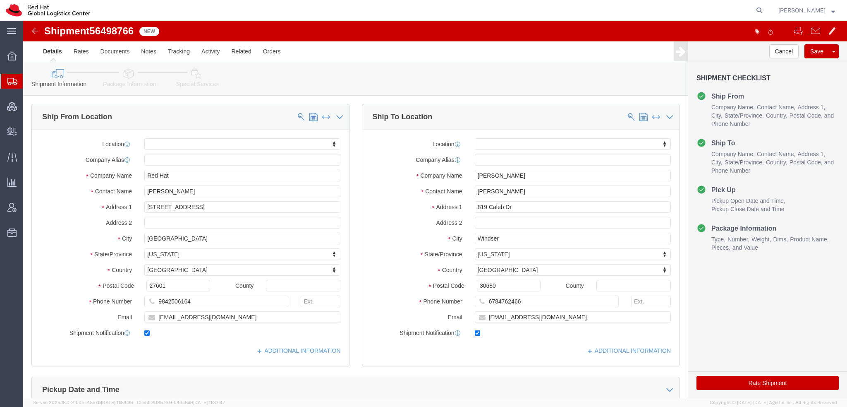
click at [807, 10] on span "[PERSON_NAME]" at bounding box center [801, 10] width 47 height 9
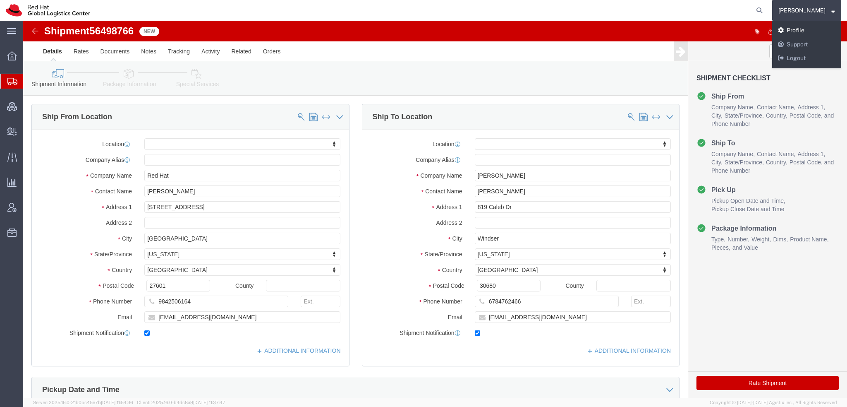
click at [801, 33] on link "Profile" at bounding box center [806, 31] width 69 height 14
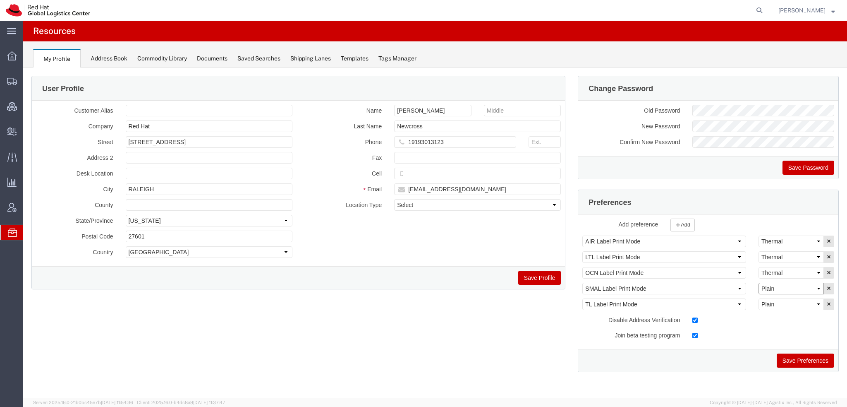
click at [778, 286] on select "Select Plain Thermal" at bounding box center [791, 289] width 65 height 12
select select "Thermal"
click at [759, 283] on select "Select Plain Thermal" at bounding box center [791, 289] width 65 height 12
click at [804, 358] on button "Save Preferences" at bounding box center [805, 360] width 57 height 14
click at [0, 0] on span "Shipment Manager" at bounding box center [0, 0] width 0 height 0
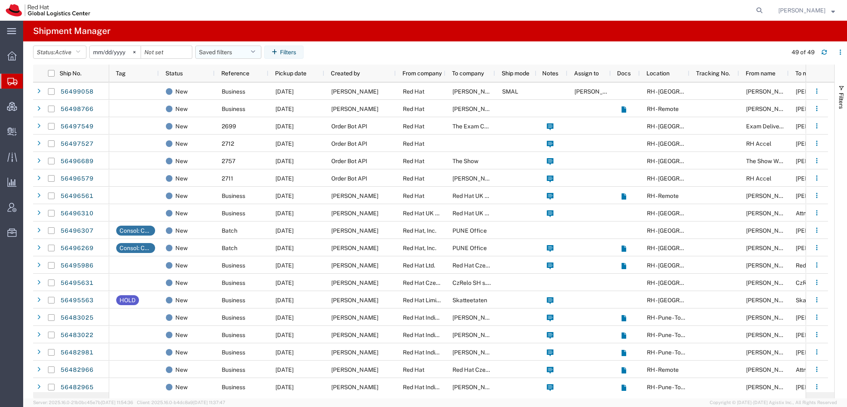
click at [244, 53] on button "Saved filters" at bounding box center [228, 51] width 66 height 13
click at [238, 91] on span "Americas" at bounding box center [250, 88] width 108 height 15
type input "[DATE]"
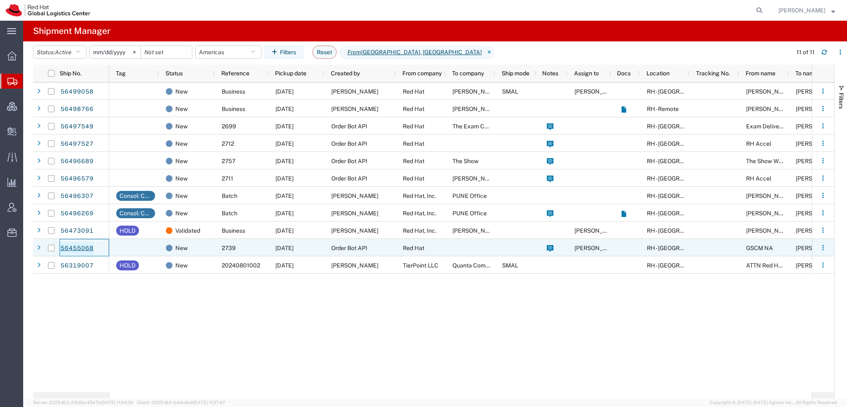
click at [83, 243] on link "56455068" at bounding box center [77, 248] width 34 height 13
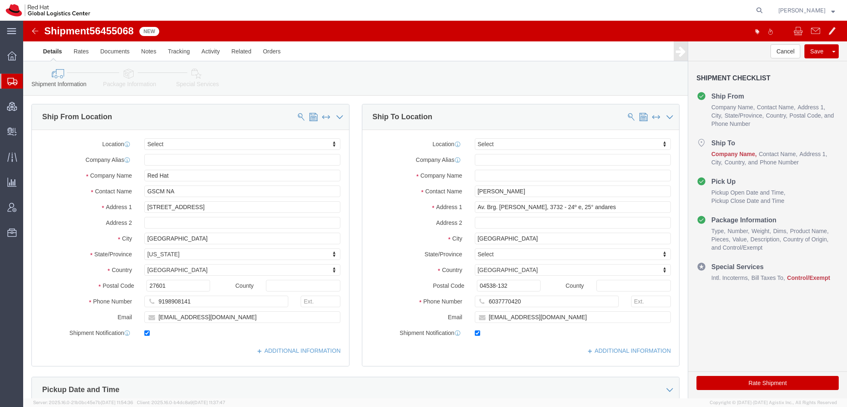
select select
drag, startPoint x: 497, startPoint y: 281, endPoint x: 314, endPoint y: 245, distance: 186.3
click div "Ship From Location Location My Profile Location RH - Amsterdam - MSO RH - Amste…"
type input "Y"
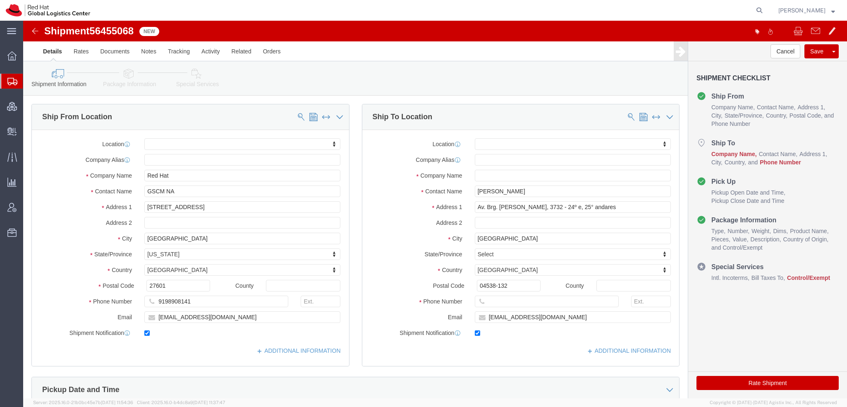
click at [0, 0] on span "Shipment Manager" at bounding box center [0, 0] width 0 height 0
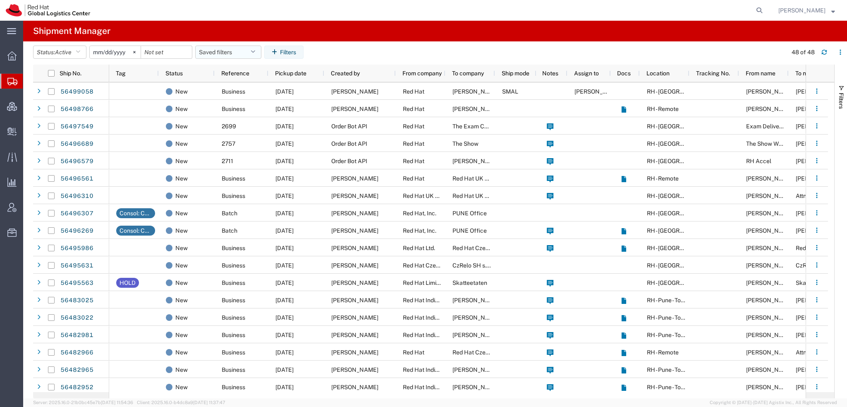
click at [255, 51] on icon "button" at bounding box center [253, 52] width 5 height 6
click at [235, 86] on span "Americas" at bounding box center [250, 88] width 108 height 15
type input "[DATE]"
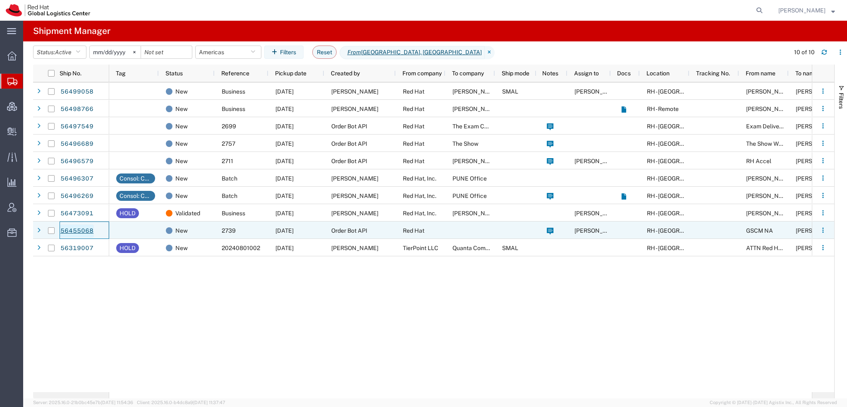
click at [82, 232] on link "56455068" at bounding box center [77, 230] width 34 height 13
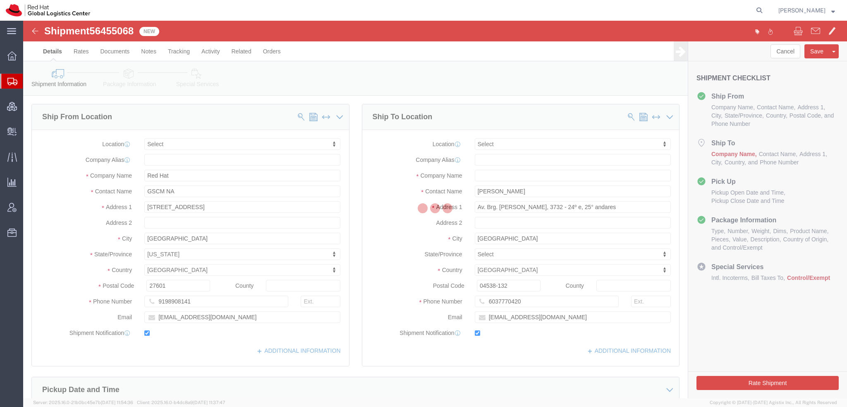
select select
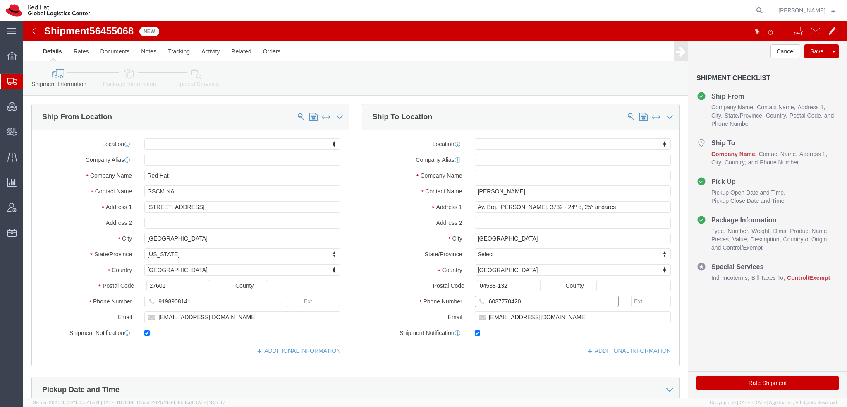
drag, startPoint x: 497, startPoint y: 279, endPoint x: 293, endPoint y: 245, distance: 207.2
click div "Ship From Location Location My Profile Location RH - Amsterdam - MSO RH - Amste…"
click input "[PERSON_NAME]"
type input "[PERSON_NAME]"
click input "text"
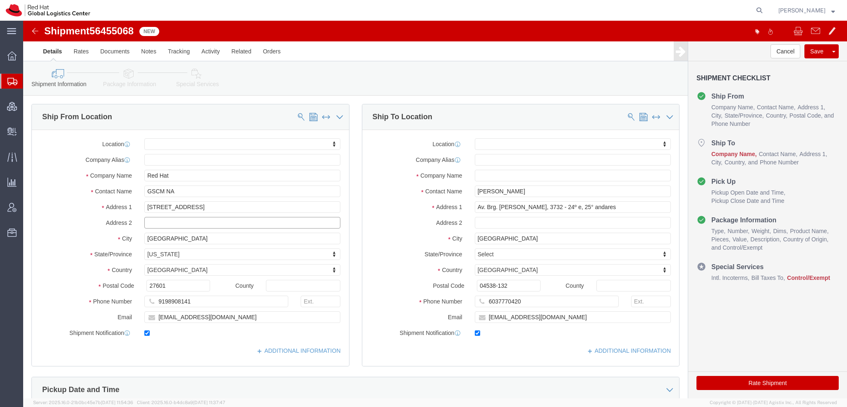
paste input "6037770420"
drag, startPoint x: 520, startPoint y: 297, endPoint x: 401, endPoint y: 285, distance: 119.7
click div "Location My Profile Location [GEOGRAPHIC_DATA] - [GEOGRAPHIC_DATA] - [GEOGRAPHI…"
click input "6037770420"
paste input "[EMAIL_ADDRESS][DOMAIN_NAME]"
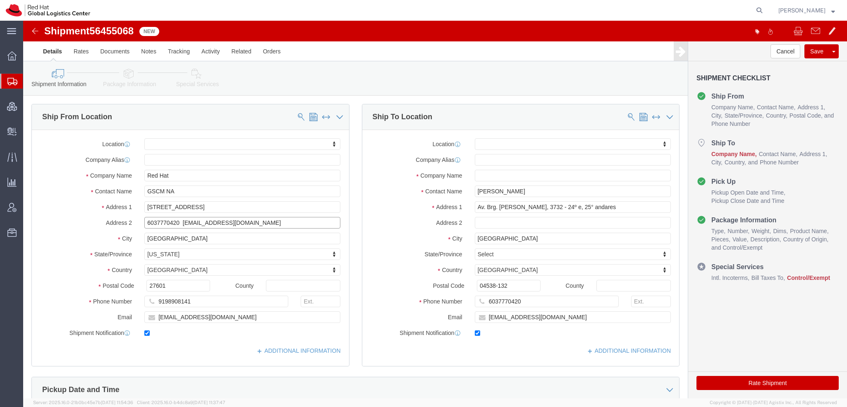
type input "6037770420 [EMAIL_ADDRESS][DOMAIN_NAME]"
click input "[PERSON_NAME]"
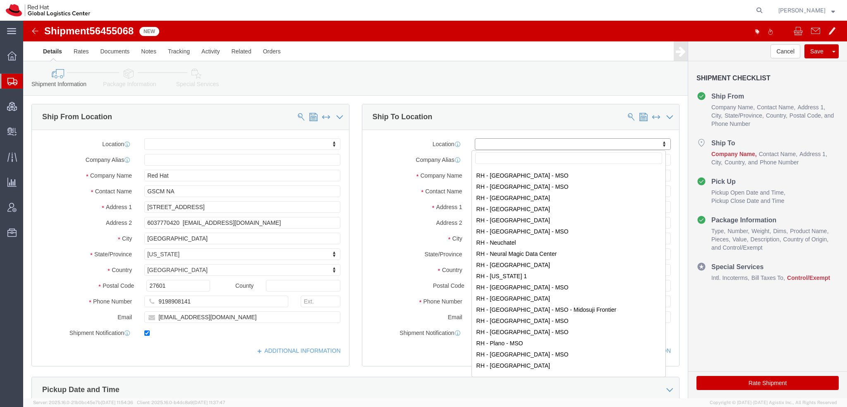
scroll to position [1075, 0]
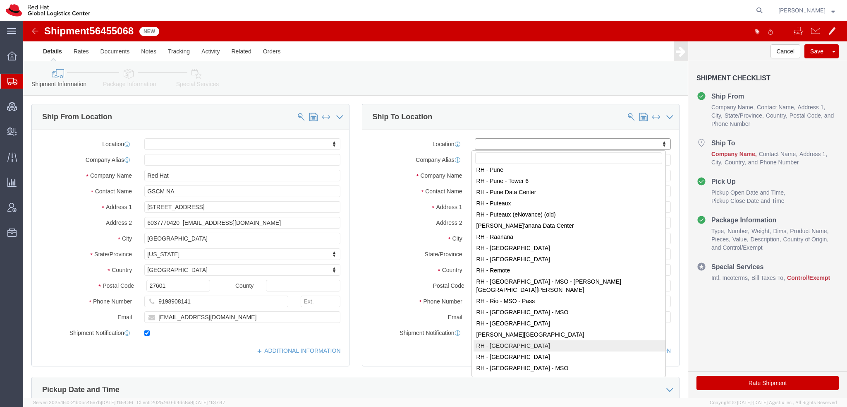
select select "42531"
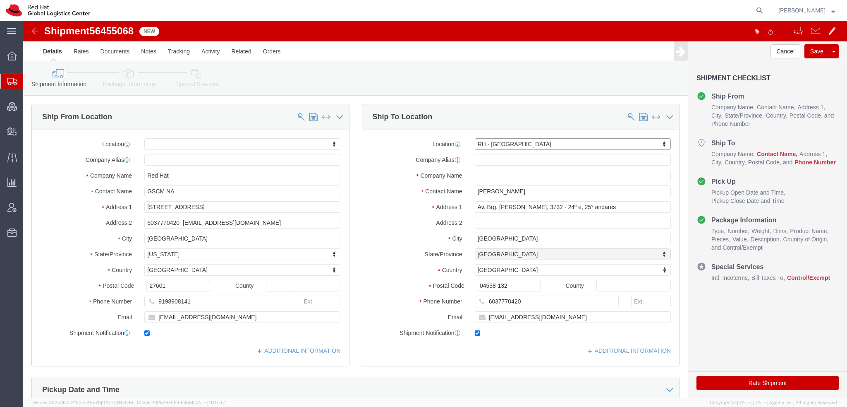
select select "27"
click input "[PERSON_NAME]"
type input "[PERSON_NAME]"
type input "Av. Brg. [PERSON_NAME][GEOGRAPHIC_DATA], 3732"
type input "Floor 24 and 25, Itaim Bibi"
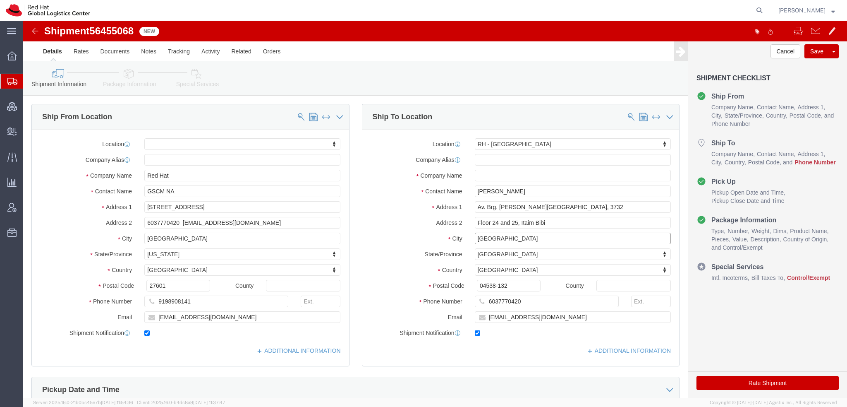
type input "[GEOGRAPHIC_DATA]"
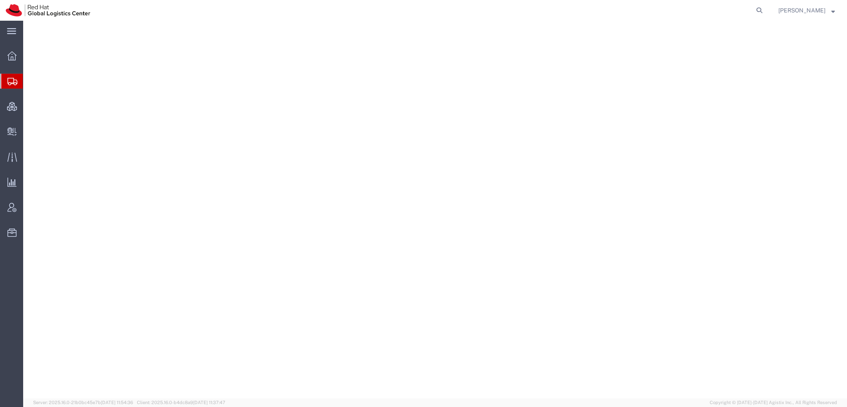
select select "38014"
select select
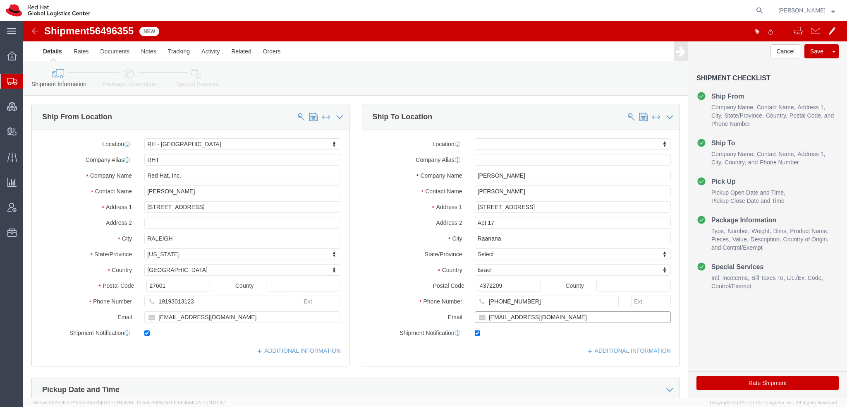
click input "[EMAIL_ADDRESS][DOMAIN_NAME]"
type input "[EMAIL_ADDRESS][DOMAIN_NAME], [EMAIL_ADDRESS][DOMAIN_NAME]"
drag, startPoint x: 505, startPoint y: 281, endPoint x: 261, endPoint y: 245, distance: 246.6
click div "Ship From Location Location [GEOGRAPHIC_DATA] - [GEOGRAPHIC_DATA] My Profile Lo…"
click icon
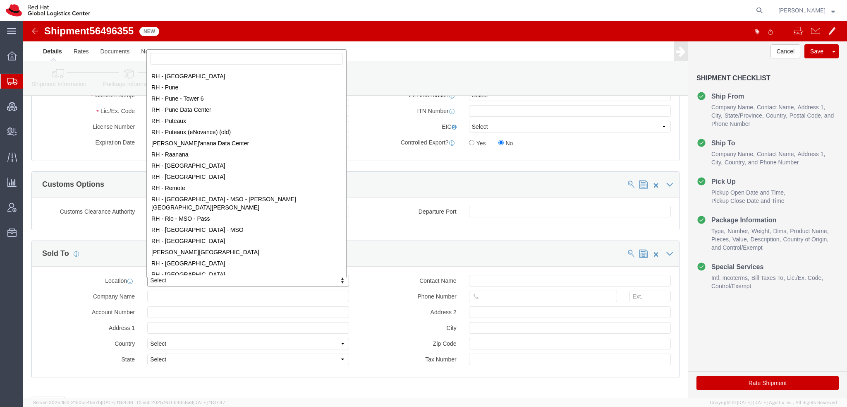
scroll to position [1075, 0]
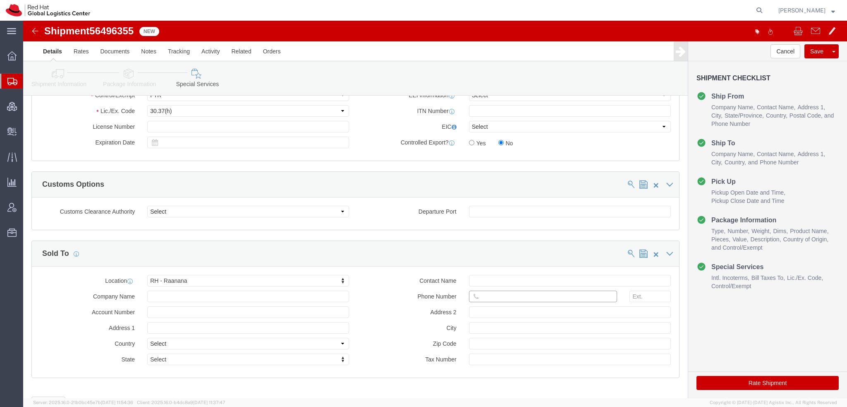
click input "text"
paste input "[PHONE_NUMBER]"
type input "[PHONE_NUMBER]"
click button "Rate Shipment"
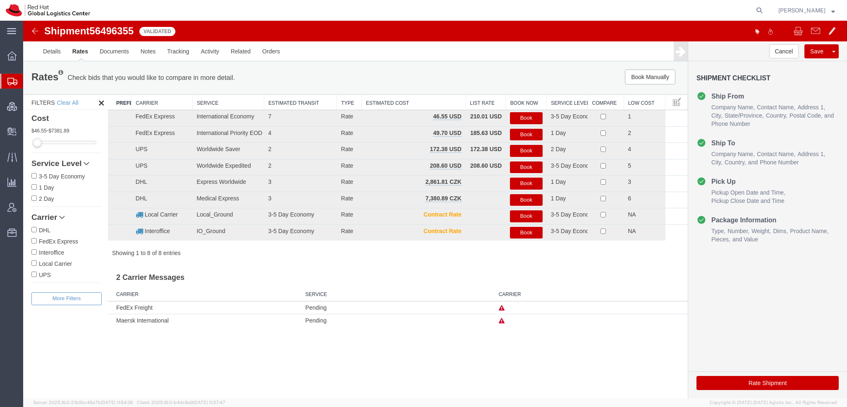
scroll to position [0, 0]
click at [538, 119] on button "Book" at bounding box center [526, 118] width 32 height 12
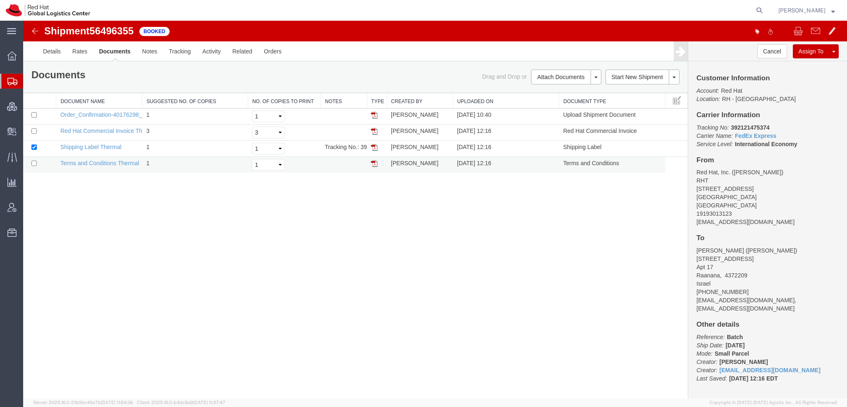
drag, startPoint x: 373, startPoint y: 146, endPoint x: 601, endPoint y: 164, distance: 229.0
click at [373, 146] on img at bounding box center [374, 147] width 7 height 7
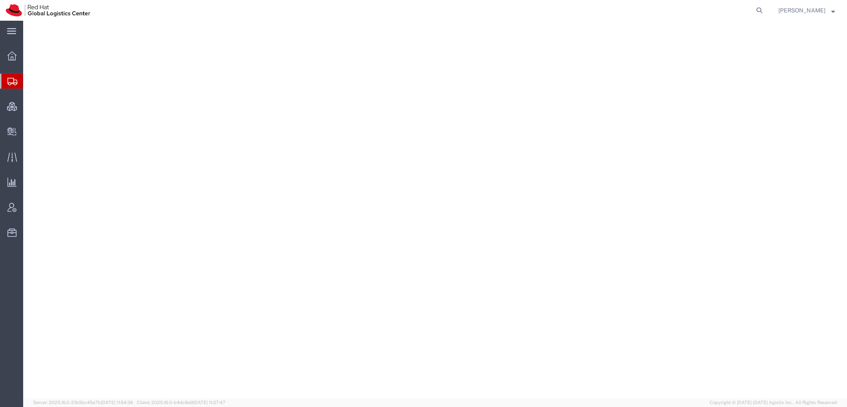
select select "38014"
select select
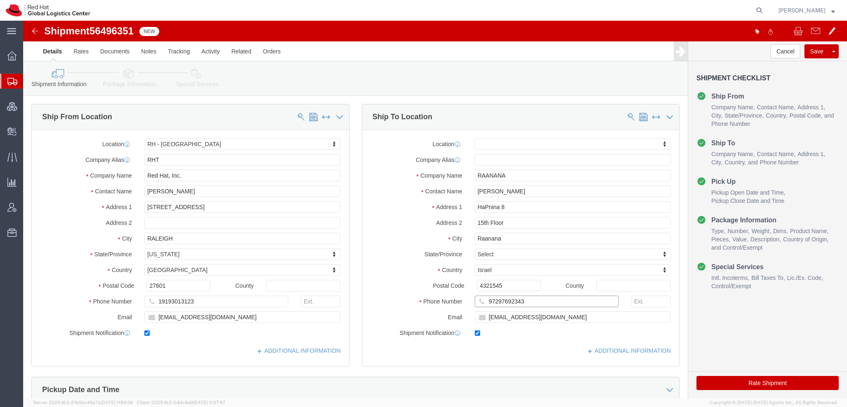
drag, startPoint x: 500, startPoint y: 278, endPoint x: 360, endPoint y: 268, distance: 141.0
click div "Location My Profile Location [GEOGRAPHIC_DATA] - [GEOGRAPHIC_DATA] - [GEOGRAPHI…"
click input "[PERSON_NAME]"
type input "[PERSON_NAME]"
click p "- Red Hat Israel Ltd. - ([PERSON_NAME]) [STREET_ADDRESS][PERSON_NAME]"
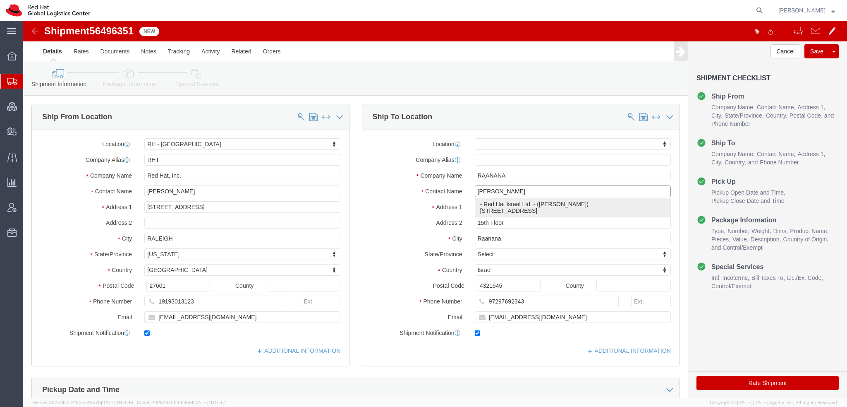
select select "61972"
click icon
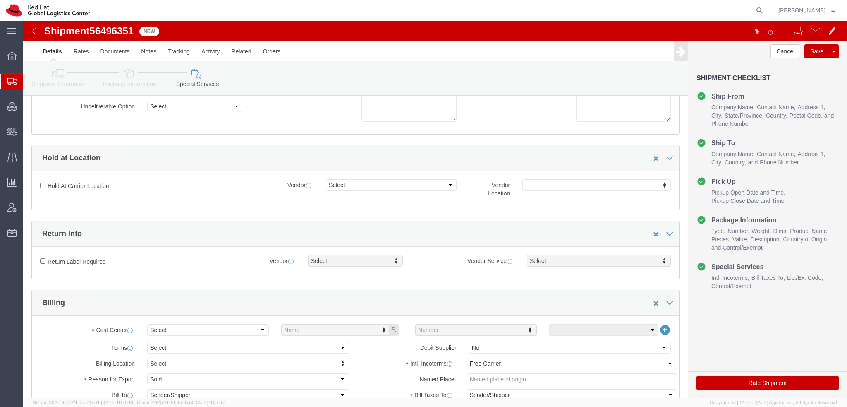
scroll to position [248, 0]
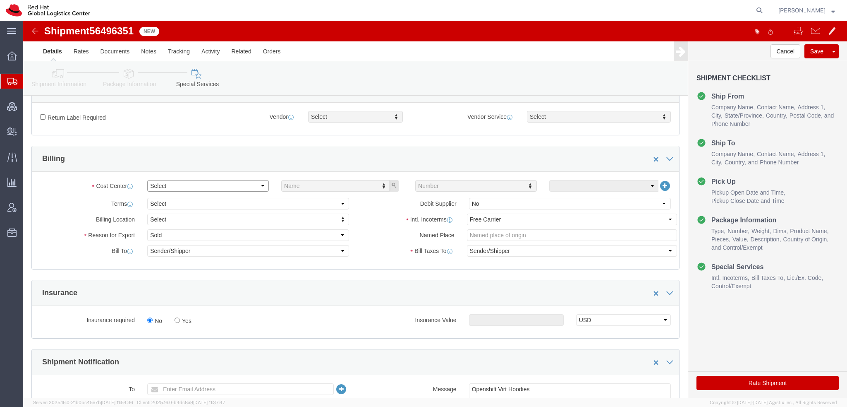
click select "Select"
click select "Select Gift Personal Effects Repair/Warranty Return Sample Sold Temporary/Not S…"
select select "GIFT"
click select "Select Gift Personal Effects Repair/Warranty Return Sample Sold Temporary/Not S…"
click select "Select Carriage Insurance Paid Carriage Paid To Cost and Freight Cost Insurance…"
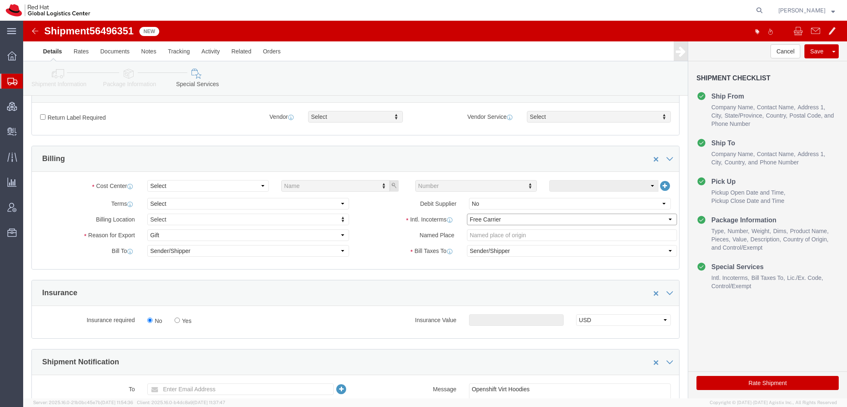
select select "DDP"
click select "Select Carriage Insurance Paid Carriage Paid To Cost and Freight Cost Insurance…"
click button "Save"
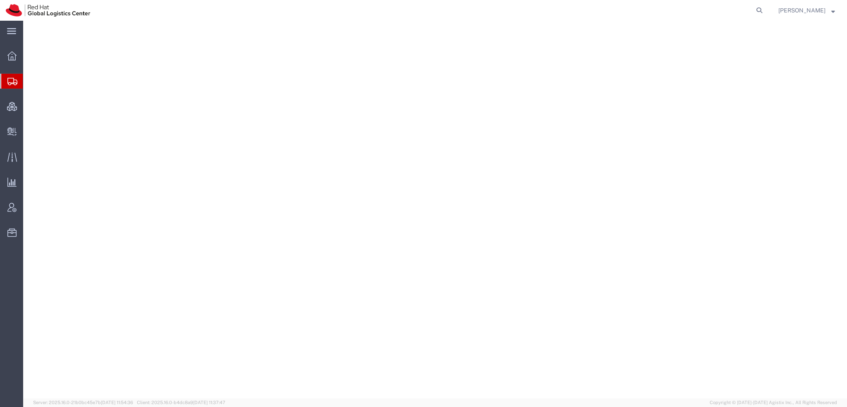
select select "38014"
select select
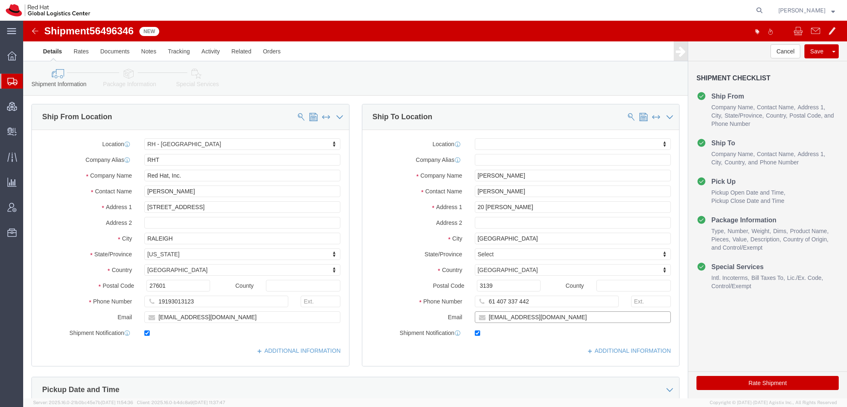
drag, startPoint x: 533, startPoint y: 295, endPoint x: 544, endPoint y: 300, distance: 11.8
click input "[EMAIL_ADDRESS][DOMAIN_NAME]"
type input "[EMAIL_ADDRESS][DOMAIN_NAME], [EMAIL_ADDRESS][DOMAIN_NAME]"
click link "Special Services"
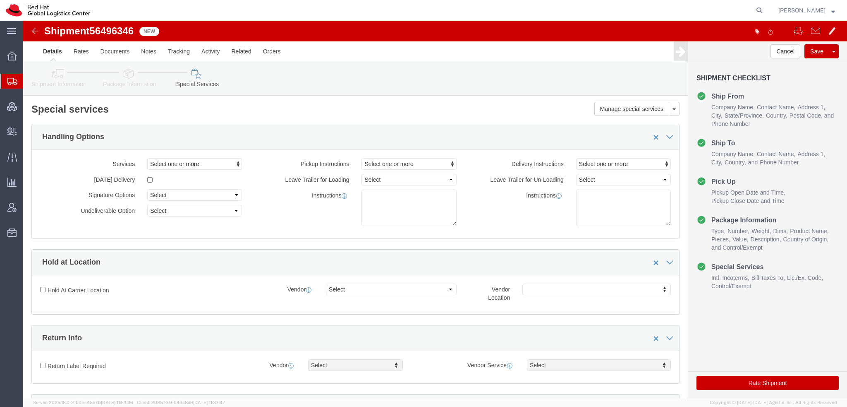
scroll to position [248, 0]
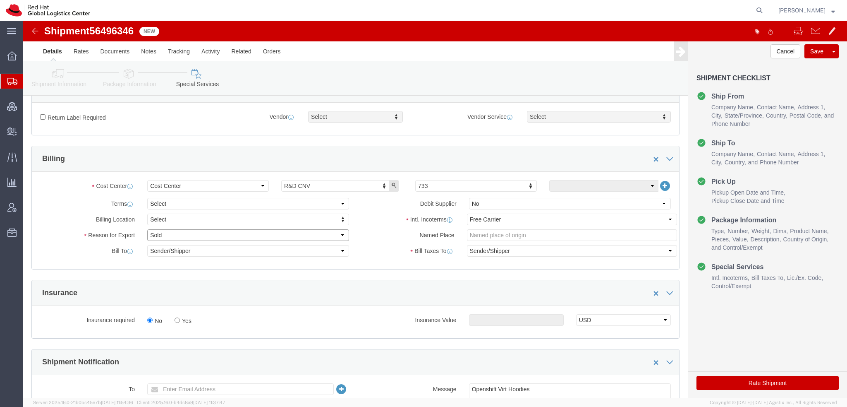
click select "Select Gift Personal Effects Repair/Warranty Return Sample Sold Temporary/Not S…"
select select "GIFT"
click select "Select Gift Personal Effects Repair/Warranty Return Sample Sold Temporary/Not S…"
click select "Select Carriage Insurance Paid Carriage Paid To Cost and Freight Cost Insurance…"
select select "DDP"
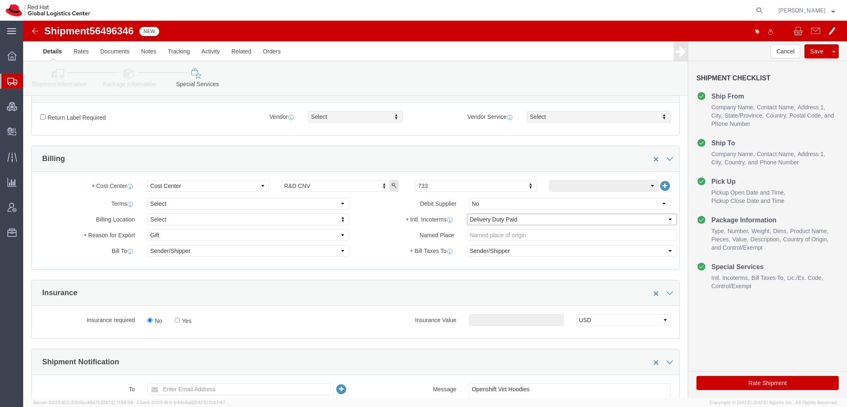
click select "Select Carriage Insurance Paid Carriage Paid To Cost and Freight Cost Insurance…"
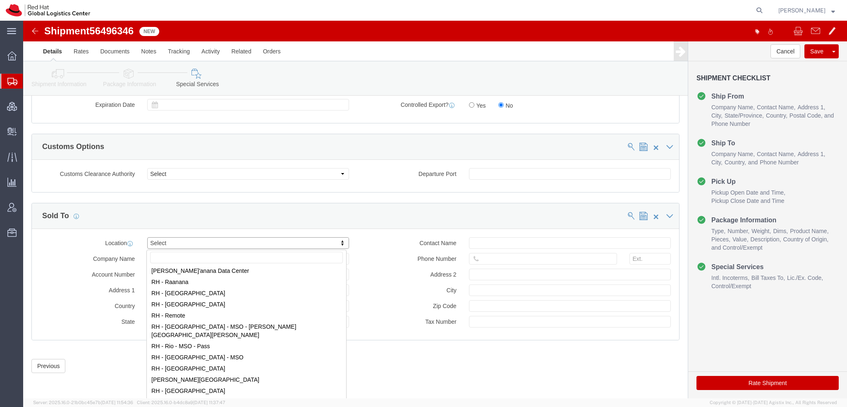
scroll to position [1282, 0]
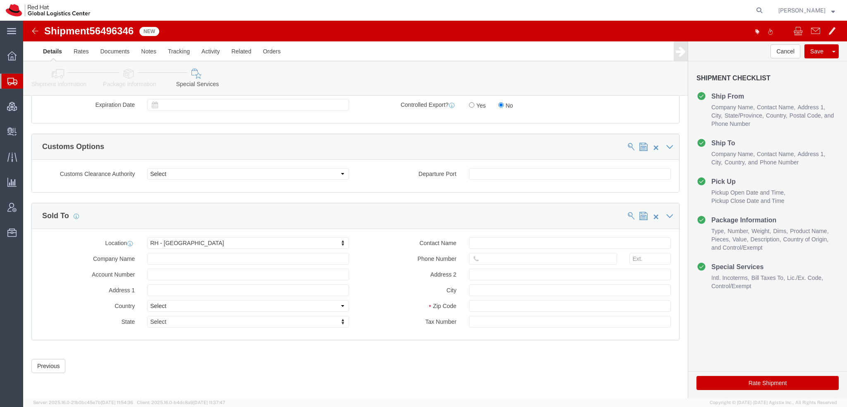
click button "Rate Shipment"
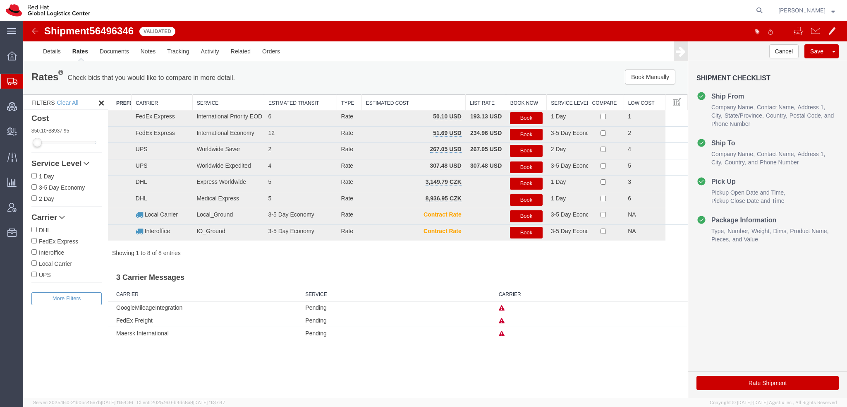
scroll to position [0, 0]
click at [519, 115] on button "Book" at bounding box center [526, 118] width 32 height 12
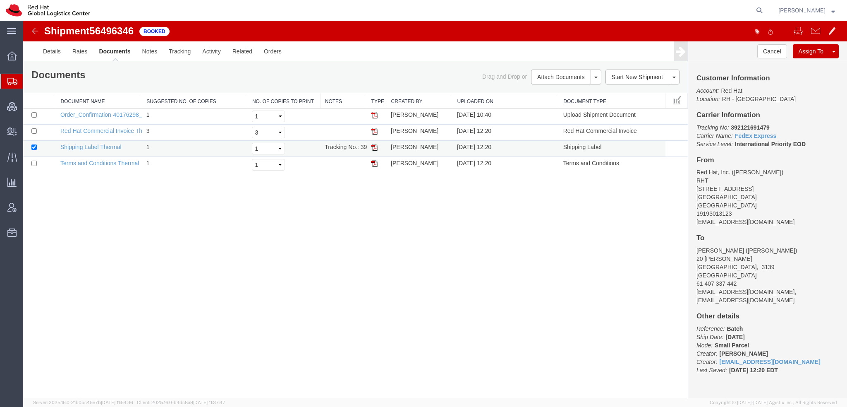
drag, startPoint x: 374, startPoint y: 146, endPoint x: 507, endPoint y: 25, distance: 179.8
click at [374, 146] on img at bounding box center [374, 147] width 7 height 7
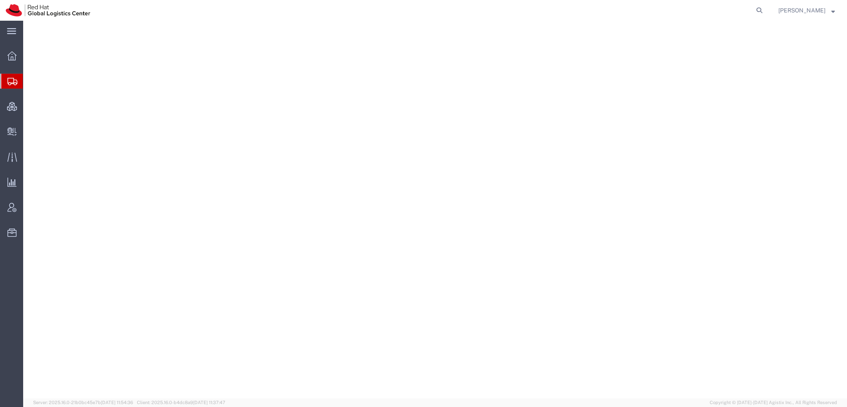
select select
select select "42531"
select select "27"
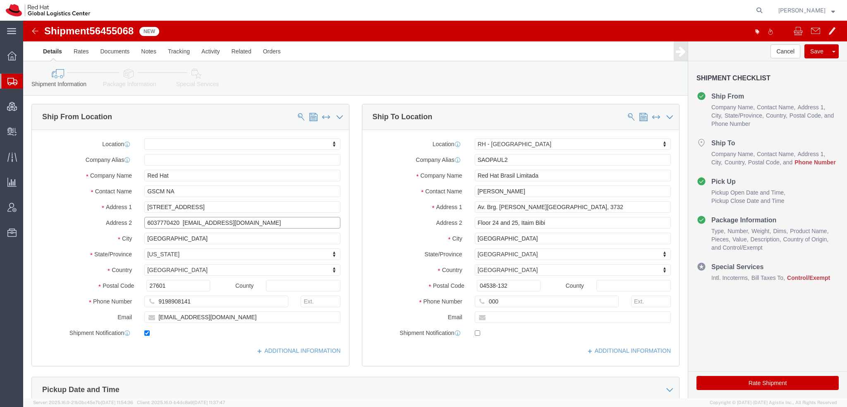
drag, startPoint x: 216, startPoint y: 200, endPoint x: 159, endPoint y: 206, distance: 57.3
click input "6037770420 [EMAIL_ADDRESS][DOMAIN_NAME]"
click input "text"
click div "Postal Code 04538-132"
click input "text"
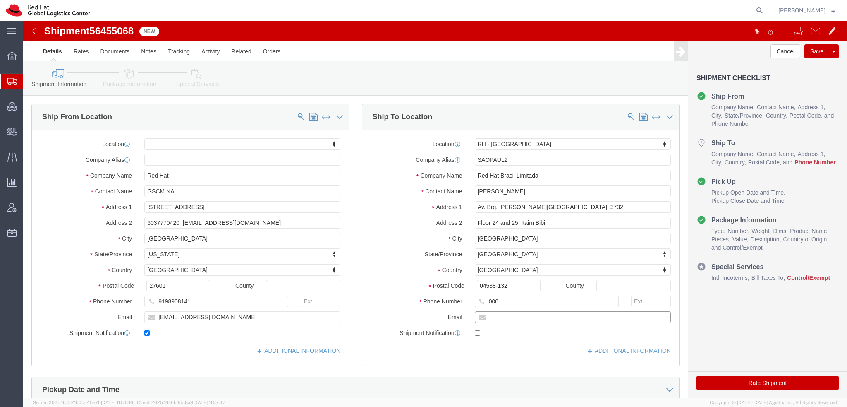
paste input "[EMAIL_ADDRESS][DOMAIN_NAME]"
type input "[EMAIL_ADDRESS][DOMAIN_NAME]"
drag, startPoint x: 154, startPoint y: 202, endPoint x: 45, endPoint y: 176, distance: 112.6
click div "Location My Profile Location [GEOGRAPHIC_DATA] - [GEOGRAPHIC_DATA] - [GEOGRAPHI…"
drag, startPoint x: 509, startPoint y: 283, endPoint x: 342, endPoint y: 237, distance: 172.7
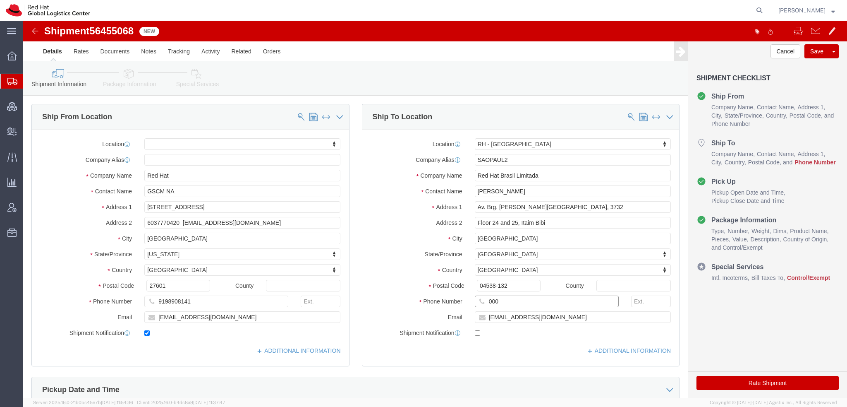
click div "Location [GEOGRAPHIC_DATA] - [GEOGRAPHIC_DATA] My Profile Location [GEOGRAPHIC_…"
paste input "603777042"
type input "6037770420"
click icon
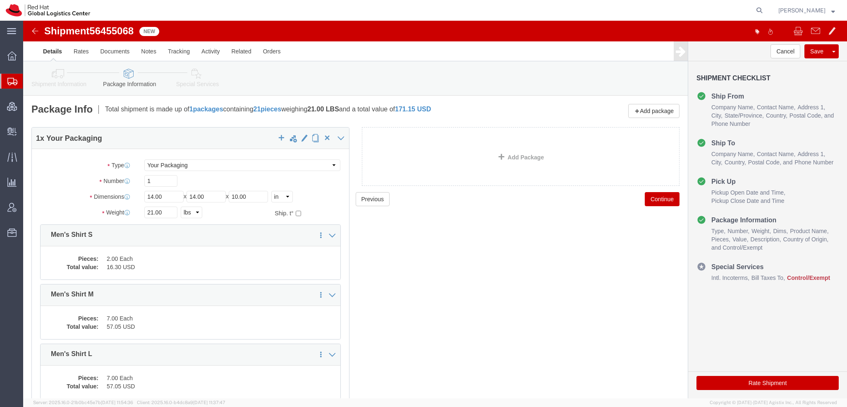
click icon
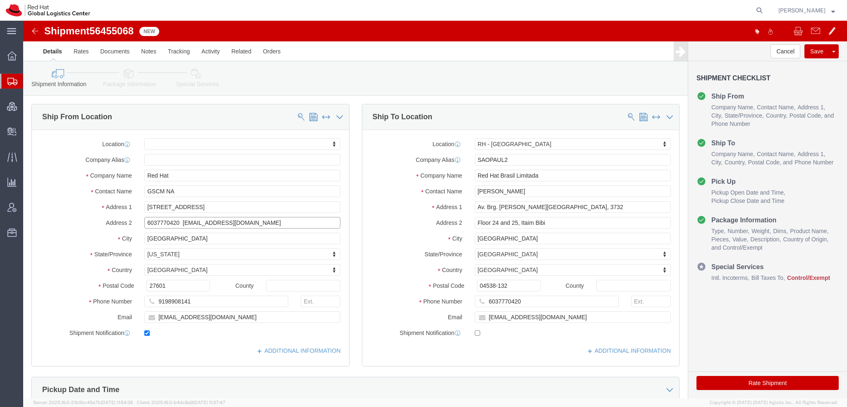
drag, startPoint x: 230, startPoint y: 201, endPoint x: -23, endPoint y: 107, distance: 269.9
click html "Shipment 56455068 New Details Rates Documents Notes Tracking Activity Related O…"
drag, startPoint x: 189, startPoint y: 294, endPoint x: -23, endPoint y: 219, distance: 224.5
click html "Shipment 56455068 New Details Rates Documents Notes Tracking Activity Related O…"
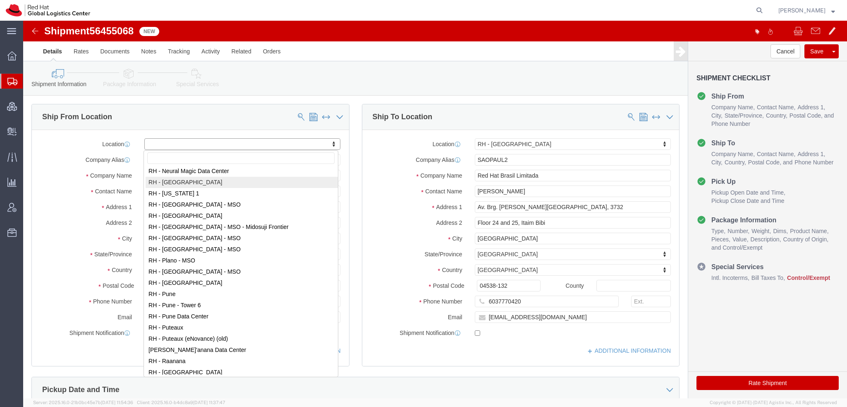
scroll to position [1034, 0]
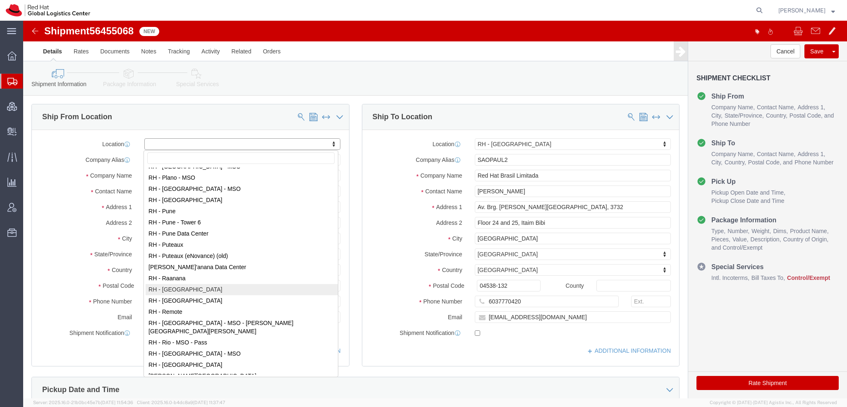
select select "38014"
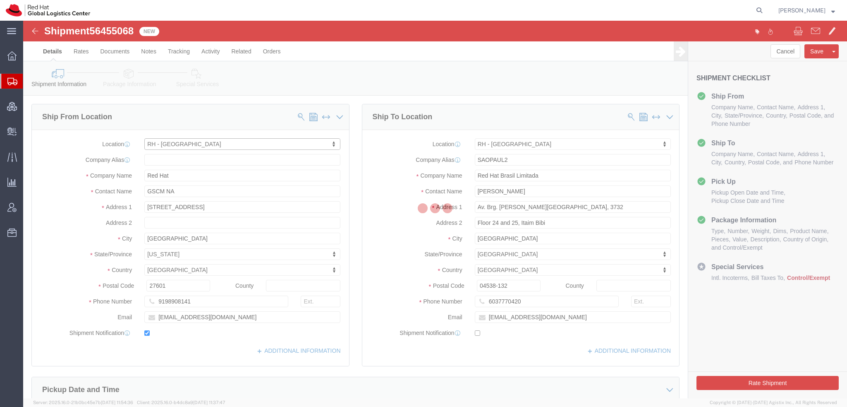
select select "NC"
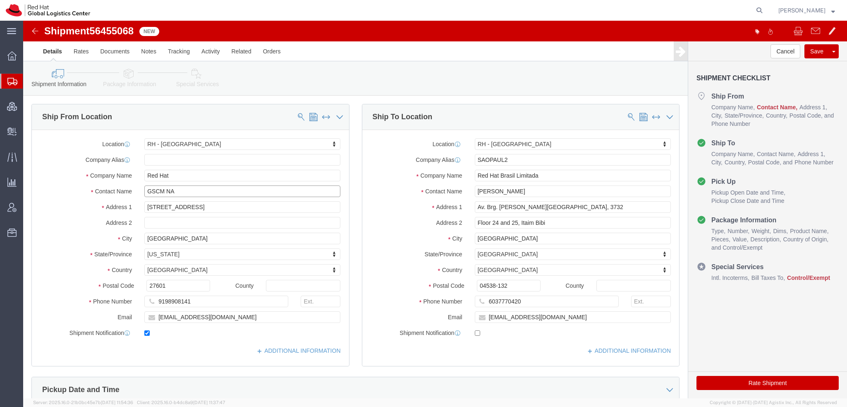
click input "GSCM NA"
type input "GSCM NA"
type input "[STREET_ADDRESS]"
type input "RALEIGH"
type input "[PHONE_NUMBER]"
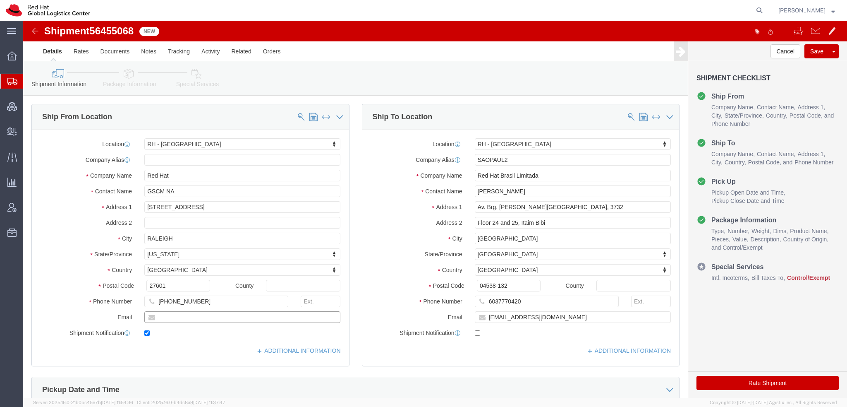
paste input "[EMAIL_ADDRESS][DOMAIN_NAME]"
type input "[EMAIL_ADDRESS][DOMAIN_NAME]"
click icon
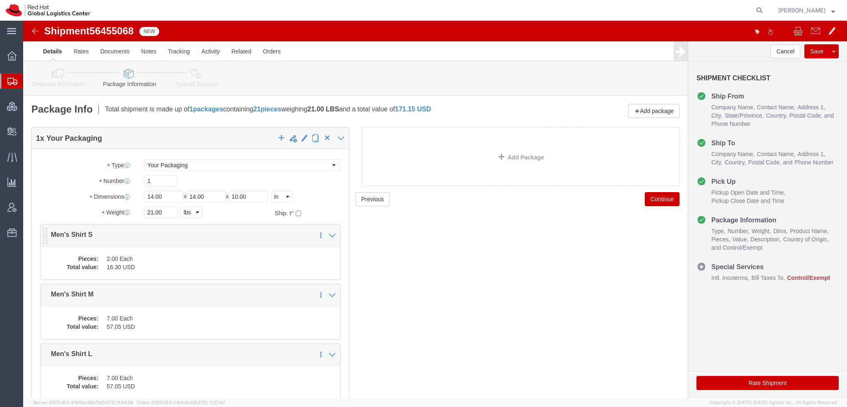
click dd "16.30 USD"
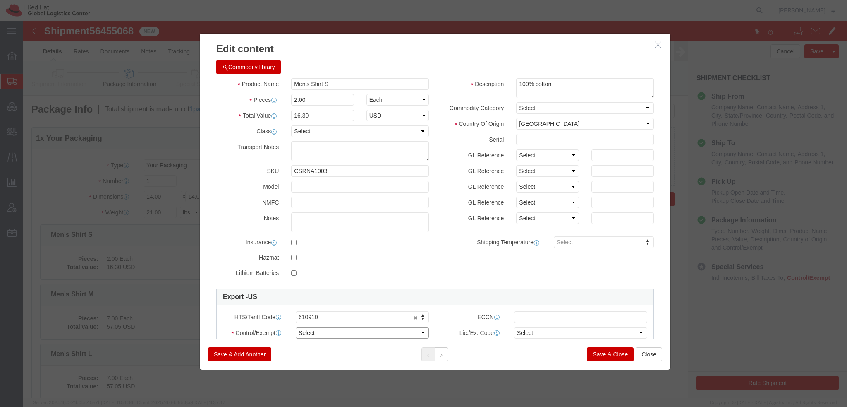
click select "Select ATF BIS DEA EPA FDA FTR ITAR OFAC Other (OPA)"
select select "FTR"
click select "Select ATF BIS DEA EPA FDA FTR ITAR OFAC Other (OPA)"
click select "Select 30.2(d)(2) 30.36 30.37(a) 30.37(f) 30.37(g) 30.37(h) 30.37(i) 30.37(j) 3…"
select select "30.37(a)"
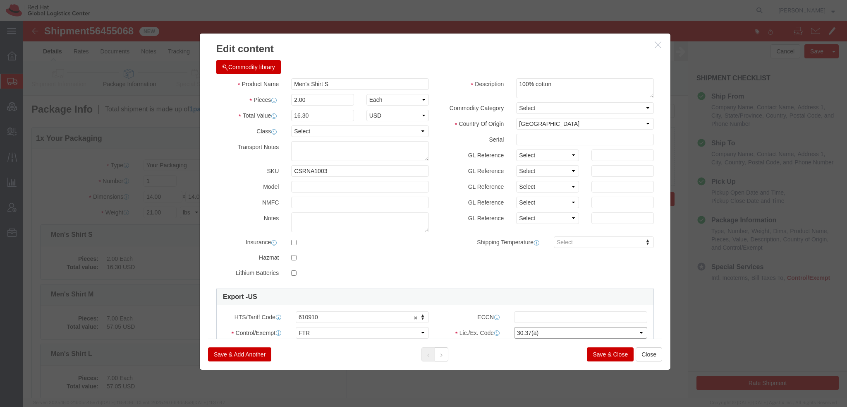
click select "Select 30.2(d)(2) 30.36 30.37(a) 30.37(f) 30.37(g) 30.37(h) 30.37(i) 30.37(j) 3…"
click button
click select "Select ATF BIS DEA EPA FDA FTR ITAR OFAC Other (OPA)"
select select "FTR"
click select "Select ATF BIS DEA EPA FDA FTR ITAR OFAC Other (OPA)"
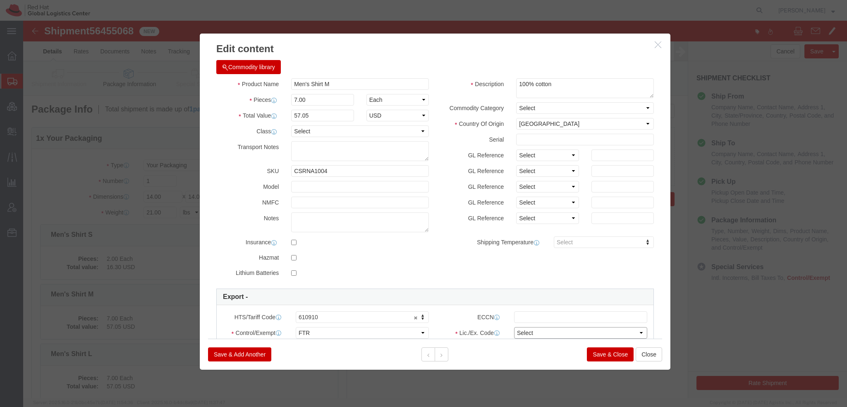
click select "Select 30.2(d)(2) 30.36 30.37(a) 30.37(f) 30.37(g) 30.37(h) 30.37(i) 30.37(j) 3…"
select select "30.37(a)"
click select "Select 30.2(d)(2) 30.36 30.37(a) 30.37(f) 30.37(g) 30.37(h) 30.37(i) 30.37(j) 3…"
click button
click select "Select ATF BIS DEA EPA FDA FTR ITAR OFAC Other (OPA)"
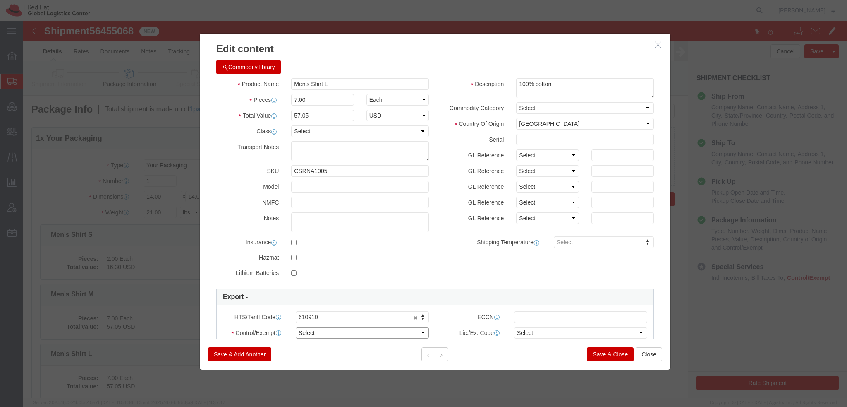
select select "FTR"
click select "Select ATF BIS DEA EPA FDA FTR ITAR OFAC Other (OPA)"
click select "Select 30.2(d)(2) 30.36 30.37(a) 30.37(f) 30.37(g) 30.37(h) 30.37(i) 30.37(j) 3…"
select select "30.37(a)"
click select "Select 30.2(d)(2) 30.36 30.37(a) 30.37(f) 30.37(g) 30.37(h) 30.37(i) 30.37(j) 3…"
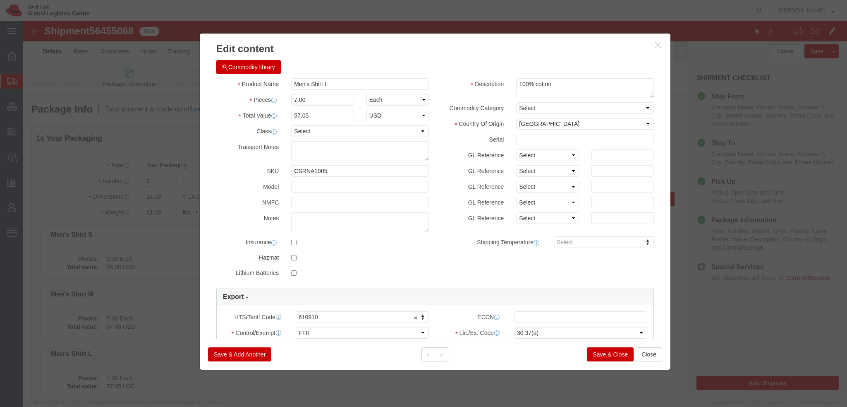
drag, startPoint x: 571, startPoint y: 330, endPoint x: 475, endPoint y: 334, distance: 96.1
click div "Save & Add Another Save & Close Close"
click button
click select "Select ATF BIS DEA EPA FDA FTR ITAR OFAC Other (OPA)"
select select "FTR"
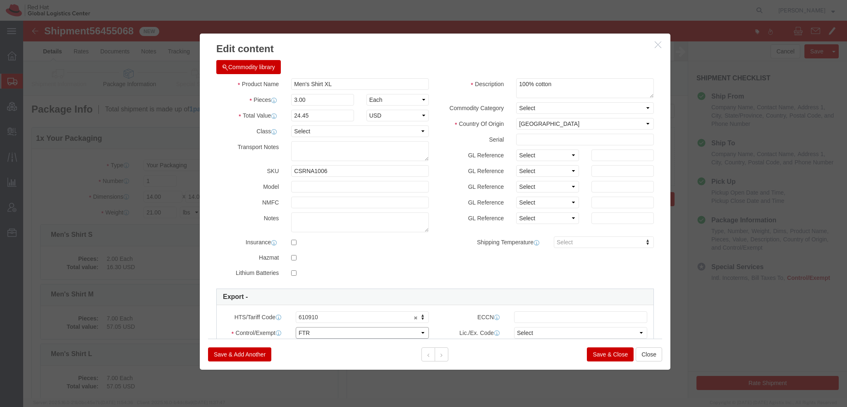
click select "Select ATF BIS DEA EPA FDA FTR ITAR OFAC Other (OPA)"
click select "Select 30.2(d)(2) 30.36 30.37(a) 30.37(f) 30.37(g) 30.37(h) 30.37(i) 30.37(j) 3…"
select select "30.37(h)"
click select "Select 30.2(d)(2) 30.36 30.37(a) 30.37(f) 30.37(g) 30.37(h) 30.37(i) 30.37(j) 3…"
click button
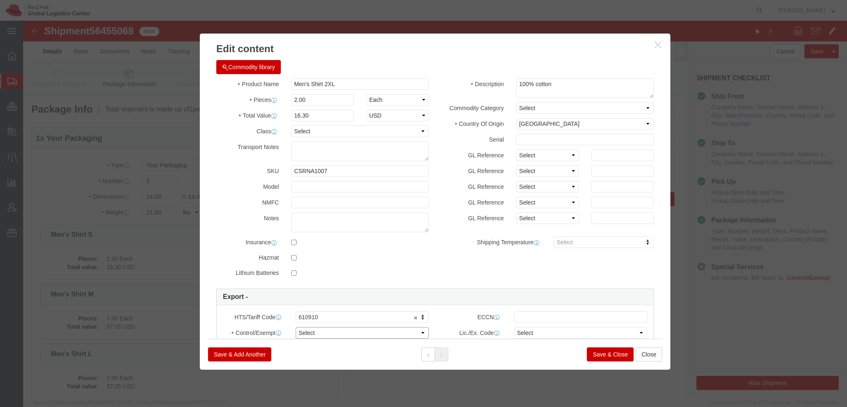
click select "Select ATF BIS DEA EPA FDA FTR ITAR OFAC Other (OPA)"
select select "FTR"
click select "Select ATF BIS DEA EPA FDA FTR ITAR OFAC Other (OPA)"
click select "Select 30.2(d)(2) 30.36 30.37(a) 30.37(f) 30.37(g) 30.37(h) 30.37(i) 30.37(j) 3…"
select select "30.37(h)"
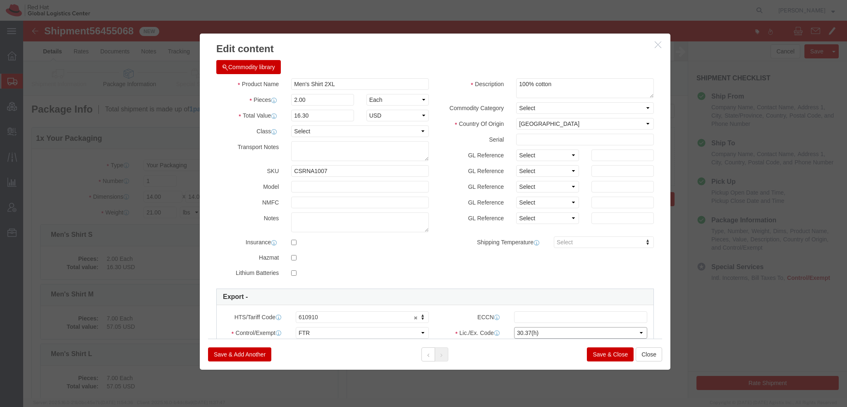
click select "Select 30.2(d)(2) 30.36 30.37(a) 30.37(f) 30.37(g) 30.37(h) 30.37(i) 30.37(j) 3…"
click div
click button "Save & Close"
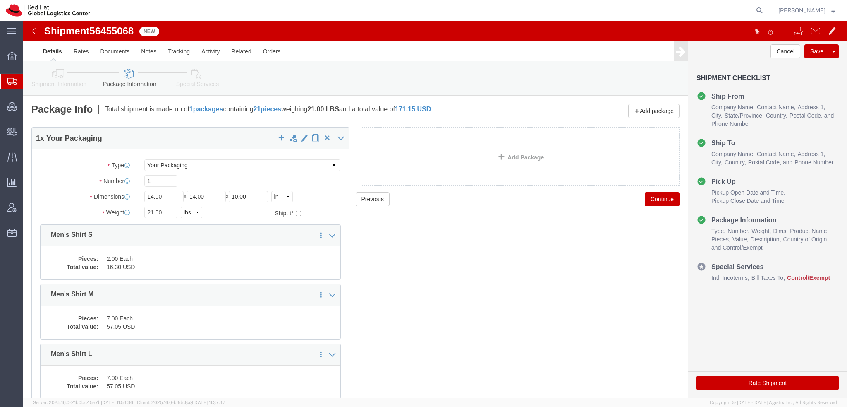
click icon
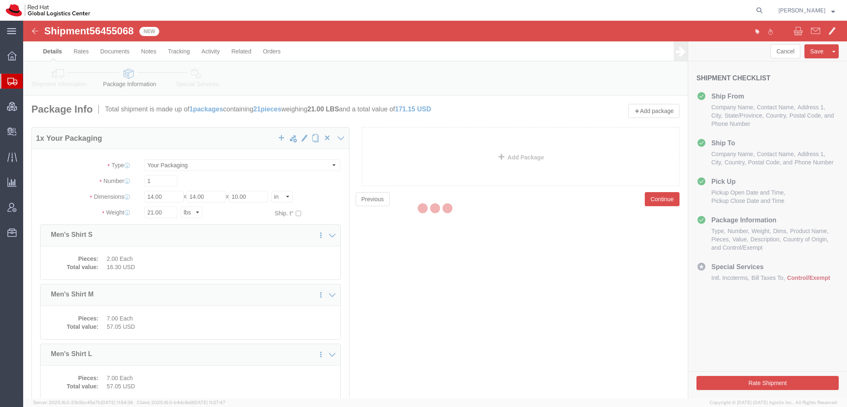
select select
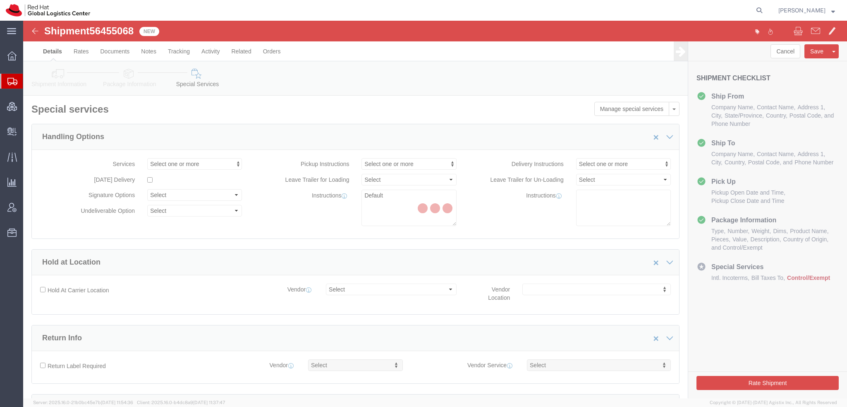
select select "COSTCENTER"
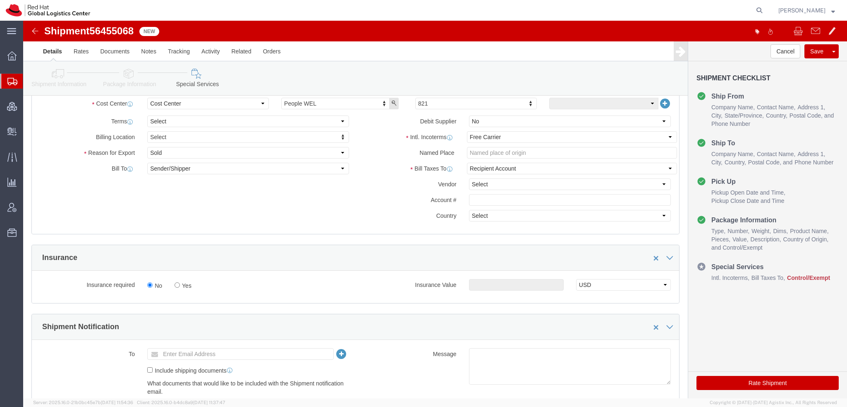
scroll to position [331, 0]
click select "Select Carriage Insurance Paid Carriage Paid To Cost and Freight Cost Insurance…"
select select "DDP"
click select "Select Carriage Insurance Paid Carriage Paid To Cost and Freight Cost Insurance…"
select select "SHIP"
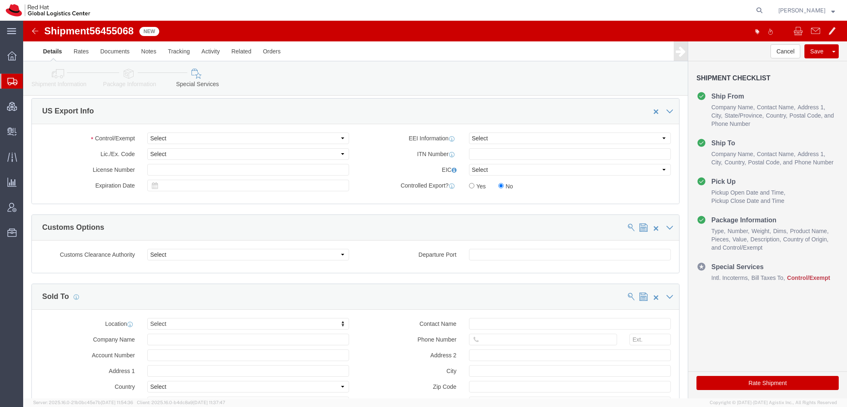
scroll to position [620, 0]
click select "Select ATF BIS DEA EPA FDA FTR ITAR OFAC Other (OPA)"
select select "FTR"
click select "Select ATF BIS DEA EPA FDA FTR ITAR OFAC Other (OPA)"
click select "Select 30.2(d)(2) 30.36 30.37(a) 30.37(f) 30.37(g) 30.37(h) 30.37(i) 30.37(j) 3…"
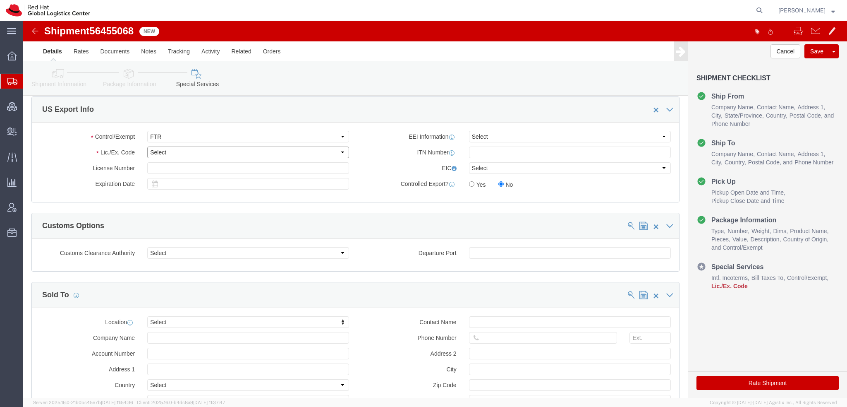
select select "30.37(a)"
click select "Select 30.2(d)(2) 30.36 30.37(a) 30.37(f) 30.37(g) 30.37(h) 30.37(i) 30.37(j) 3…"
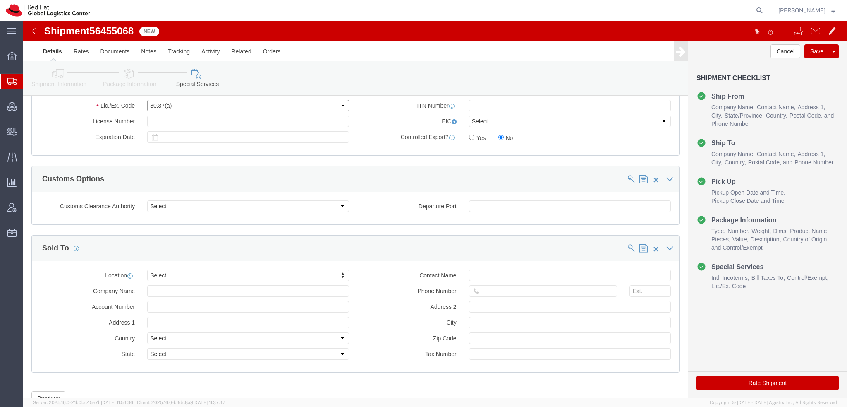
scroll to position [699, 0]
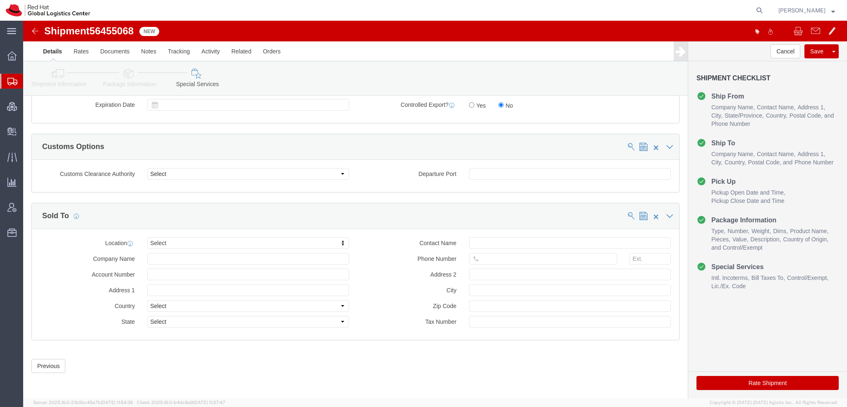
click icon
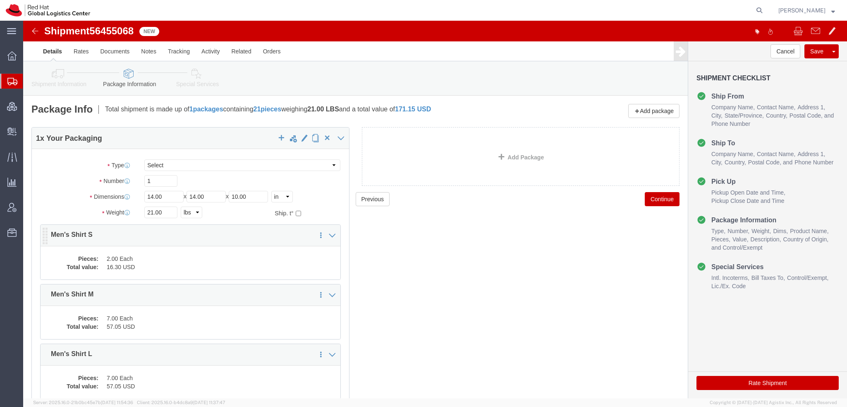
click dd "16.30 USD"
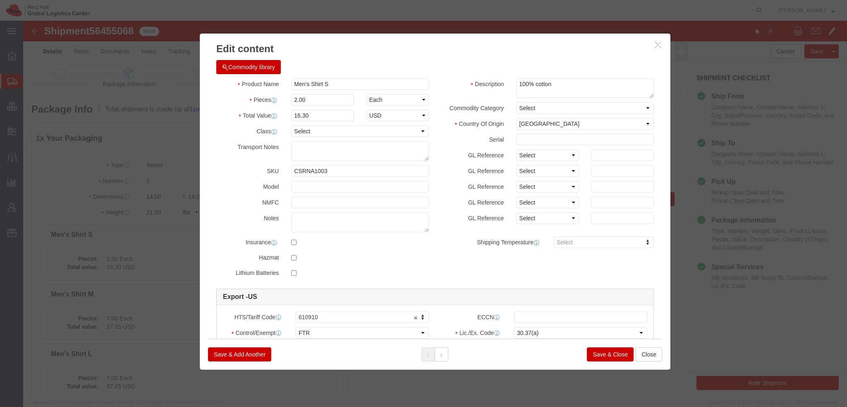
scroll to position [83, 0]
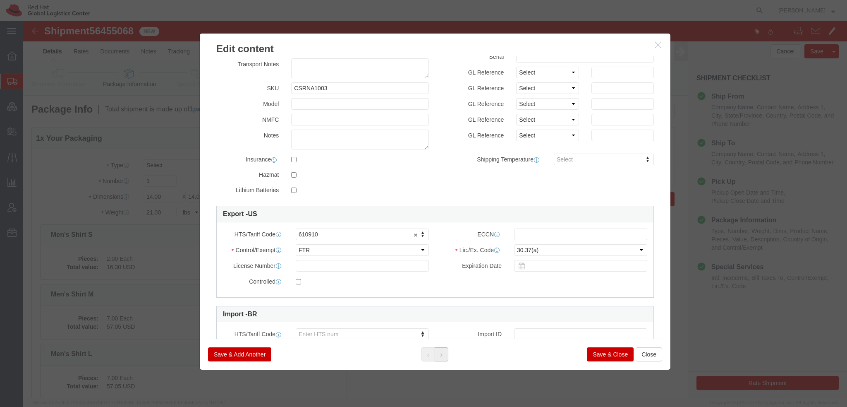
click button
click icon
click select "Select 30.2(d)(2) 30.36 30.37(a) 30.37(f) 30.37(g) 30.37(h) 30.37(i) 30.37(j) 3…"
select select "30.37(a)"
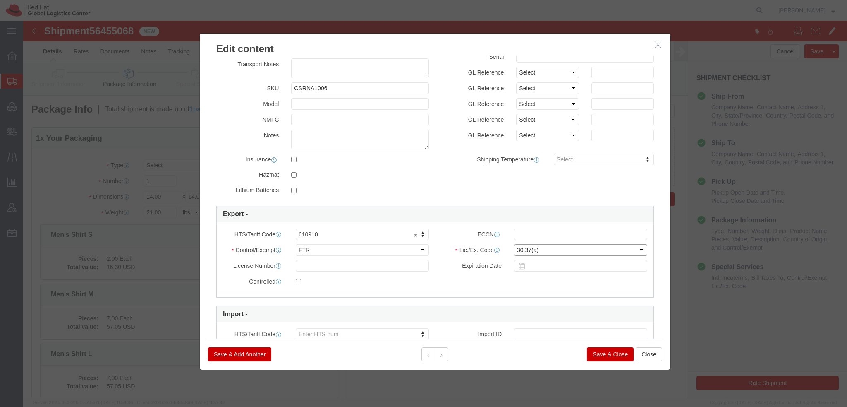
click select "Select 30.2(d)(2) 30.36 30.37(a) 30.37(f) 30.37(g) 30.37(h) 30.37(i) 30.37(j) 3…"
click button
click div
click button "Save & Close"
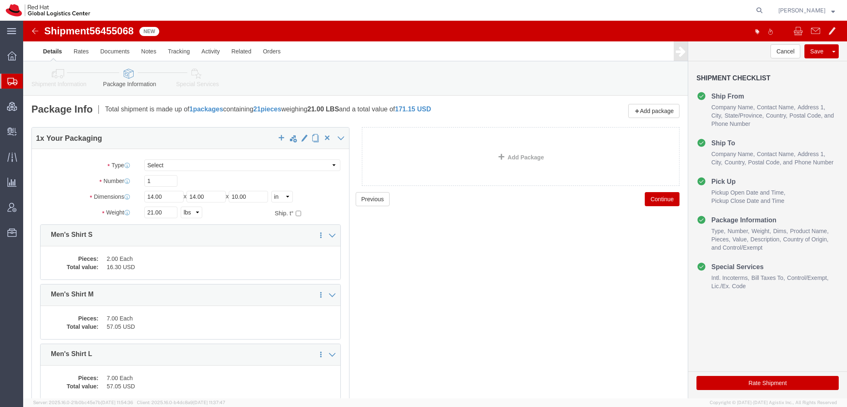
click icon
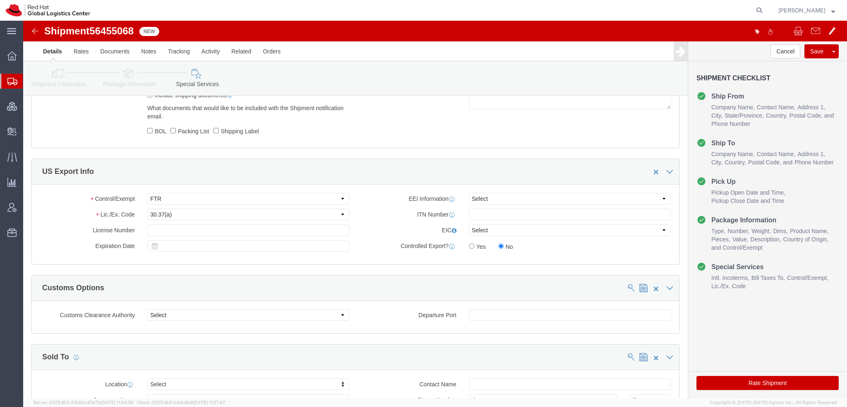
scroll to position [662, 0]
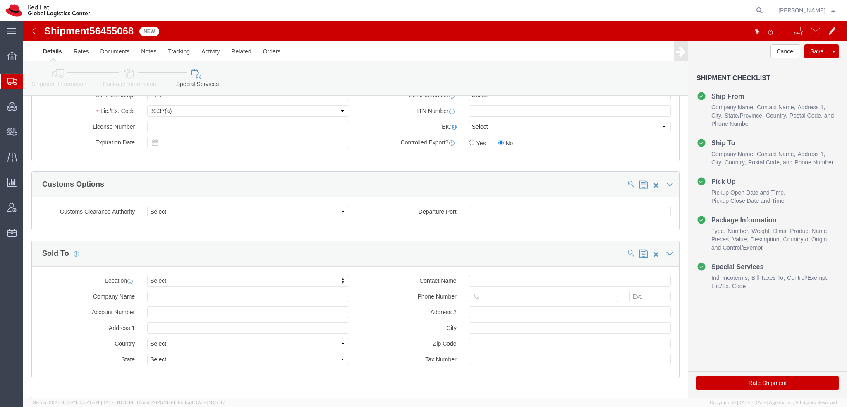
click button "Rate Shipment"
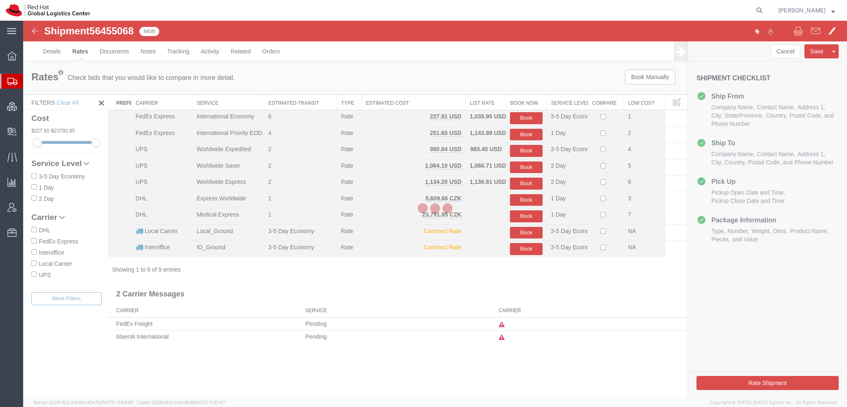
scroll to position [0, 0]
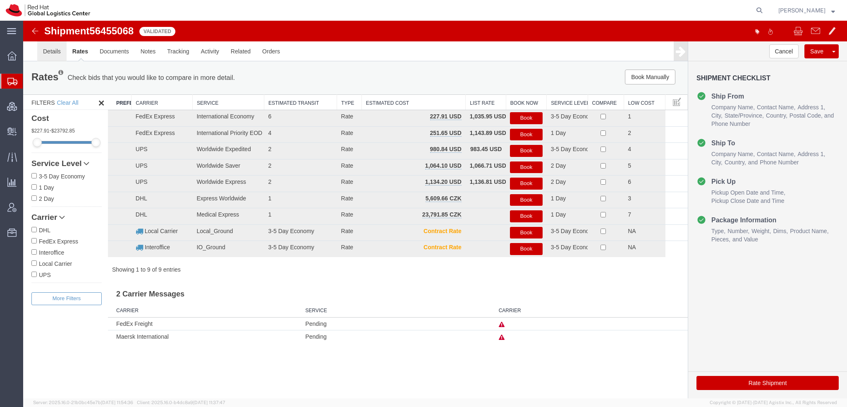
click at [43, 50] on link "Details" at bounding box center [51, 51] width 29 height 20
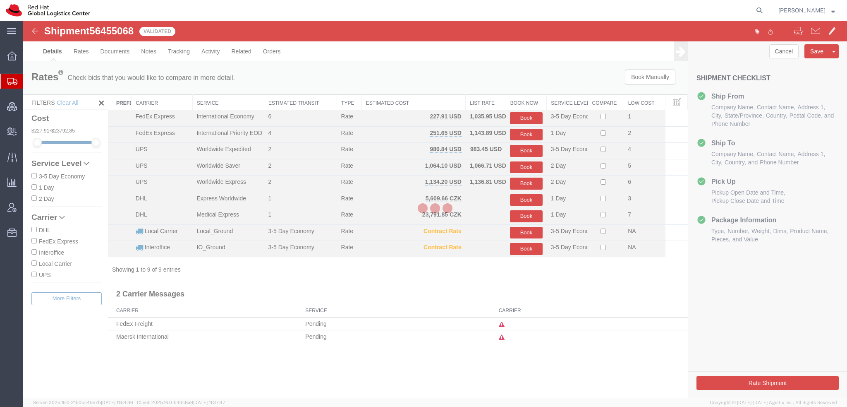
select select "38014"
select select "42531"
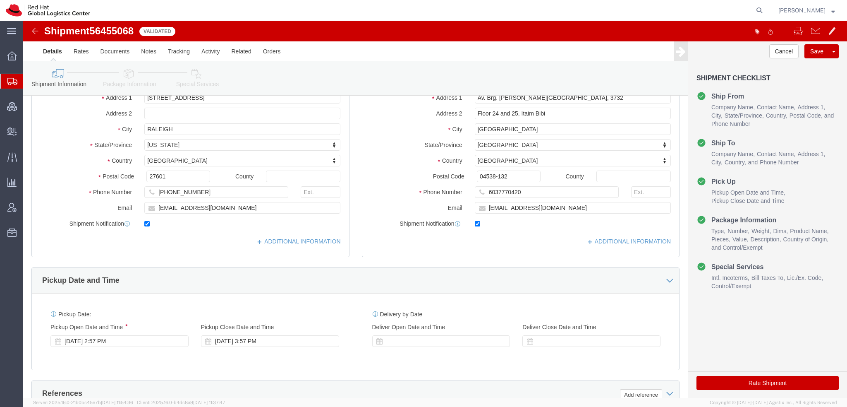
scroll to position [207, 0]
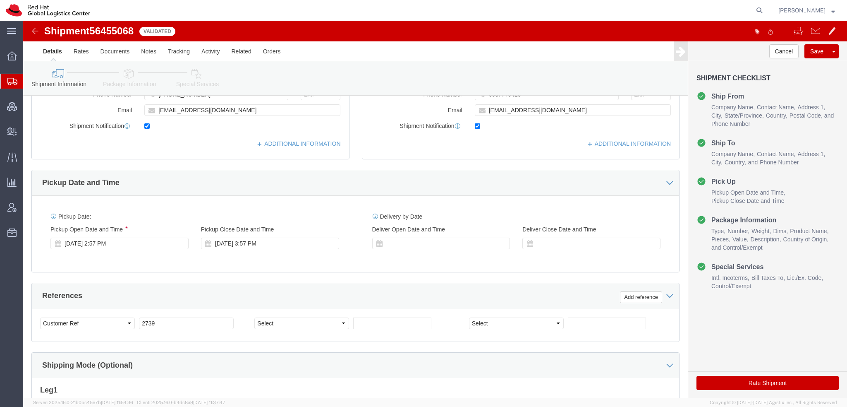
click button "Rate Shipment"
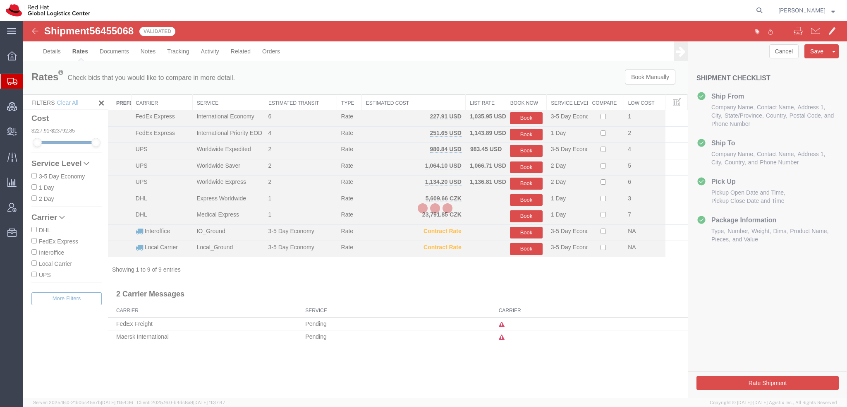
scroll to position [0, 0]
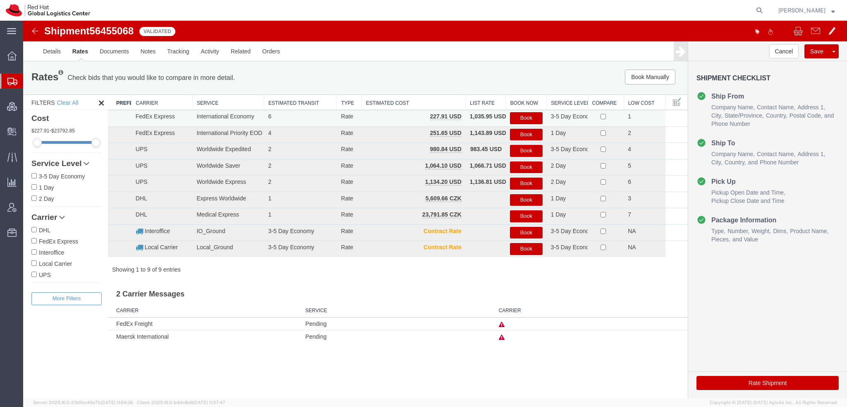
click at [528, 117] on button "Book" at bounding box center [526, 118] width 32 height 12
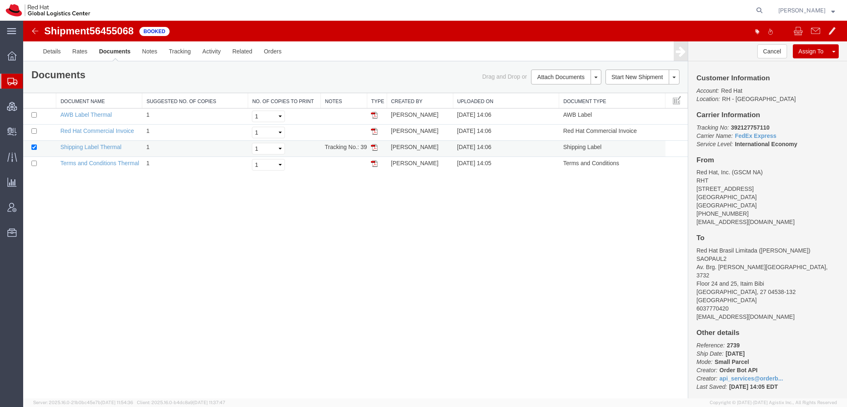
click at [374, 146] on img at bounding box center [374, 147] width 7 height 7
click at [373, 113] on img at bounding box center [374, 115] width 7 height 7
drag, startPoint x: 374, startPoint y: 132, endPoint x: 827, endPoint y: 311, distance: 486.9
click at [374, 132] on img at bounding box center [374, 131] width 7 height 7
click at [0, 0] on span "Shipment Manager" at bounding box center [0, 0] width 0 height 0
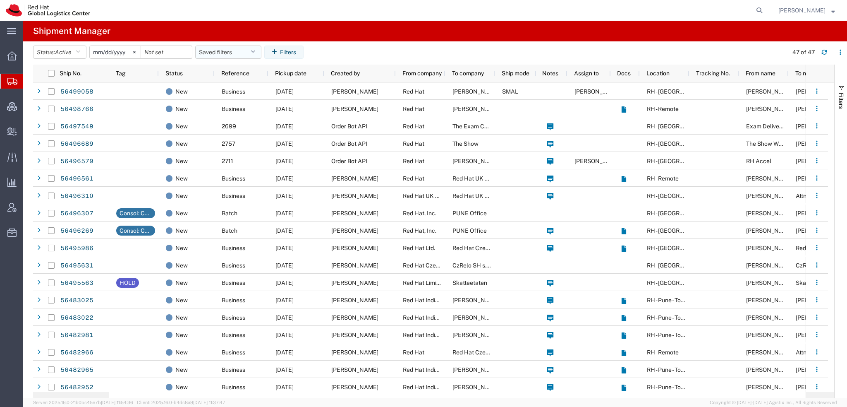
click at [255, 51] on icon "button" at bounding box center [253, 52] width 5 height 6
click at [223, 87] on span "Americas" at bounding box center [250, 88] width 108 height 15
type input "[DATE]"
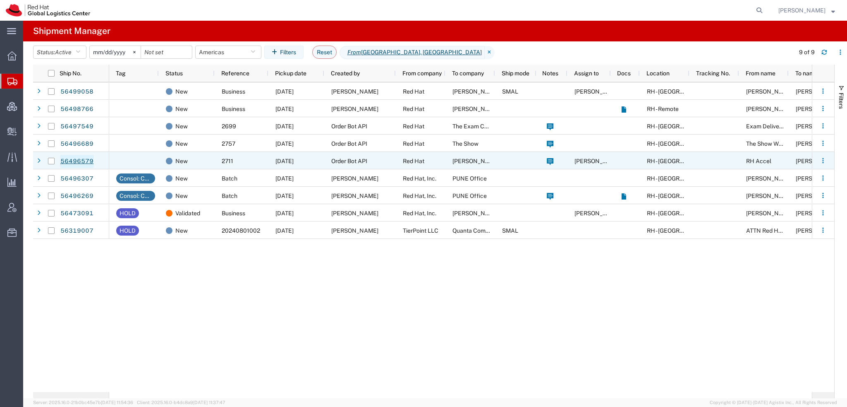
click at [70, 157] on link "56496579" at bounding box center [77, 161] width 34 height 13
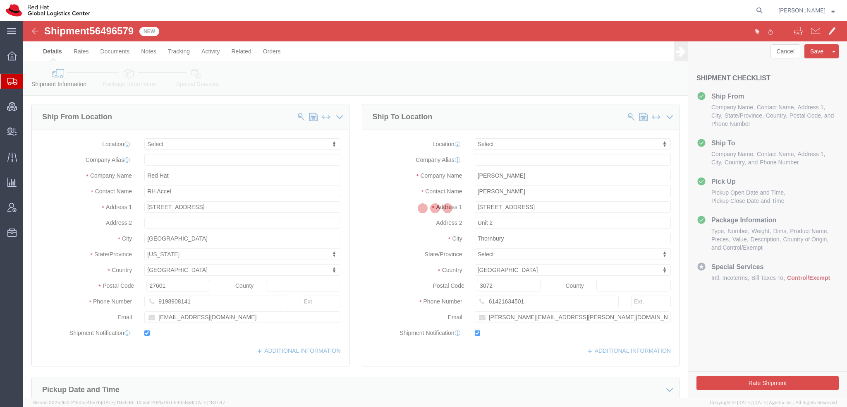
select select
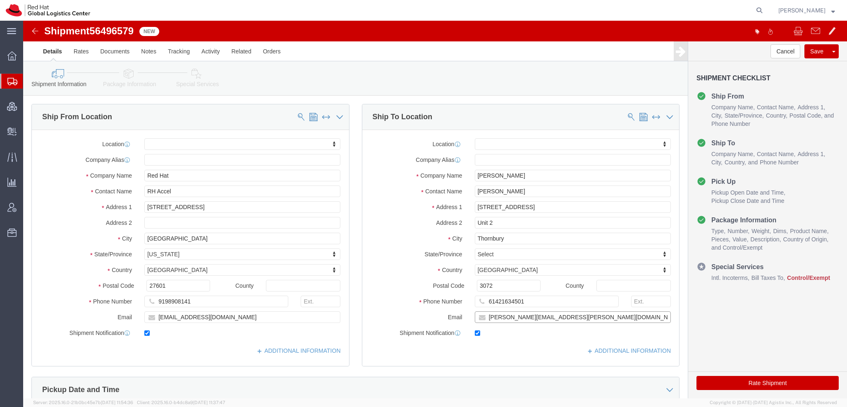
click input "[PERSON_NAME][EMAIL_ADDRESS][PERSON_NAME][DOMAIN_NAME]"
type input "[PERSON_NAME][EMAIL_ADDRESS][PERSON_NAME][DOMAIN_NAME], [EMAIL_ADDRESS][DOMAIN_…"
click icon
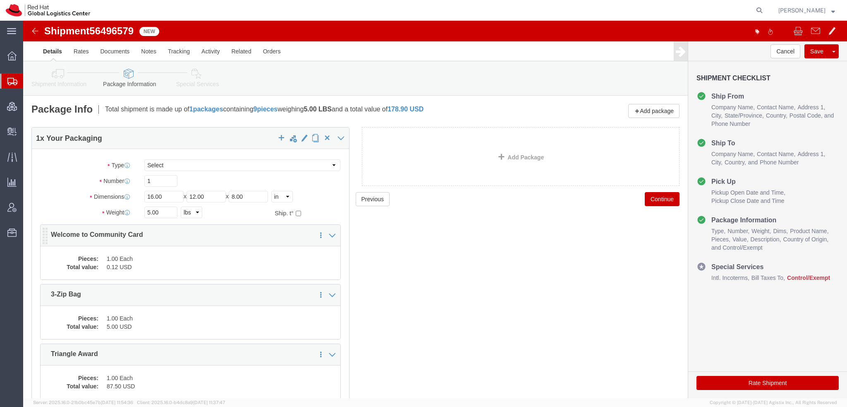
click div "Pieces: 1.00 Each Total value: 0.12 USD"
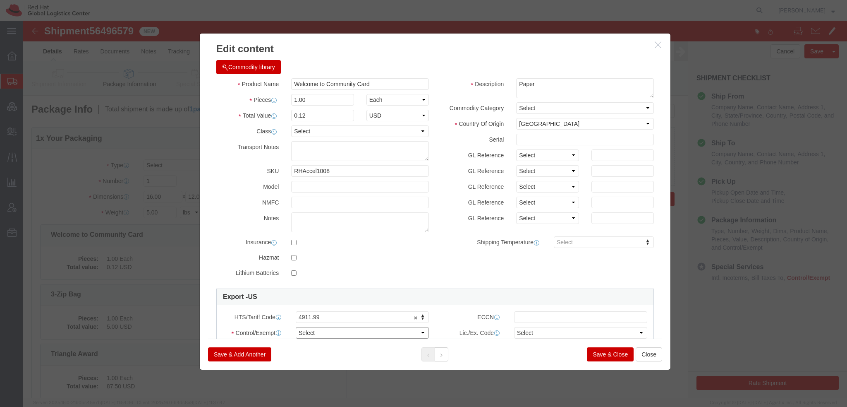
click select "Select ATF BIS DEA EPA FDA FTR ITAR OFAC Other (OPA)"
select select "FTR"
click select "Select ATF BIS DEA EPA FDA FTR ITAR OFAC Other (OPA)"
click select "Select 30.2(d)(2) 30.36 30.37(a) 30.37(f) 30.37(g) 30.37(h) 30.37(i) 30.37(j) 3…"
select select "30.37(h)"
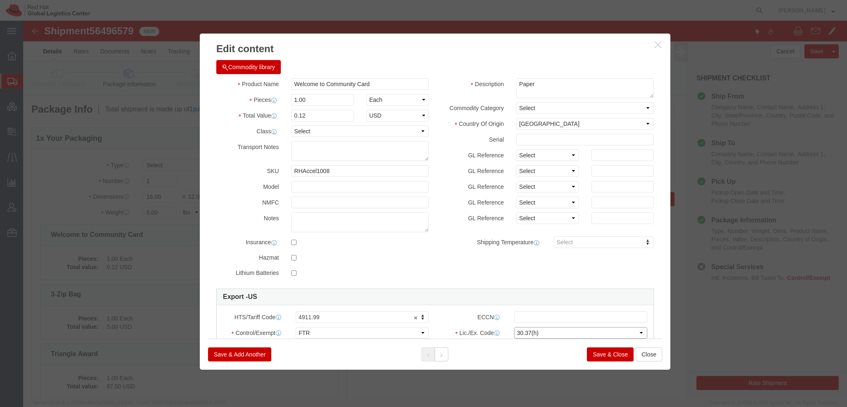
click select "Select 30.2(d)(2) 30.36 30.37(a) 30.37(f) 30.37(g) 30.37(h) 30.37(i) 30.37(j) 3…"
click icon
click select "Select ATF BIS DEA EPA FDA FTR ITAR OFAC Other (OPA)"
select select "FTR"
click select "Select ATF BIS DEA EPA FDA FTR ITAR OFAC Other (OPA)"
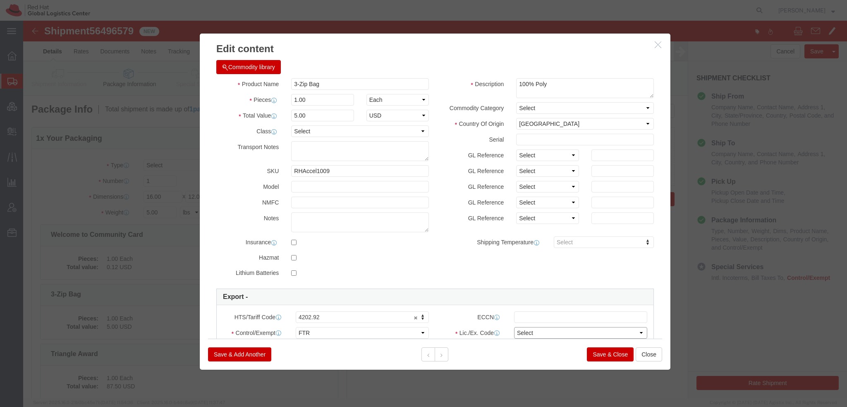
click select "Select 30.2(d)(2) 30.36 30.37(a) 30.37(f) 30.37(g) 30.37(h) 30.37(i) 30.37(j) 3…"
select select "30.37(h)"
click select "Select 30.2(d)(2) 30.36 30.37(a) 30.37(f) 30.37(g) 30.37(h) 30.37(i) 30.37(j) 3…"
click icon
click select "Select ATF BIS DEA EPA FDA FTR ITAR OFAC Other (OPA)"
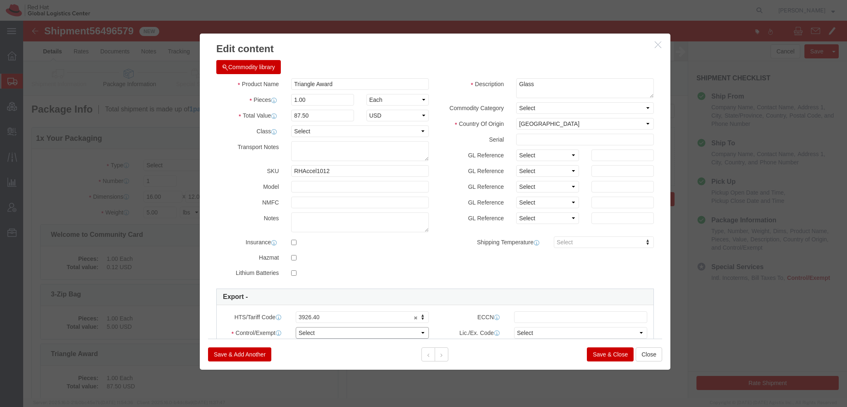
select select "FTR"
click select "Select ATF BIS DEA EPA FDA FTR ITAR OFAC Other (OPA)"
click select "Select 30.2(d)(2) 30.36 30.37(a) 30.37(f) 30.37(g) 30.37(h) 30.37(i) 30.37(j) 3…"
select select "30.37(h)"
click select "Select 30.2(d)(2) 30.36 30.37(a) 30.37(f) 30.37(g) 30.37(h) 30.37(i) 30.37(j) 3…"
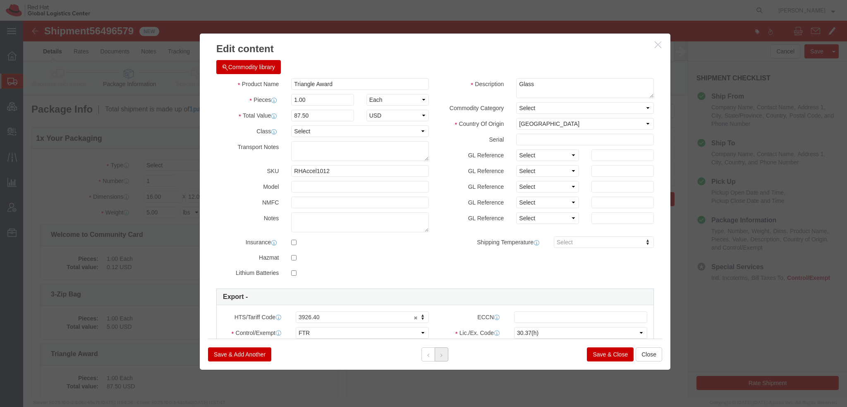
click button
click select "Select ATF BIS DEA EPA FDA FTR ITAR OFAC Other (OPA)"
select select "FTR"
click select "Select ATF BIS DEA EPA FDA FTR ITAR OFAC Other (OPA)"
click select "Select 30.2(d)(2) 30.36 30.37(a) 30.37(f) 30.37(g) 30.37(h) 30.37(i) 30.37(j) 3…"
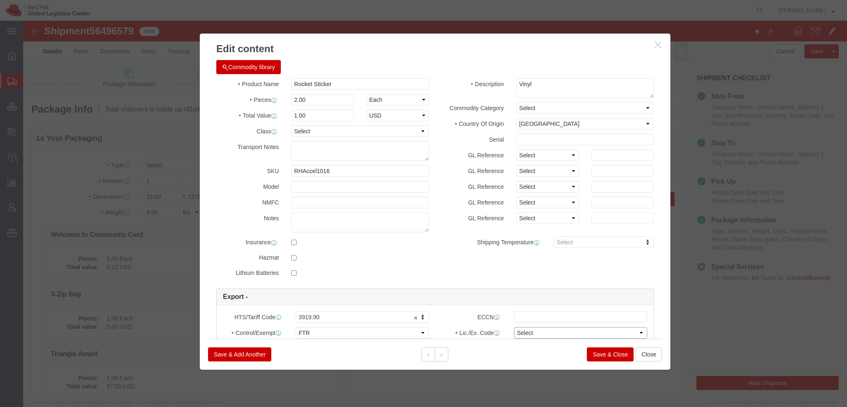
select select "30.37(h)"
click select "Select 30.2(d)(2) 30.36 30.37(a) 30.37(f) 30.37(g) 30.37(h) 30.37(i) 30.37(j) 3…"
click button
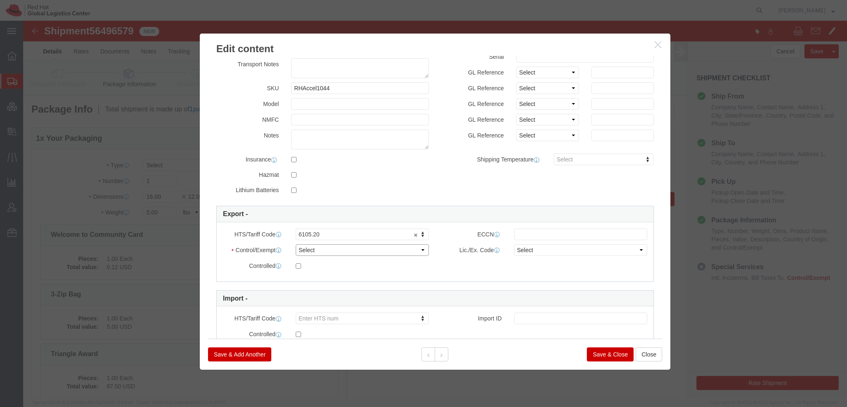
click select "Select ATF BIS DEA EPA FDA FTR ITAR OFAC Other (OPA)"
select select "FTR"
click select "Select ATF BIS DEA EPA FDA FTR ITAR OFAC Other (OPA)"
click select "Select 30.2(d)(2) 30.36 30.37(a) 30.37(f) 30.37(g) 30.37(h) 30.37(i) 30.37(j) 3…"
select select "30.37(h)"
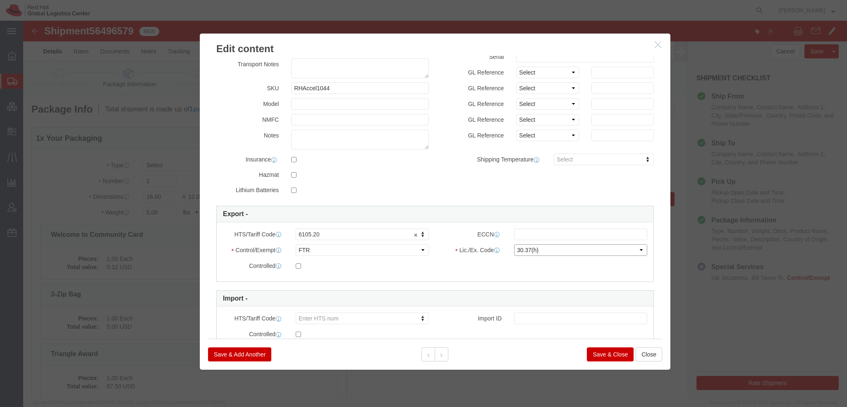
click select "Select 30.2(d)(2) 30.36 30.37(a) 30.37(f) 30.37(g) 30.37(h) 30.37(i) 30.37(j) 3…"
click icon
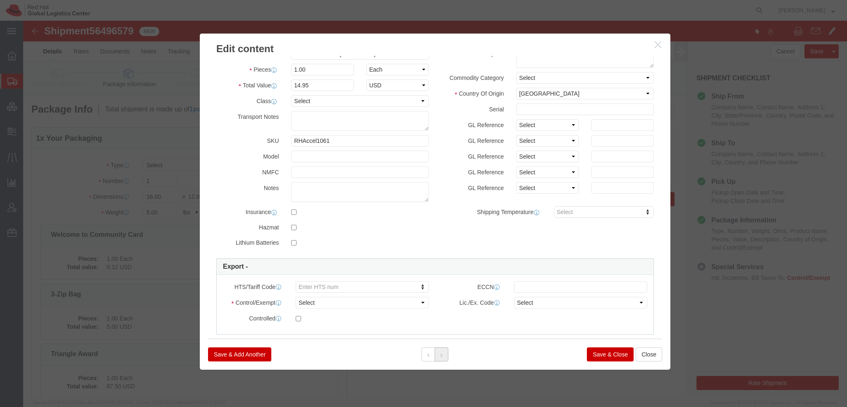
scroll to position [0, 0]
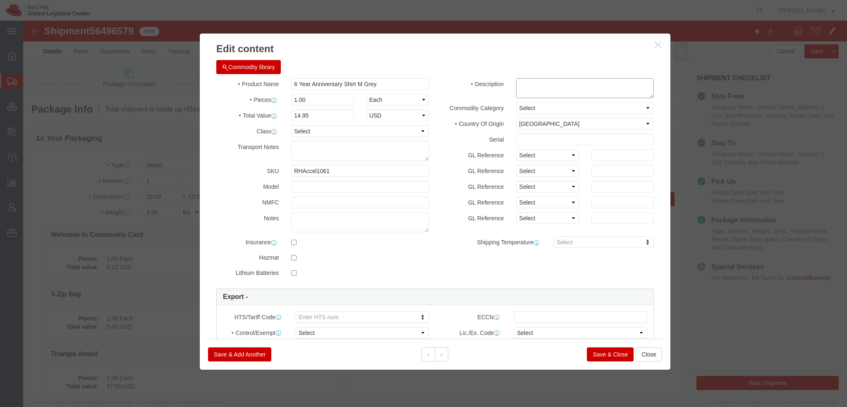
click textarea
click button "Commodity library"
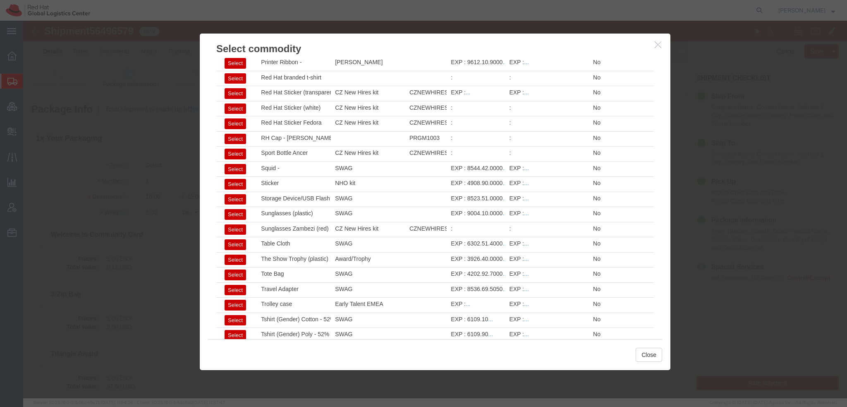
scroll to position [1223, 0]
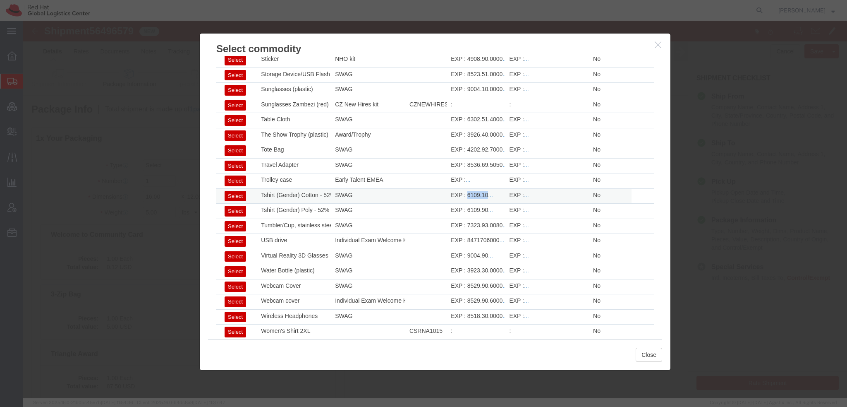
drag, startPoint x: 439, startPoint y: 168, endPoint x: 458, endPoint y: 165, distance: 19.2
click div "EXP : 6109.10 ..."
copy div "6109.10"
click button "Close"
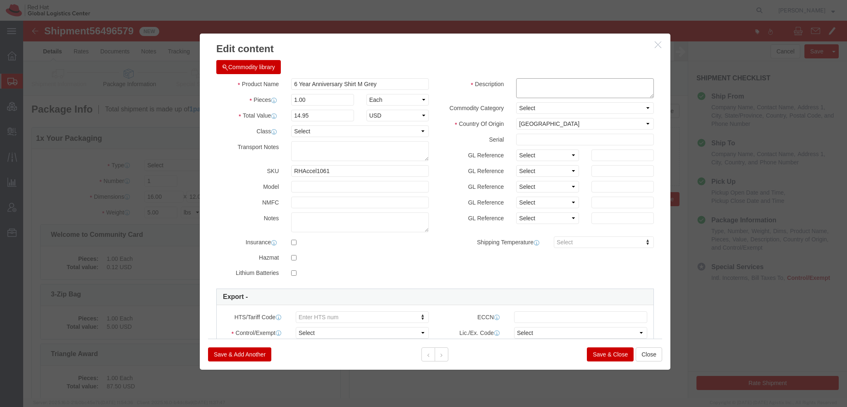
click textarea
type textarea "100% cotton"
type input "6109.10"
click div "HTS/Tariff Code 6109.10 6109.10"
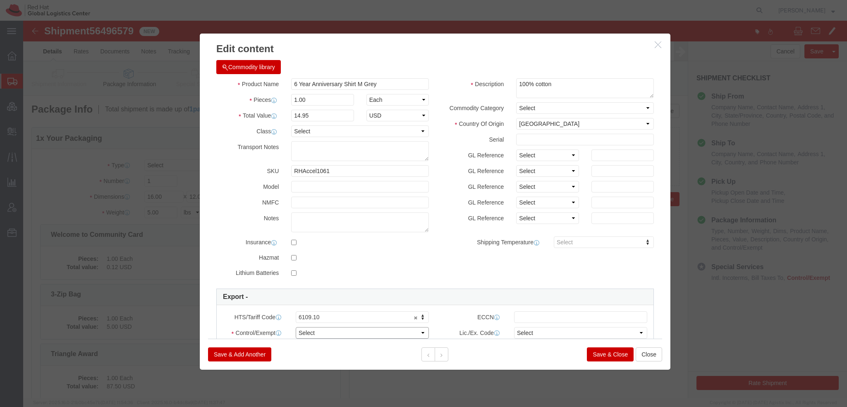
click select "Select ATF BIS DEA EPA FDA FTR ITAR OFAC Other (OPA)"
select select "FTR"
click select "Select ATF BIS DEA EPA FDA FTR ITAR OFAC Other (OPA)"
click select "Select 30.2(d)(2) 30.36 30.37(a) 30.37(f) 30.37(g) 30.37(h) 30.37(i) 30.37(j) 3…"
select select "30.37(h)"
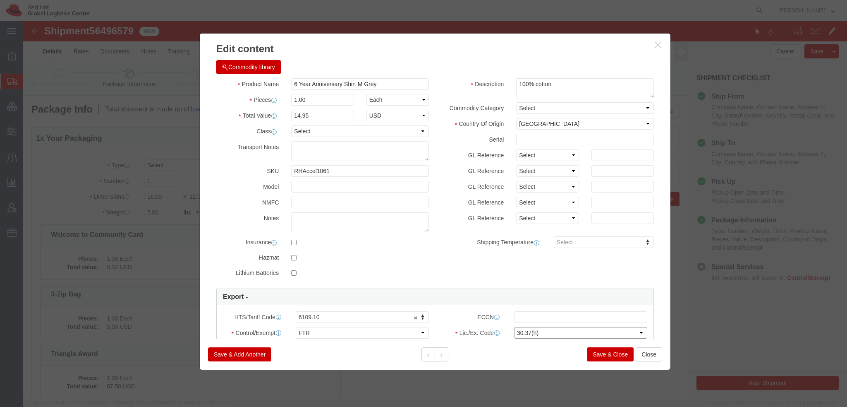
click select "Select 30.2(d)(2) 30.36 30.37(a) 30.37(f) 30.37(g) 30.37(h) 30.37(i) 30.37(j) 3…"
click button
click button "Commodity library"
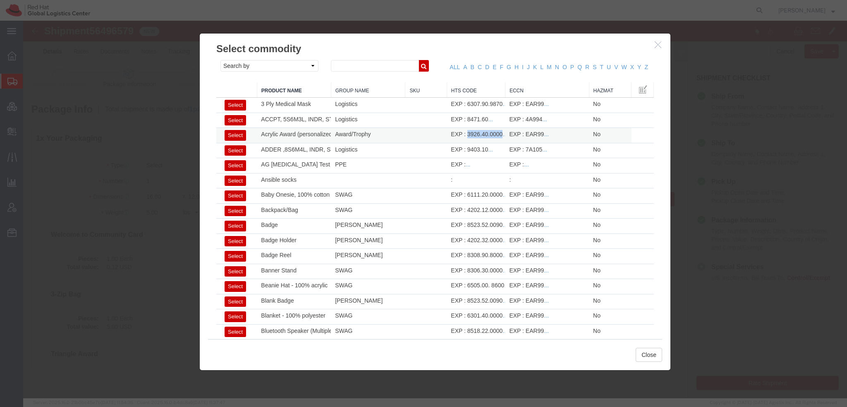
drag, startPoint x: 442, startPoint y: 111, endPoint x: 476, endPoint y: 110, distance: 34.3
click div "EXP : 3926.40.0000 ..."
copy div "3926.40.0000"
click button "Close"
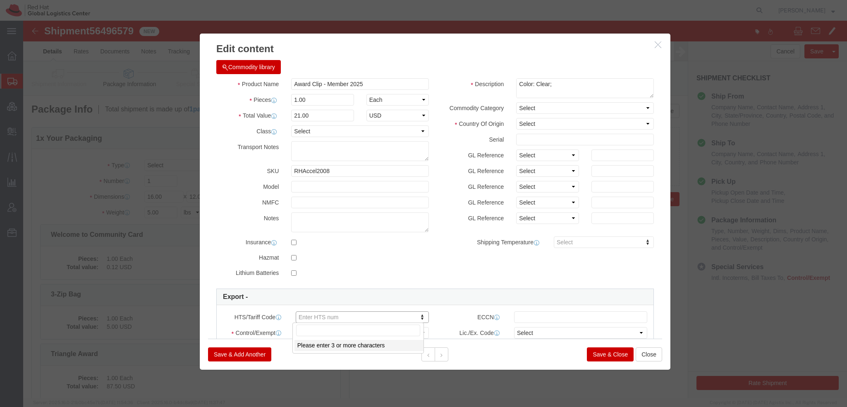
type input "3926.40.0000"
click select "Select ATF BIS DEA EPA FDA FTR ITAR OFAC Other (OPA)"
select select "FTR"
click select "Select ATF BIS DEA EPA FDA FTR ITAR OFAC Other (OPA)"
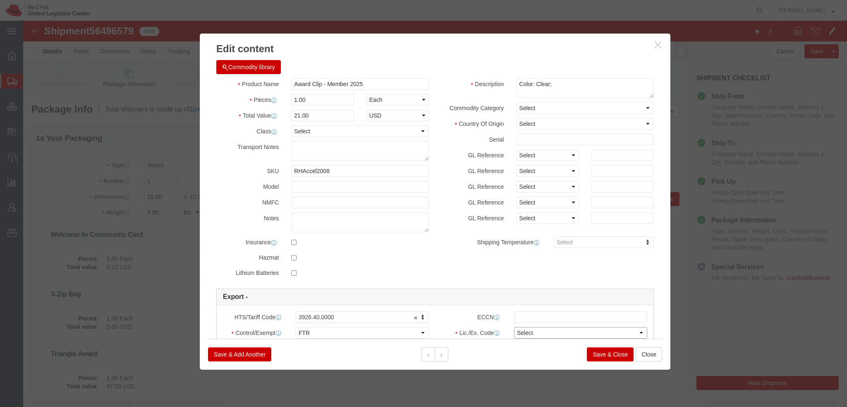
click select "Select 30.2(d)(2) 30.36 30.37(a) 30.37(f) 30.37(g) 30.37(h) 30.37(i) 30.37(j) 3…"
select select "30.37(h)"
click select "Select 30.2(d)(2) 30.36 30.37(a) 30.37(f) 30.37(g) 30.37(h) 30.37(i) 30.37(j) 3…"
click icon
click select "Select ATF BIS DEA EPA FDA FTR ITAR OFAC Other (OPA)"
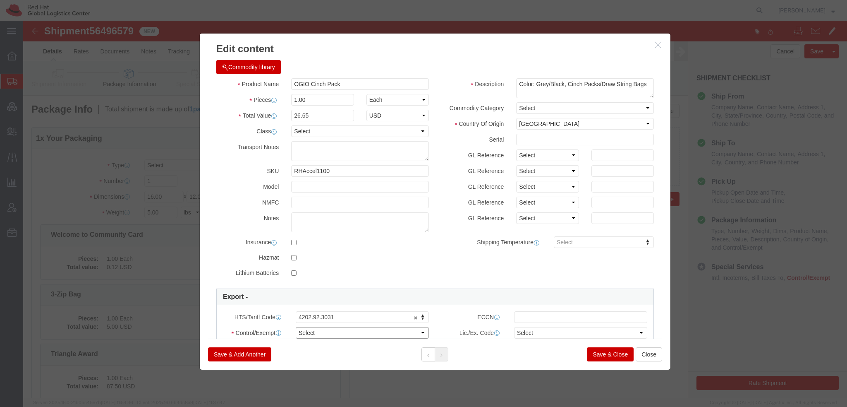
select select "FTR"
click select "Select ATF BIS DEA EPA FDA FTR ITAR OFAC Other (OPA)"
click select "Select 30.2(d)(2) 30.36 30.37(a) 30.37(f) 30.37(g) 30.37(h) 30.37(i) 30.37(j) 3…"
select select "30.37(h)"
click select "Select 30.2(d)(2) 30.36 30.37(a) 30.37(f) 30.37(g) 30.37(h) 30.37(i) 30.37(j) 3…"
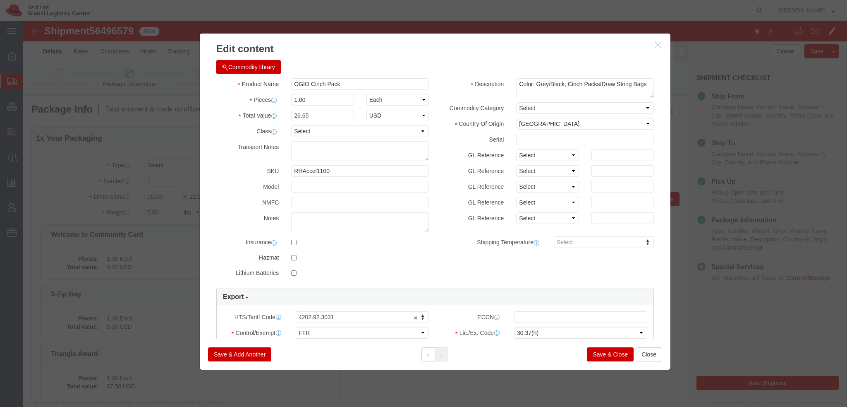
click div
click button "Save & Close"
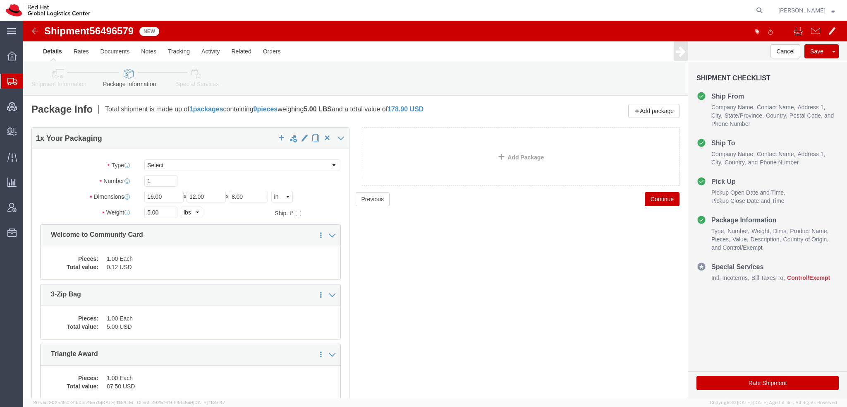
click icon
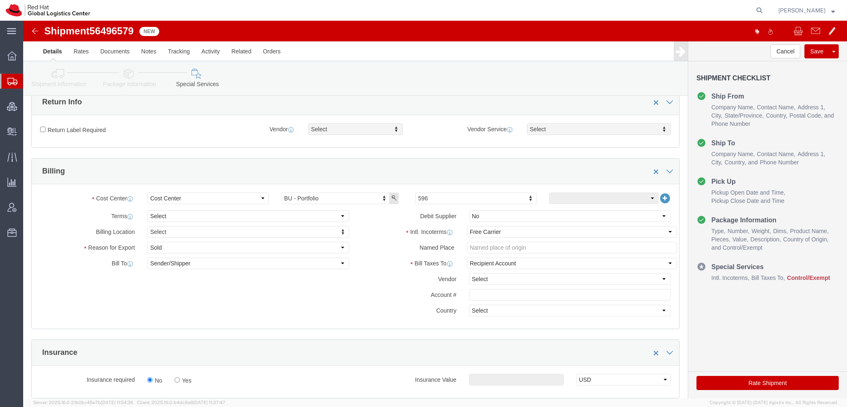
scroll to position [248, 0]
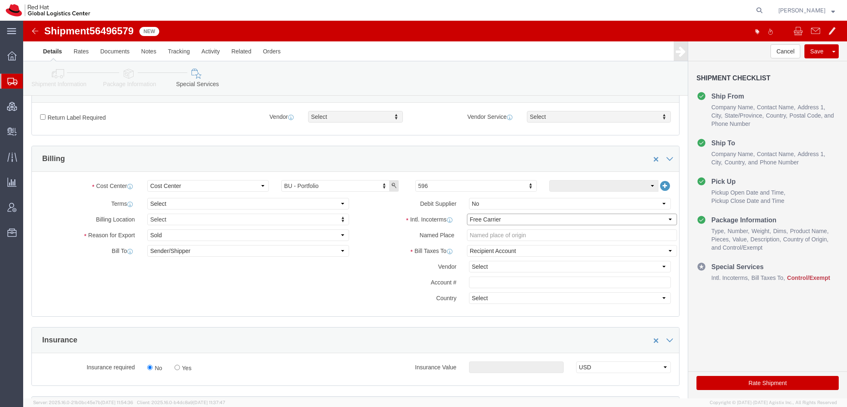
click select "Select Carriage Insurance Paid Carriage Paid To Cost and Freight Cost Insurance…"
select select "DDP"
click select "Select Carriage Insurance Paid Carriage Paid To Cost and Freight Cost Insurance…"
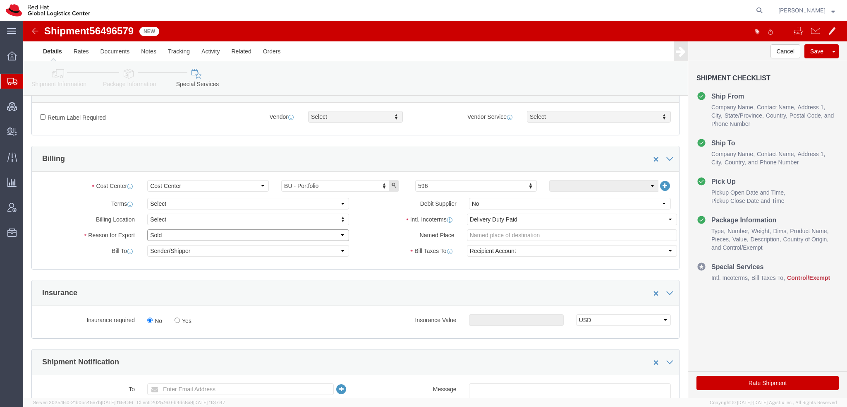
click select "Select Gift Personal Effects Repair/Warranty Return Sample Sold Temporary/Not S…"
select select "GIFT"
click select "Select Gift Personal Effects Repair/Warranty Return Sample Sold Temporary/Not S…"
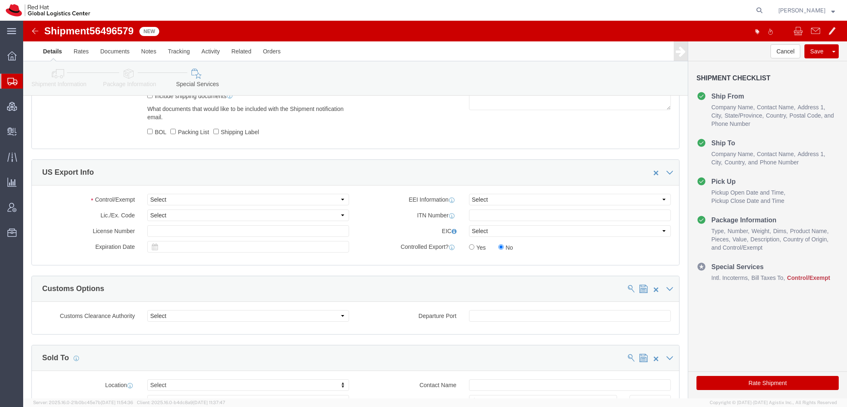
scroll to position [579, 0]
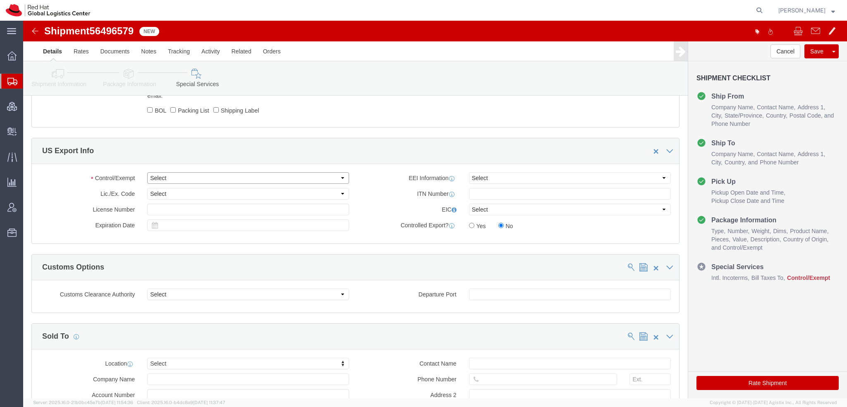
click select "Select ATF BIS DEA EPA FDA FTR ITAR OFAC Other (OPA)"
select select "FTR"
click select "Select ATF BIS DEA EPA FDA FTR ITAR OFAC Other (OPA)"
click select "Select 30.2(d)(2) 30.36 30.37(a) 30.37(f) 30.37(g) 30.37(h) 30.37(i) 30.37(j) 3…"
select select "30.37(h)"
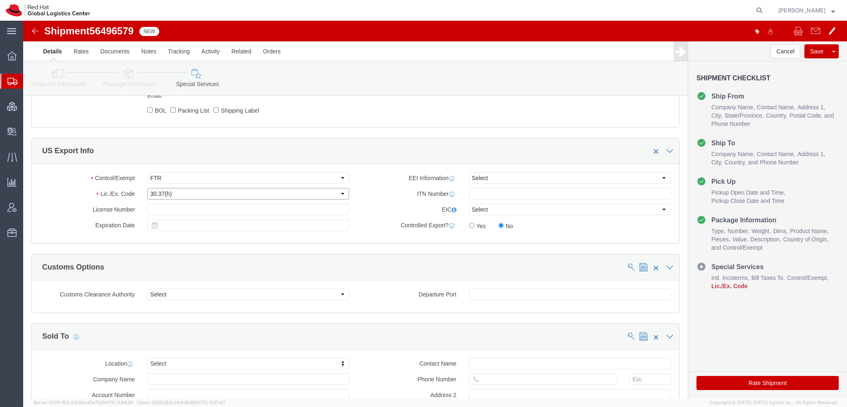
click select "Select 30.2(d)(2) 30.36 30.37(a) 30.37(f) 30.37(g) 30.37(h) 30.37(i) 30.37(j) 3…"
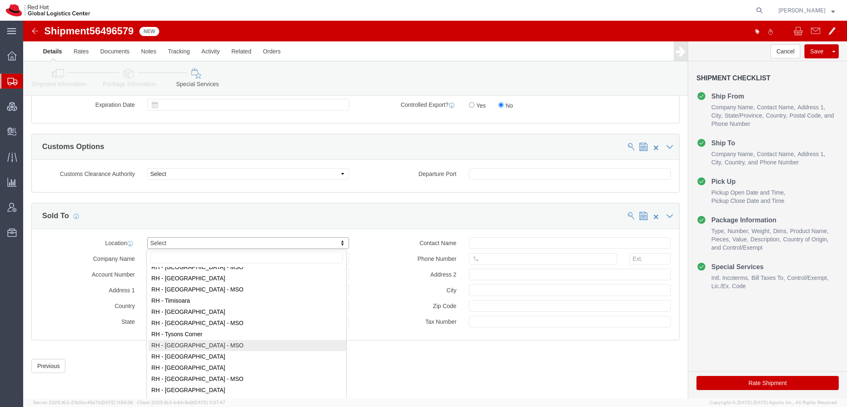
scroll to position [1282, 0]
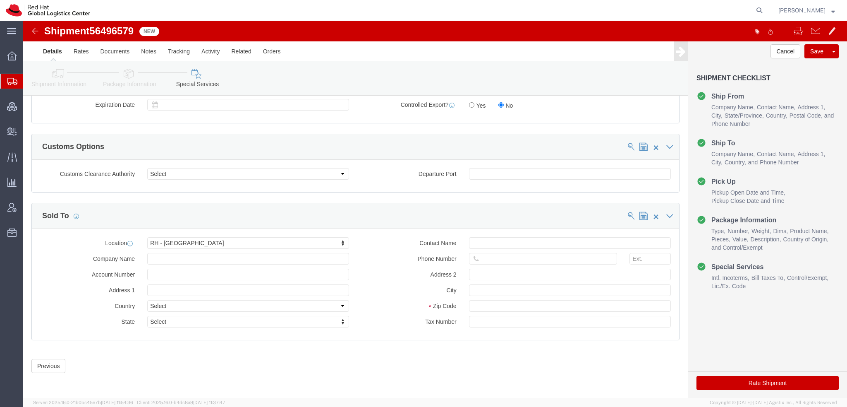
click button "Rate Shipment"
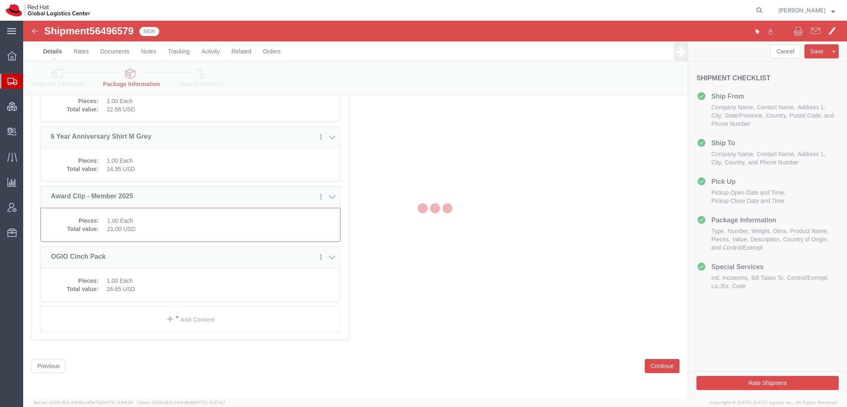
scroll to position [347, 0]
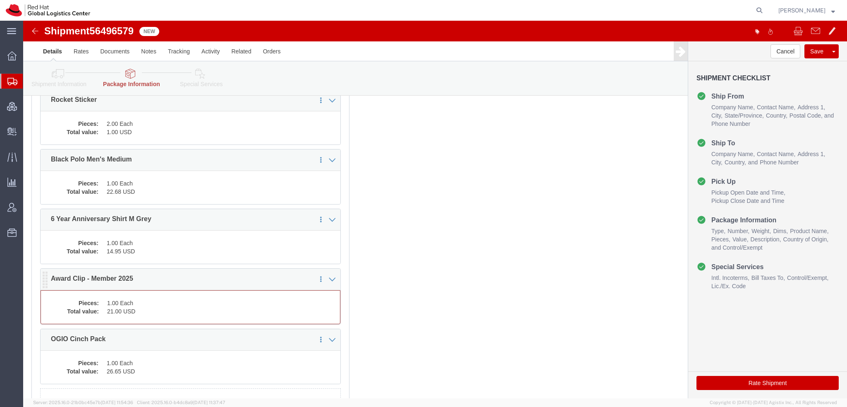
click div "1 x Your Packaging Package Type Select Case(s) Crate(s) Envelope Large Box Medi…"
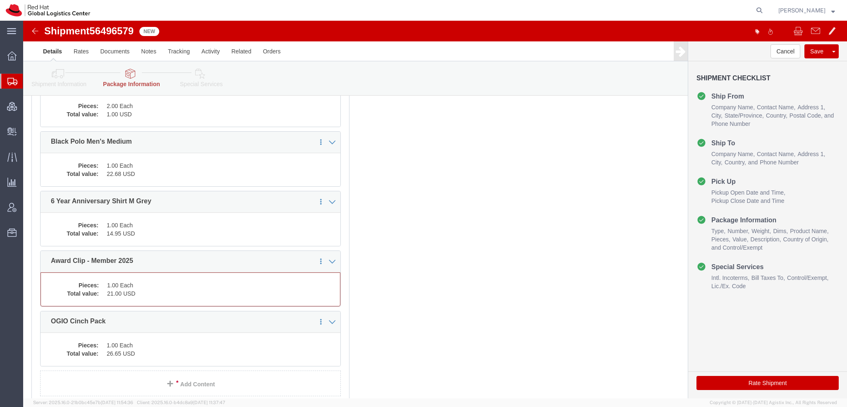
scroll to position [429, 0]
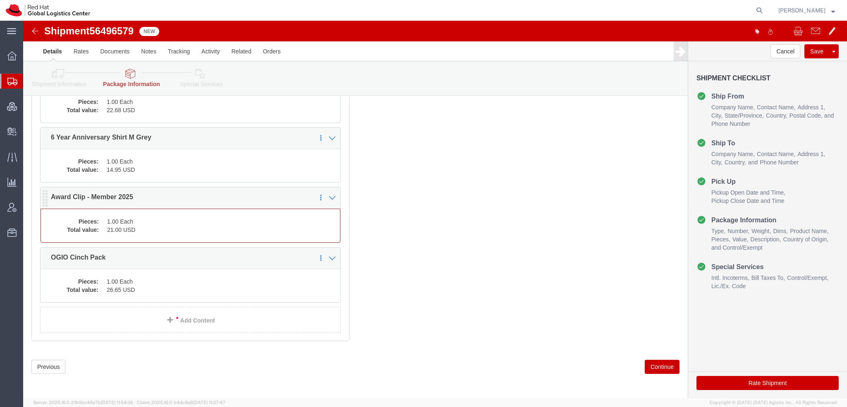
click dd "21.00 USD"
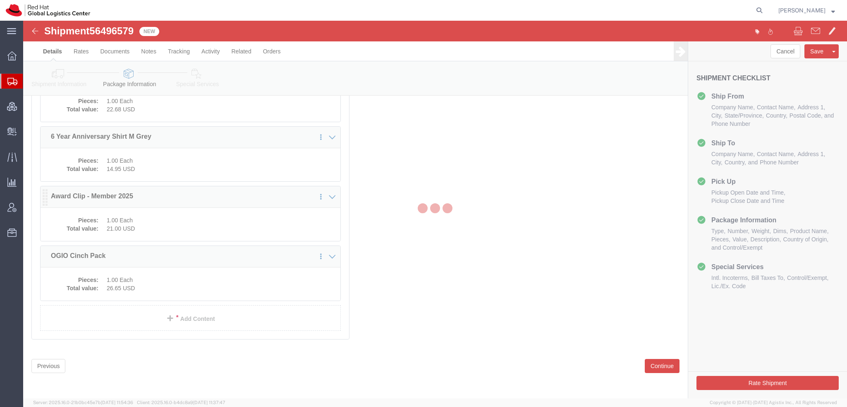
scroll to position [395, 0]
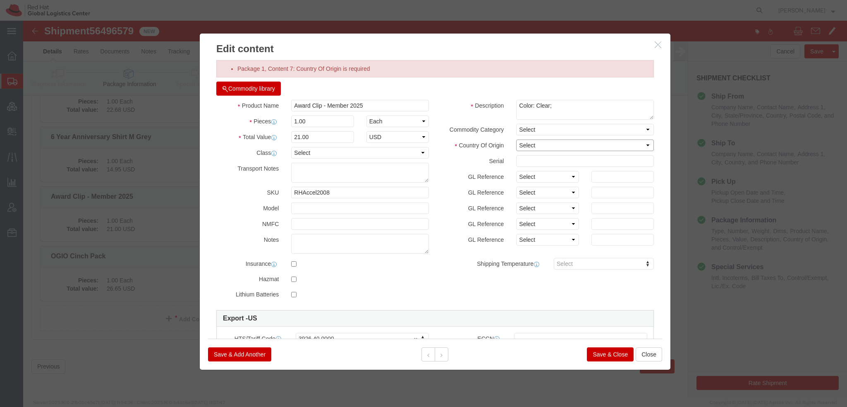
click select "Select [GEOGRAPHIC_DATA] [GEOGRAPHIC_DATA] [GEOGRAPHIC_DATA] [GEOGRAPHIC_DATA] …"
select select "CN"
click select "Select [GEOGRAPHIC_DATA] [GEOGRAPHIC_DATA] [GEOGRAPHIC_DATA] [GEOGRAPHIC_DATA] …"
click button "Save & Close"
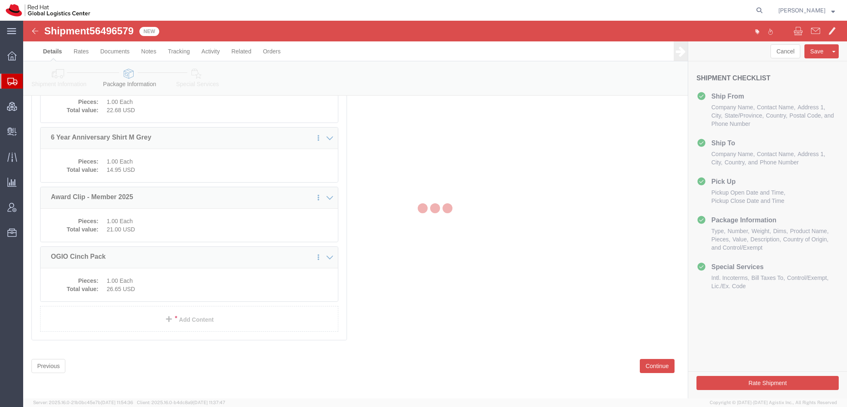
scroll to position [395, 0]
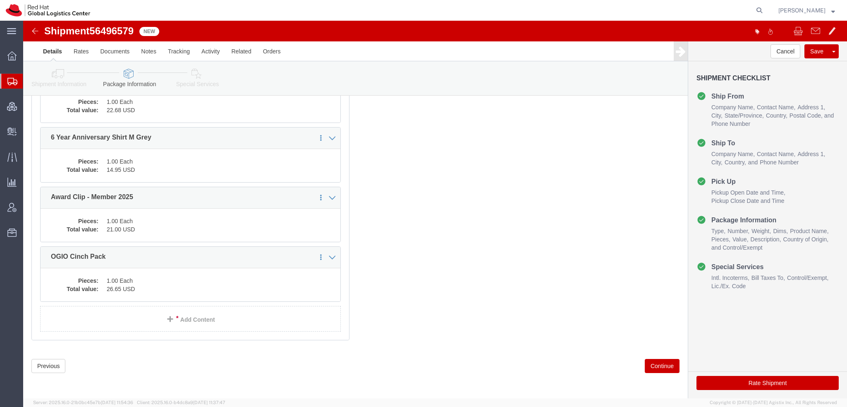
click button "Rate Shipment"
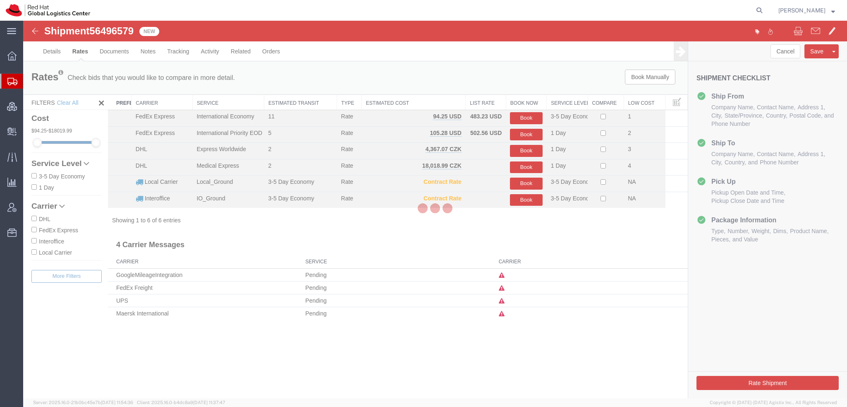
scroll to position [0, 0]
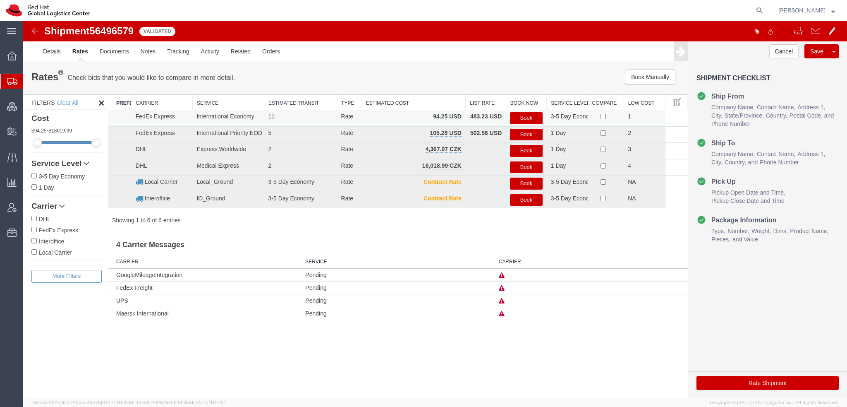
click at [527, 119] on button "Book" at bounding box center [526, 118] width 32 height 12
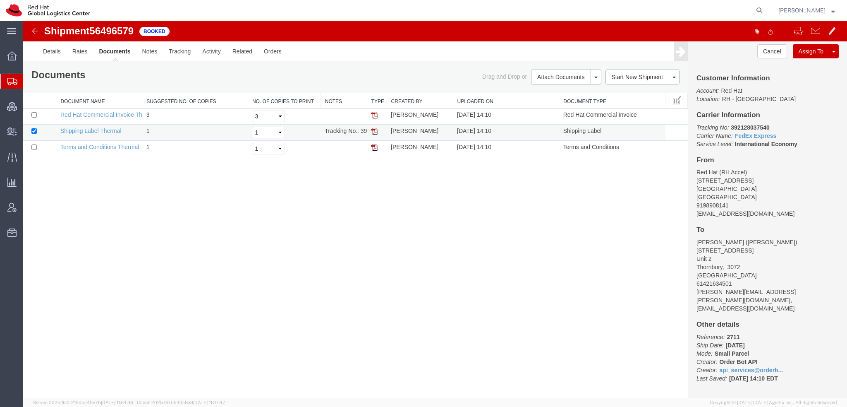
drag, startPoint x: 374, startPoint y: 130, endPoint x: 351, endPoint y: 135, distance: 23.4
click at [374, 130] on img at bounding box center [374, 131] width 7 height 7
click at [0, 0] on span "Create Delivery" at bounding box center [0, 0] width 0 height 0
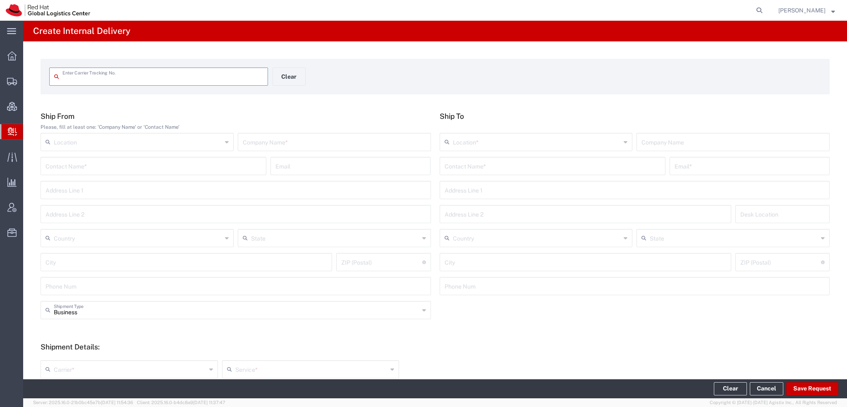
click at [85, 81] on input "text" at bounding box center [162, 76] width 201 height 14
type input "1Z2315XF0307914132"
click at [167, 78] on input "1Z2315XF0307914132" at bounding box center [162, 76] width 201 height 14
type input "1Z2315XF0307914132"
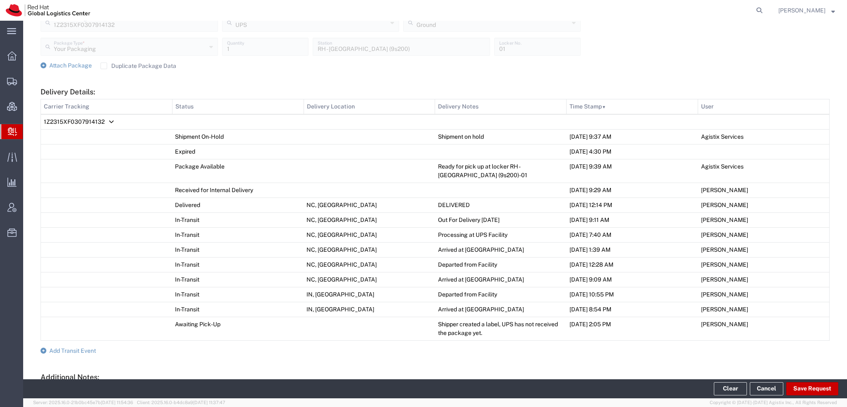
scroll to position [417, 0]
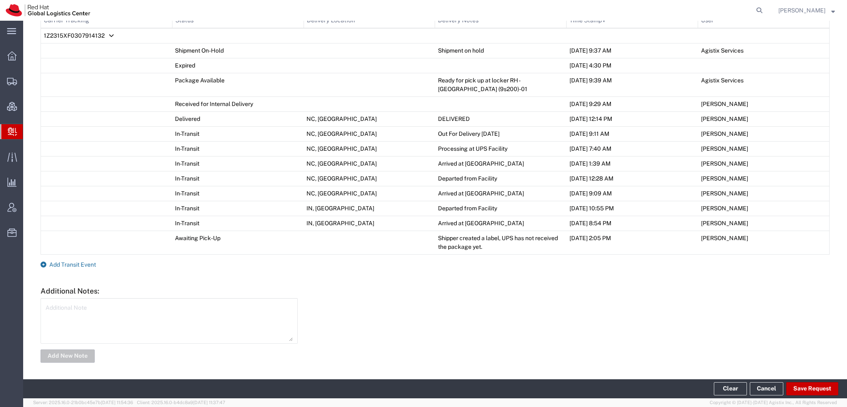
click at [88, 265] on span "Add Transit Event" at bounding box center [72, 264] width 47 height 7
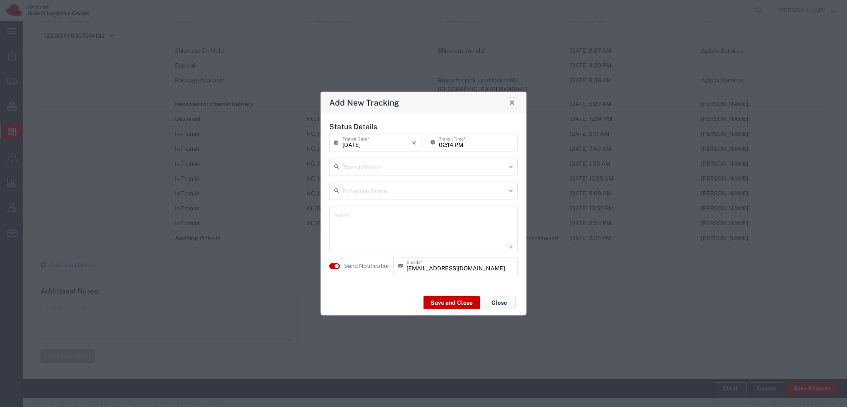
click at [427, 158] on div "Transit Status *" at bounding box center [423, 166] width 189 height 18
click at [364, 182] on span "Delivery Confirmation" at bounding box center [423, 184] width 187 height 13
type input "Delivery Confirmation"
click at [445, 299] on button "Save and Close" at bounding box center [452, 302] width 56 height 13
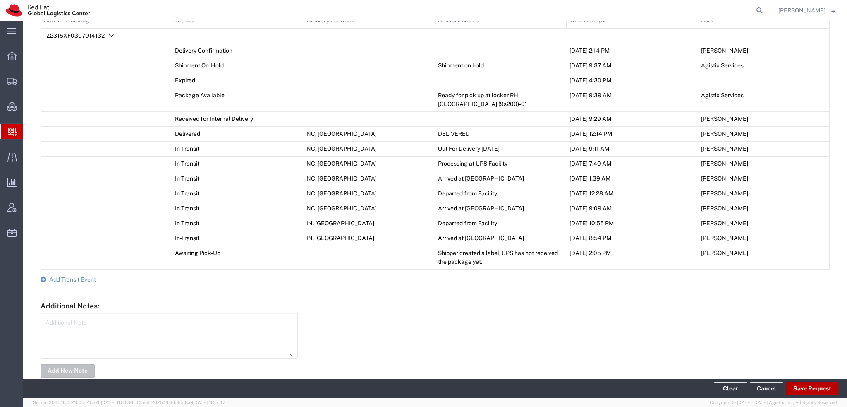
click at [800, 386] on button "Save Request" at bounding box center [812, 388] width 52 height 13
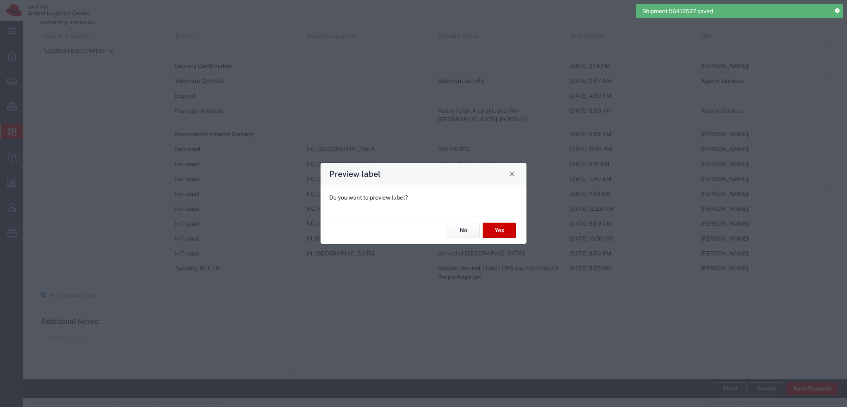
scroll to position [432, 0]
click at [461, 229] on button "No" at bounding box center [463, 230] width 33 height 15
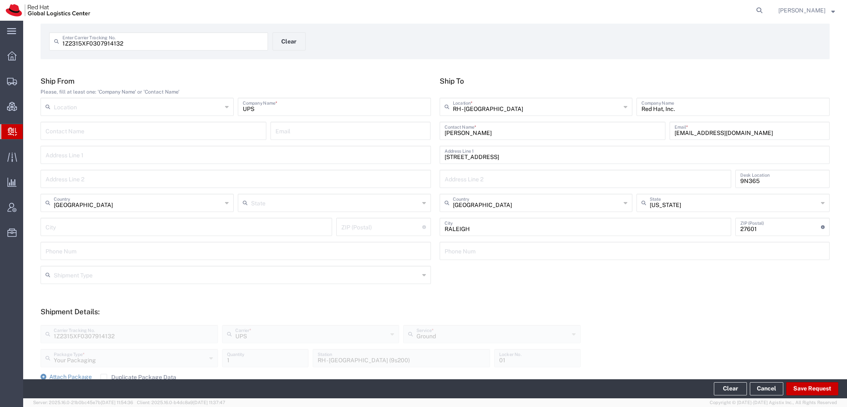
scroll to position [0, 0]
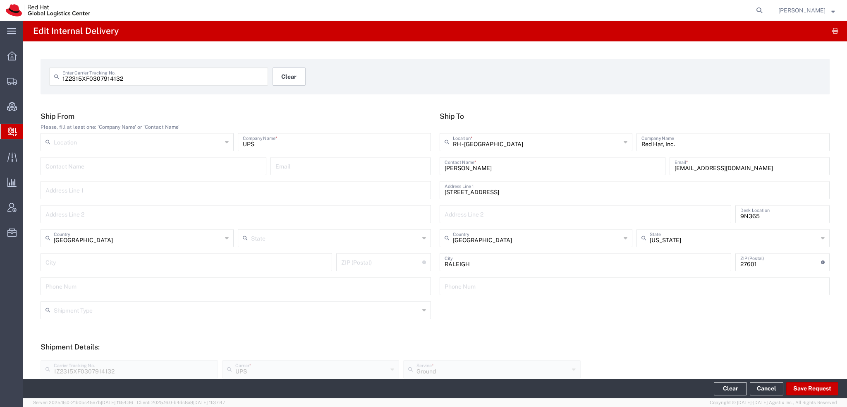
click at [286, 76] on button "Clear" at bounding box center [289, 76] width 33 height 18
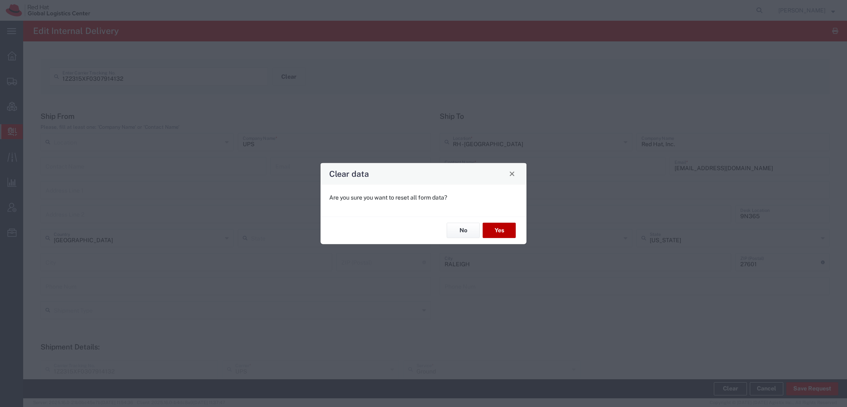
click at [500, 234] on button "Yes" at bounding box center [499, 230] width 33 height 15
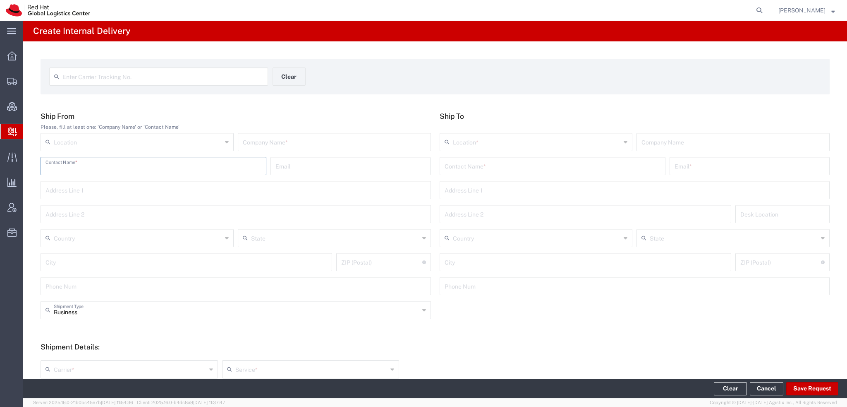
click at [197, 169] on input "text" at bounding box center [153, 165] width 216 height 14
type input "[PERSON_NAME]"
click at [552, 168] on input "text" at bounding box center [553, 165] width 216 height 14
type input "[PERSON_NAME] fail"
click at [487, 129] on div at bounding box center [635, 126] width 390 height 7
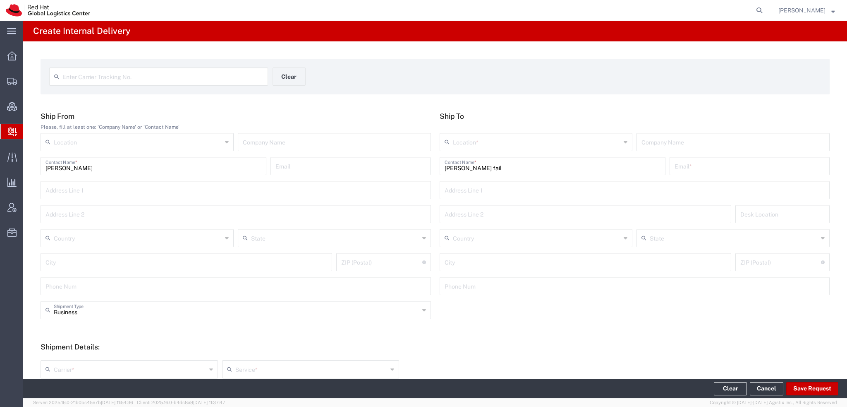
click at [476, 138] on input "text" at bounding box center [537, 141] width 168 height 14
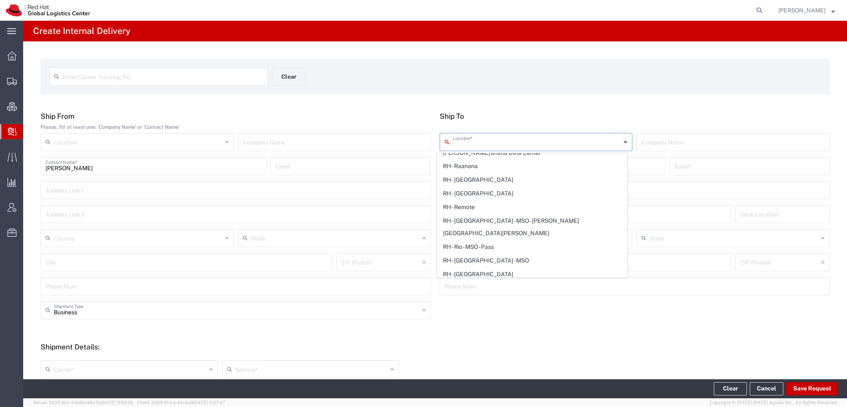
scroll to position [1324, 0]
click at [471, 213] on span "RH - [GEOGRAPHIC_DATA]" at bounding box center [532, 219] width 190 height 13
type input "RH - [GEOGRAPHIC_DATA]"
type input "Red Hat, Inc."
type input "[STREET_ADDRESS]"
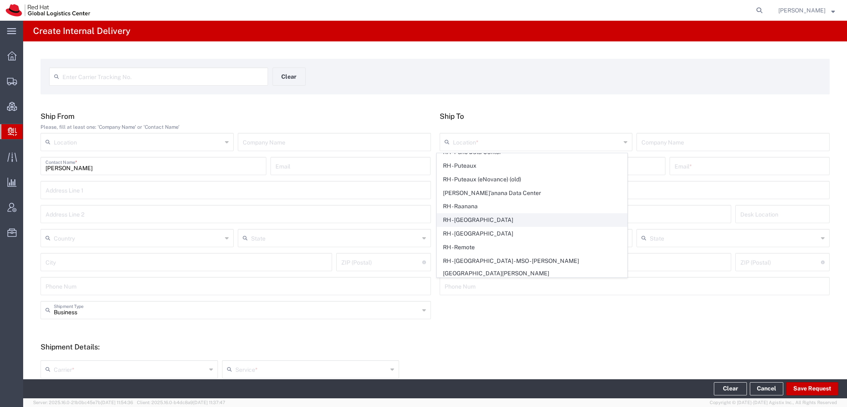
type input "[GEOGRAPHIC_DATA]"
type input "RALEIGH"
type input "27601"
type input "[PHONE_NUMBER]"
type input "[US_STATE]"
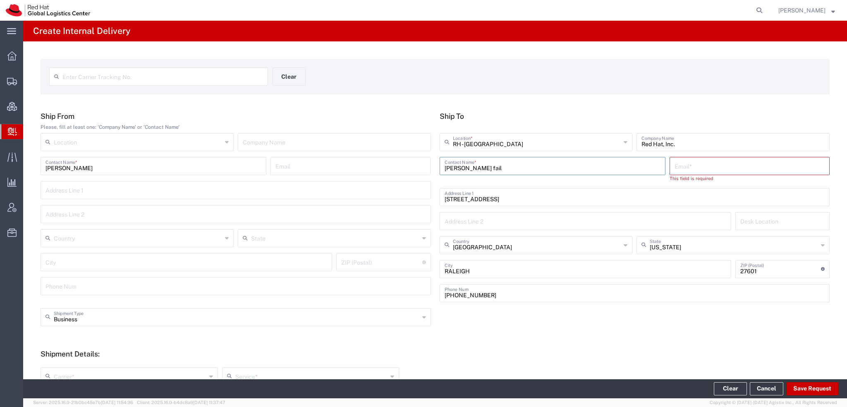
click at [473, 167] on input "[PERSON_NAME] fail" at bounding box center [553, 165] width 216 height 14
type input "[PERSON_NAME]"
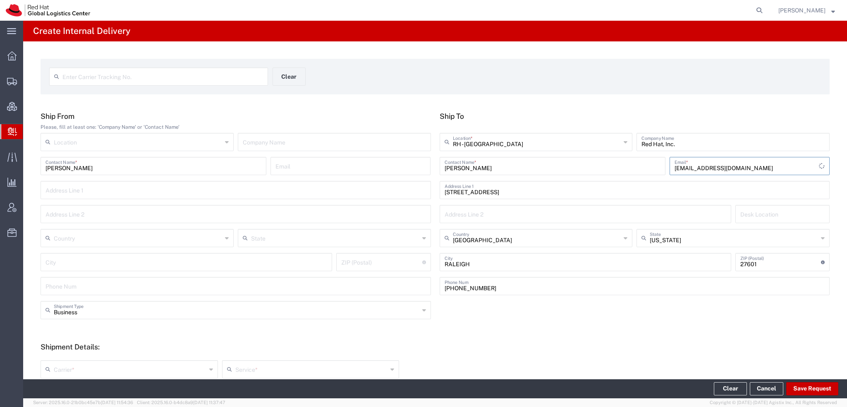
type input "[EMAIL_ADDRESS][DOMAIN_NAME]"
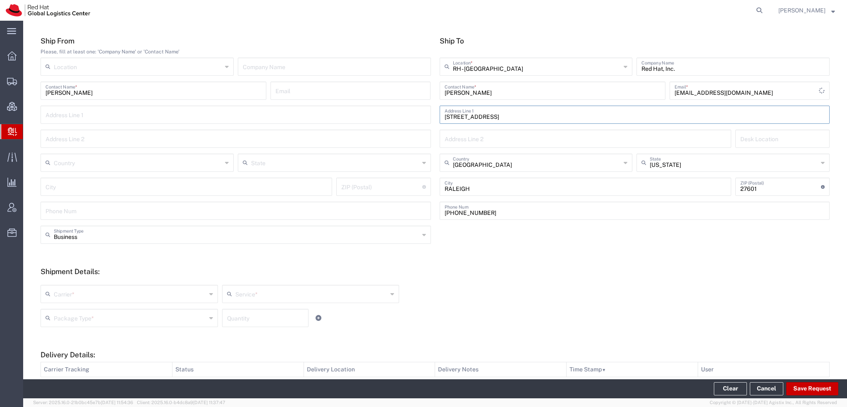
scroll to position [165, 0]
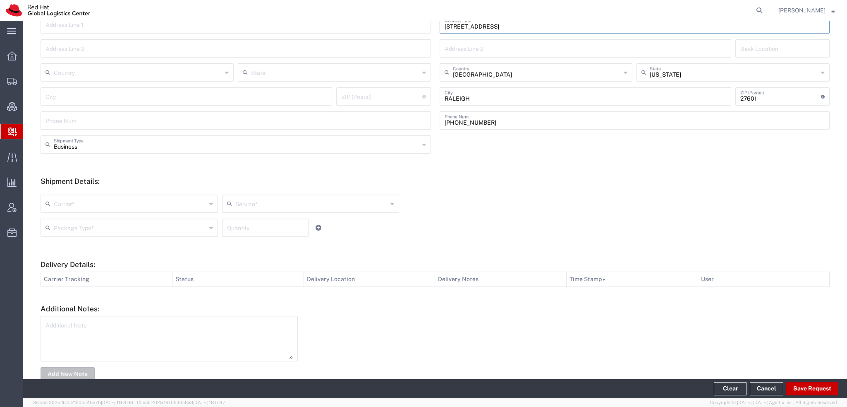
click at [81, 199] on input "text" at bounding box center [130, 203] width 153 height 14
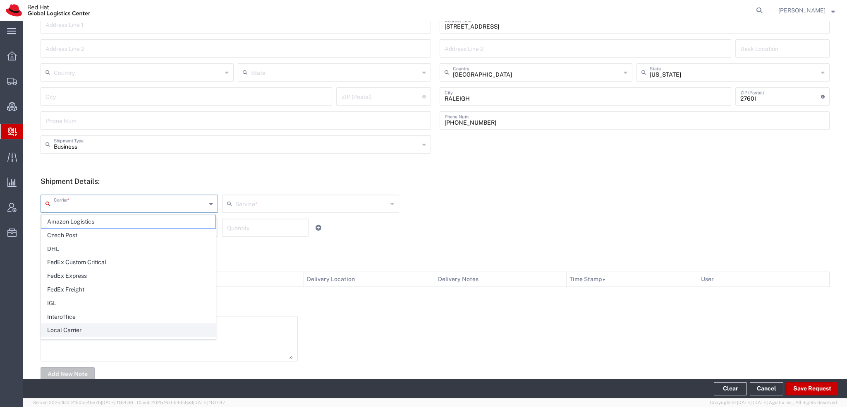
click at [87, 325] on span "Local Carrier" at bounding box center [128, 329] width 174 height 13
type input "Local Carrier"
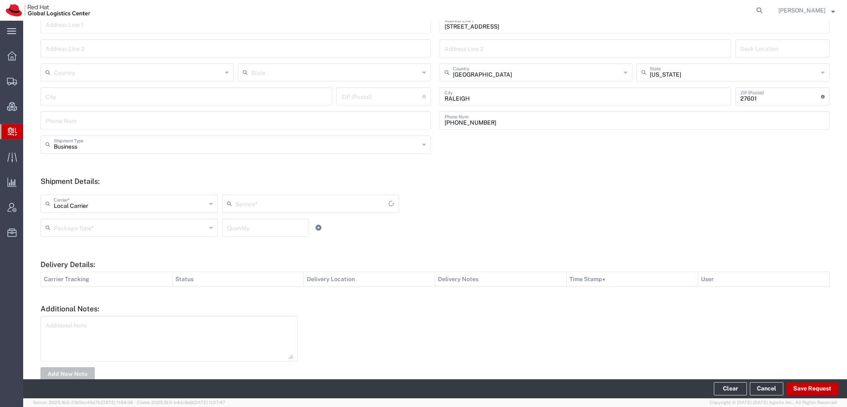
type input "Local_Ground"
click at [143, 228] on input "text" at bounding box center [130, 227] width 153 height 14
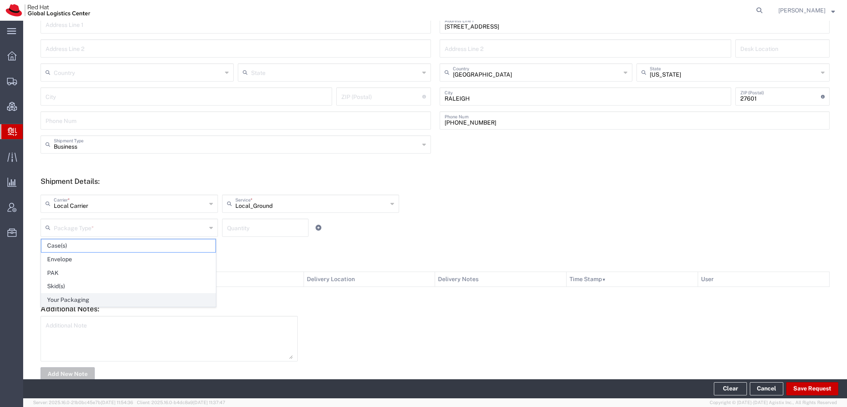
click at [71, 297] on span "Your Packaging" at bounding box center [128, 299] width 174 height 13
type input "Your Packaging"
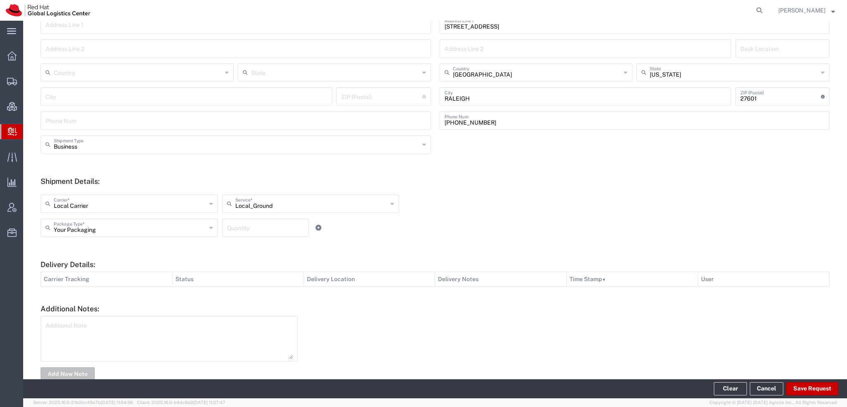
click at [278, 224] on input "number" at bounding box center [265, 227] width 77 height 14
type input "1"
click at [809, 385] on button "Save Request" at bounding box center [812, 388] width 52 height 13
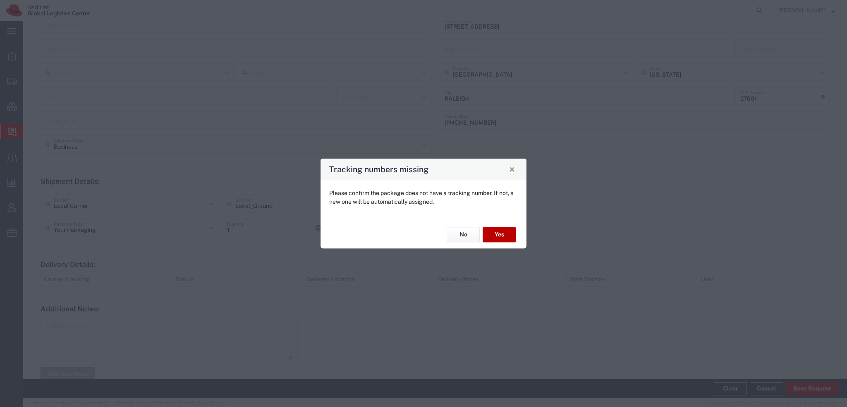
click at [489, 230] on button "Yes" at bounding box center [499, 234] width 33 height 15
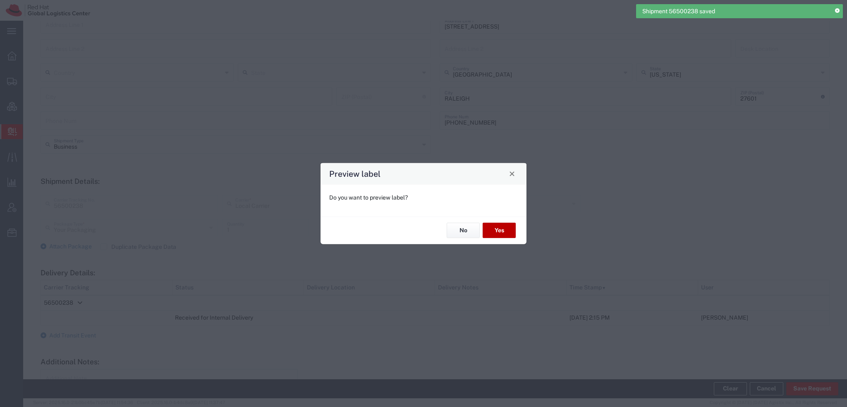
click at [498, 230] on button "Yes" at bounding box center [499, 230] width 33 height 15
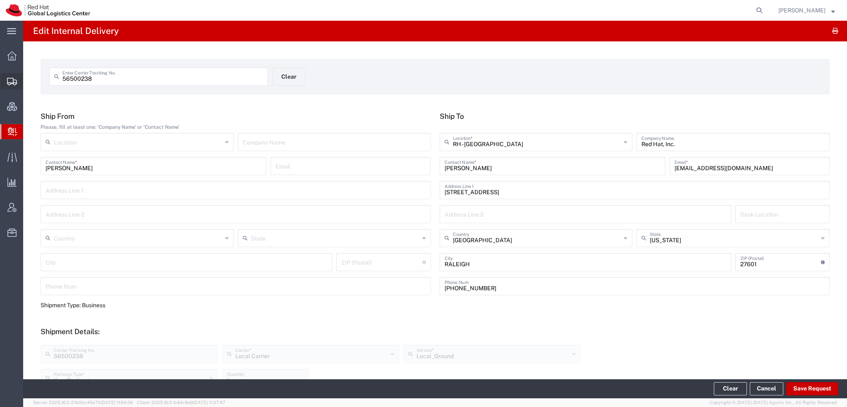
click at [0, 0] on span "Shipment Manager" at bounding box center [0, 0] width 0 height 0
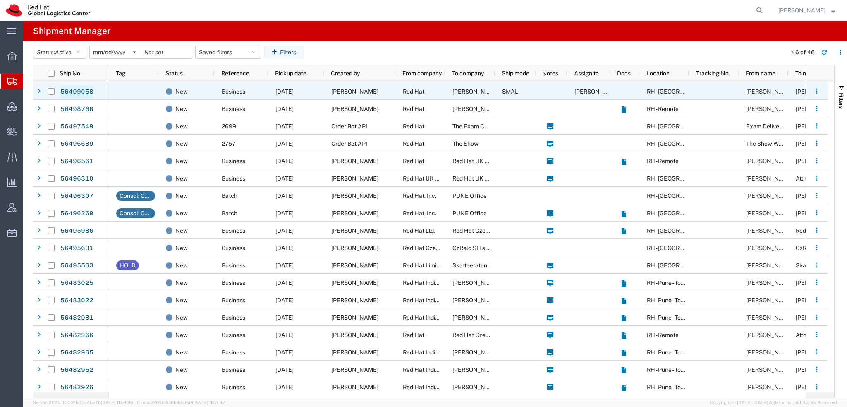
click at [70, 93] on link "56499058" at bounding box center [77, 91] width 34 height 13
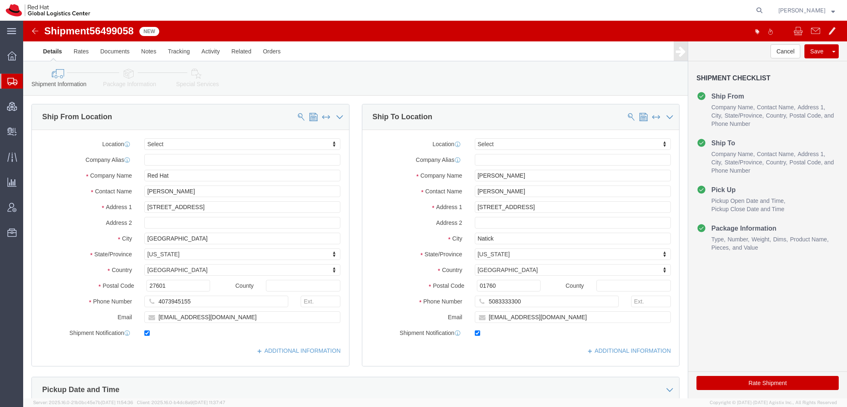
select select
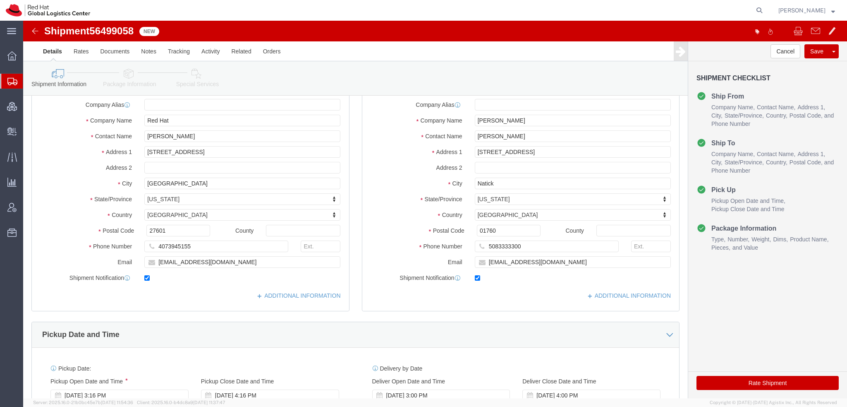
scroll to position [165, 0]
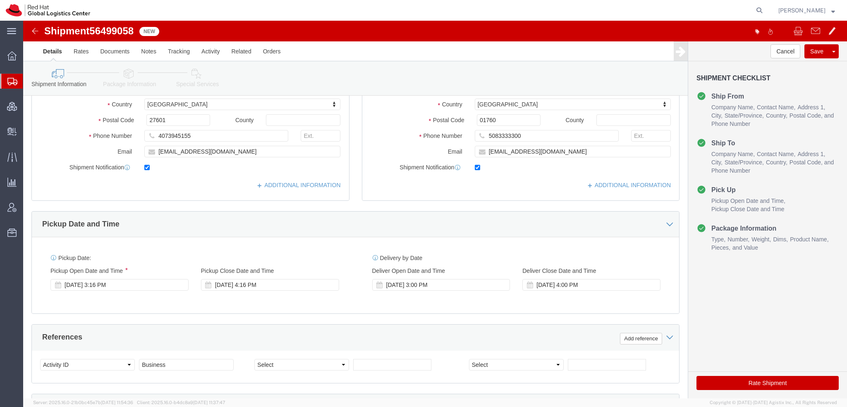
click icon
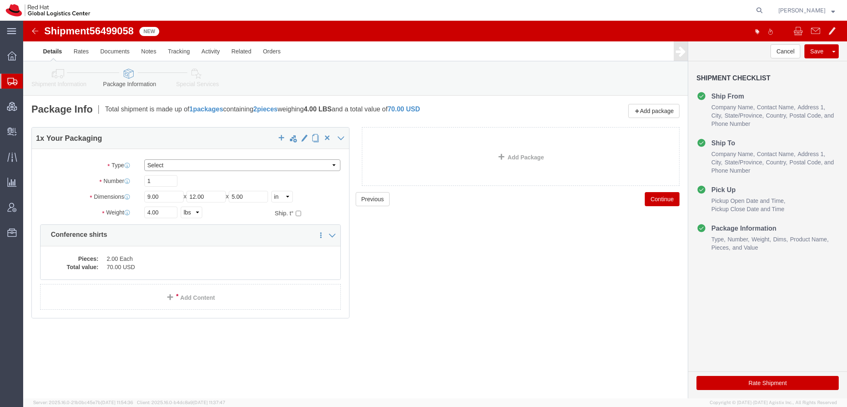
click select "Select Case(s) Crate(s) Envelope Large Box Medium Box PAK Skid(s) Small Box Tub…"
select select "PAK"
click select "Select Case(s) Crate(s) Envelope Large Box Medium Box PAK Skid(s) Small Box Tub…"
drag, startPoint x: 142, startPoint y: 191, endPoint x: -23, endPoint y: 156, distance: 168.7
click html "Shipment 56499058 New Details Rates Documents Notes Tracking Activity Related O…"
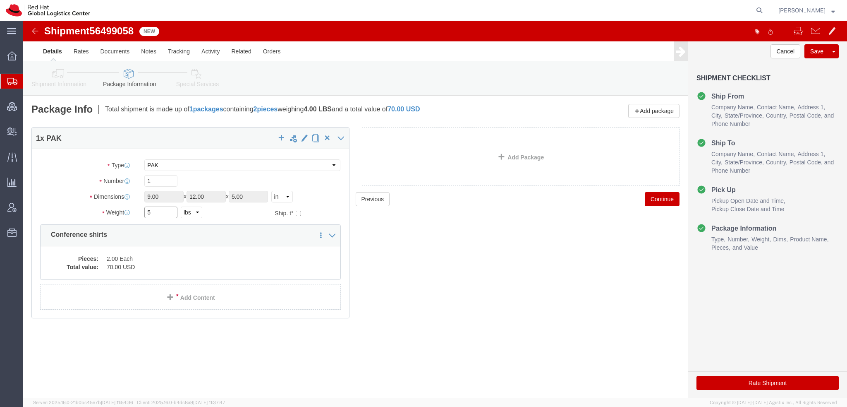
type input "5"
click button "Rate Shipment"
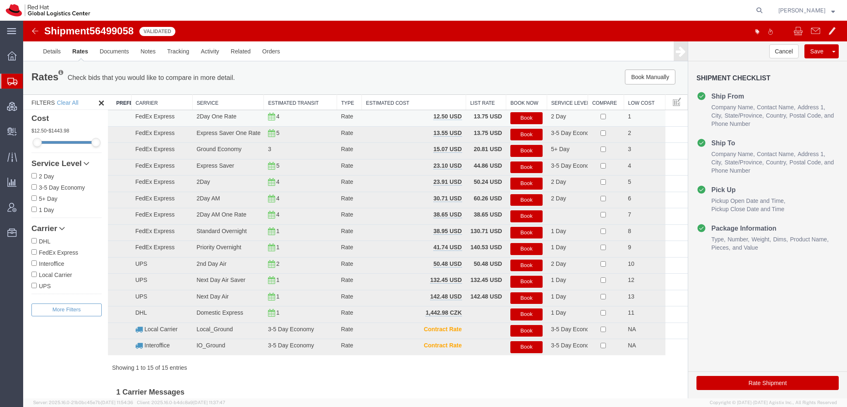
click at [520, 117] on button "Book" at bounding box center [526, 118] width 32 height 12
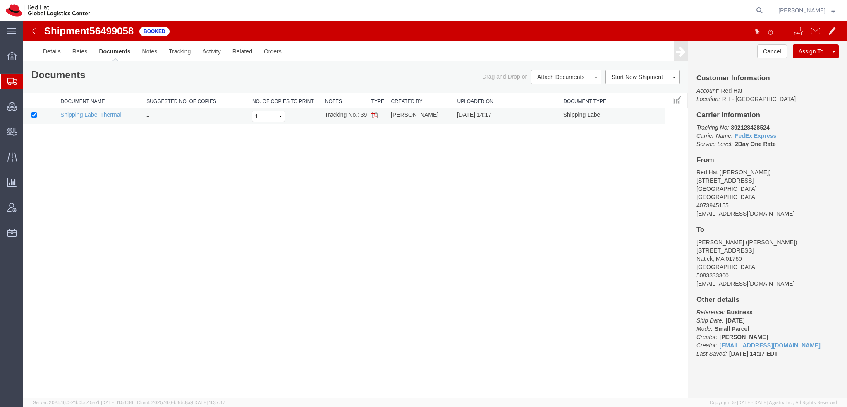
click at [374, 114] on img at bounding box center [374, 115] width 7 height 7
click at [0, 0] on span "Shipment Manager" at bounding box center [0, 0] width 0 height 0
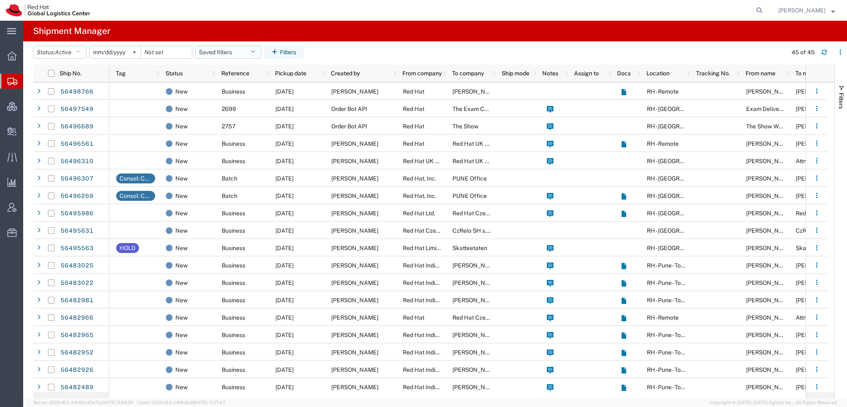
click at [255, 49] on button "Saved filters" at bounding box center [228, 51] width 66 height 13
click at [227, 87] on span "Americas" at bounding box center [250, 88] width 108 height 15
type input "[DATE]"
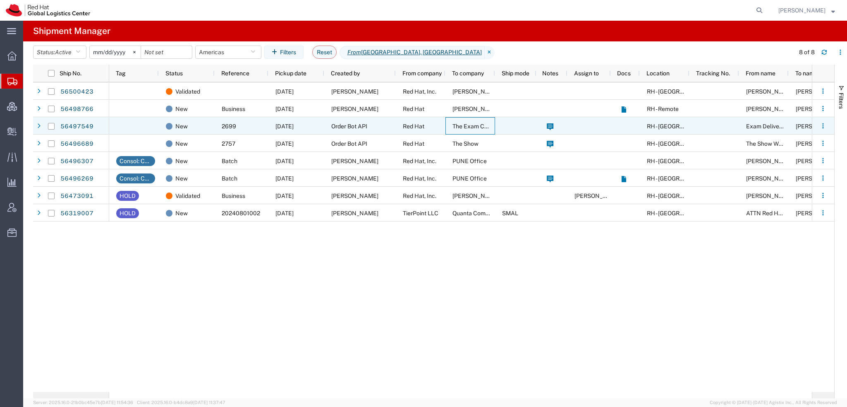
click at [482, 125] on span "The Exam Centre" at bounding box center [476, 126] width 46 height 7
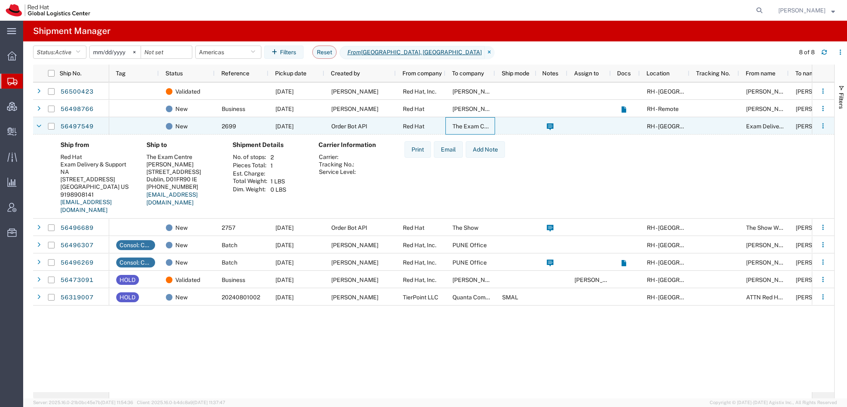
click at [482, 125] on span "The Exam Centre" at bounding box center [476, 126] width 46 height 7
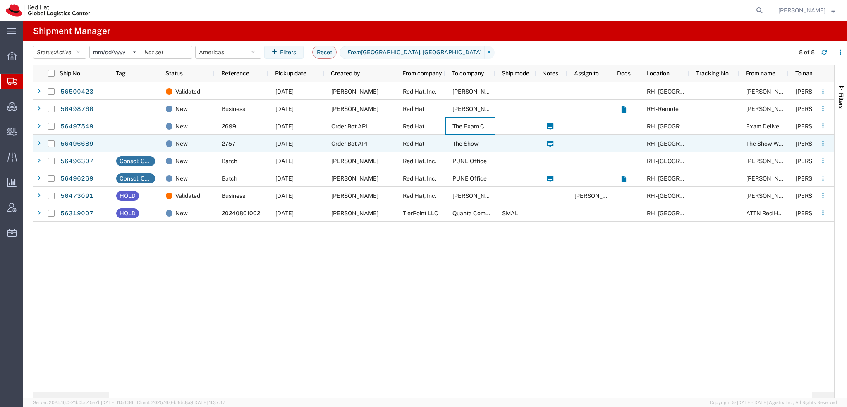
click at [456, 141] on span "The Show" at bounding box center [466, 143] width 26 height 7
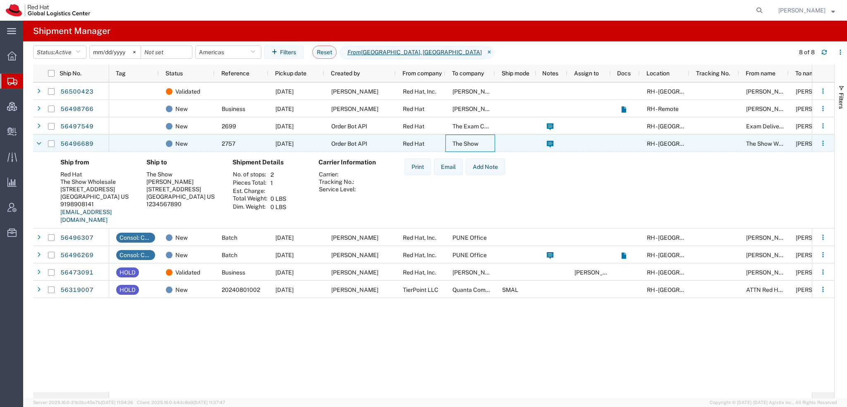
click at [456, 141] on span "The Show" at bounding box center [466, 143] width 26 height 7
